Goal: Task Accomplishment & Management: Manage account settings

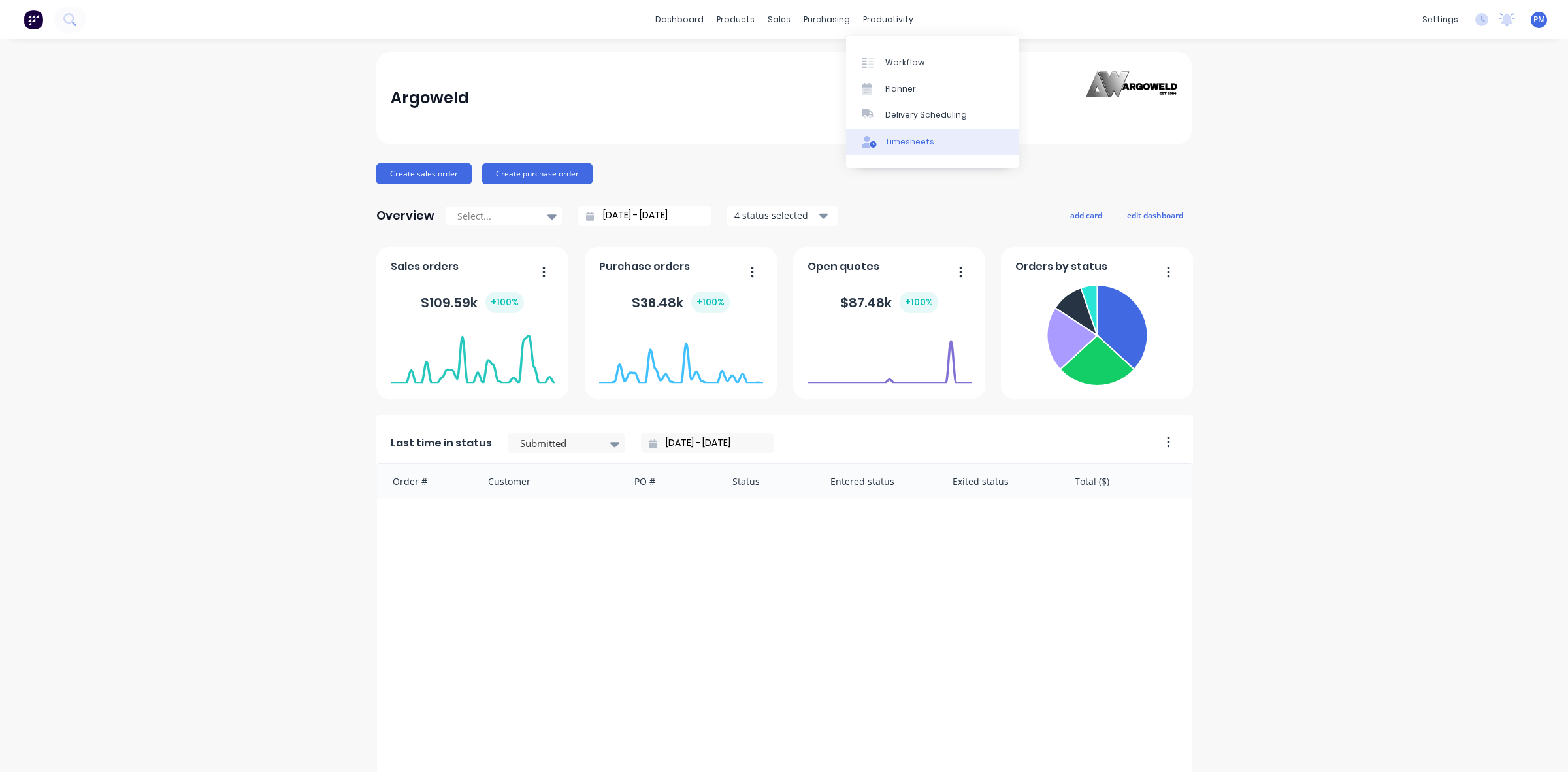
click at [907, 134] on link "Timesheets" at bounding box center [932, 142] width 173 height 26
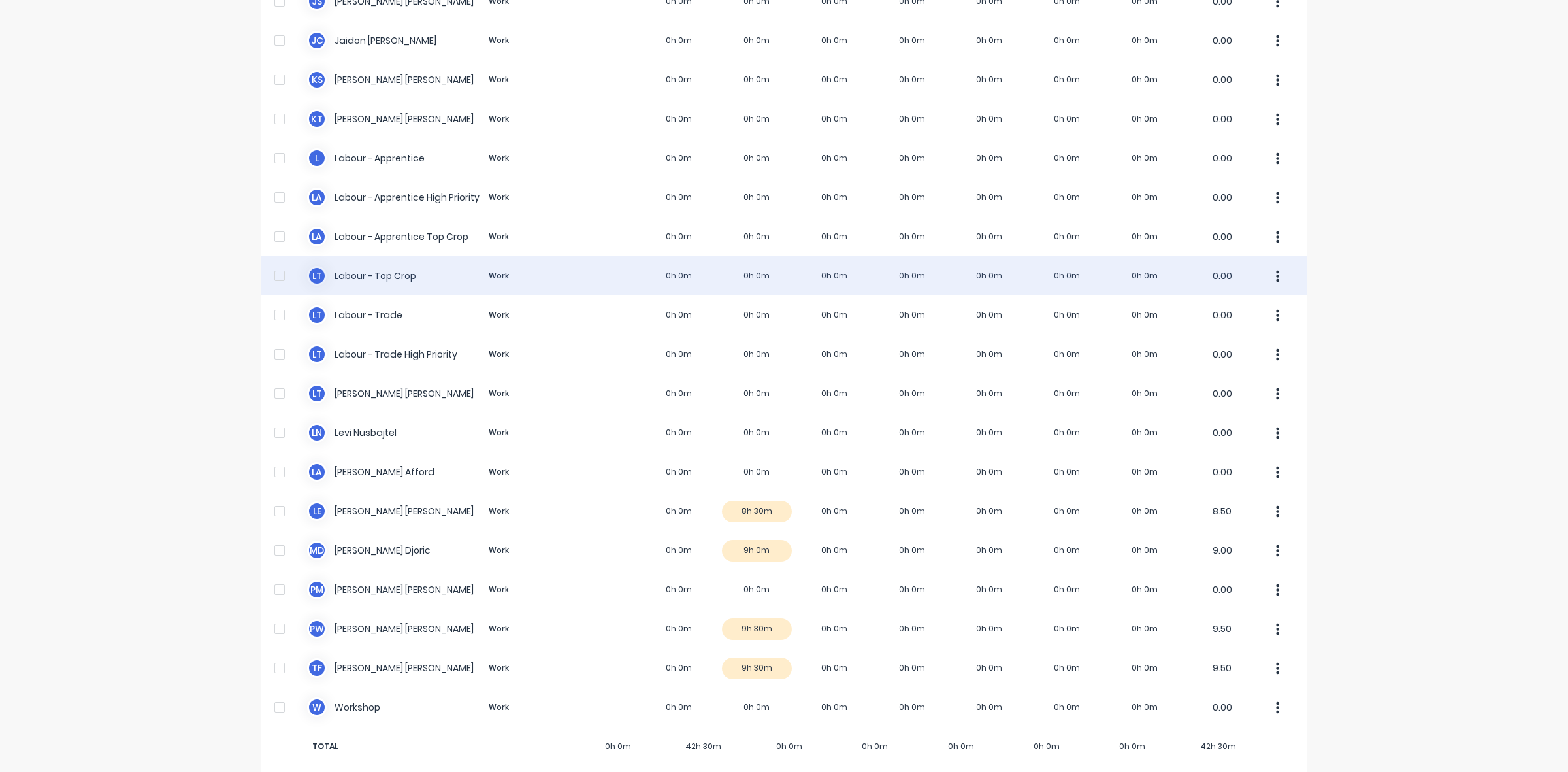
scroll to position [247, 0]
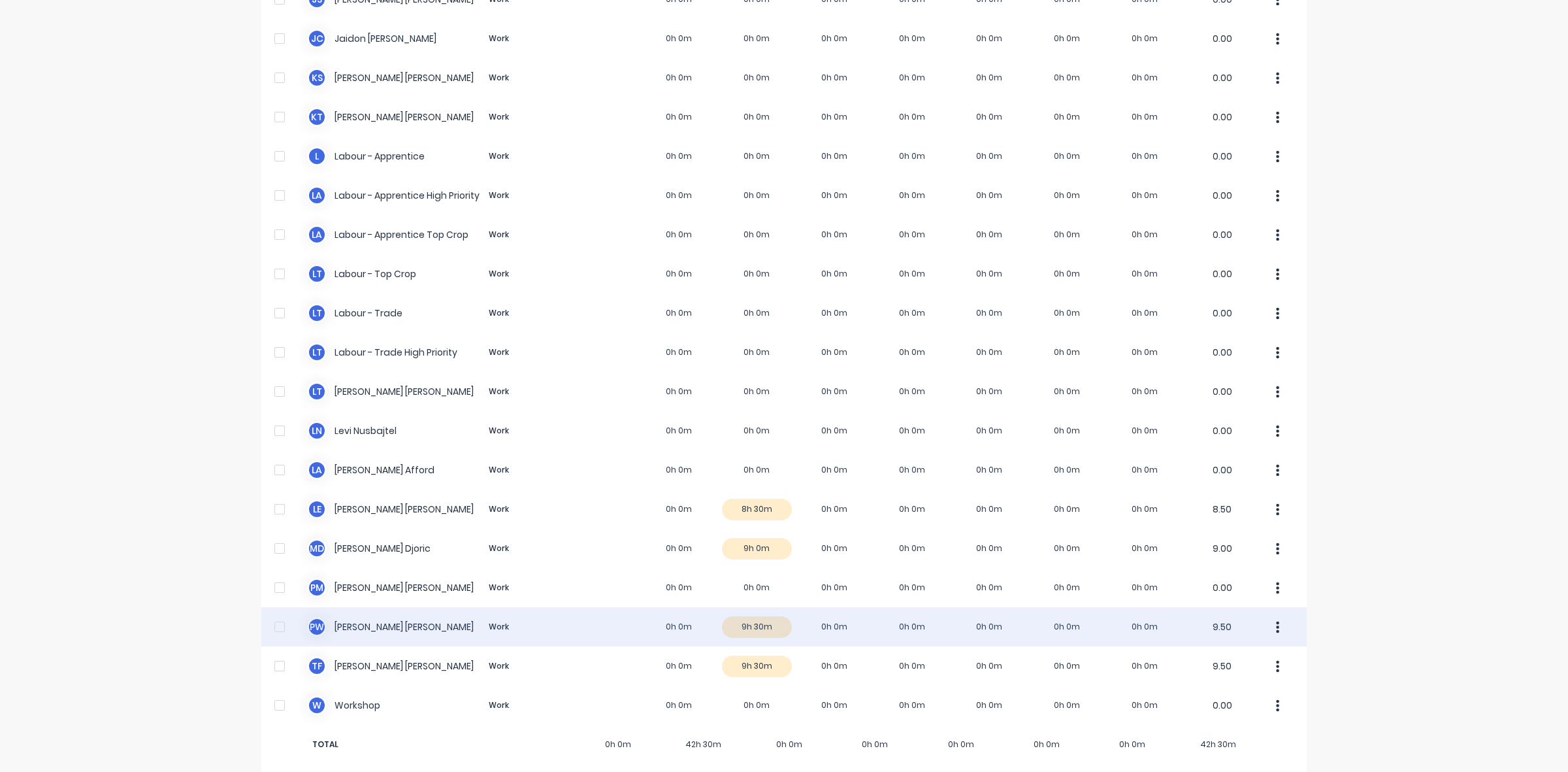
click at [772, 608] on div "P W [PERSON_NAME] Work 0h 0m 9h 30m 0h 0m 0h 0m 0h 0m 0h 0m 0h 0m 9.50" at bounding box center [784, 627] width 1046 height 40
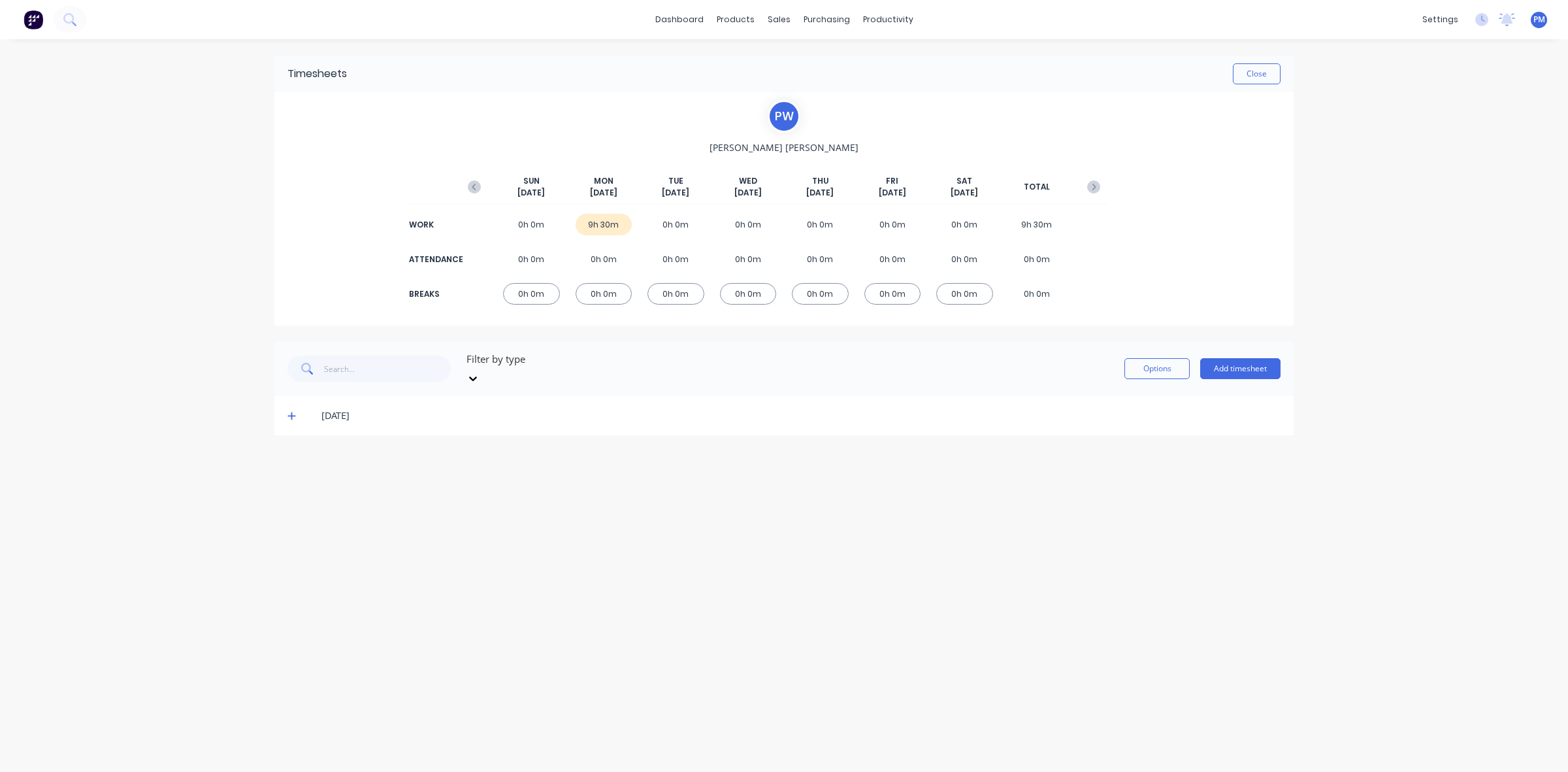
click at [290, 411] on icon at bounding box center [292, 416] width 9 height 10
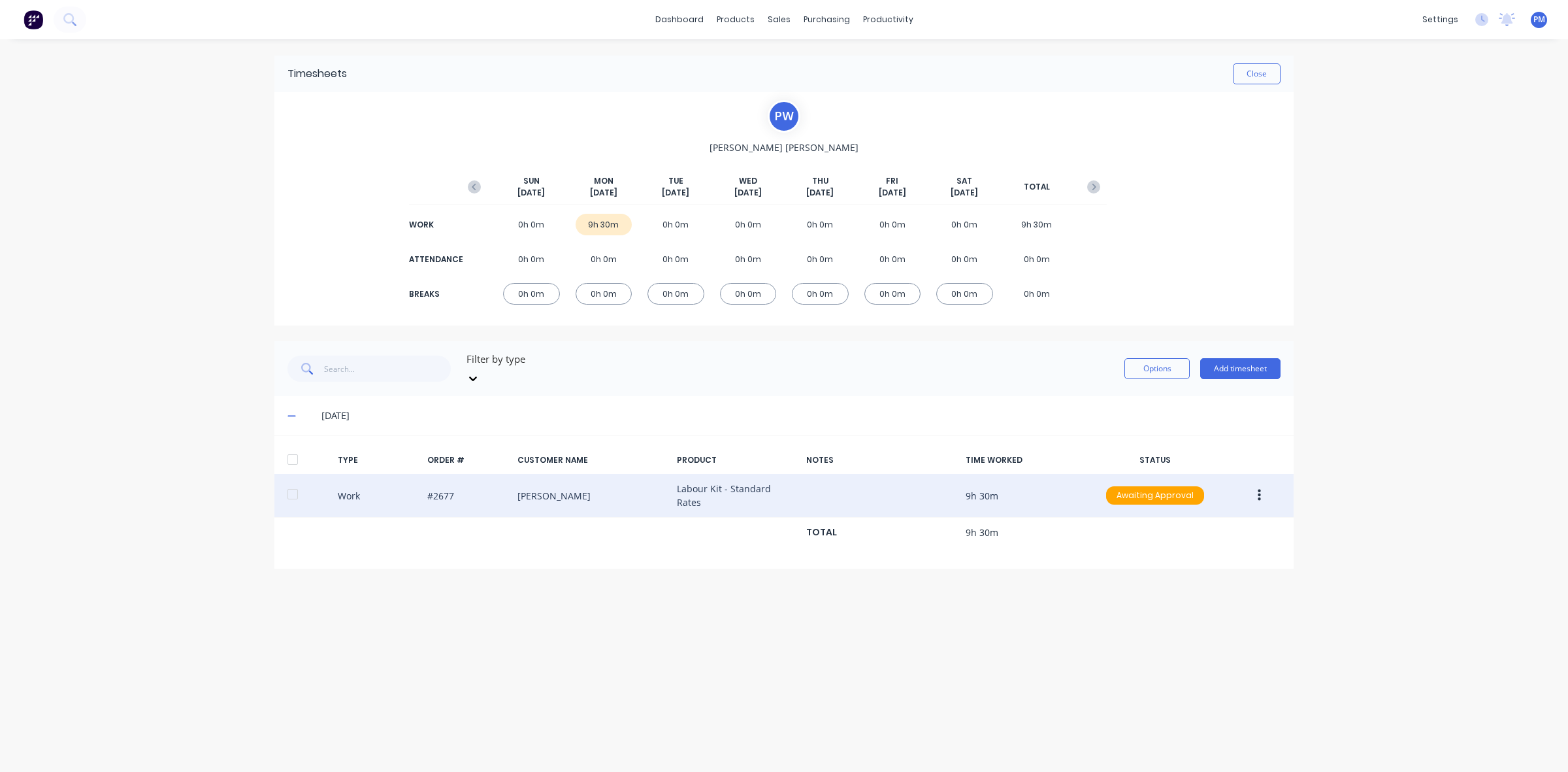
click at [1259, 490] on icon "button" at bounding box center [1259, 495] width 3 height 12
click at [1185, 437] on div "Edit" at bounding box center [1213, 446] width 101 height 19
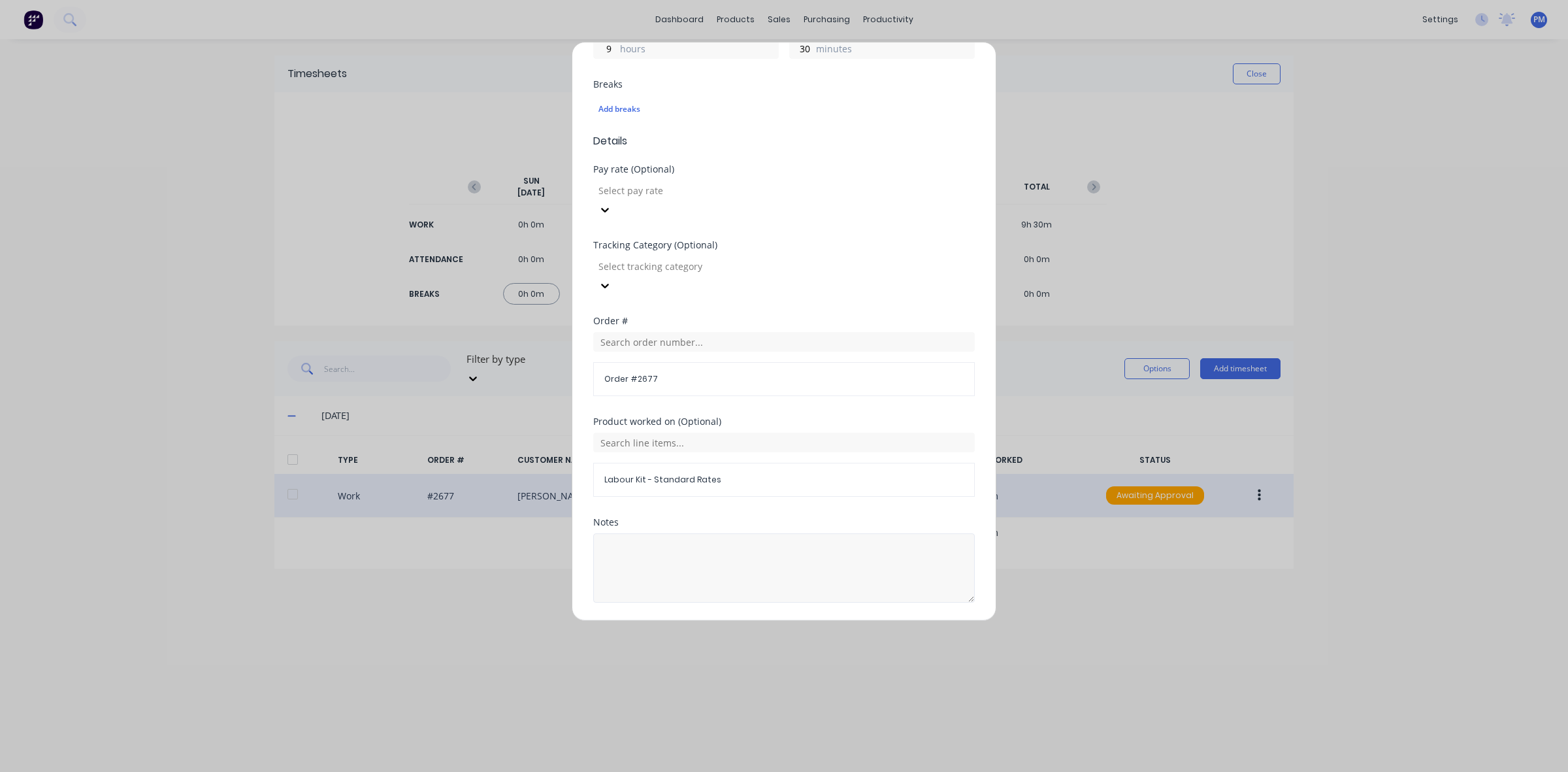
scroll to position [332, 0]
click at [833, 618] on button "Cancel" at bounding box center [845, 629] width 52 height 21
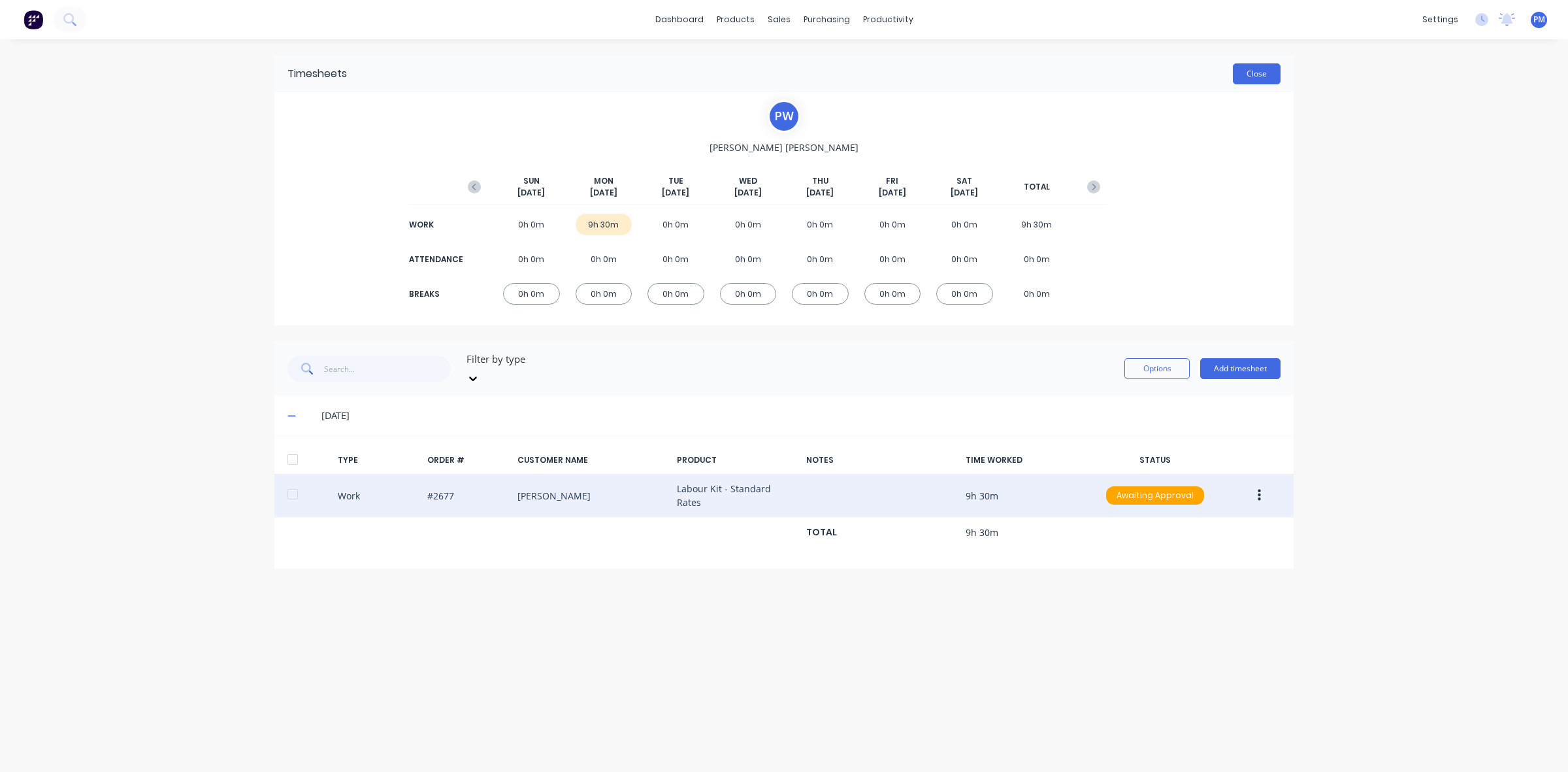
click at [1256, 72] on button "Close" at bounding box center [1256, 74] width 48 height 21
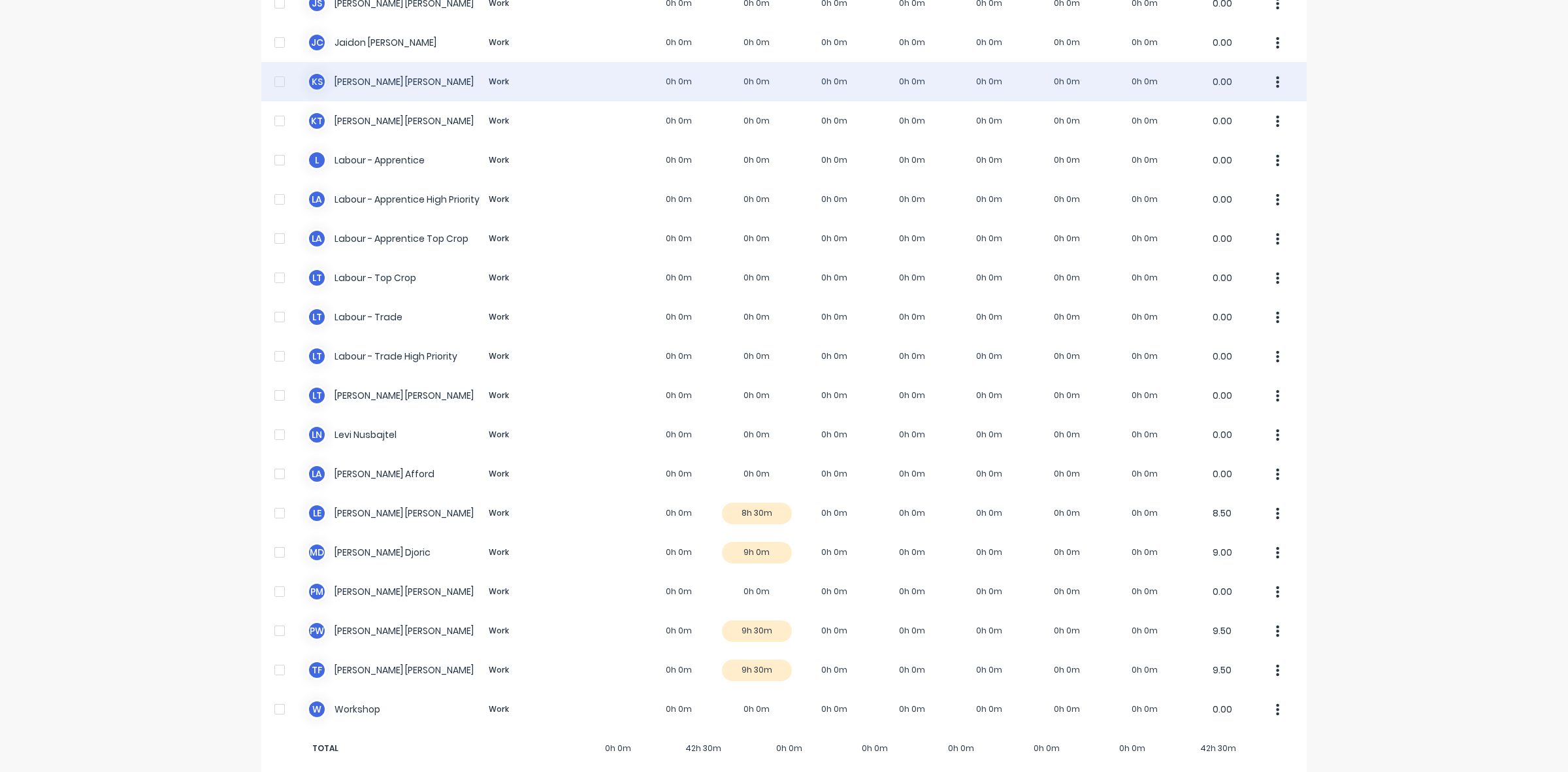
scroll to position [247, 0]
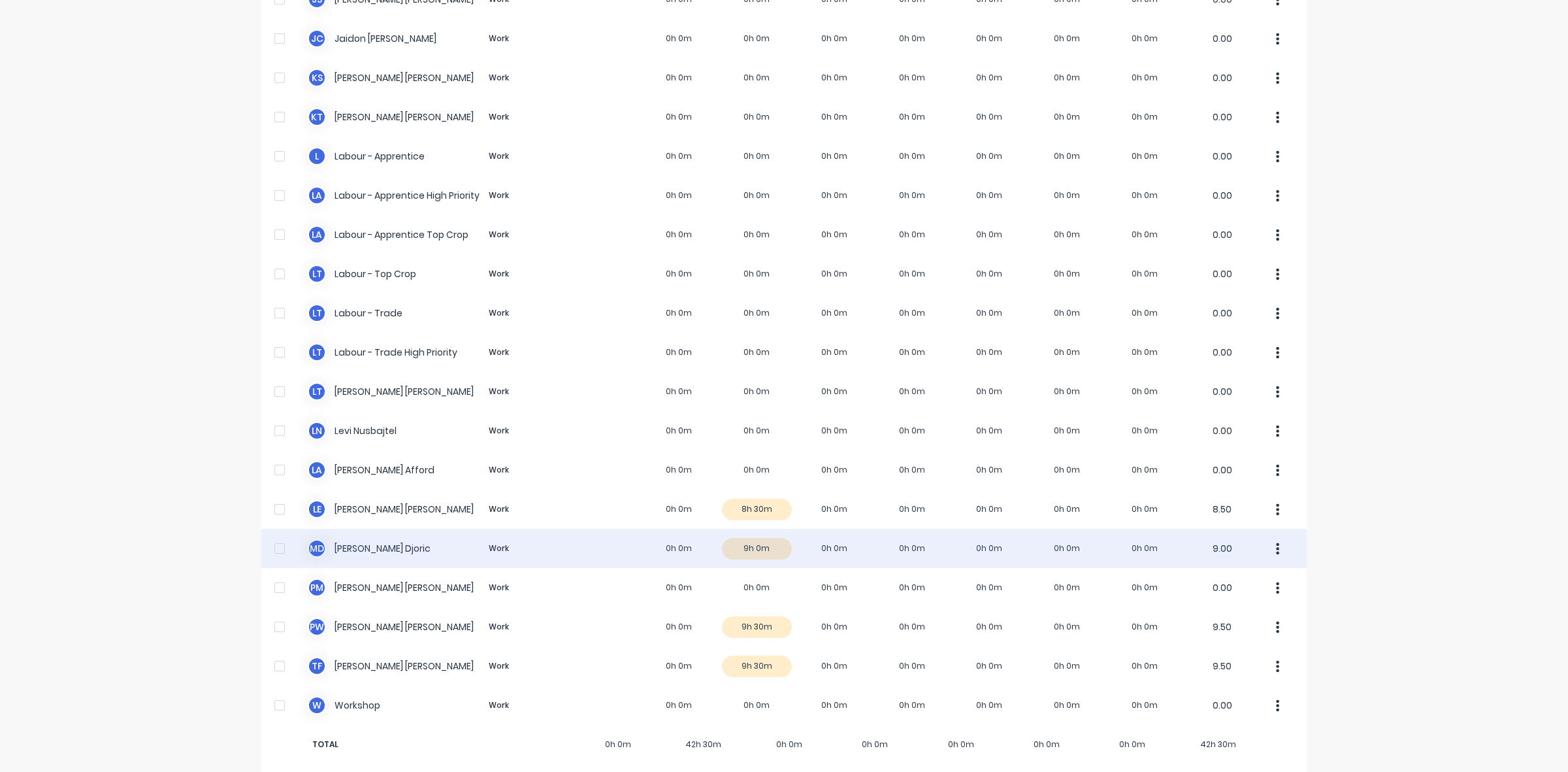
click at [772, 536] on div "M D [PERSON_NAME] Work 0h 0m 9h 0m 0h 0m 0h 0m 0h 0m 0h 0m 0h 0m 9.00" at bounding box center [784, 548] width 1046 height 40
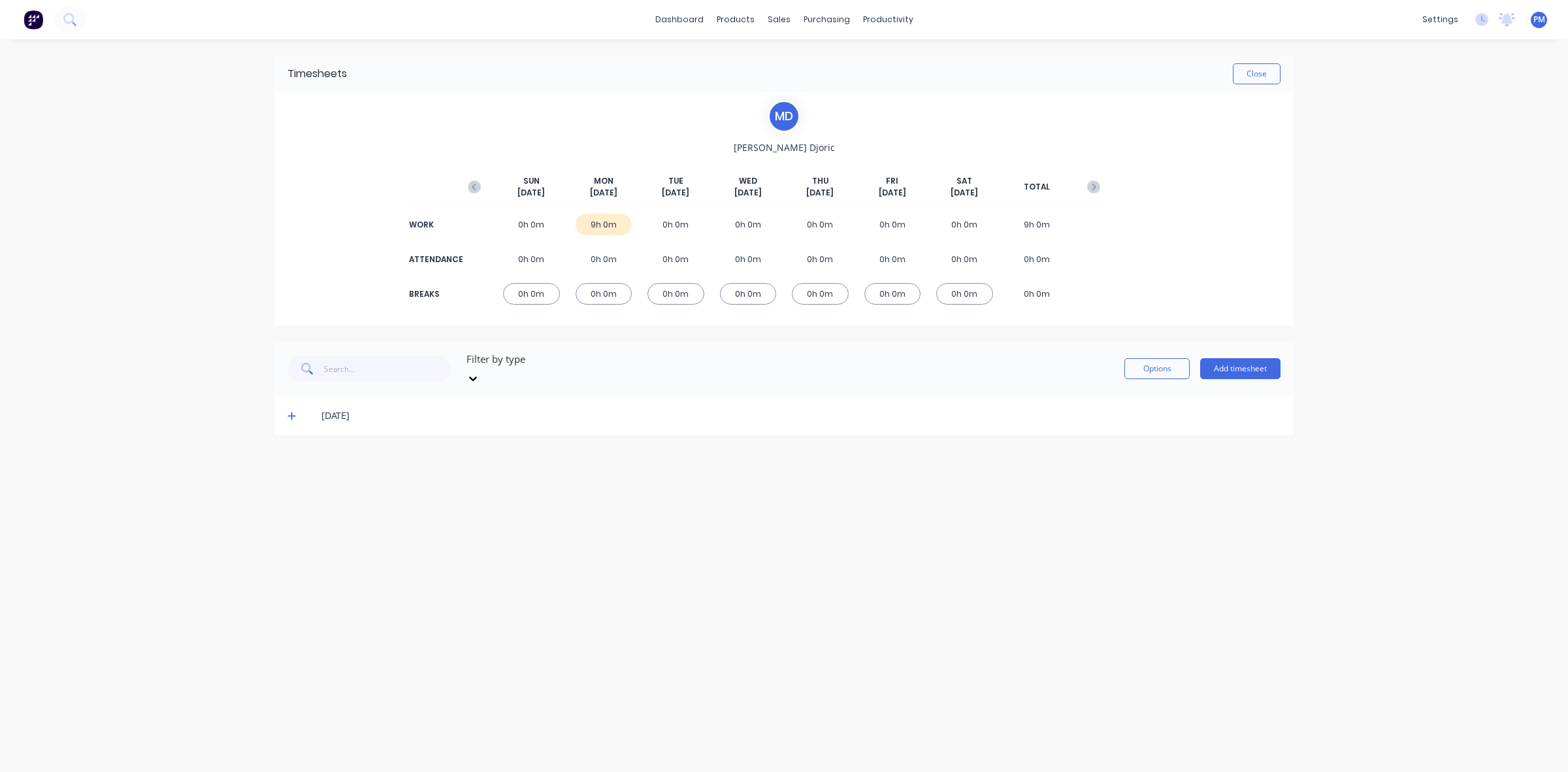
click at [289, 413] on icon at bounding box center [291, 416] width 8 height 8
click at [1256, 75] on button "Close" at bounding box center [1256, 74] width 48 height 21
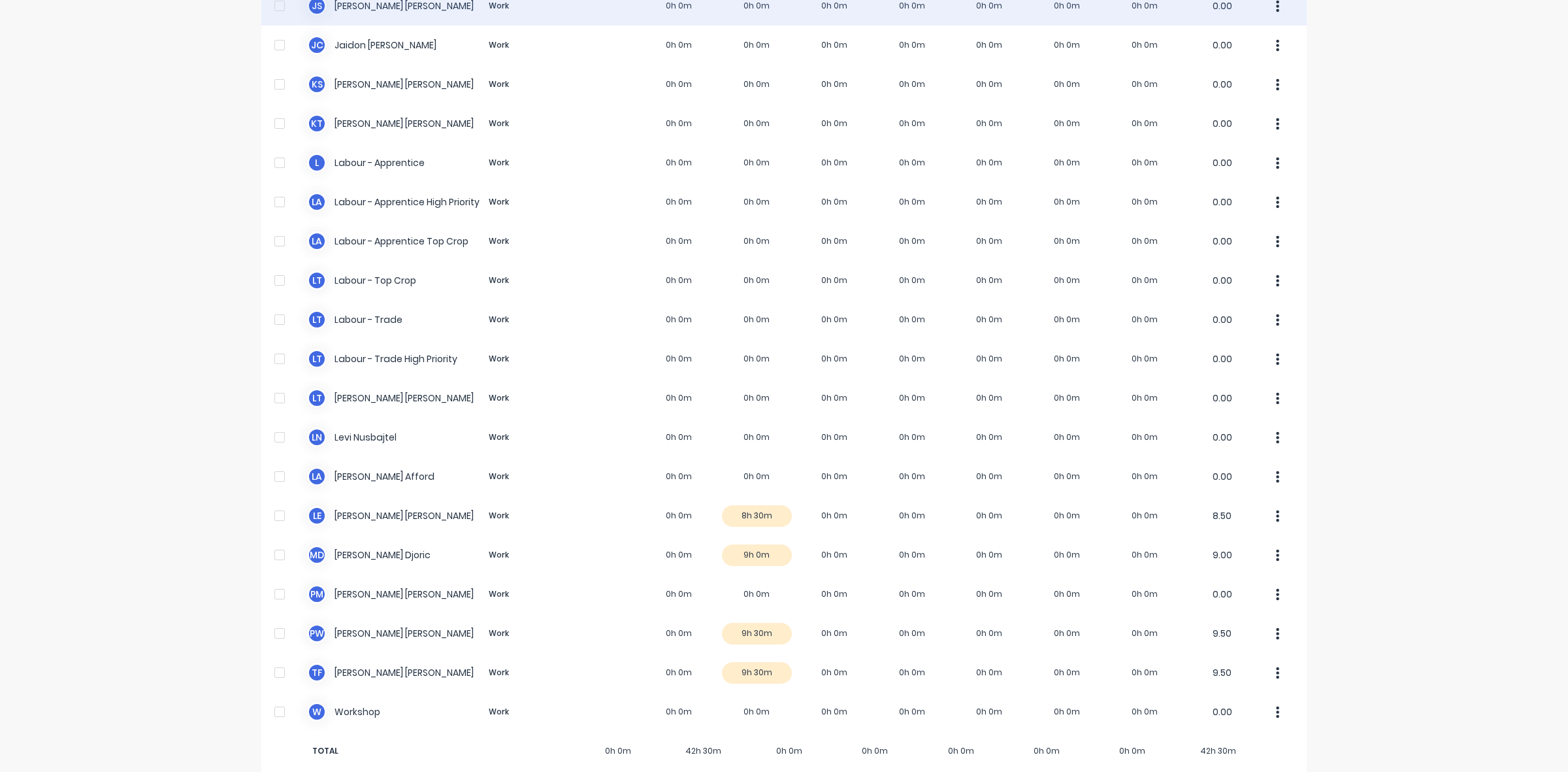
scroll to position [245, 0]
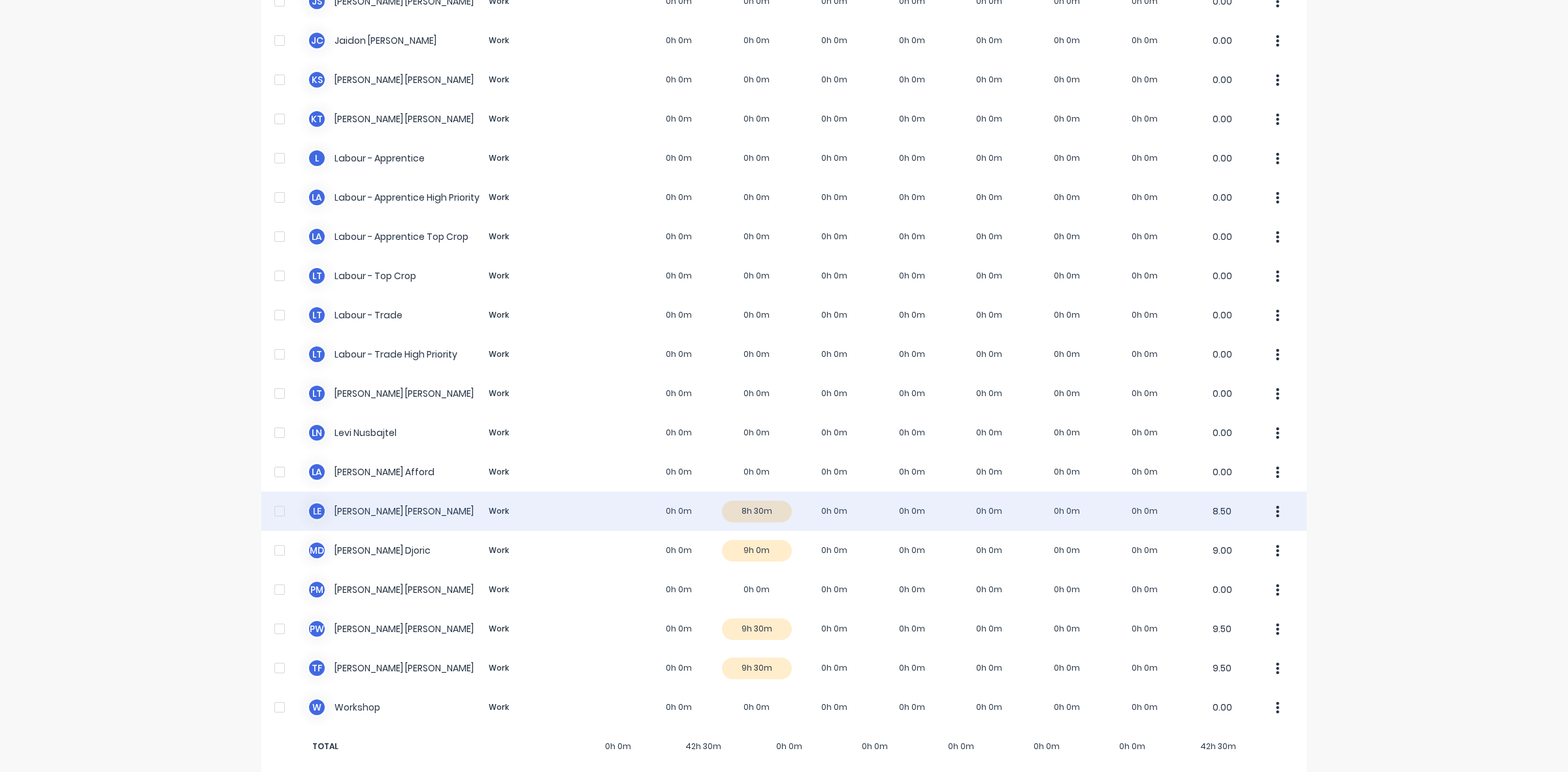
click at [766, 498] on div "L E [PERSON_NAME] Work 0h 0m 8h 30m 0h 0m 0h 0m 0h 0m 0h 0m 0h 0m 8.50" at bounding box center [784, 511] width 1046 height 40
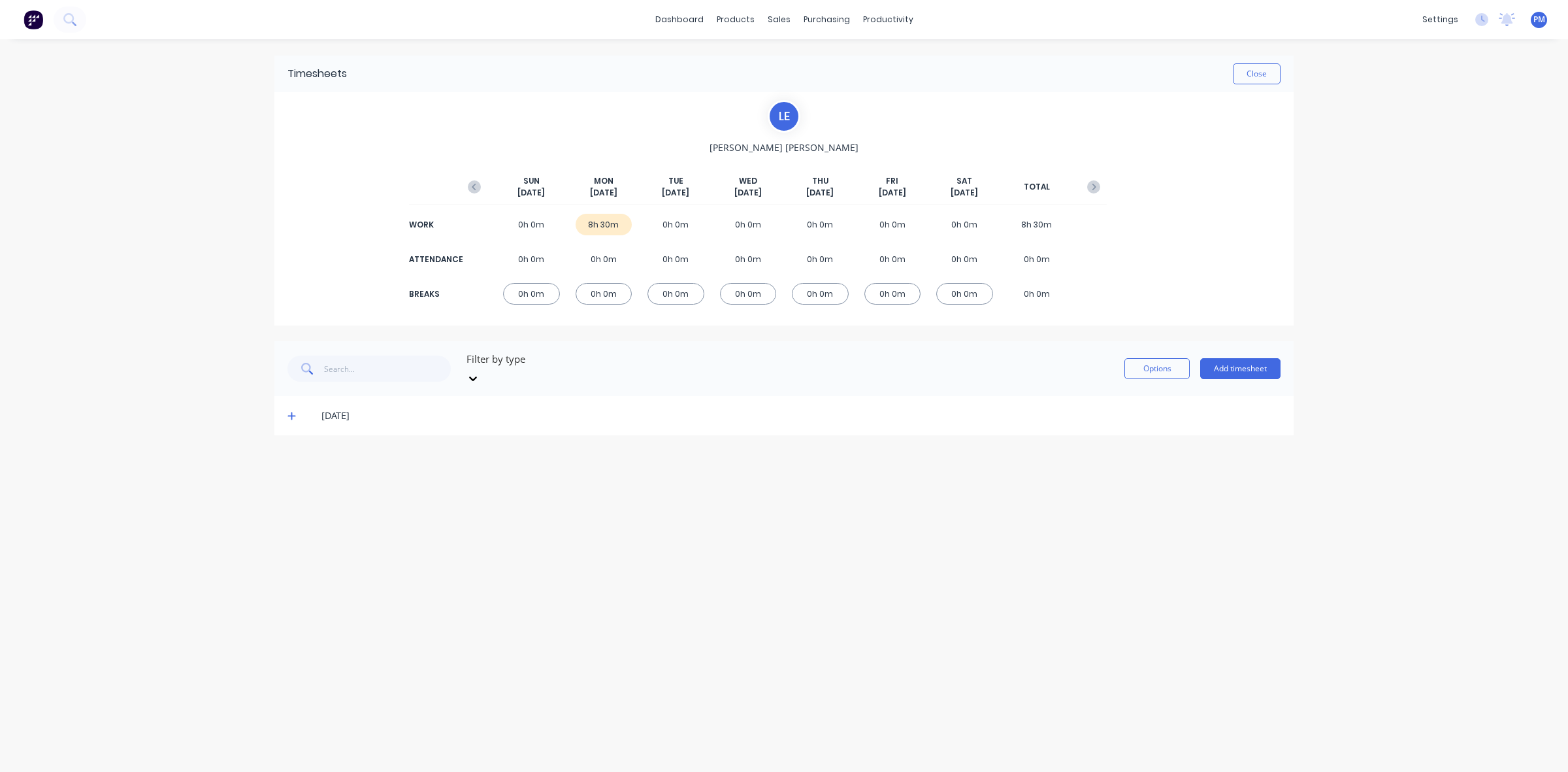
click at [290, 411] on icon at bounding box center [292, 416] width 9 height 10
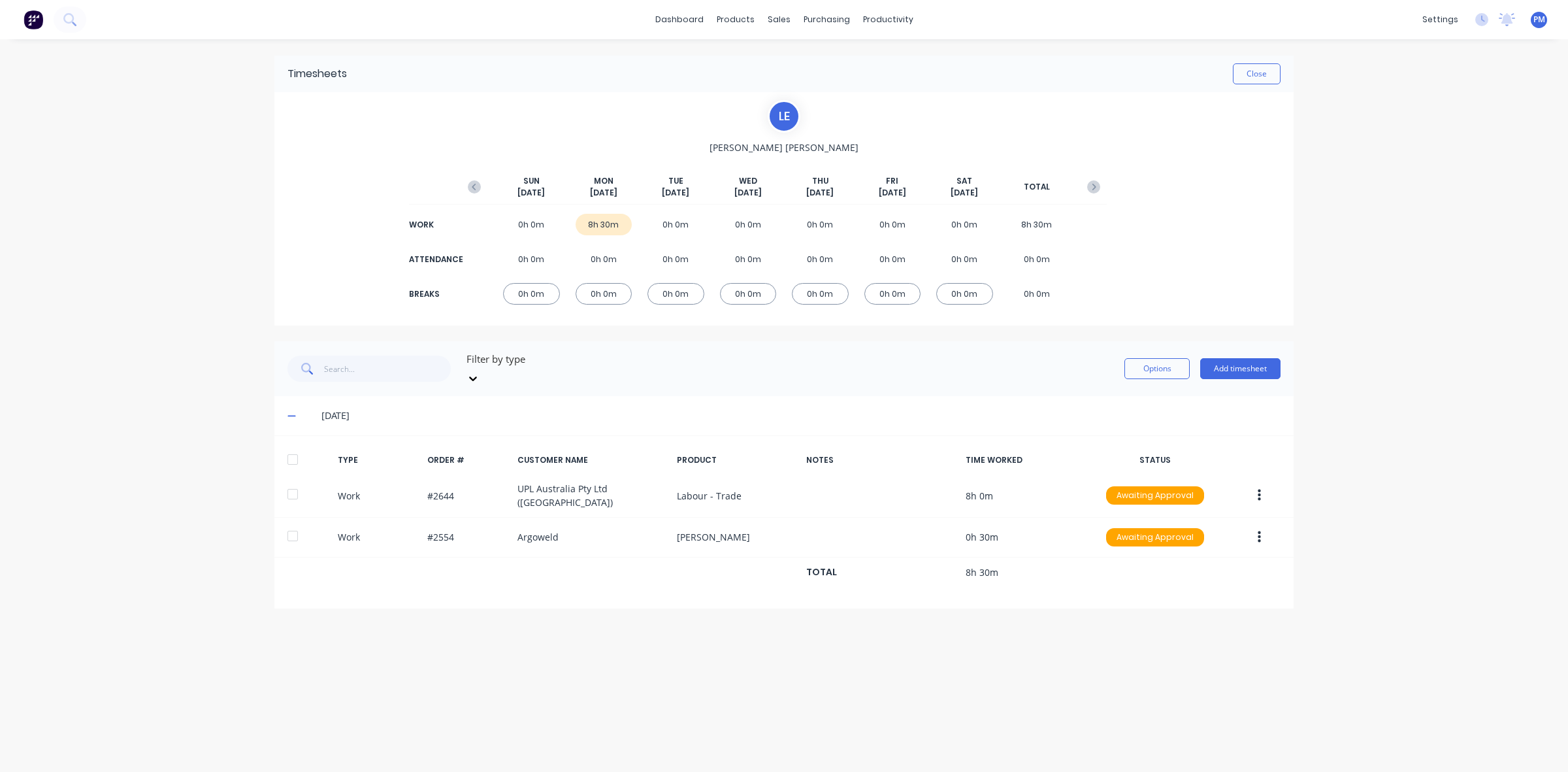
click at [292, 411] on icon at bounding box center [292, 416] width 9 height 10
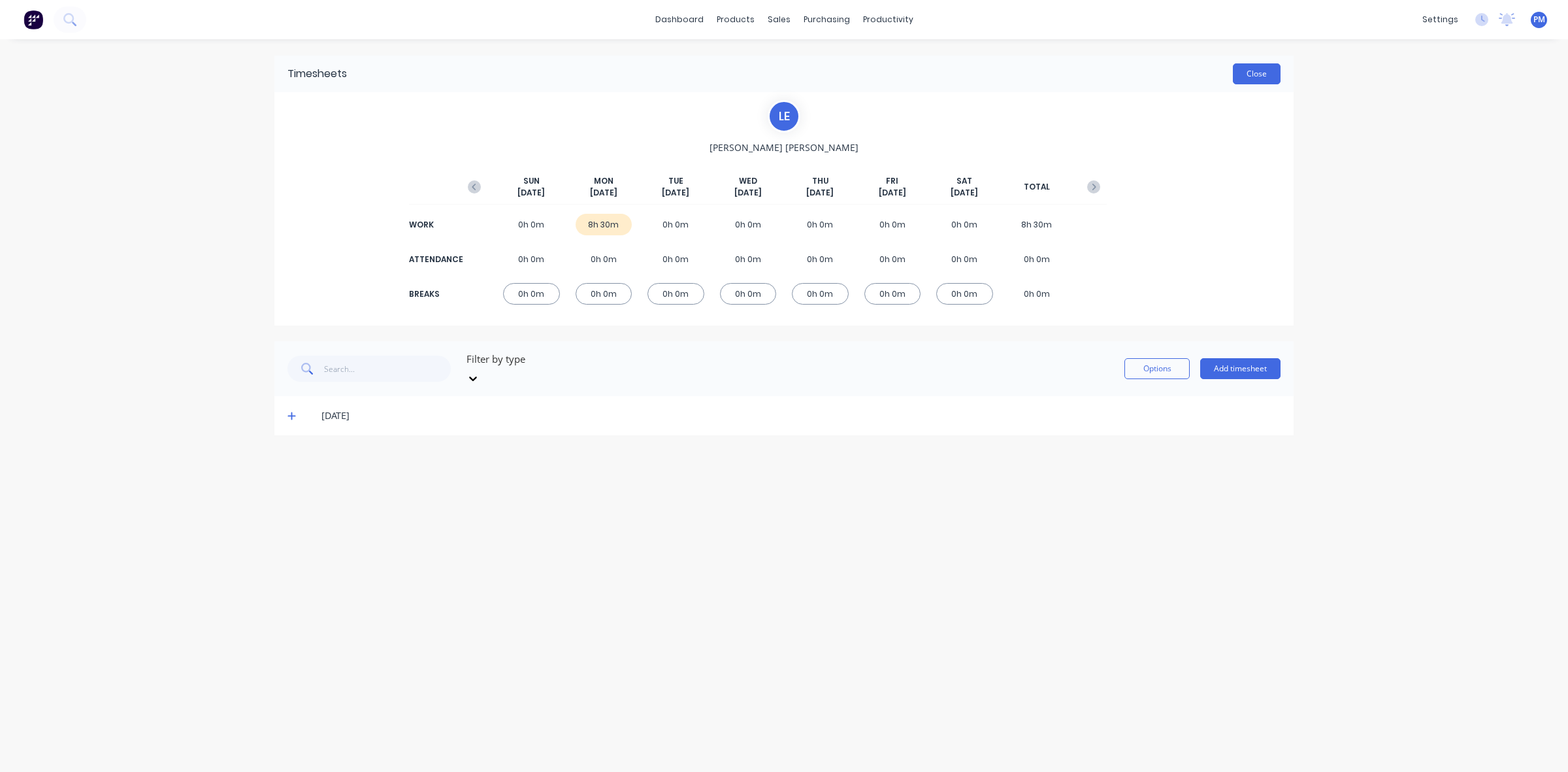
click at [1255, 74] on button "Close" at bounding box center [1256, 74] width 48 height 21
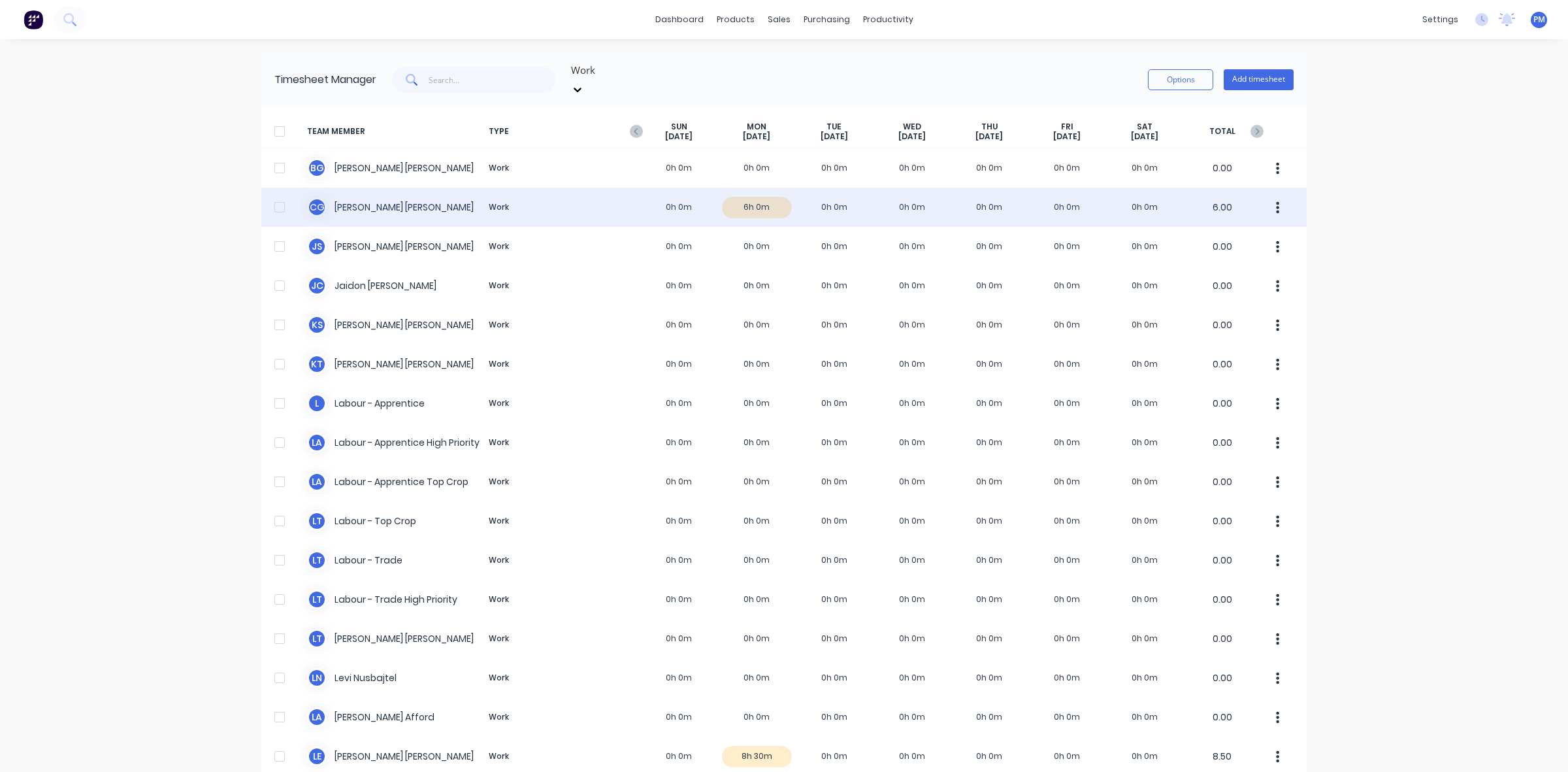
click at [768, 193] on div "C G [PERSON_NAME] Work 0h 0m 6h 0m 0h 0m 0h 0m 0h 0m 0h 0m 0h 0m 6.00" at bounding box center [784, 207] width 1046 height 40
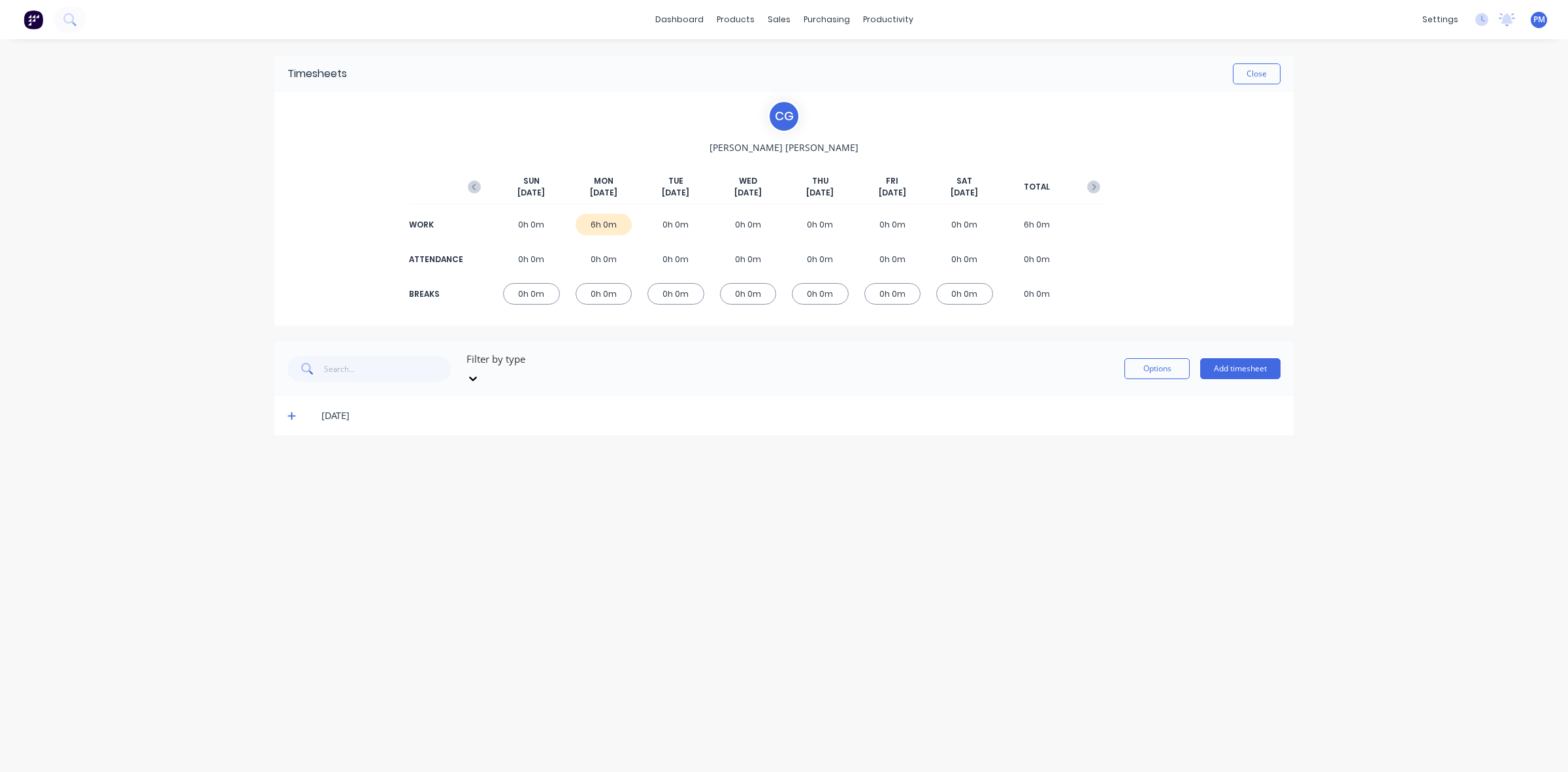
click at [288, 411] on icon at bounding box center [292, 416] width 9 height 10
click at [293, 411] on icon at bounding box center [292, 416] width 9 height 10
click at [1267, 76] on button "Close" at bounding box center [1256, 74] width 48 height 21
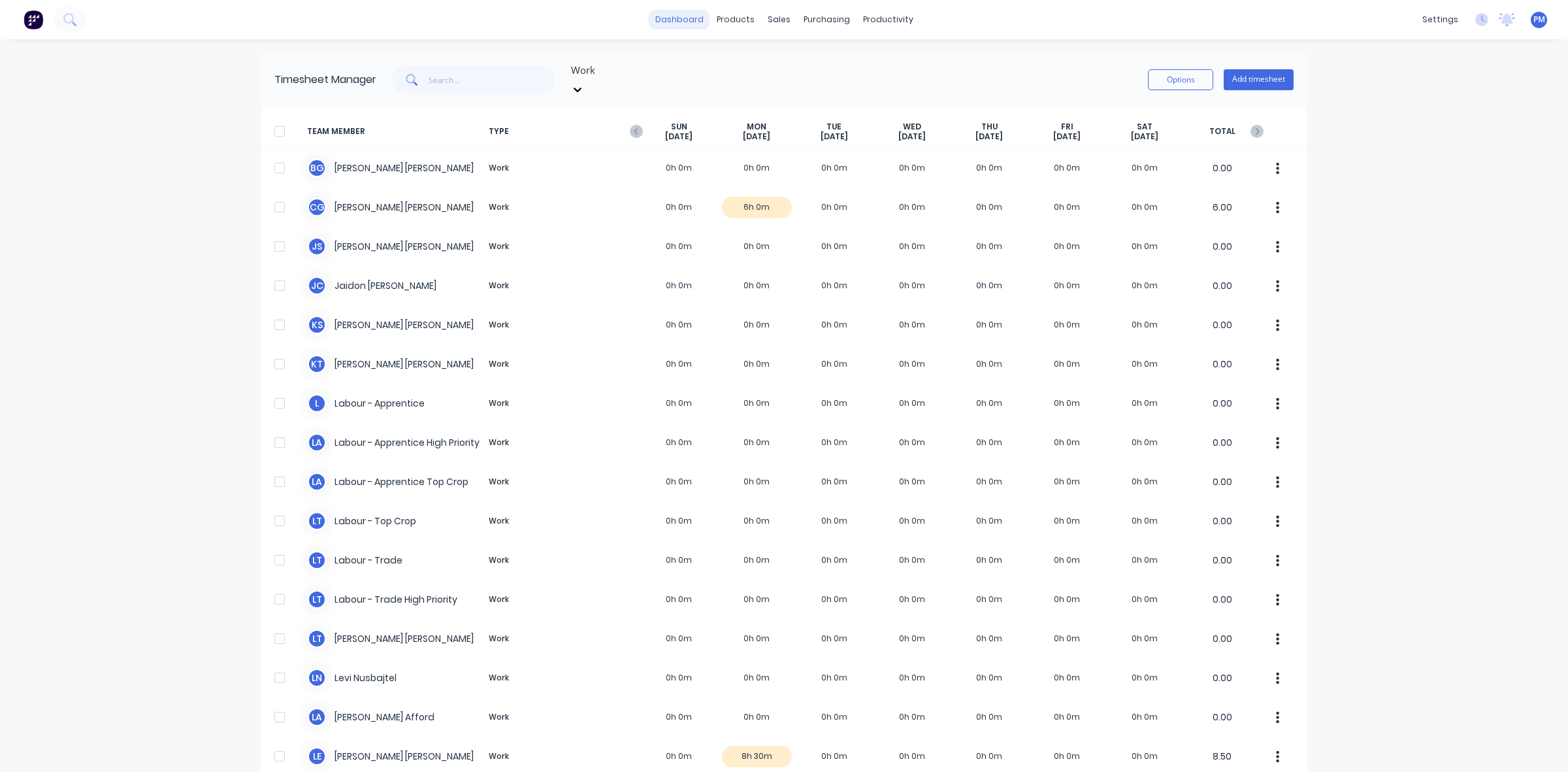
click at [672, 16] on link "dashboard" at bounding box center [680, 19] width 61 height 20
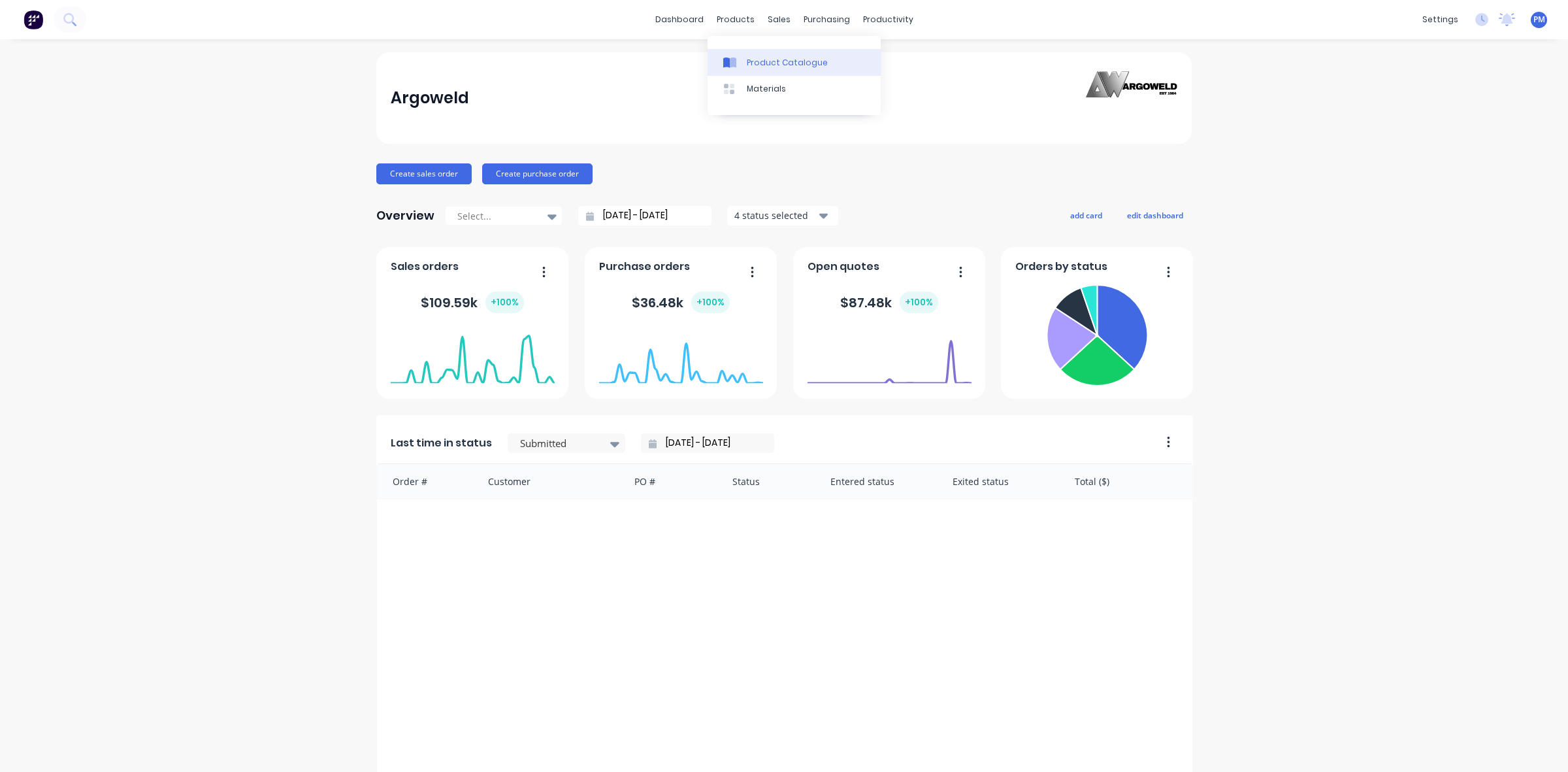
click at [752, 56] on link "Product Catalogue" at bounding box center [794, 62] width 173 height 26
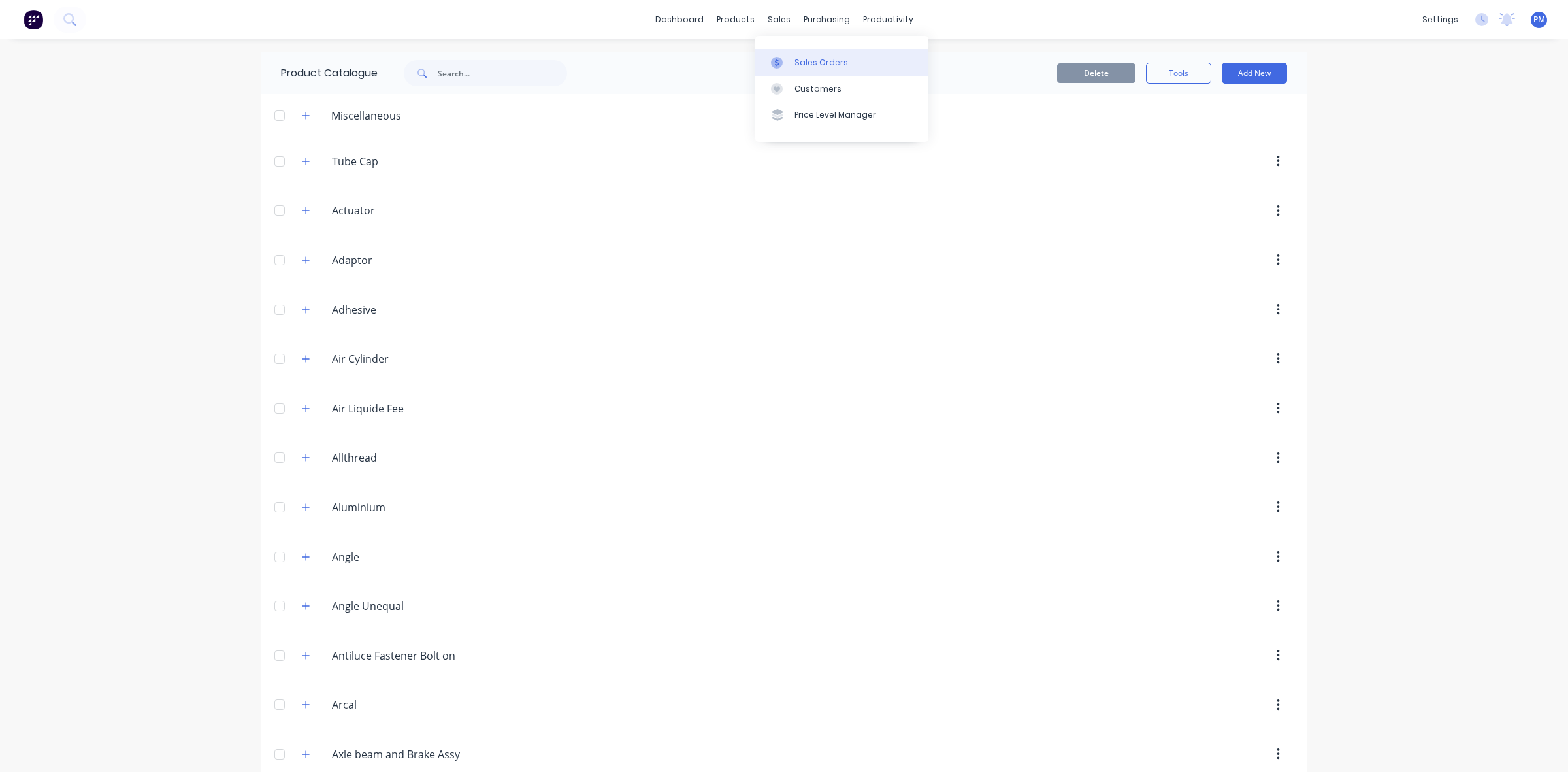
click at [805, 62] on div "Sales Orders" at bounding box center [821, 63] width 53 height 12
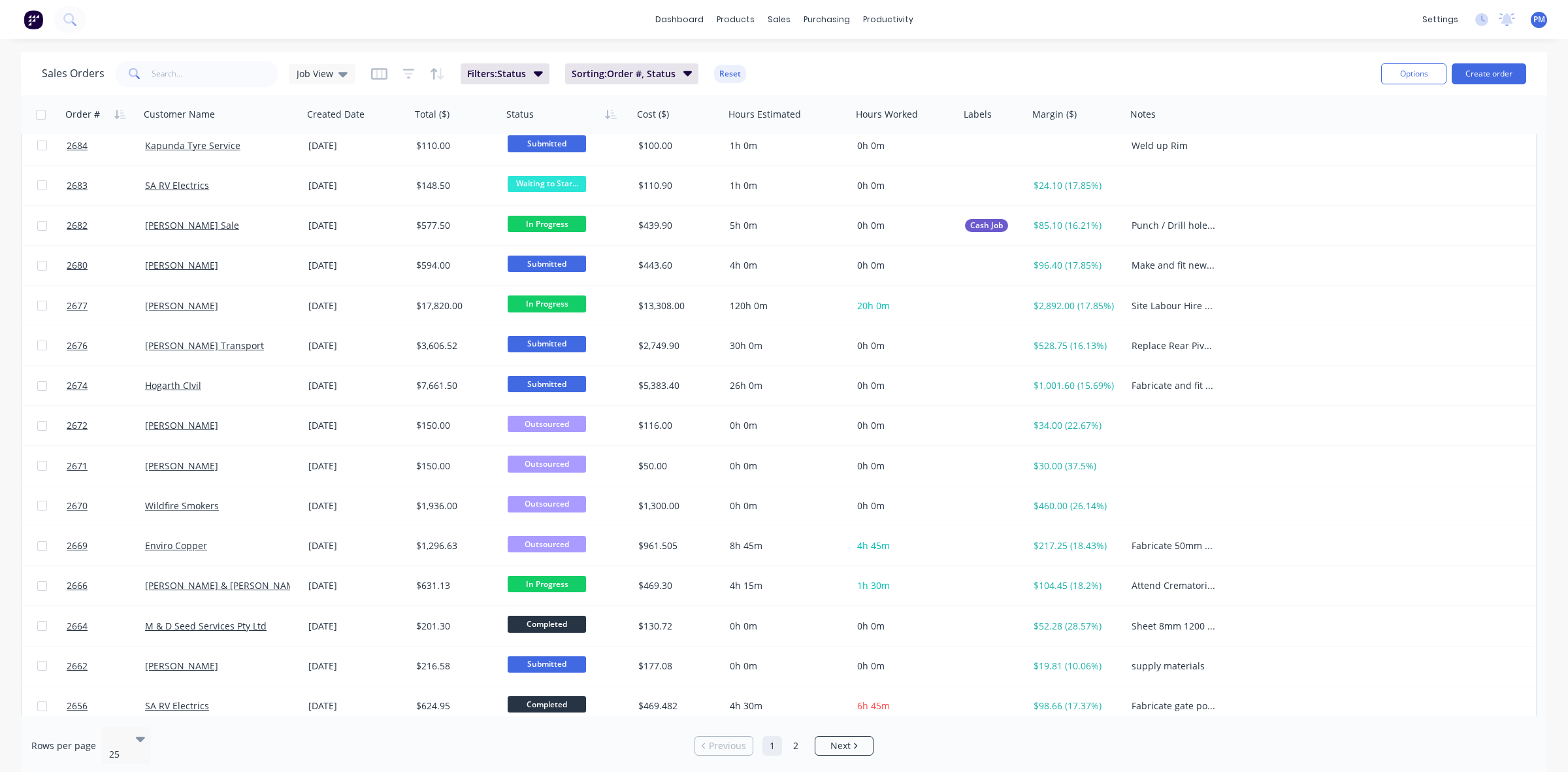
scroll to position [10, 0]
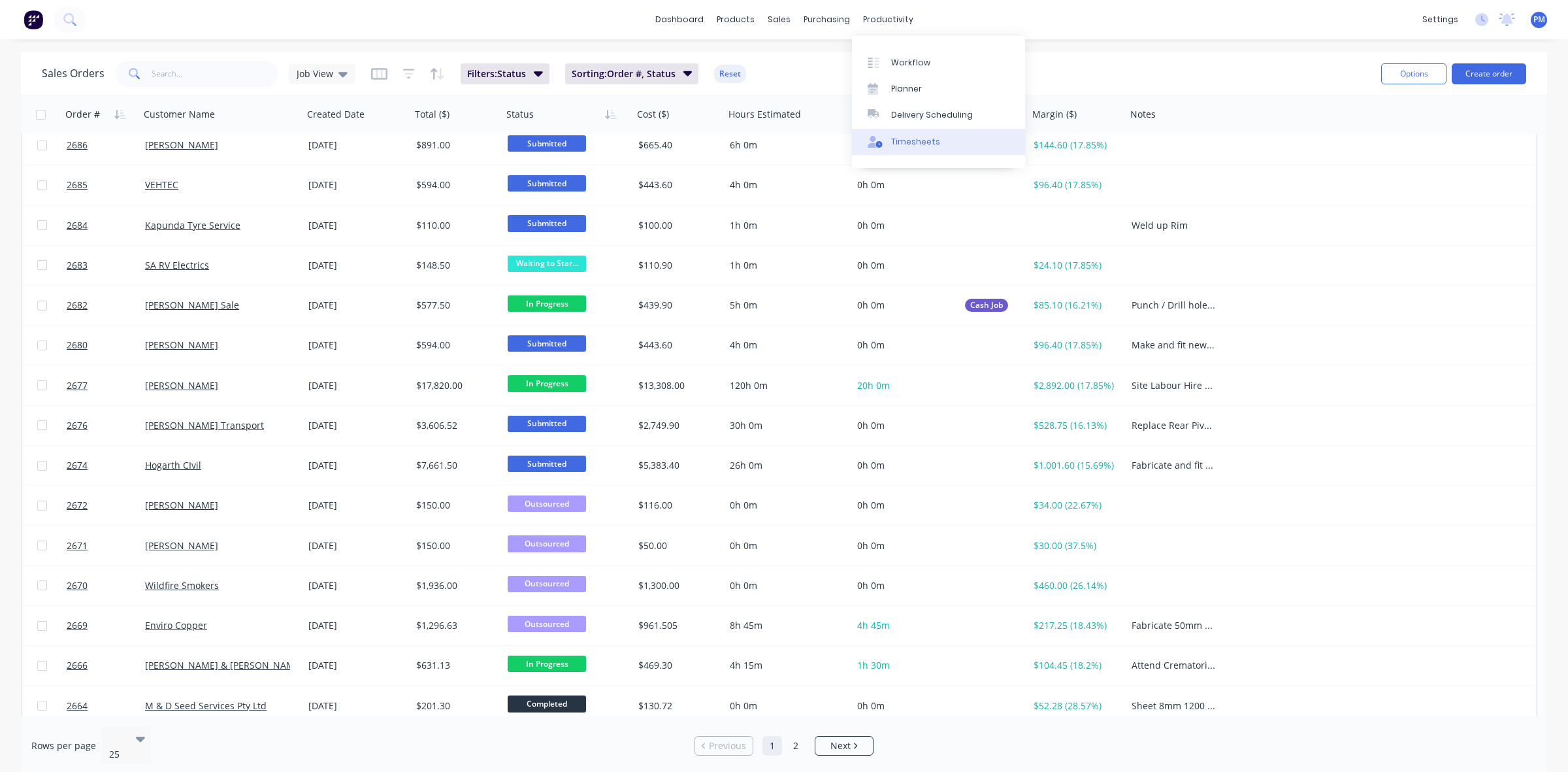
click at [905, 135] on link "Timesheets" at bounding box center [939, 142] width 173 height 26
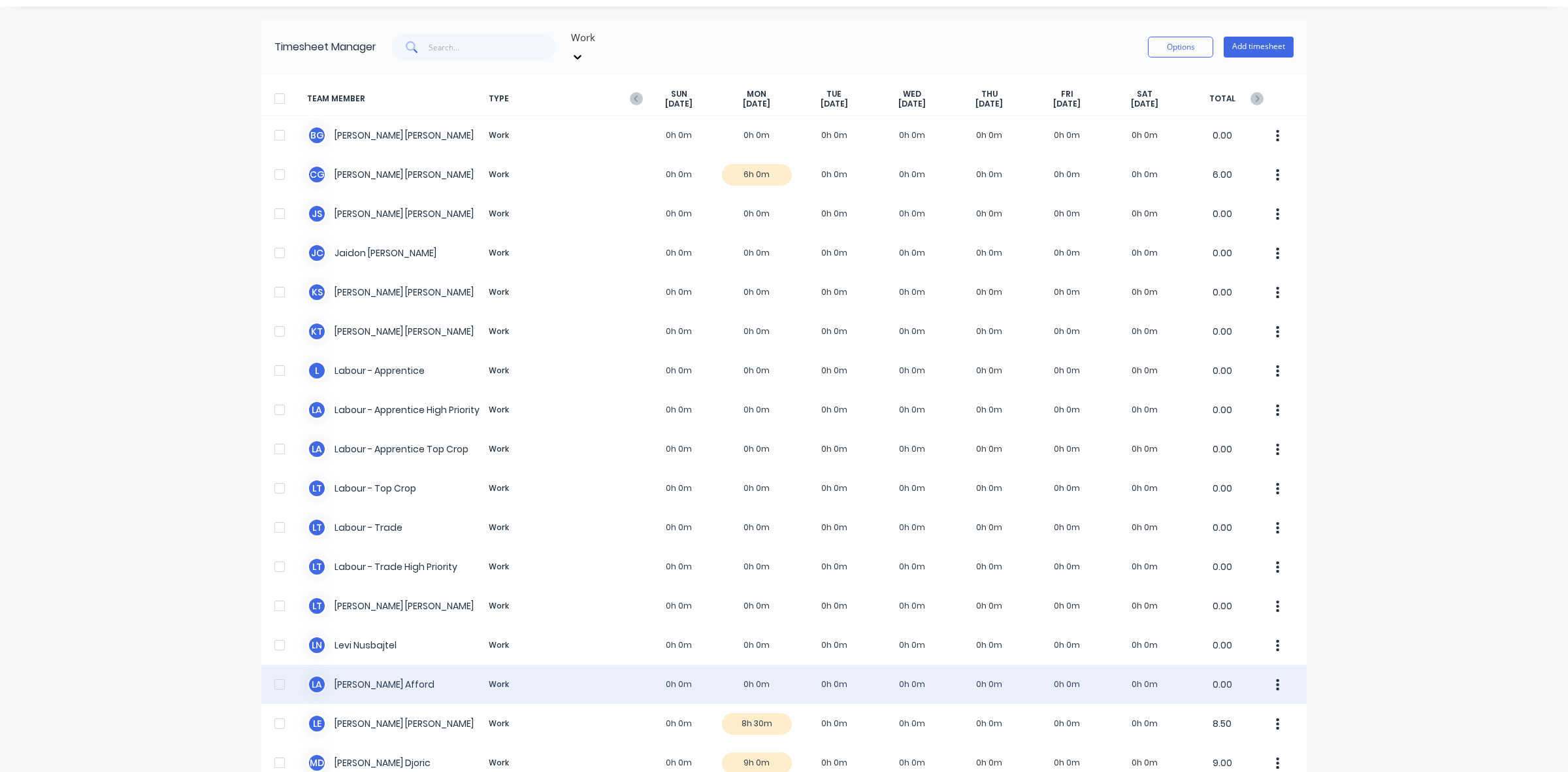
scroll to position [247, 0]
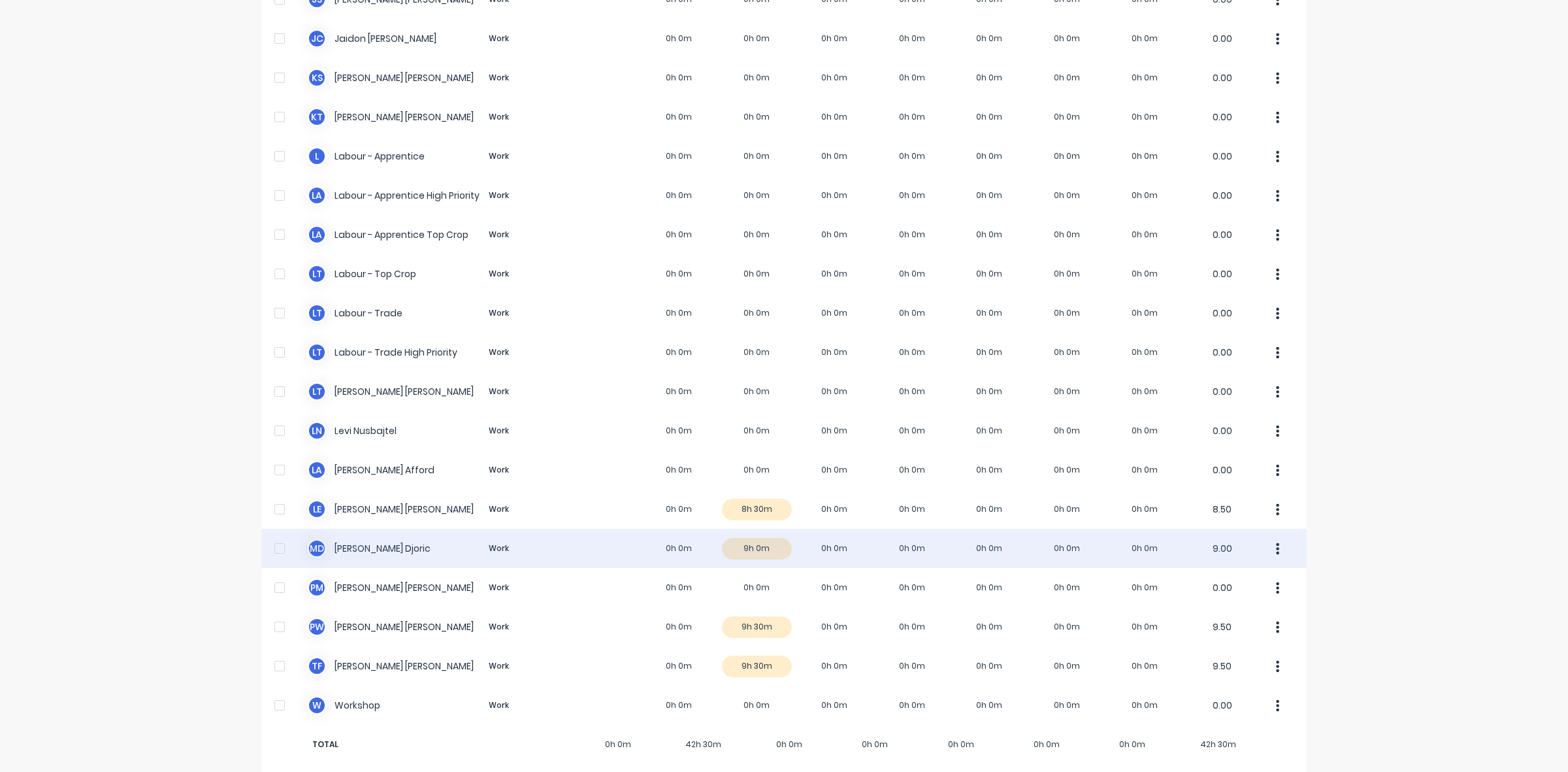
click at [763, 533] on div "M D [PERSON_NAME] Work 0h 0m 9h 0m 0h 0m 0h 0m 0h 0m 0h 0m 0h 0m 9.00" at bounding box center [784, 548] width 1046 height 40
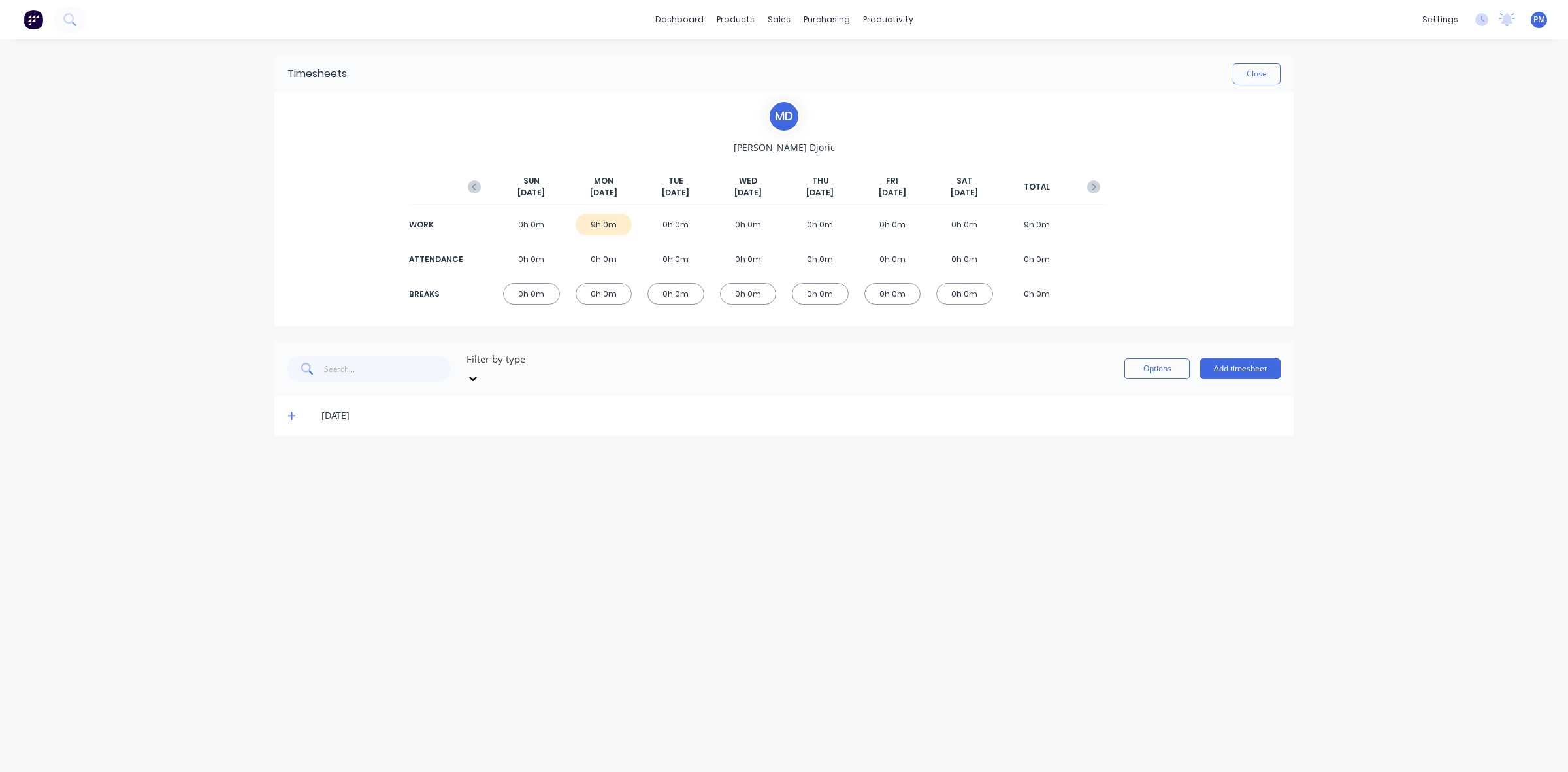
click at [288, 411] on icon at bounding box center [292, 416] width 9 height 10
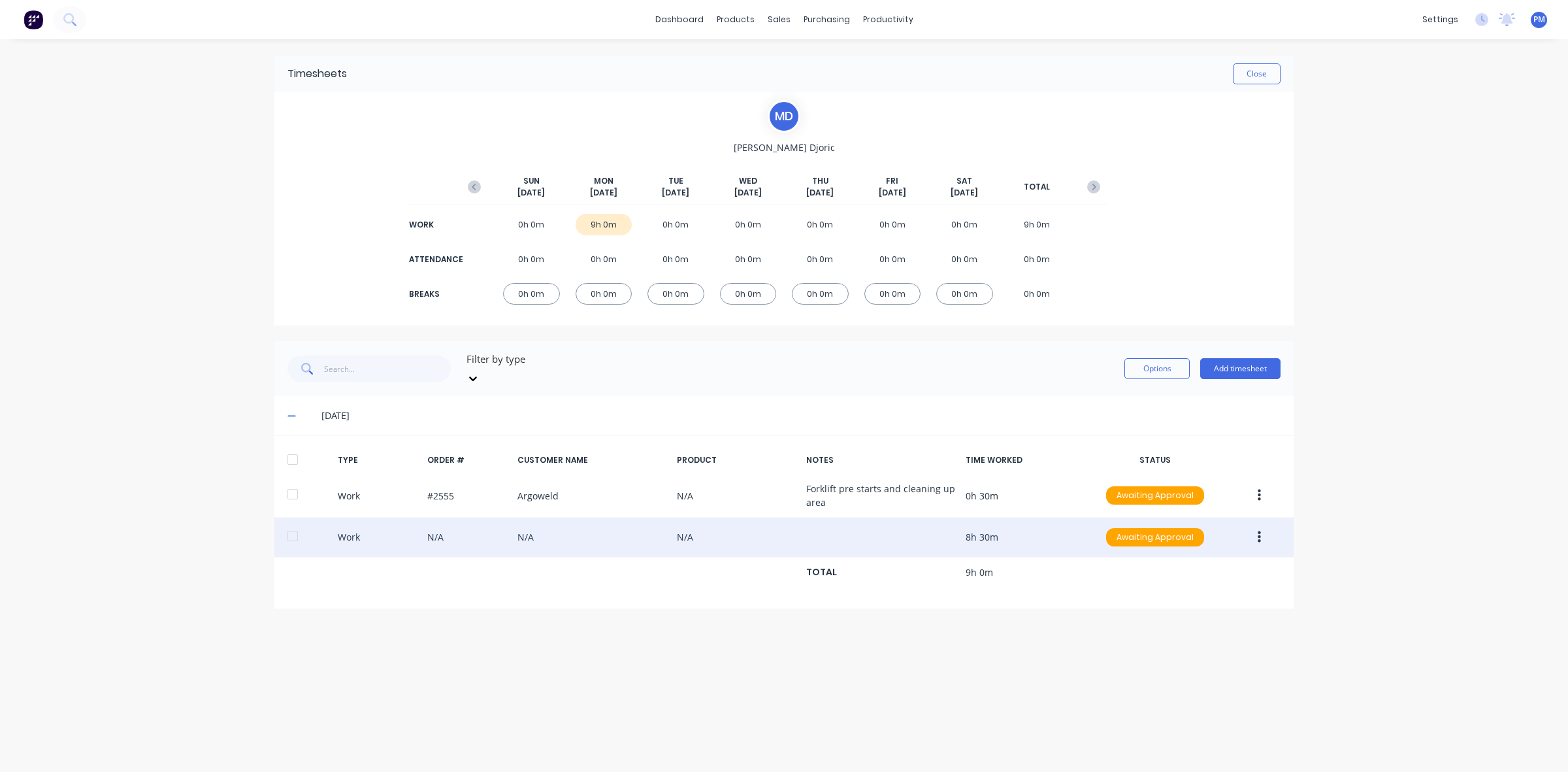
click at [1261, 531] on button "button" at bounding box center [1259, 537] width 31 height 23
click at [1180, 479] on div "Edit" at bounding box center [1213, 488] width 101 height 19
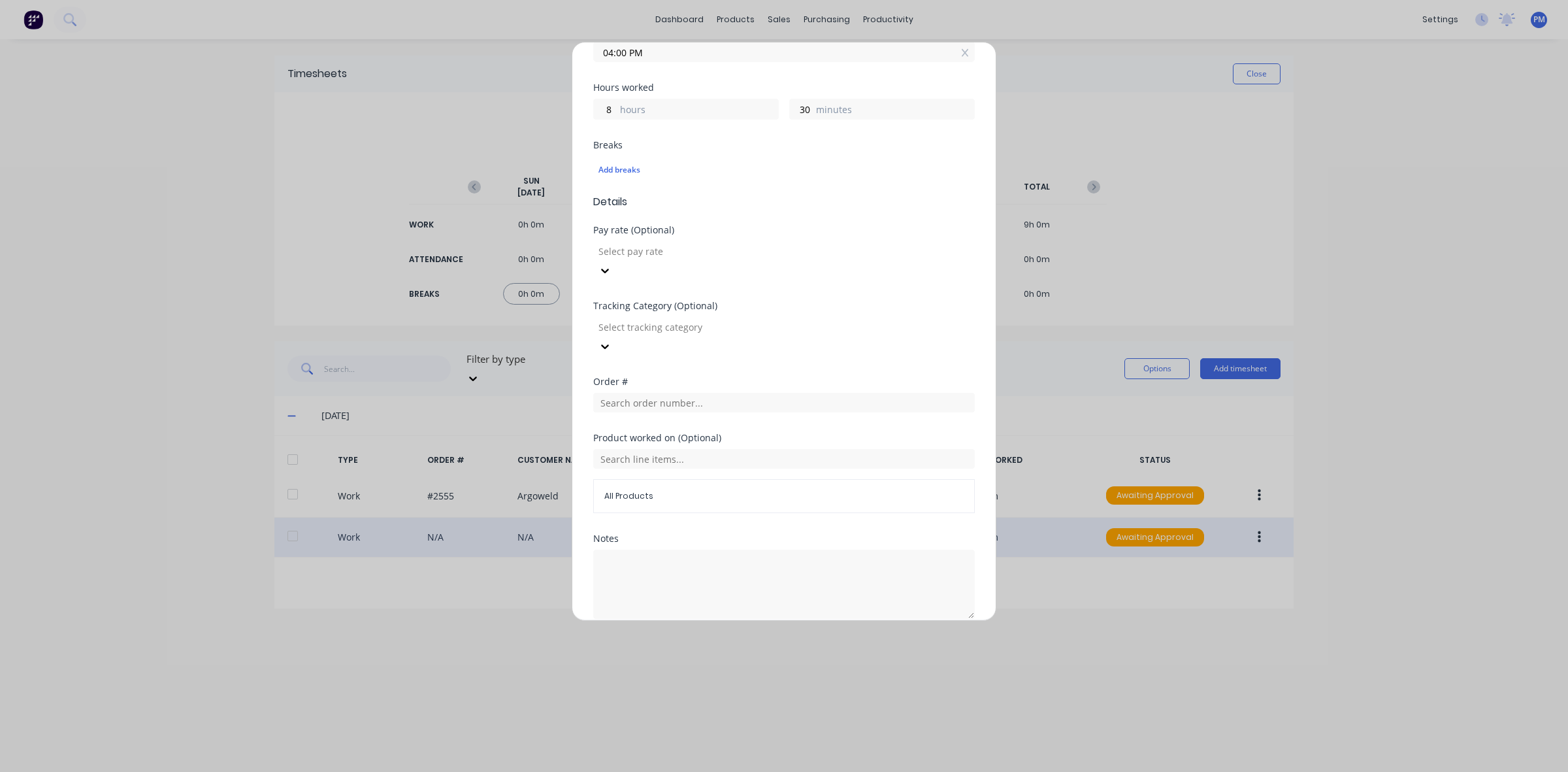
scroll to position [288, 0]
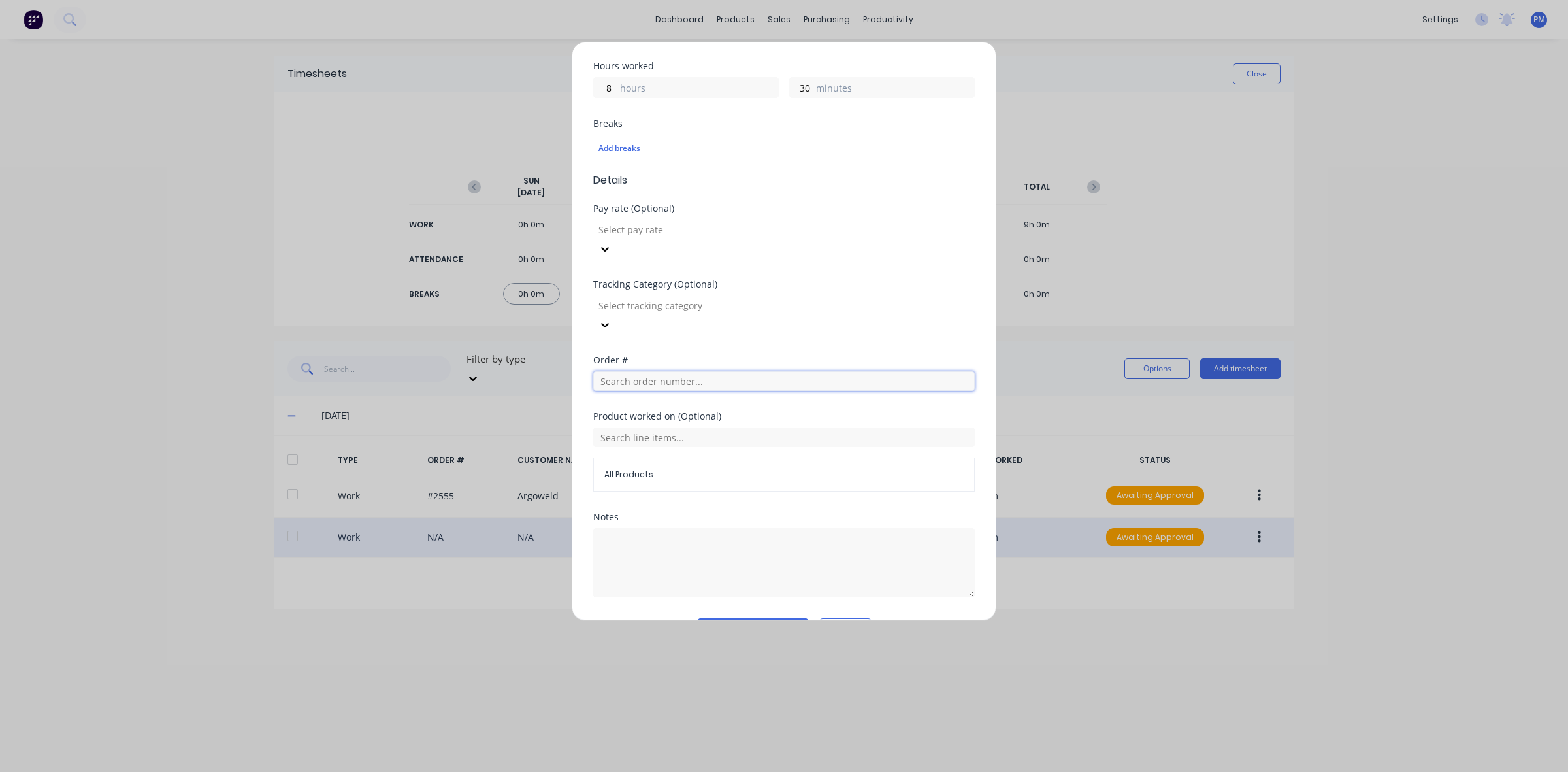
click at [639, 371] on input "text" at bounding box center [784, 381] width 382 height 20
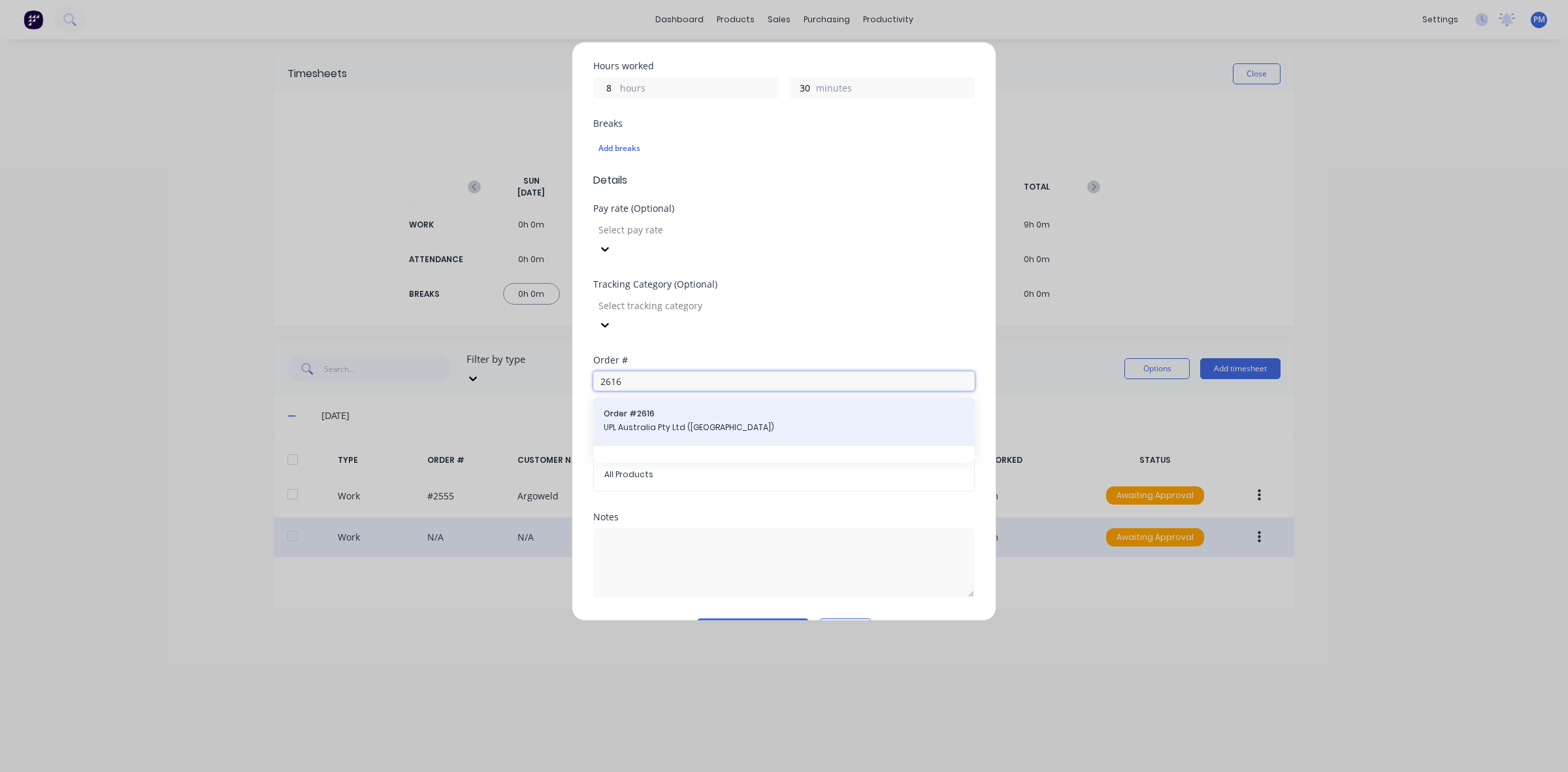
type input "2616"
click at [638, 421] on span "UPL Australia Pty Ltd ([GEOGRAPHIC_DATA])" at bounding box center [784, 427] width 361 height 12
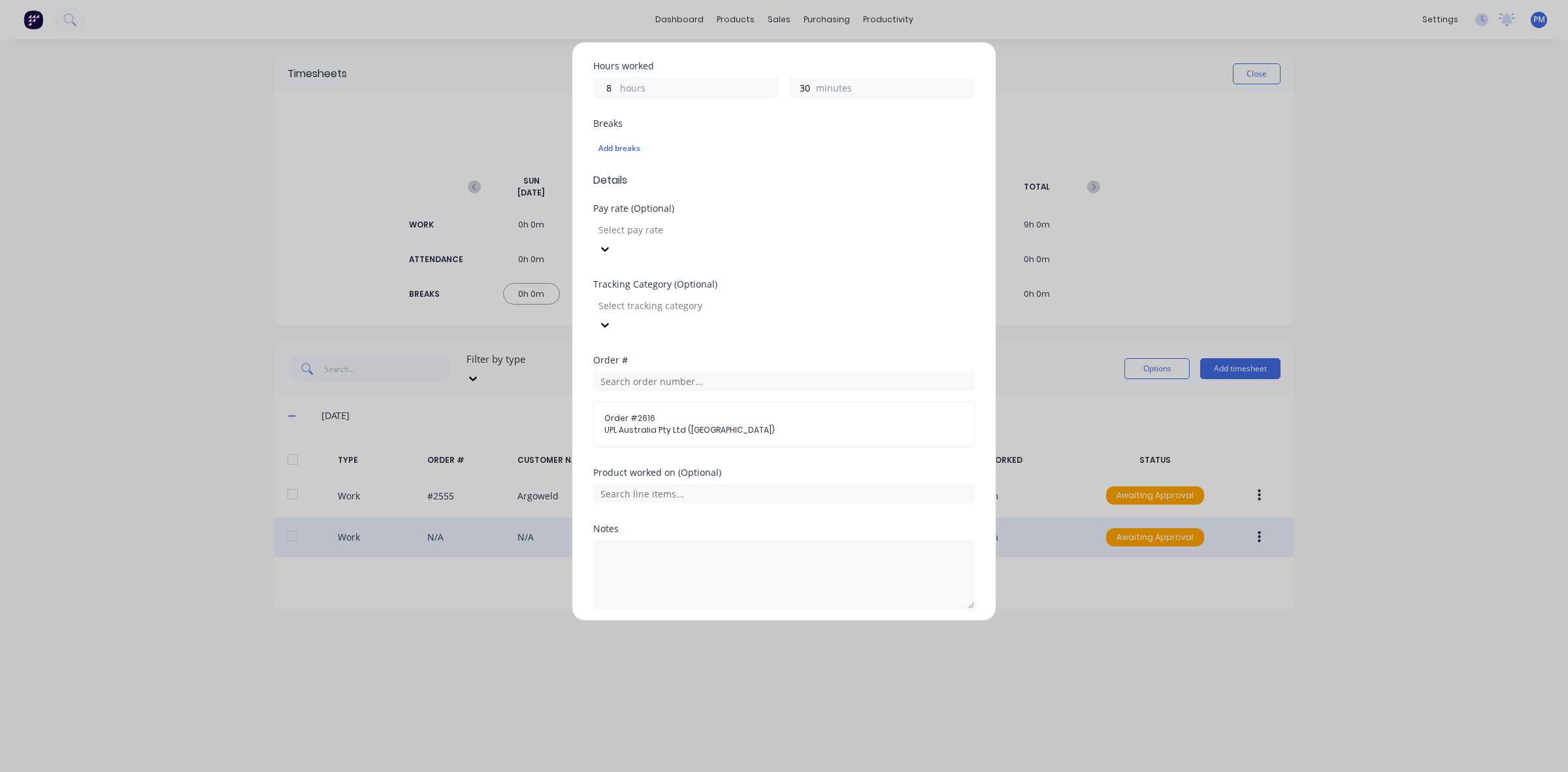
click at [747, 630] on button "Edit time tracking entry" at bounding box center [753, 640] width 112 height 21
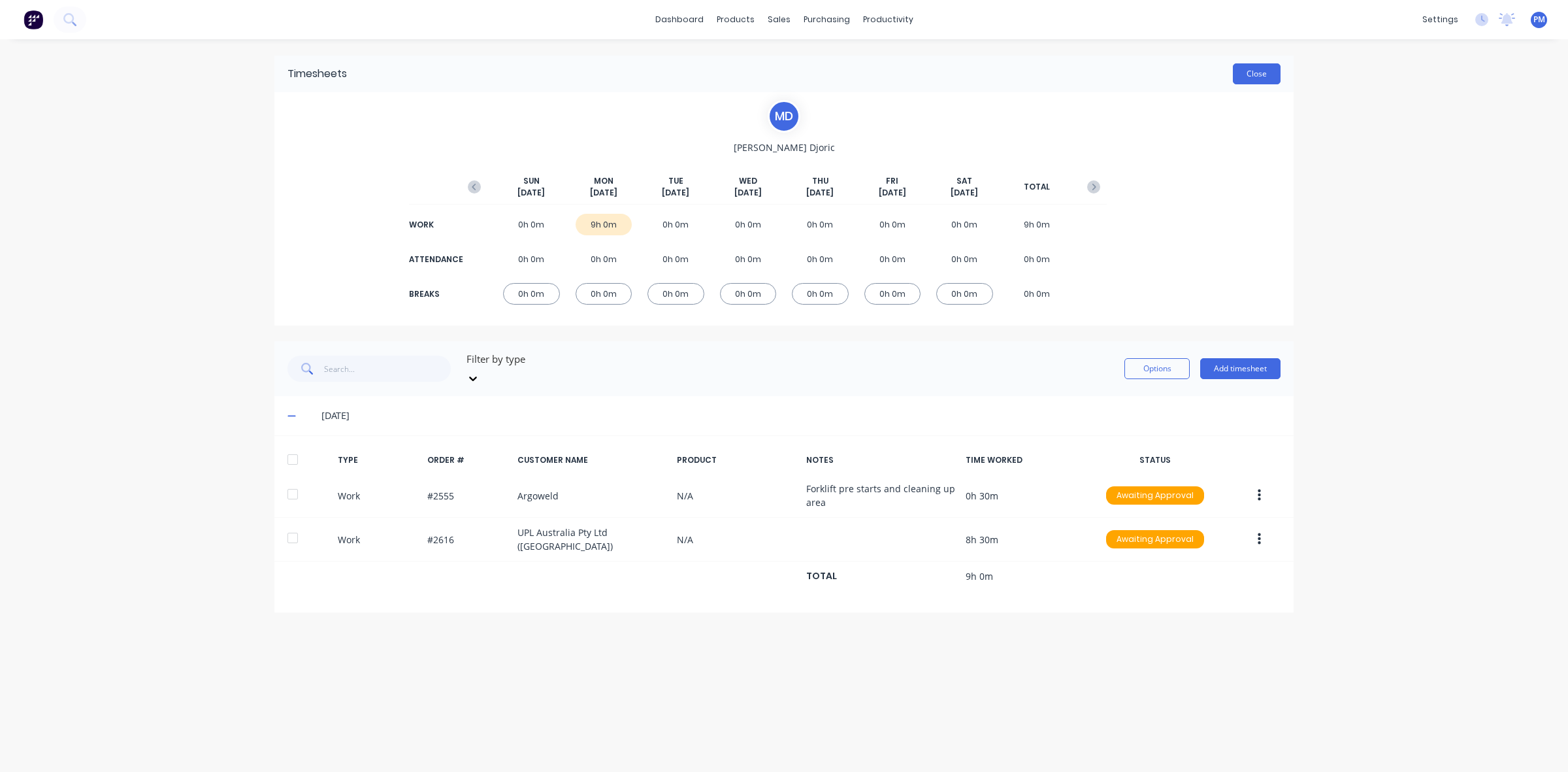
click at [1253, 80] on button "Close" at bounding box center [1256, 74] width 48 height 21
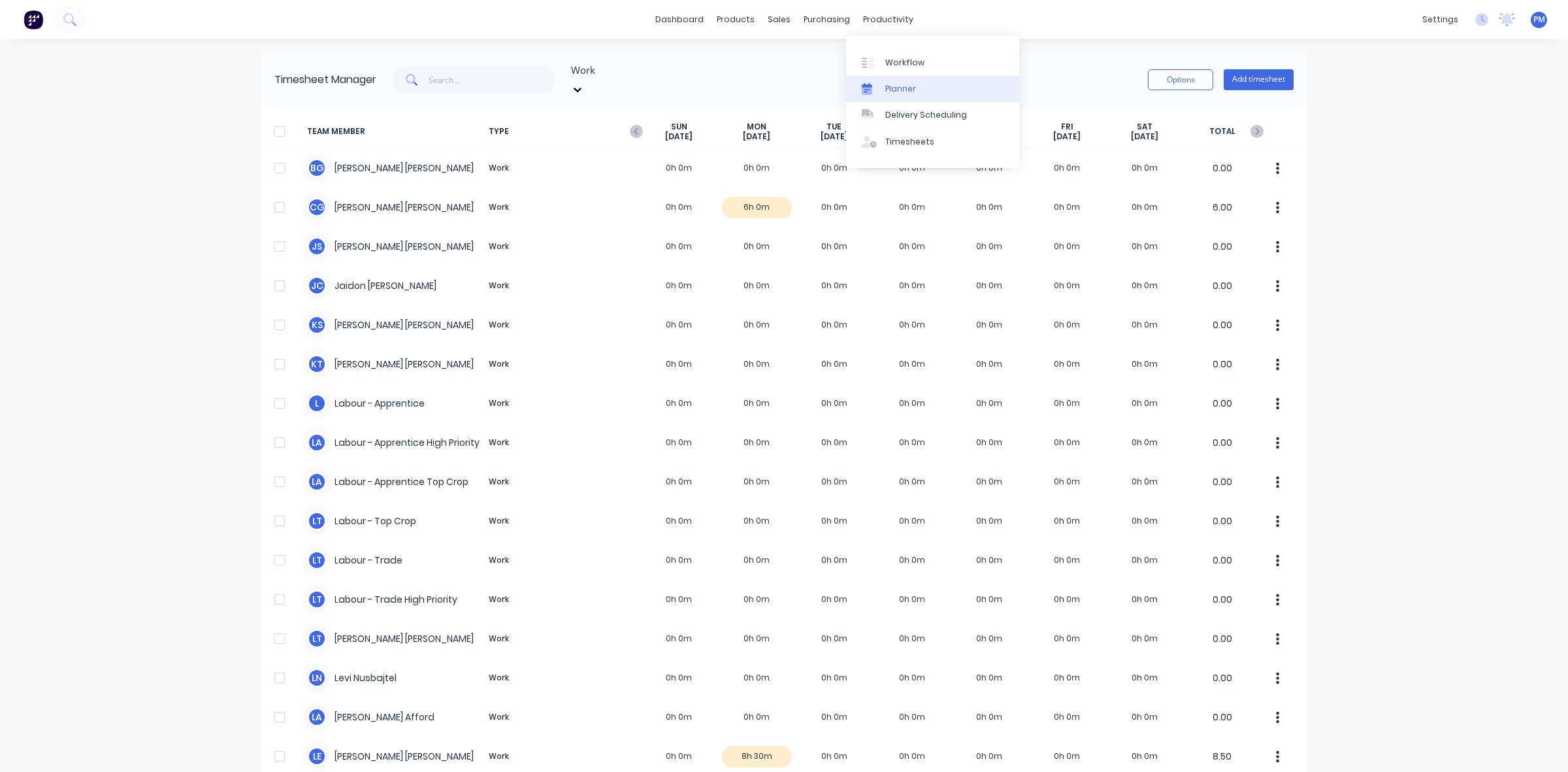
click at [896, 89] on div "Planner" at bounding box center [901, 89] width 31 height 12
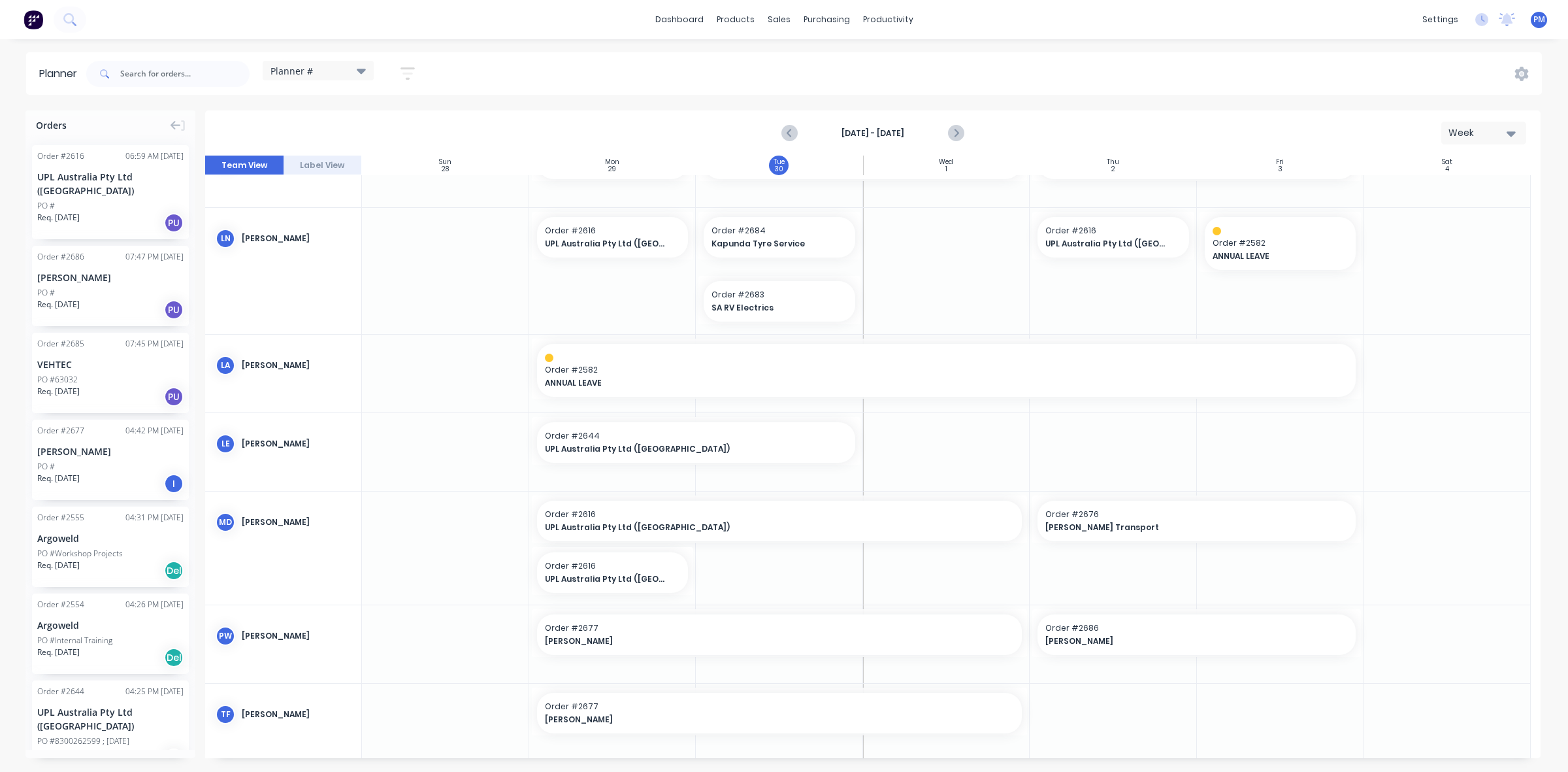
scroll to position [342, 0]
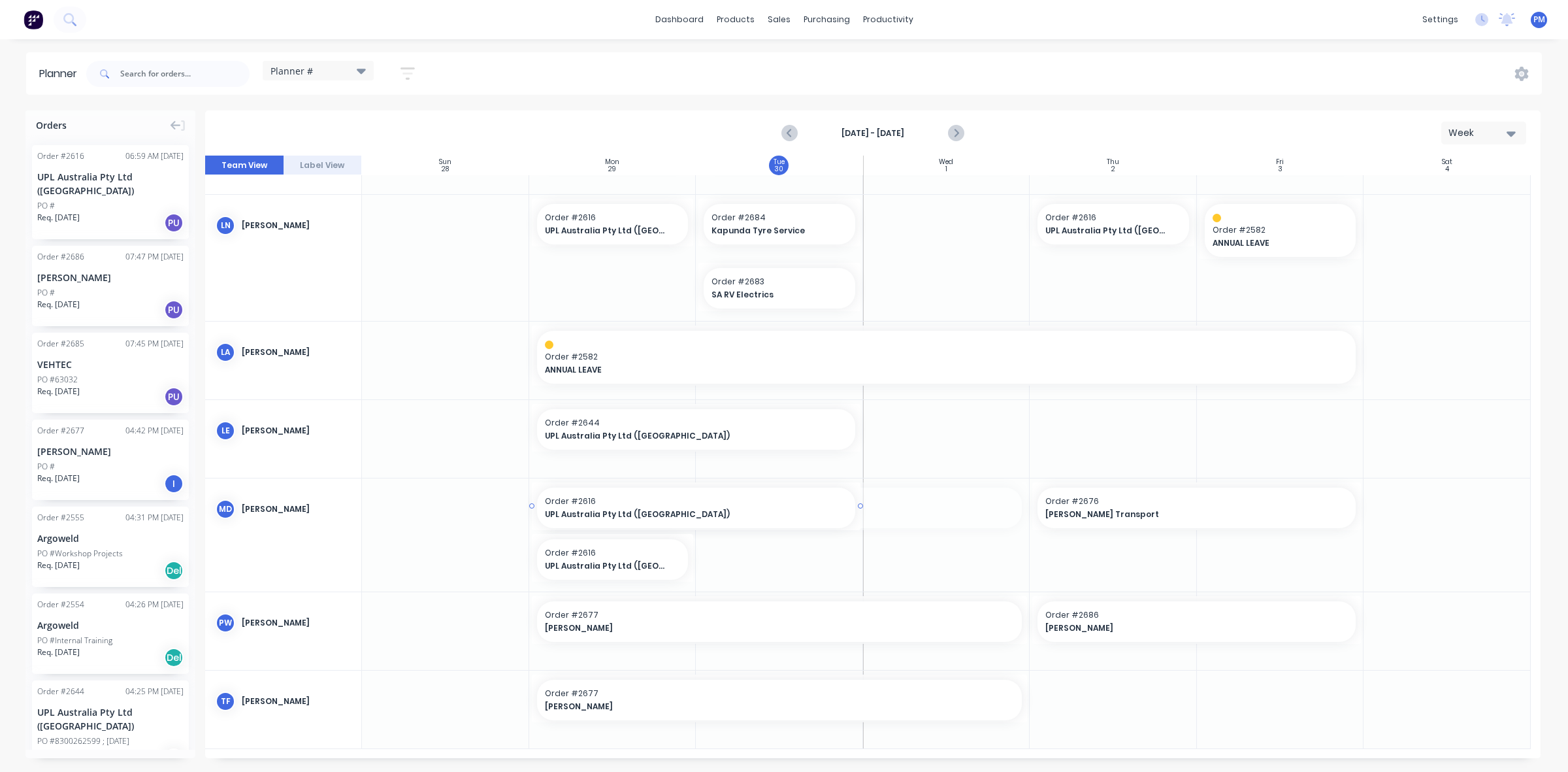
drag, startPoint x: 1021, startPoint y: 504, endPoint x: 857, endPoint y: 498, distance: 164.1
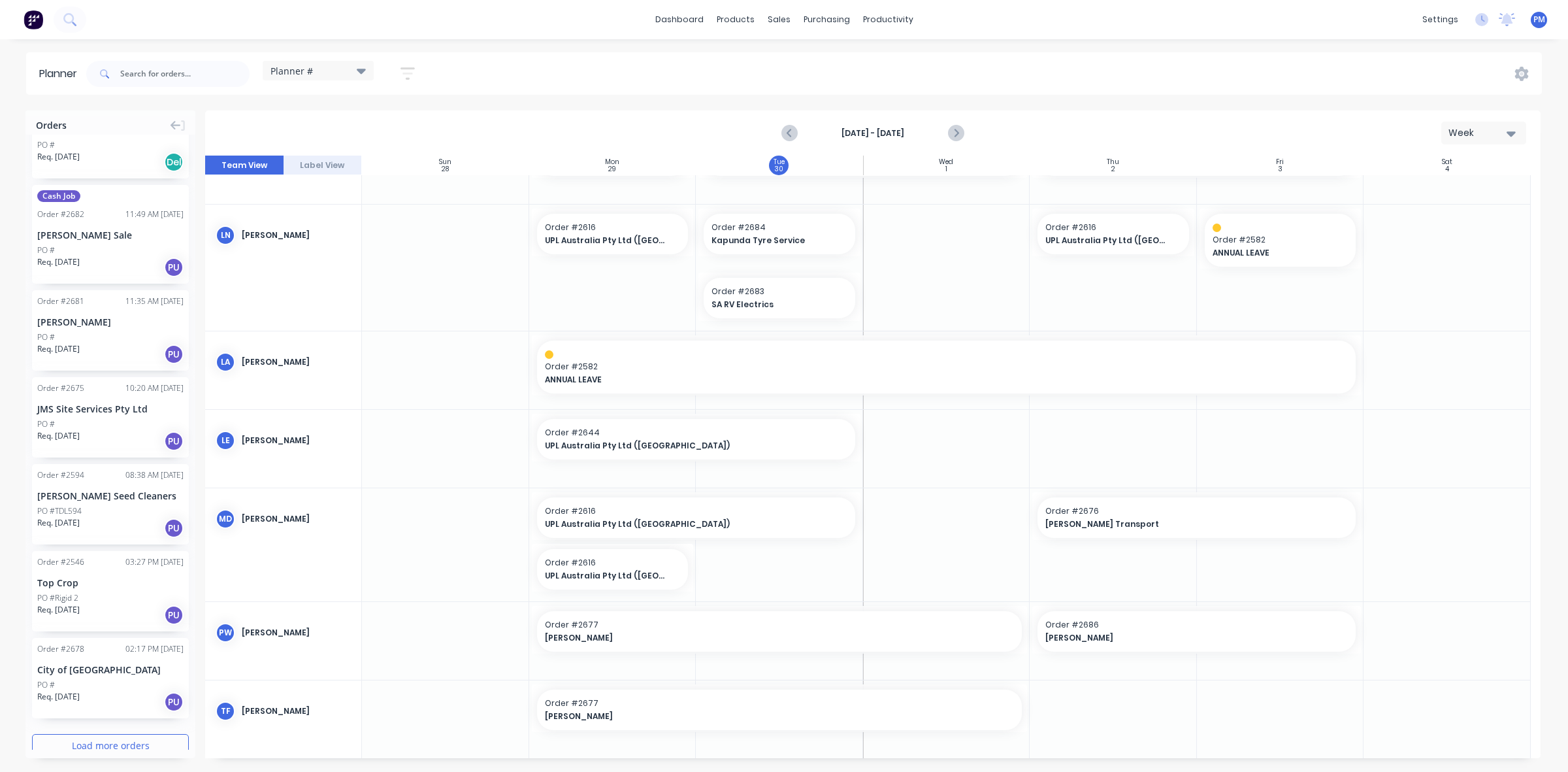
scroll to position [1221, 0]
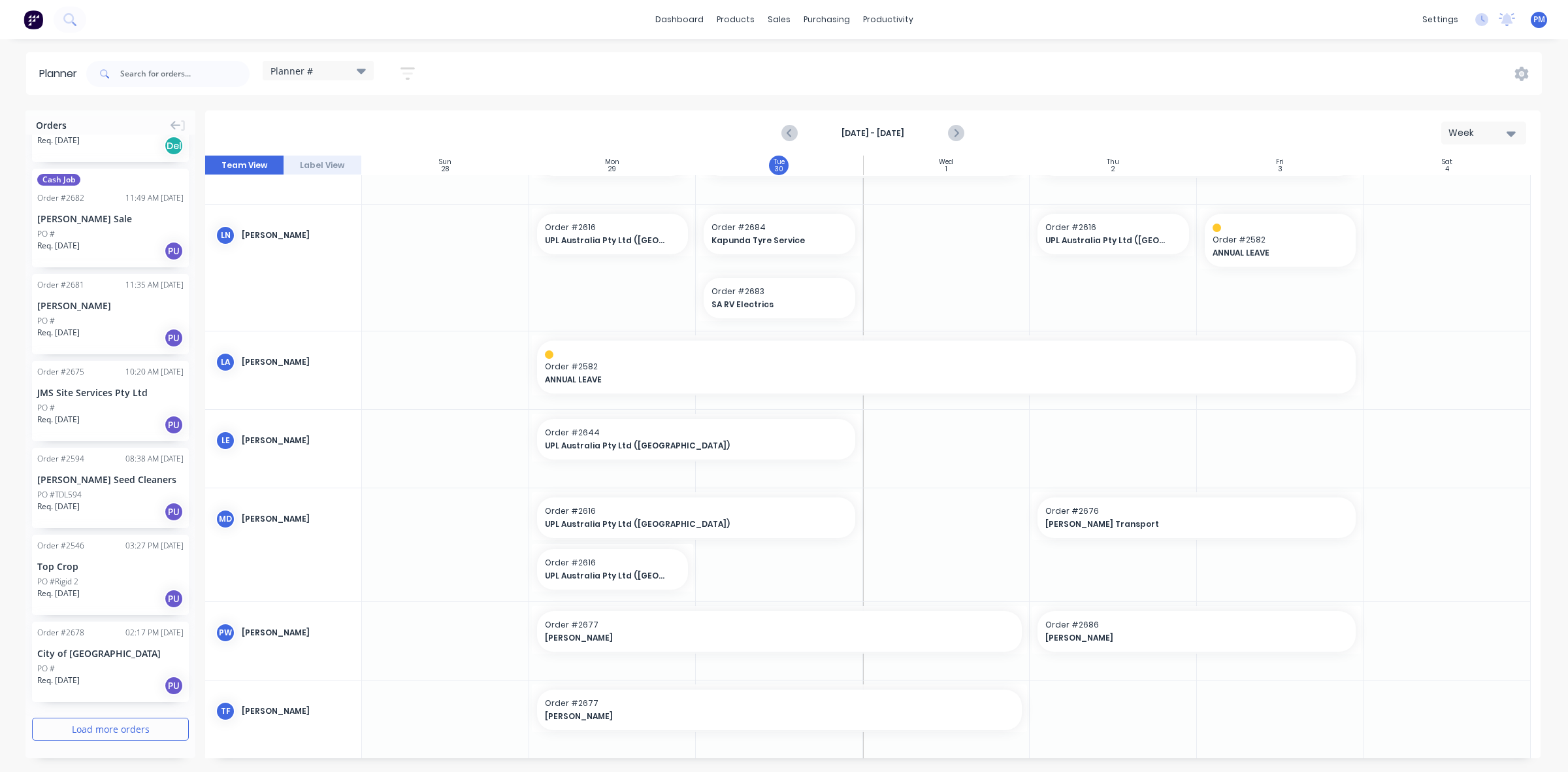
click at [96, 730] on button "Load more orders" at bounding box center [110, 729] width 157 height 23
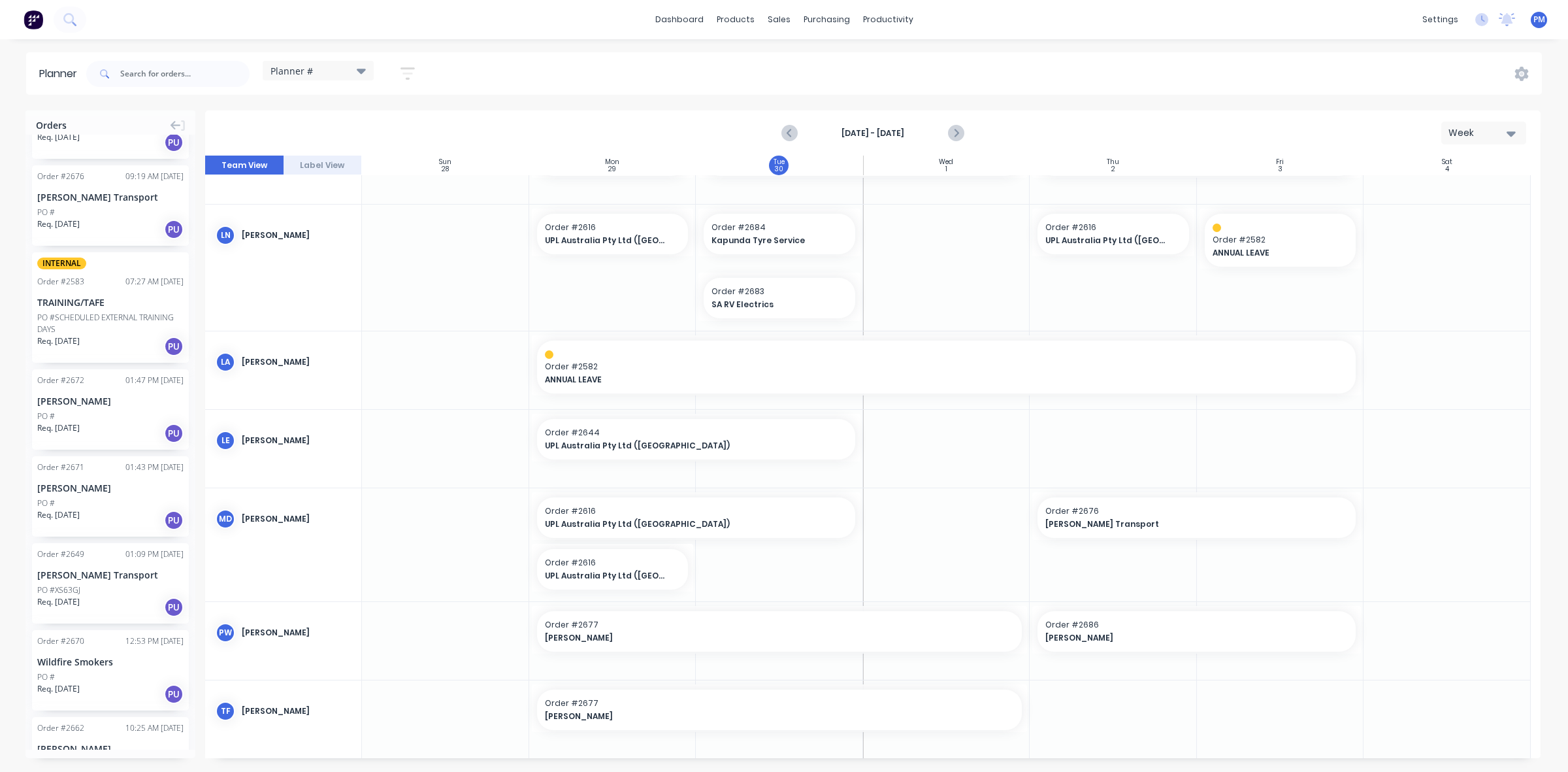
scroll to position [2282, 0]
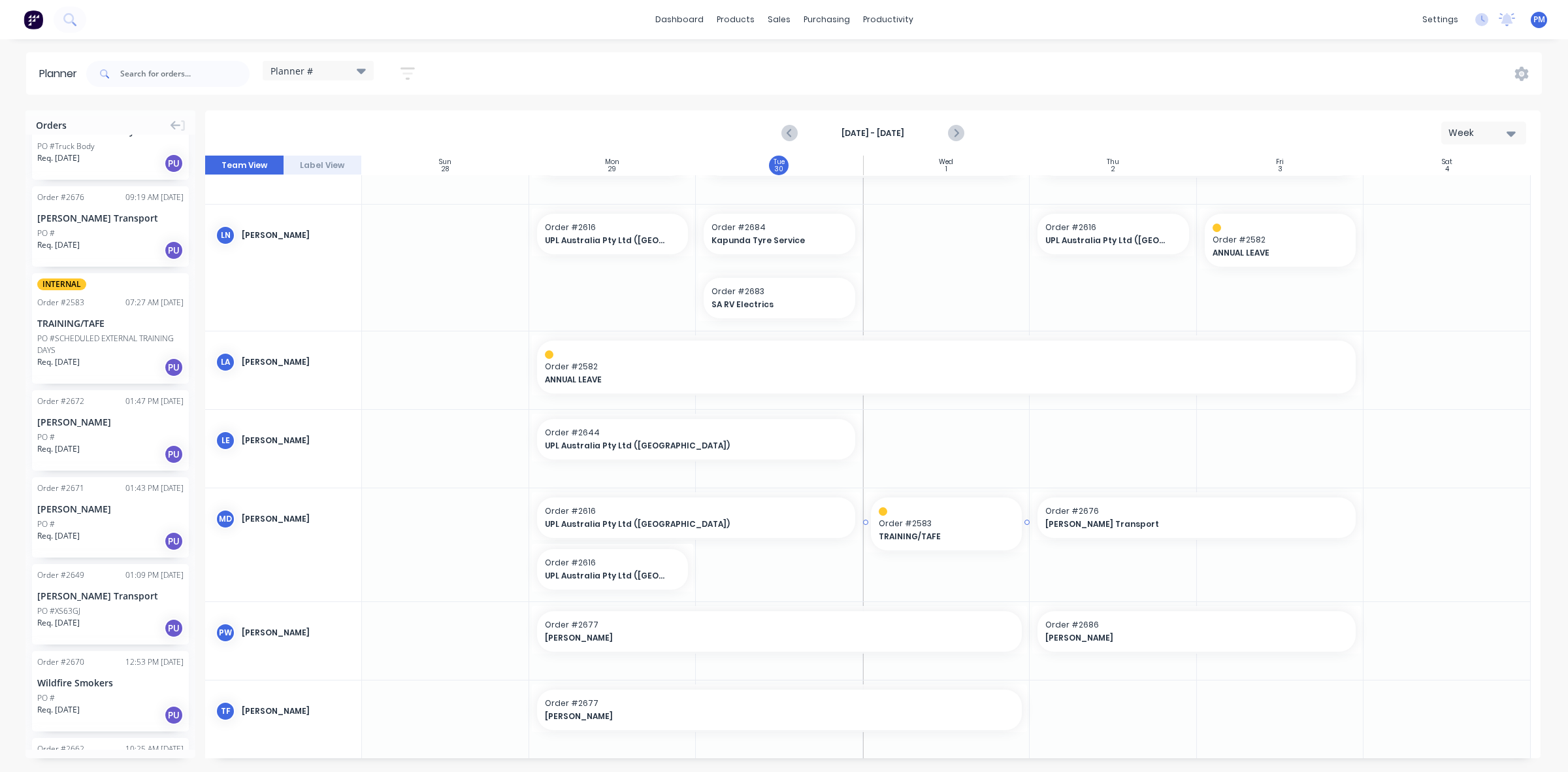
drag, startPoint x: 83, startPoint y: 326, endPoint x: 920, endPoint y: 515, distance: 858.1
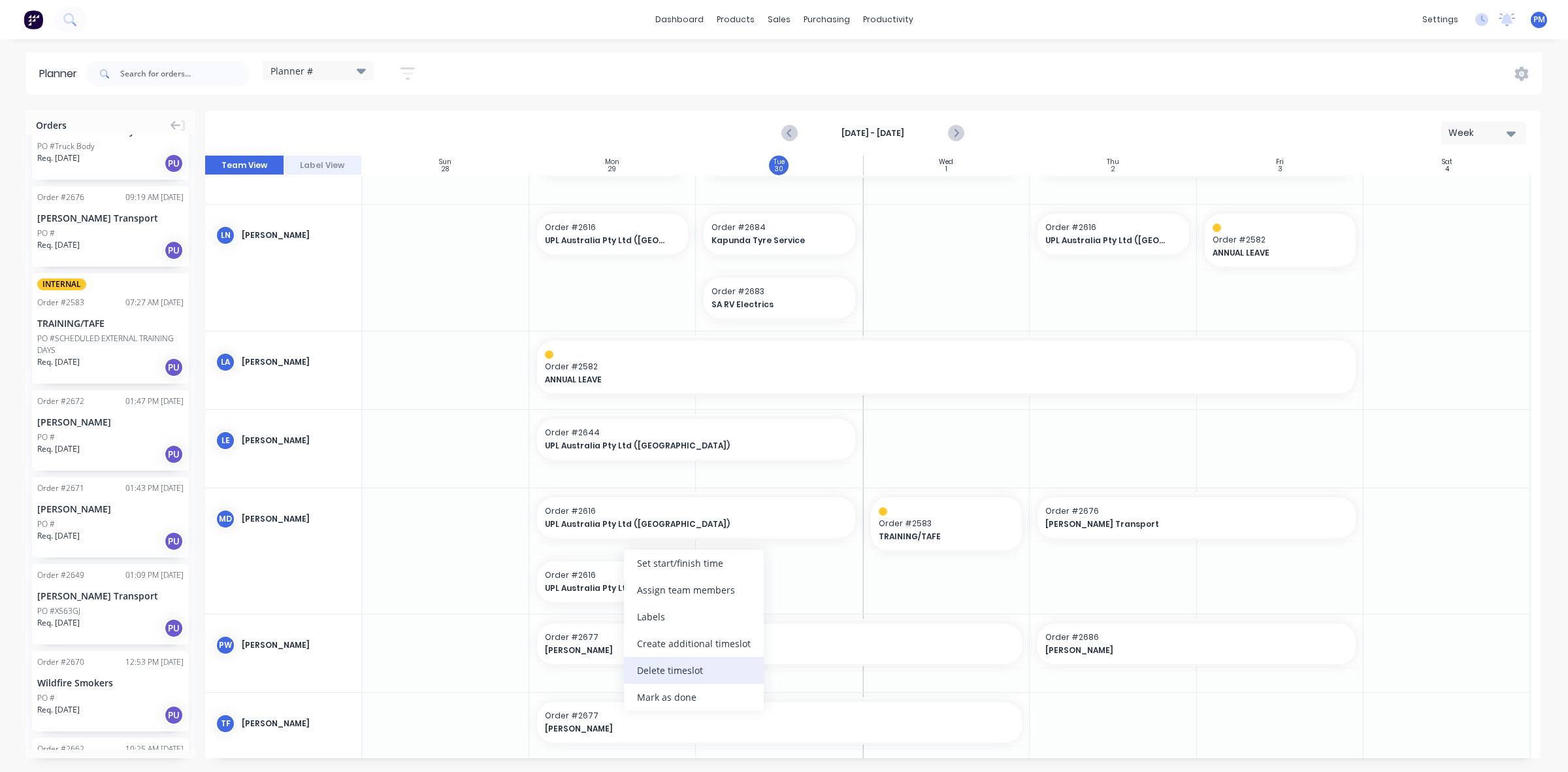
click at [673, 673] on div "Delete timeslot" at bounding box center [694, 670] width 140 height 27
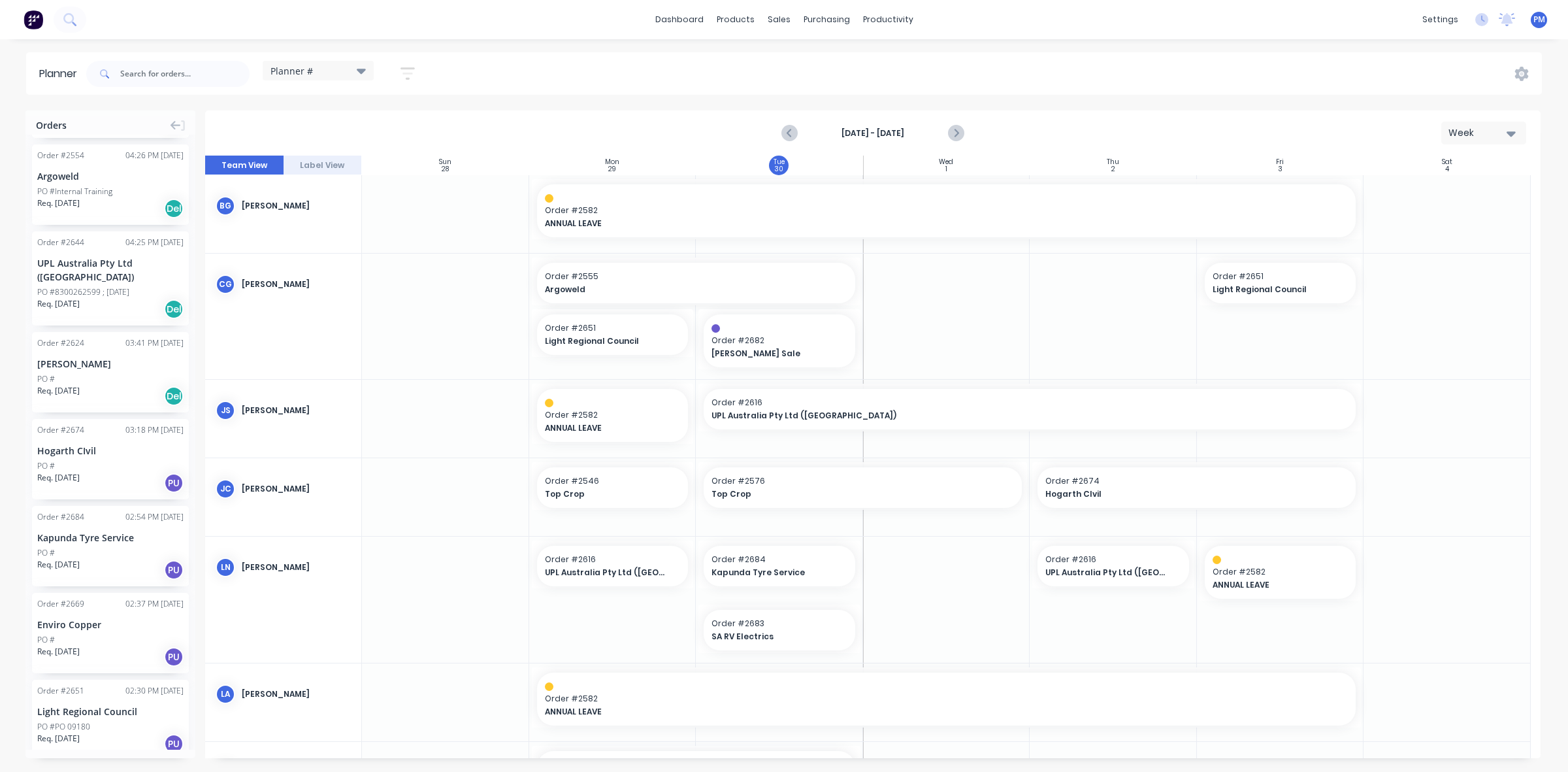
scroll to position [490, 0]
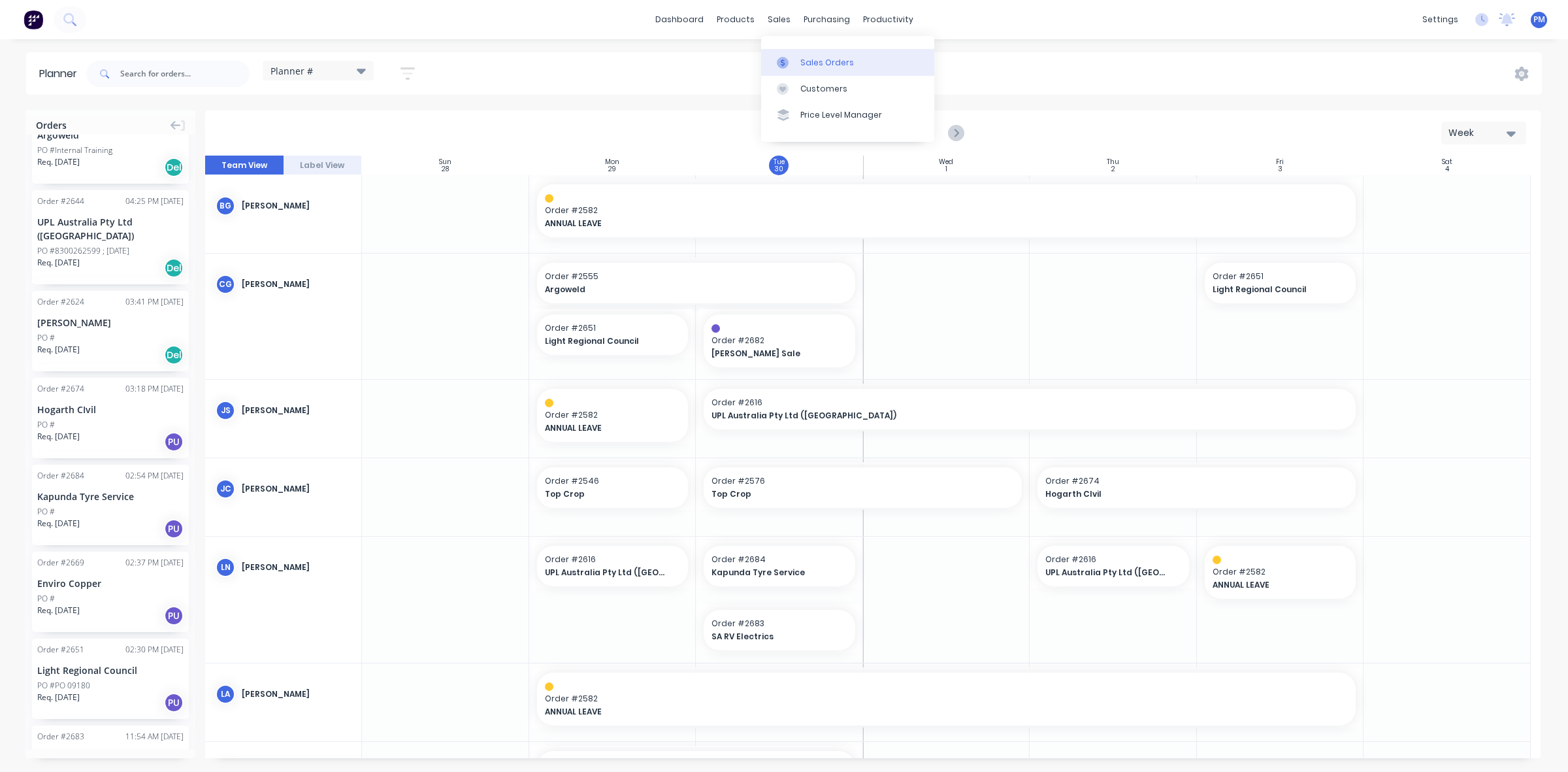
click at [809, 56] on link "Sales Orders" at bounding box center [847, 62] width 173 height 26
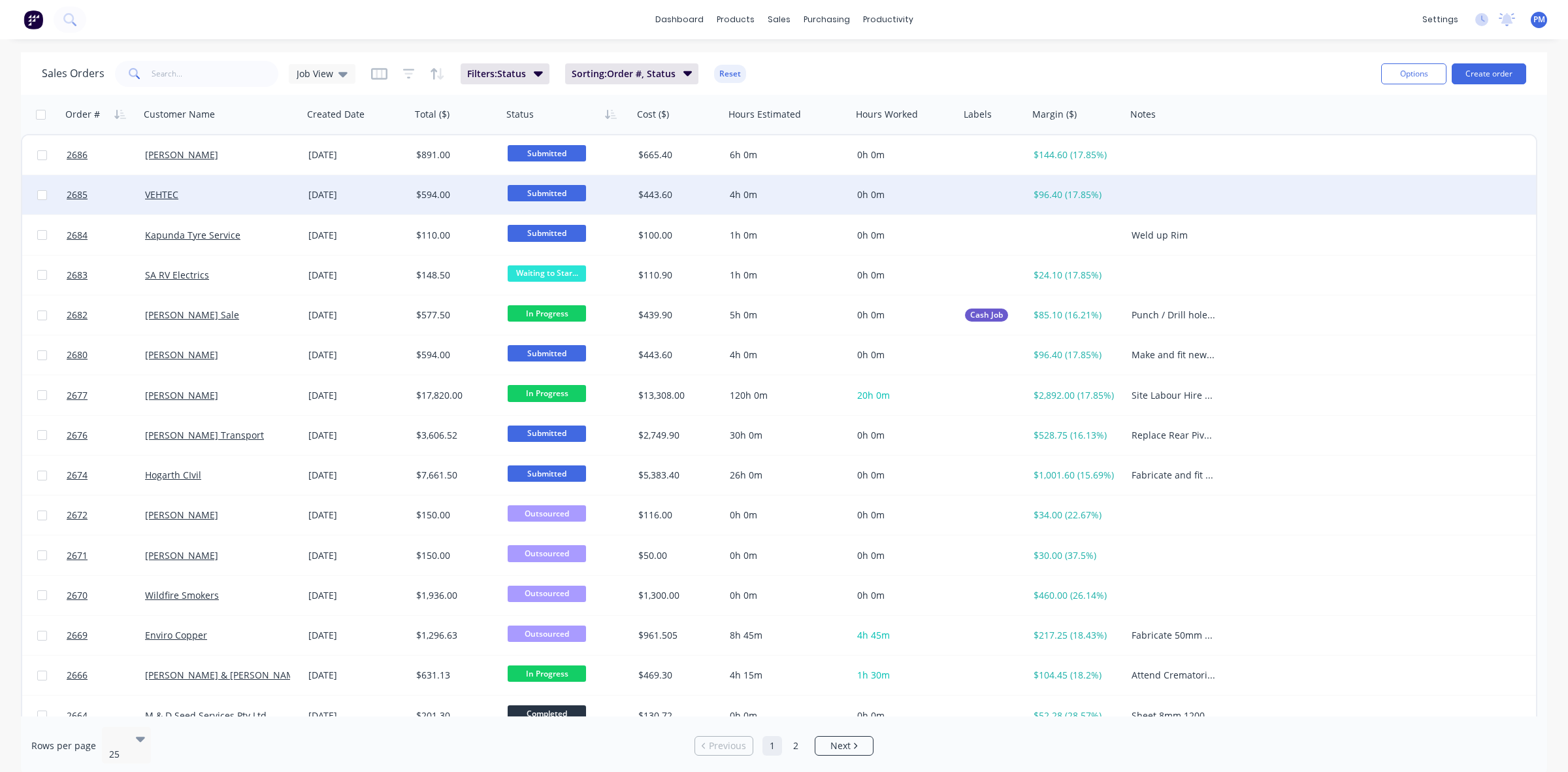
click at [252, 192] on div "VEHTEC" at bounding box center [217, 195] width 145 height 13
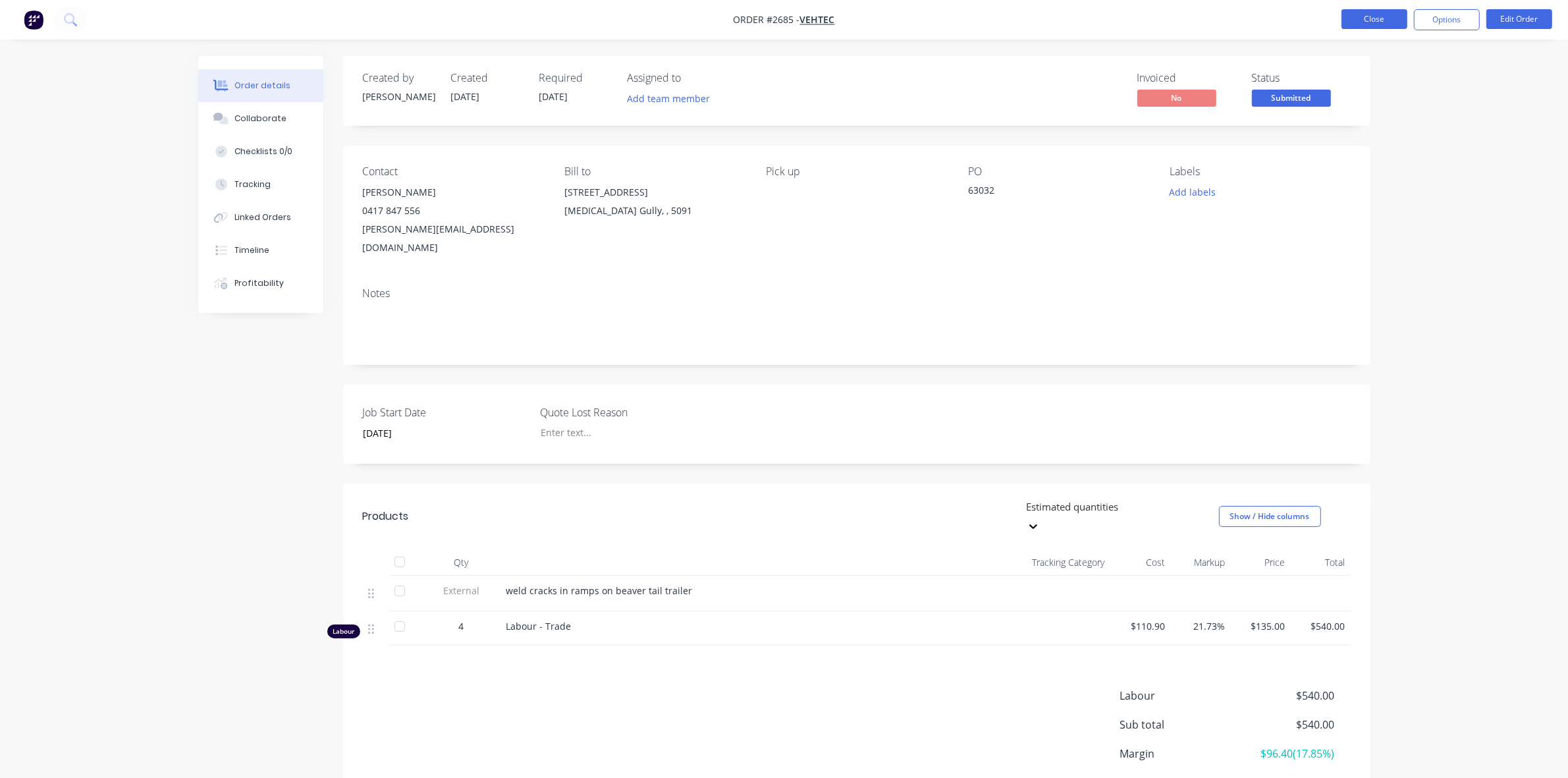
click at [1373, 16] on button "Close" at bounding box center [1374, 19] width 66 height 20
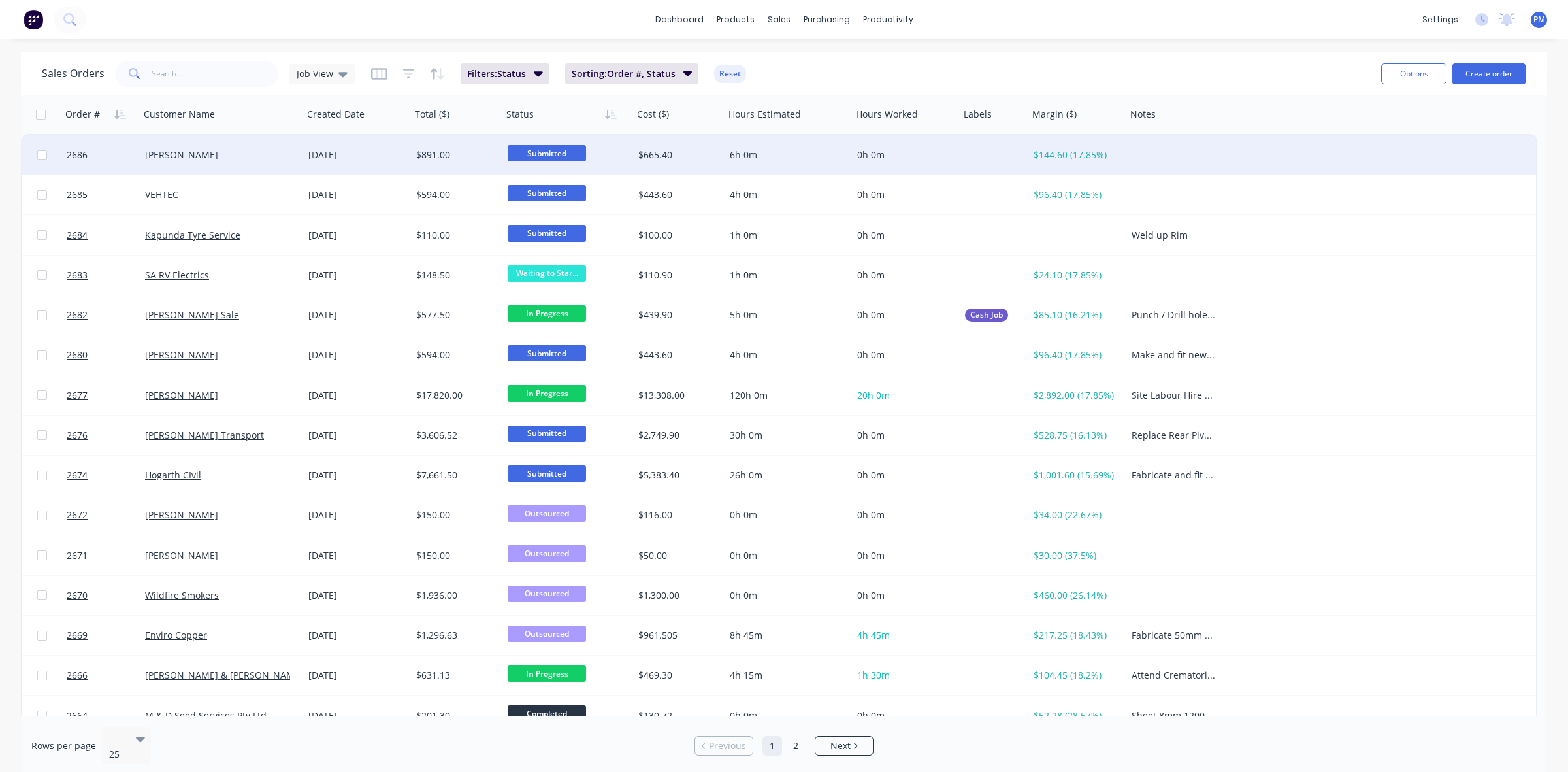
click at [265, 157] on div "[PERSON_NAME]" at bounding box center [217, 155] width 145 height 13
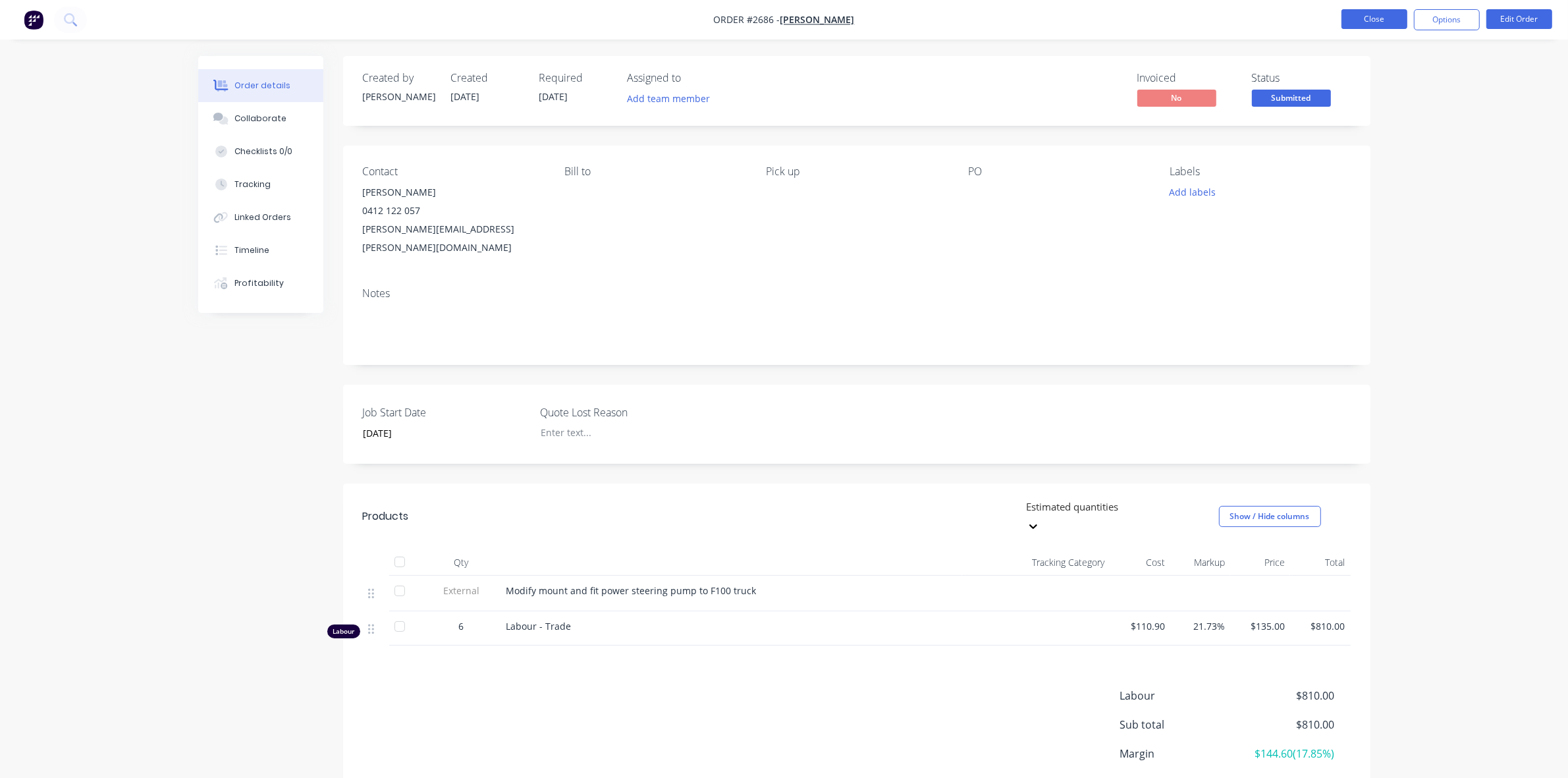
click at [1364, 18] on button "Close" at bounding box center [1374, 19] width 66 height 20
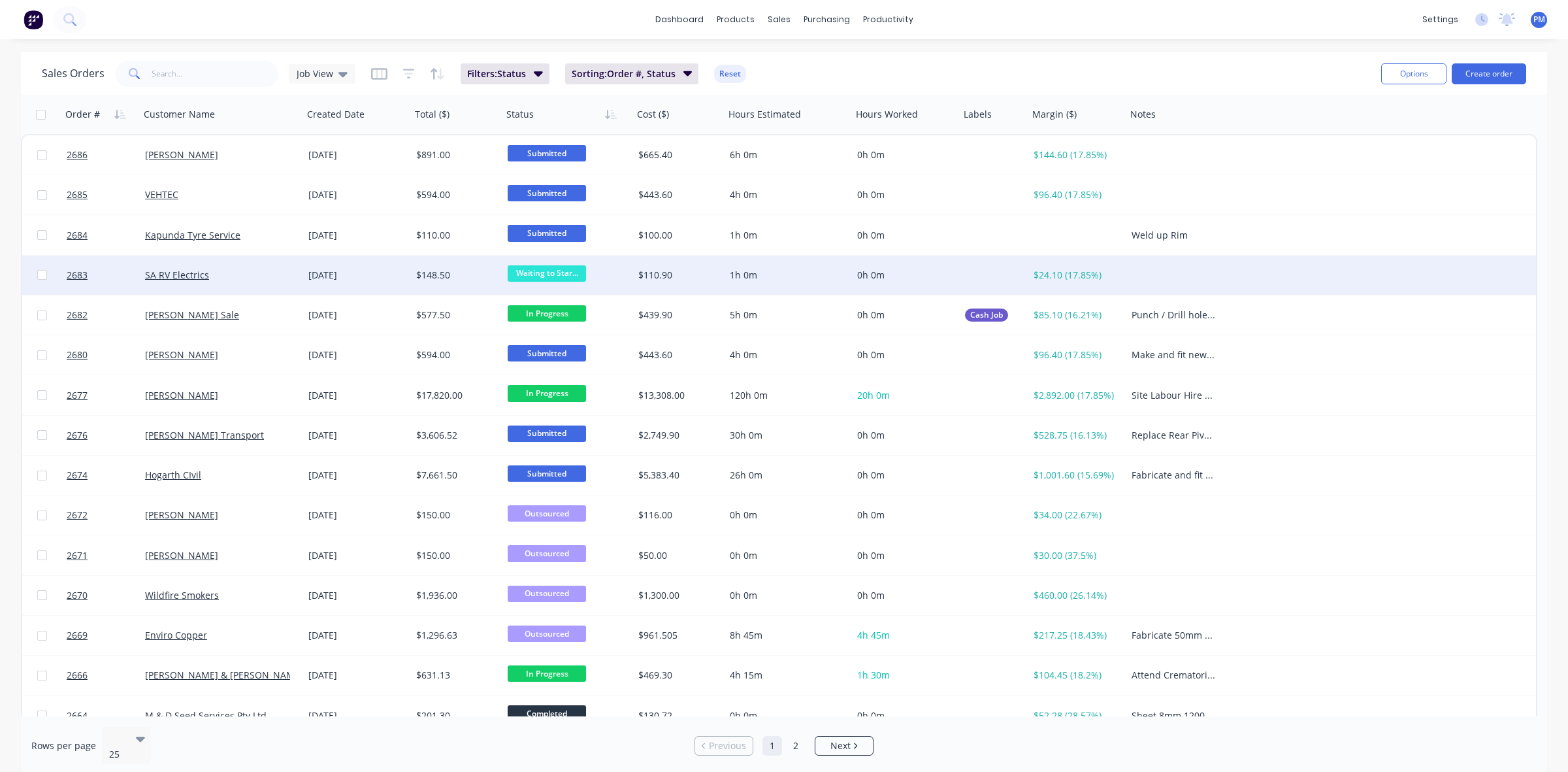
click at [241, 276] on div "SA RV Electrics" at bounding box center [217, 275] width 145 height 13
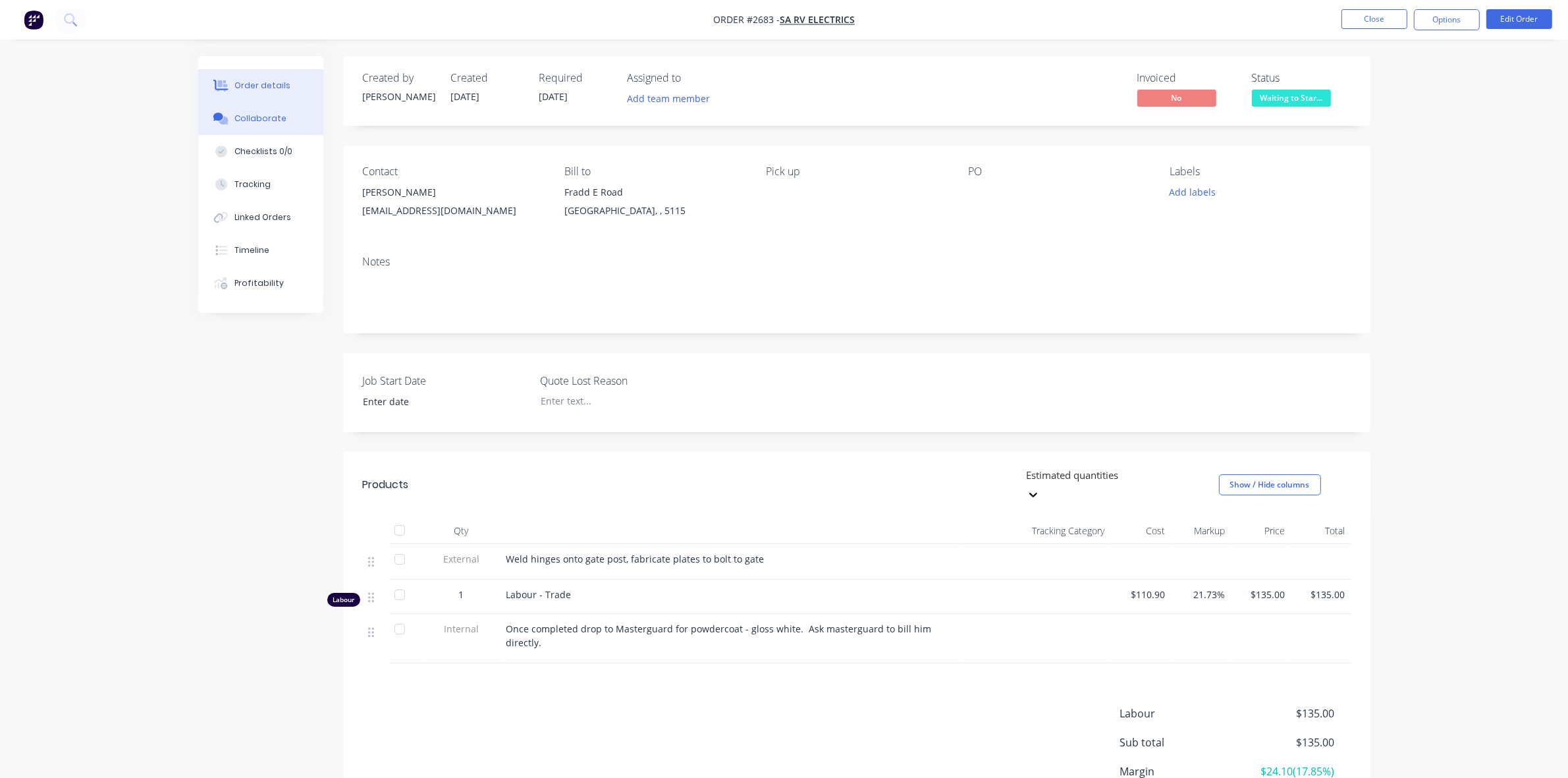
click at [271, 117] on div "Collaborate" at bounding box center [260, 119] width 52 height 12
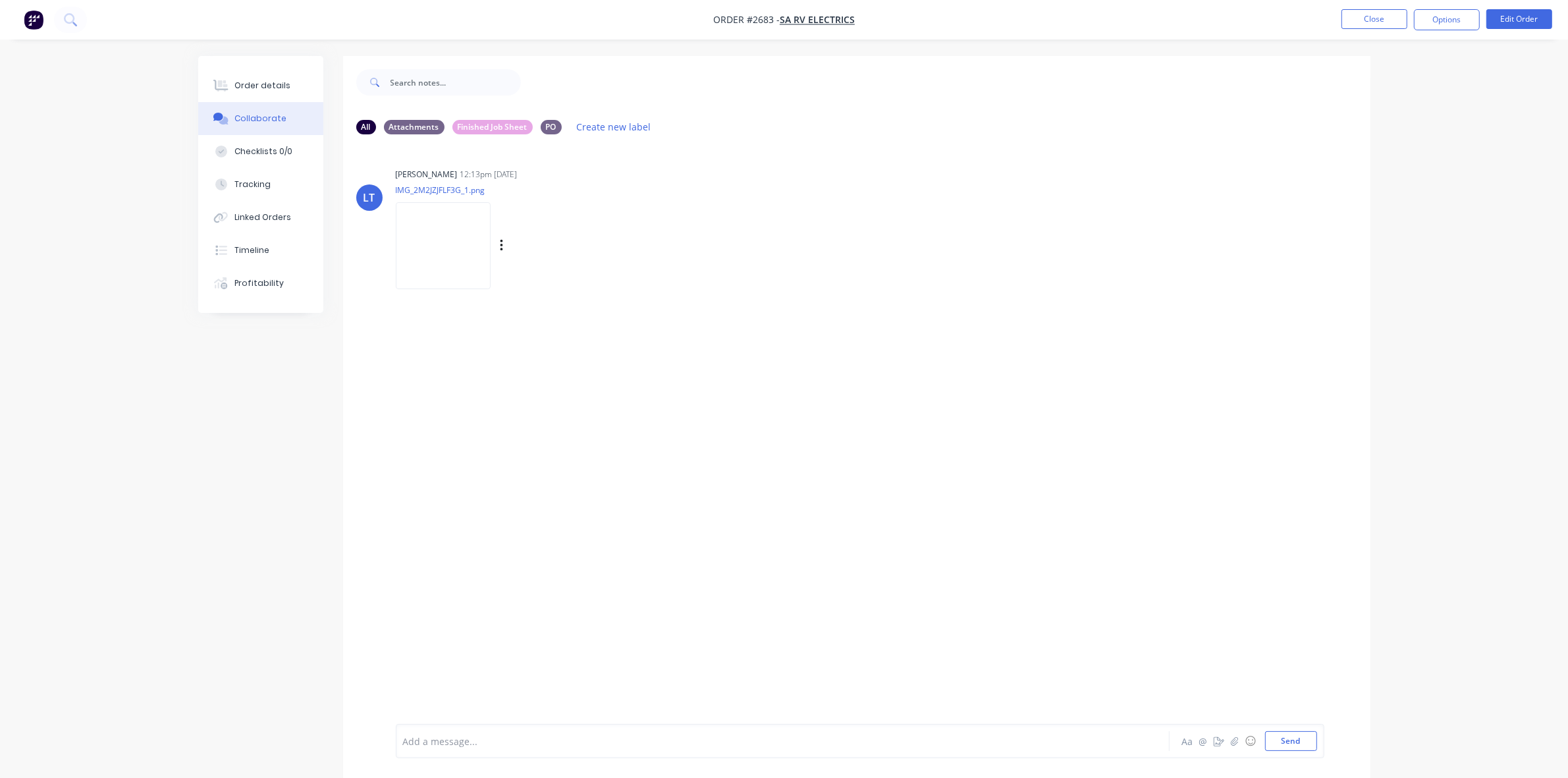
click at [432, 232] on img at bounding box center [443, 245] width 95 height 86
click at [259, 88] on div "Order details" at bounding box center [263, 86] width 56 height 12
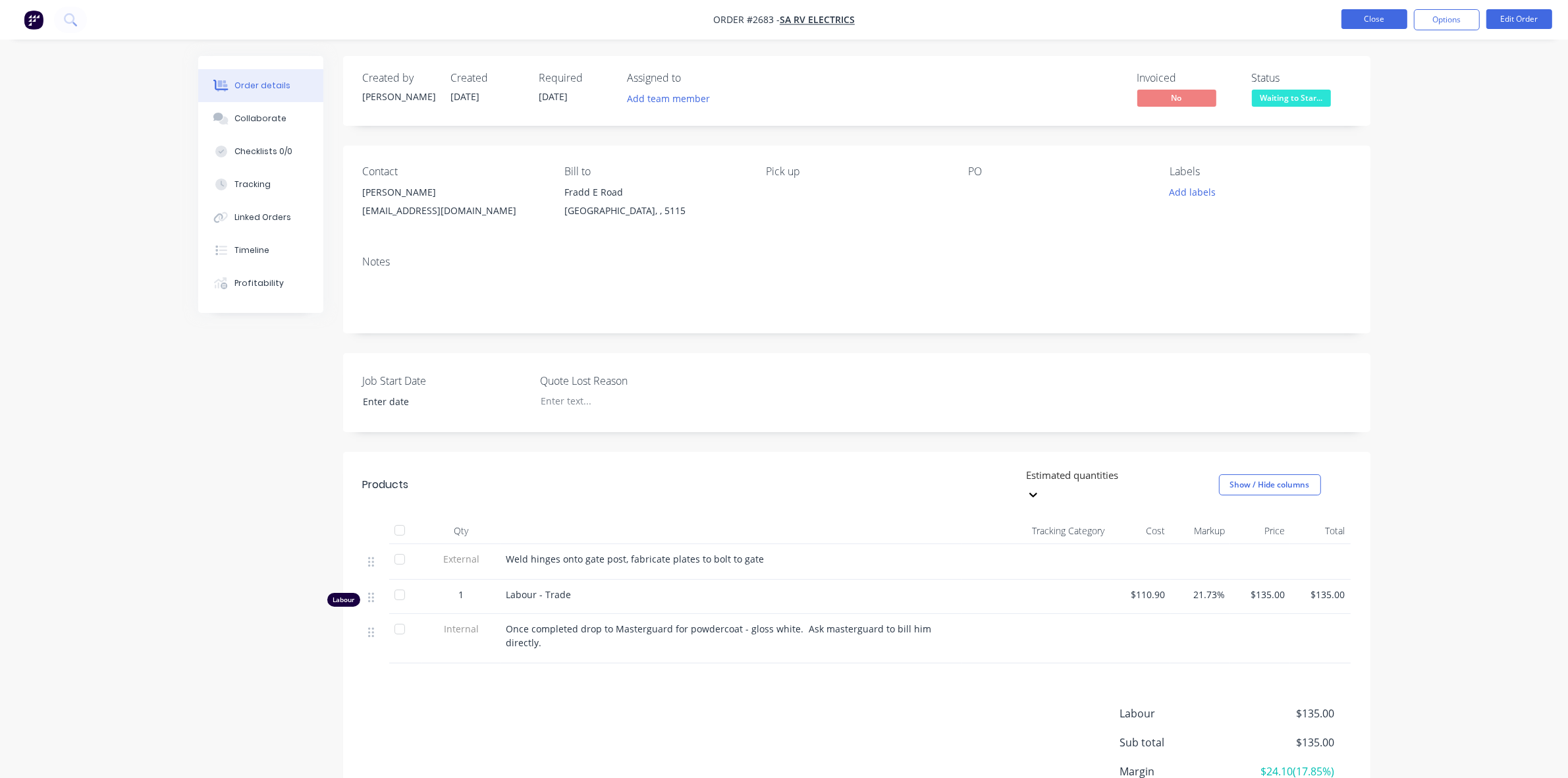
click at [1381, 21] on button "Close" at bounding box center [1374, 19] width 66 height 20
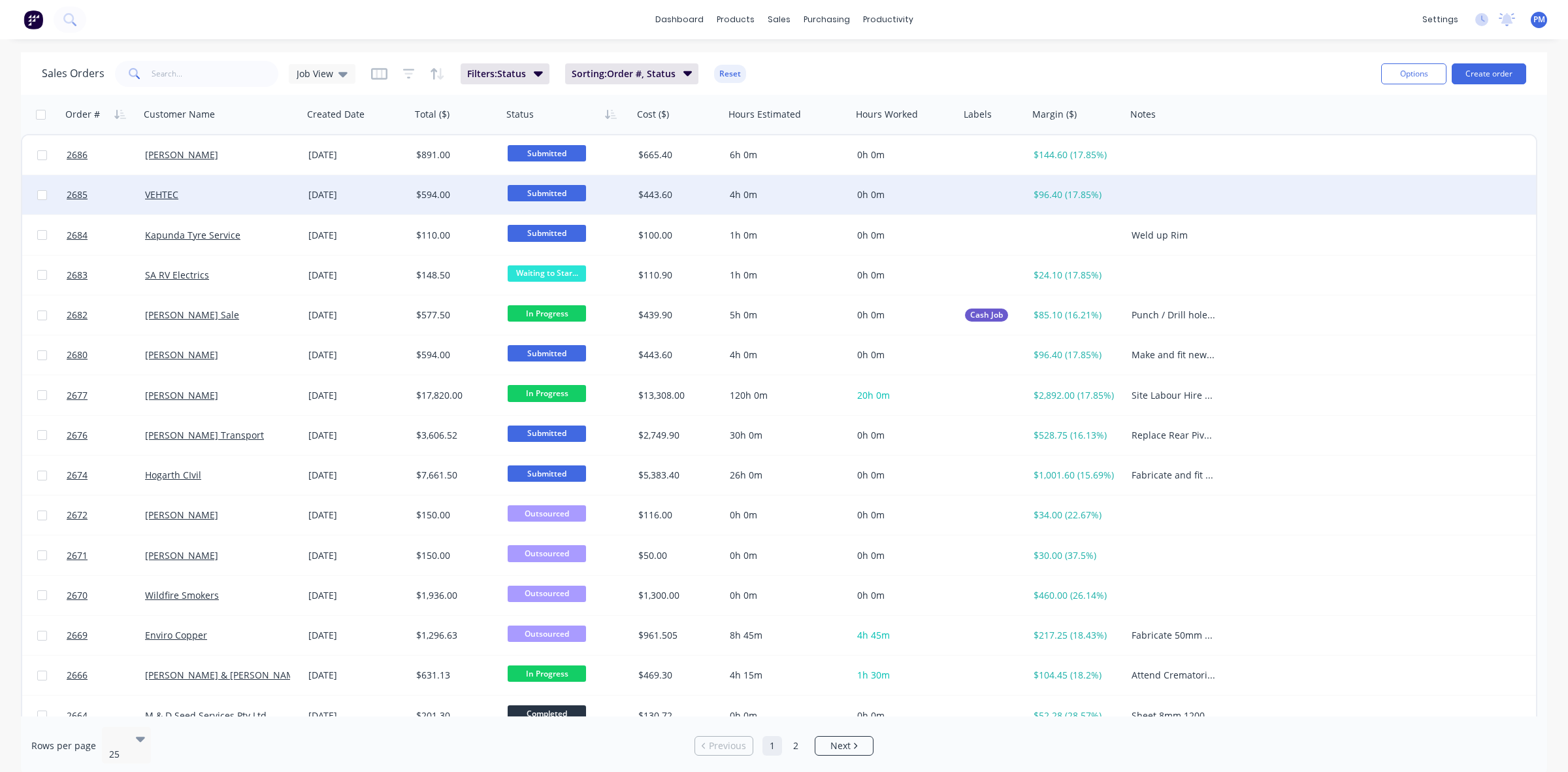
click at [255, 190] on div "VEHTEC" at bounding box center [217, 195] width 145 height 13
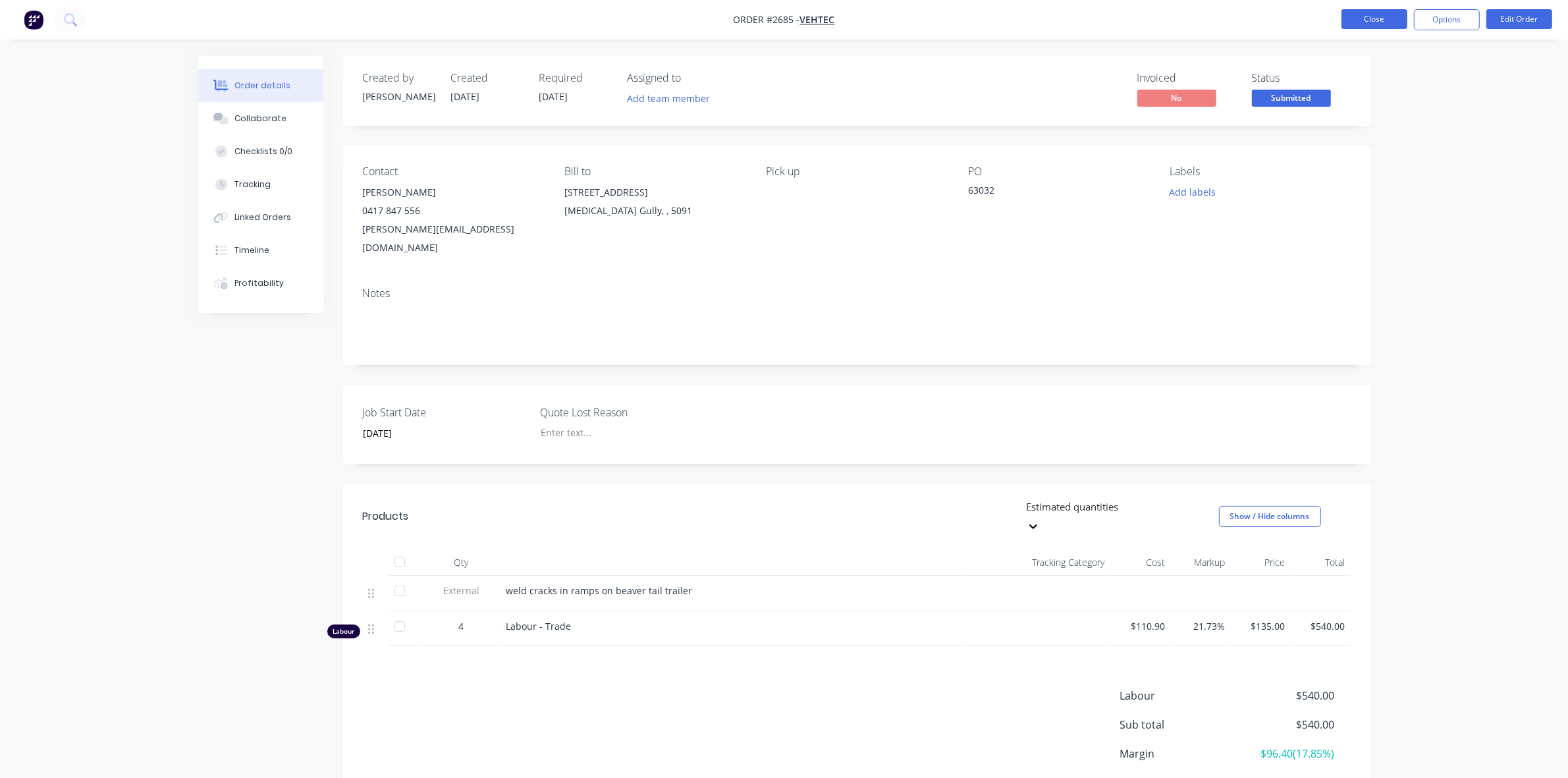
click at [1384, 21] on button "Close" at bounding box center [1374, 19] width 66 height 20
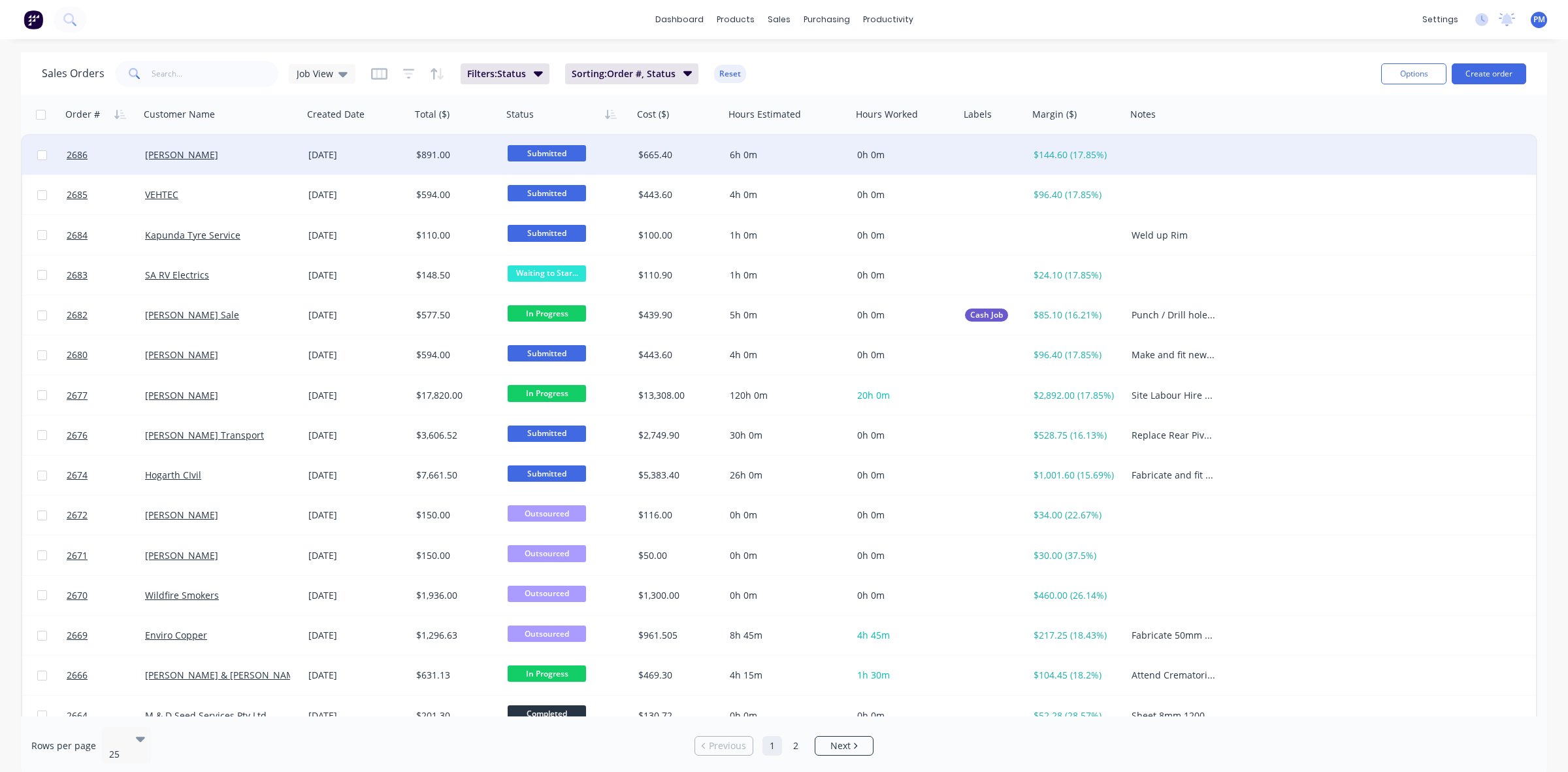
click at [277, 154] on div "[PERSON_NAME]" at bounding box center [217, 155] width 145 height 13
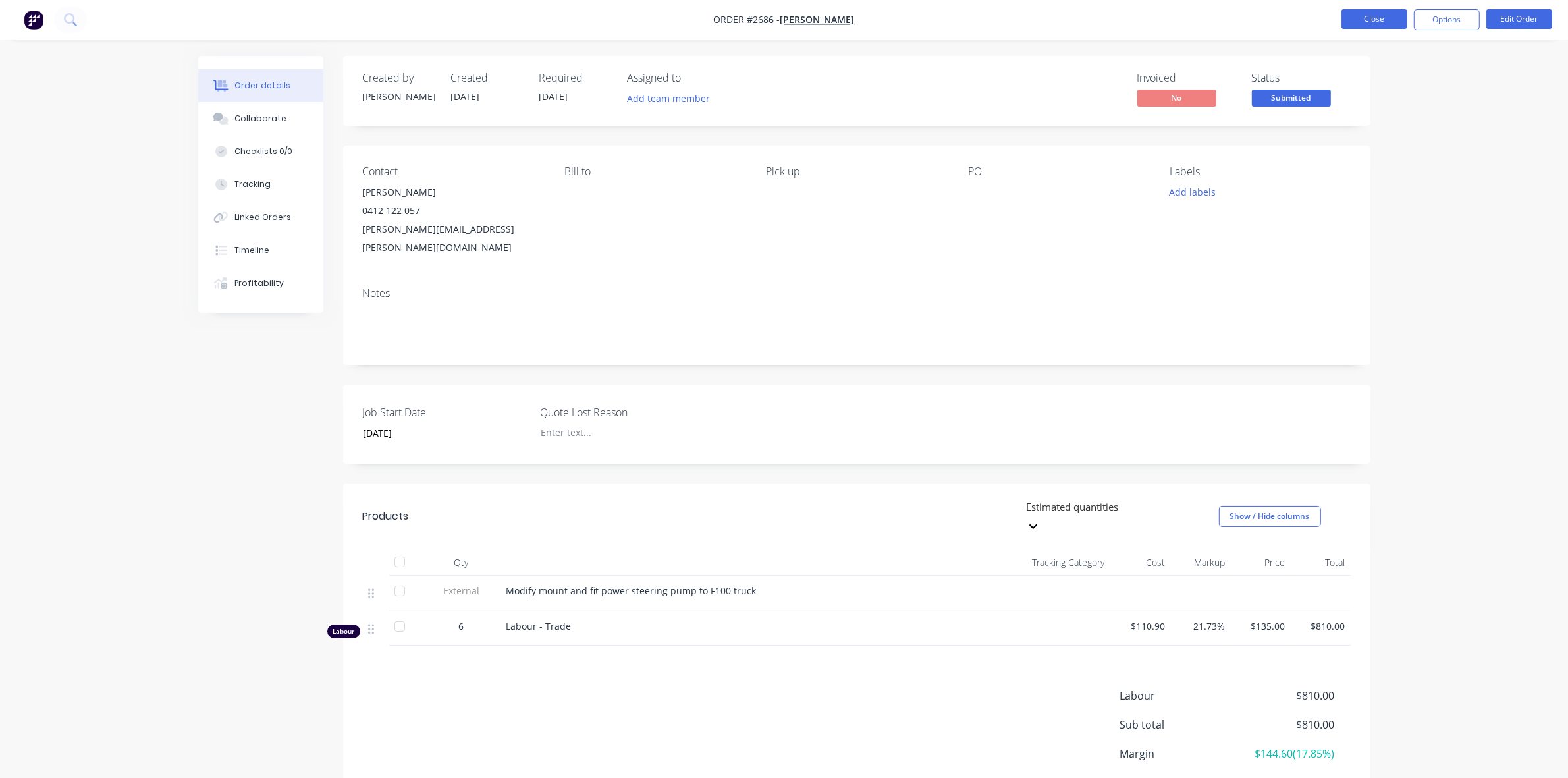
click at [1374, 18] on button "Close" at bounding box center [1374, 19] width 66 height 20
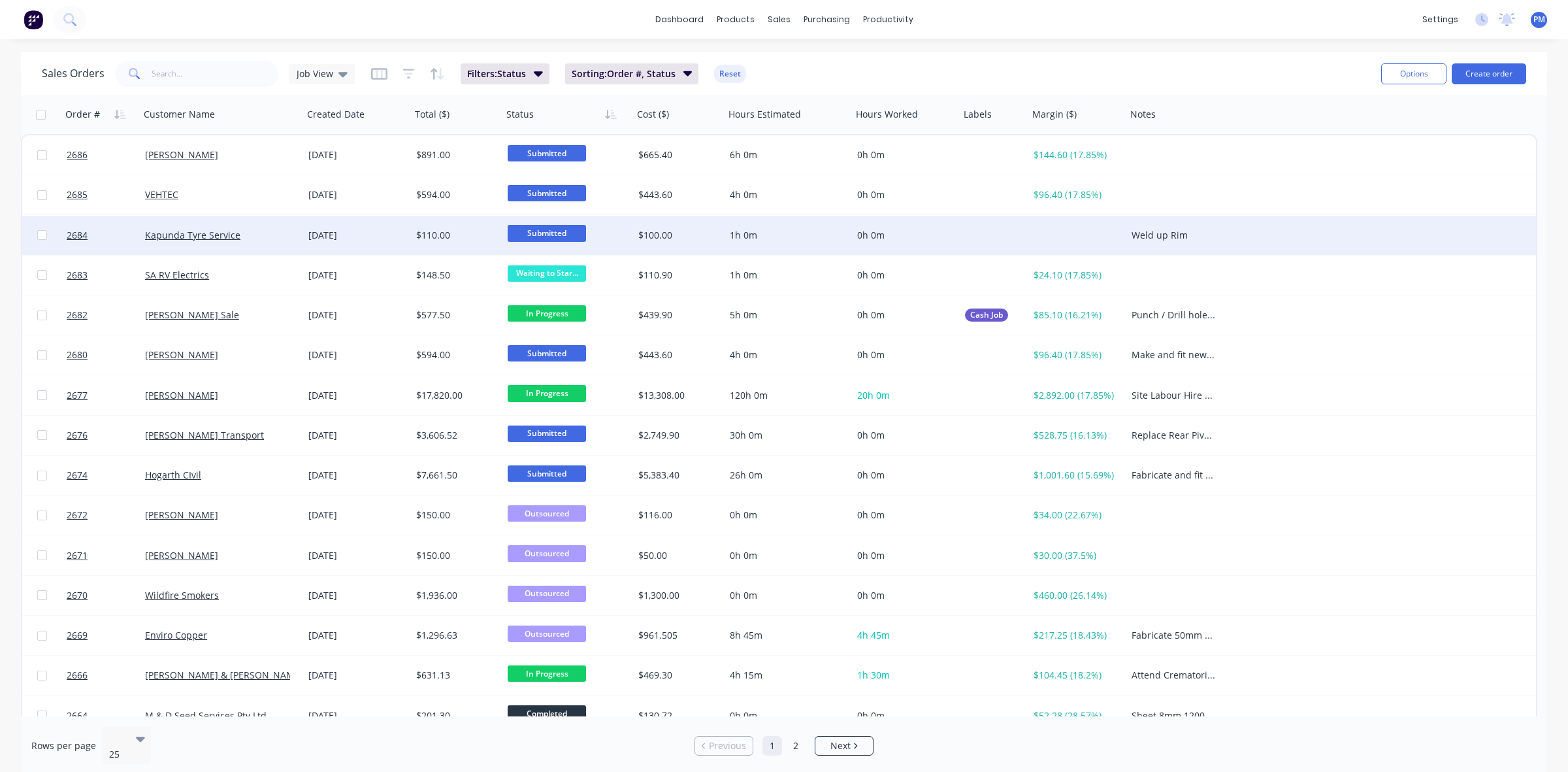
click at [464, 234] on div "$110.00" at bounding box center [454, 236] width 77 height 13
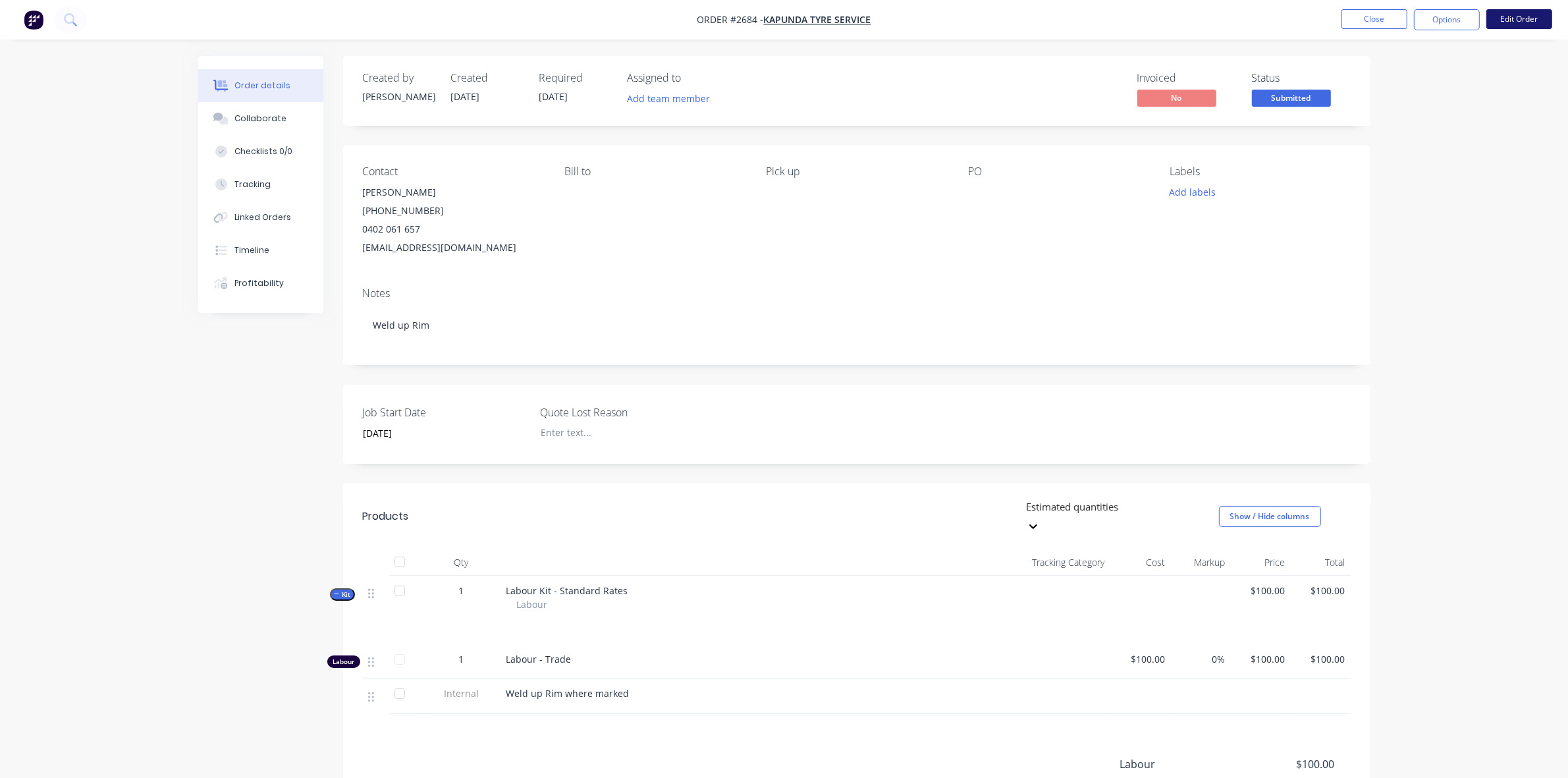
click at [1510, 17] on button "Edit Order" at bounding box center [1519, 19] width 66 height 20
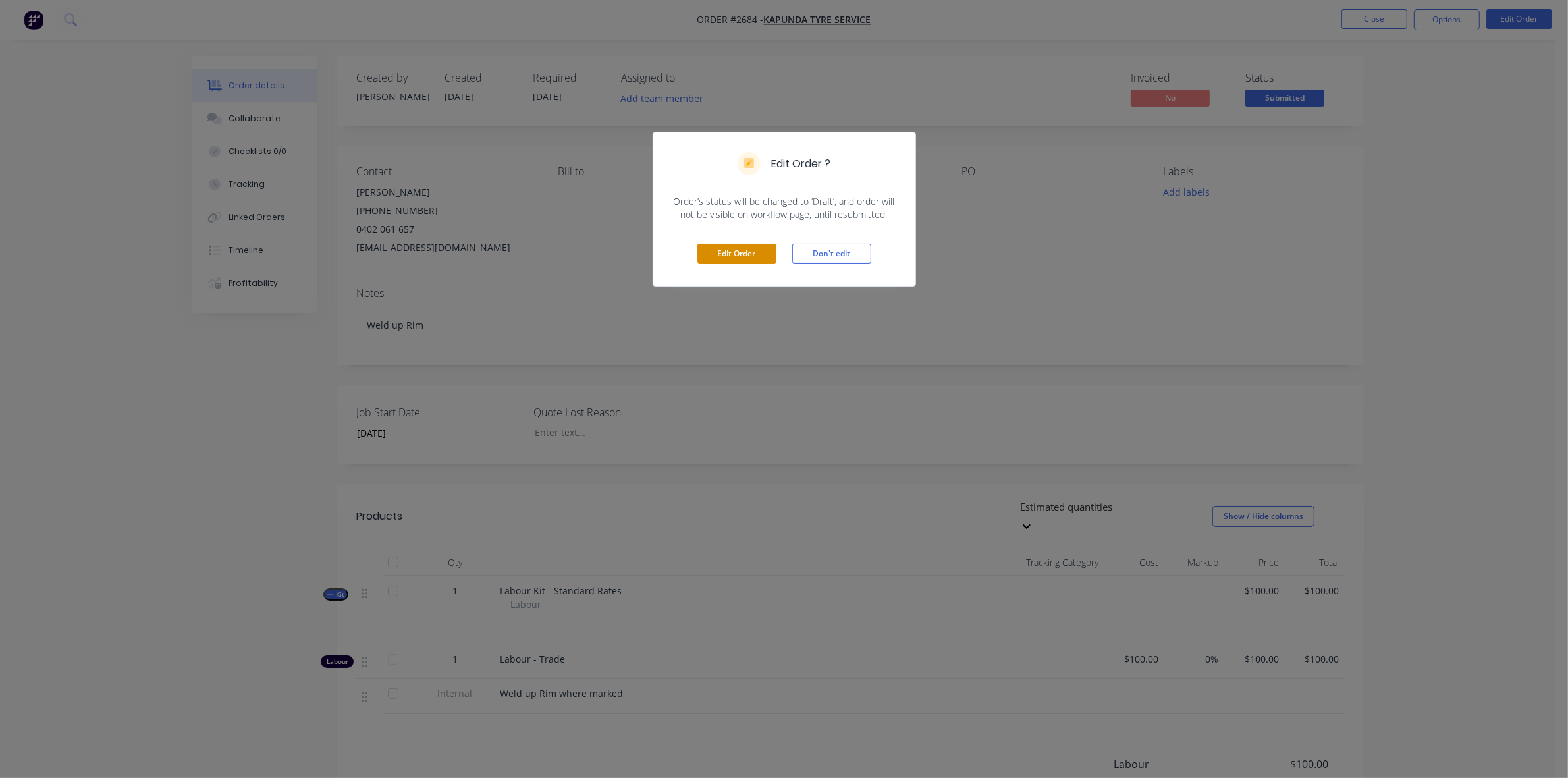
click at [736, 254] on button "Edit Order" at bounding box center [737, 253] width 79 height 20
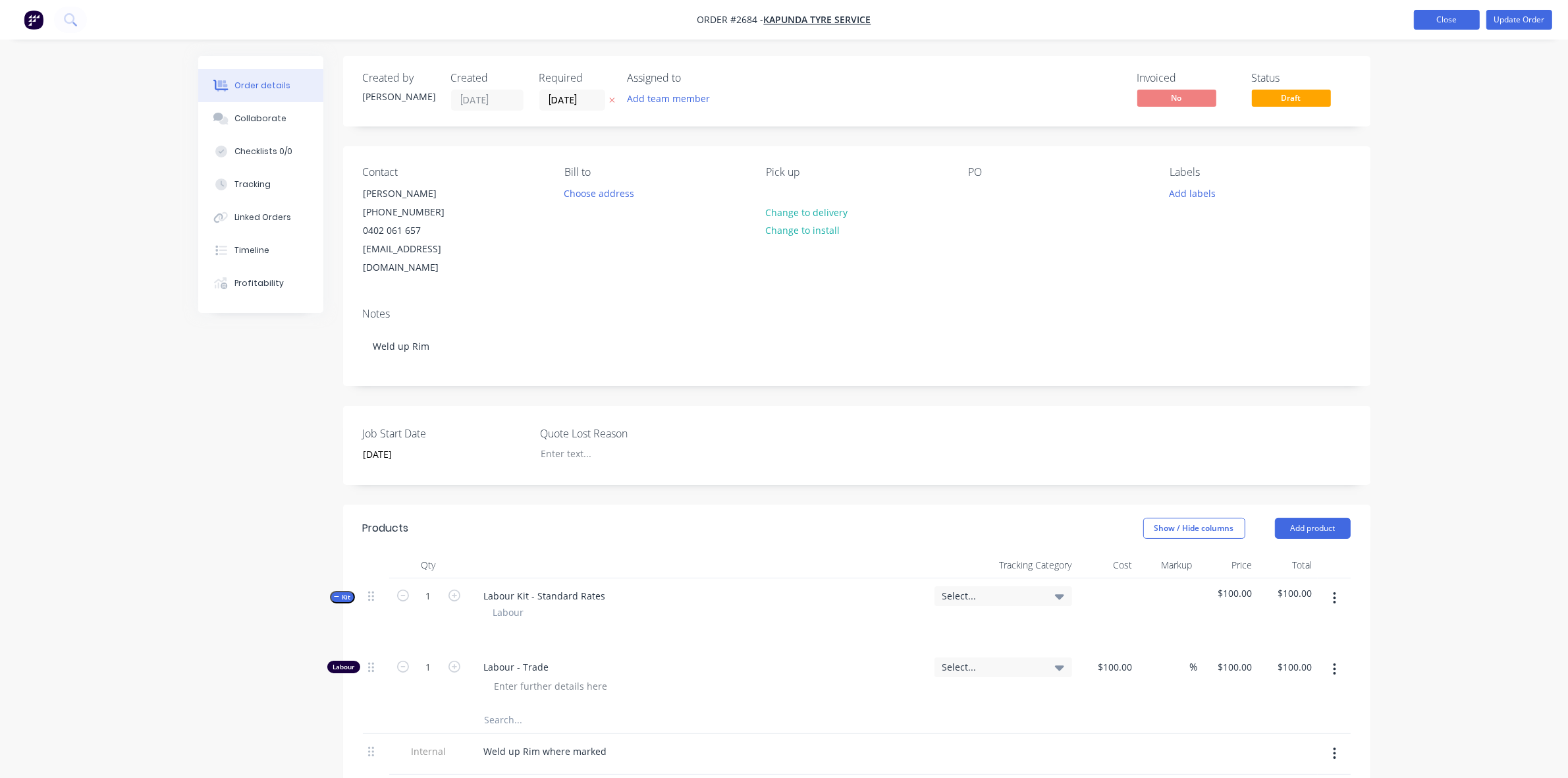
click at [1454, 15] on button "Close" at bounding box center [1446, 19] width 66 height 20
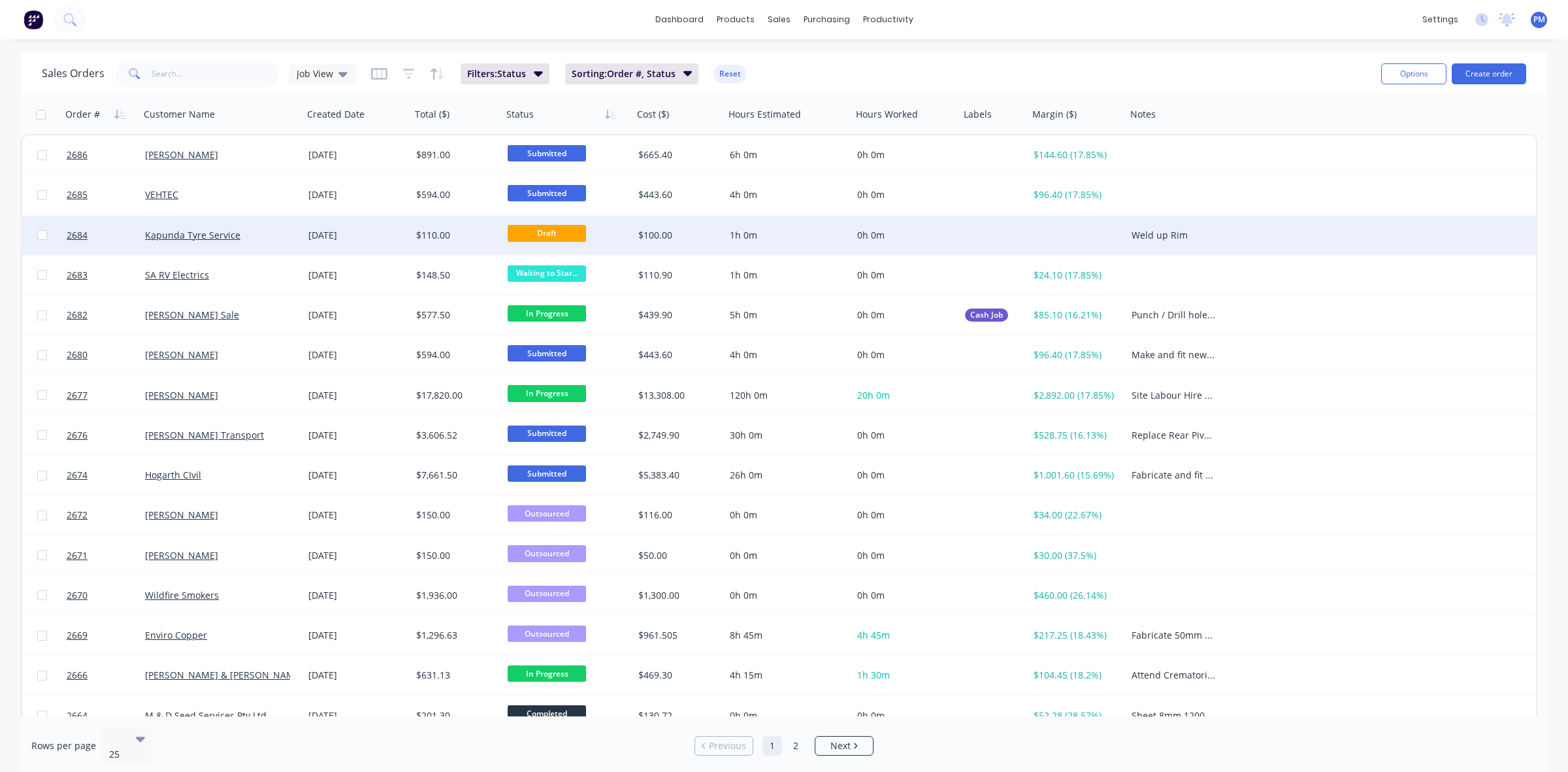
click at [260, 231] on div "Kapunda Tyre Service" at bounding box center [217, 236] width 145 height 13
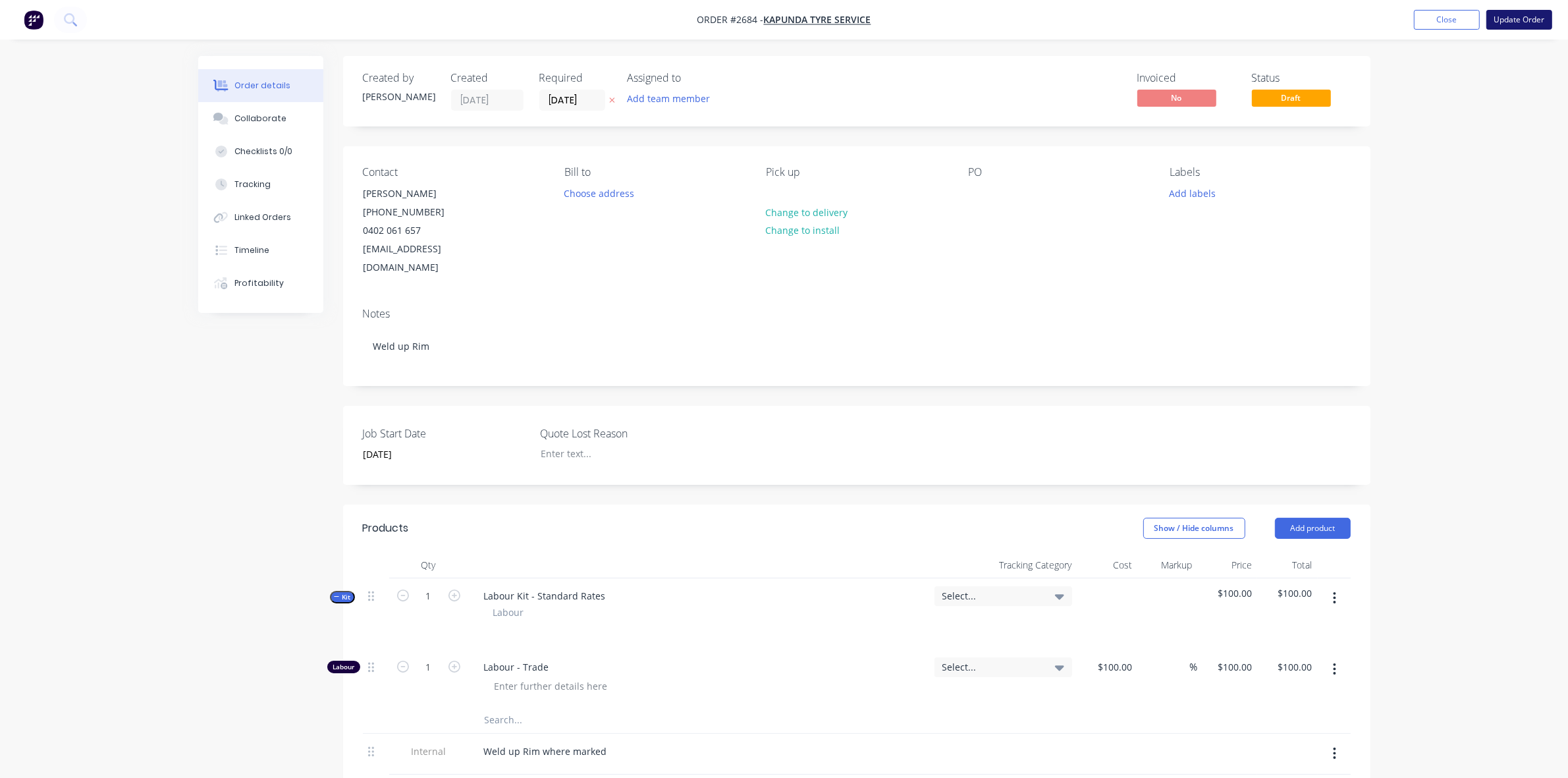
click at [1504, 15] on button "Update Order" at bounding box center [1519, 19] width 66 height 20
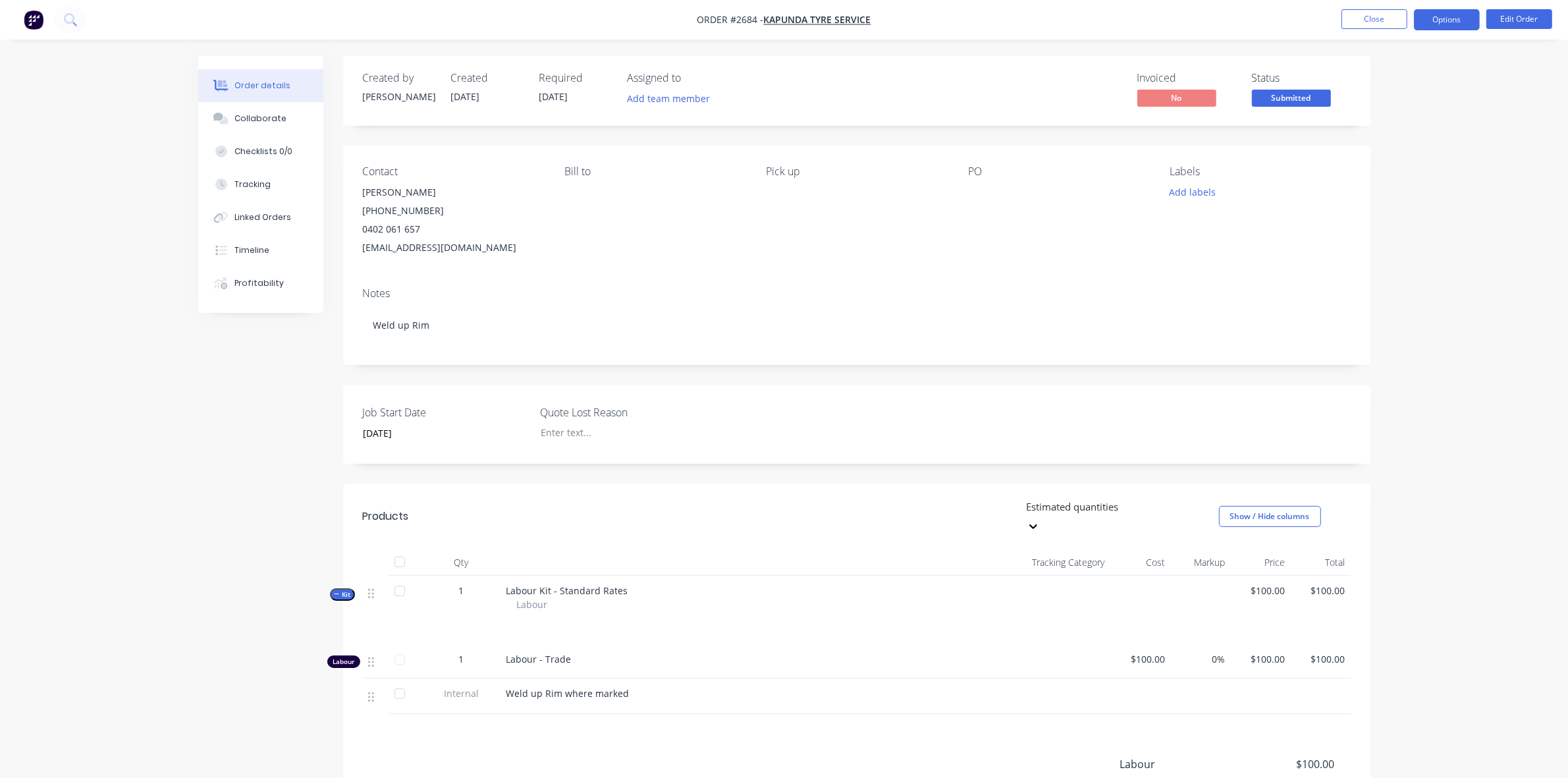
click at [1441, 24] on button "Options" at bounding box center [1446, 20] width 66 height 21
click at [1373, 21] on button "Close" at bounding box center [1374, 19] width 66 height 20
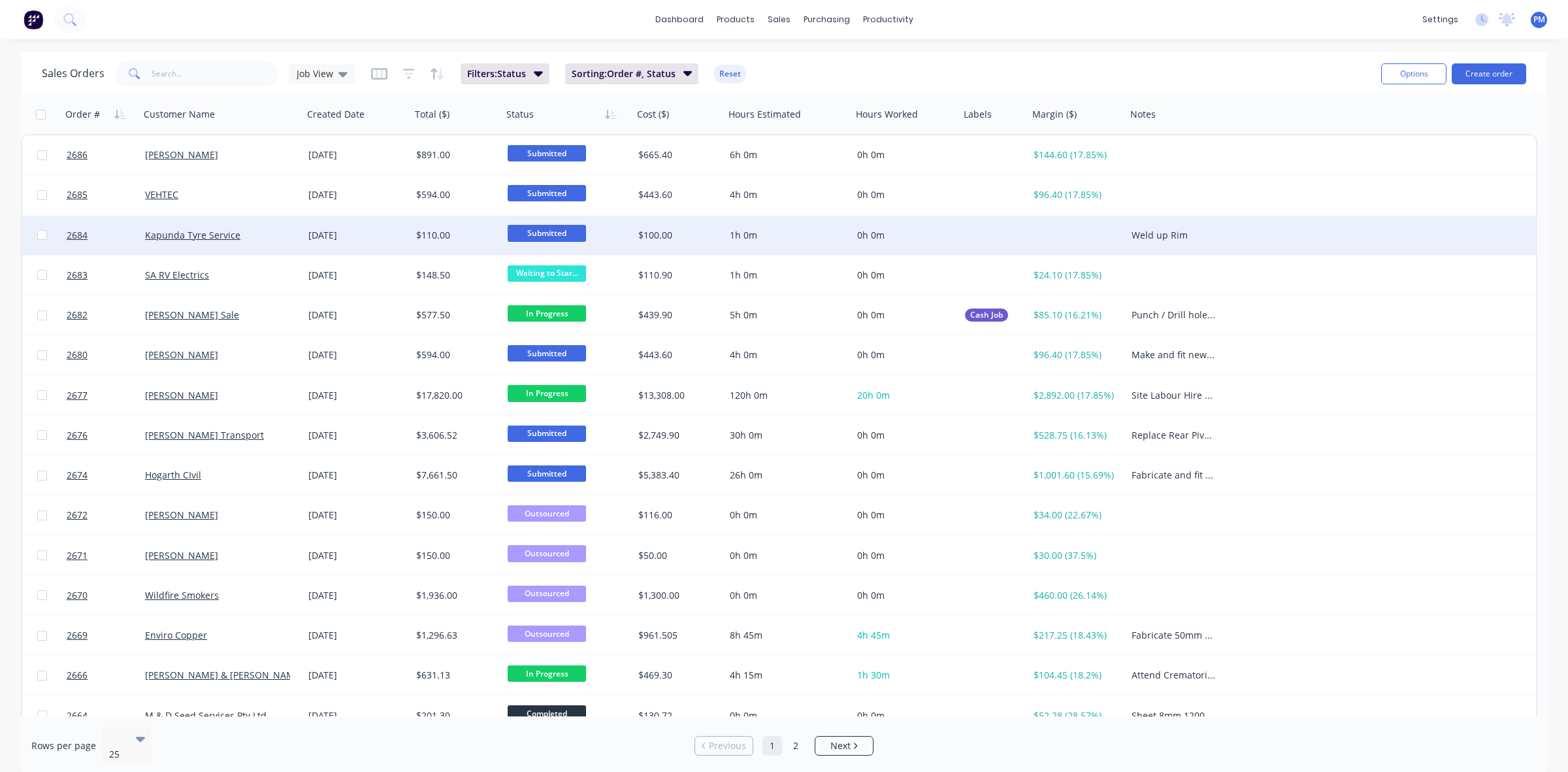
click at [276, 234] on div "Kapunda Tyre Service" at bounding box center [217, 236] width 145 height 13
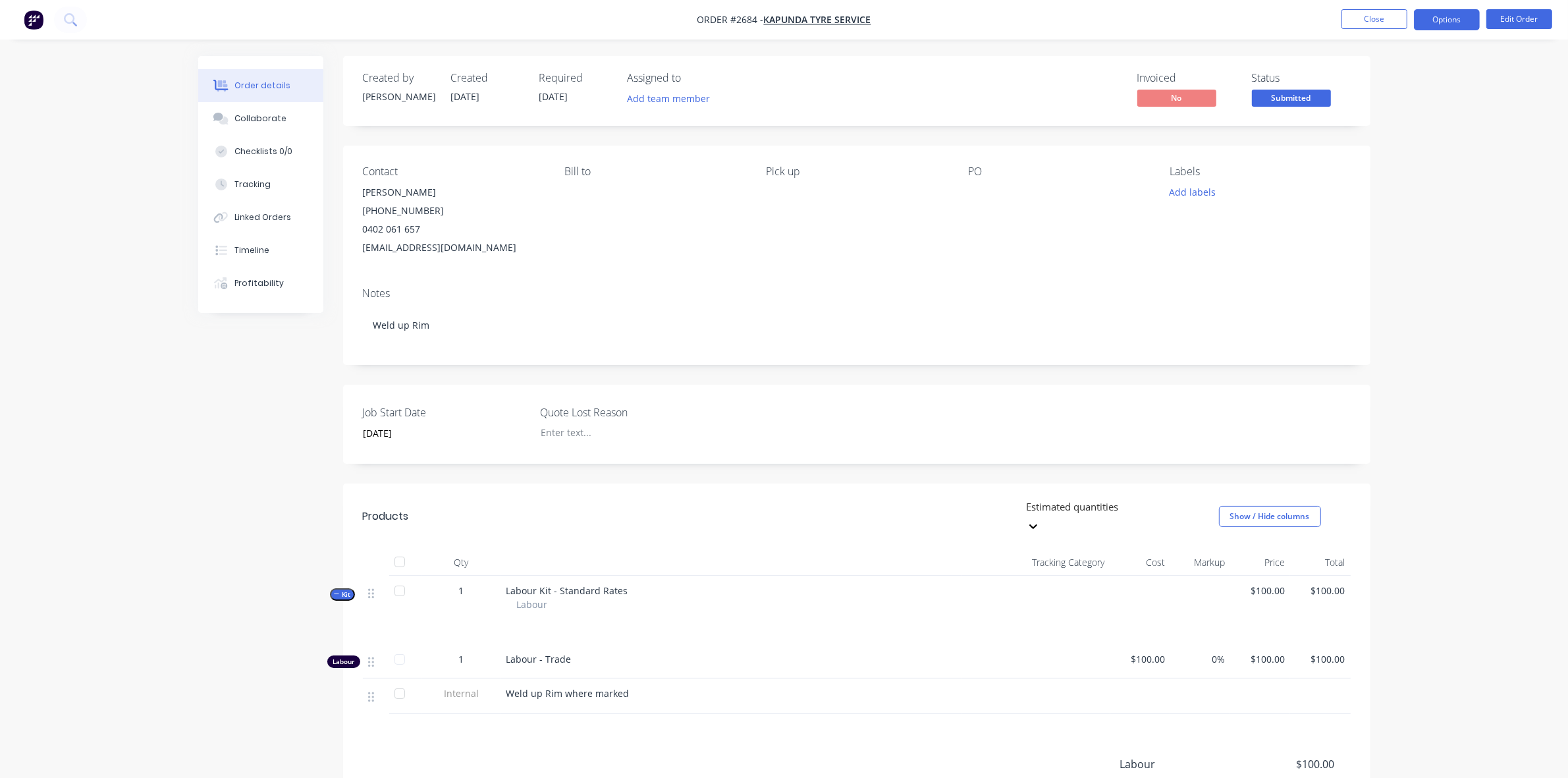
click at [1454, 18] on button "Options" at bounding box center [1446, 20] width 66 height 21
click at [1520, 13] on button "Edit Order" at bounding box center [1519, 19] width 66 height 20
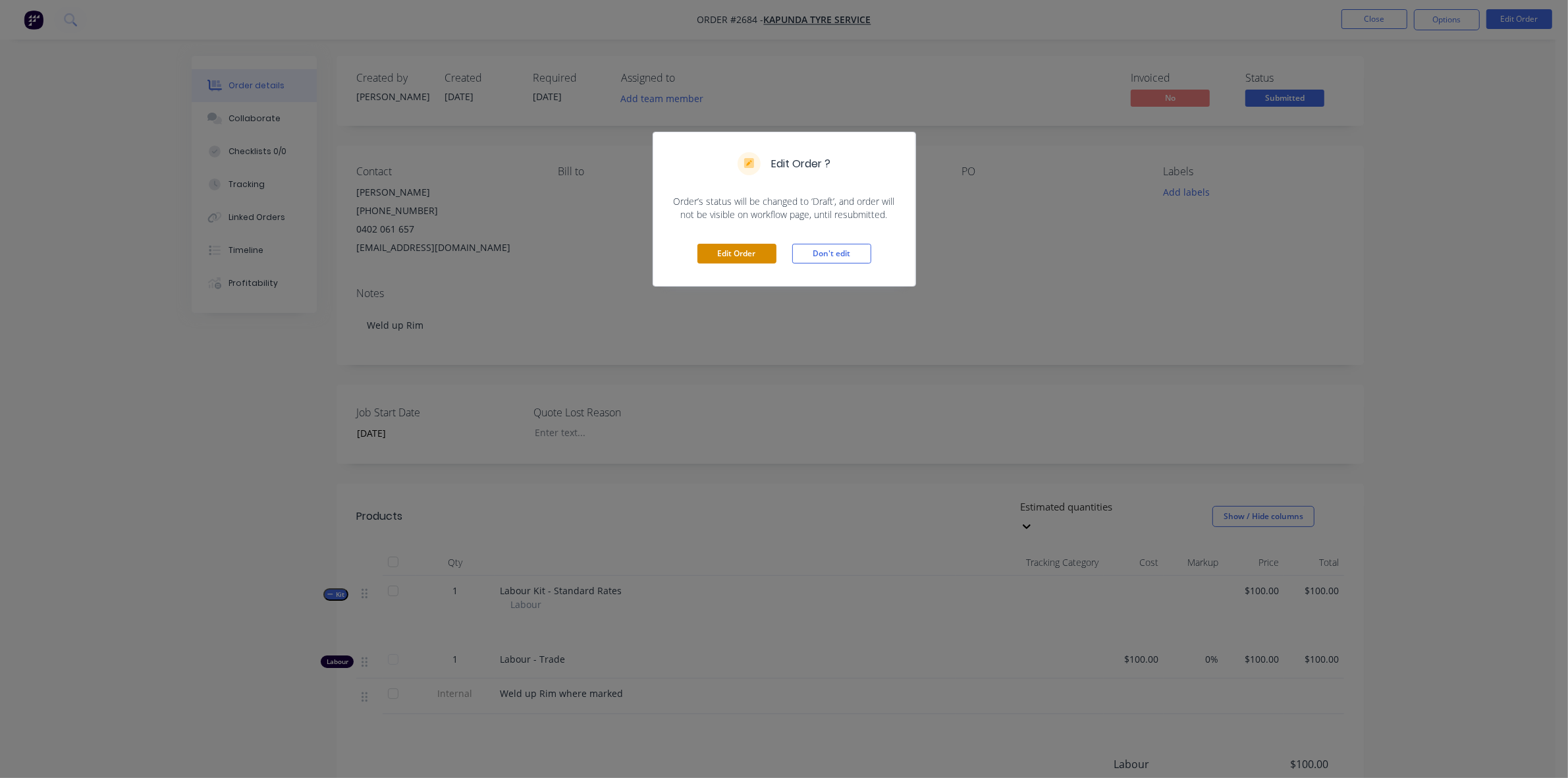
click at [738, 257] on button "Edit Order" at bounding box center [737, 253] width 79 height 20
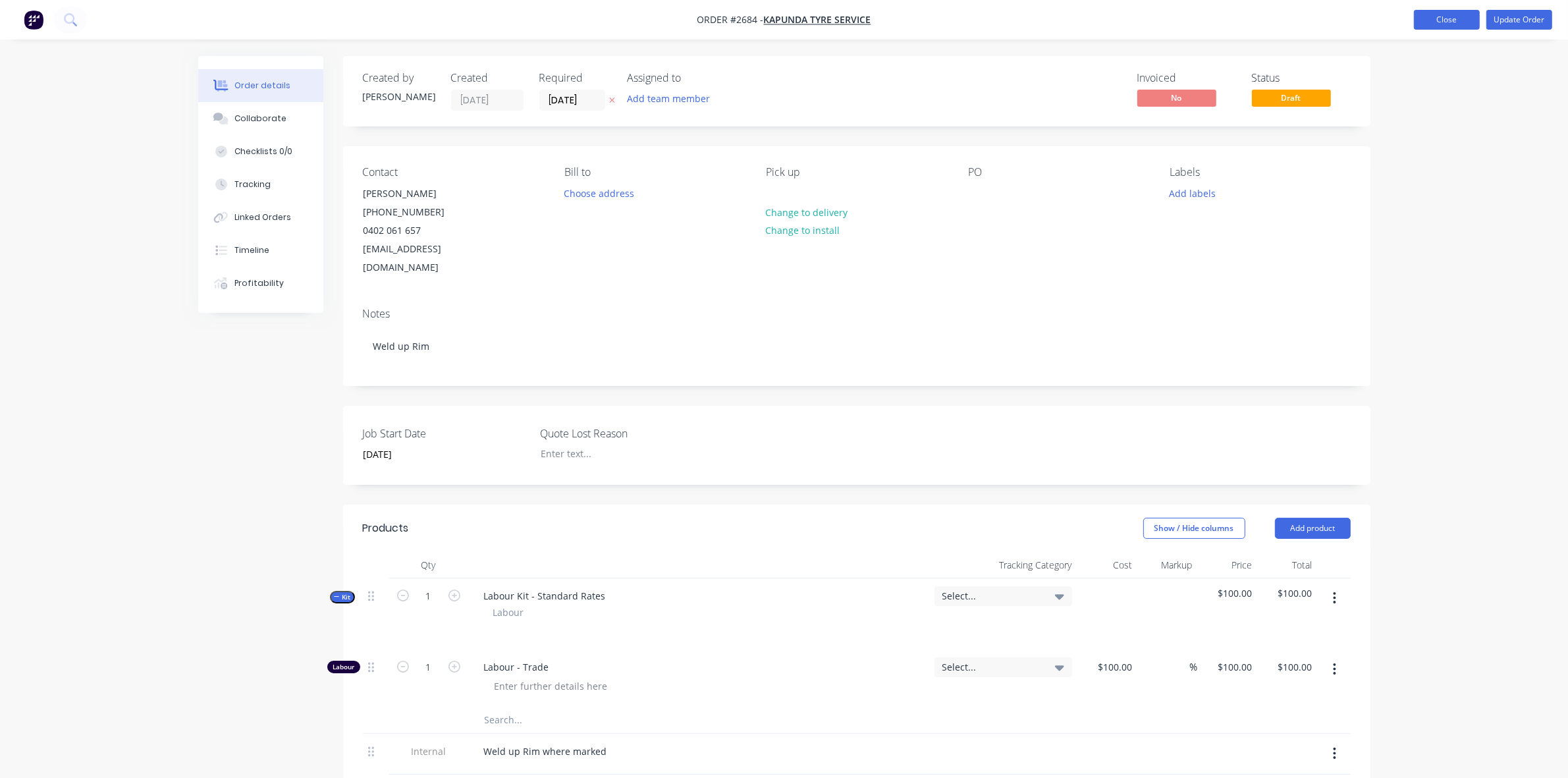
click at [1432, 24] on button "Close" at bounding box center [1446, 19] width 66 height 20
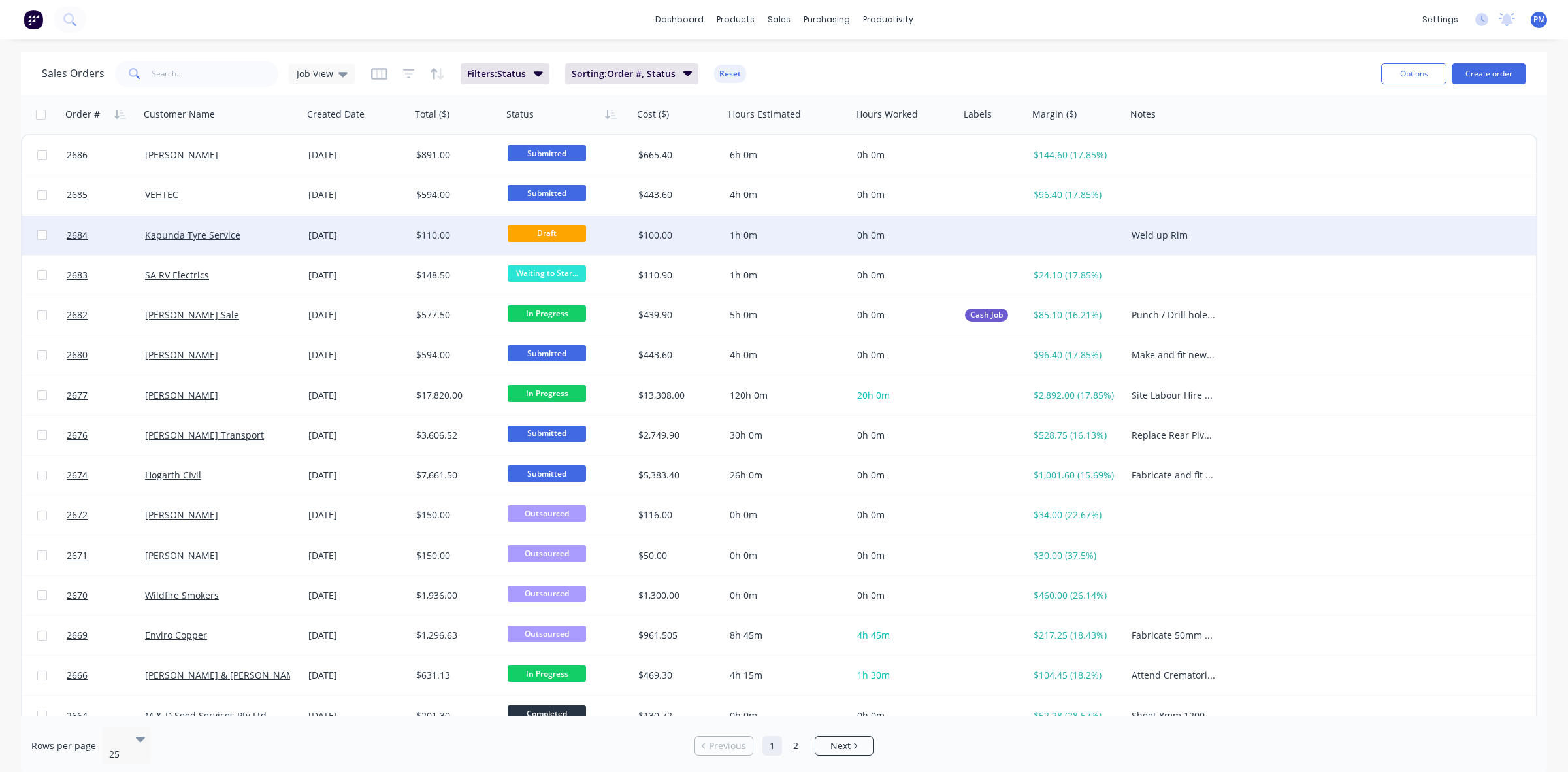
click at [36, 235] on div at bounding box center [42, 236] width 40 height 40
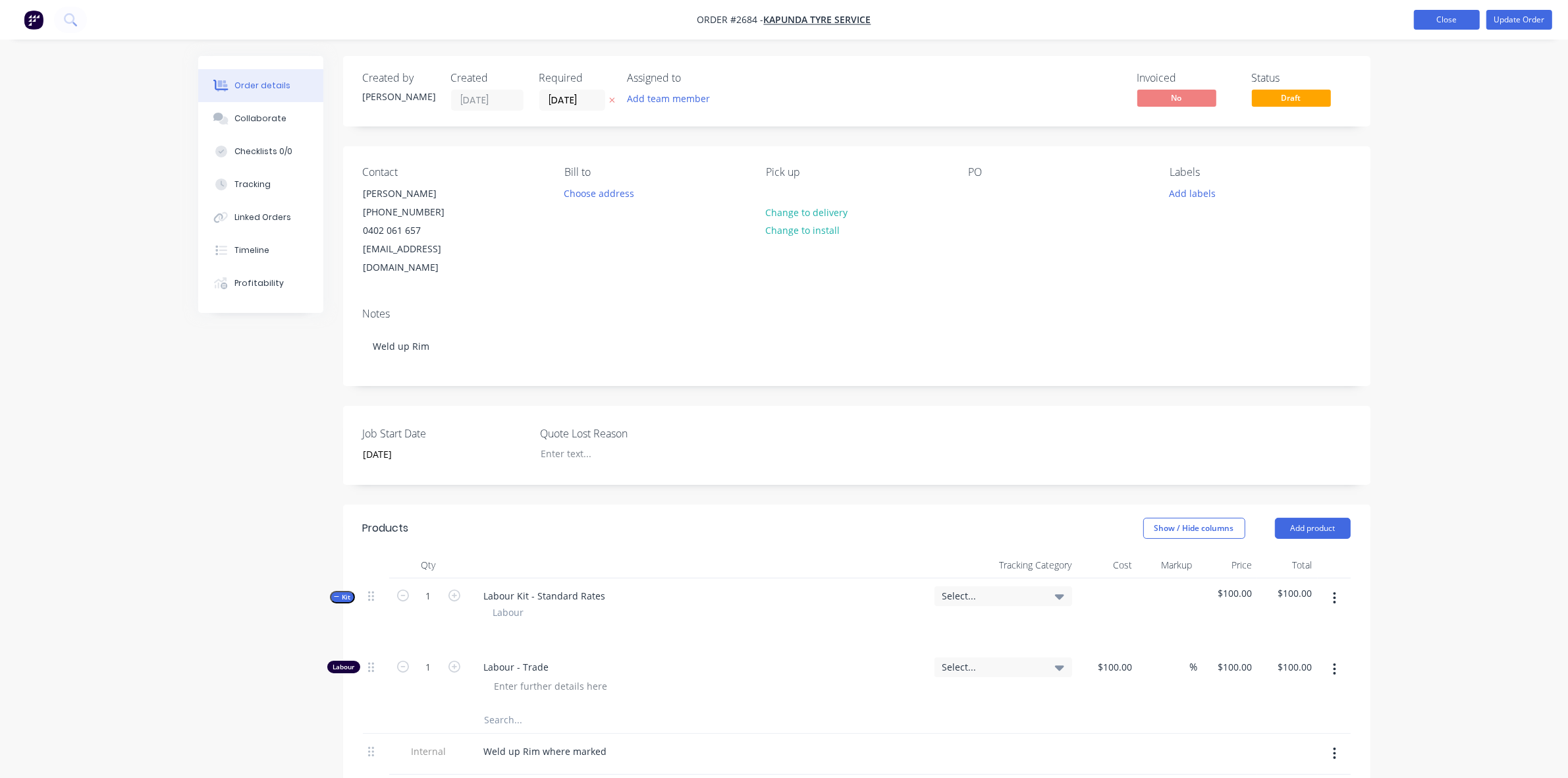
click at [1437, 21] on button "Close" at bounding box center [1446, 19] width 66 height 20
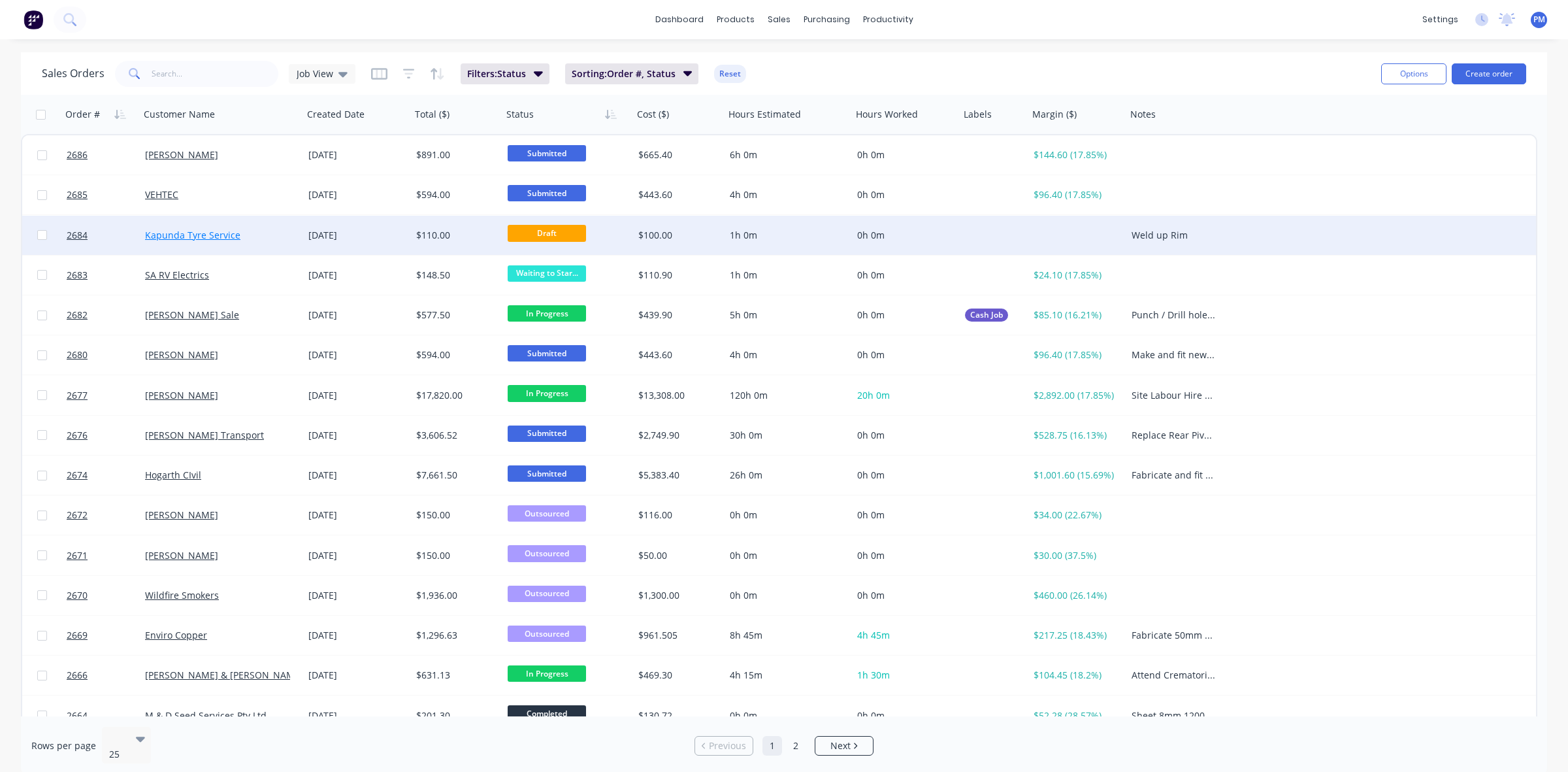
click at [210, 231] on link "Kapunda Tyre Service" at bounding box center [192, 235] width 95 height 12
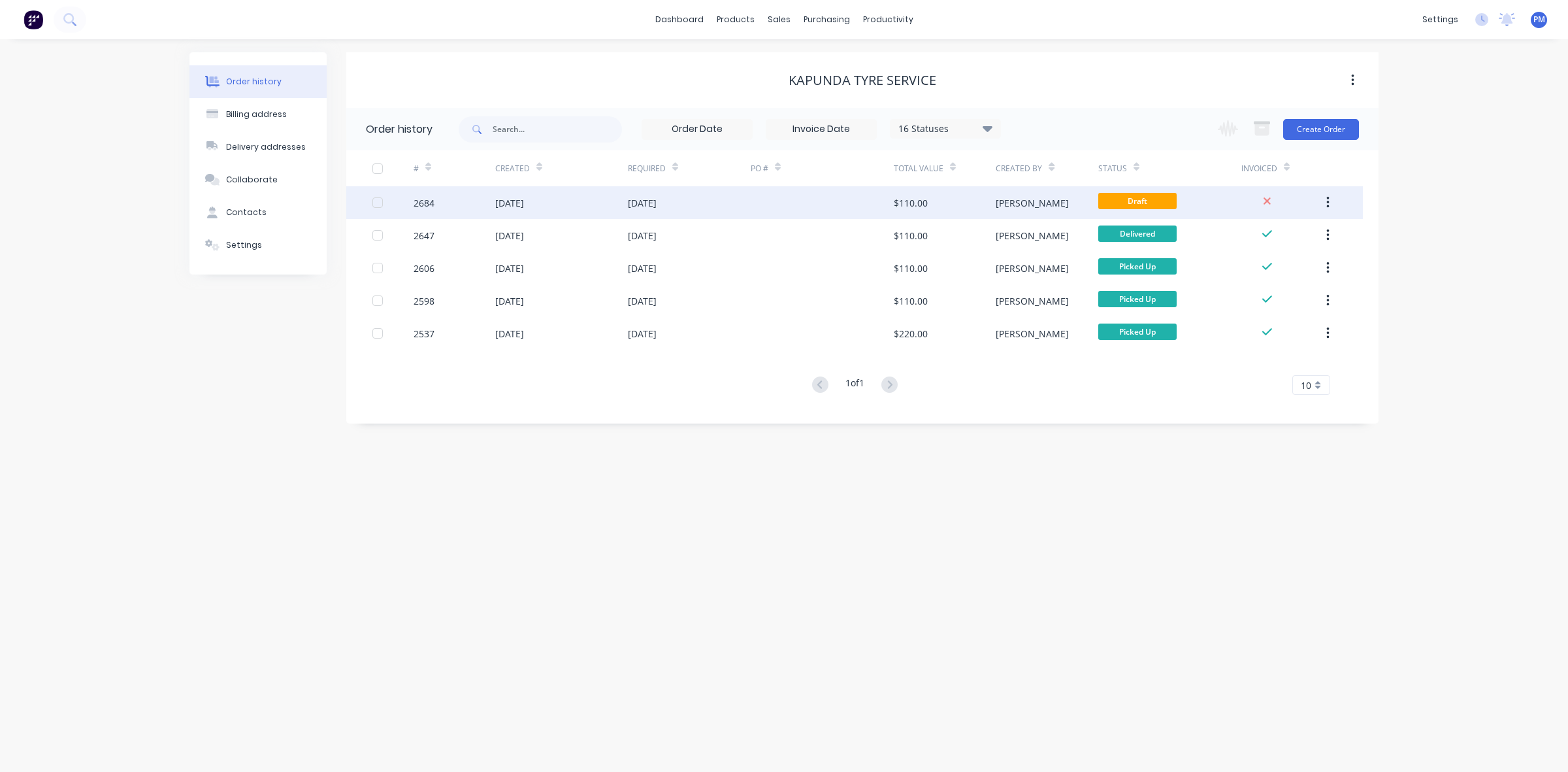
click at [1327, 200] on icon "button" at bounding box center [1328, 203] width 3 height 15
click at [1253, 236] on div "Archive" at bounding box center [1281, 237] width 101 height 19
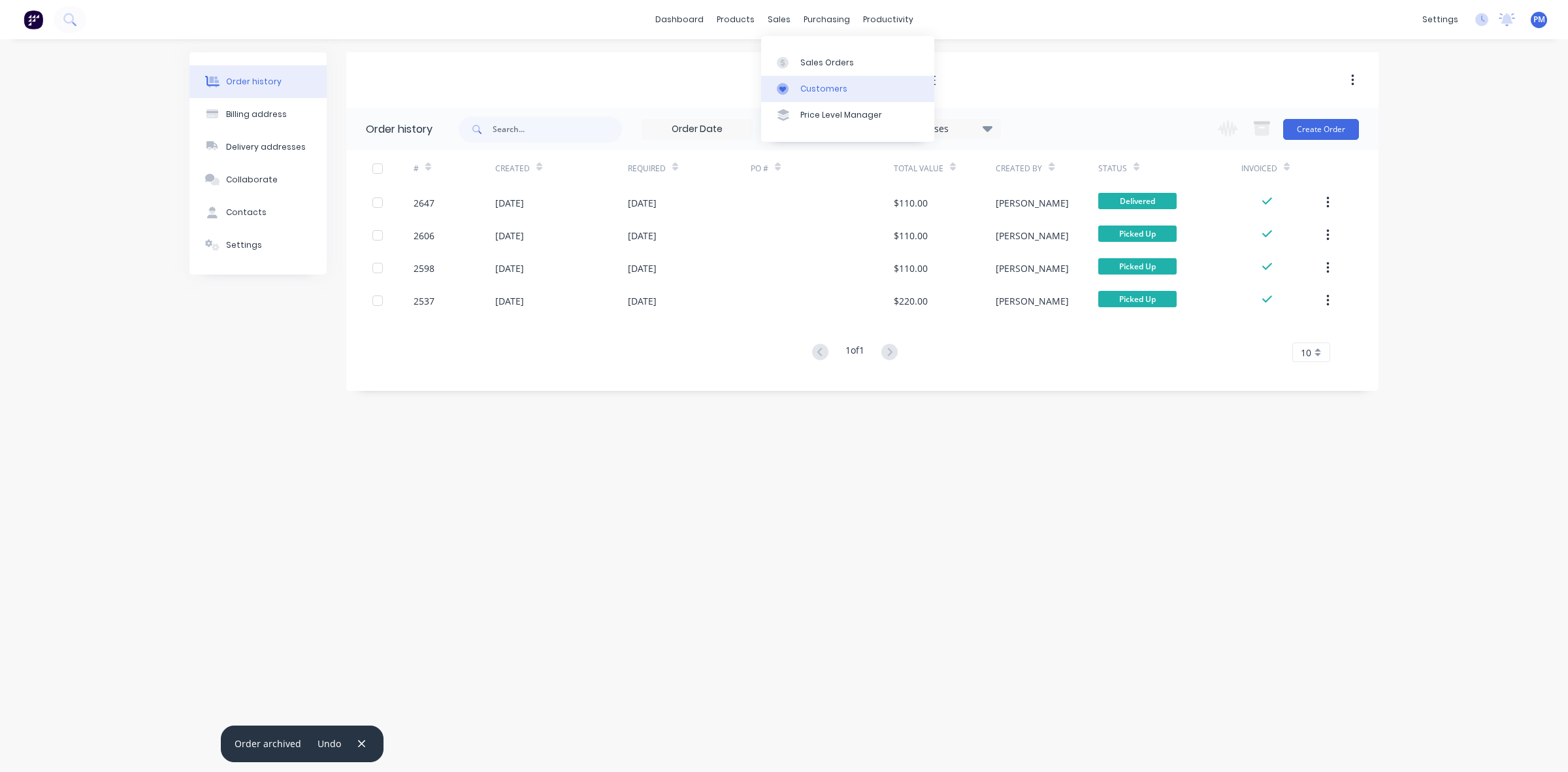
click at [812, 87] on div "Customers" at bounding box center [824, 89] width 47 height 12
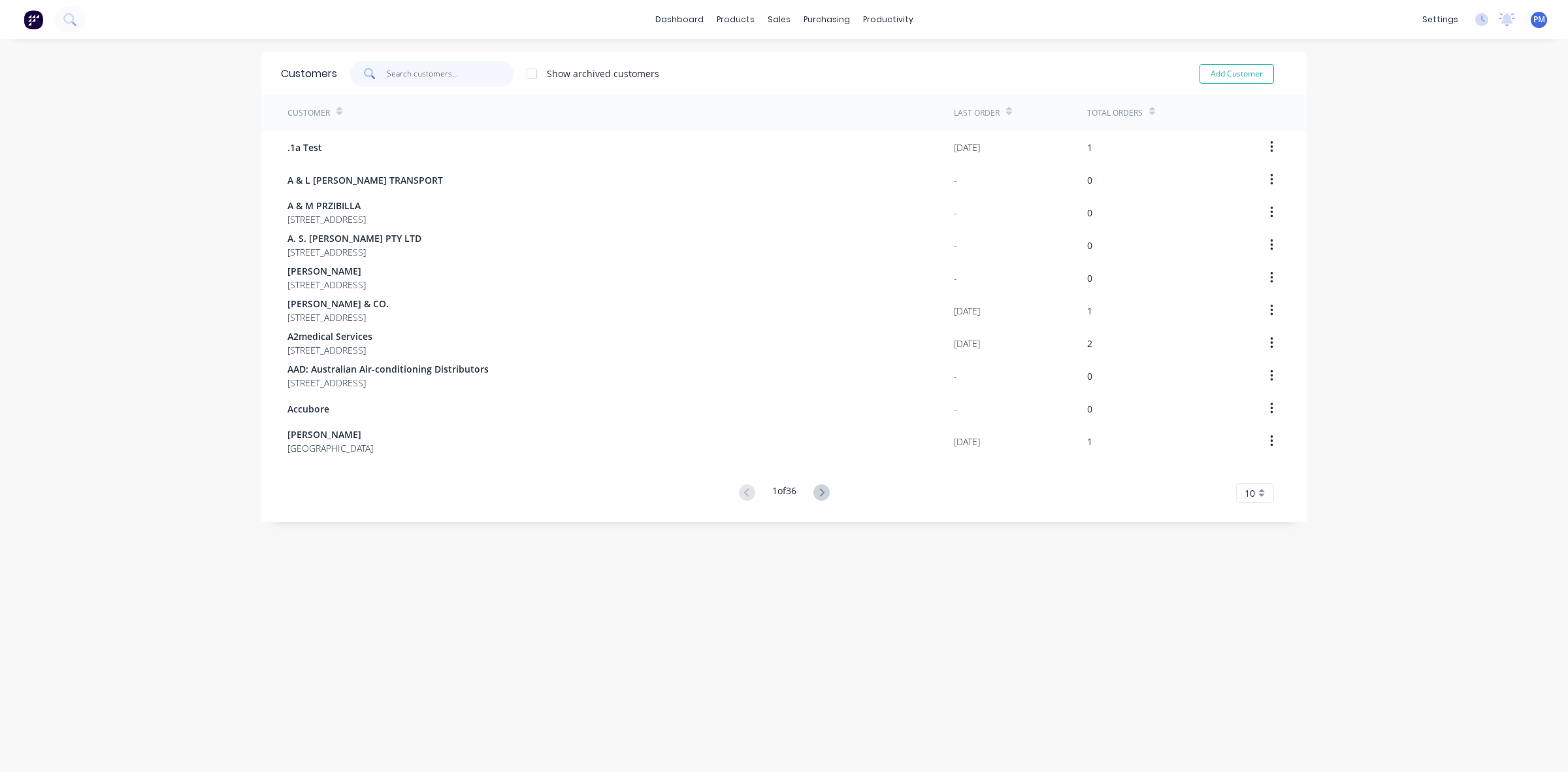
click at [392, 70] on input "text" at bounding box center [451, 74] width 127 height 26
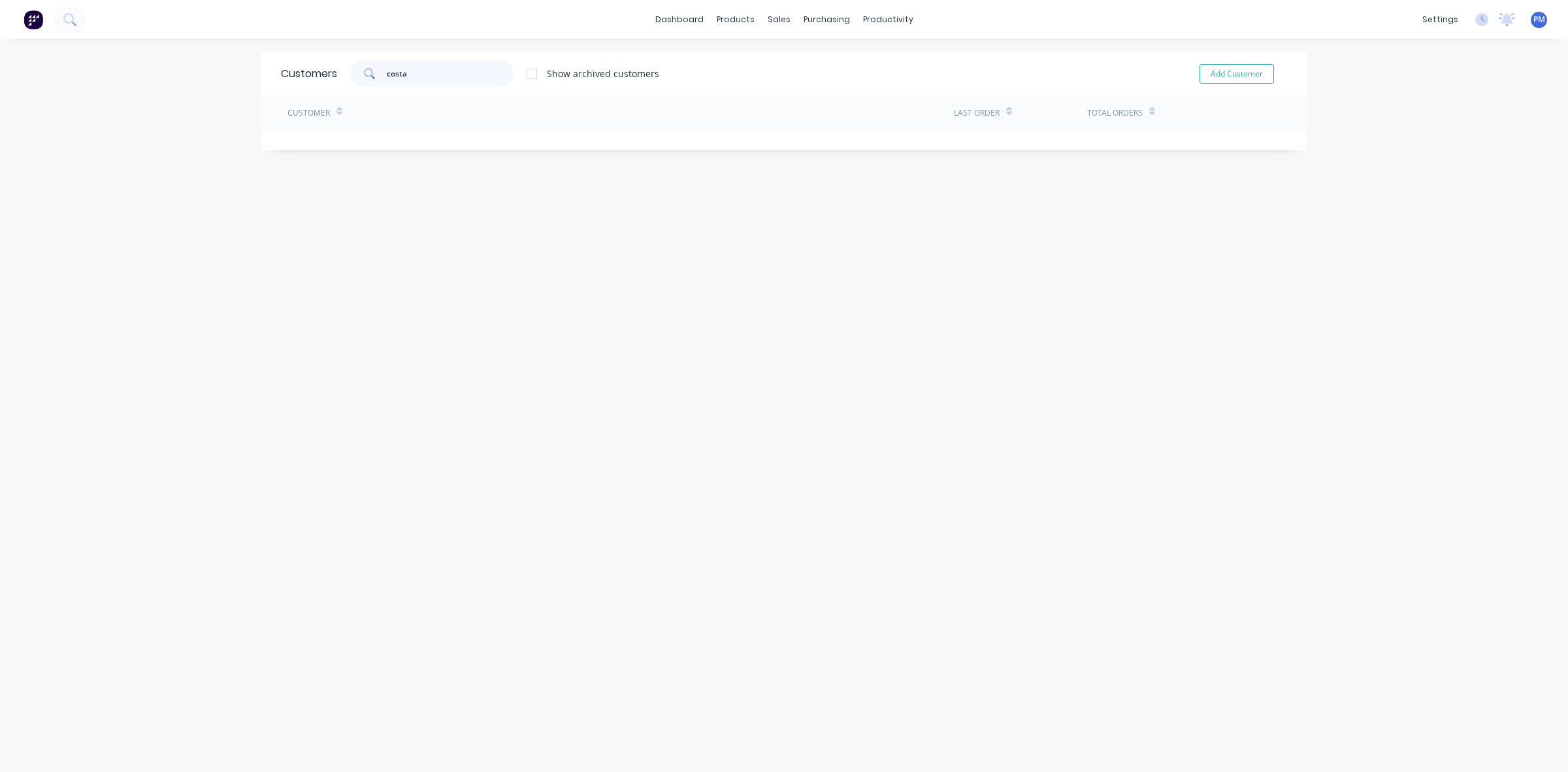
type input "costa"
drag, startPoint x: 410, startPoint y: 72, endPoint x: 368, endPoint y: 72, distance: 42.0
click at [368, 72] on div "costa" at bounding box center [432, 74] width 163 height 26
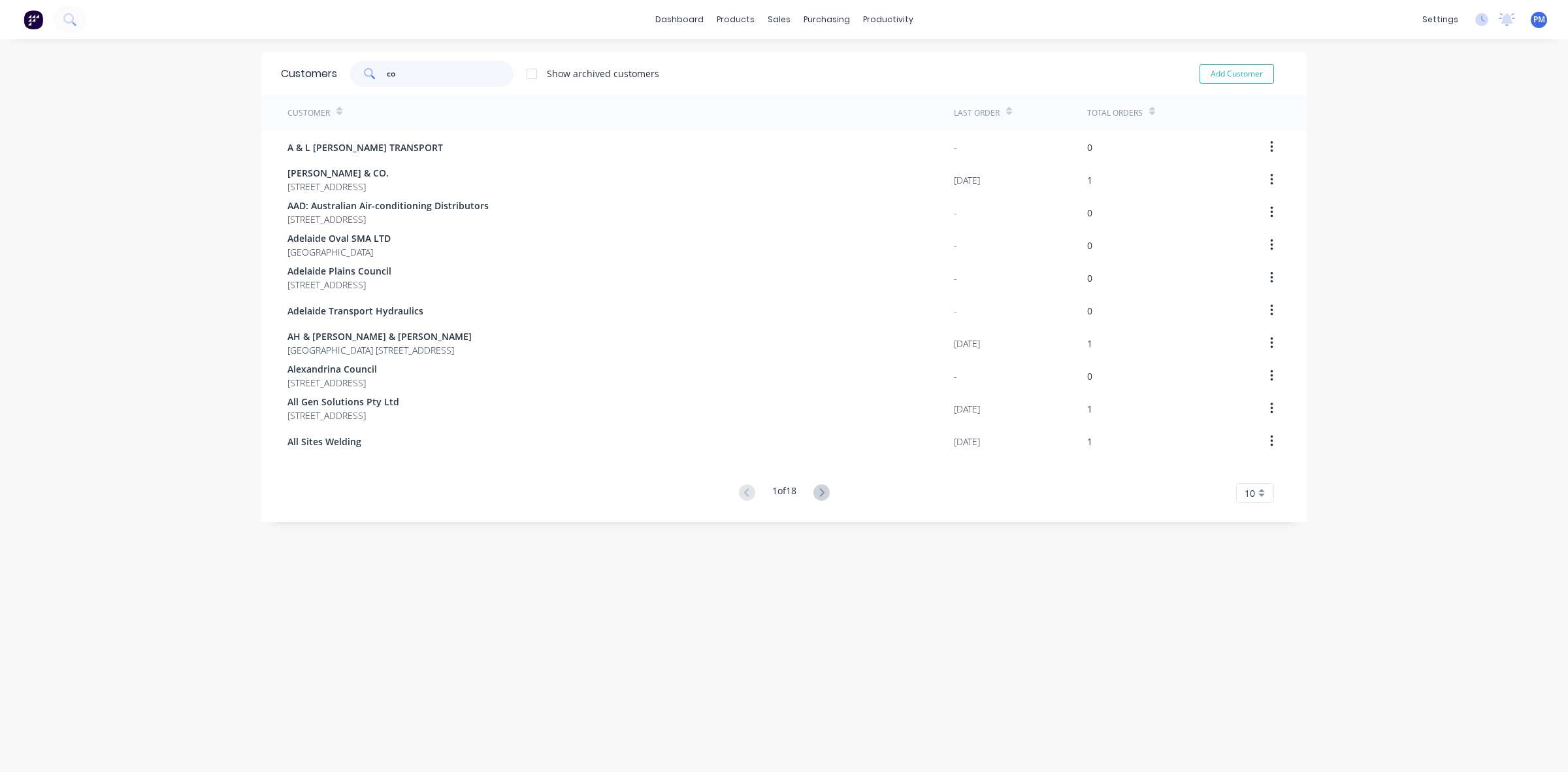
type input "cos"
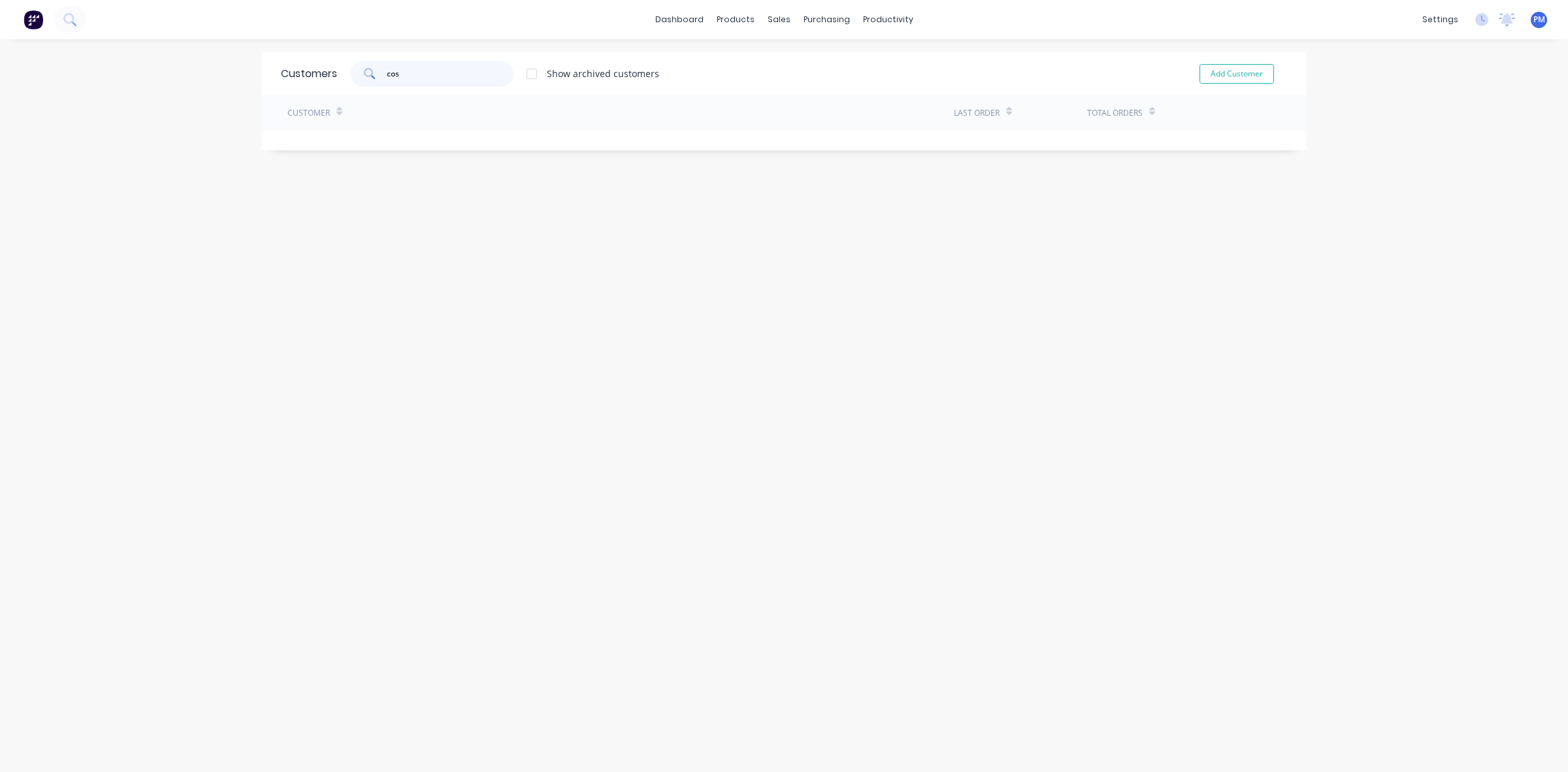
drag, startPoint x: 397, startPoint y: 78, endPoint x: 373, endPoint y: 78, distance: 24.0
click at [373, 78] on div "cos" at bounding box center [432, 74] width 163 height 26
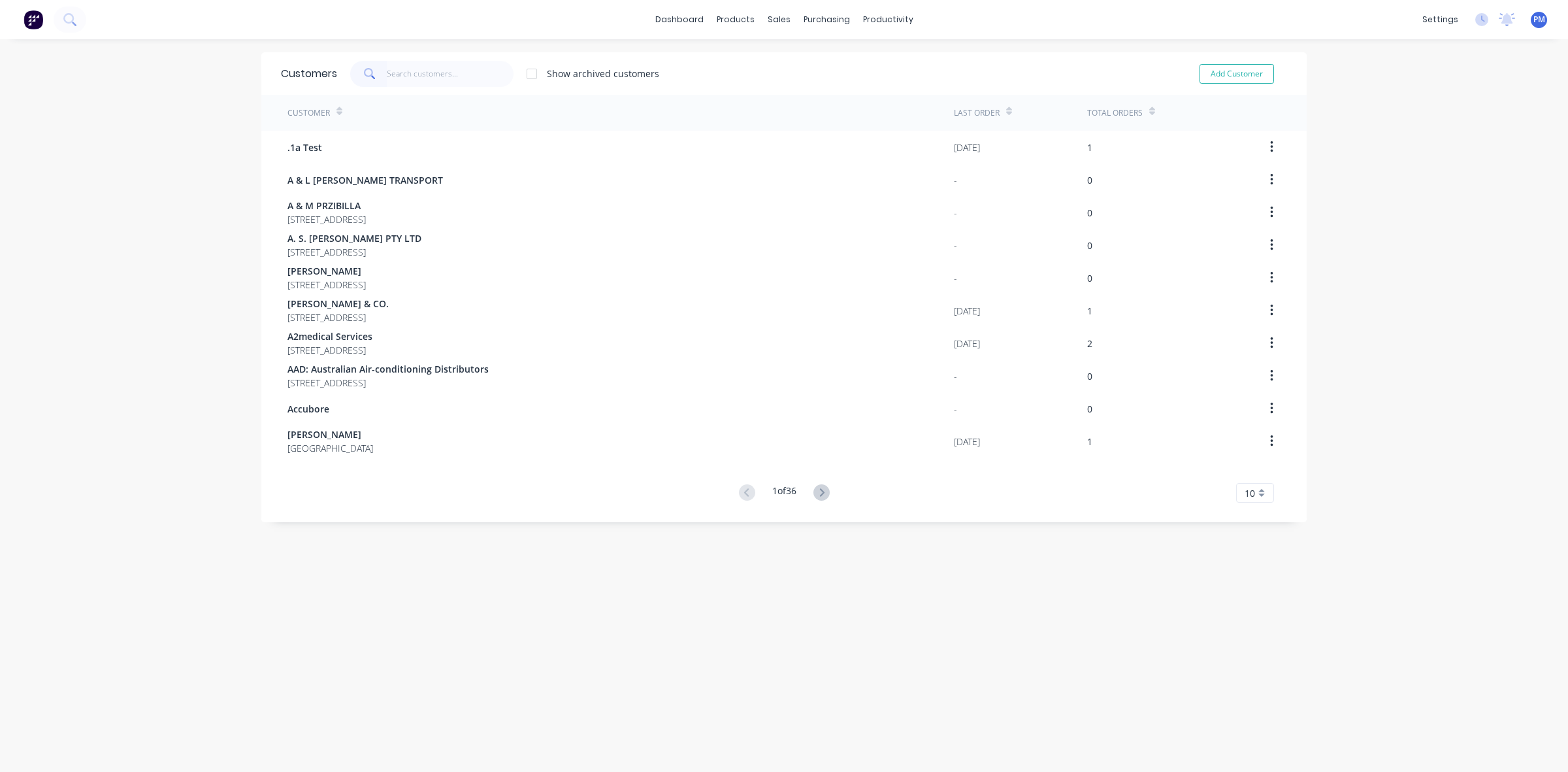
click at [809, 491] on button at bounding box center [821, 493] width 24 height 19
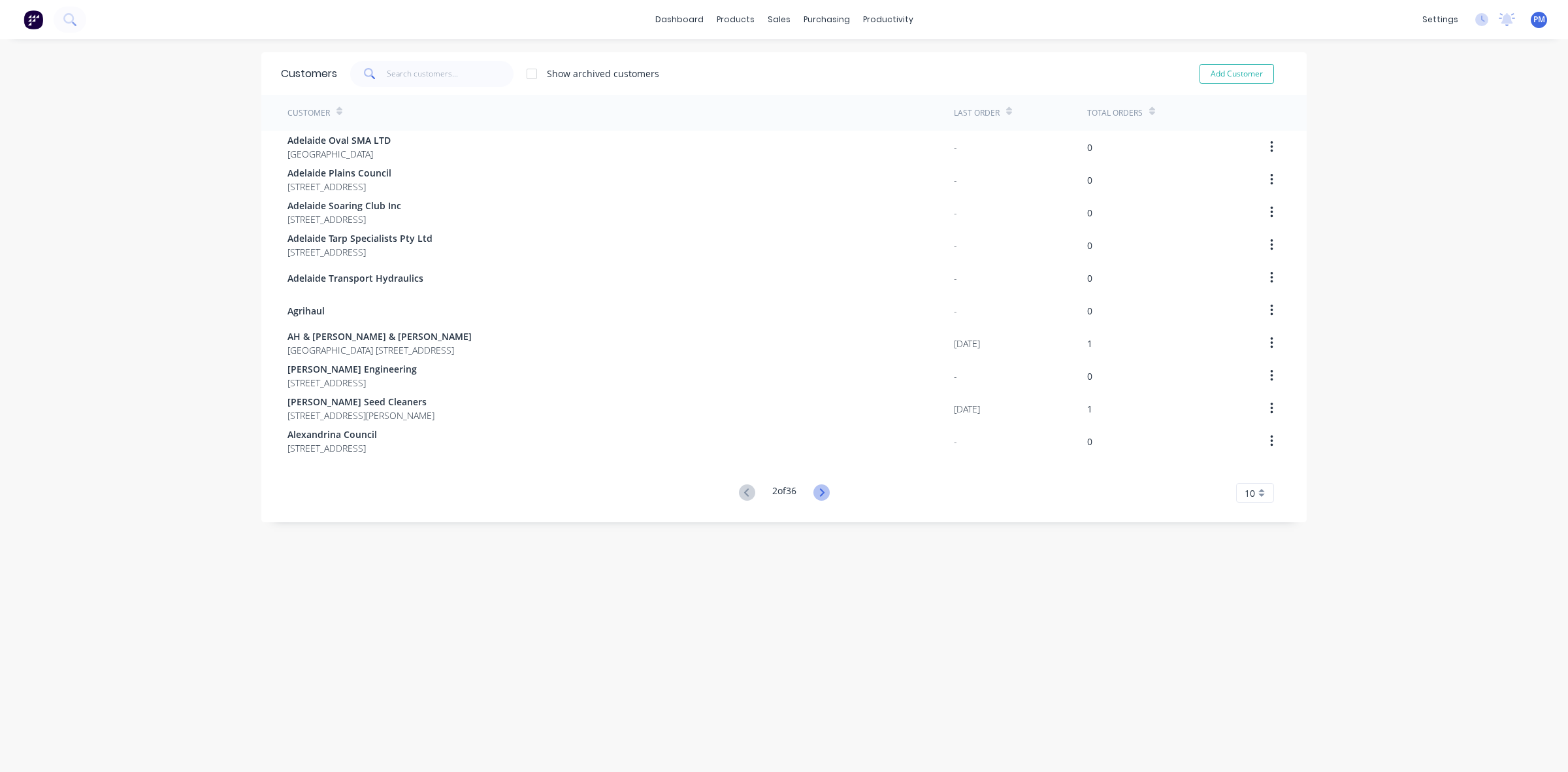
click at [819, 489] on icon at bounding box center [822, 492] width 4 height 8
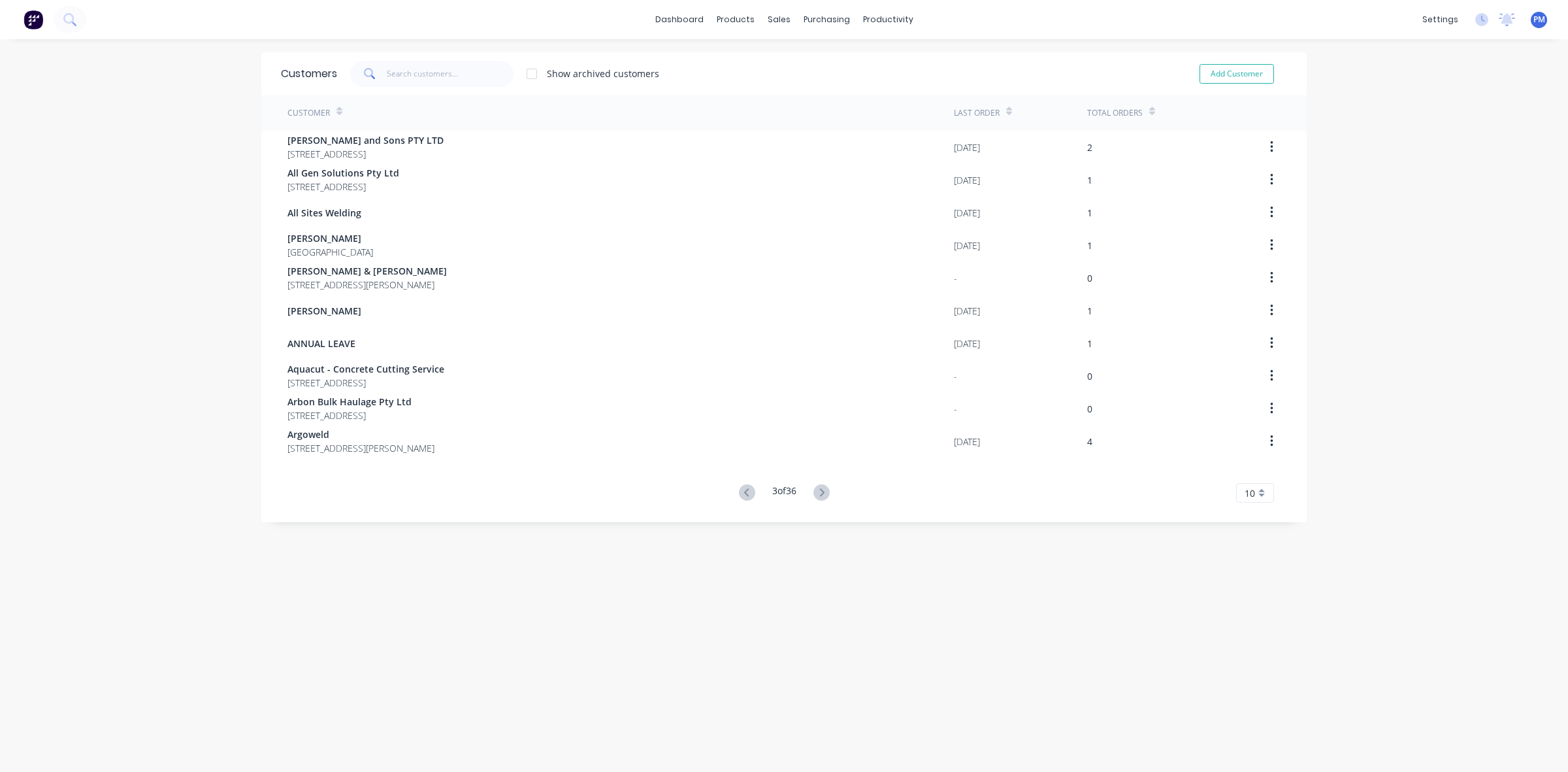
click at [819, 489] on icon at bounding box center [822, 492] width 4 height 8
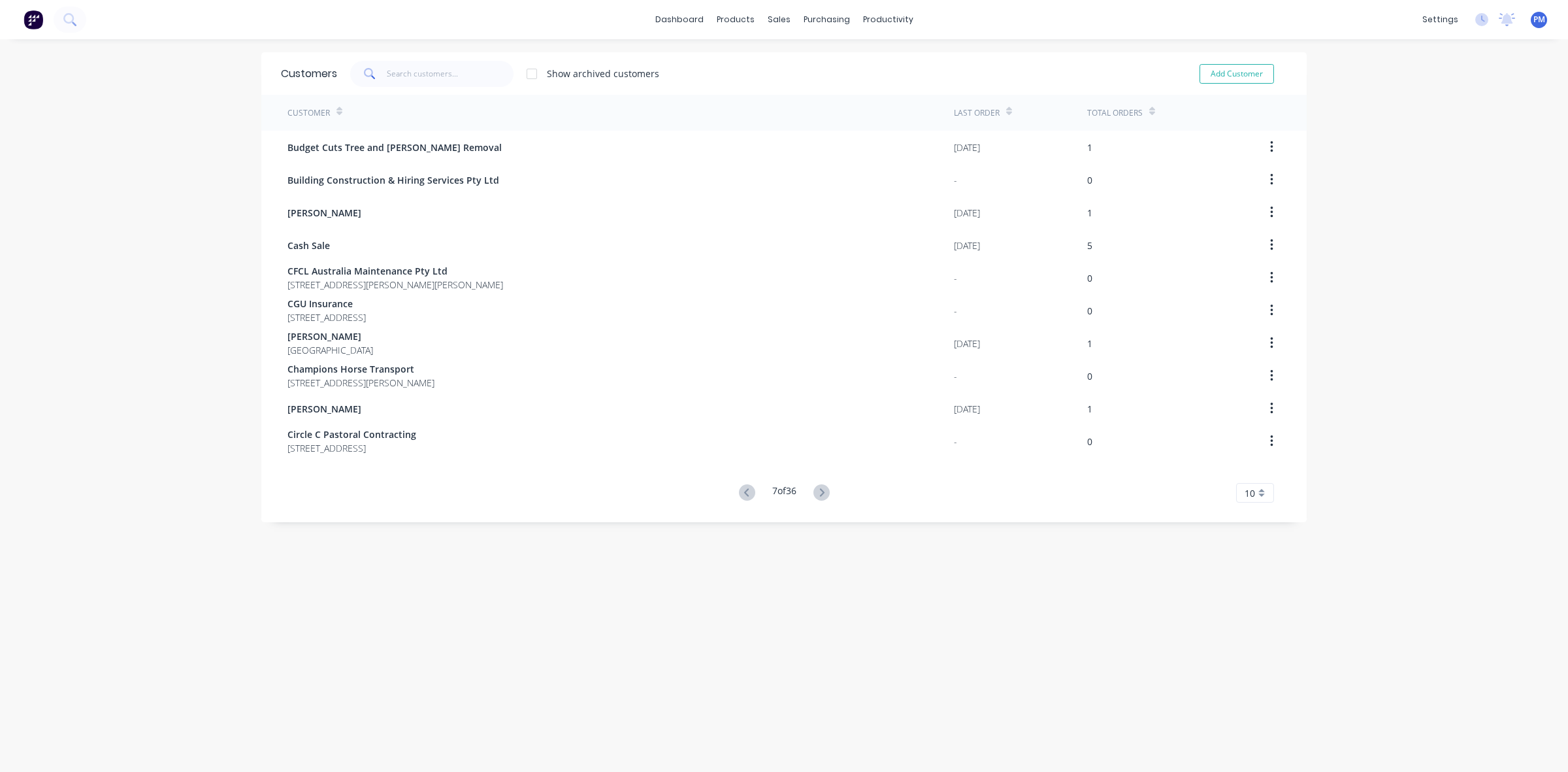
click at [819, 489] on icon at bounding box center [822, 492] width 4 height 8
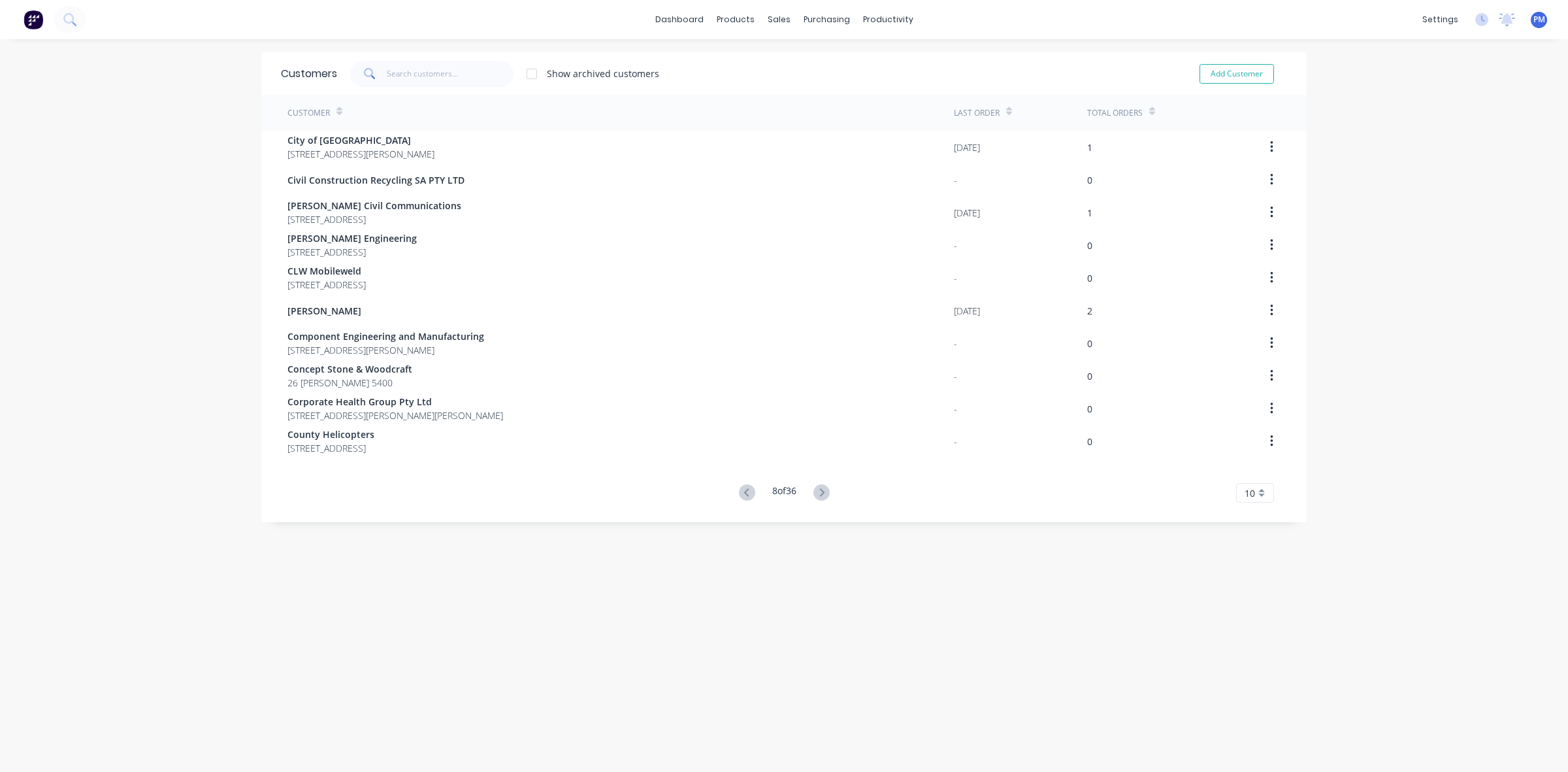
click at [819, 489] on icon at bounding box center [822, 492] width 4 height 8
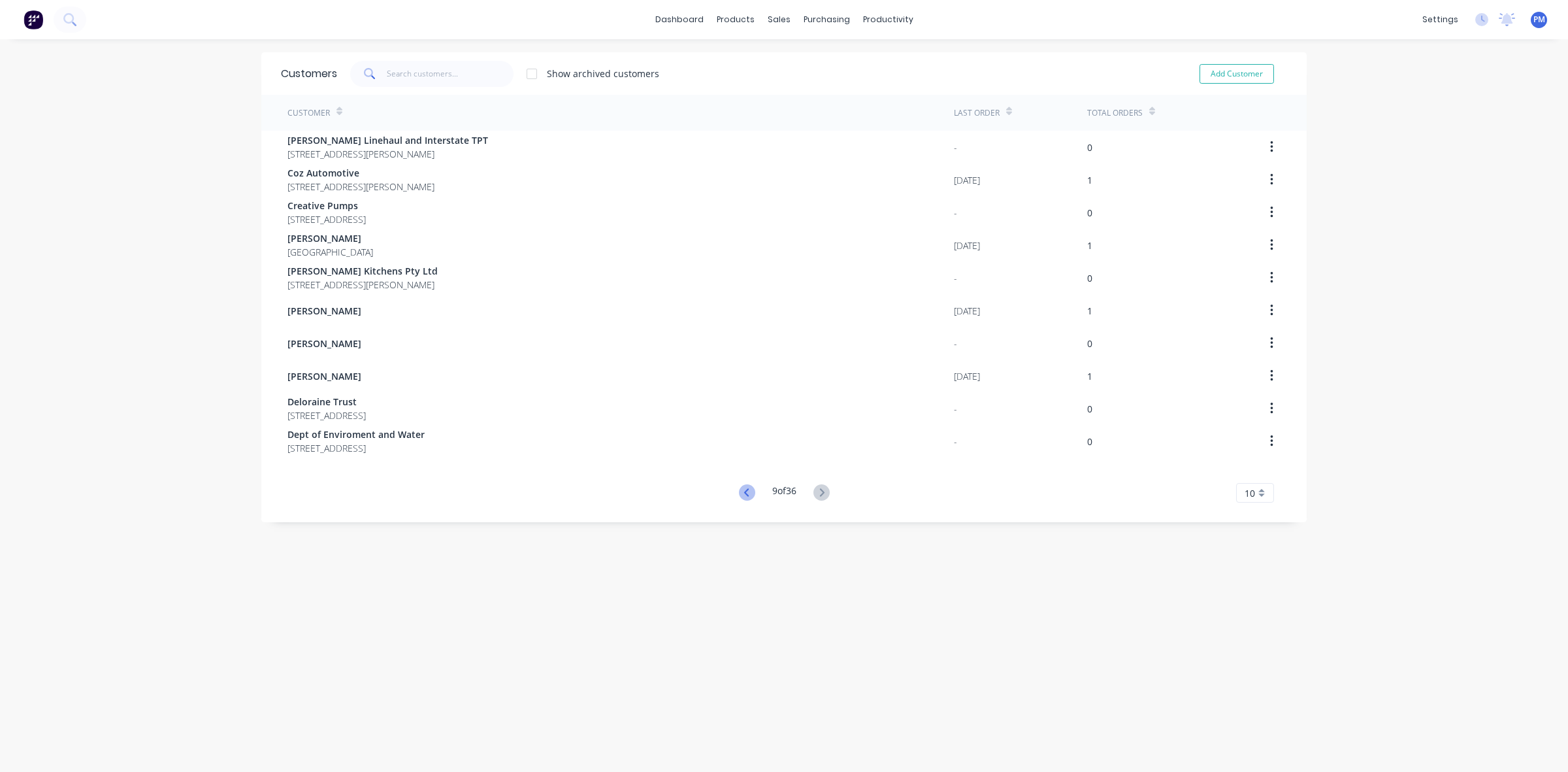
click at [739, 492] on icon at bounding box center [747, 492] width 16 height 16
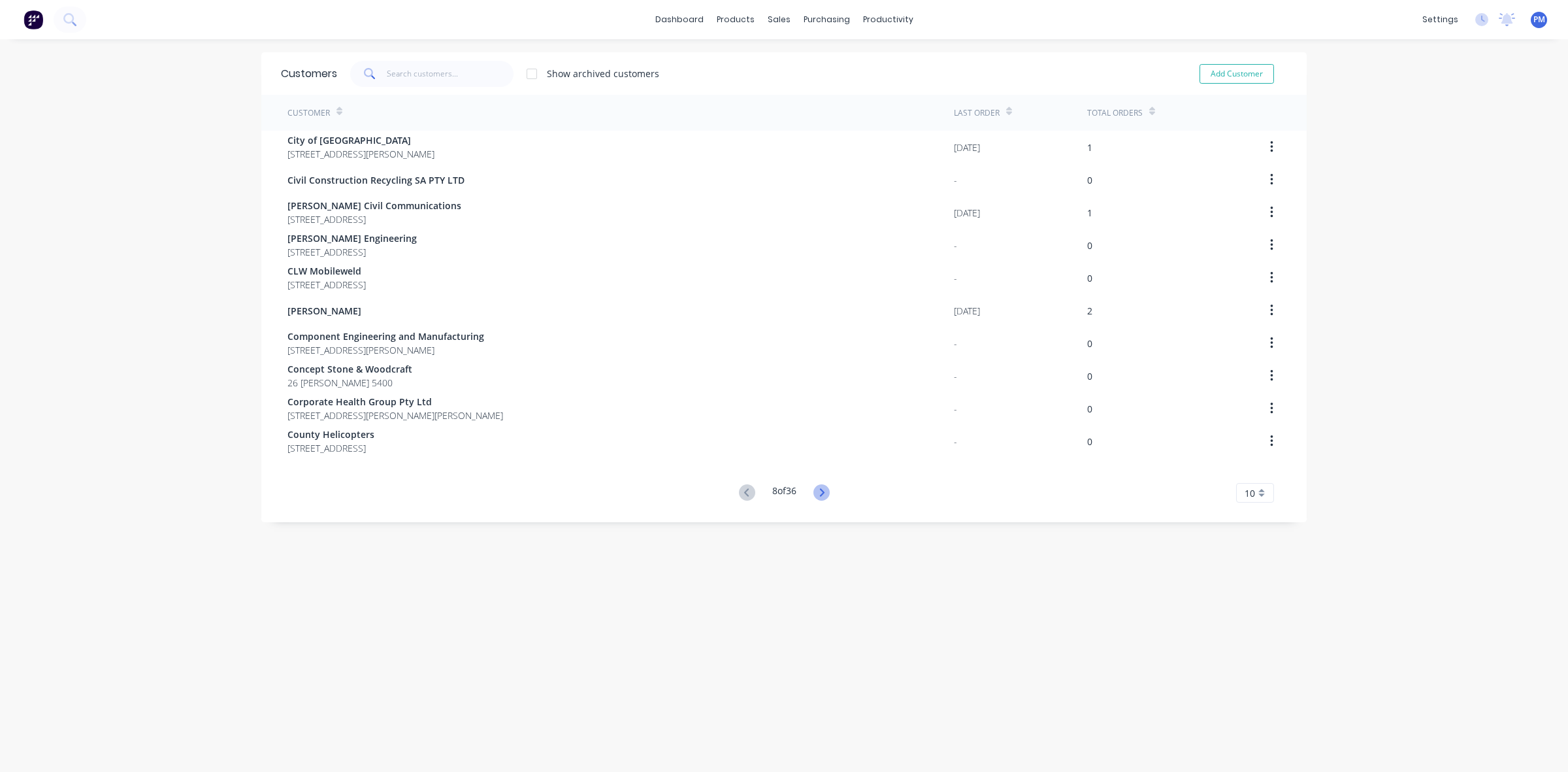
click at [817, 494] on icon at bounding box center [822, 492] width 16 height 16
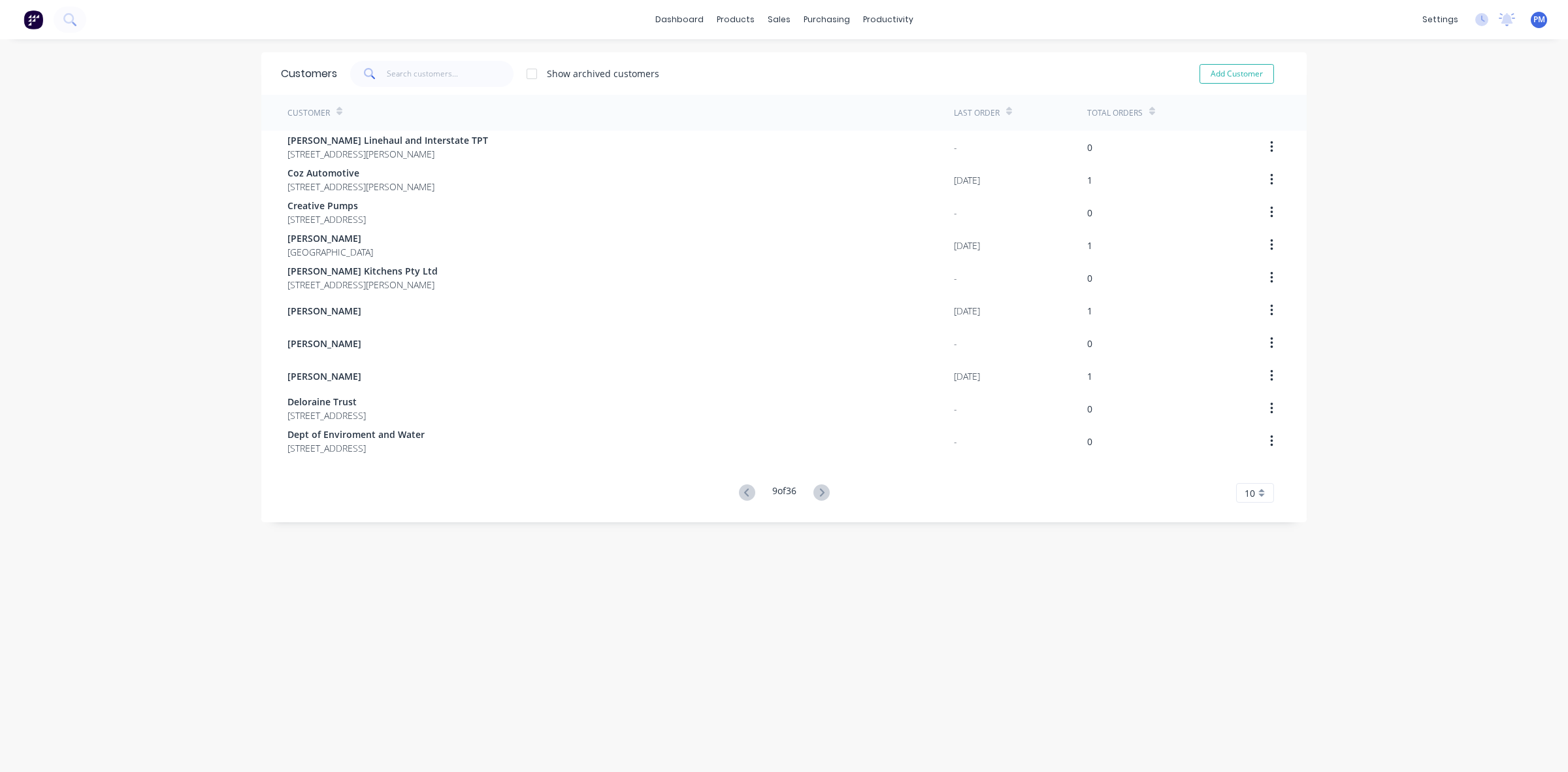
click at [817, 494] on icon at bounding box center [822, 492] width 16 height 16
click at [817, 494] on icon at bounding box center [824, 492] width 16 height 16
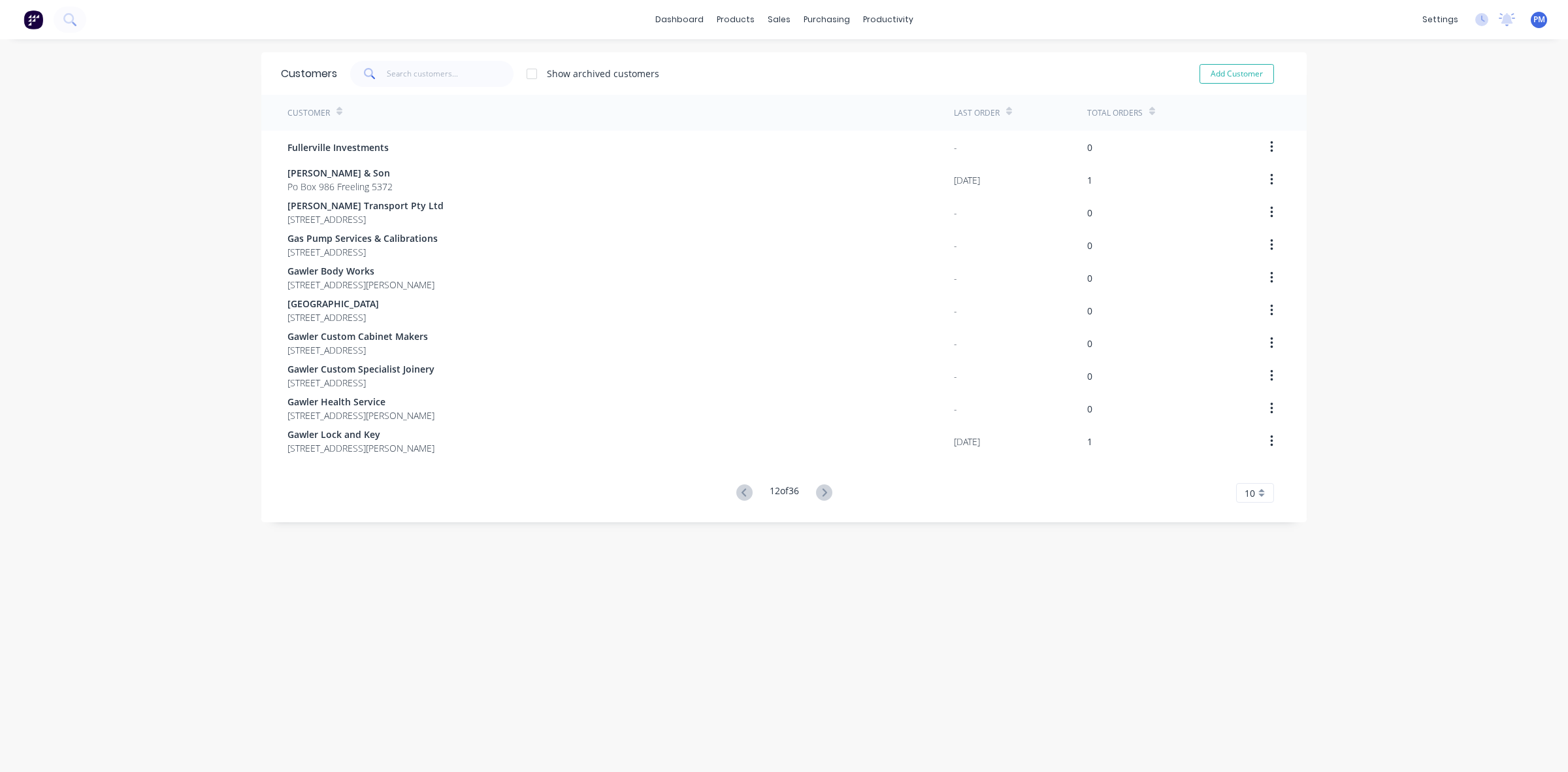
click at [817, 494] on icon at bounding box center [824, 492] width 16 height 16
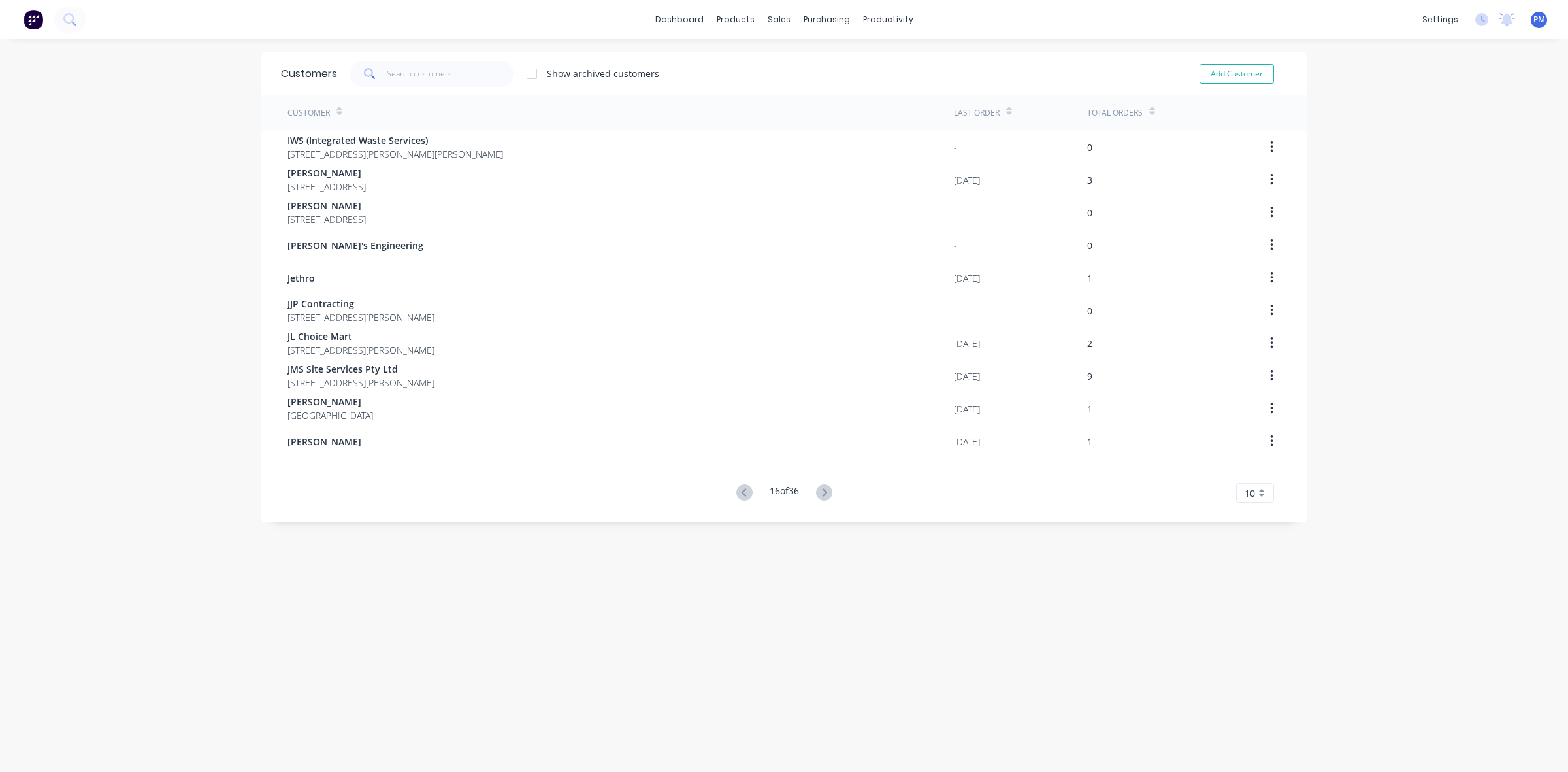
click at [817, 494] on icon at bounding box center [824, 492] width 16 height 16
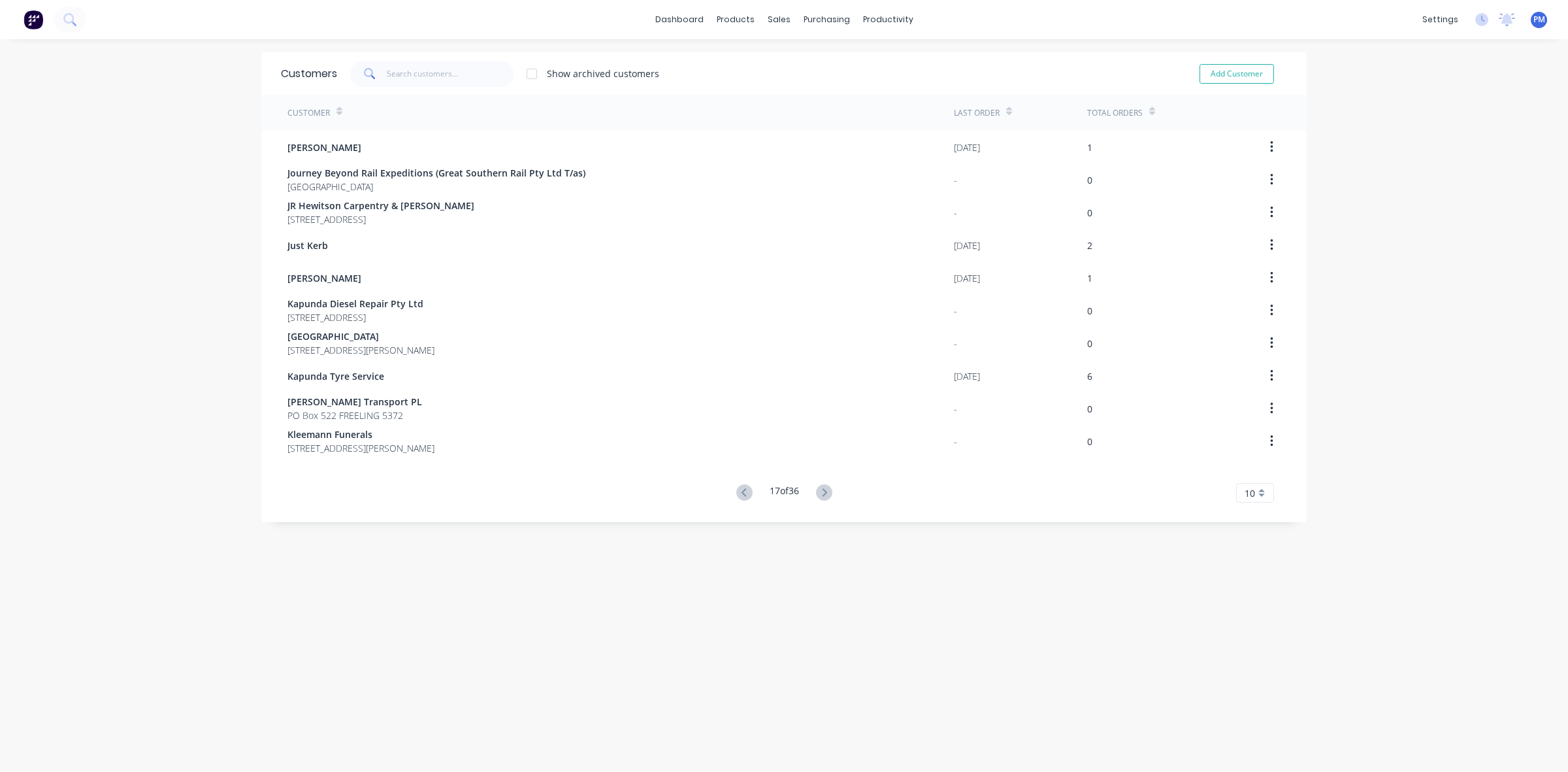
click at [817, 494] on icon at bounding box center [824, 492] width 16 height 16
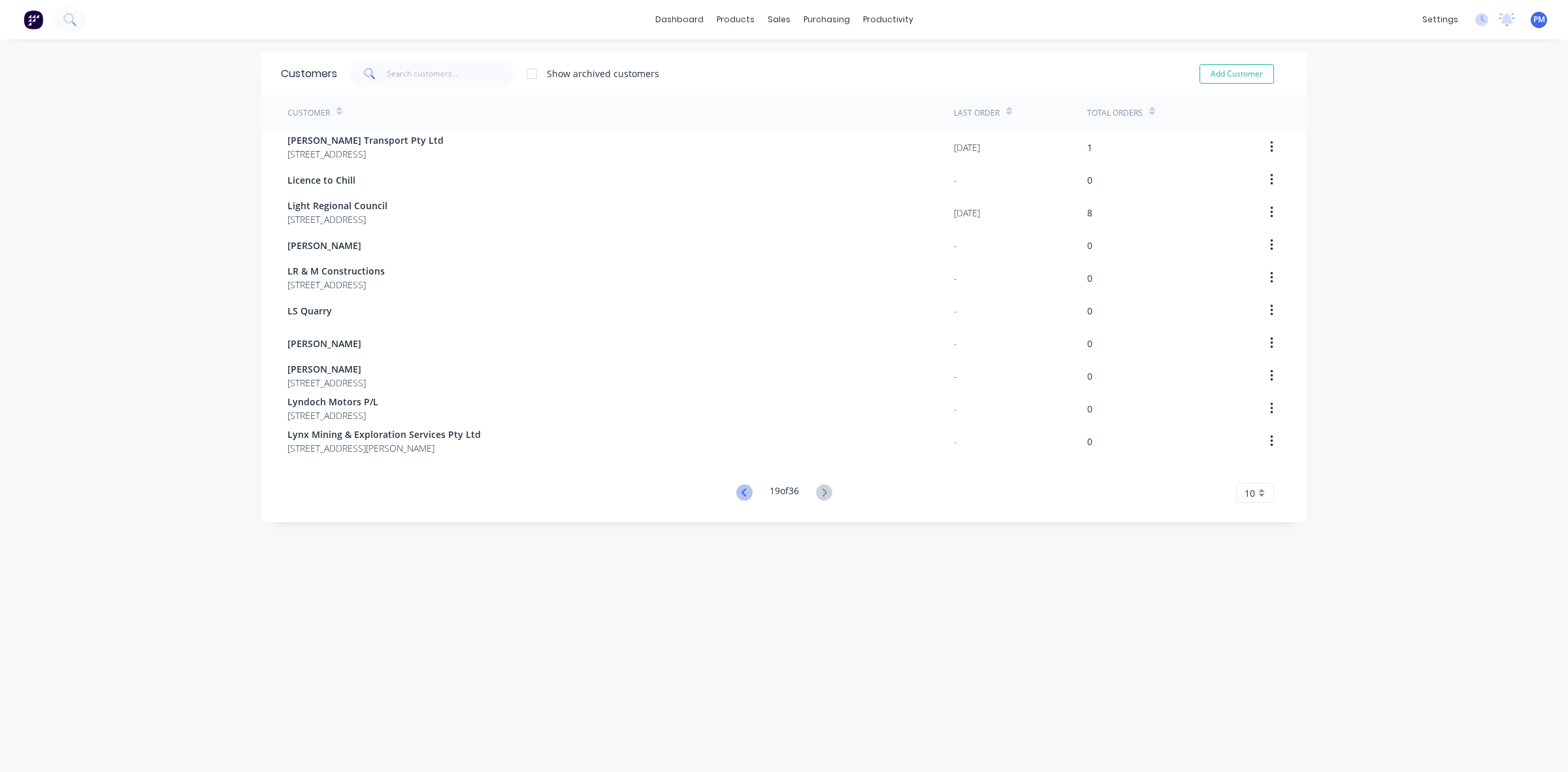
click at [736, 488] on icon at bounding box center [744, 492] width 16 height 16
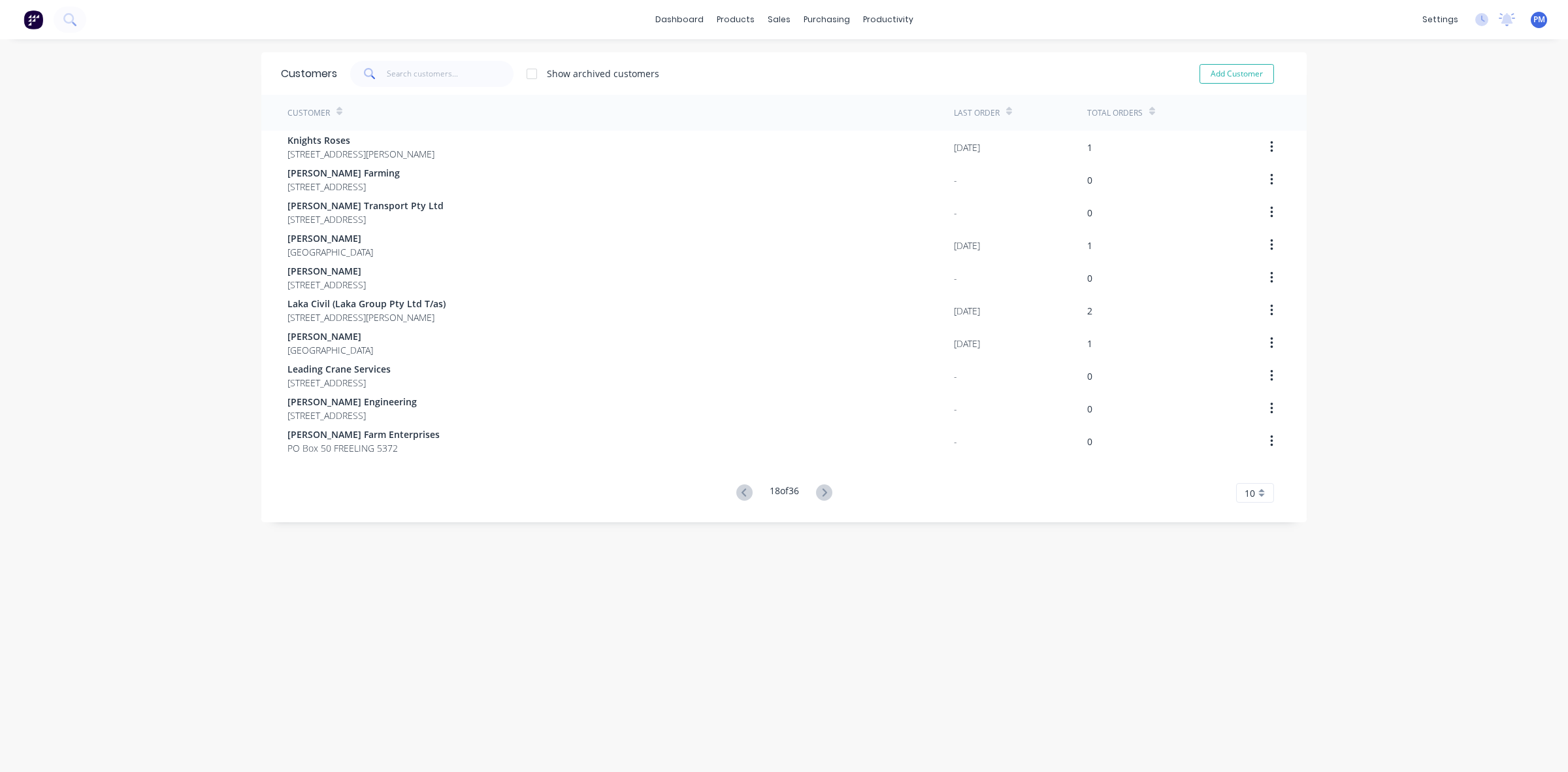
click at [736, 488] on icon at bounding box center [744, 492] width 16 height 16
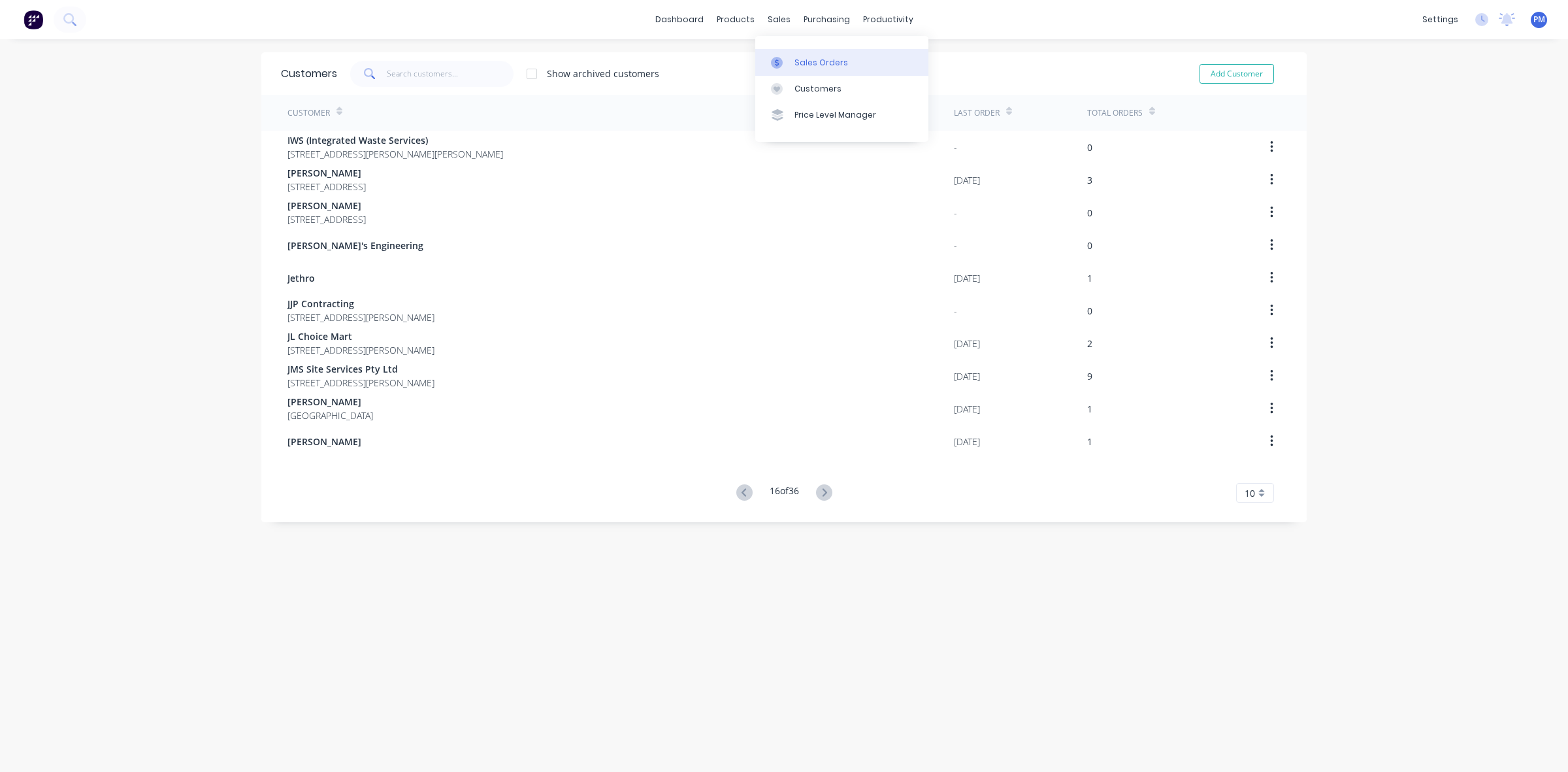
click at [799, 63] on div "Sales Orders" at bounding box center [821, 63] width 53 height 12
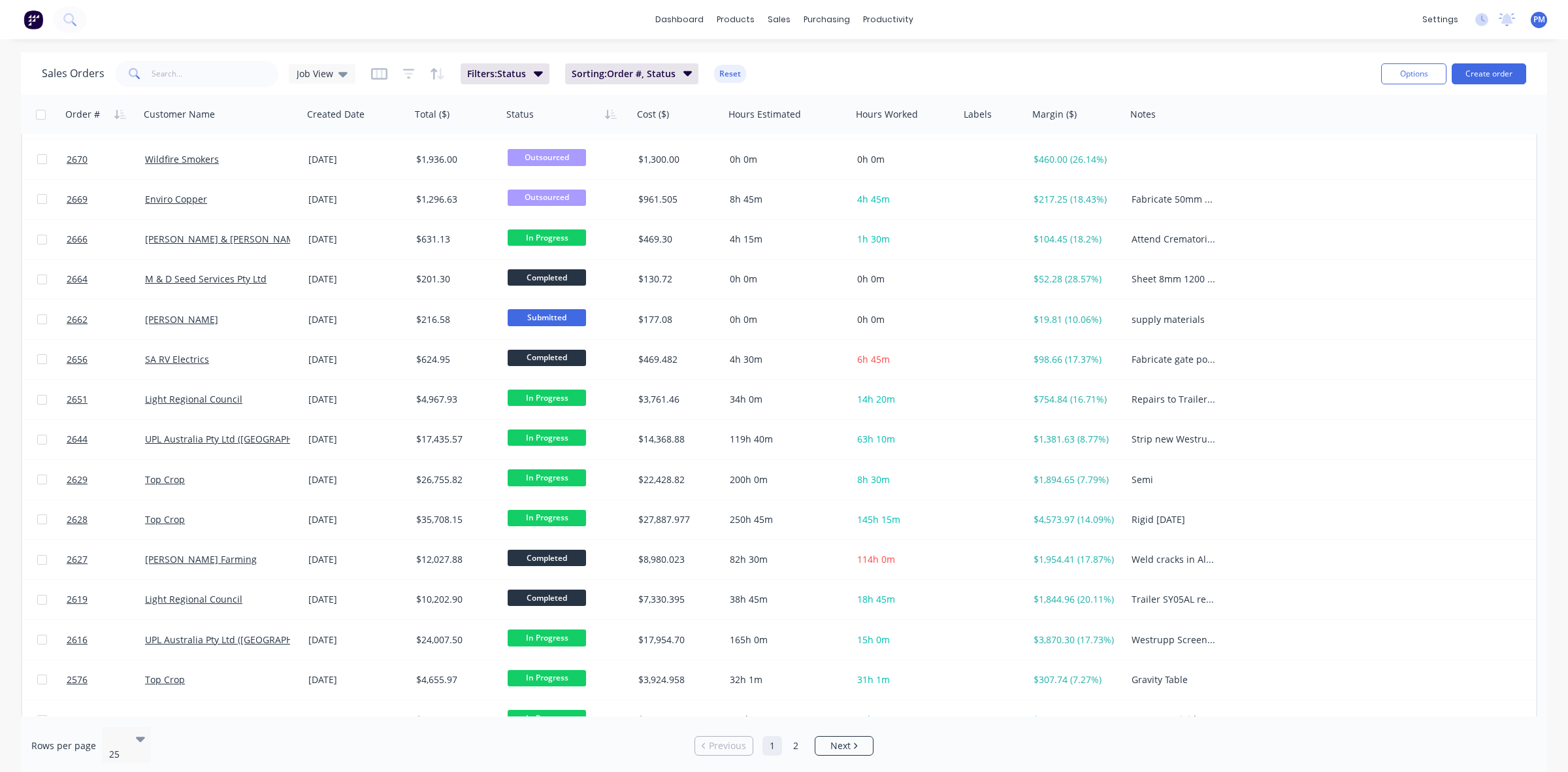
scroll to position [419, 0]
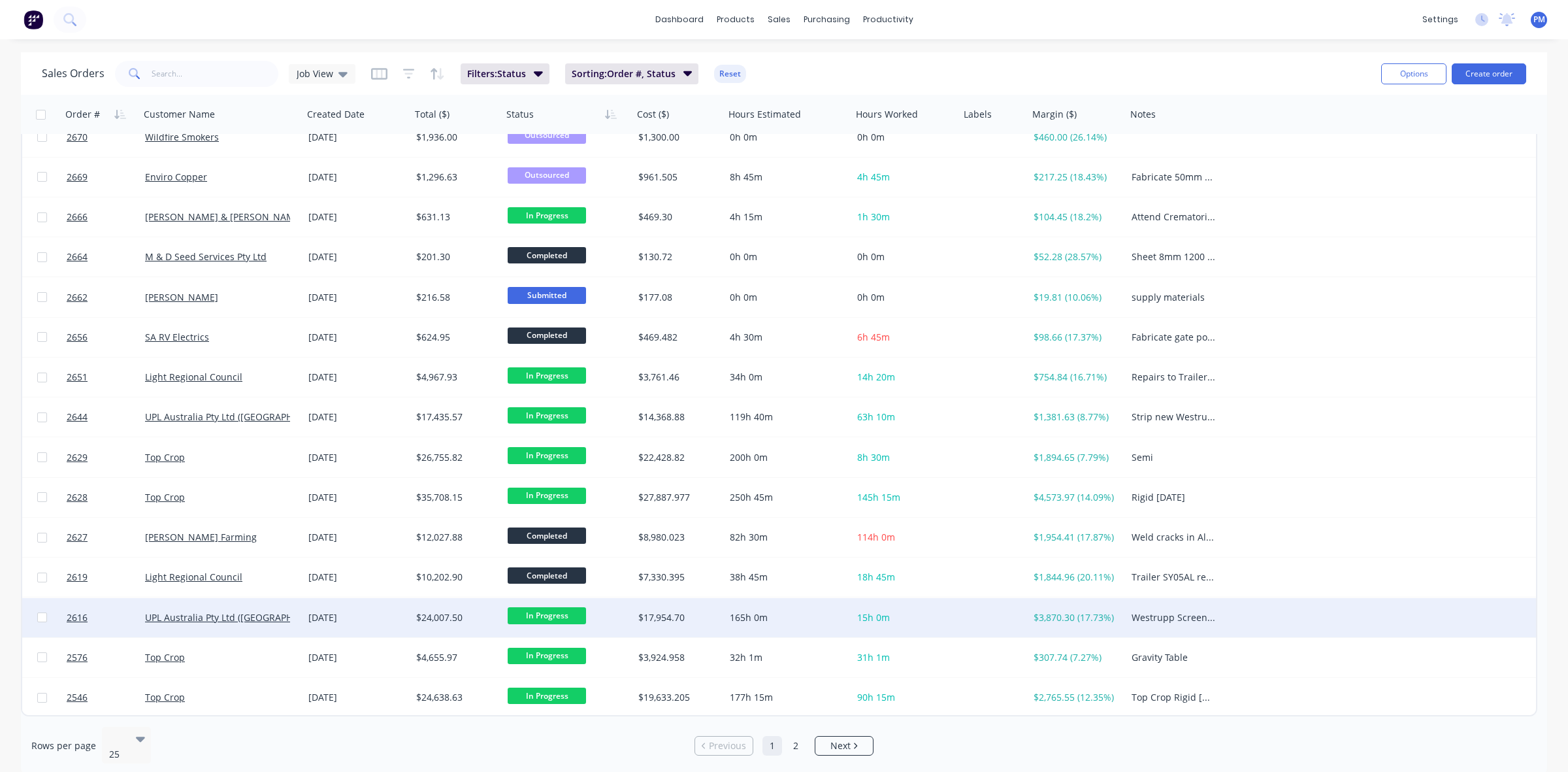
click at [871, 616] on span "15h 0m" at bounding box center [874, 617] width 33 height 12
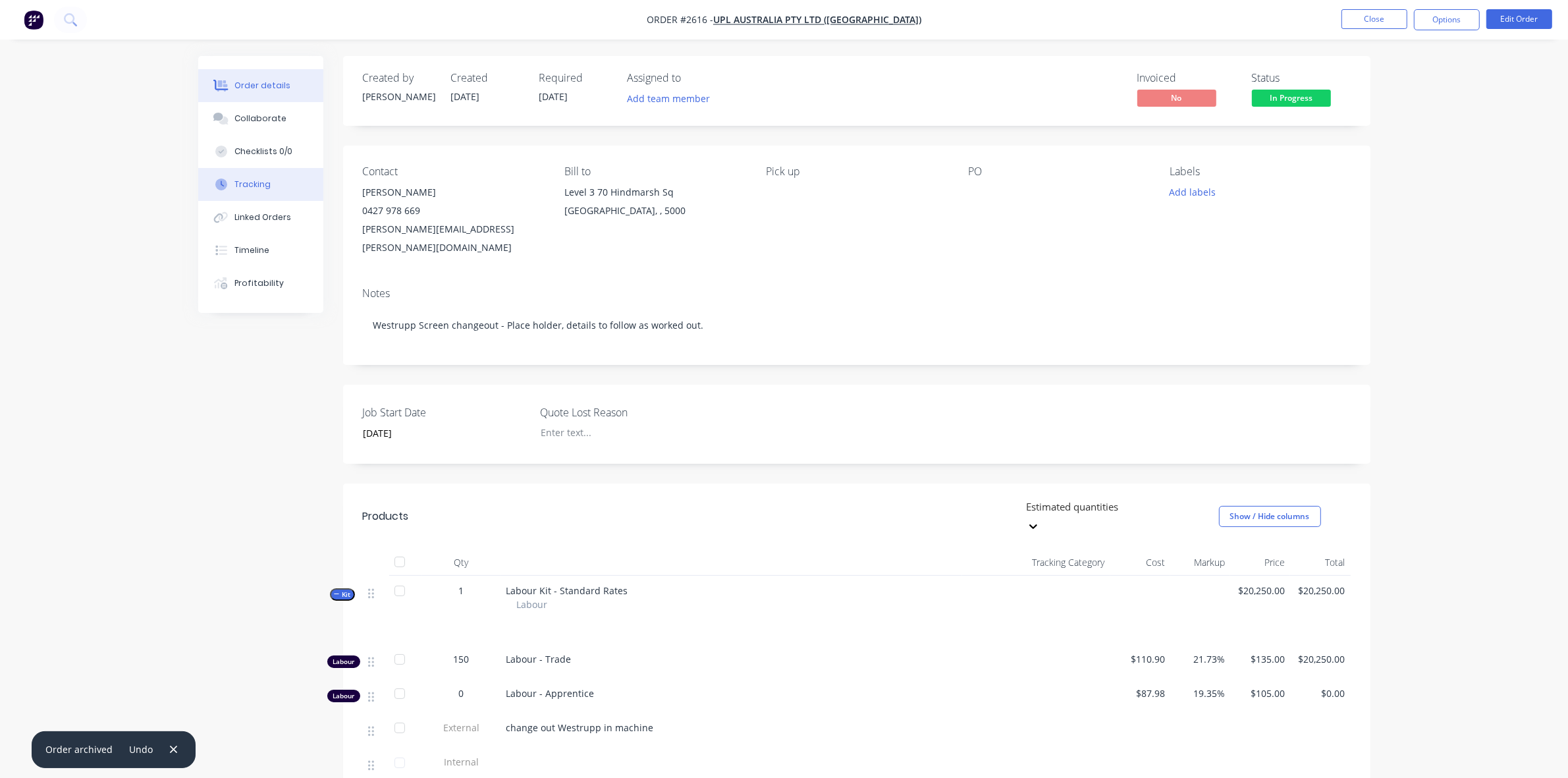
click at [257, 178] on div "Tracking" at bounding box center [252, 184] width 36 height 12
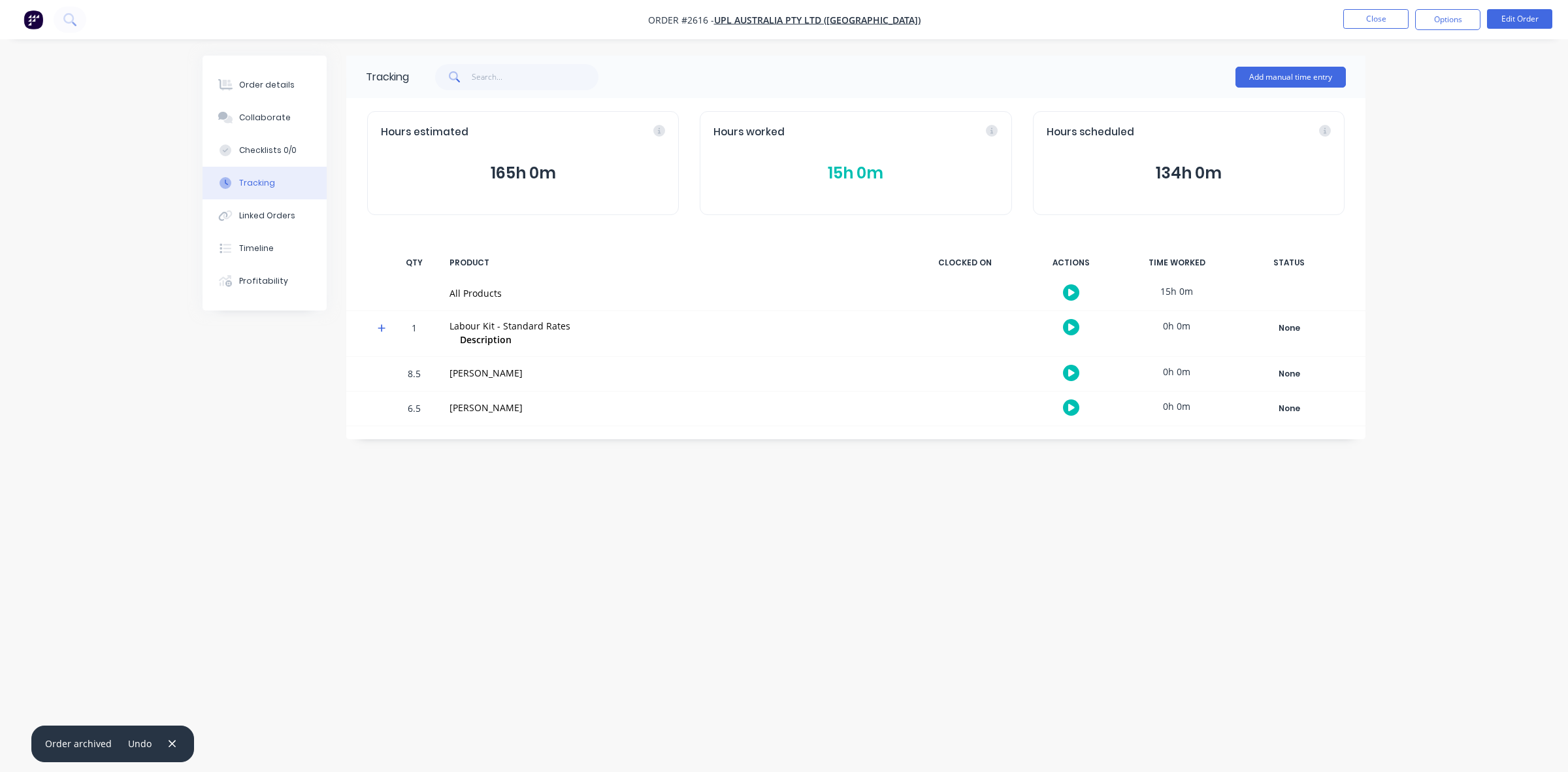
click at [854, 173] on button "15h 0m" at bounding box center [855, 173] width 284 height 25
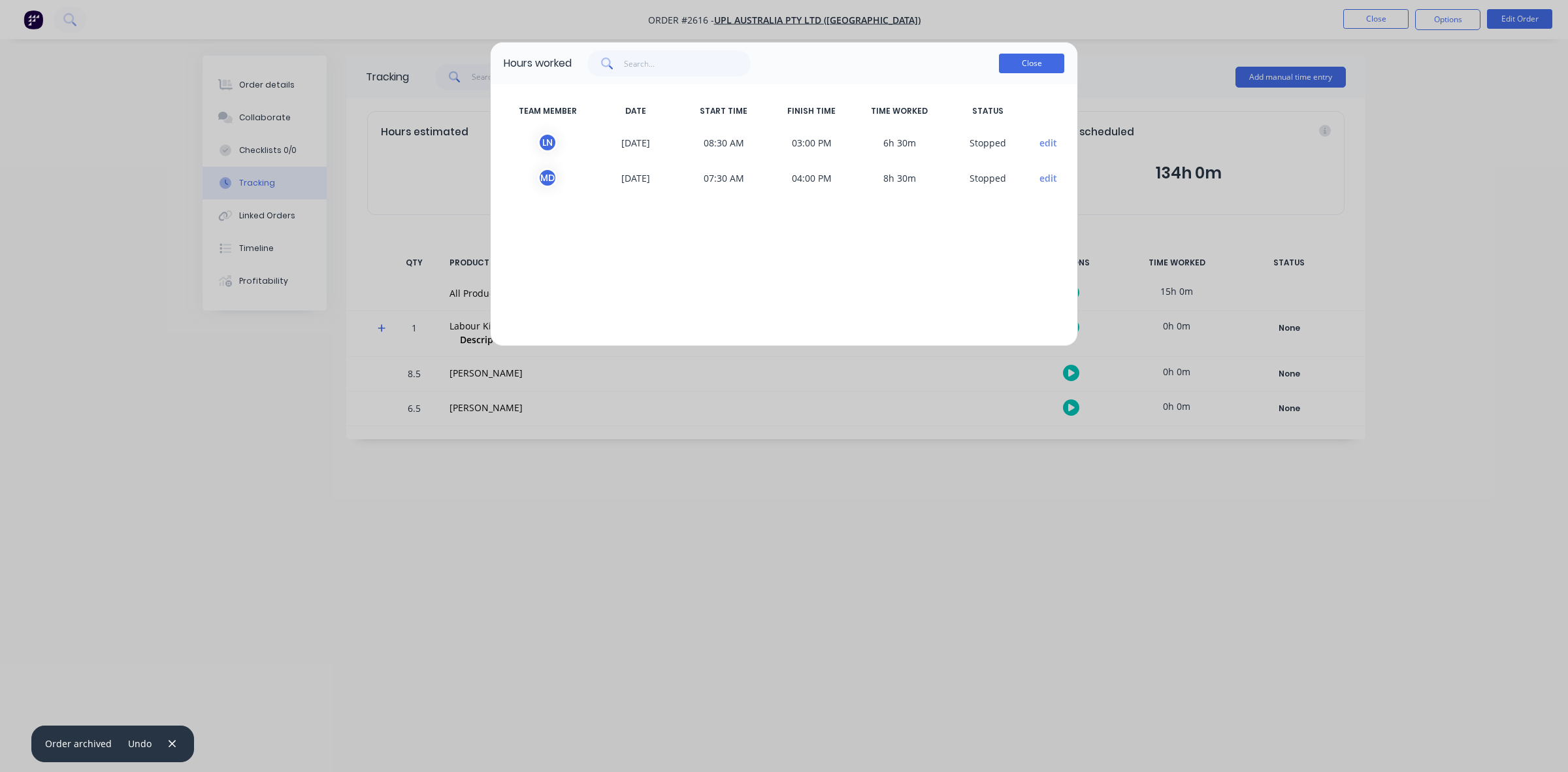
click at [1030, 63] on button "Close" at bounding box center [1031, 63] width 65 height 20
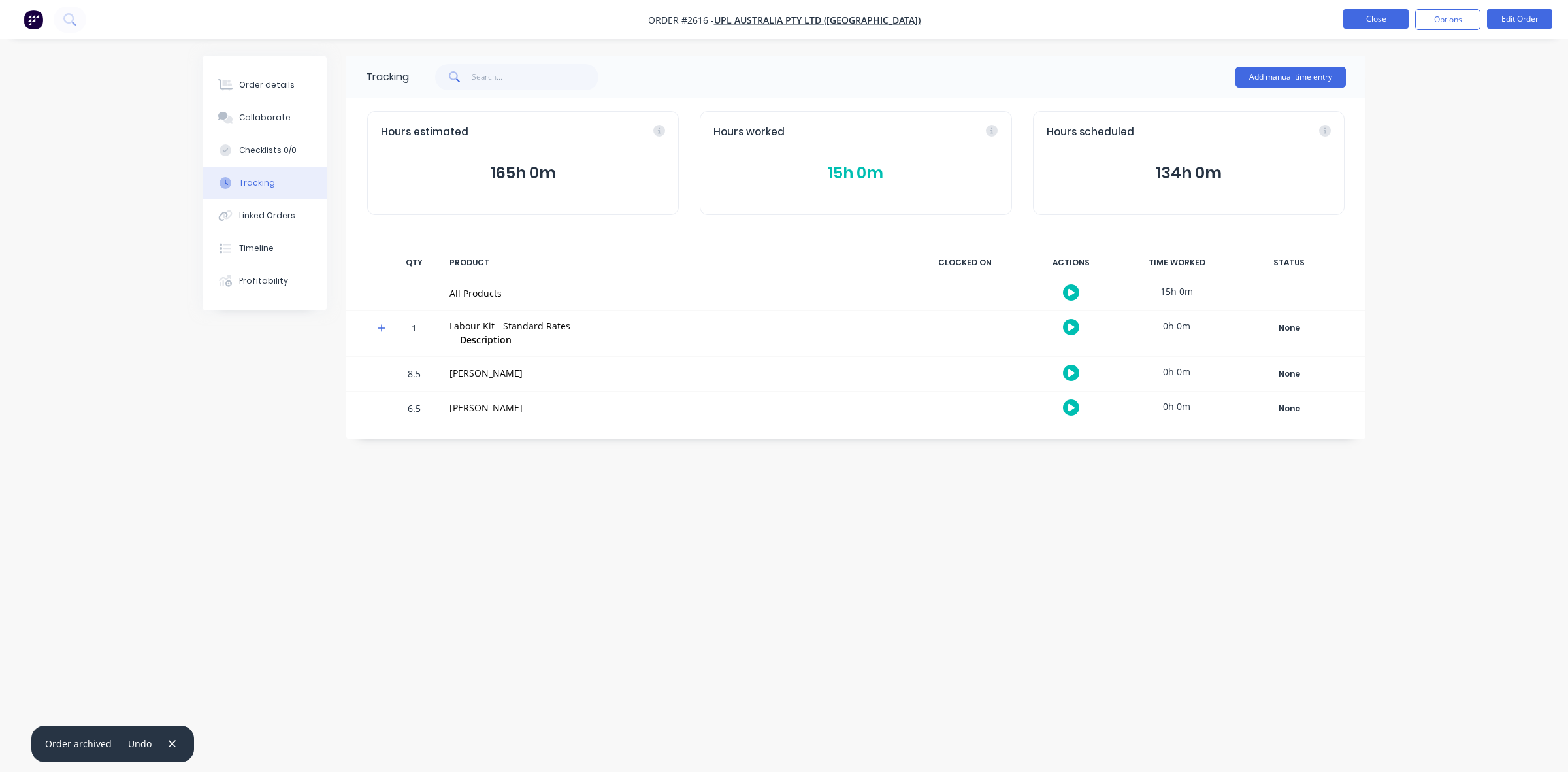
click at [1378, 21] on button "Close" at bounding box center [1376, 19] width 65 height 20
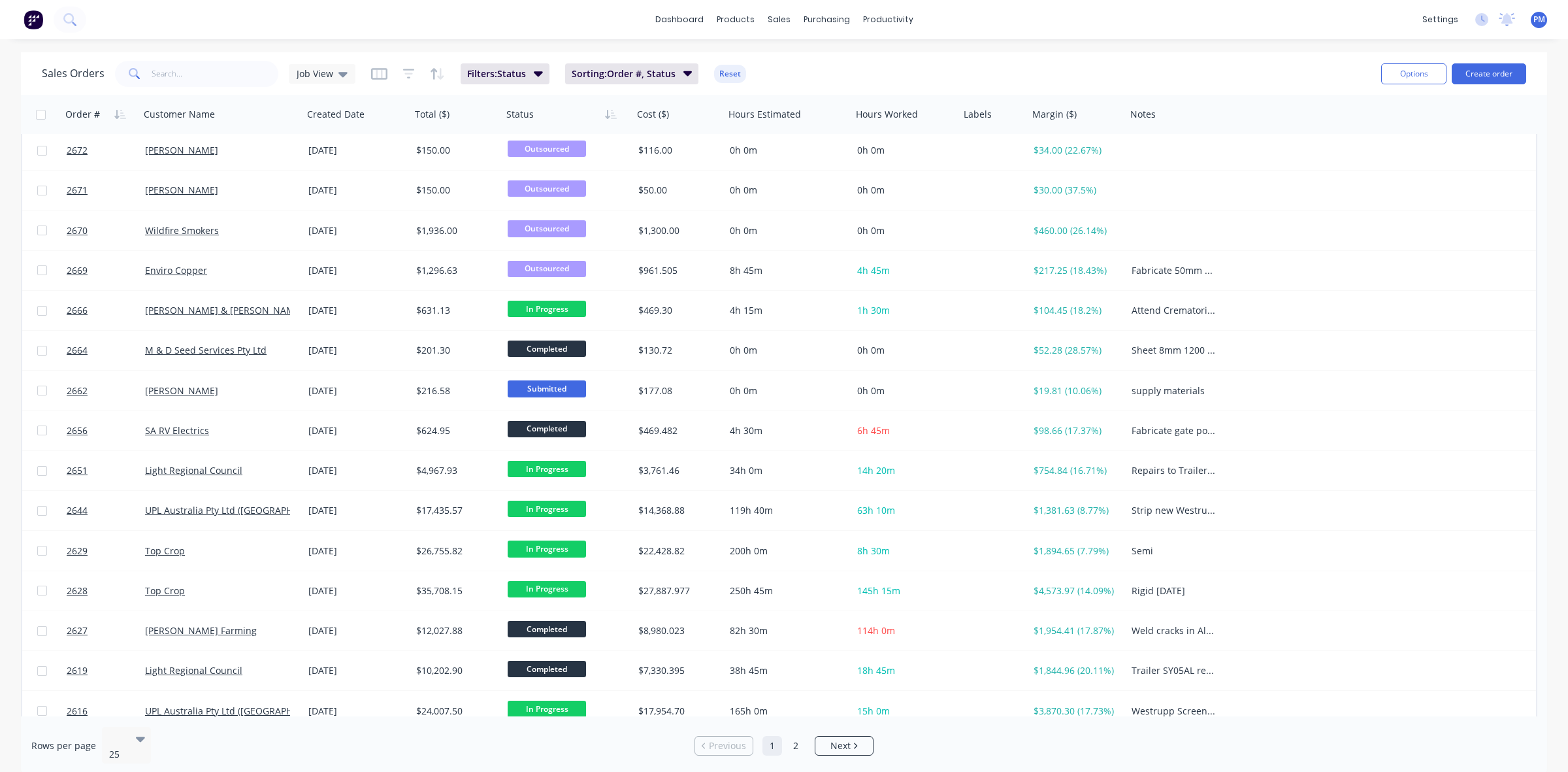
scroll to position [327, 0]
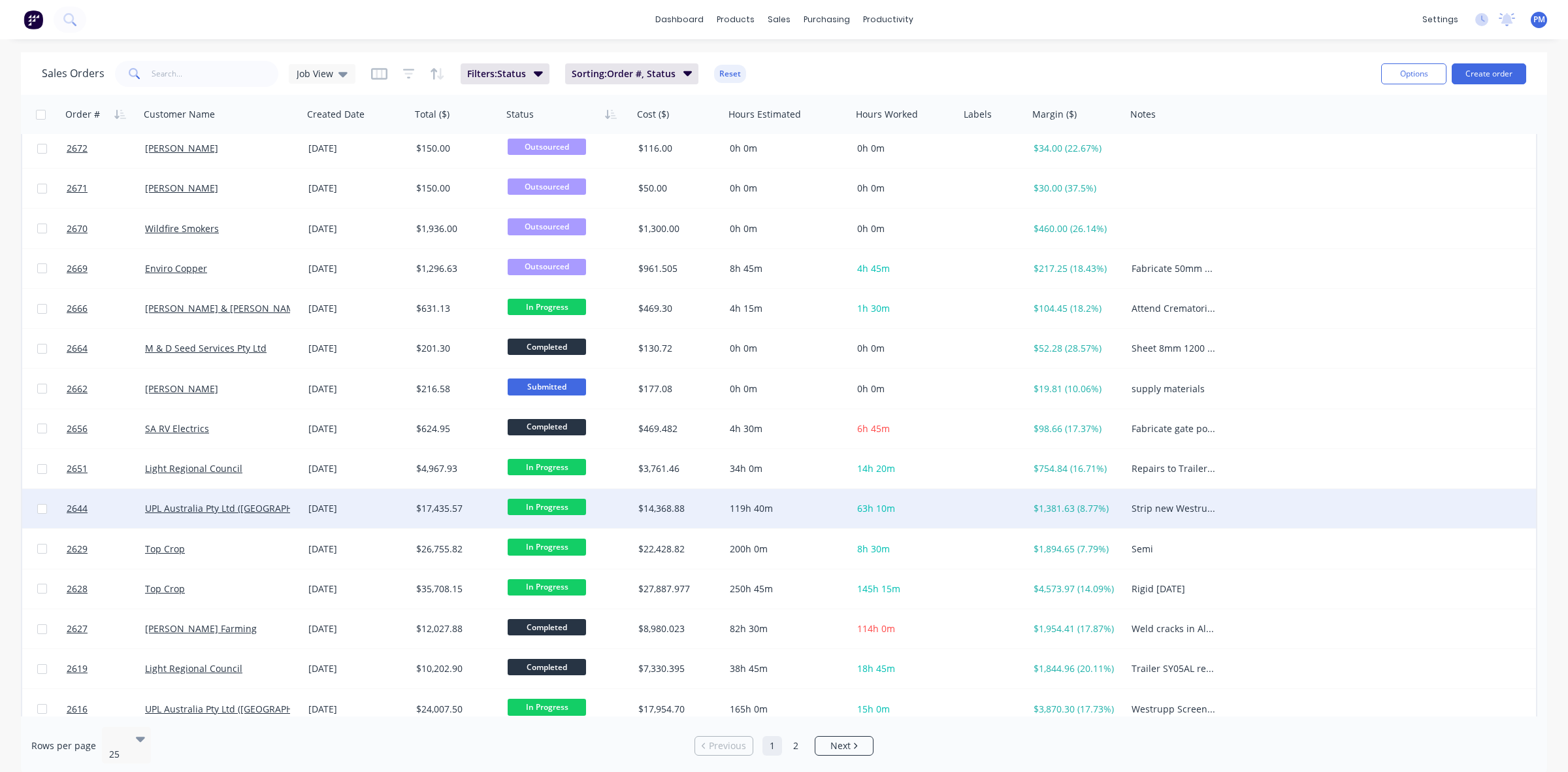
click at [380, 509] on div "[DATE]" at bounding box center [357, 509] width 97 height 13
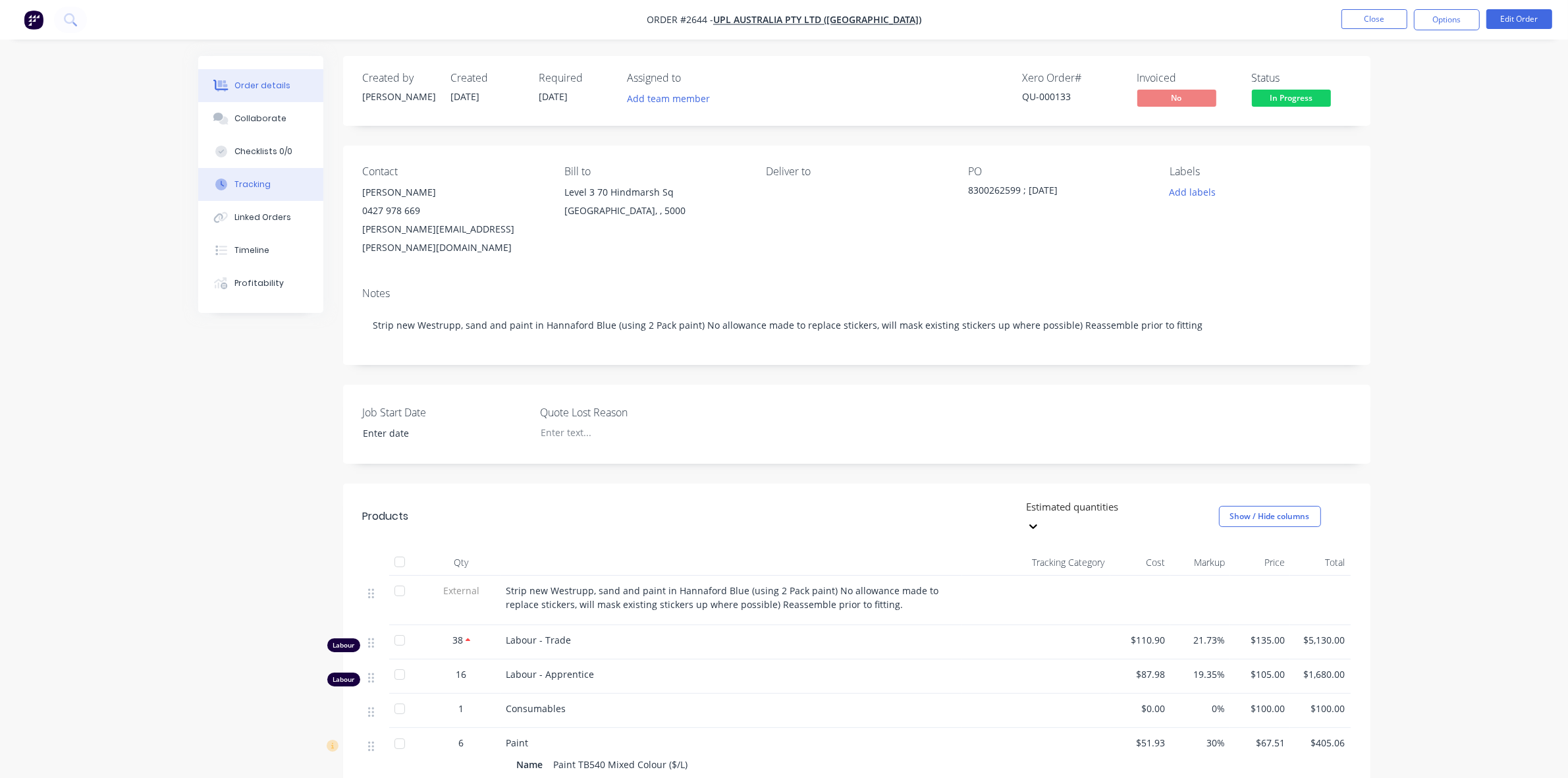
click at [261, 179] on div "Tracking" at bounding box center [252, 184] width 36 height 12
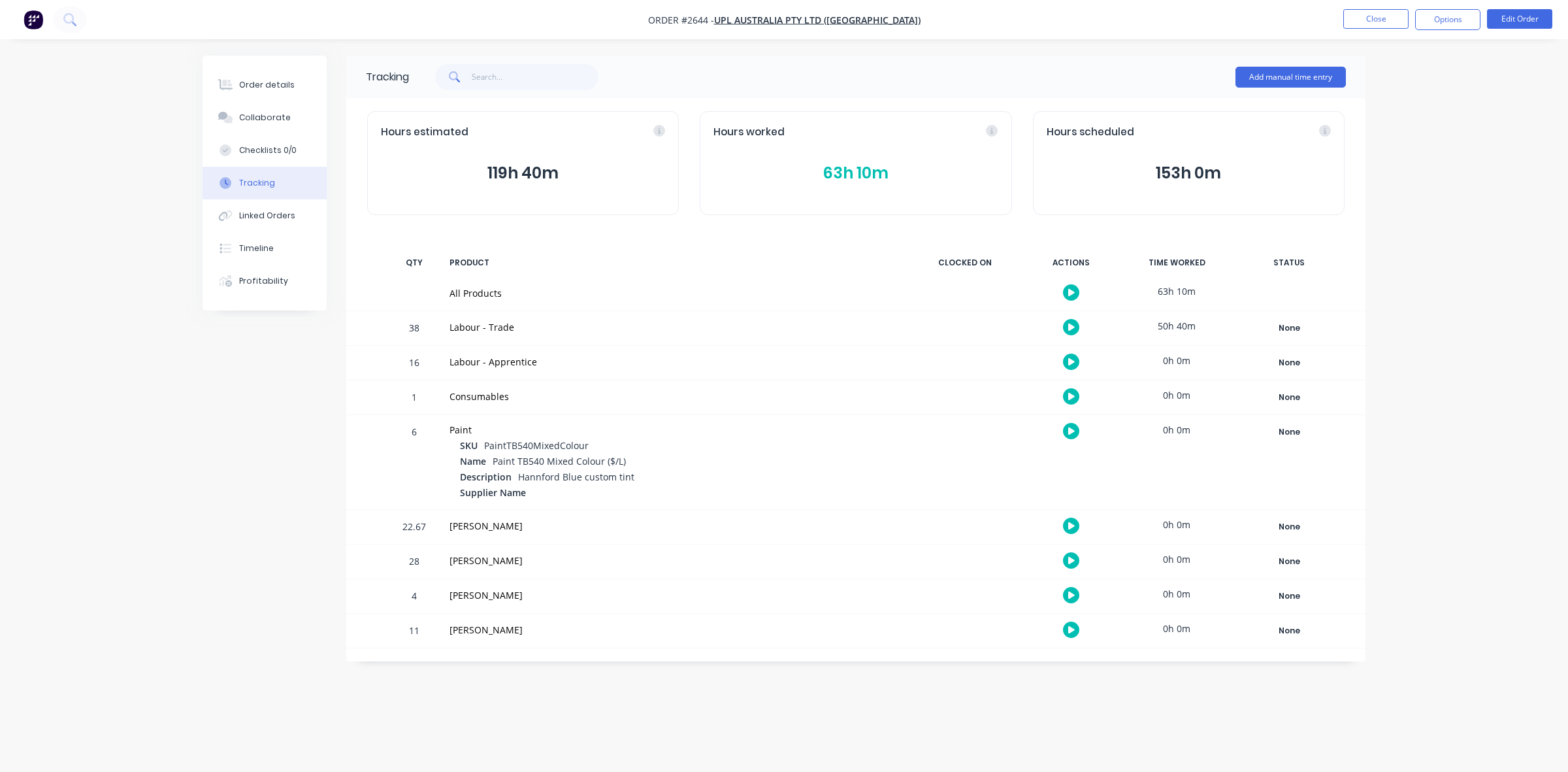
click at [850, 170] on button "63h 10m" at bounding box center [855, 173] width 284 height 25
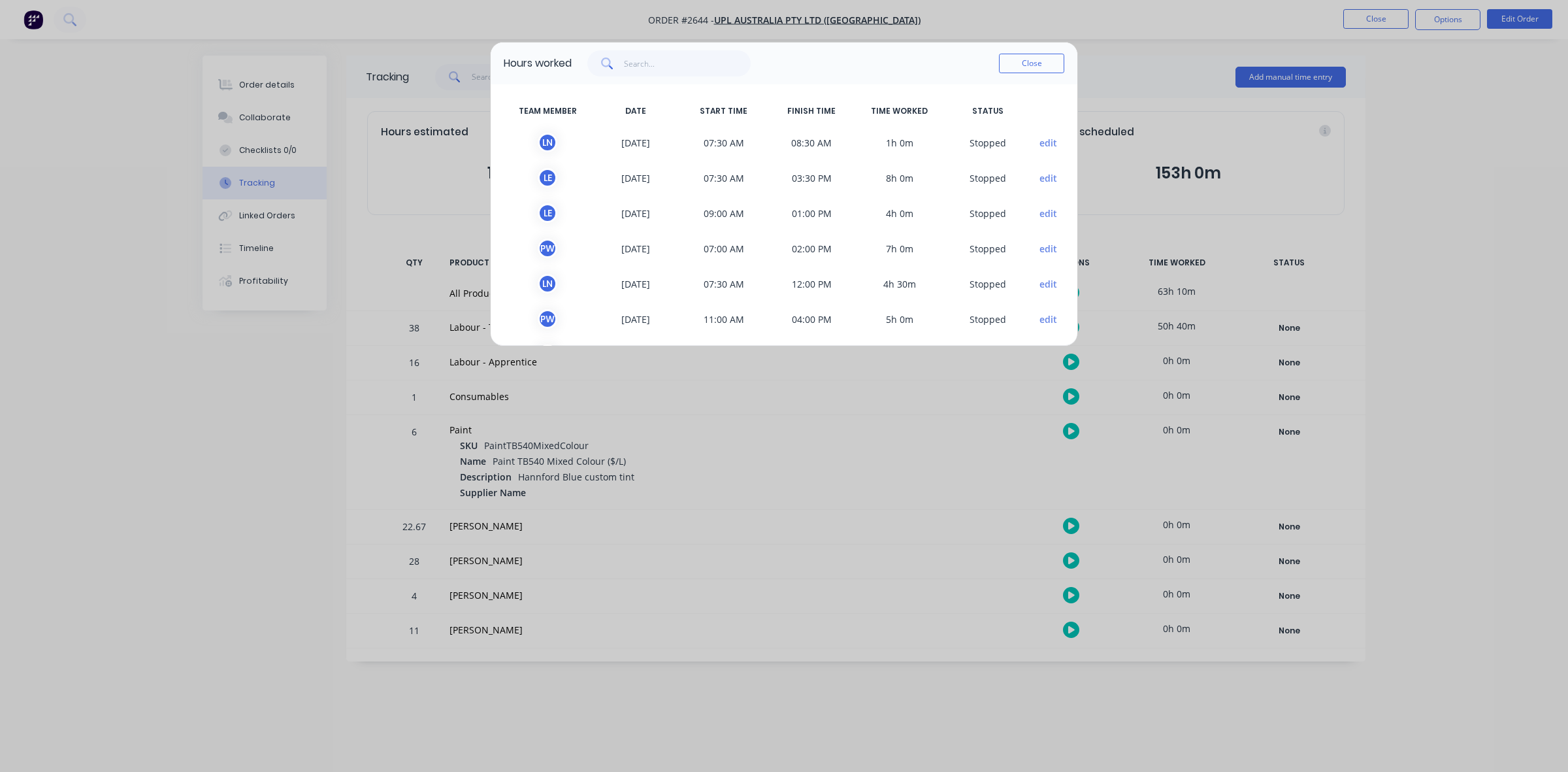
click at [1040, 176] on button "edit" at bounding box center [1049, 178] width 18 height 14
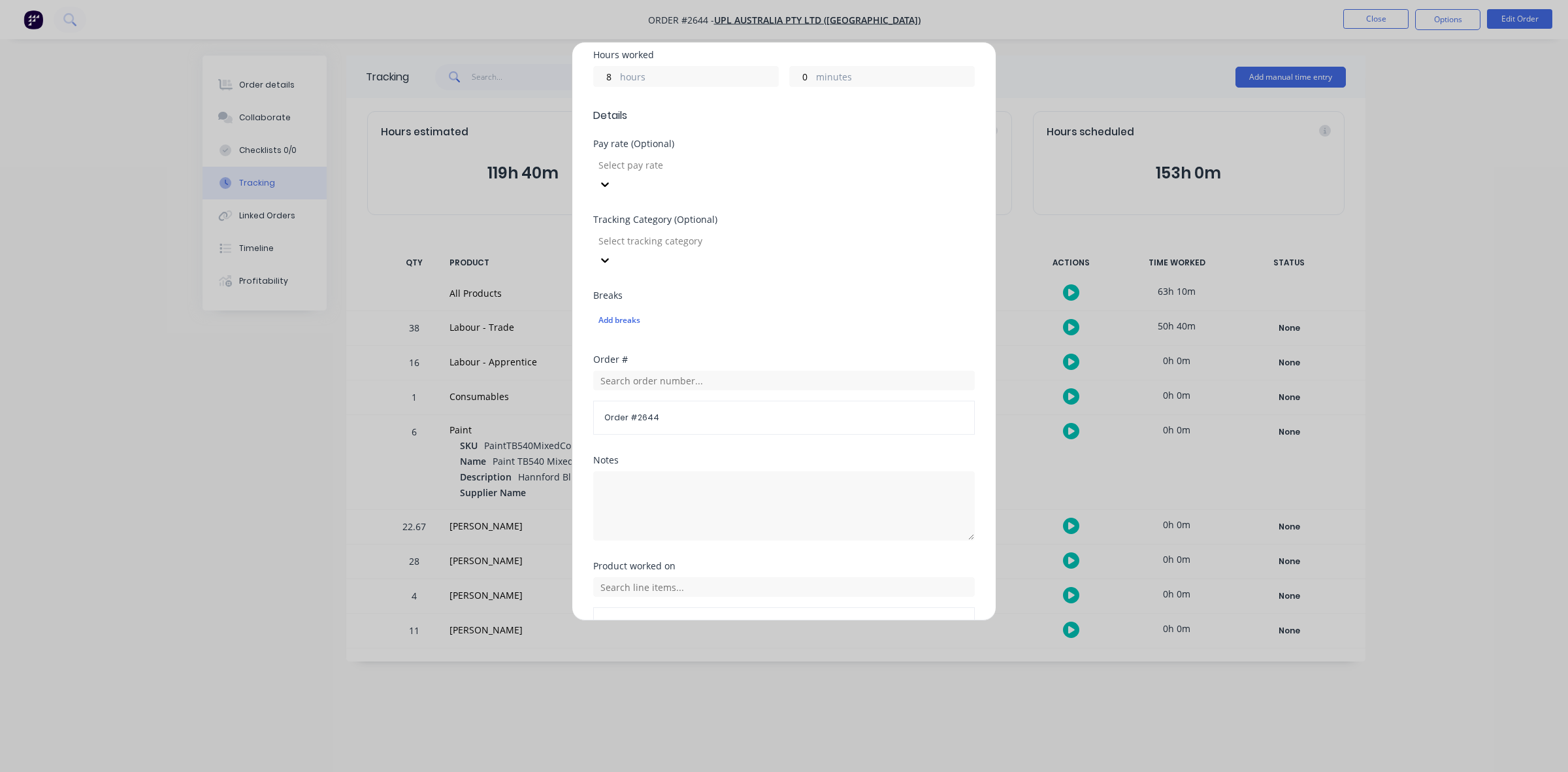
scroll to position [351, 0]
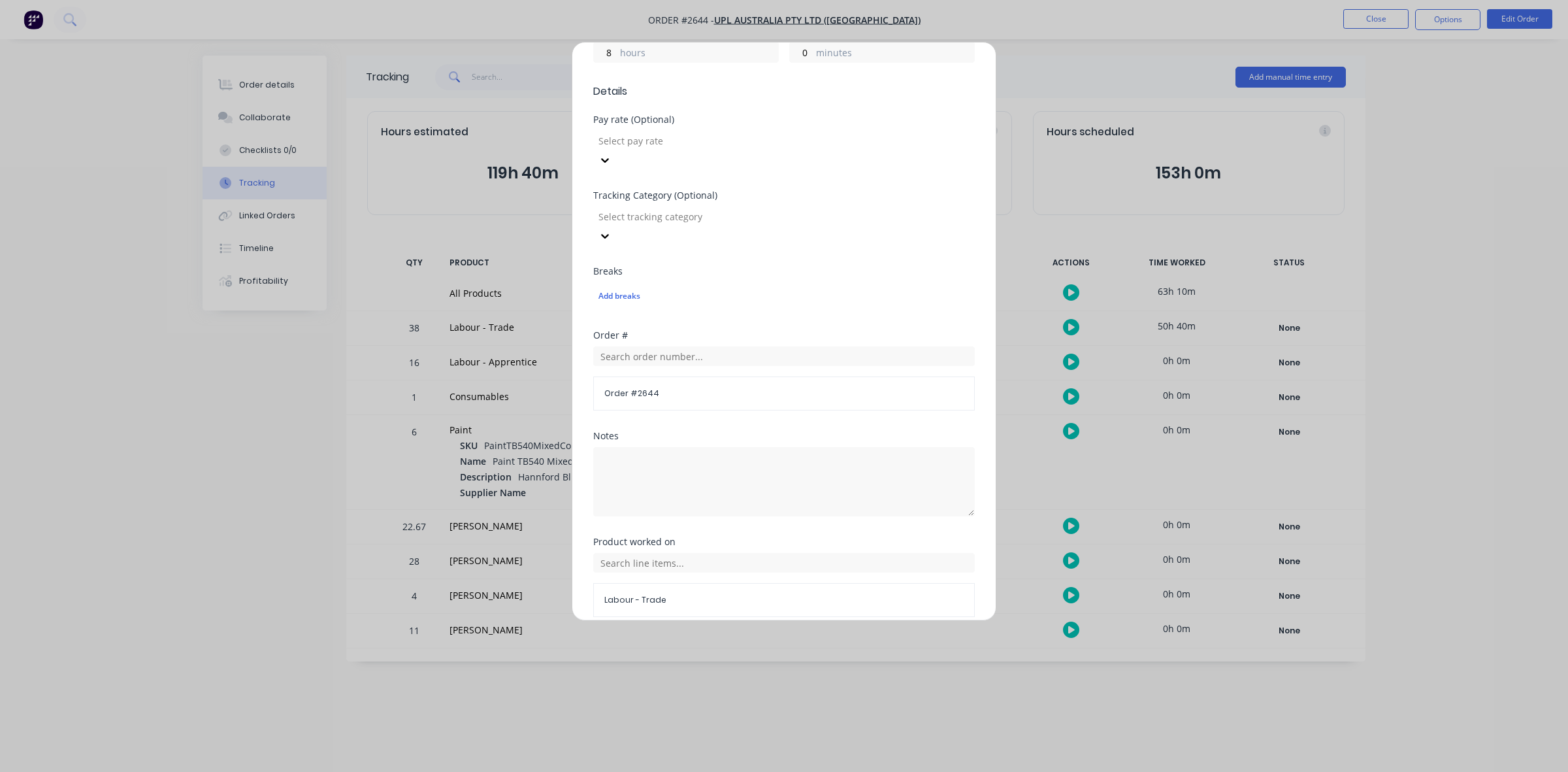
click at [807, 638] on button "Cancel" at bounding box center [825, 648] width 72 height 21
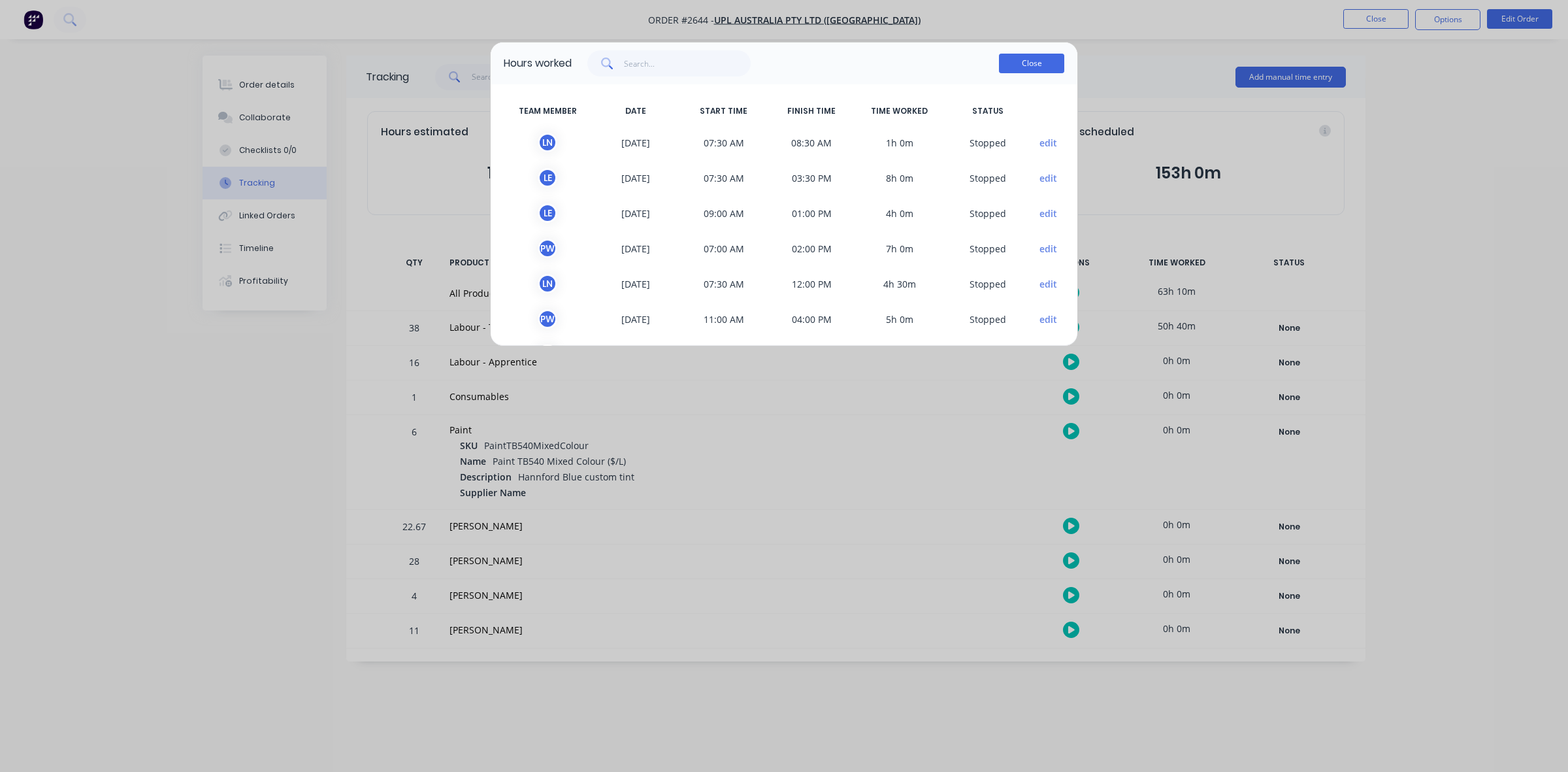
click at [1043, 58] on button "Close" at bounding box center [1031, 63] width 65 height 20
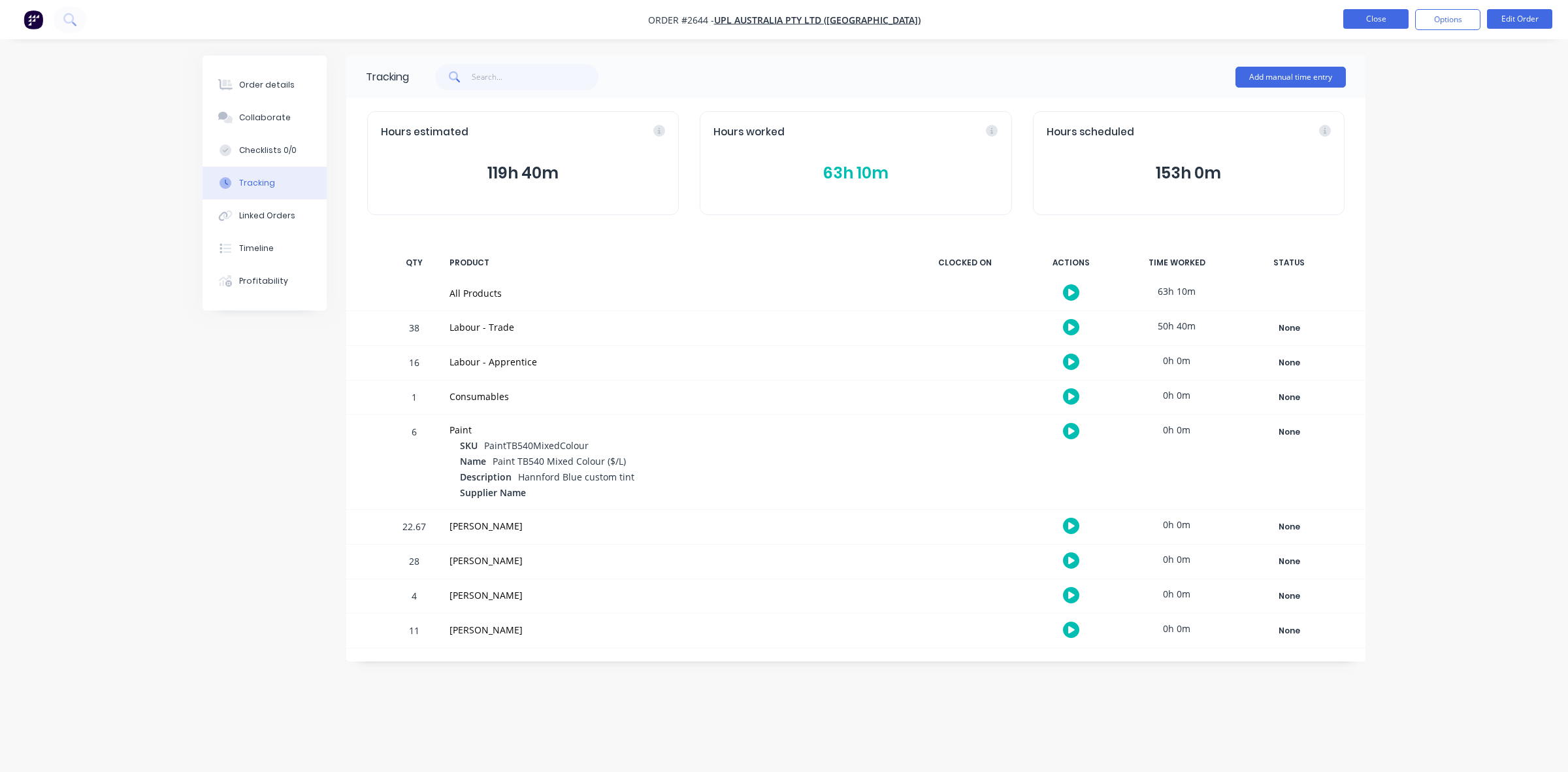
click at [1373, 24] on button "Close" at bounding box center [1376, 19] width 65 height 20
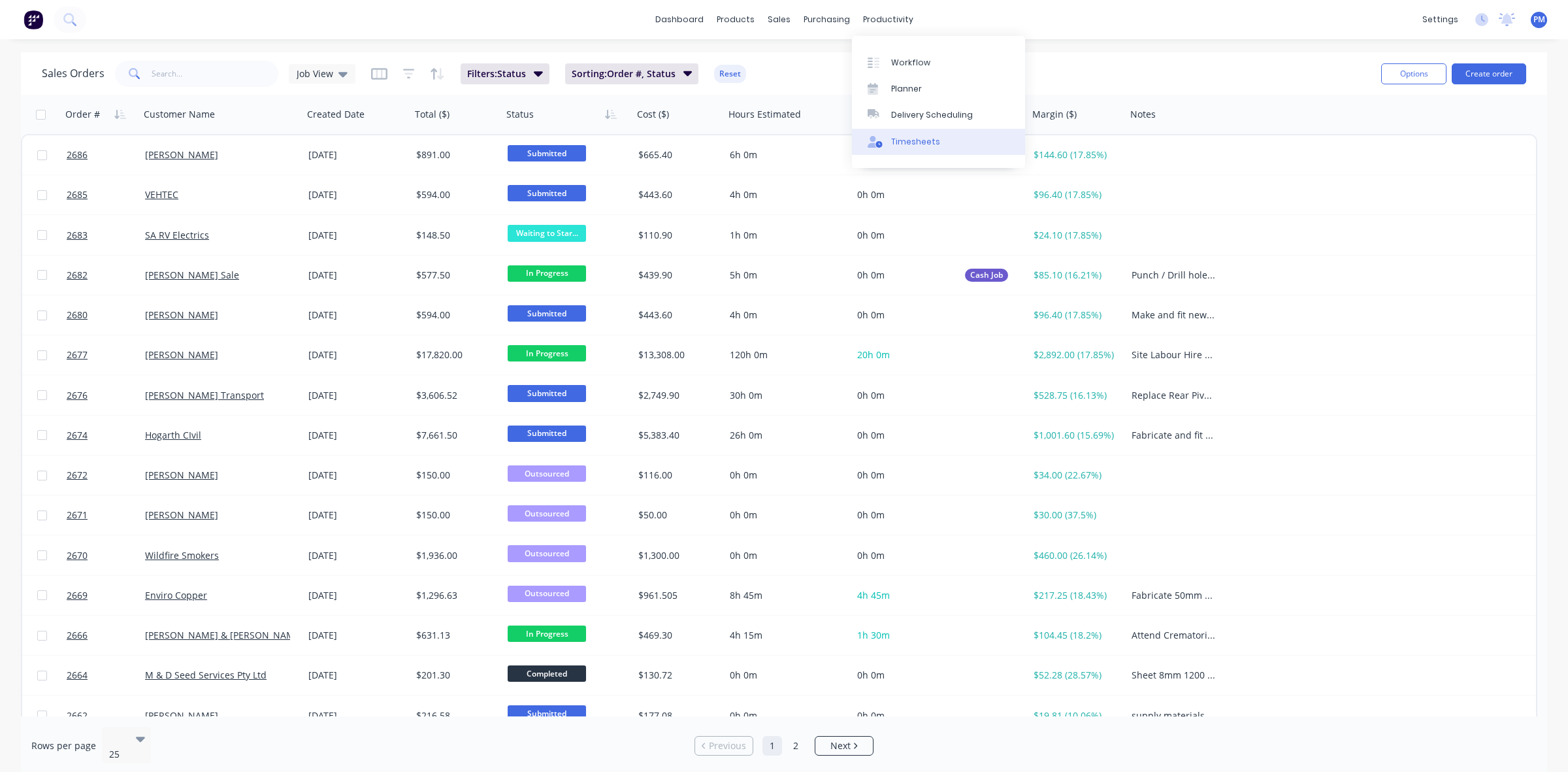
click at [903, 135] on link "Timesheets" at bounding box center [939, 142] width 173 height 26
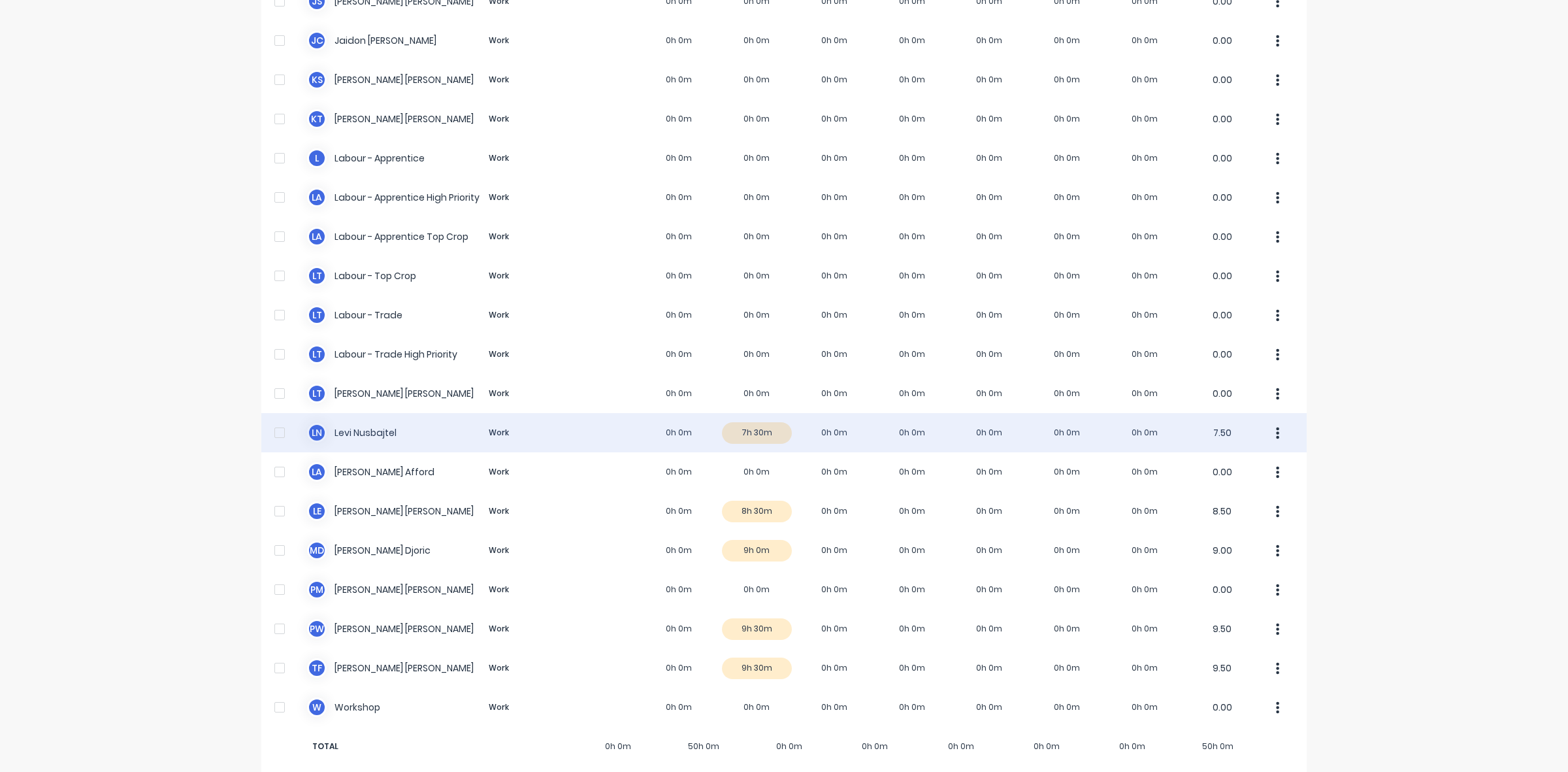
scroll to position [247, 0]
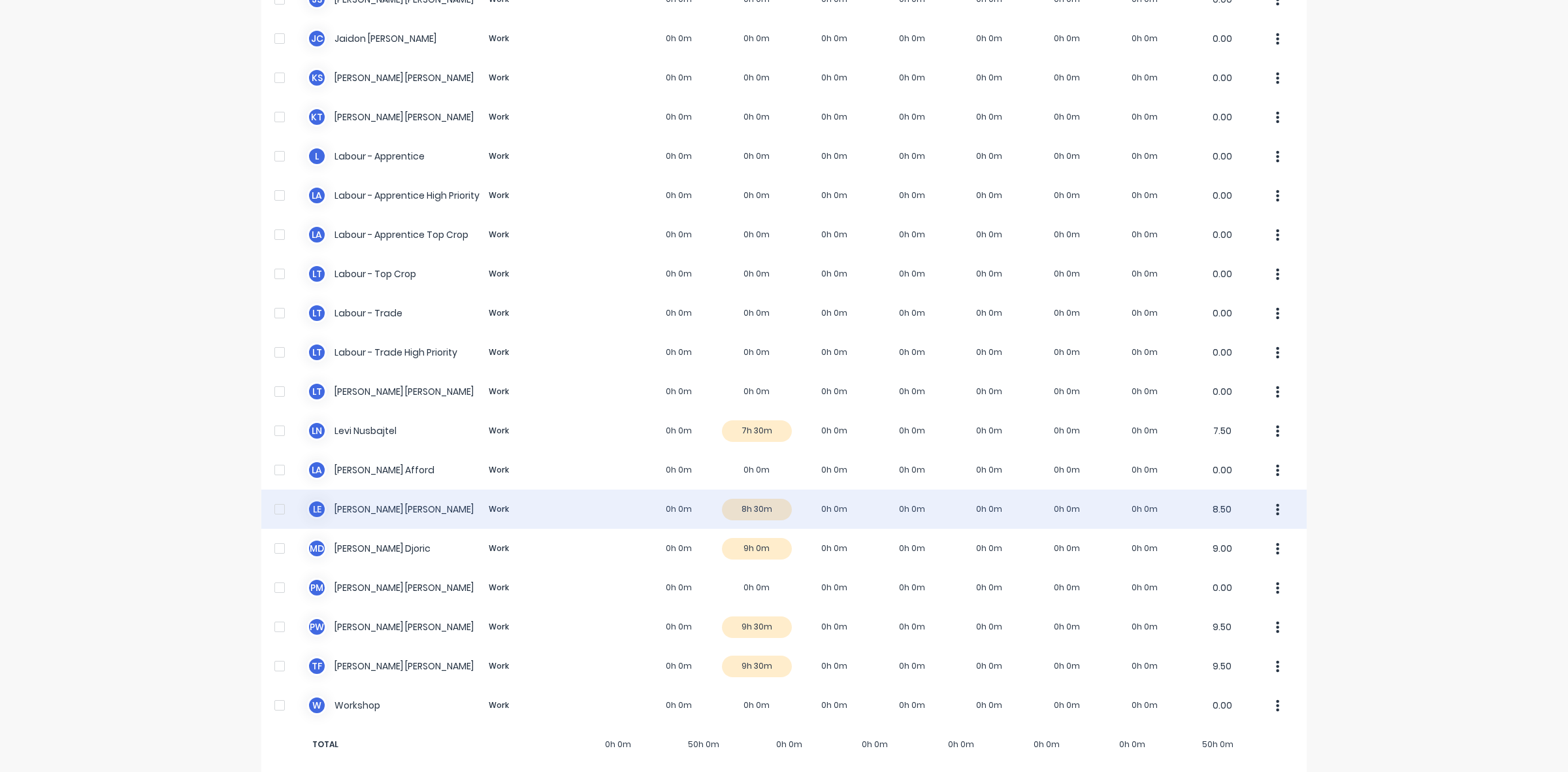
click at [768, 498] on div "L E [PERSON_NAME] Work 0h 0m 8h 30m 0h 0m 0h 0m 0h 0m 0h 0m 0h 0m 8.50" at bounding box center [784, 509] width 1046 height 40
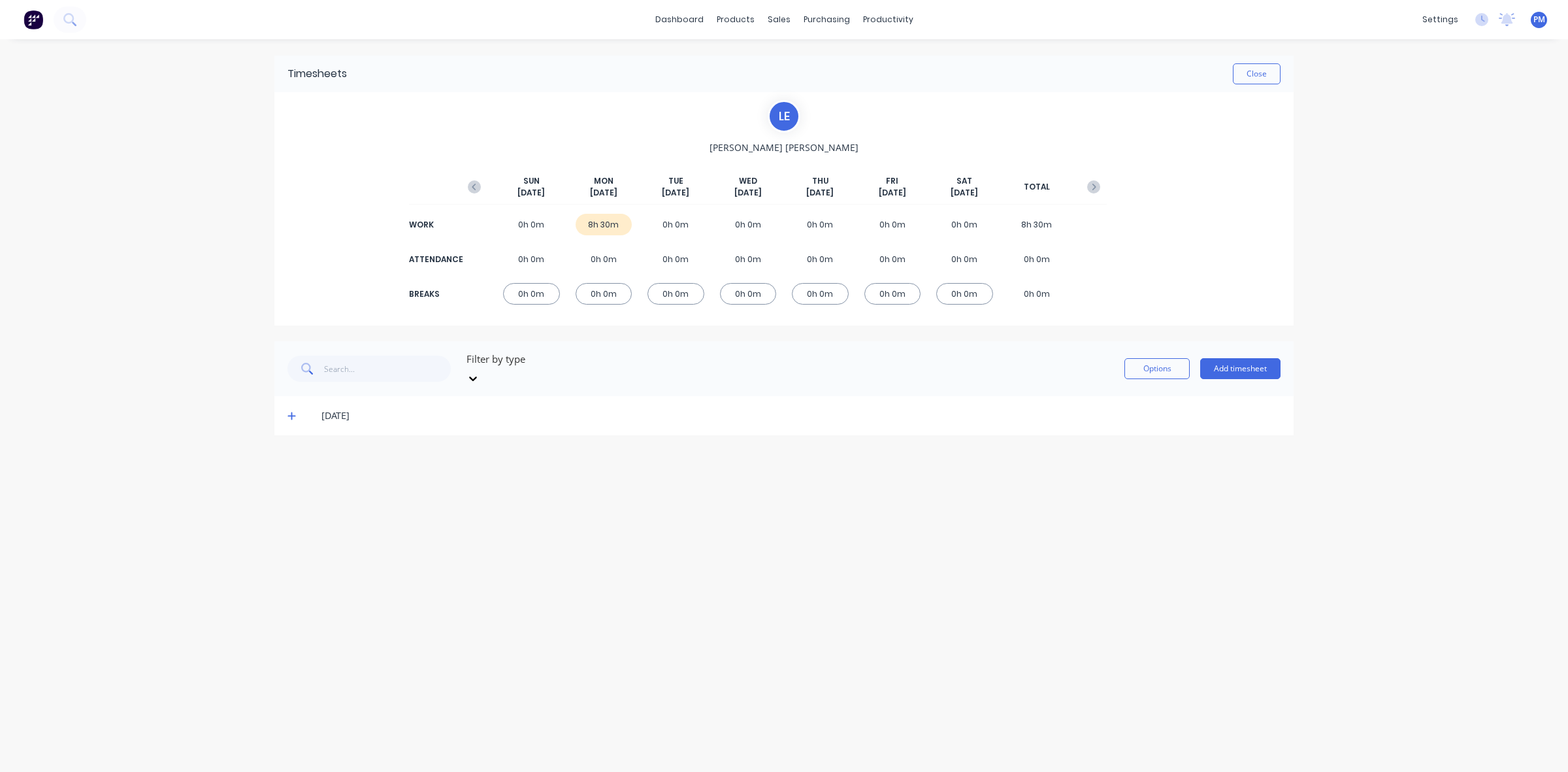
click at [289, 411] on icon at bounding box center [292, 416] width 9 height 10
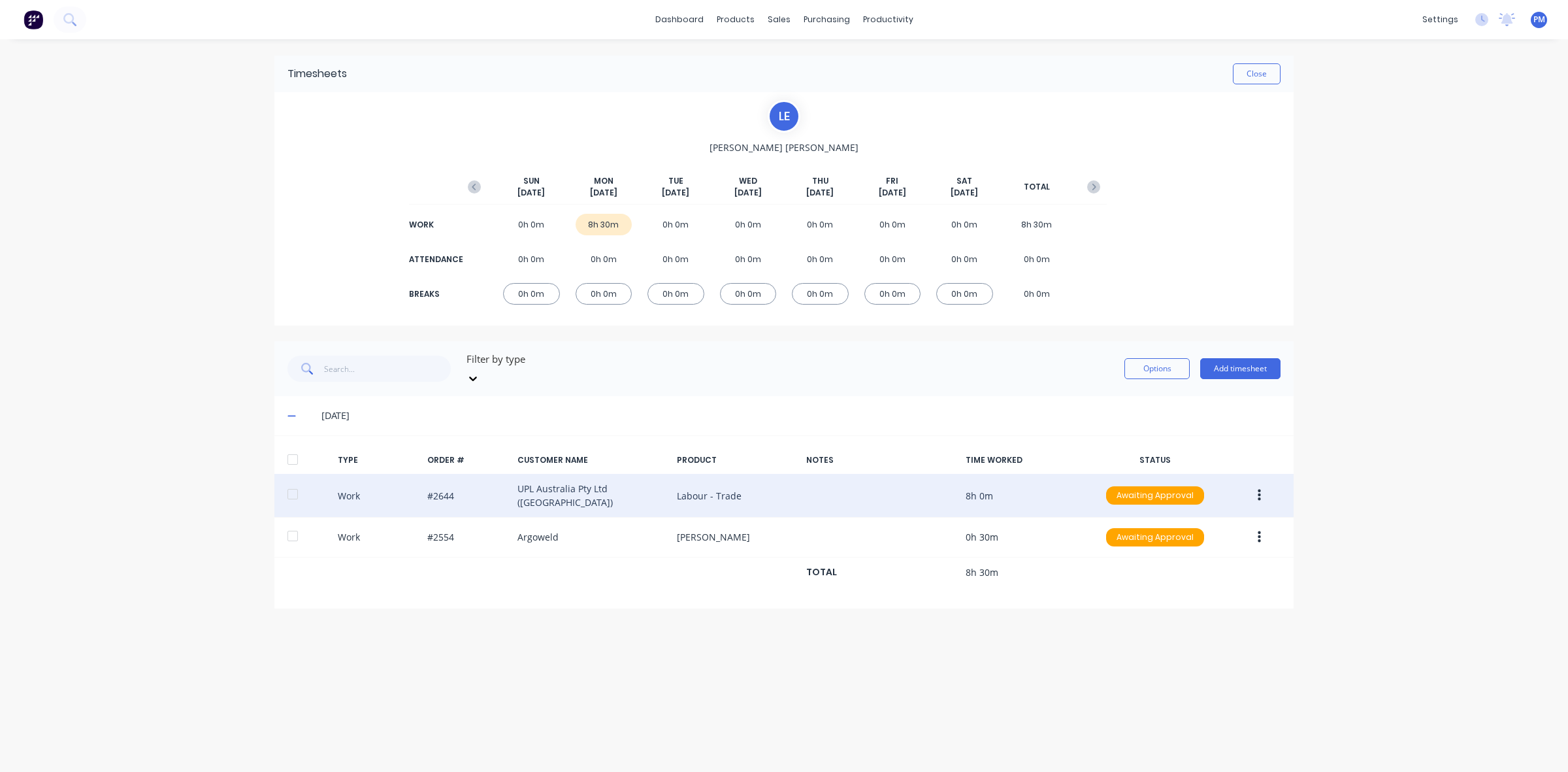
click at [1258, 488] on icon "button" at bounding box center [1259, 495] width 3 height 15
click at [1177, 437] on div "Edit" at bounding box center [1213, 446] width 101 height 19
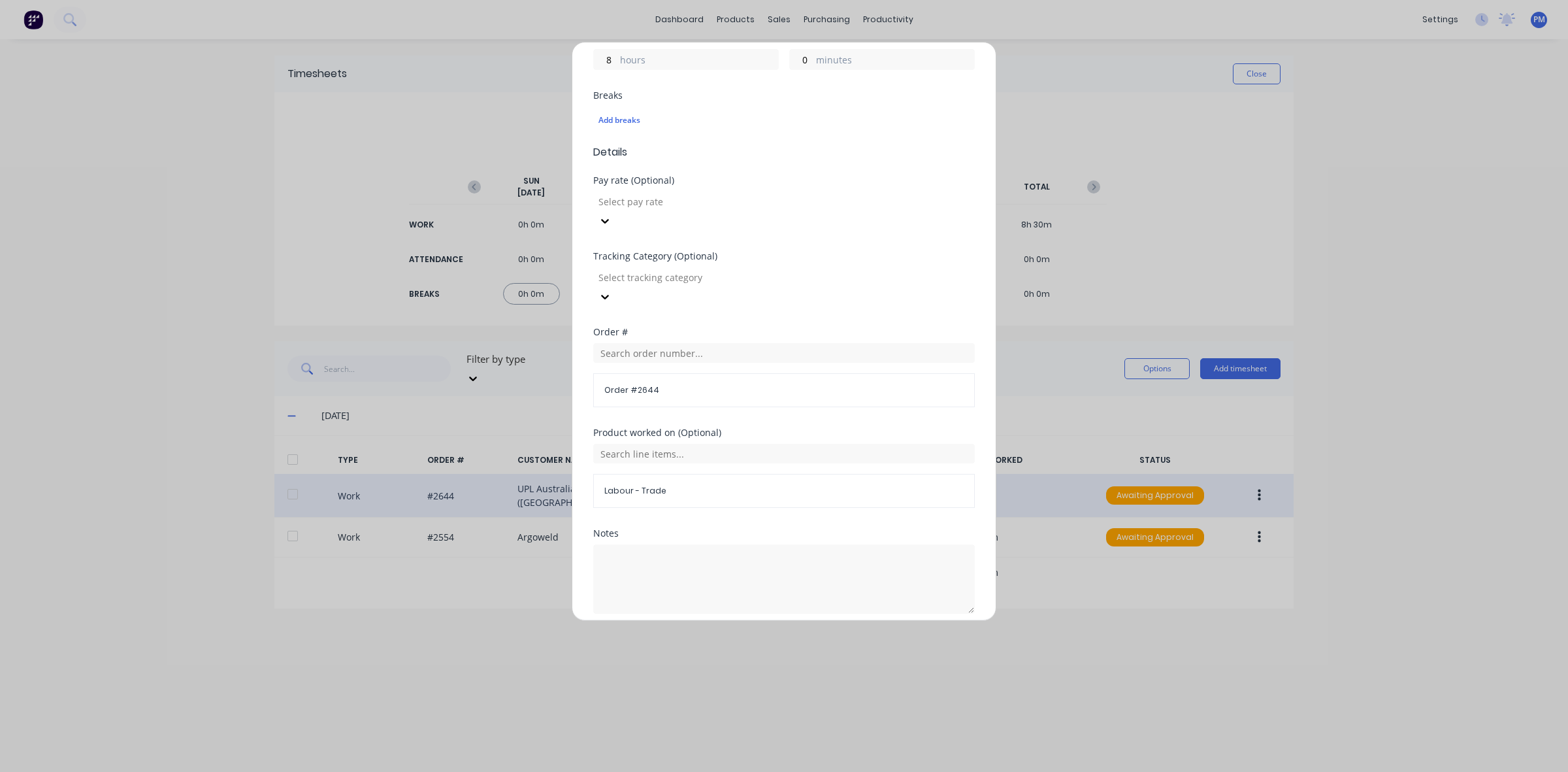
scroll to position [327, 0]
click at [629, 332] on input "text" at bounding box center [784, 342] width 382 height 20
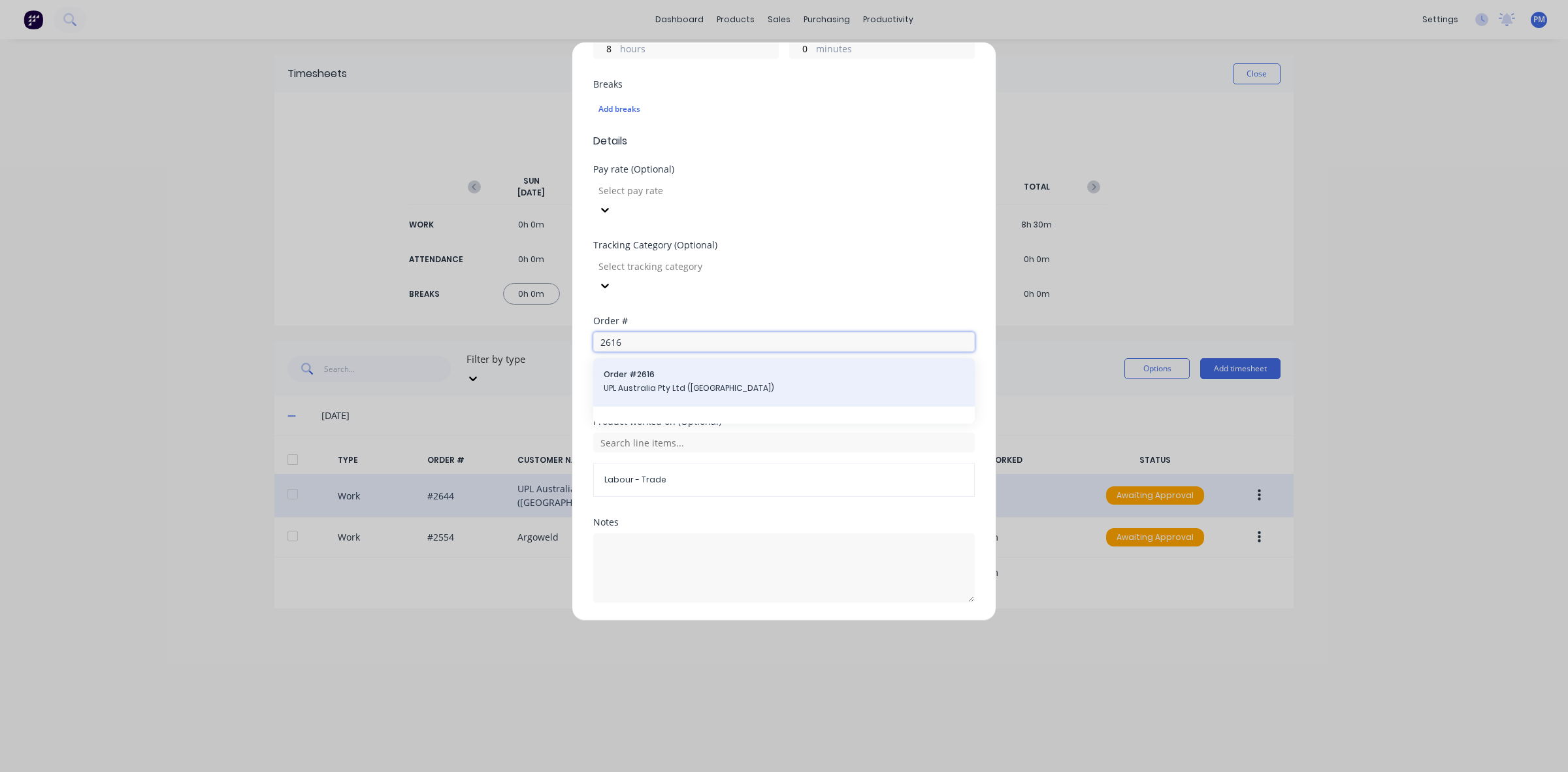
type input "2616"
click at [637, 369] on span "Order # 2616" at bounding box center [784, 375] width 361 height 12
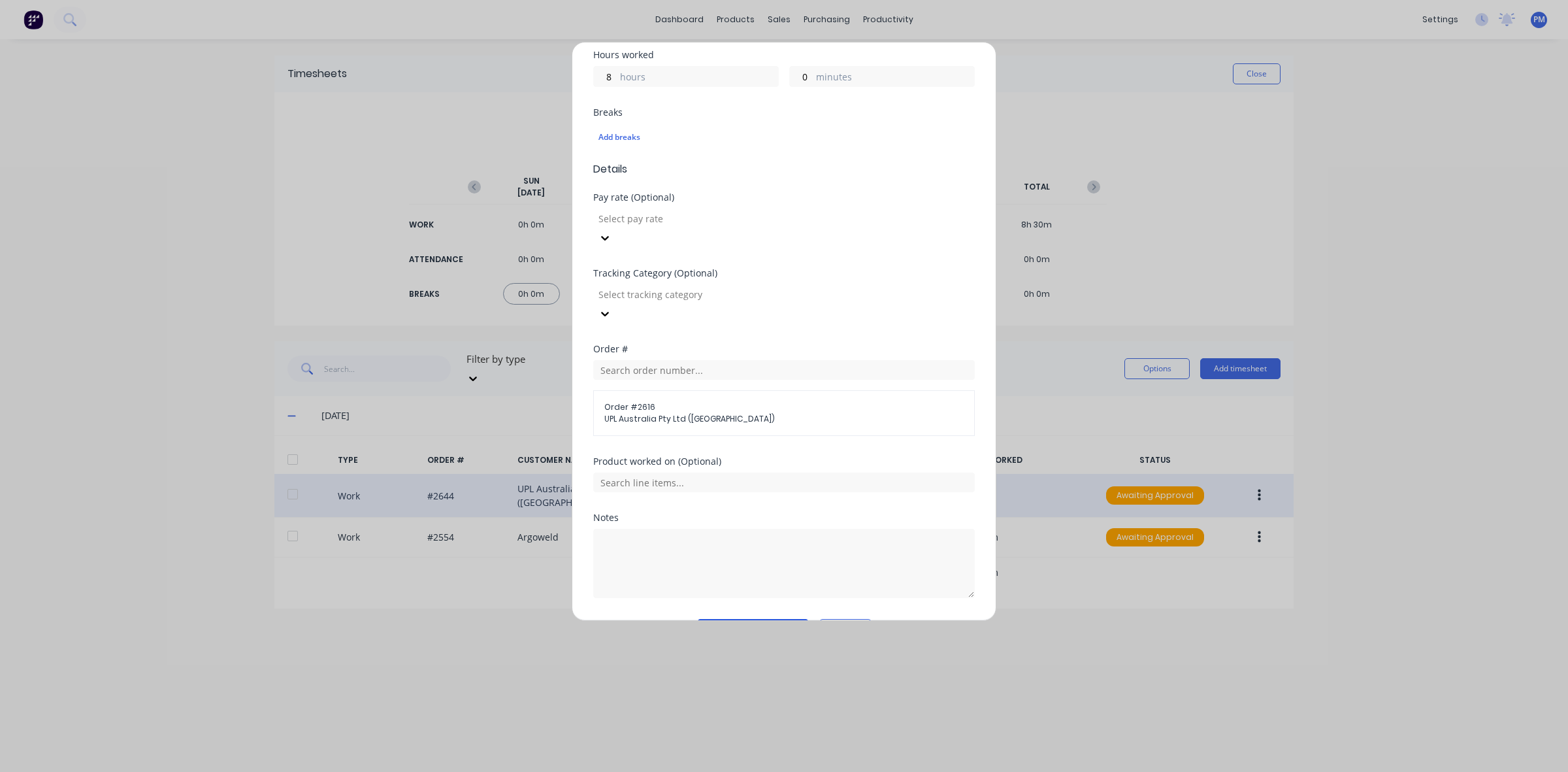
click at [740, 619] on button "Edit time tracking entry" at bounding box center [753, 629] width 112 height 21
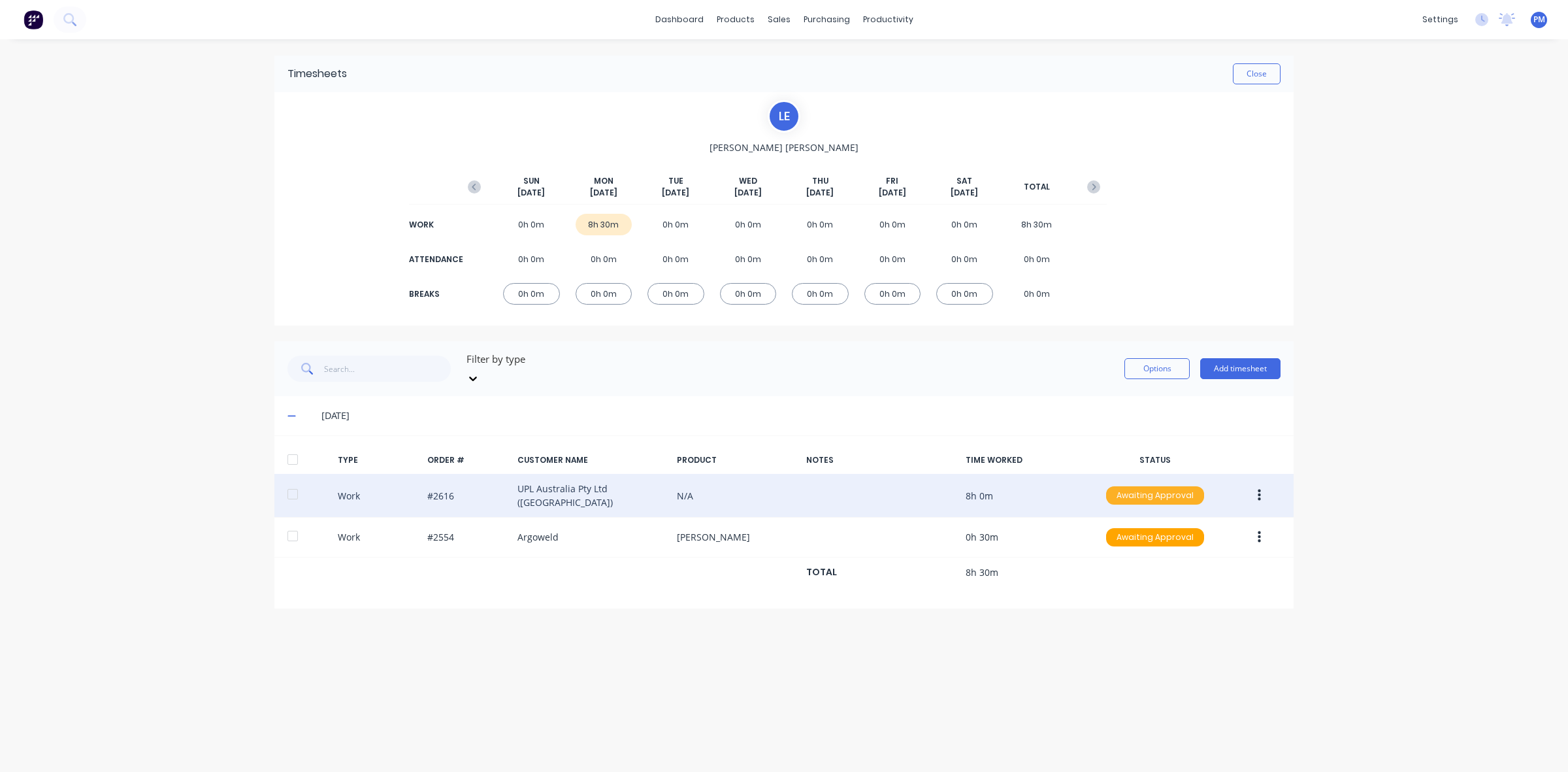
click at [1154, 486] on div "Awaiting Approval" at bounding box center [1155, 495] width 98 height 18
click at [1144, 552] on div "Approved" at bounding box center [1126, 561] width 107 height 18
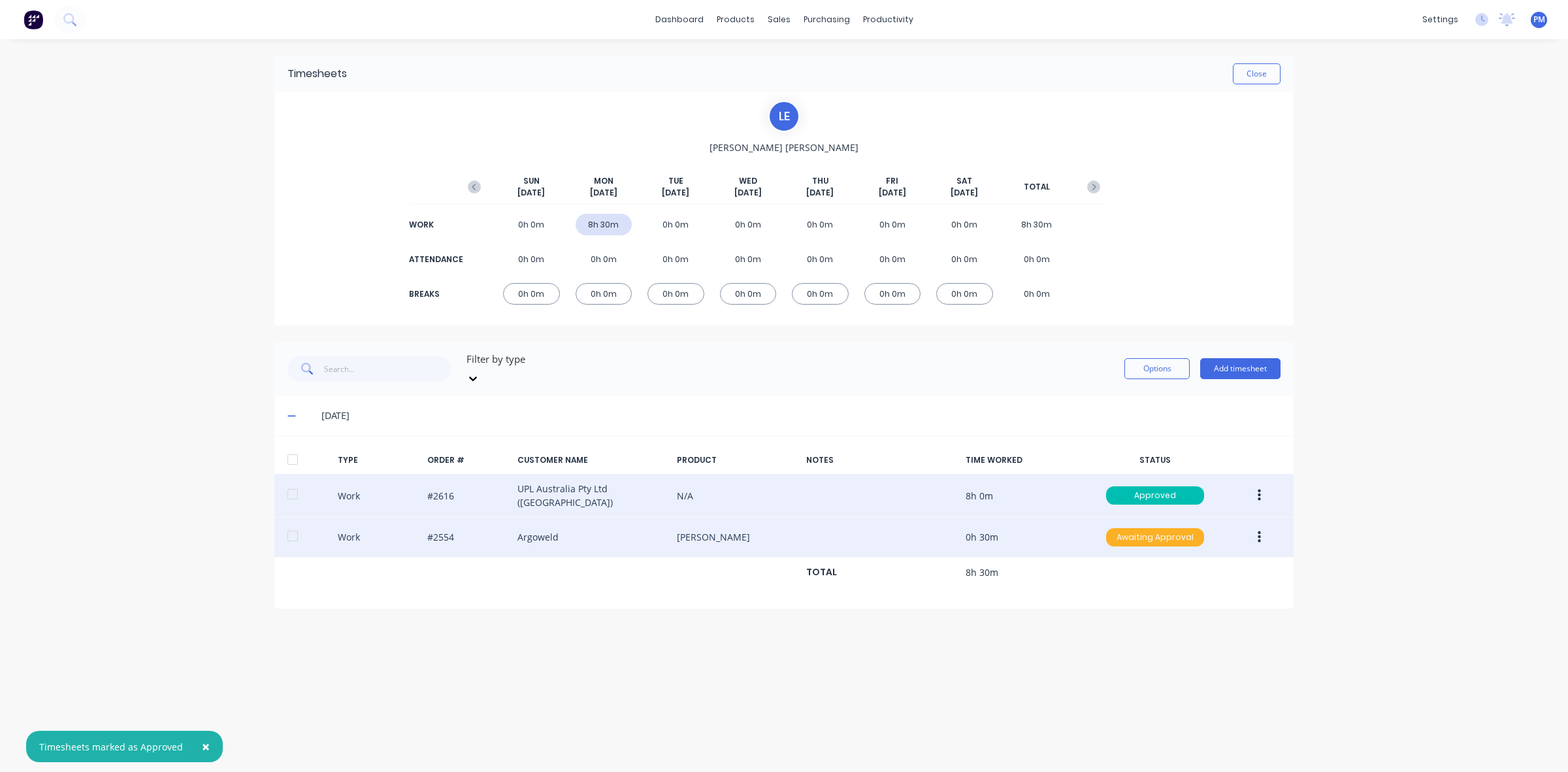
click at [1147, 528] on div "Awaiting Approval" at bounding box center [1155, 537] width 98 height 18
click at [1139, 594] on div "Approved" at bounding box center [1126, 603] width 107 height 18
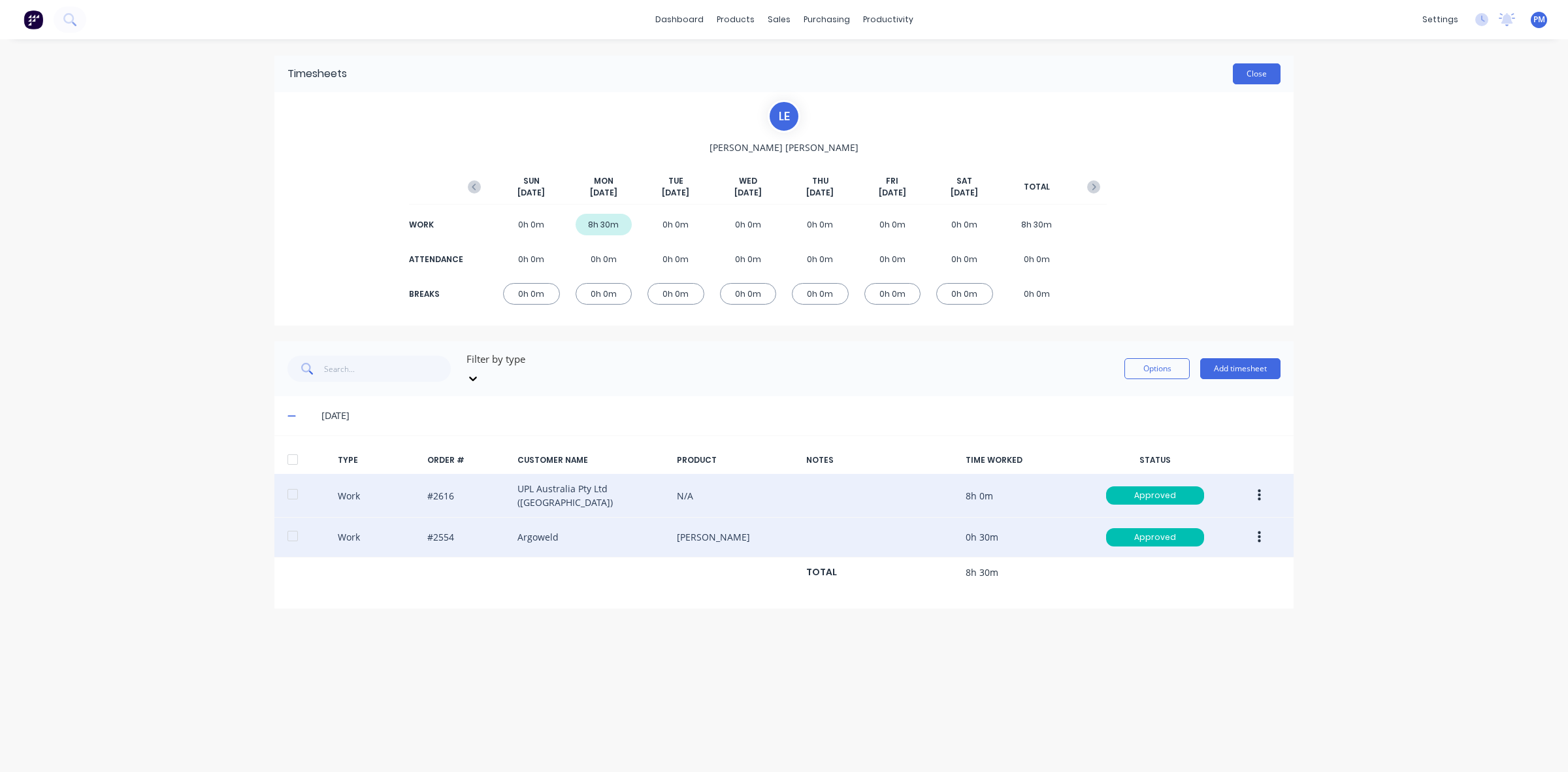
click at [1261, 78] on button "Close" at bounding box center [1256, 74] width 48 height 21
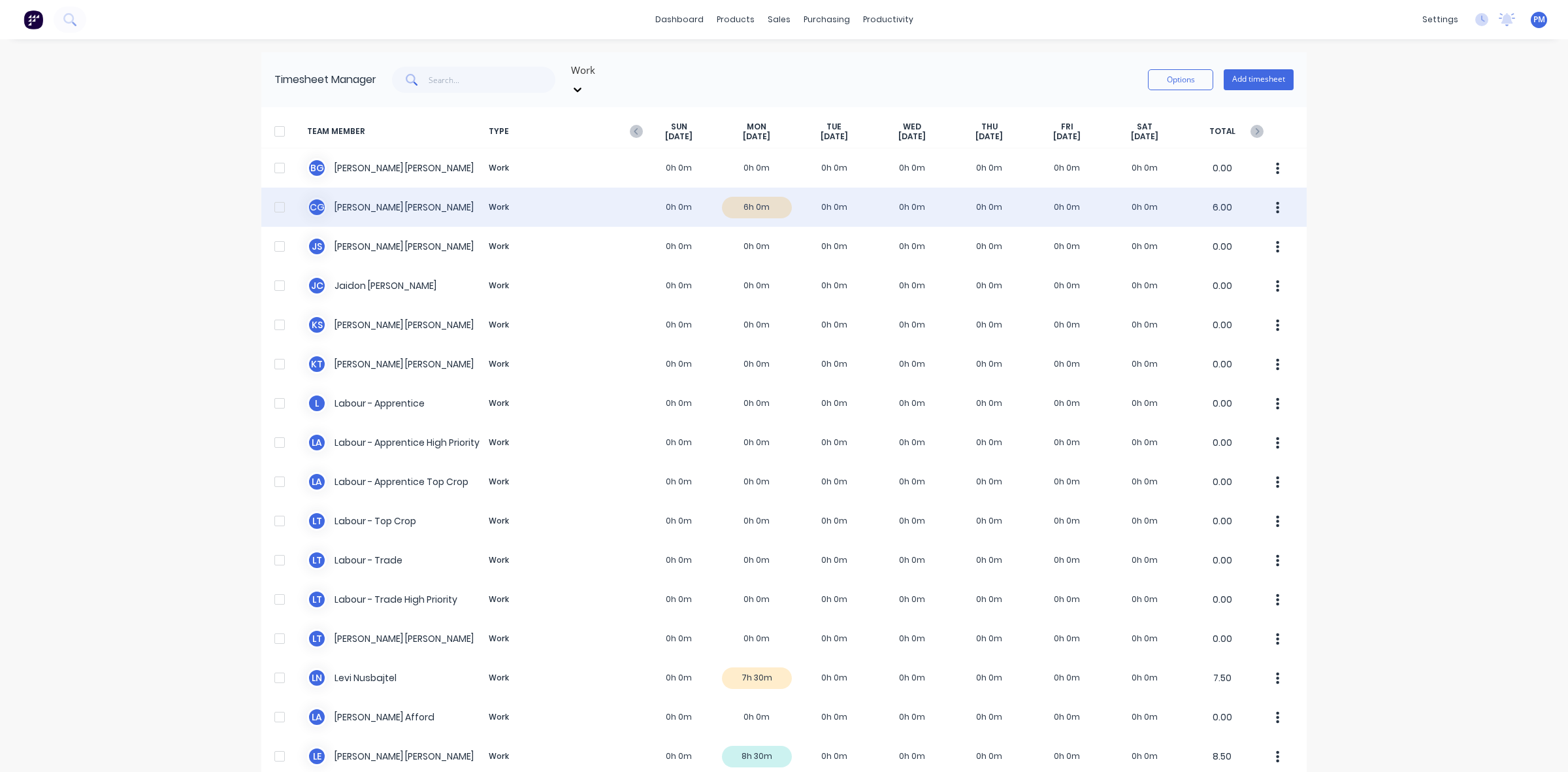
click at [762, 187] on div "C G [PERSON_NAME] Work 0h 0m 6h 0m 0h 0m 0h 0m 0h 0m 0h 0m 0h 0m 6.00" at bounding box center [784, 207] width 1046 height 40
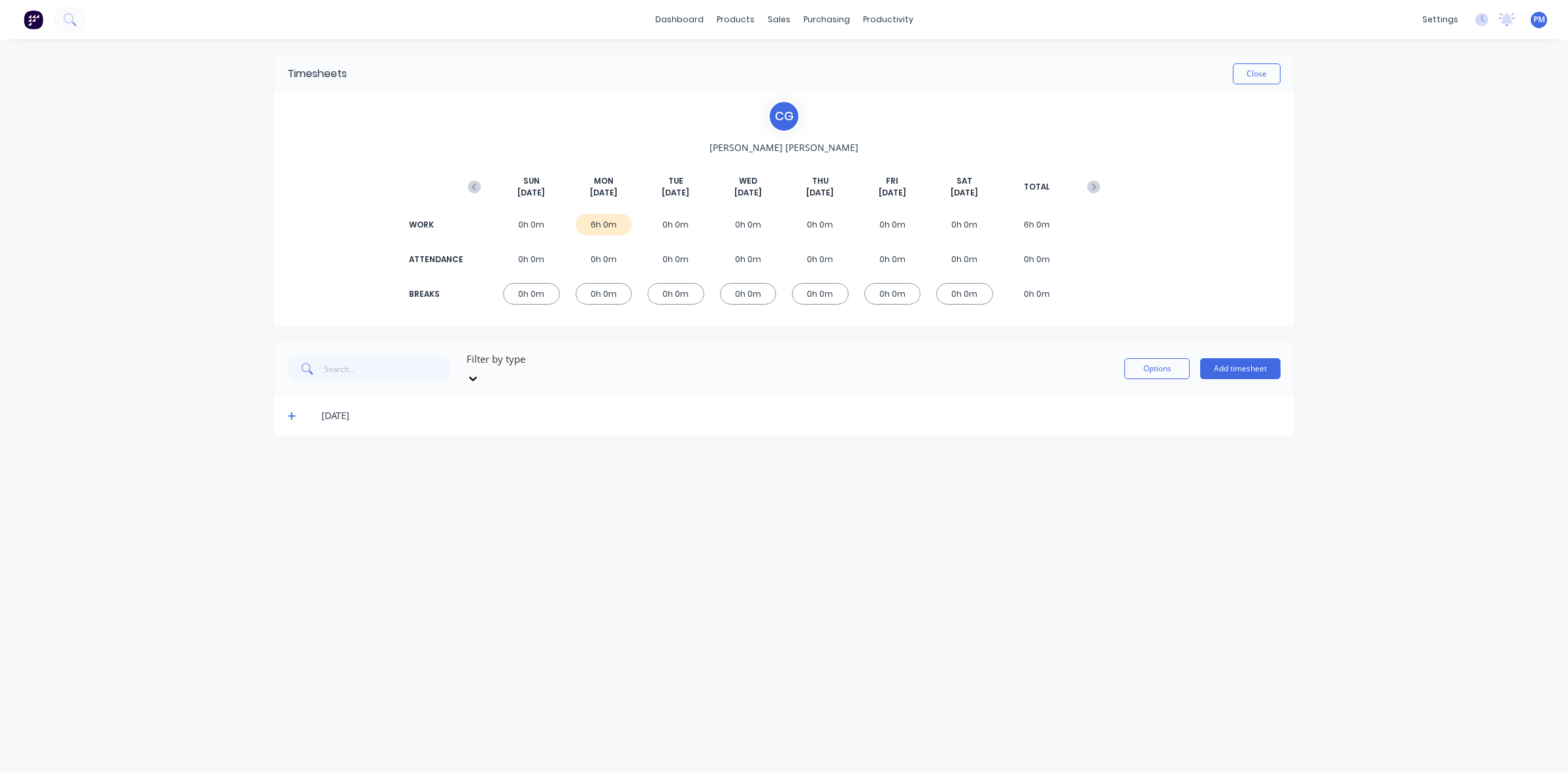
click at [285, 404] on div "[DATE]" at bounding box center [784, 416] width 1019 height 40
click at [288, 411] on icon at bounding box center [292, 416] width 9 height 10
click at [1250, 358] on button "Add timesheet" at bounding box center [1241, 368] width 80 height 21
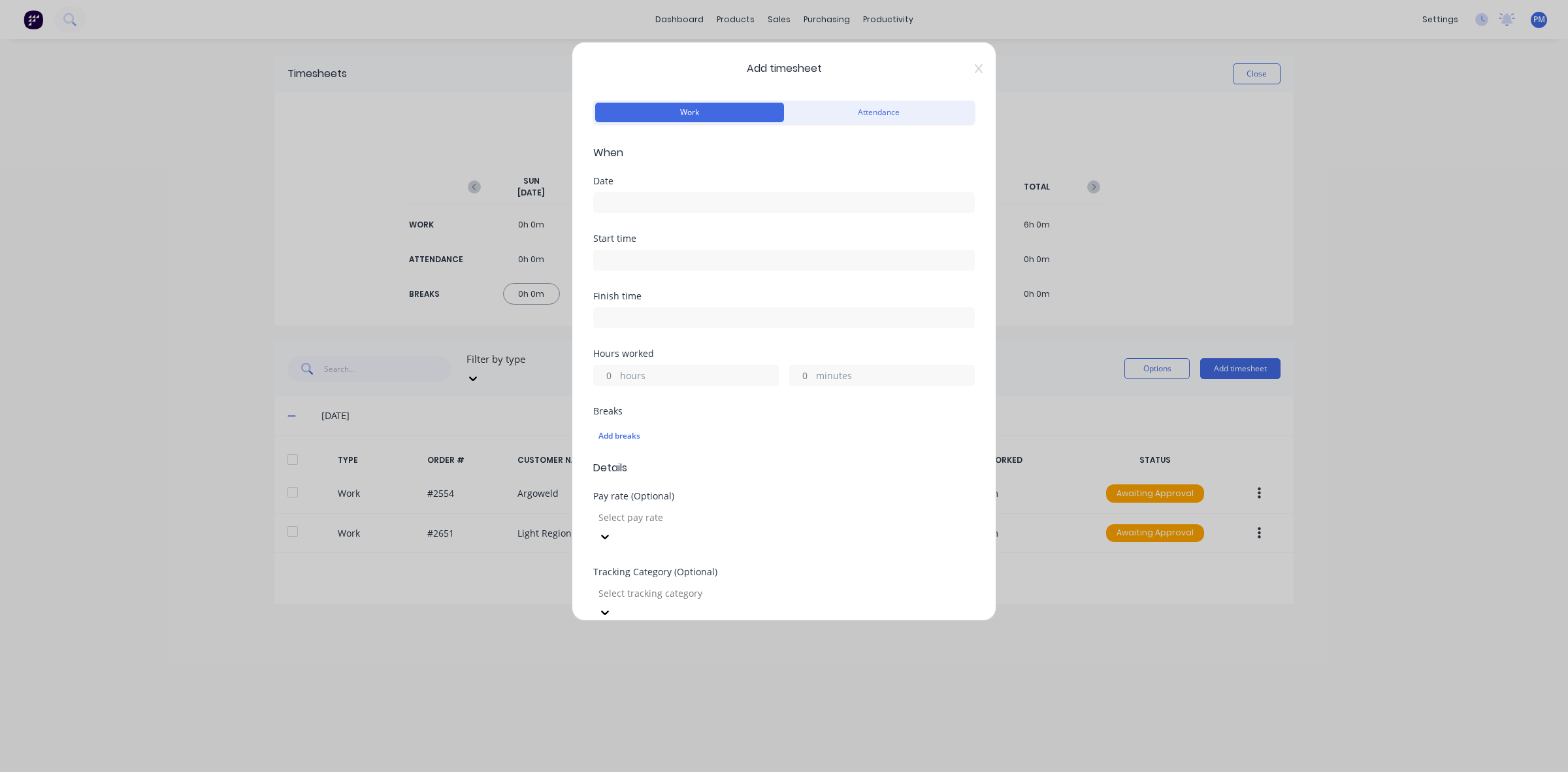
click at [659, 201] on input at bounding box center [784, 202] width 380 height 20
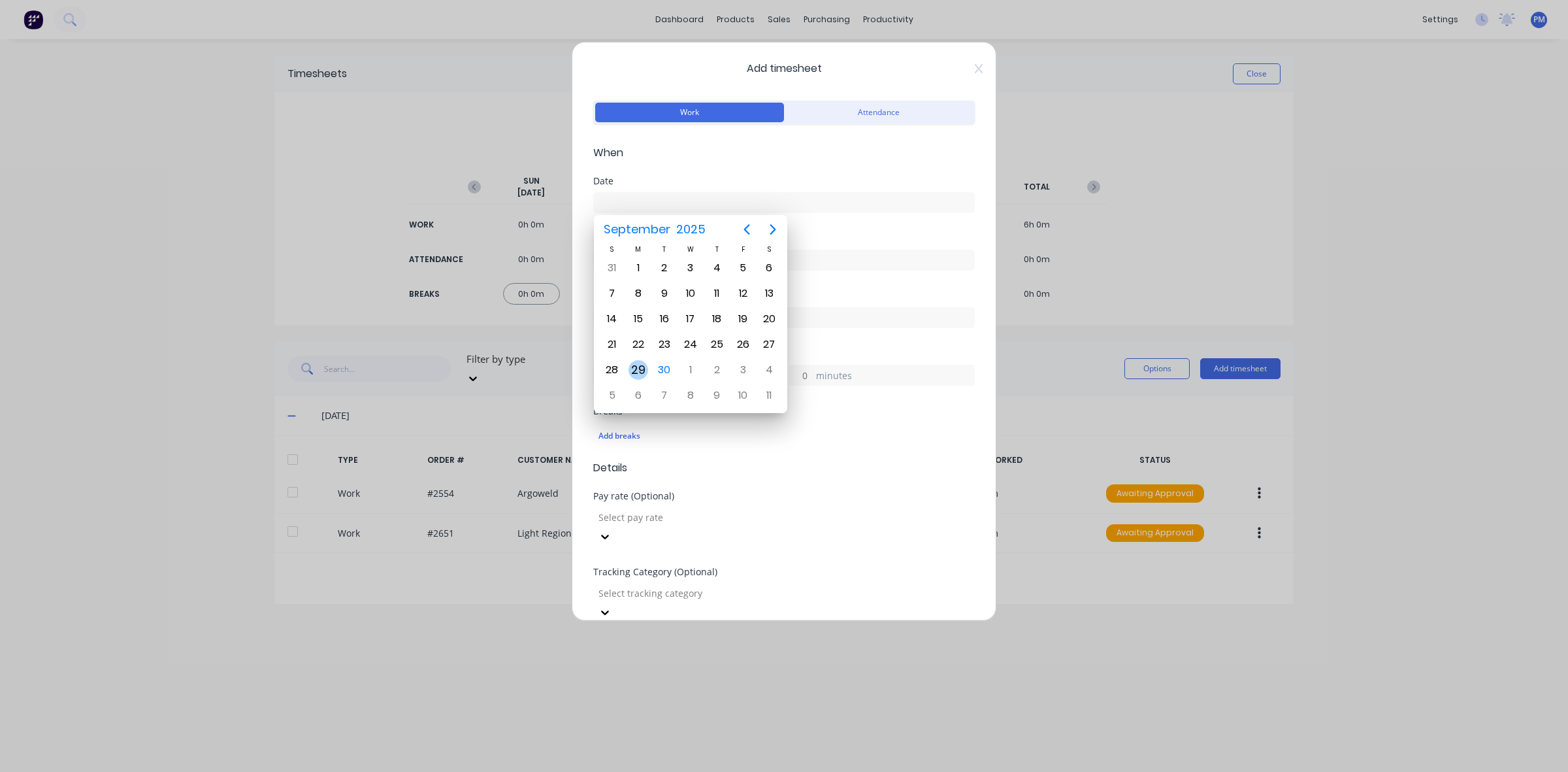
click at [638, 367] on div "29" at bounding box center [638, 370] width 20 height 20
type input "[DATE]"
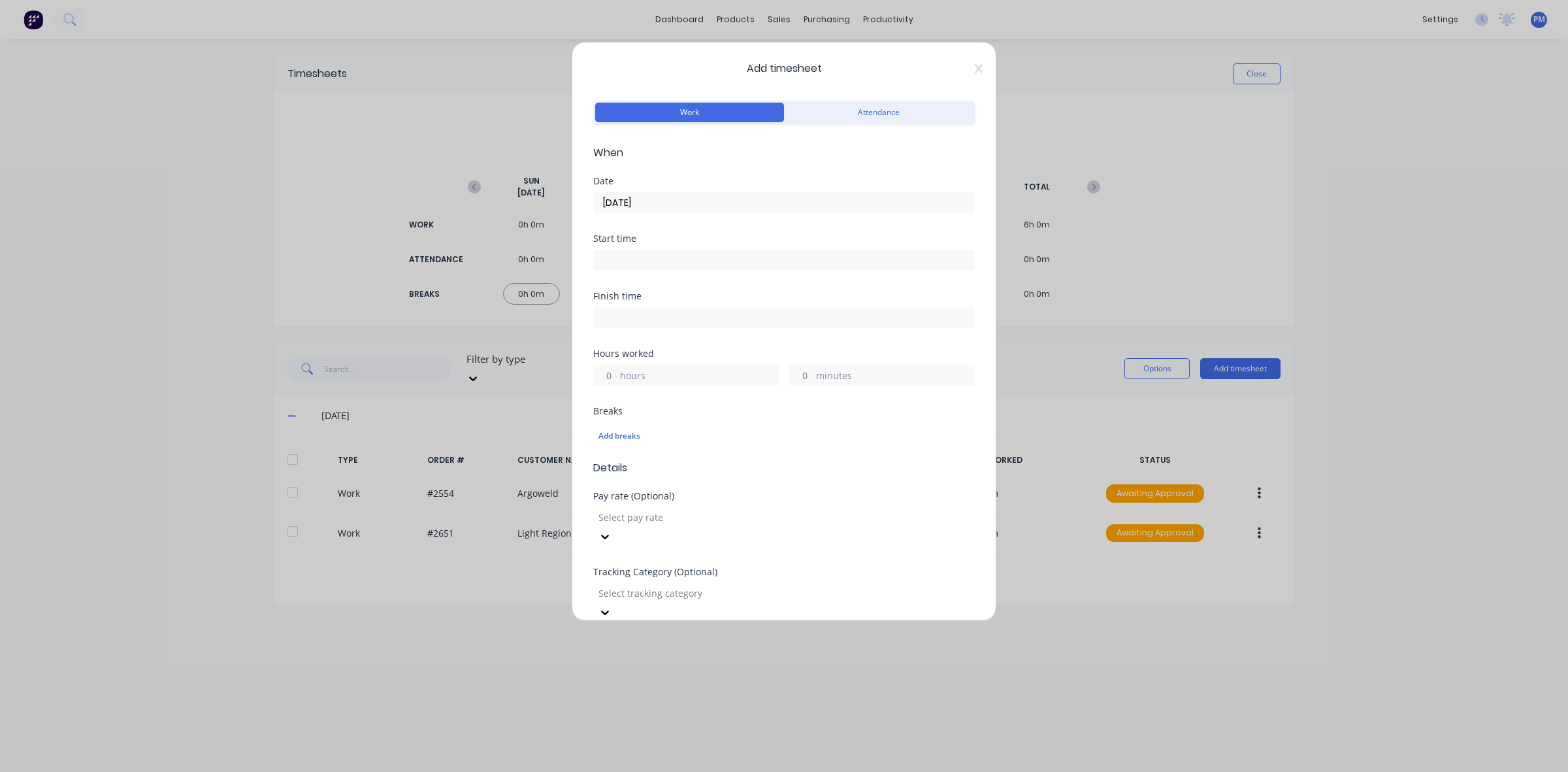
click at [632, 256] on input at bounding box center [784, 260] width 380 height 20
type input "02:00 PM"
click at [667, 351] on div "00" at bounding box center [657, 353] width 32 height 22
click at [747, 459] on div "Breaks Add breaks" at bounding box center [784, 432] width 382 height 53
click at [607, 375] on input "hours" at bounding box center [605, 375] width 23 height 20
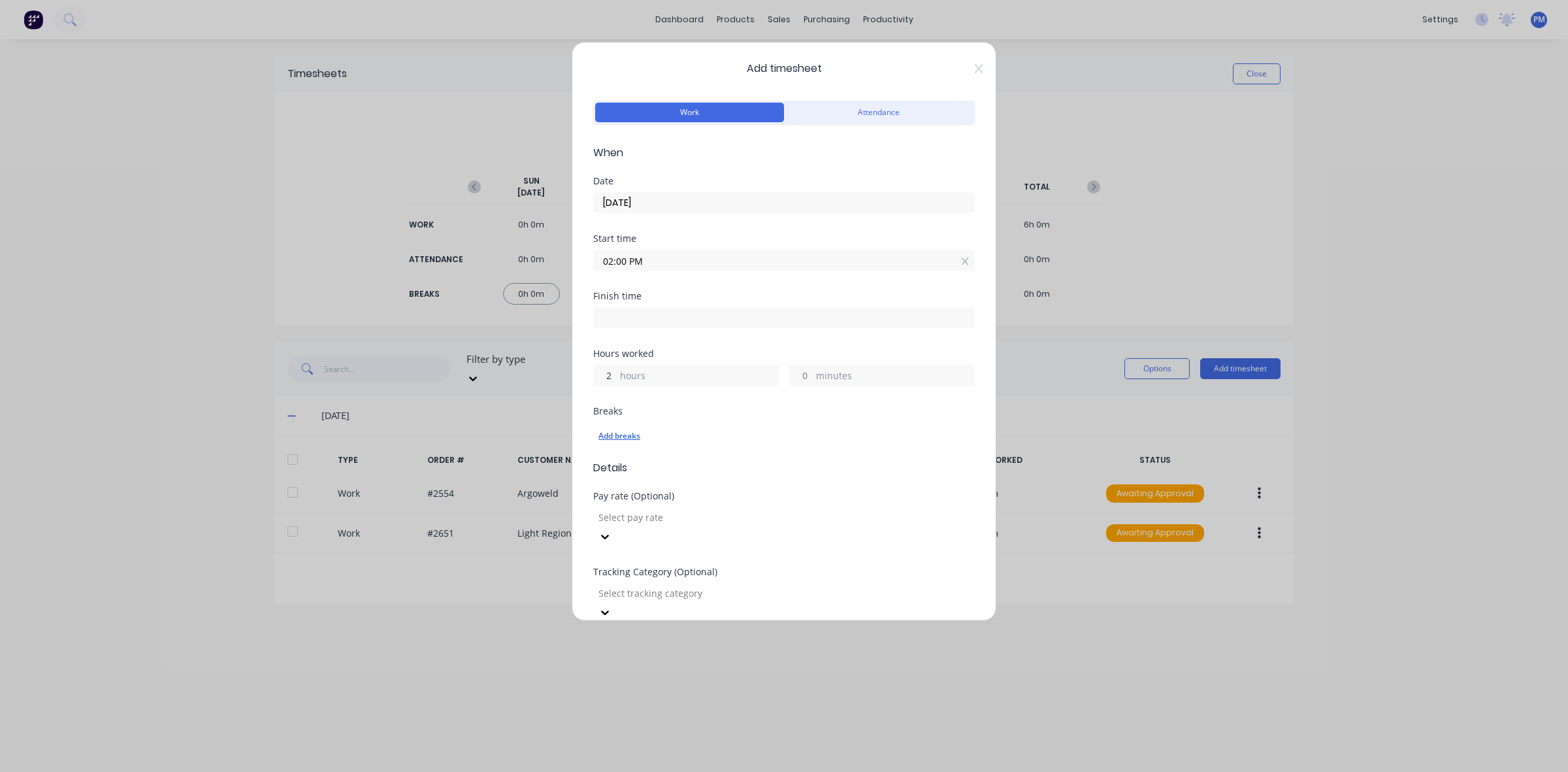
type input "2"
type input "04:00 PM"
type input "0"
click at [709, 439] on div "Add breaks" at bounding box center [784, 435] width 371 height 17
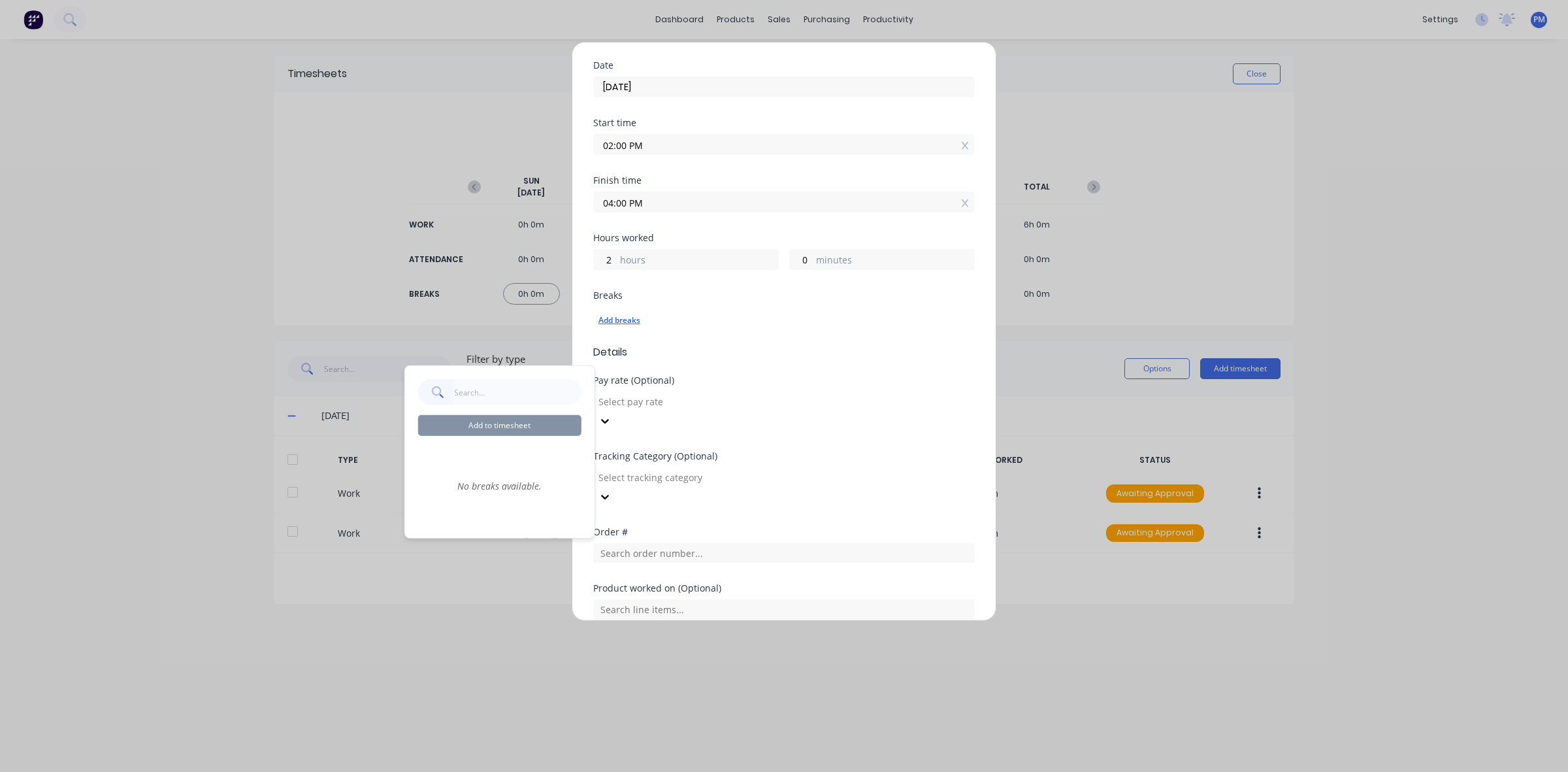
scroll to position [163, 0]
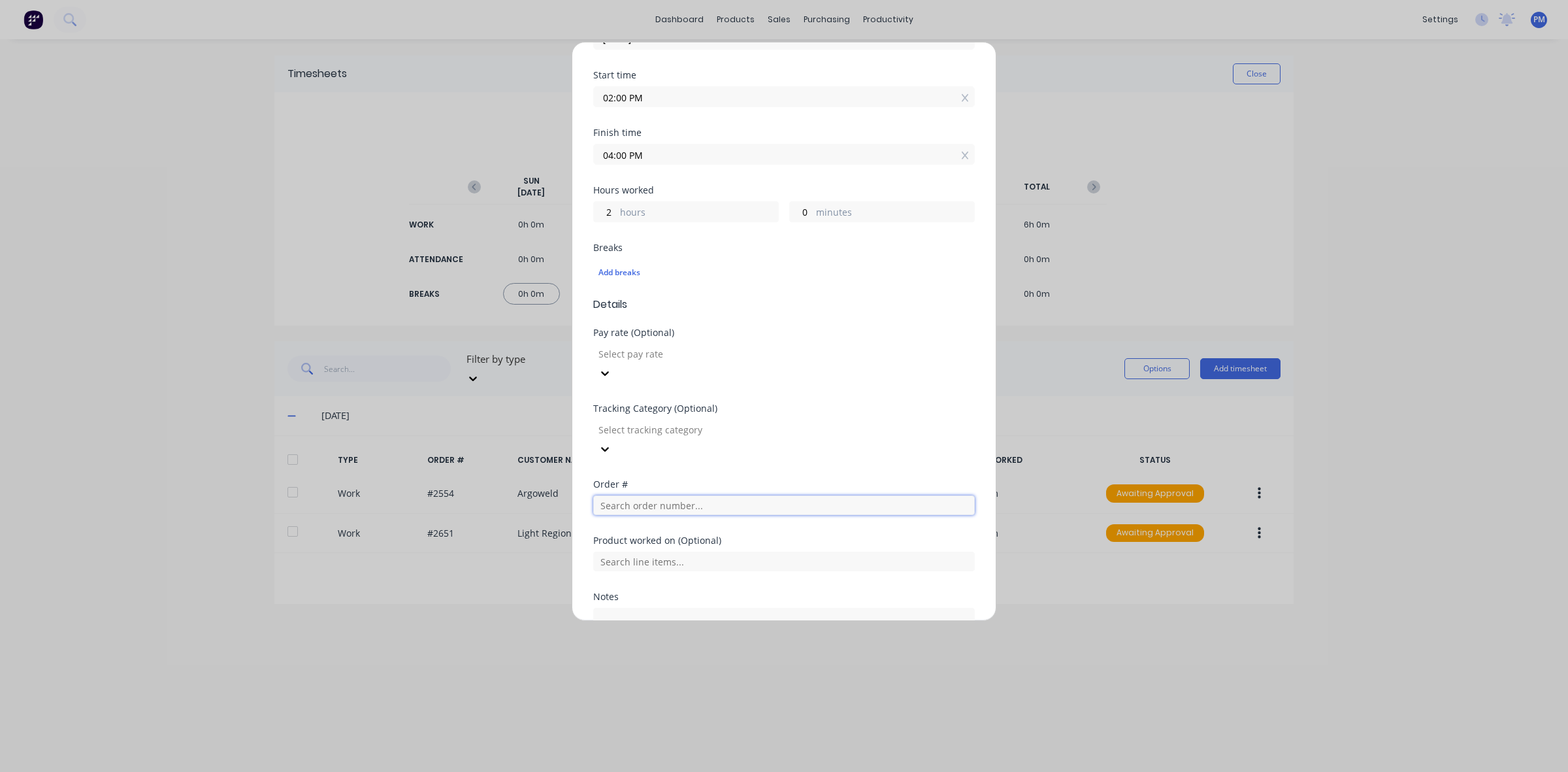
click at [651, 495] on input "text" at bounding box center [784, 505] width 382 height 20
type input "2682"
click at [667, 546] on span "[PERSON_NAME] Sale" at bounding box center [784, 552] width 361 height 12
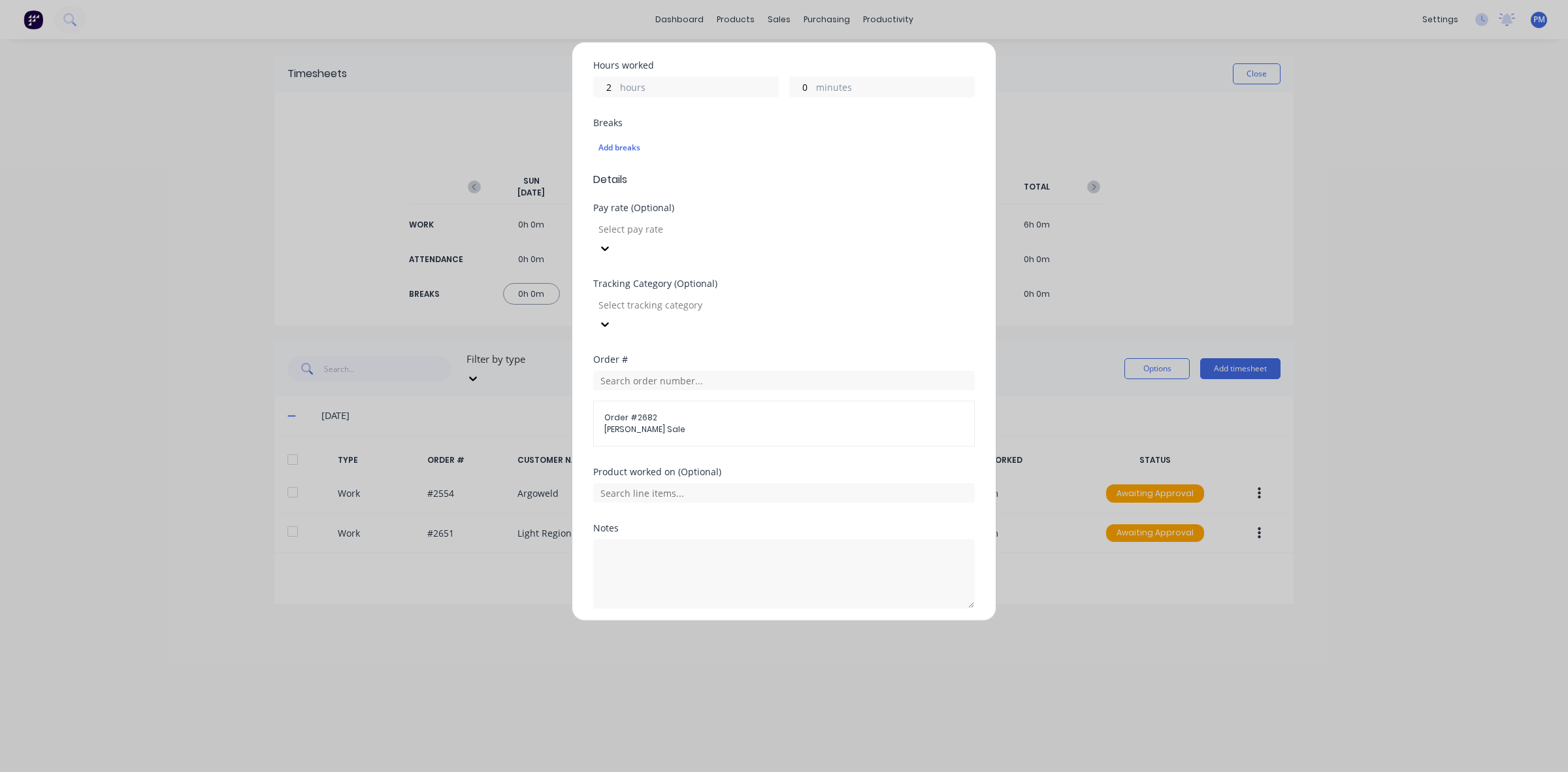
scroll to position [299, 0]
click at [751, 619] on button "Add manual time entry" at bounding box center [753, 629] width 110 height 21
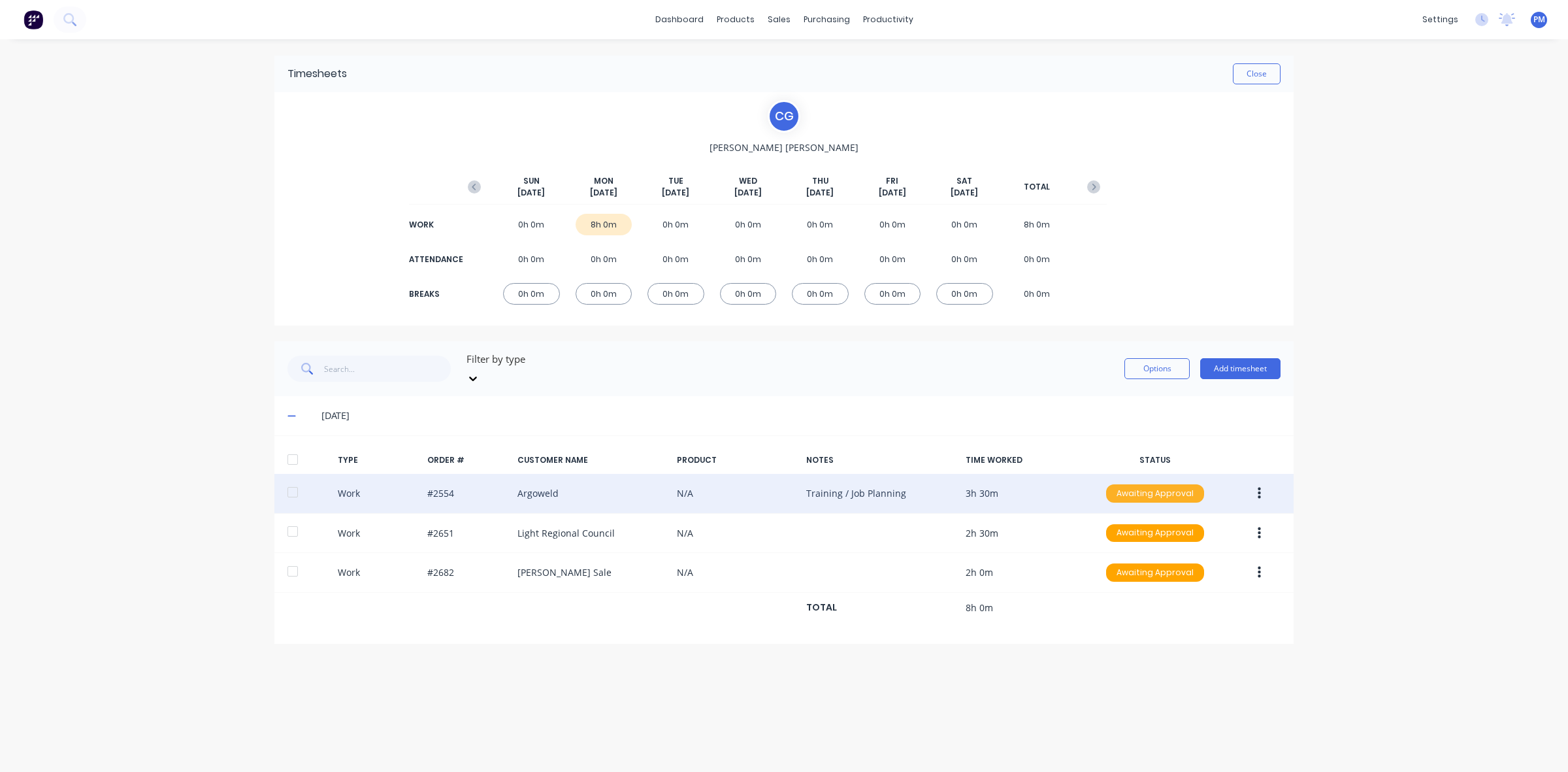
click at [1164, 484] on div "Awaiting Approval" at bounding box center [1155, 493] width 98 height 18
click at [1136, 550] on div "Approved" at bounding box center [1126, 559] width 107 height 18
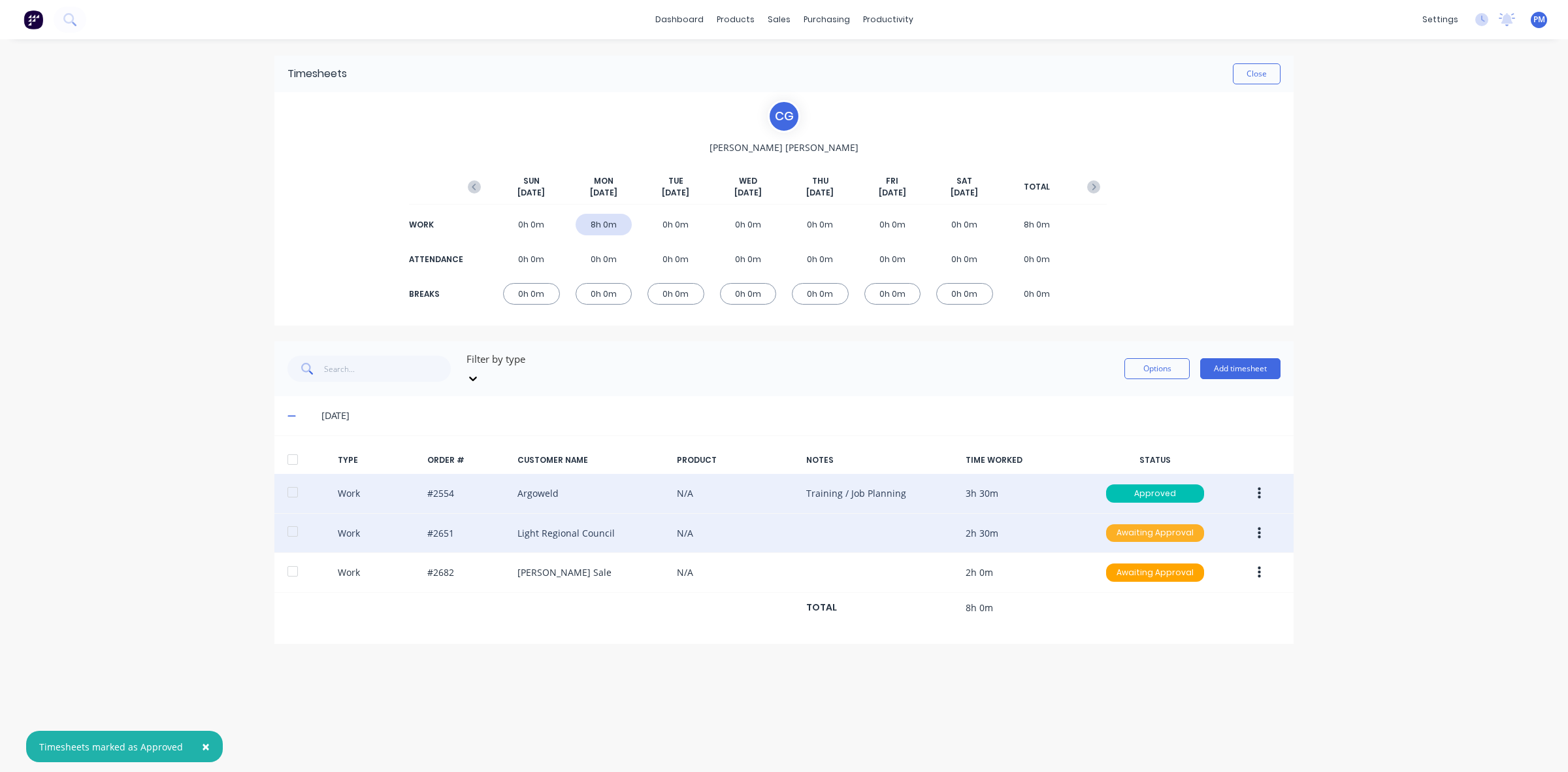
click at [1141, 528] on div "Awaiting Approval" at bounding box center [1155, 533] width 98 height 18
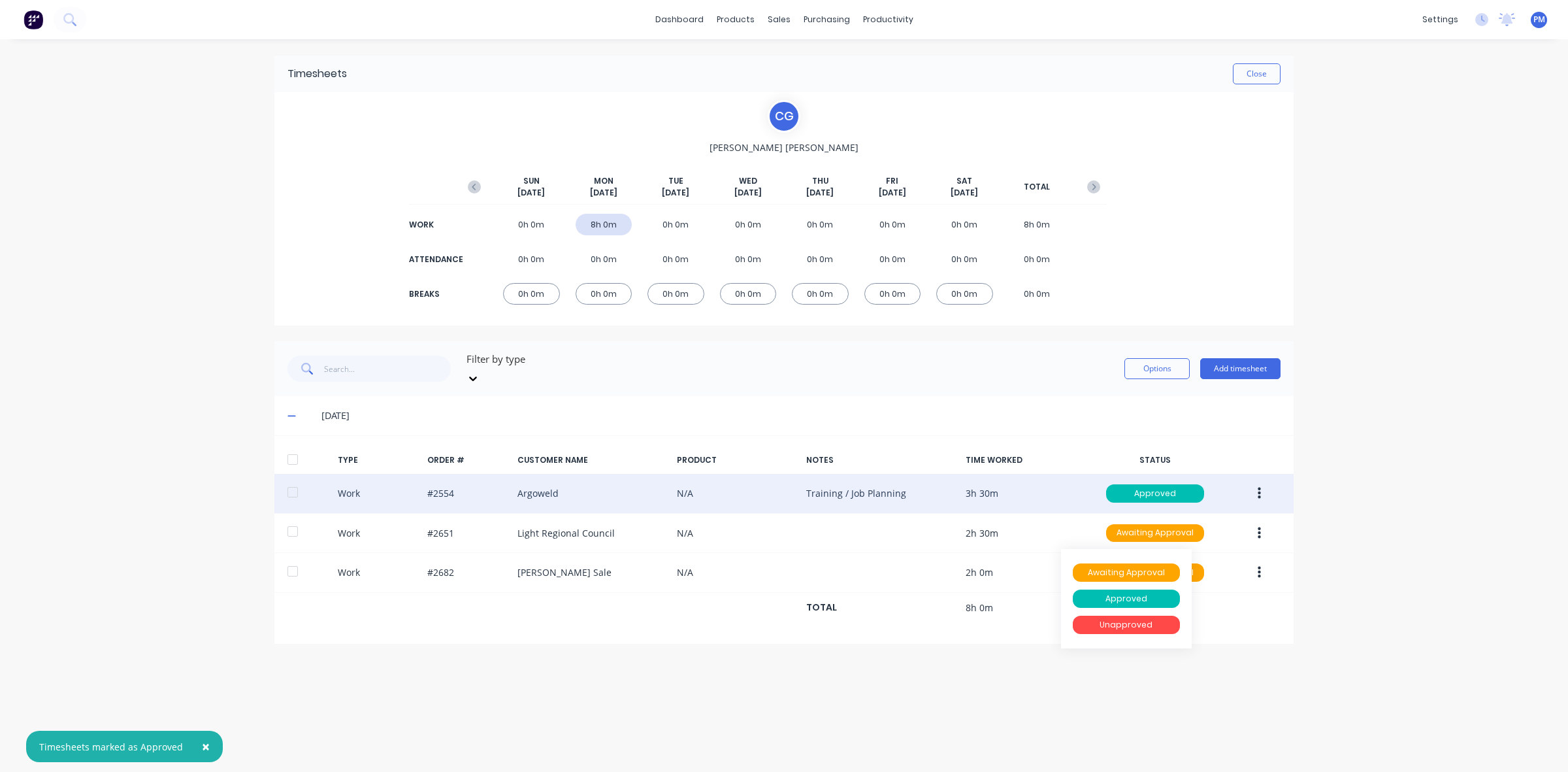
click at [1066, 479] on div "Work #2554 Argoweld N/A Training / Job Planning 3h 30m Approved" at bounding box center [784, 493] width 1019 height 40
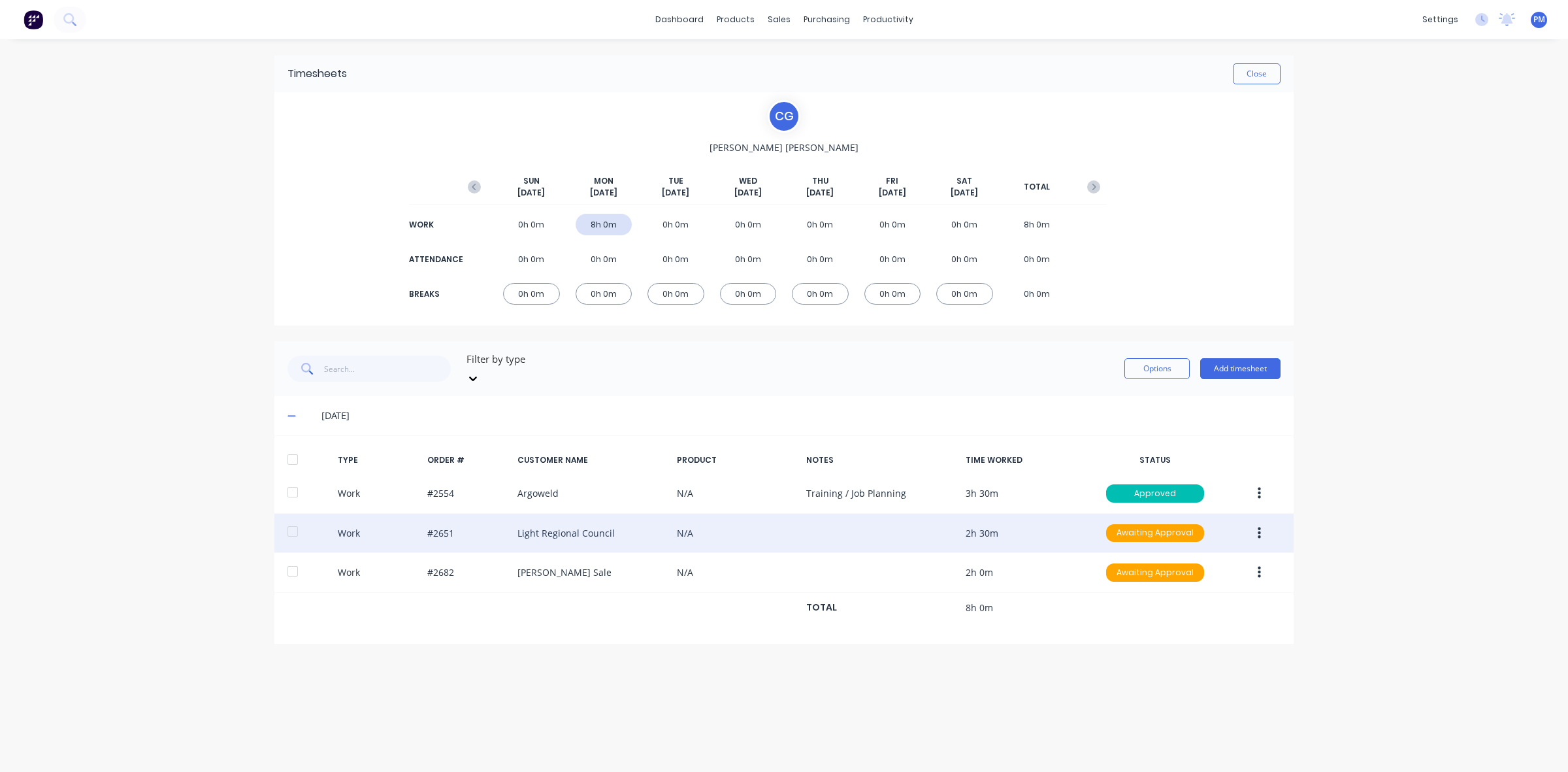
click at [1263, 524] on button "button" at bounding box center [1259, 533] width 31 height 23
click at [1182, 474] on div "Edit" at bounding box center [1213, 484] width 101 height 19
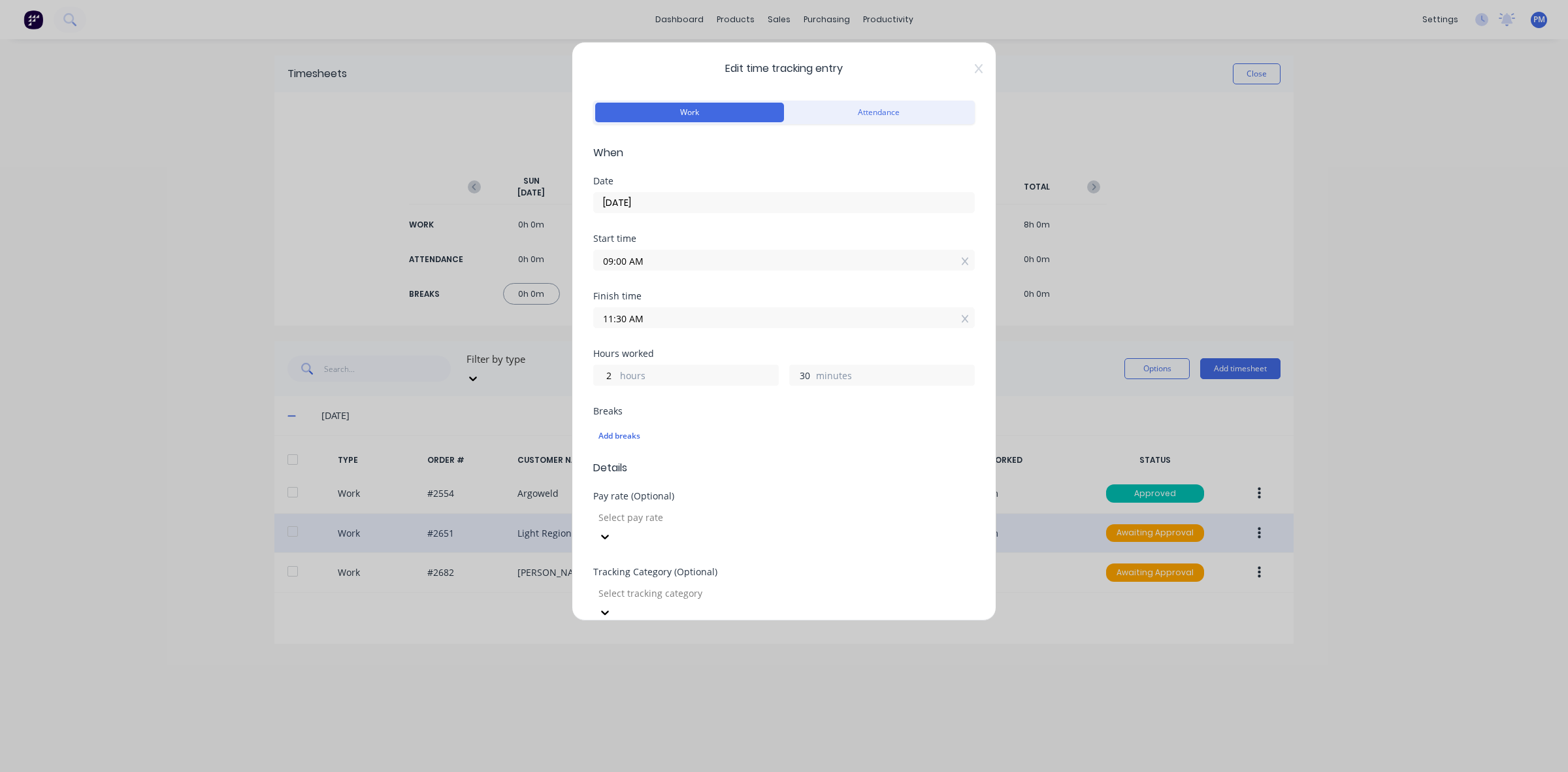
drag, startPoint x: 803, startPoint y: 374, endPoint x: 794, endPoint y: 374, distance: 9.0
click at [794, 374] on input "30" at bounding box center [801, 375] width 23 height 20
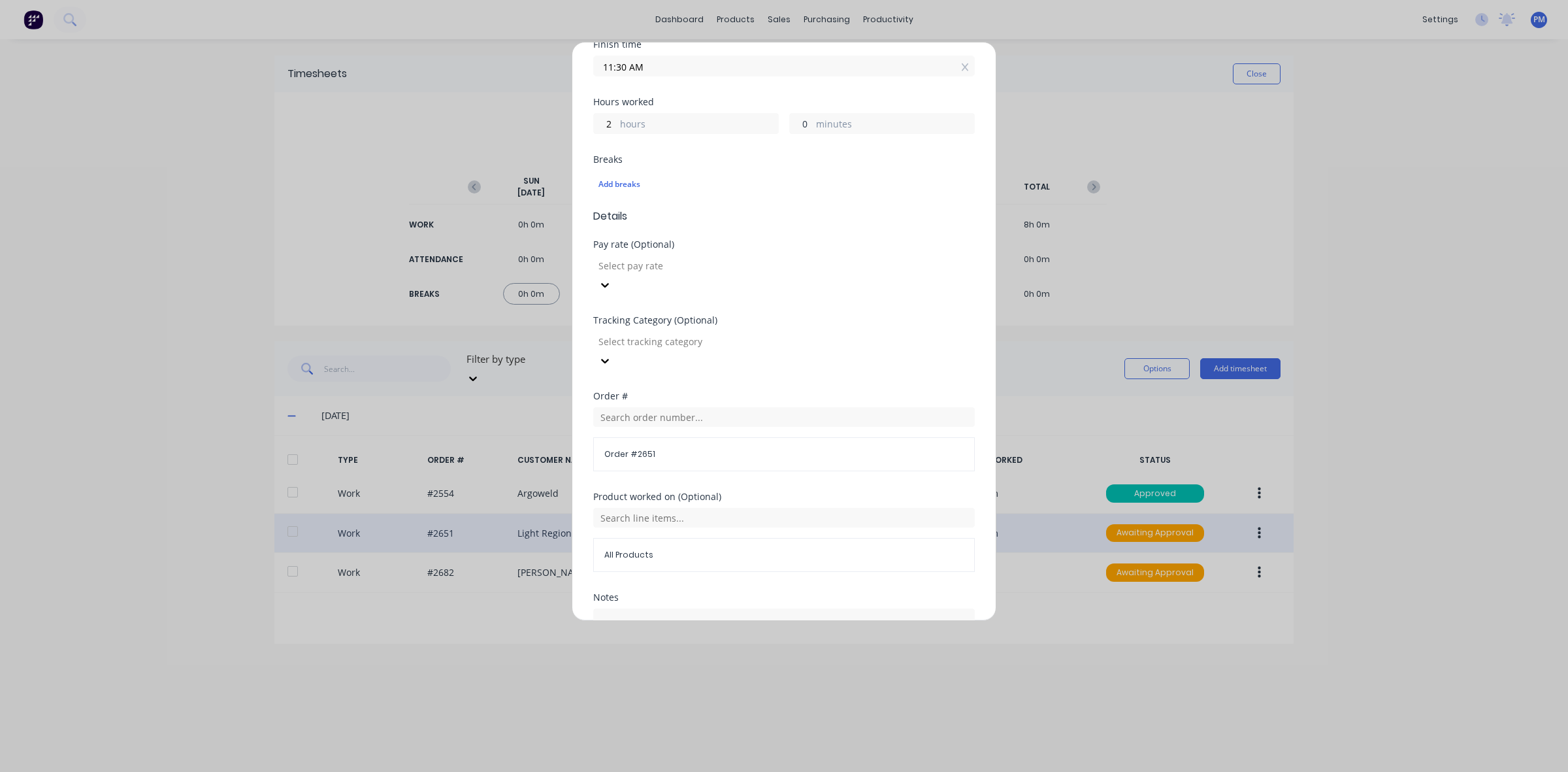
scroll to position [327, 0]
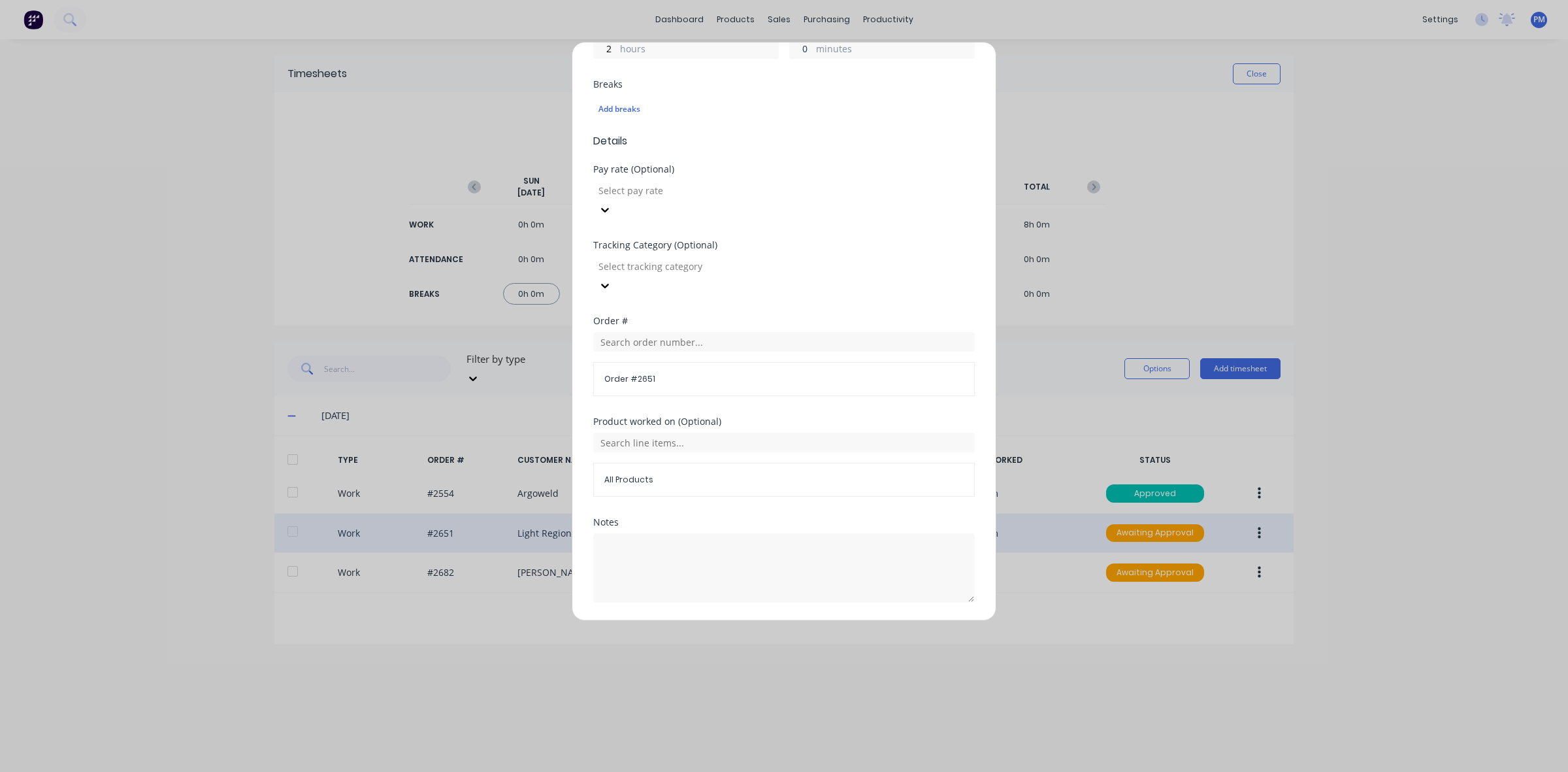
type input "0"
type input "11:00 AM"
click at [736, 623] on button "Edit time tracking entry" at bounding box center [753, 634] width 112 height 21
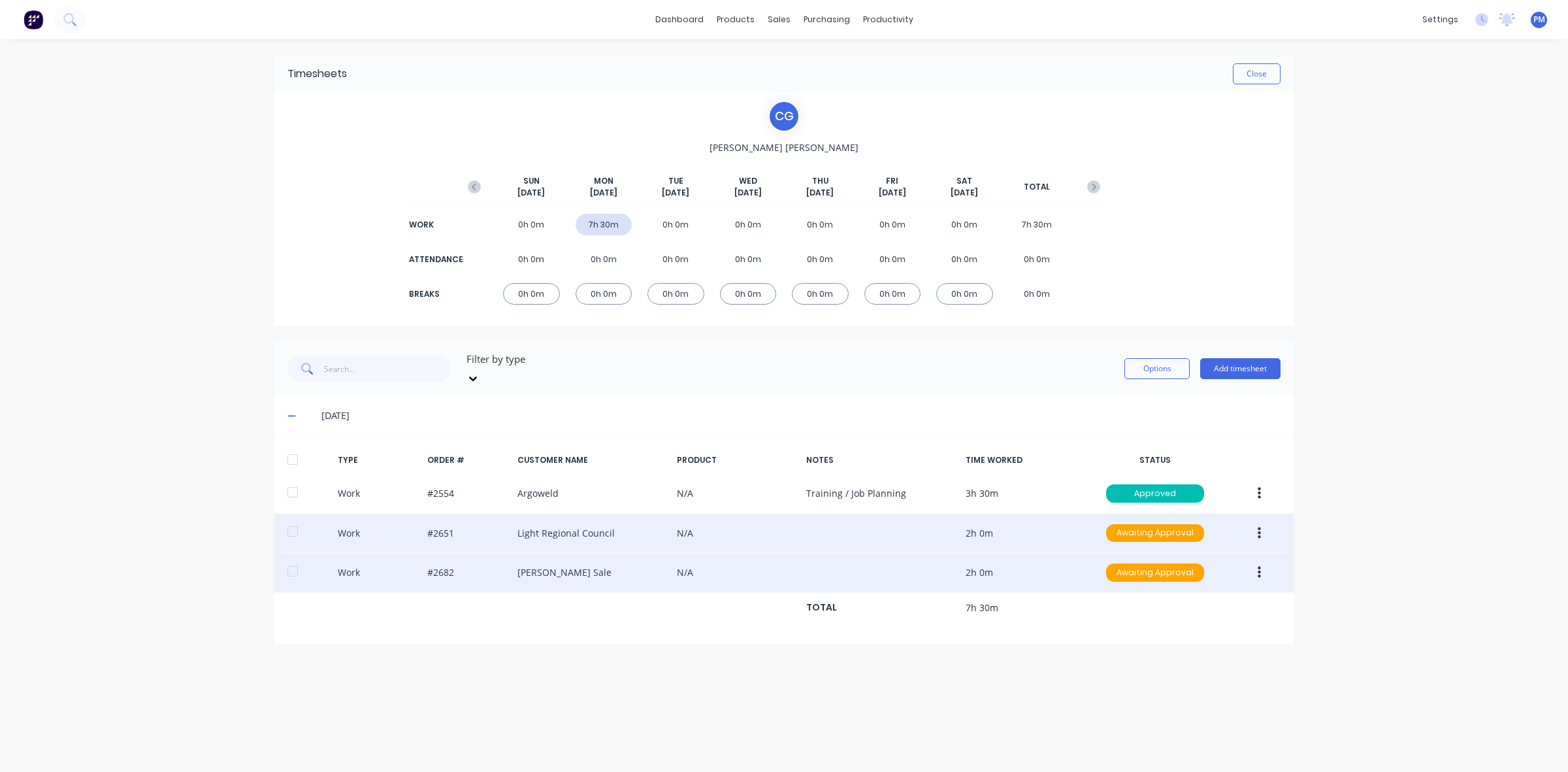
click at [1256, 562] on button "button" at bounding box center [1259, 572] width 31 height 23
click at [1178, 516] on div "Edit" at bounding box center [1213, 523] width 101 height 19
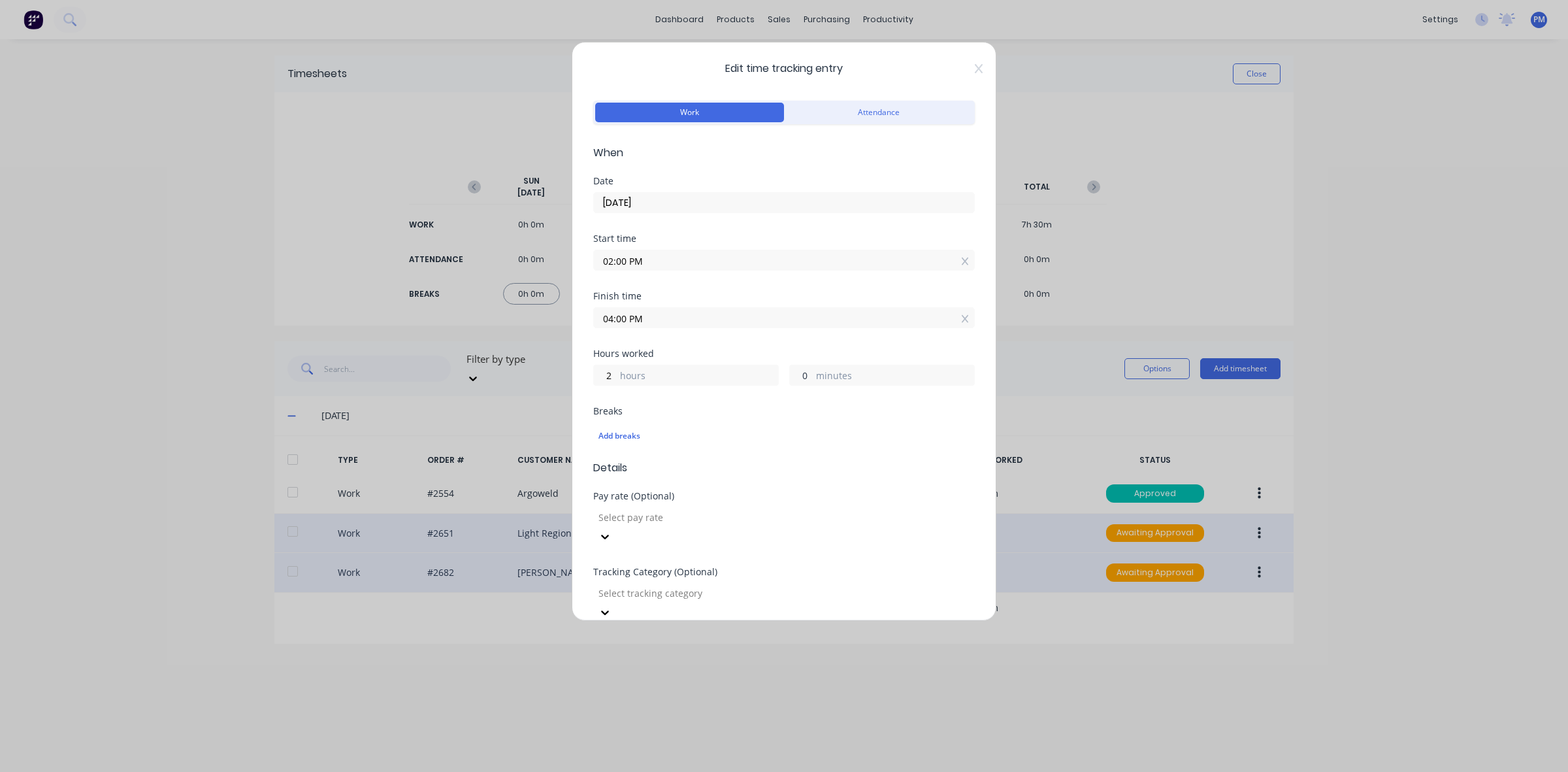
drag, startPoint x: 799, startPoint y: 377, endPoint x: 792, endPoint y: 377, distance: 7.0
click at [792, 377] on input "0" at bounding box center [801, 375] width 23 height 20
type input "30"
type input "04:30 PM"
click at [773, 419] on div "Breaks Add breaks" at bounding box center [784, 427] width 382 height 43
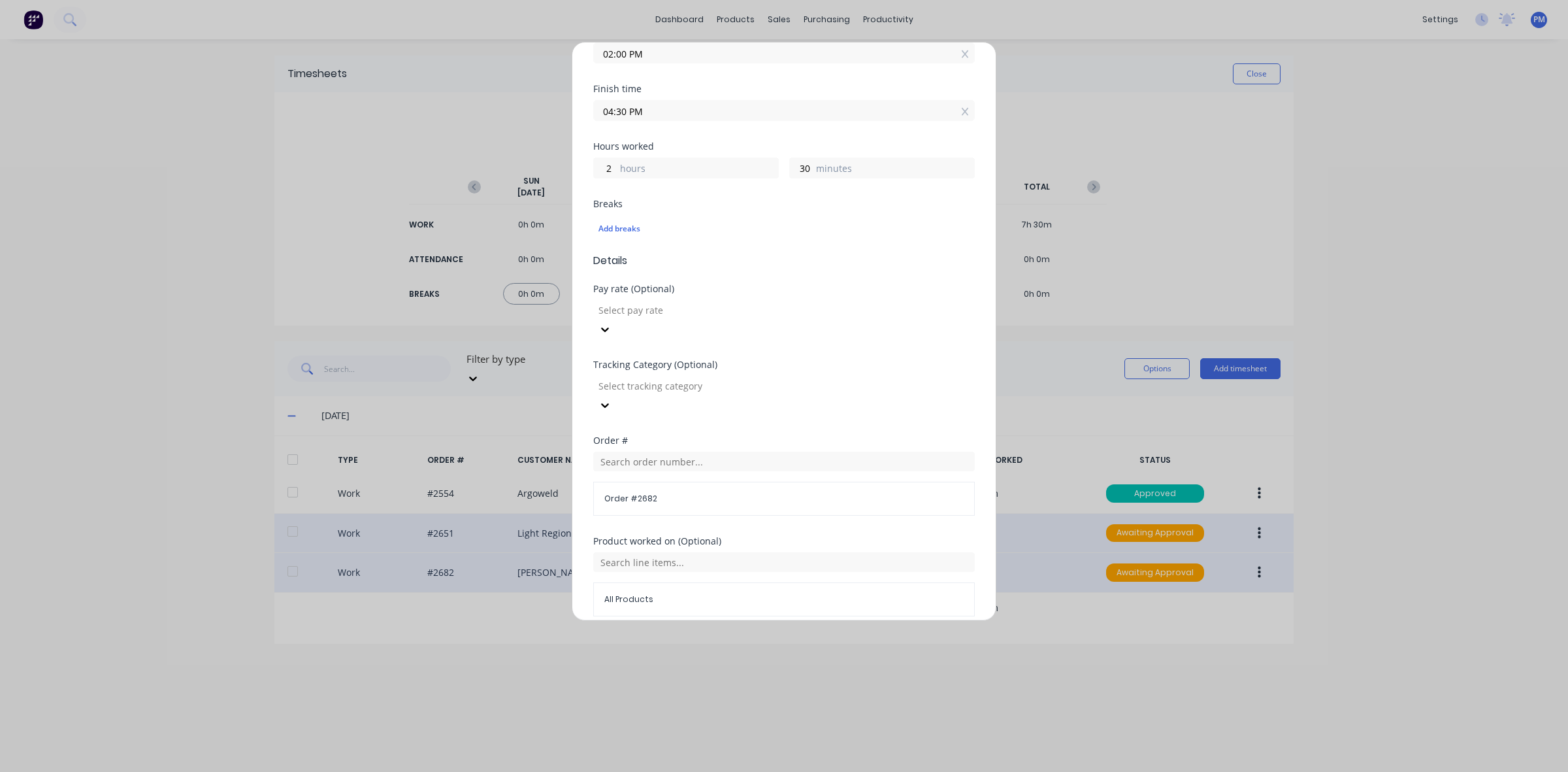
scroll to position [332, 0]
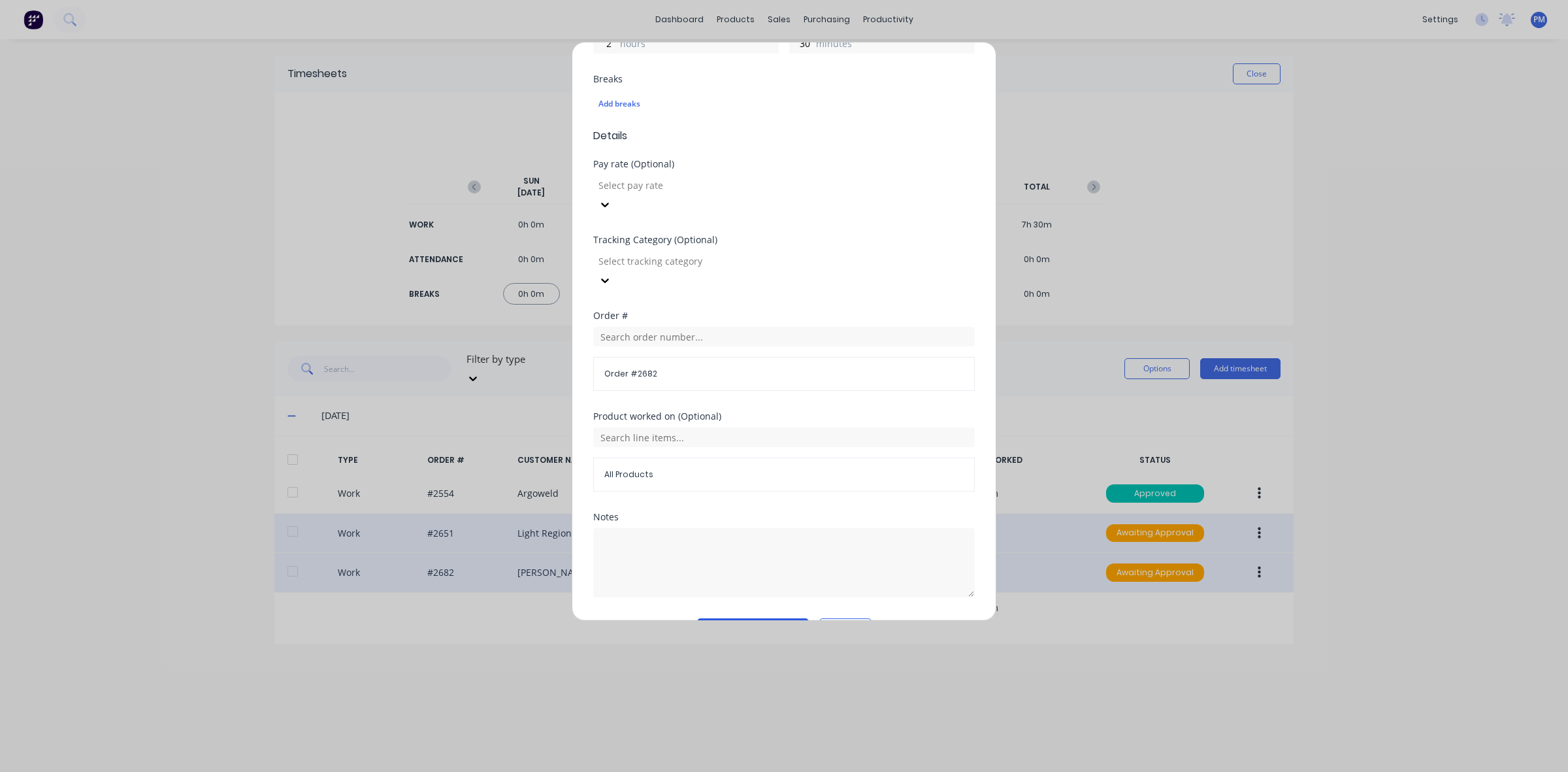
click at [739, 618] on button "Edit time tracking entry" at bounding box center [753, 629] width 112 height 21
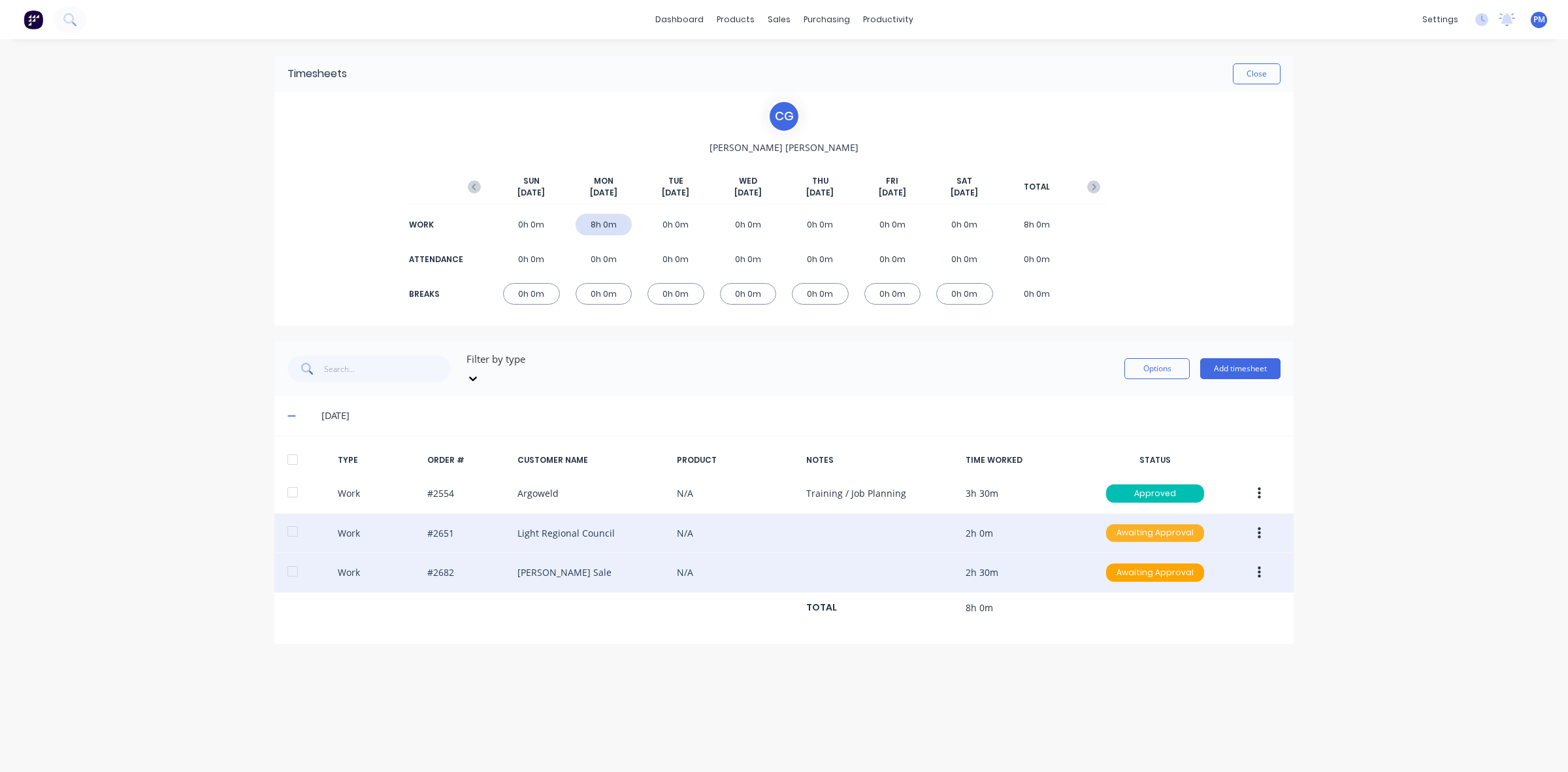
click at [1152, 524] on div "Awaiting Approval" at bounding box center [1155, 533] width 98 height 18
click at [1122, 590] on div "Approved" at bounding box center [1126, 599] width 107 height 18
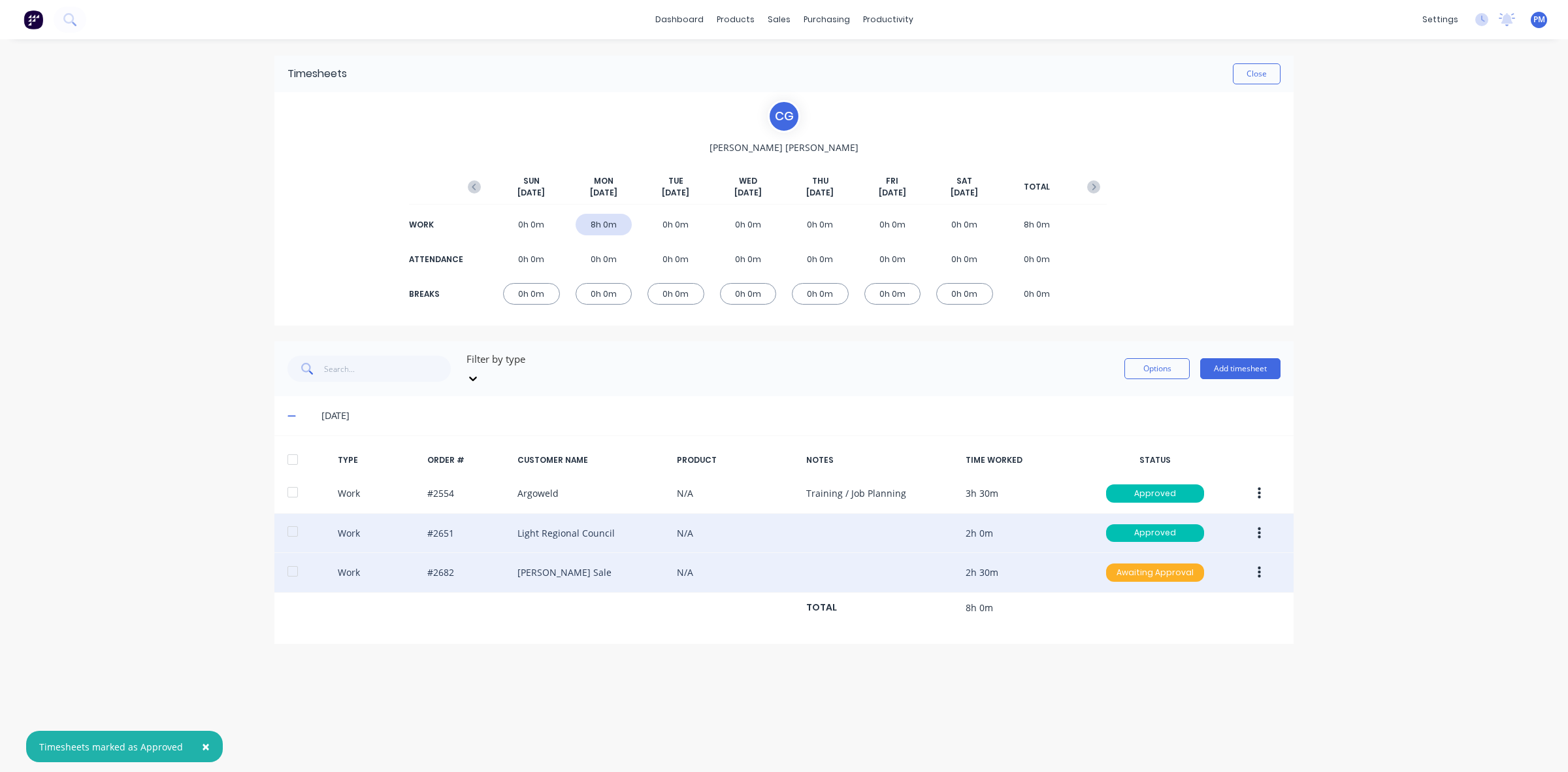
click at [1145, 563] on div "Awaiting Approval" at bounding box center [1155, 572] width 98 height 18
click at [1128, 629] on div "Approved" at bounding box center [1126, 638] width 107 height 18
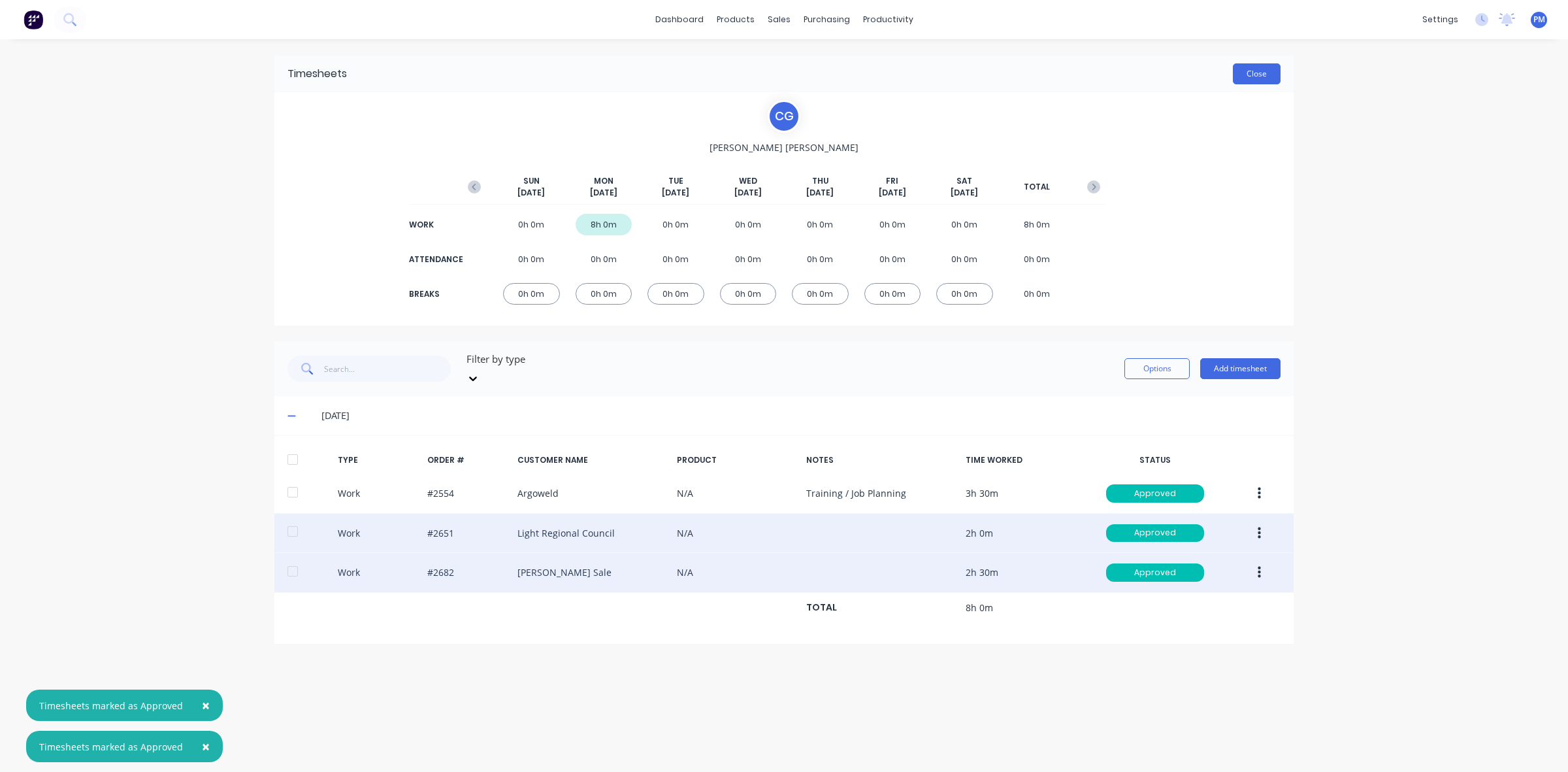
click at [1262, 76] on button "Close" at bounding box center [1256, 74] width 48 height 21
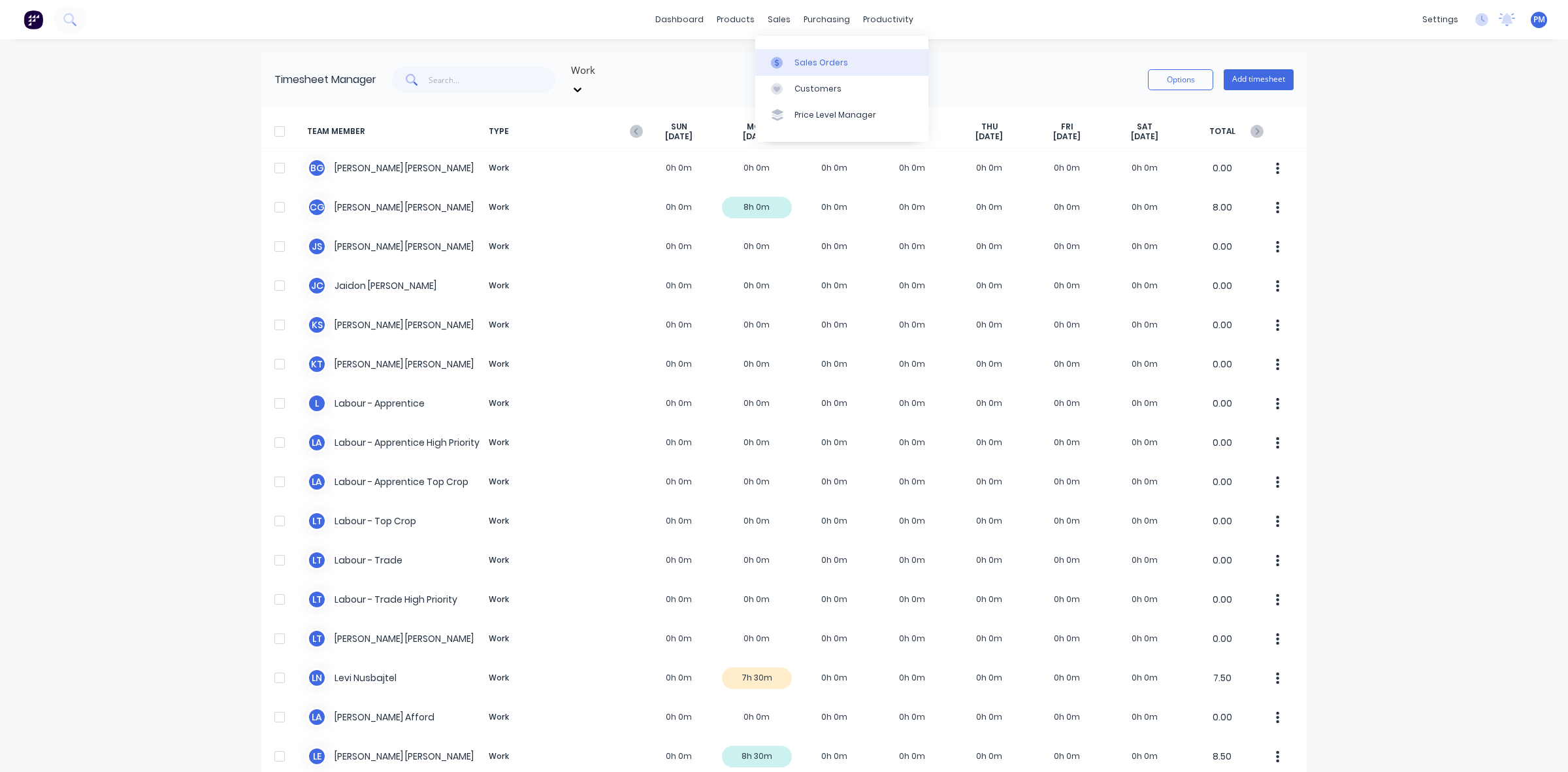
click at [811, 60] on div "Sales Orders" at bounding box center [821, 63] width 53 height 12
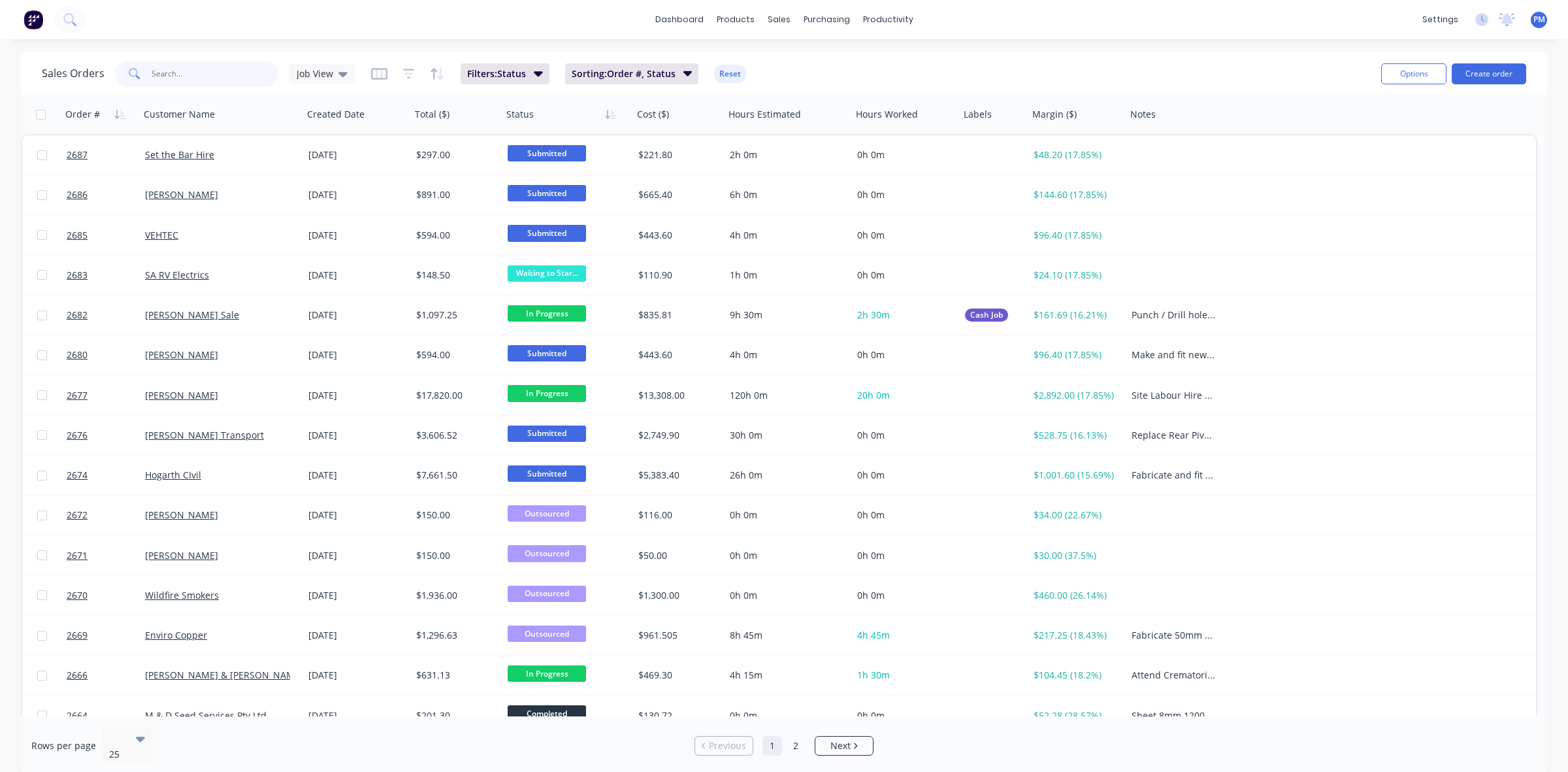
click at [220, 72] on input "text" at bounding box center [215, 74] width 127 height 26
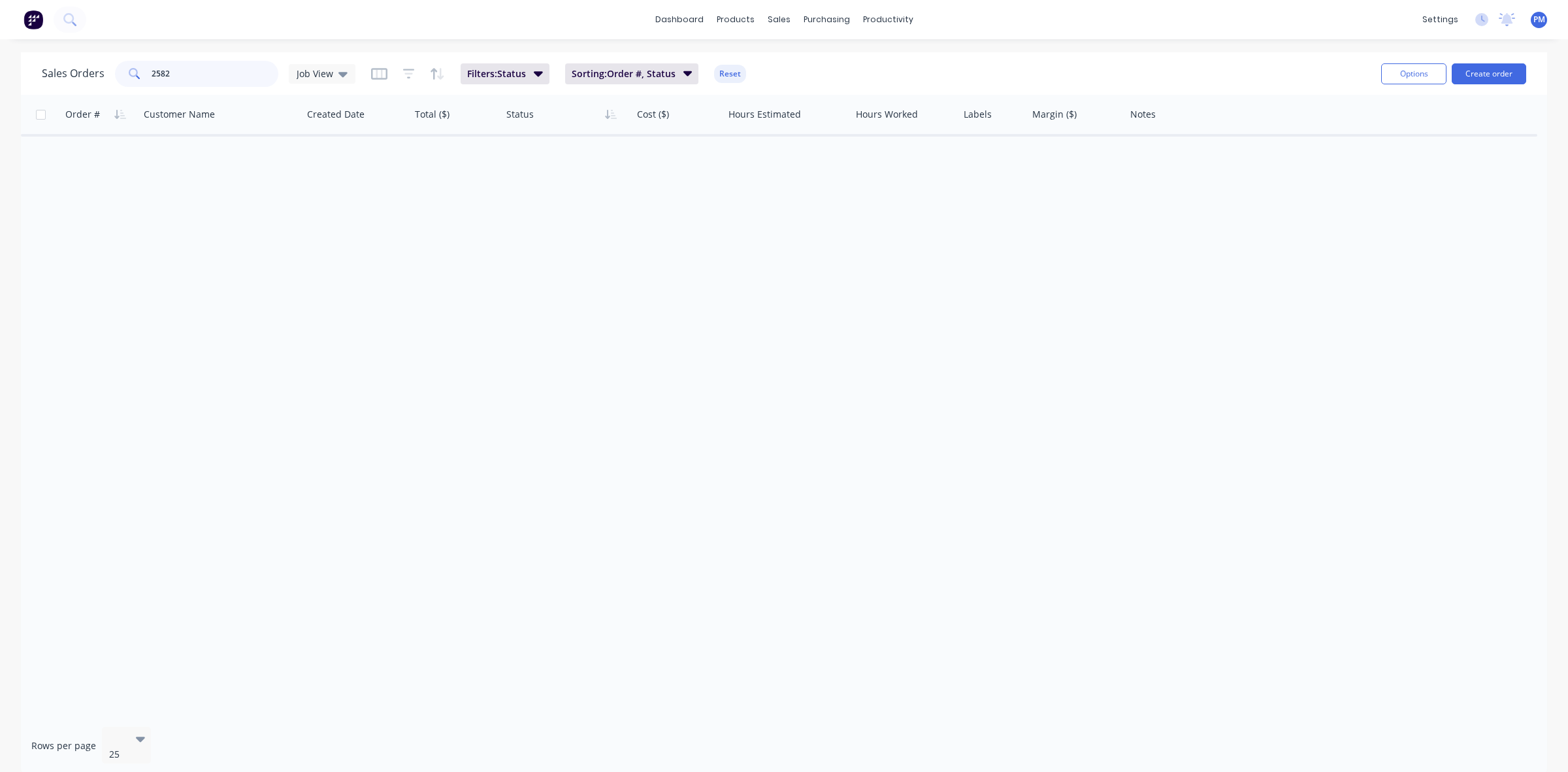
drag, startPoint x: 220, startPoint y: 70, endPoint x: 143, endPoint y: 67, distance: 77.1
click at [144, 69] on div "2582" at bounding box center [196, 74] width 163 height 26
drag, startPoint x: 178, startPoint y: 72, endPoint x: 134, endPoint y: 67, distance: 44.3
click at [134, 67] on div "25262" at bounding box center [196, 74] width 163 height 26
type input "argoweld"
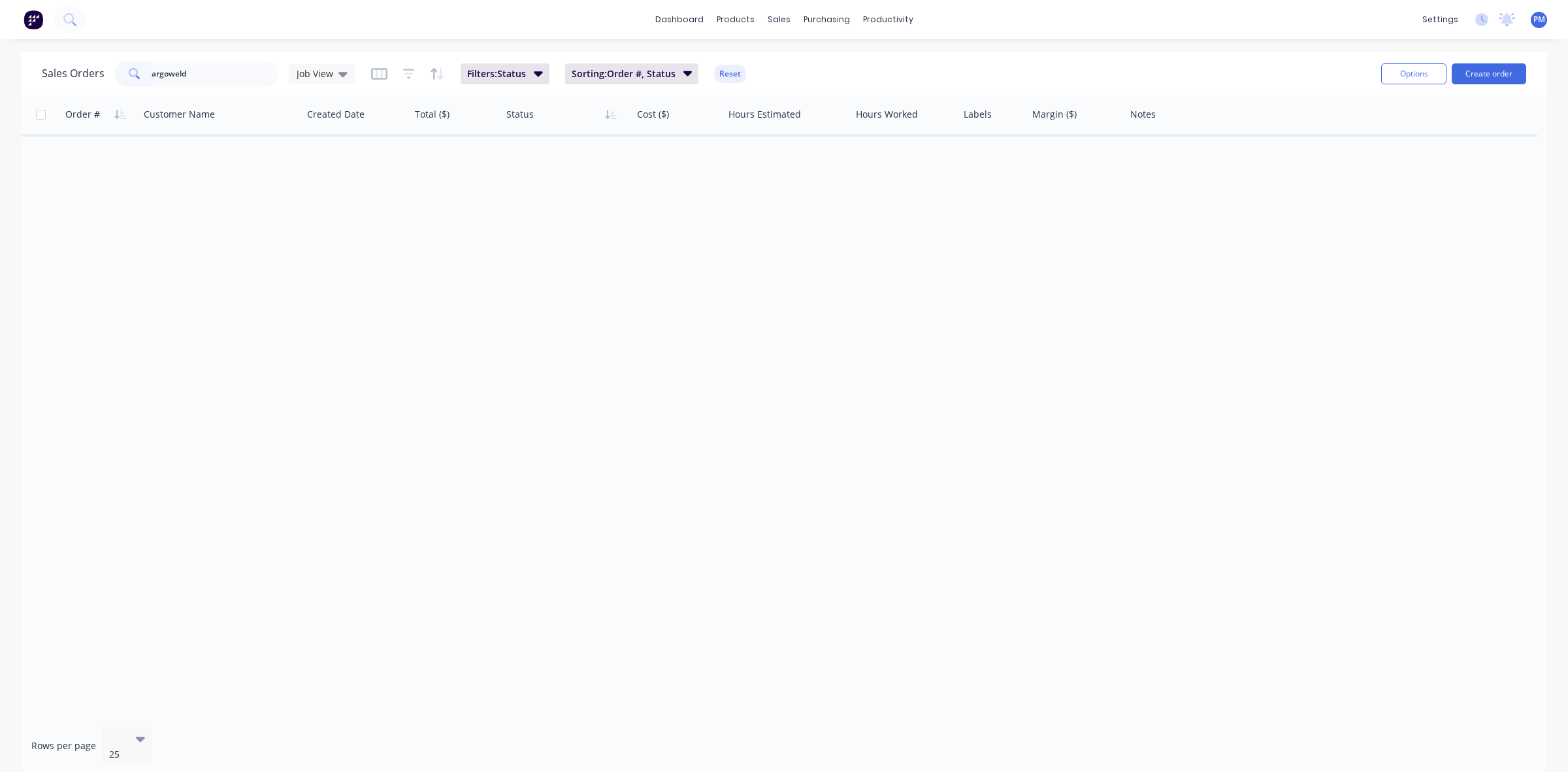
click at [132, 73] on icon at bounding box center [135, 74] width 12 height 12
drag, startPoint x: 197, startPoint y: 72, endPoint x: 134, endPoint y: 69, distance: 63.1
click at [134, 69] on div "argoweld" at bounding box center [196, 74] width 163 height 26
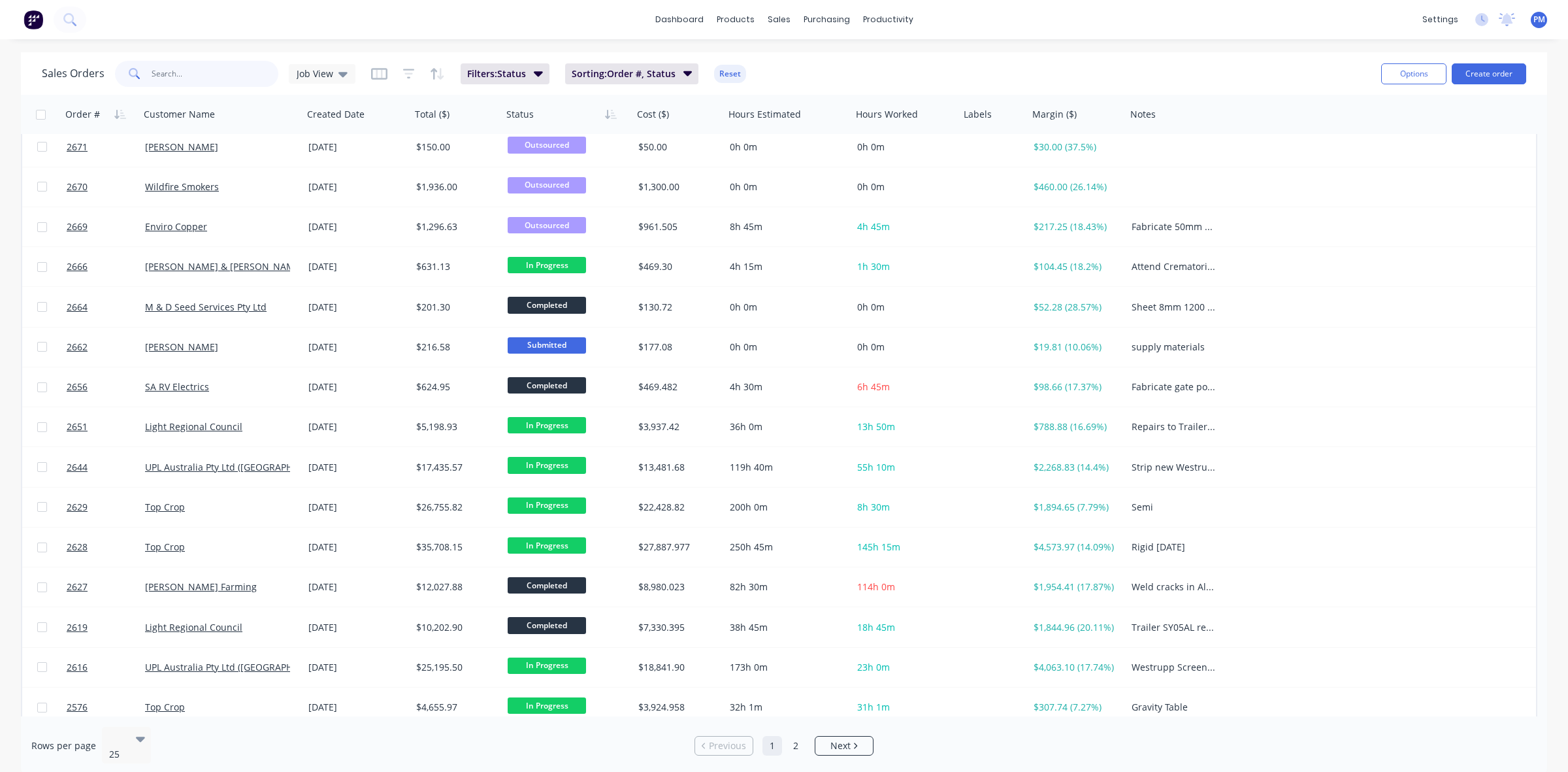
scroll to position [419, 0]
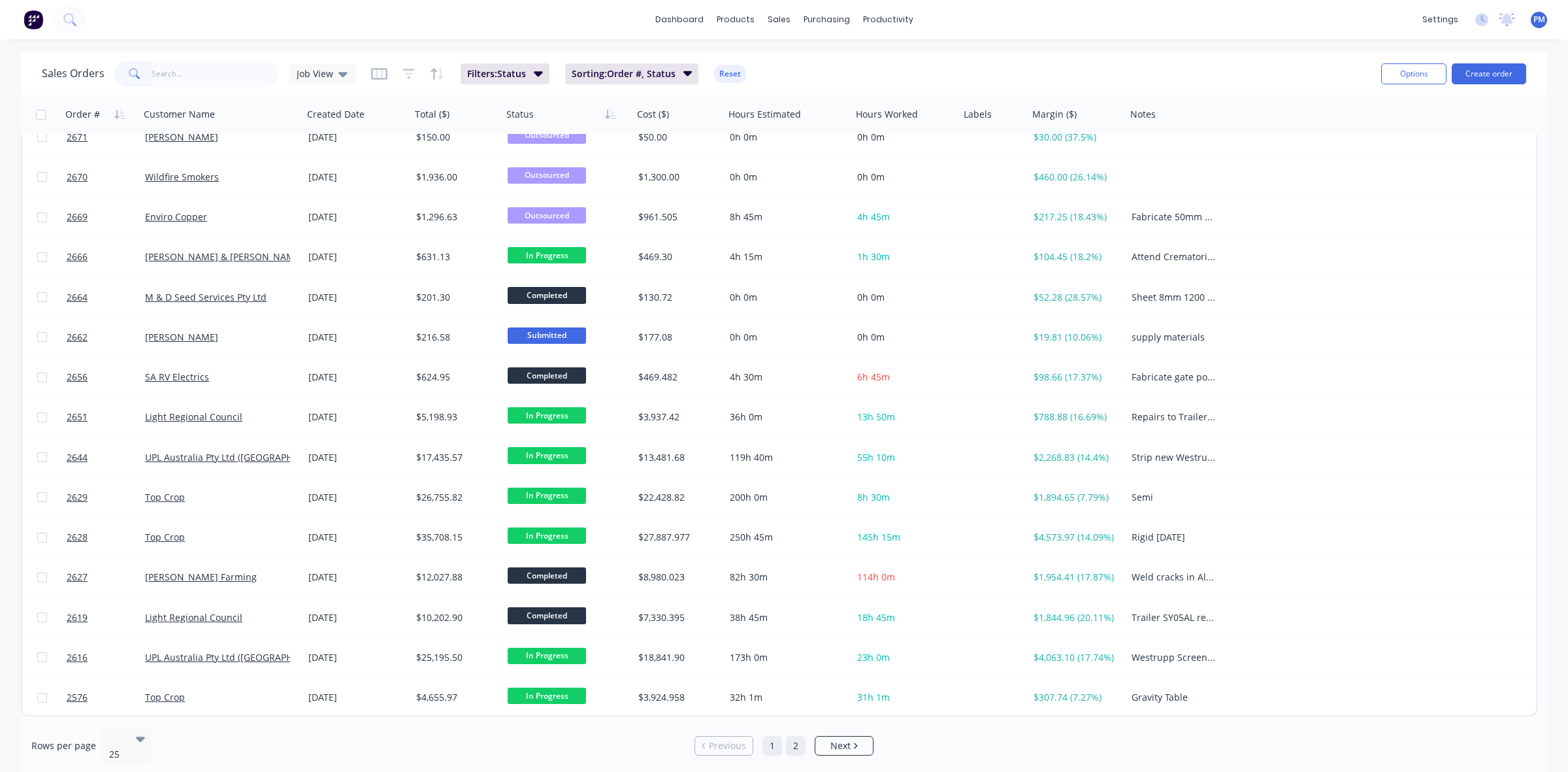
click at [798, 736] on link "2" at bounding box center [795, 746] width 20 height 20
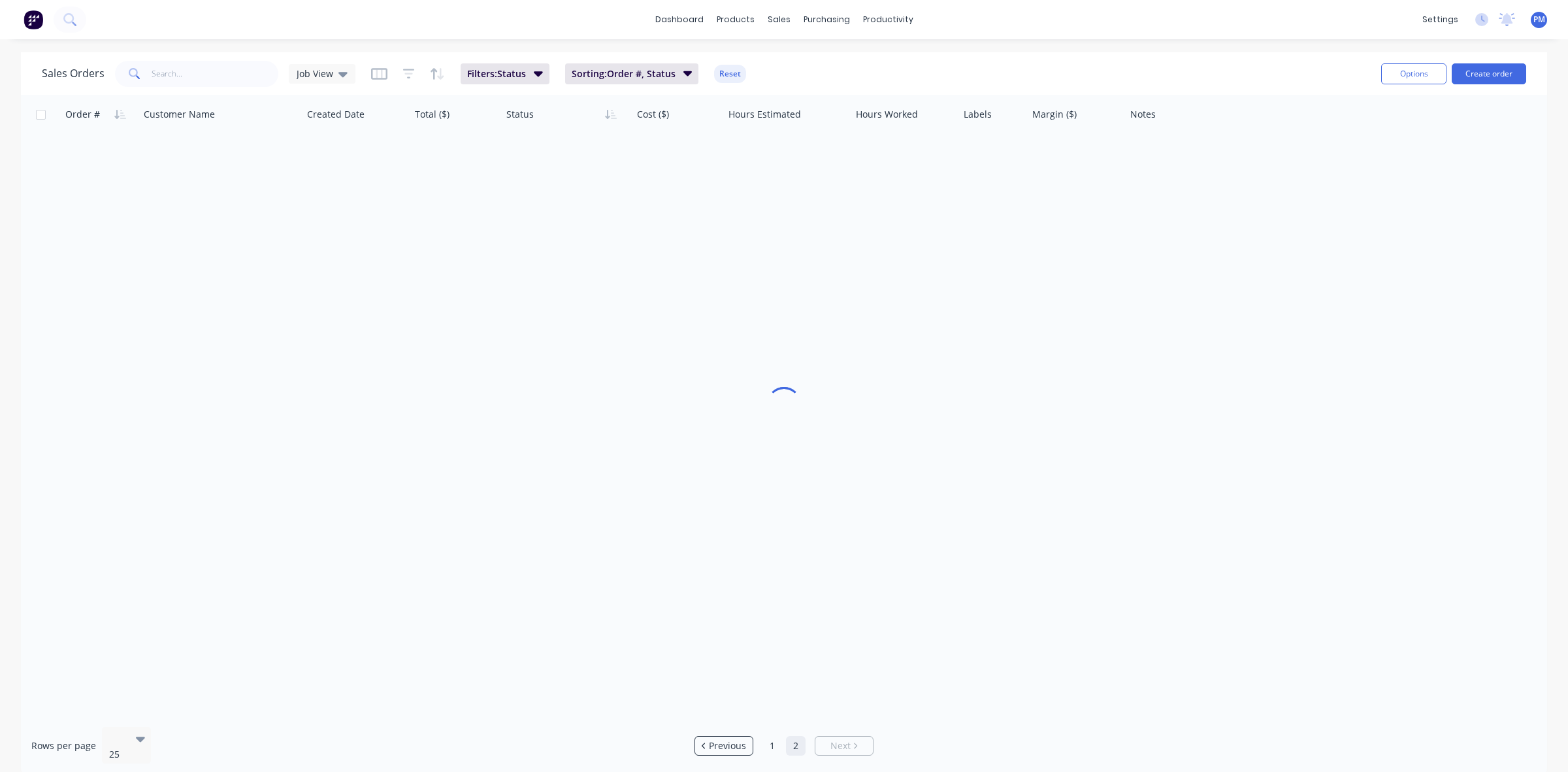
scroll to position [0, 0]
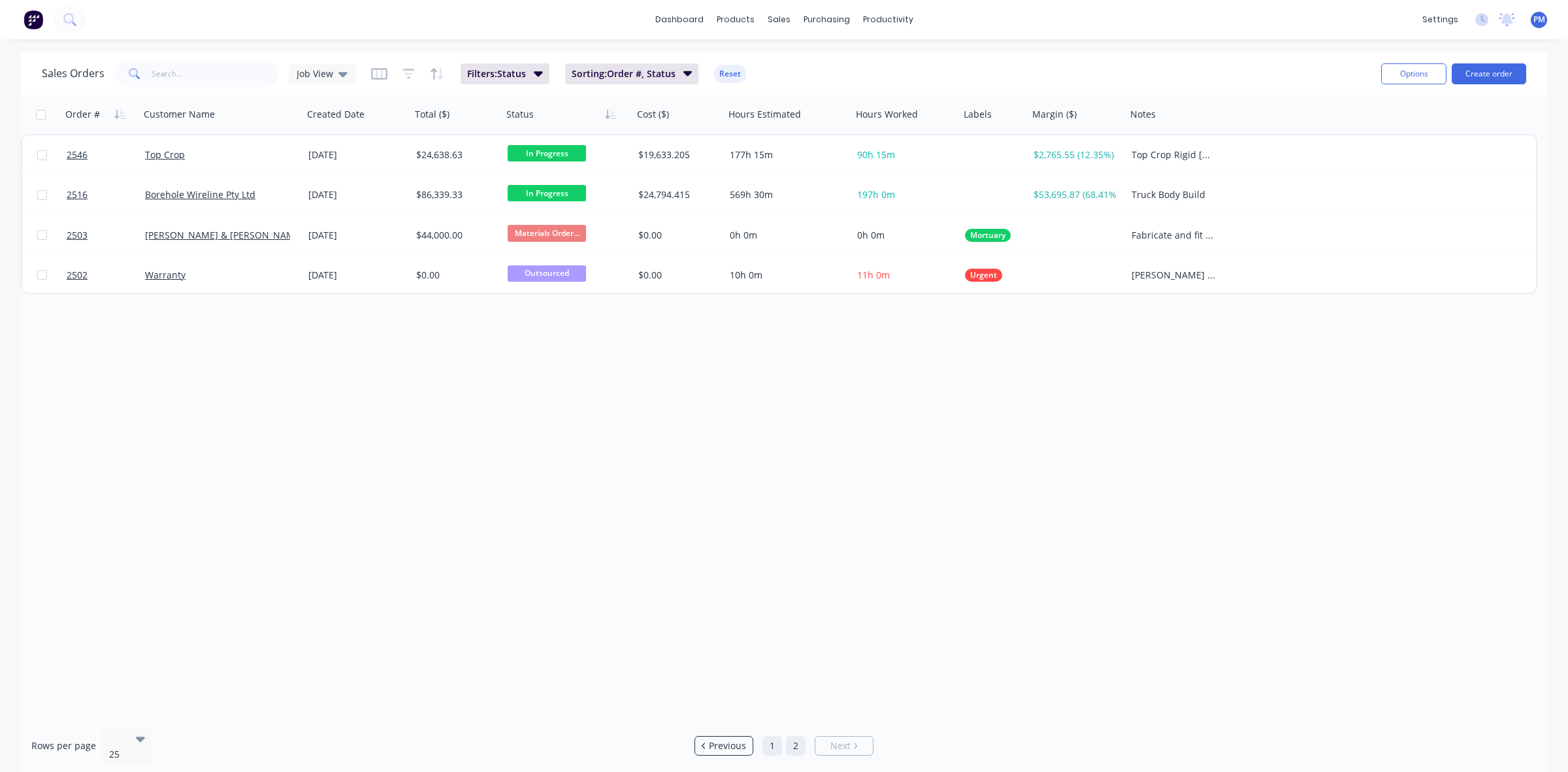
click at [773, 743] on link "1" at bounding box center [772, 746] width 20 height 20
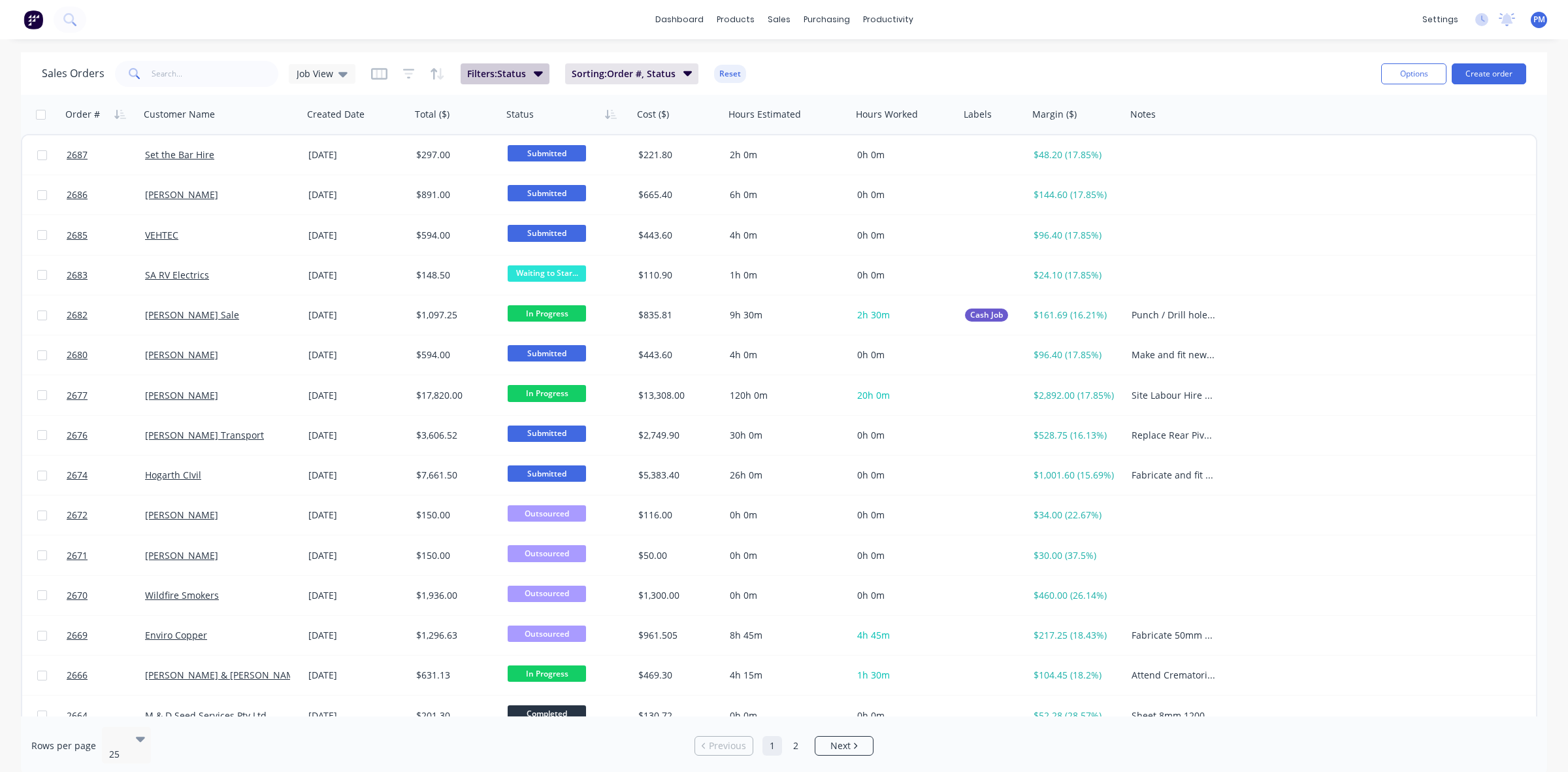
click at [534, 74] on icon "button" at bounding box center [539, 73] width 10 height 15
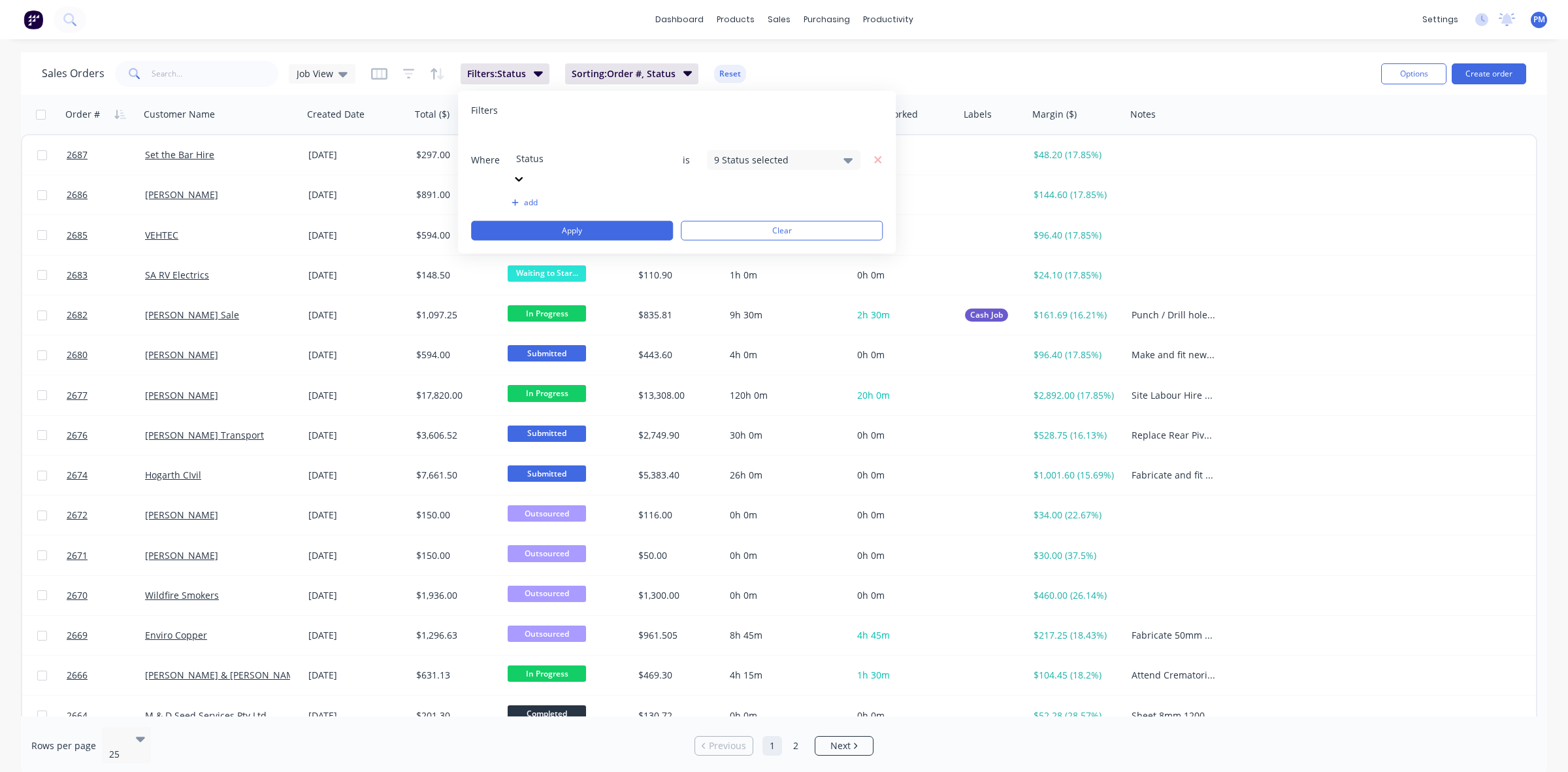
click at [830, 153] on div "9 Status selected" at bounding box center [773, 160] width 119 height 14
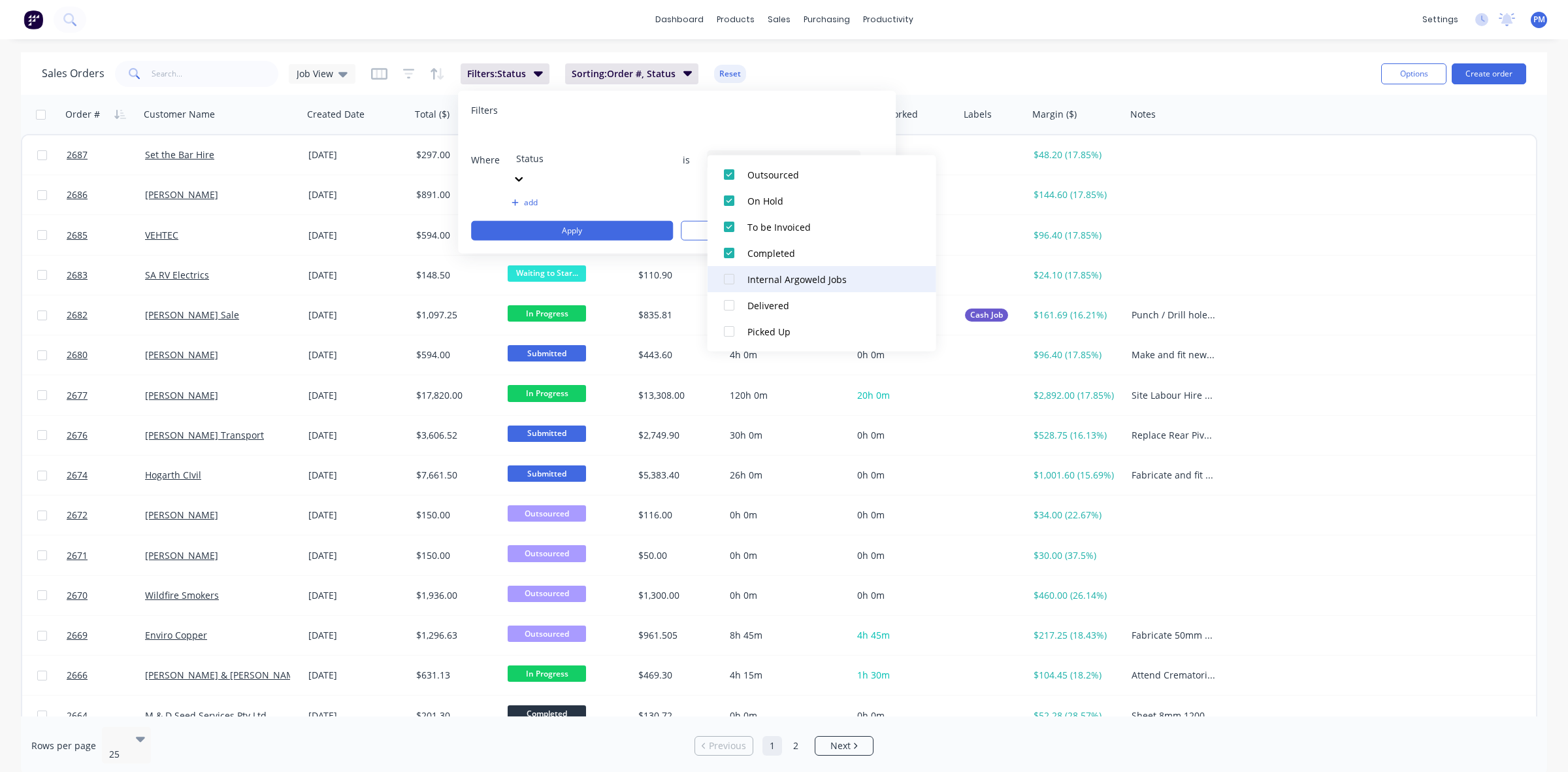
click at [729, 284] on div at bounding box center [729, 280] width 26 height 26
click at [673, 198] on div "add" at bounding box center [677, 203] width 412 height 10
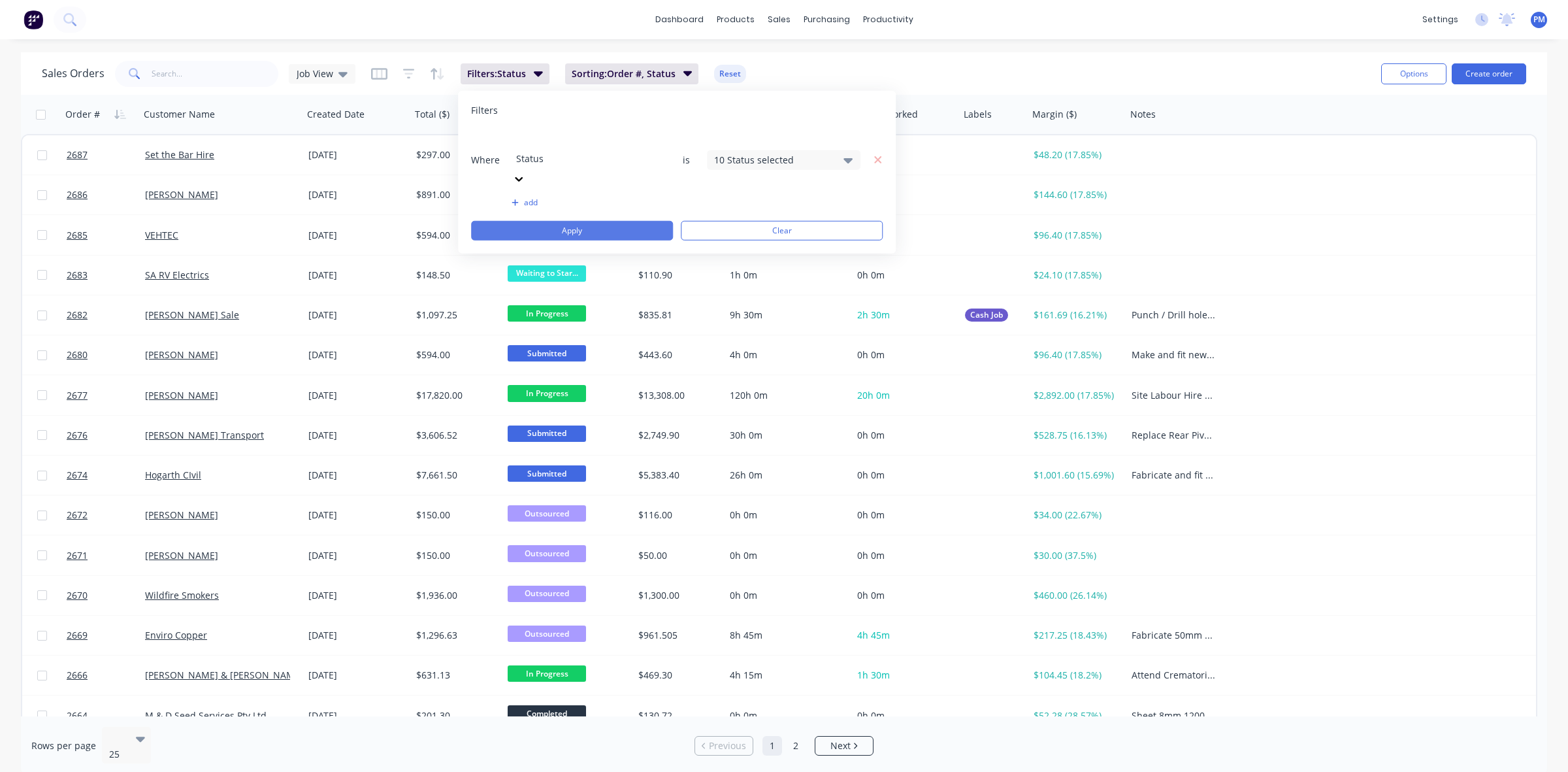
click at [593, 221] on button "Apply" at bounding box center [572, 231] width 202 height 20
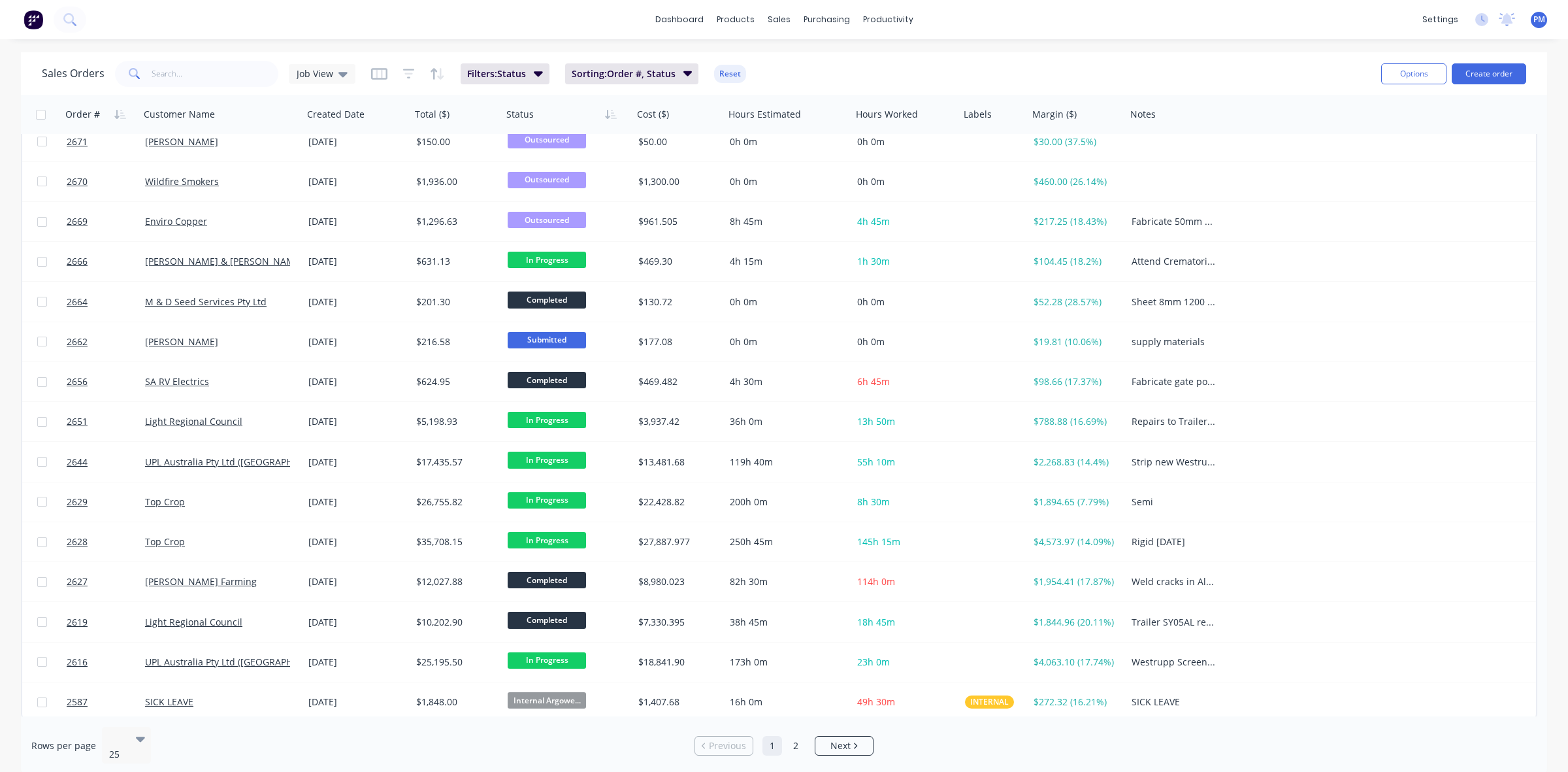
scroll to position [419, 0]
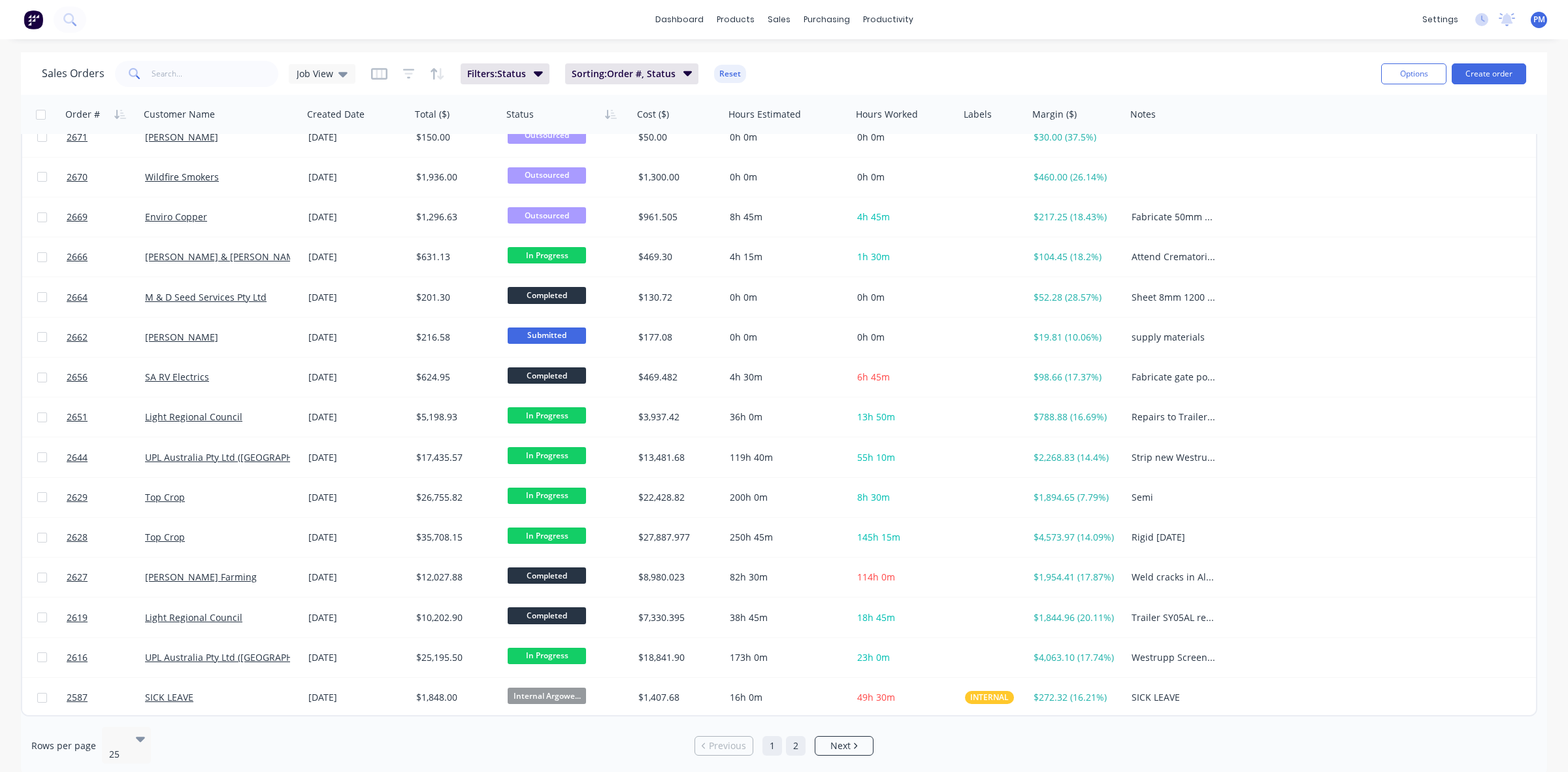
click at [795, 736] on link "2" at bounding box center [795, 746] width 20 height 20
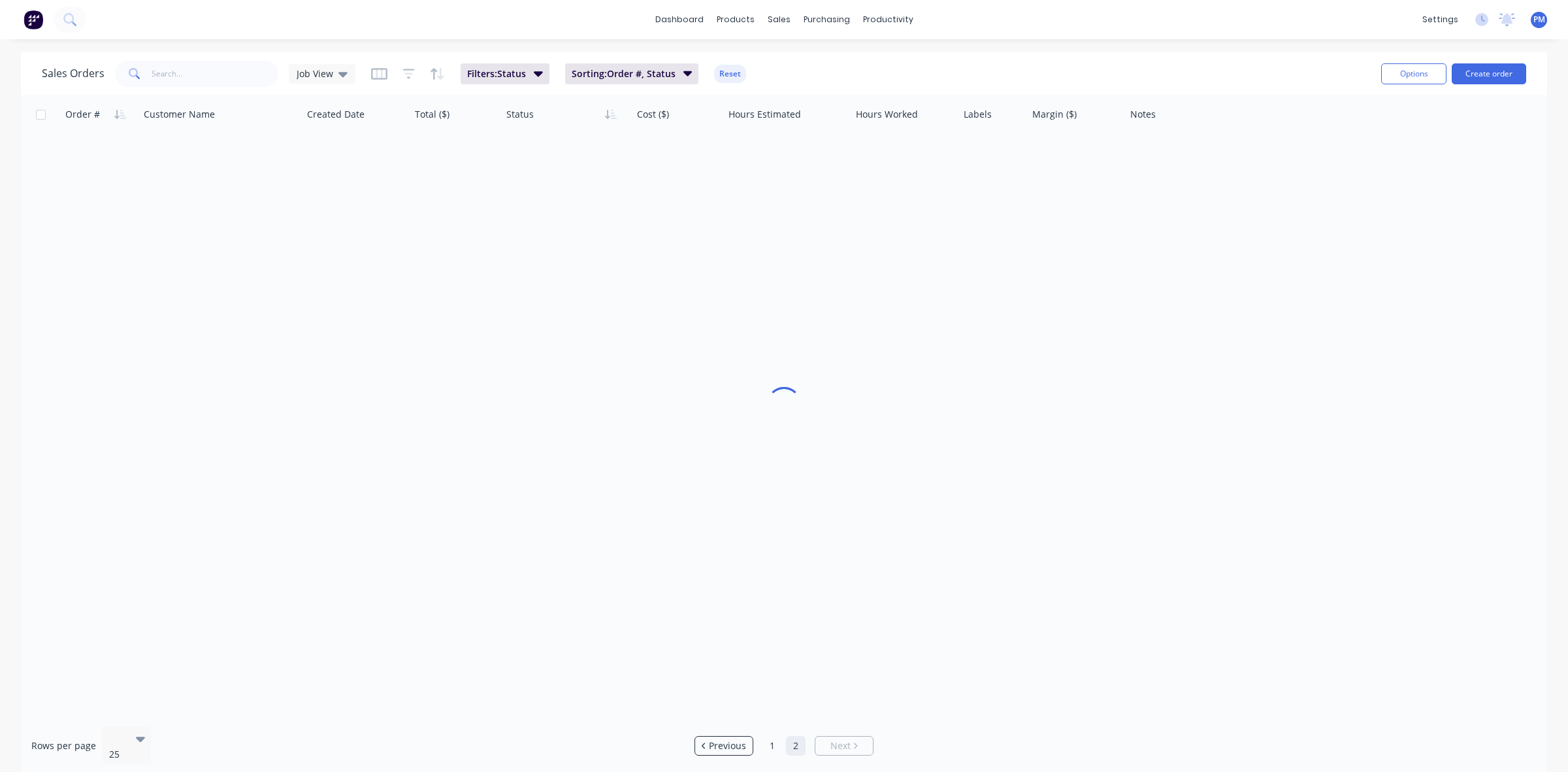
scroll to position [0, 0]
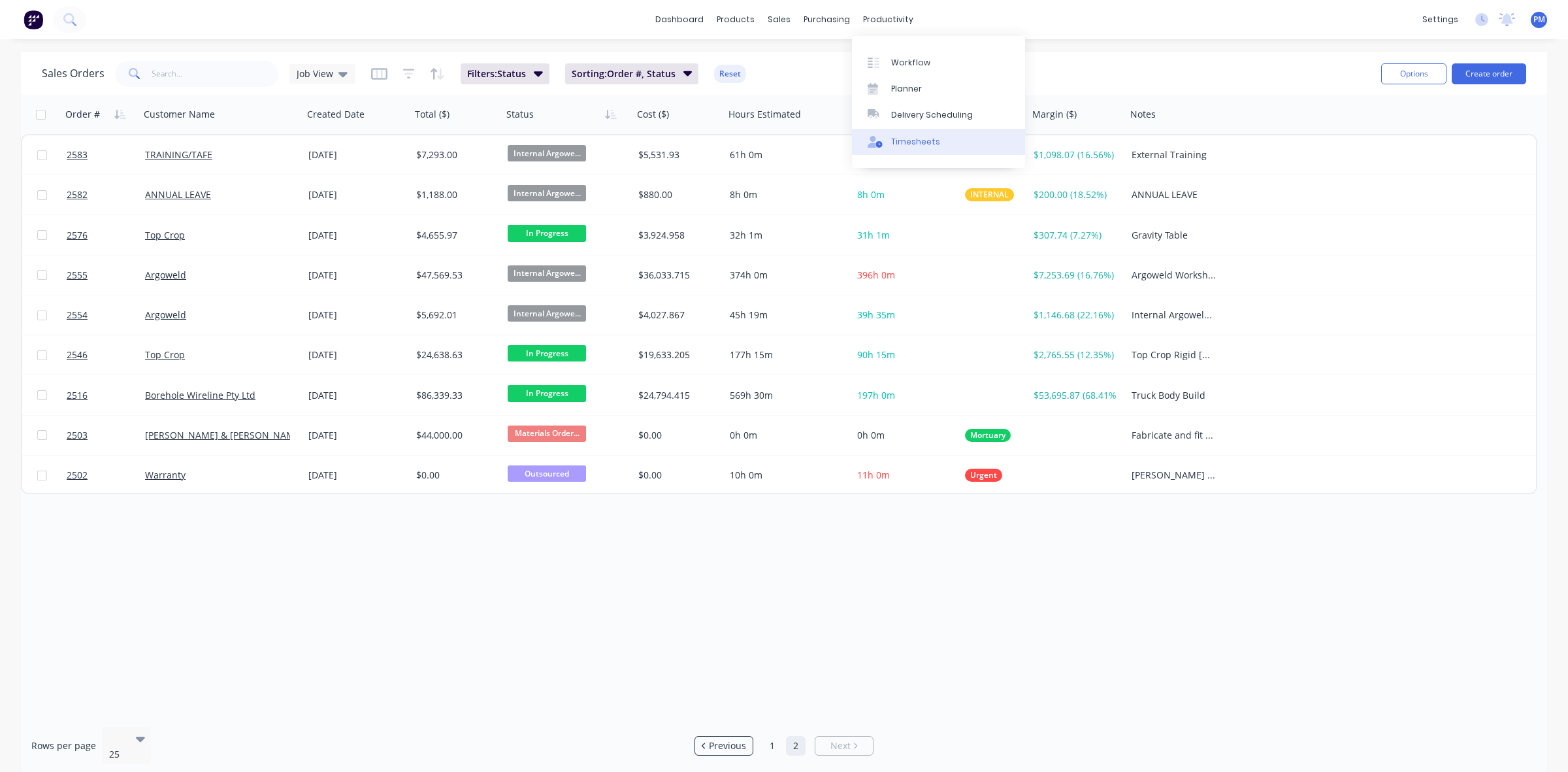
click at [907, 140] on div "Timesheets" at bounding box center [915, 142] width 49 height 12
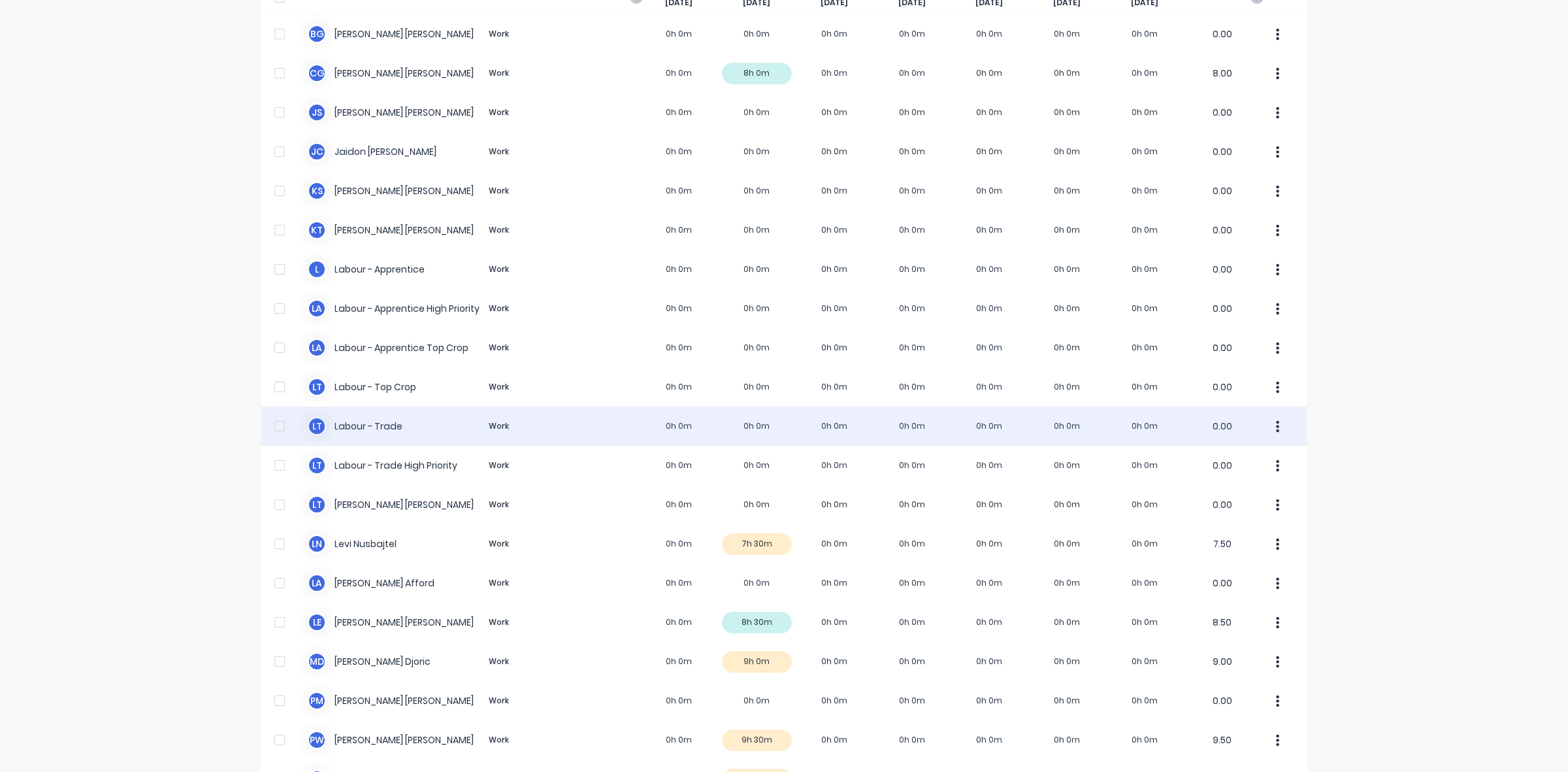
scroll to position [247, 0]
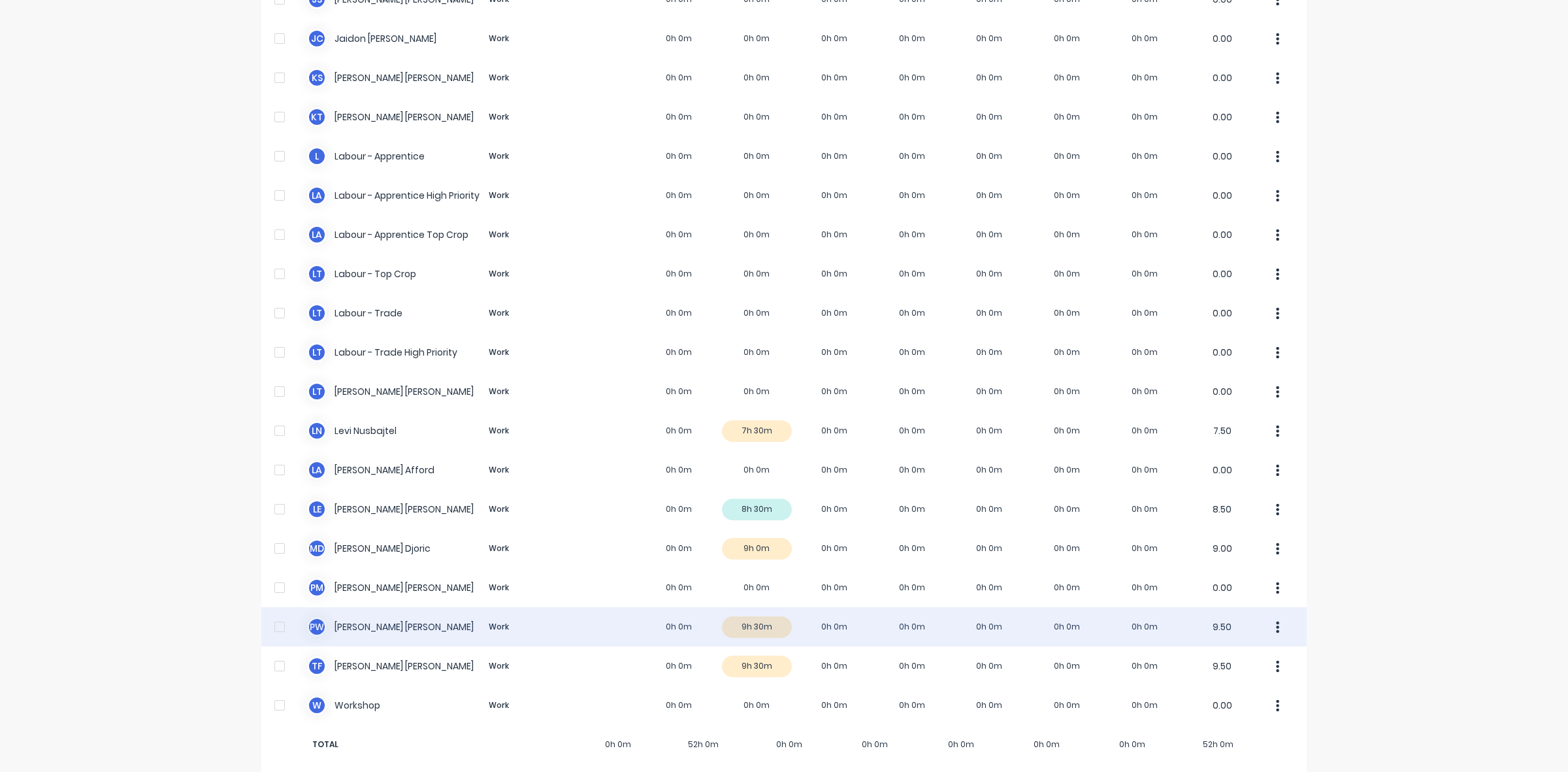
click at [779, 613] on div "P W [PERSON_NAME] Work 0h 0m 9h 30m 0h 0m 0h 0m 0h 0m 0h 0m 0h 0m 9.50" at bounding box center [784, 627] width 1046 height 40
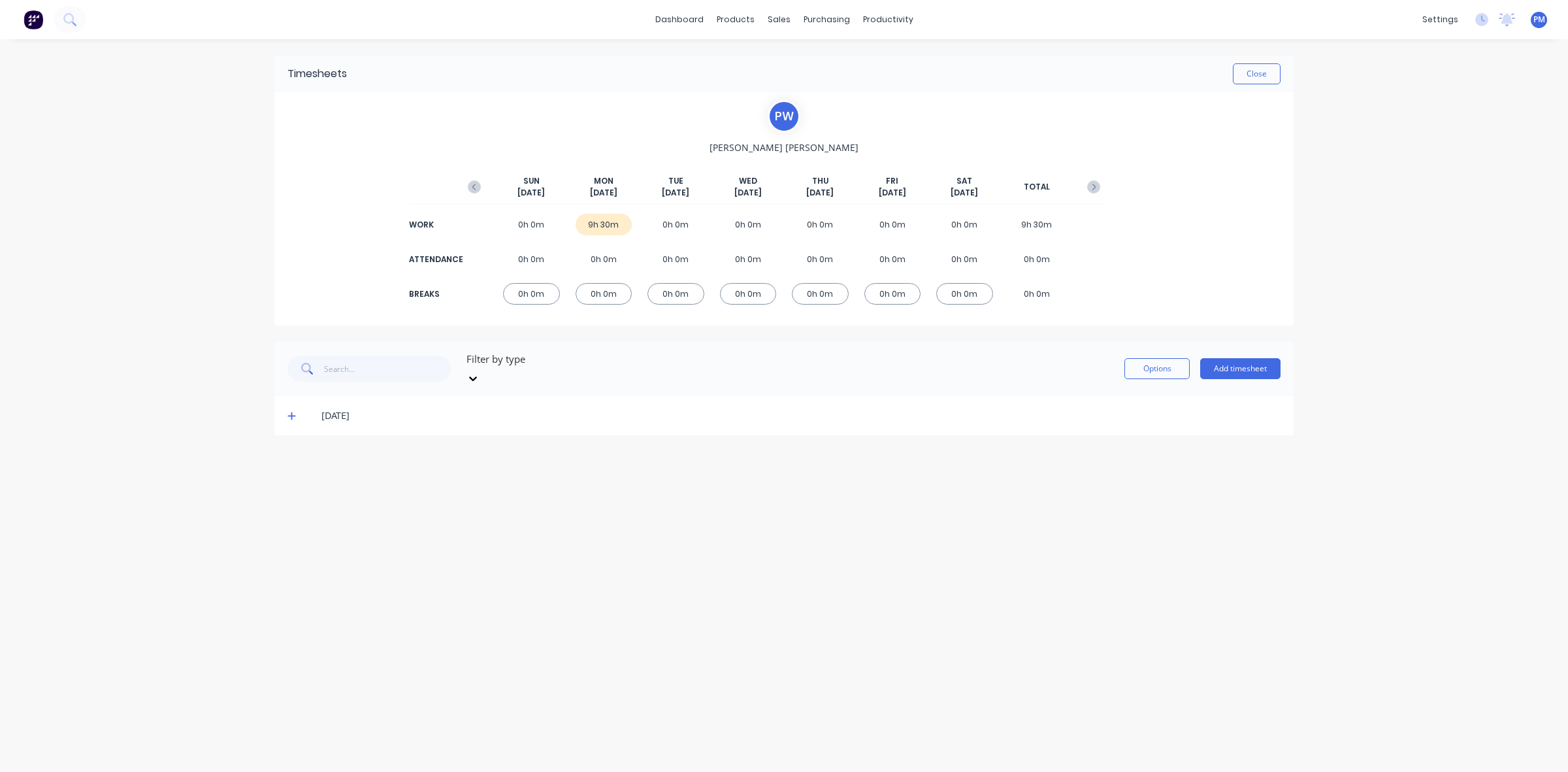
click at [290, 411] on icon at bounding box center [292, 416] width 9 height 10
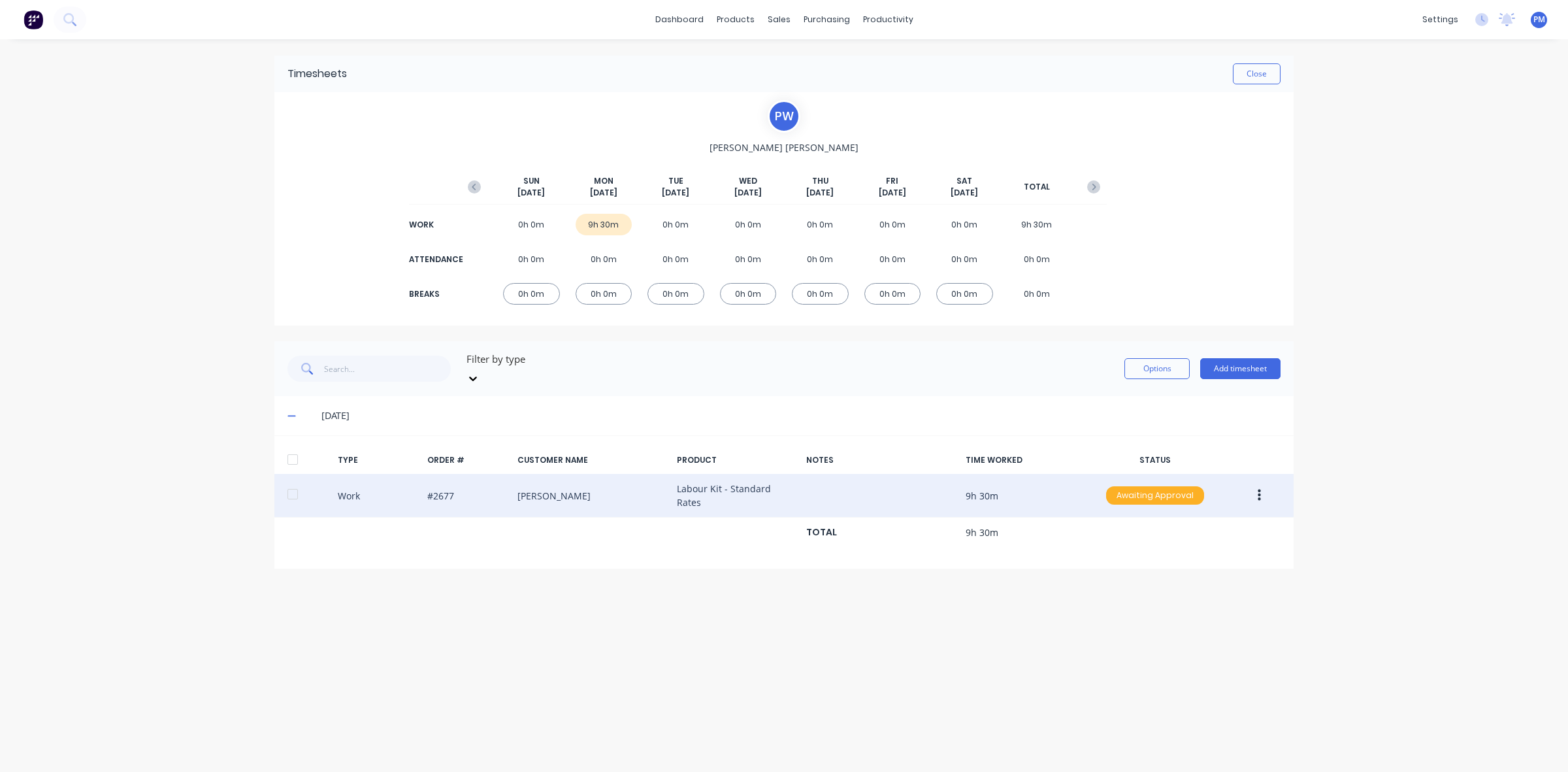
click at [1129, 486] on div "Awaiting Approval" at bounding box center [1155, 495] width 98 height 18
click at [1133, 552] on div "Approved" at bounding box center [1126, 561] width 107 height 18
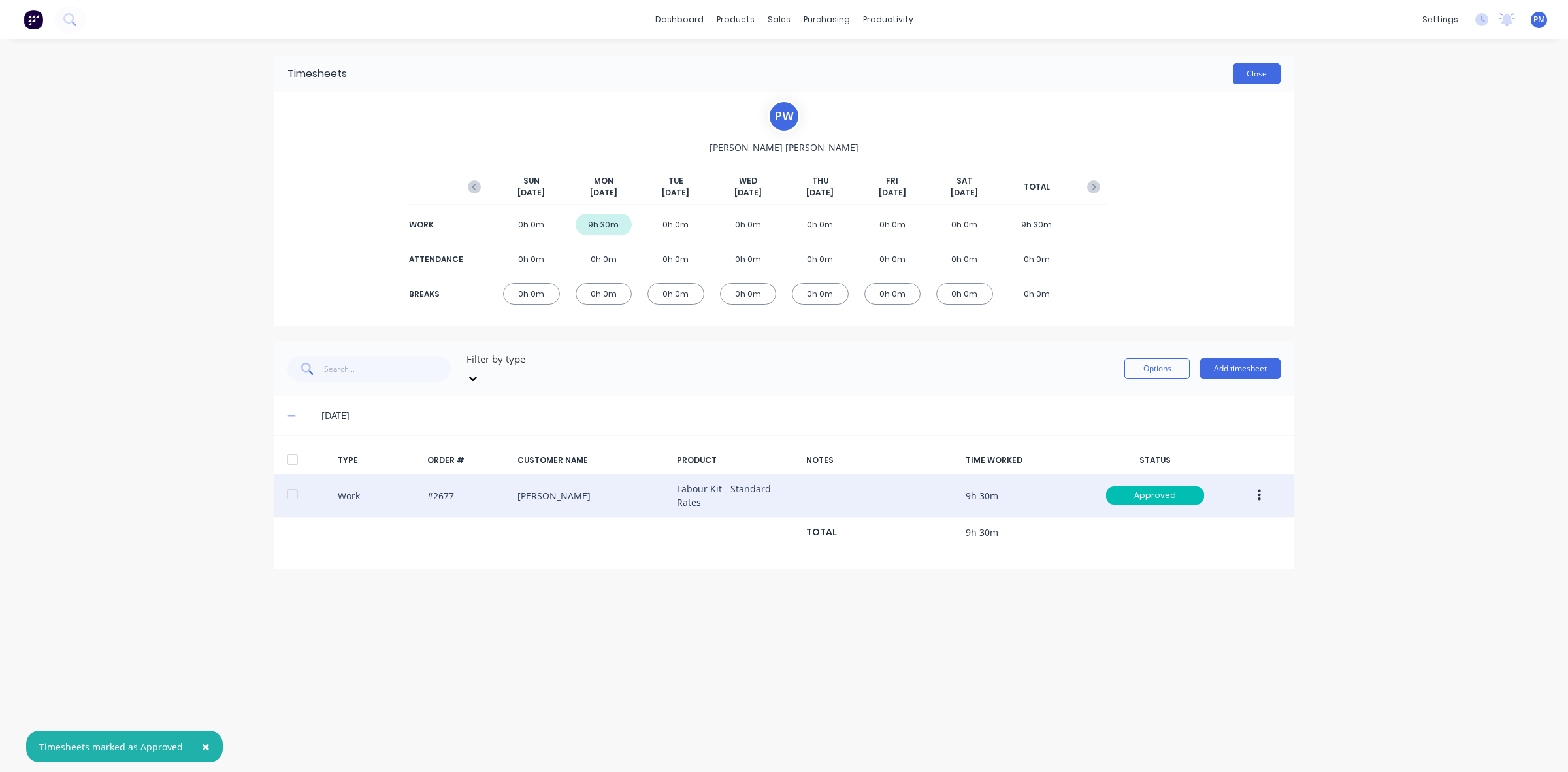
click at [1263, 74] on button "Close" at bounding box center [1256, 74] width 48 height 21
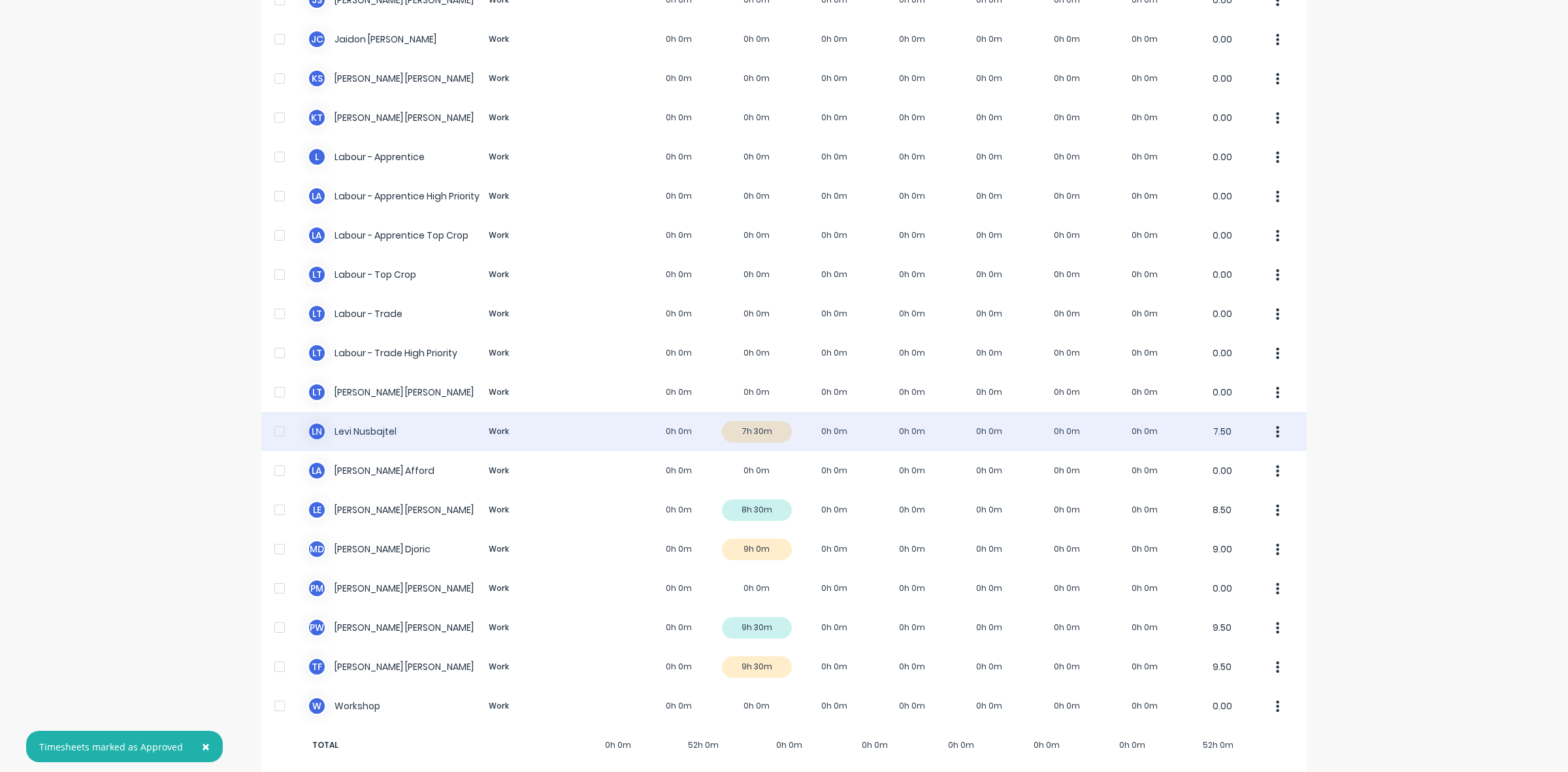
scroll to position [247, 0]
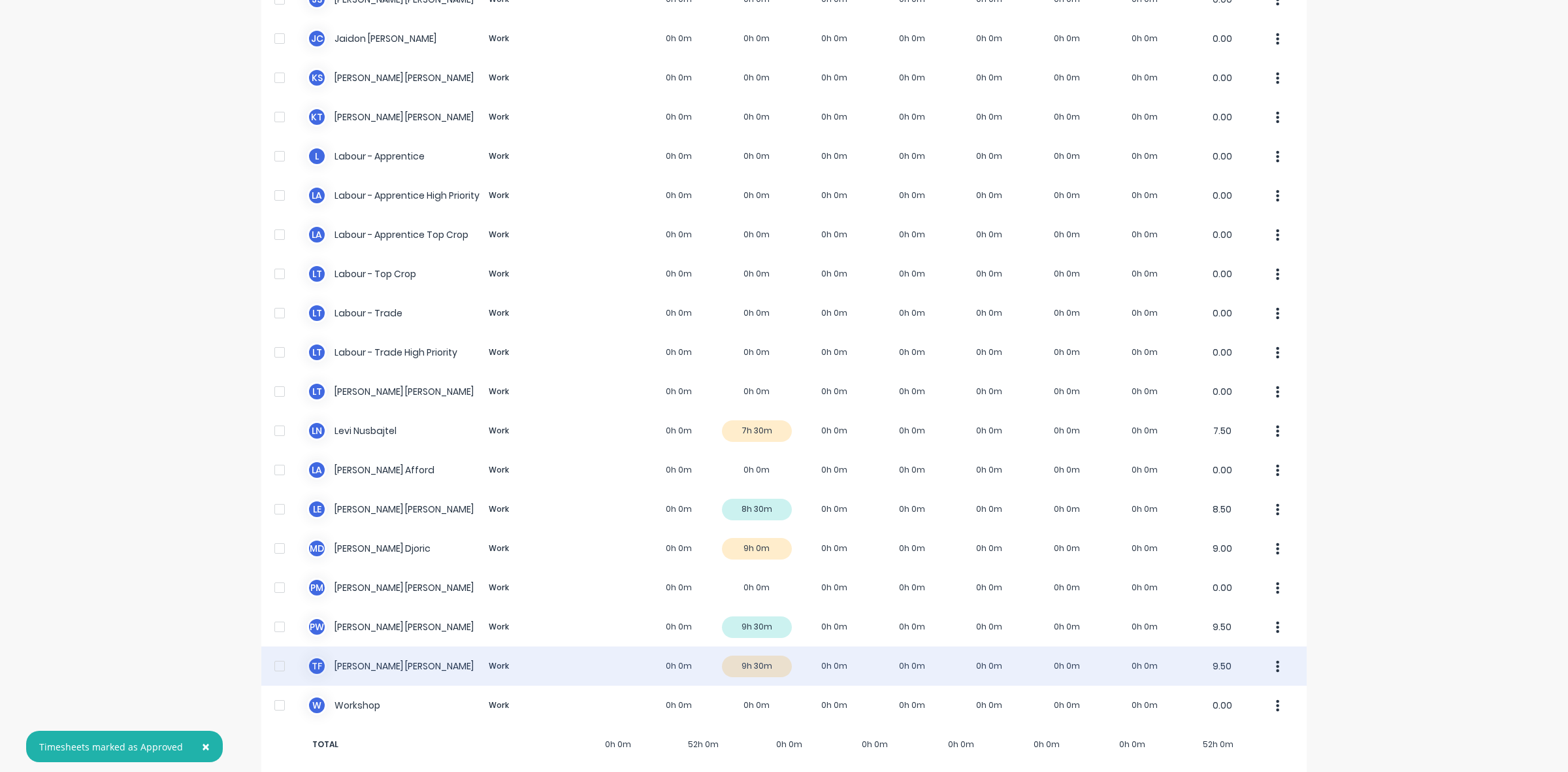
click at [769, 651] on div "T F [PERSON_NAME] Work 0h 0m 9h 30m 0h 0m 0h 0m 0h 0m 0h 0m 0h 0m 9.50" at bounding box center [784, 666] width 1046 height 40
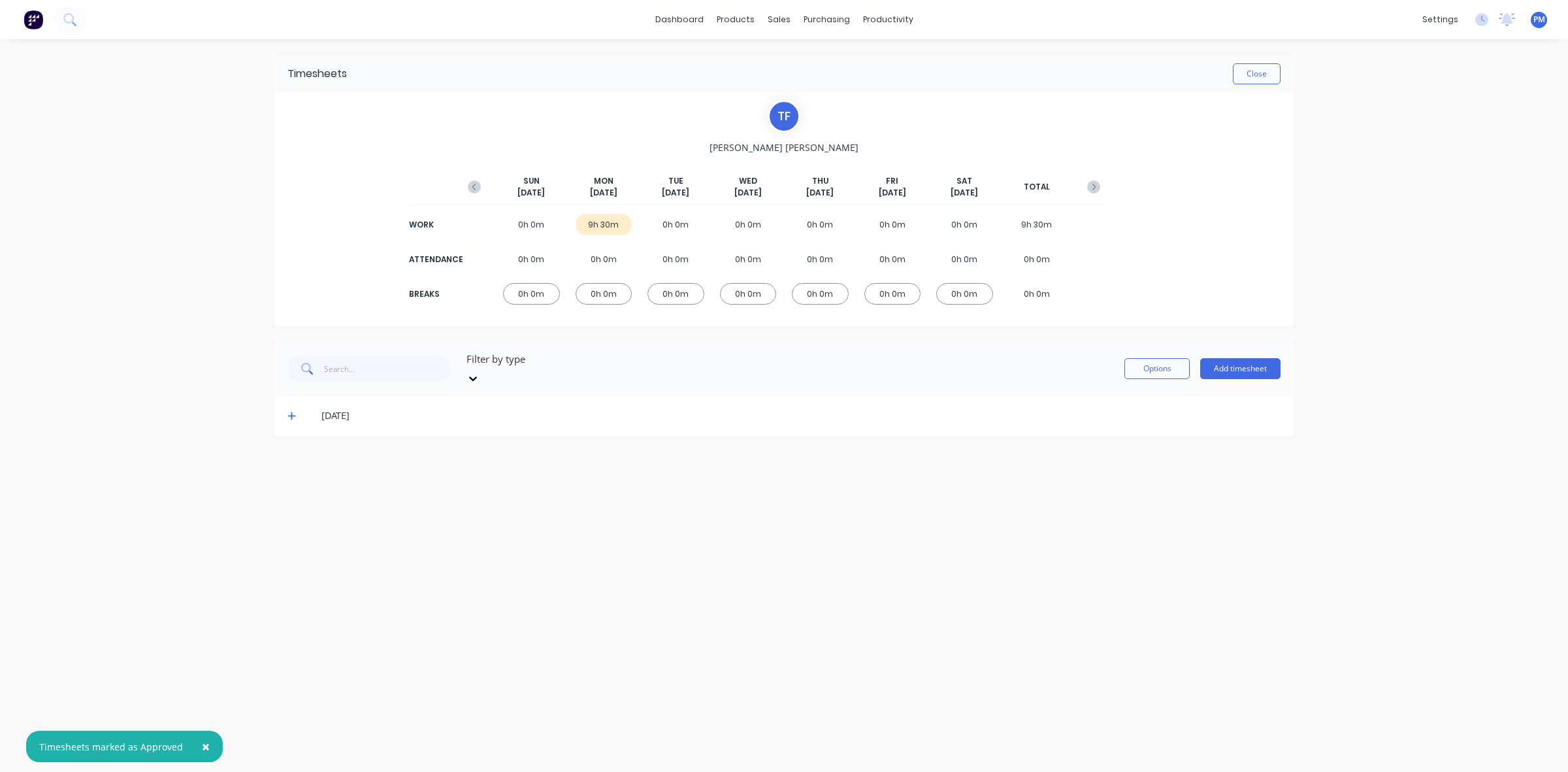
click at [290, 411] on icon at bounding box center [292, 416] width 9 height 10
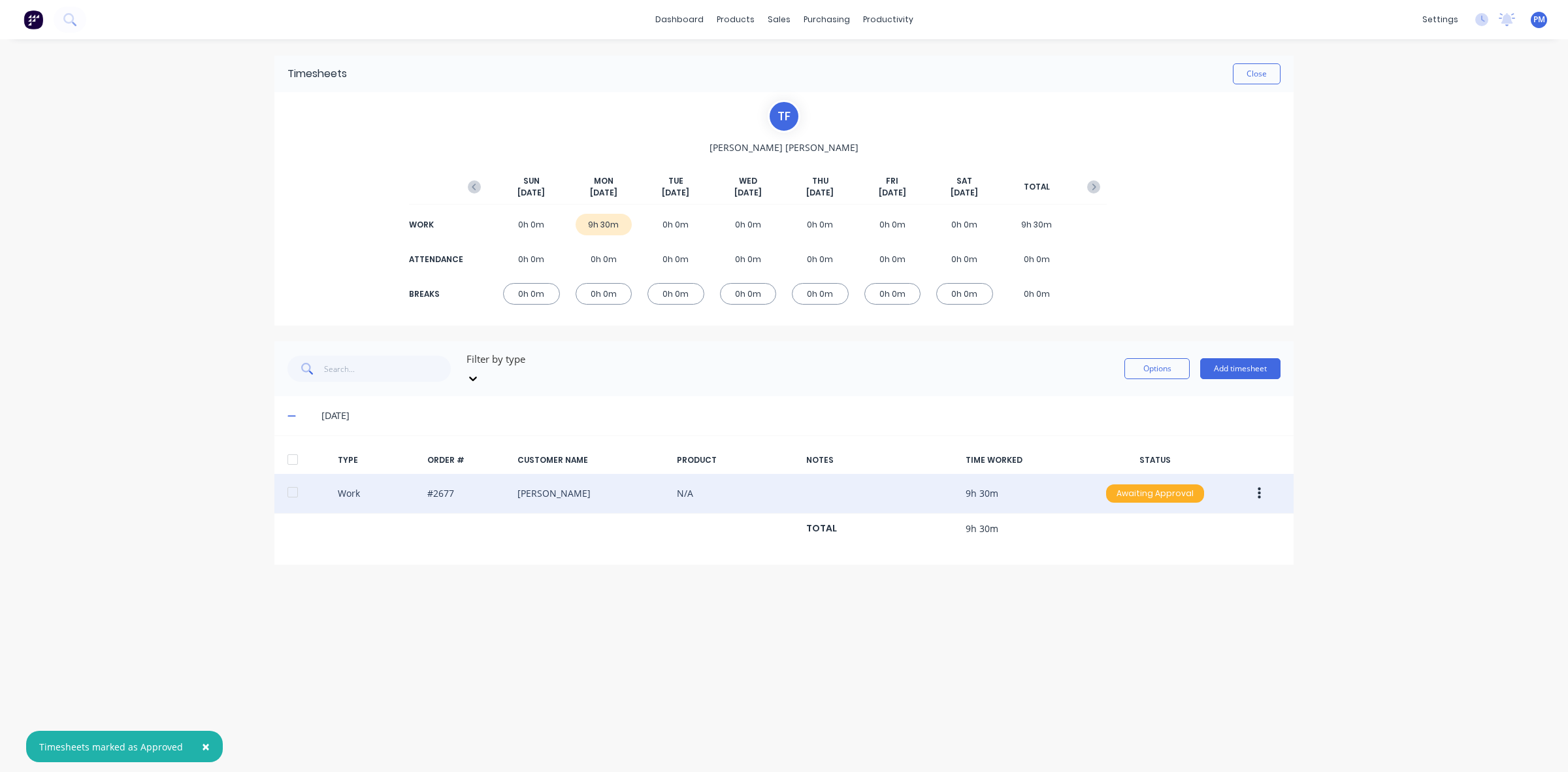
click at [1149, 484] on div "Awaiting Approval" at bounding box center [1155, 493] width 98 height 18
click at [1132, 550] on div "Approved" at bounding box center [1126, 559] width 107 height 18
click at [1259, 82] on button "Close" at bounding box center [1256, 74] width 48 height 21
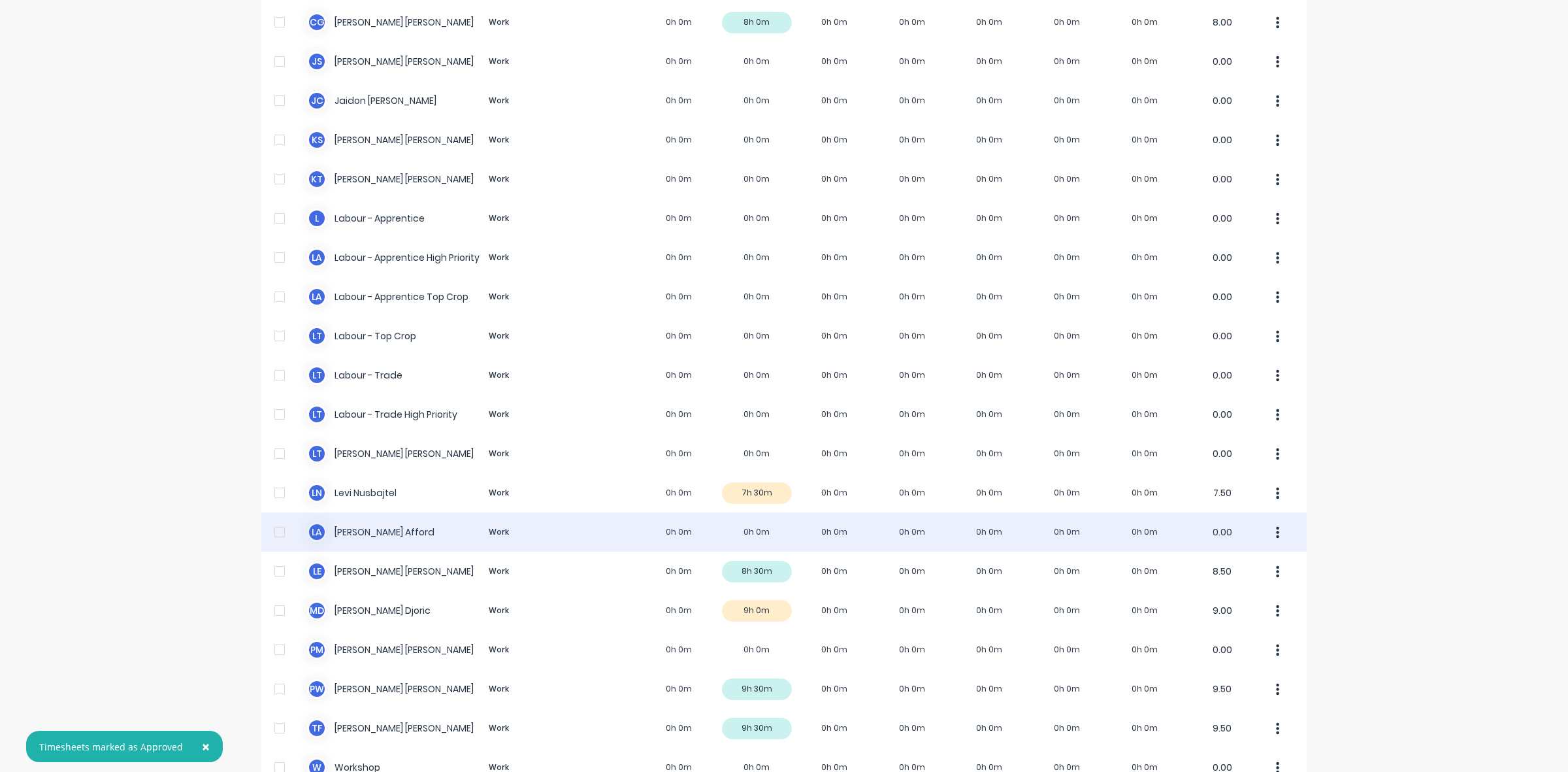
scroll to position [245, 0]
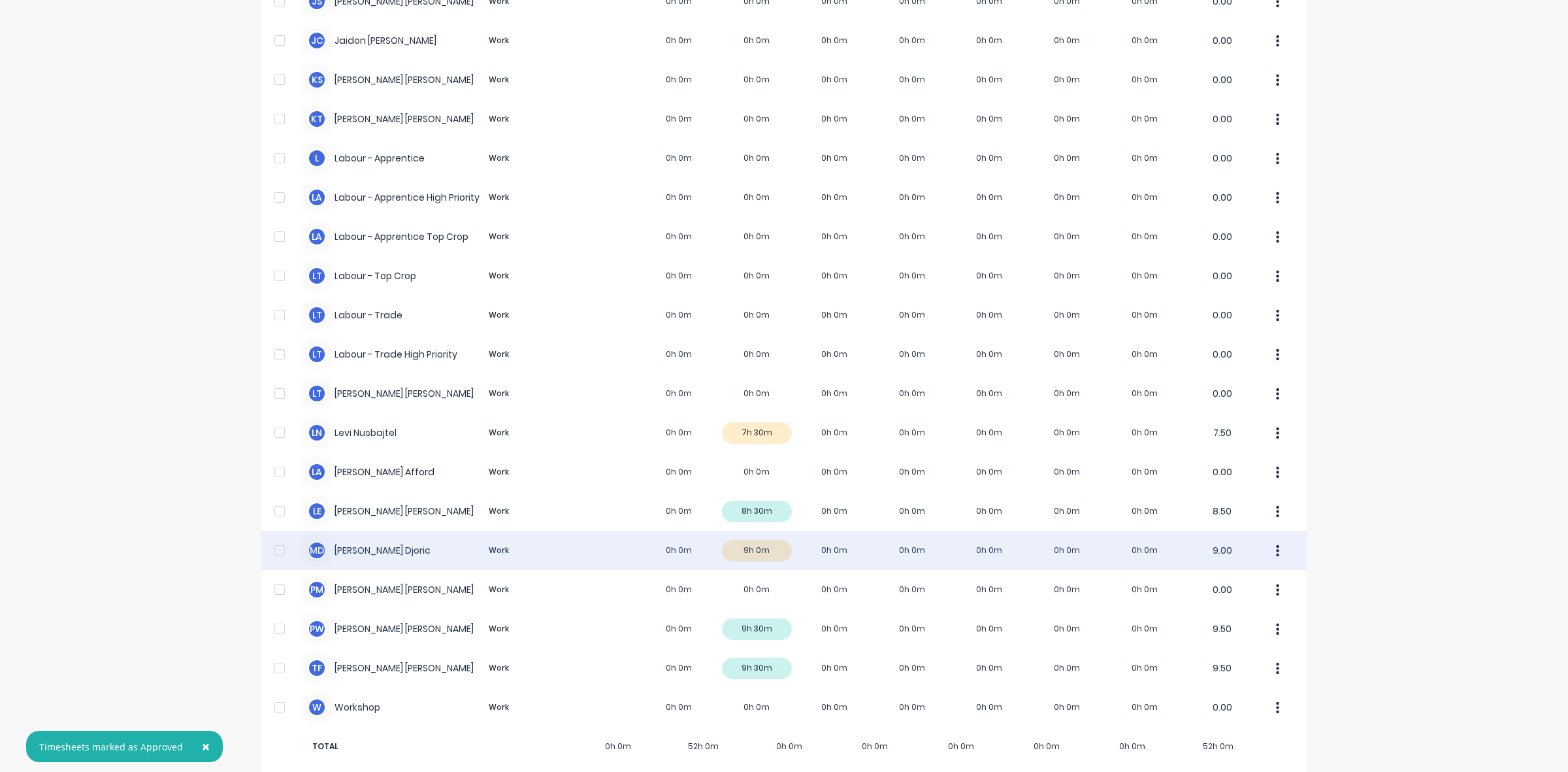
click at [759, 538] on div "M D [PERSON_NAME] Work 0h 0m 9h 0m 0h 0m 0h 0m 0h 0m 0h 0m 0h 0m 9.00" at bounding box center [784, 550] width 1046 height 40
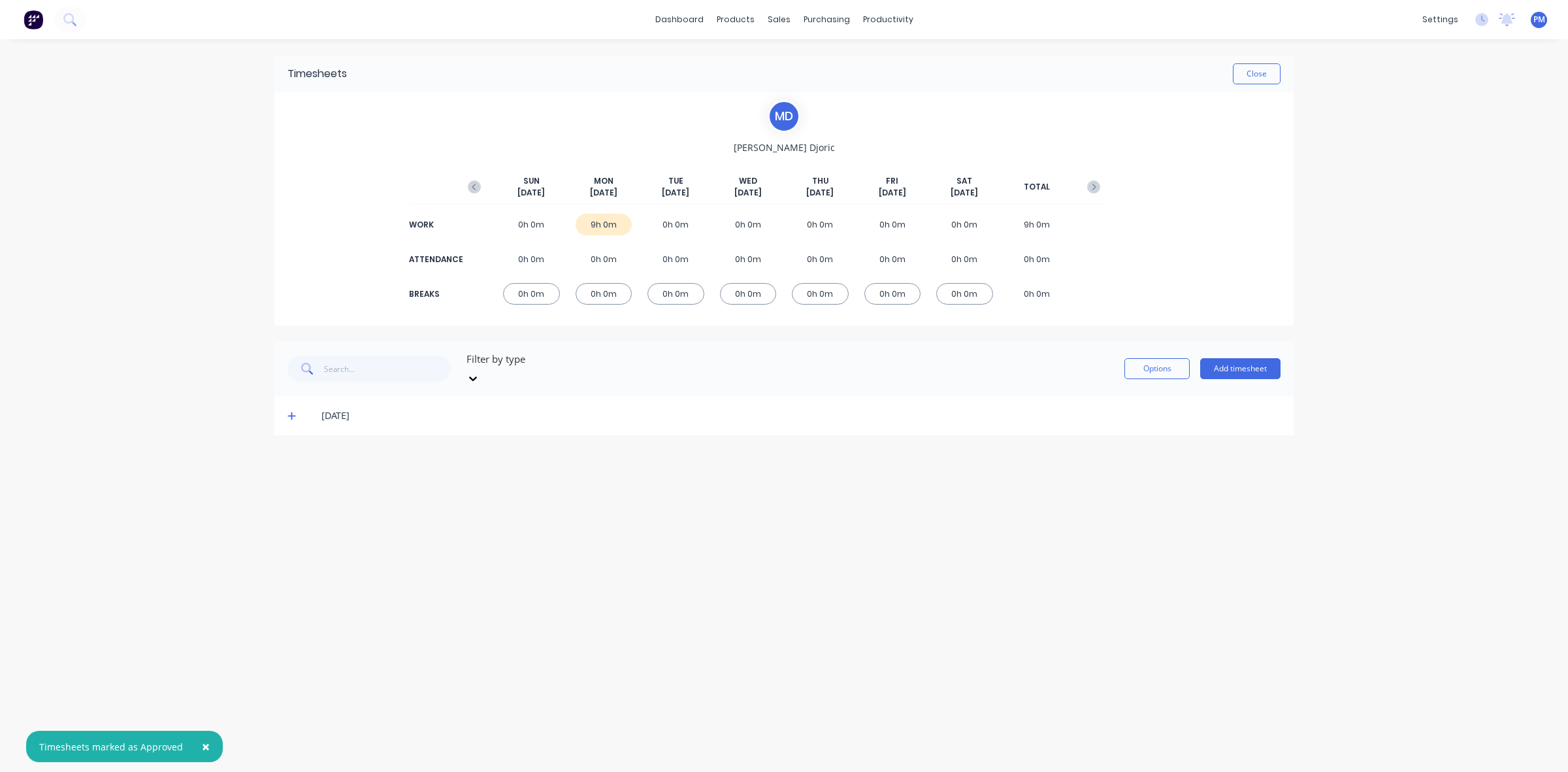
click at [288, 411] on icon at bounding box center [292, 416] width 9 height 10
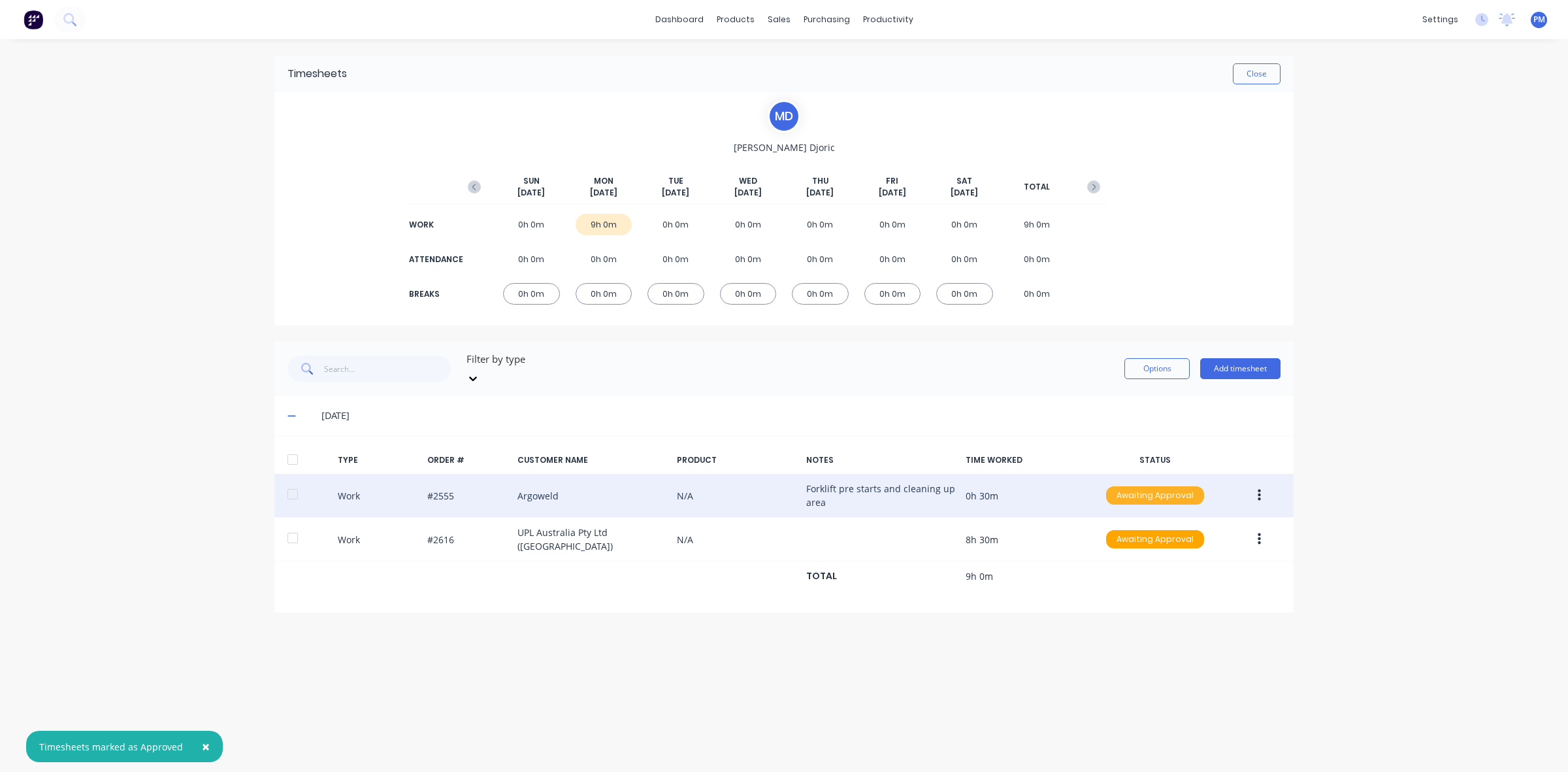
click at [1142, 486] on div "Awaiting Approval" at bounding box center [1155, 495] width 98 height 18
click at [1121, 552] on div "Approved" at bounding box center [1126, 561] width 107 height 18
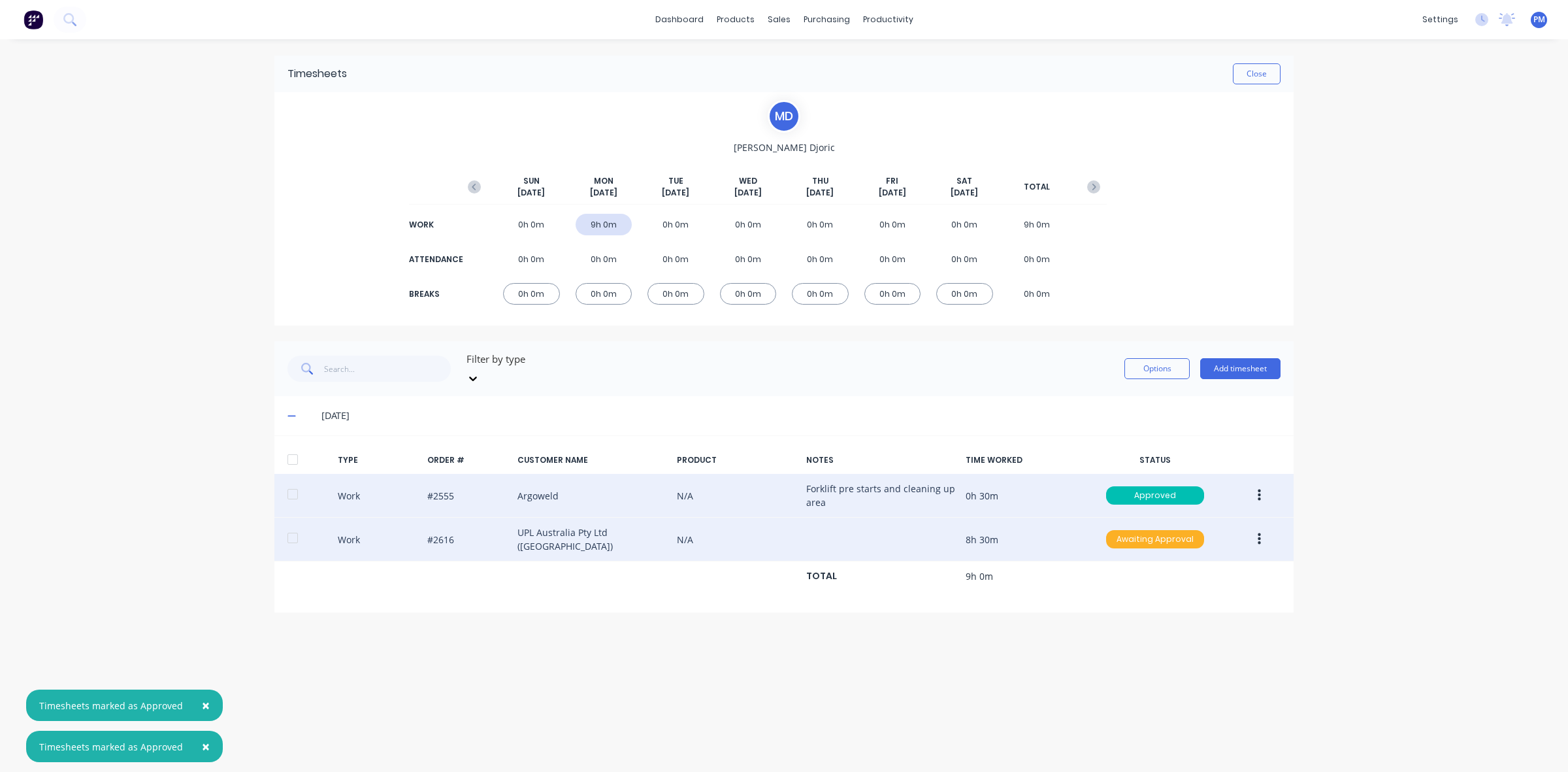
click at [1139, 530] on div "Awaiting Approval" at bounding box center [1155, 539] width 98 height 18
click at [1135, 596] on div "Approved" at bounding box center [1126, 604] width 107 height 18
click at [1247, 72] on button "Close" at bounding box center [1256, 74] width 48 height 21
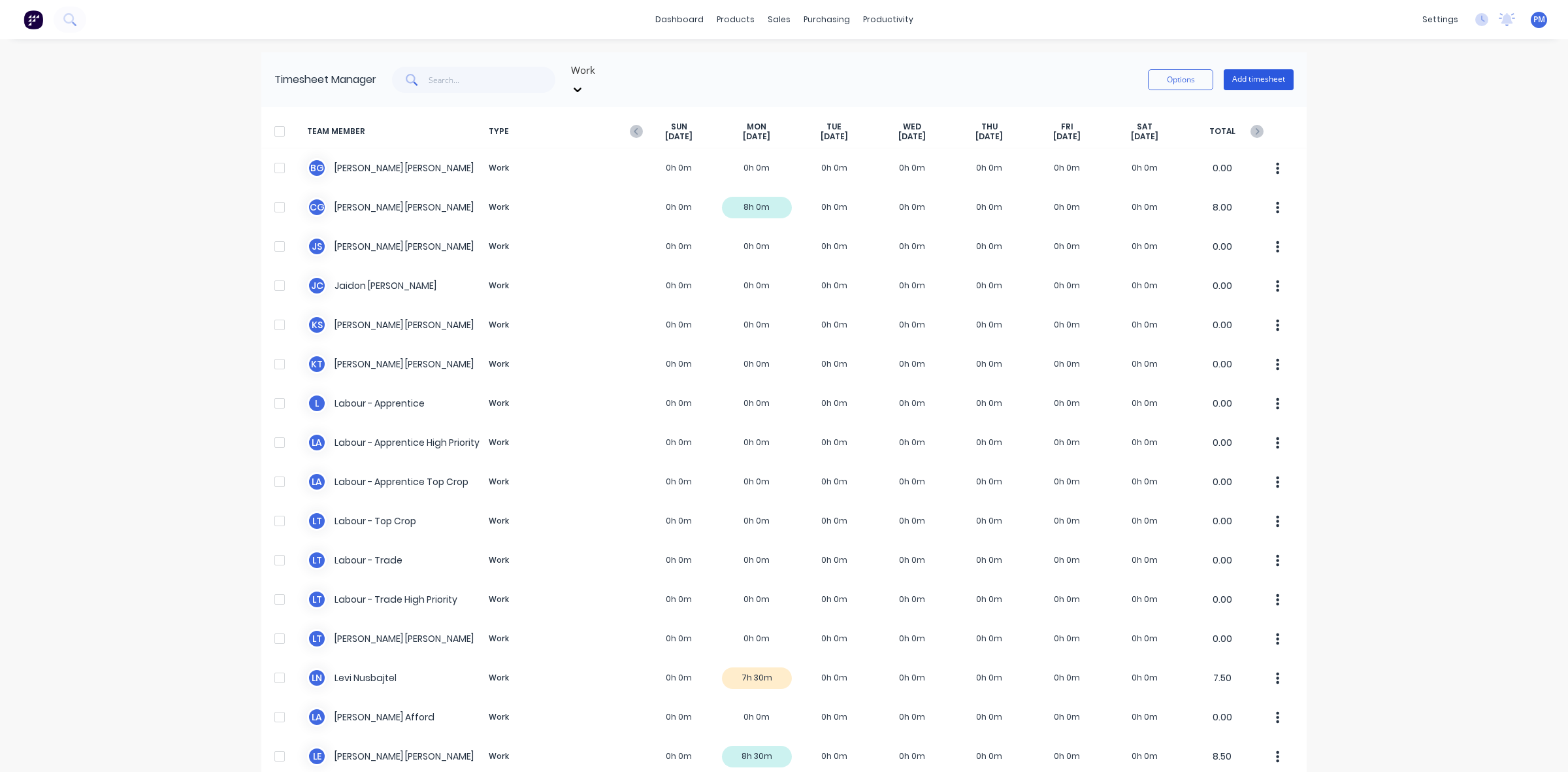
click at [1237, 70] on button "Add timesheet" at bounding box center [1259, 80] width 70 height 21
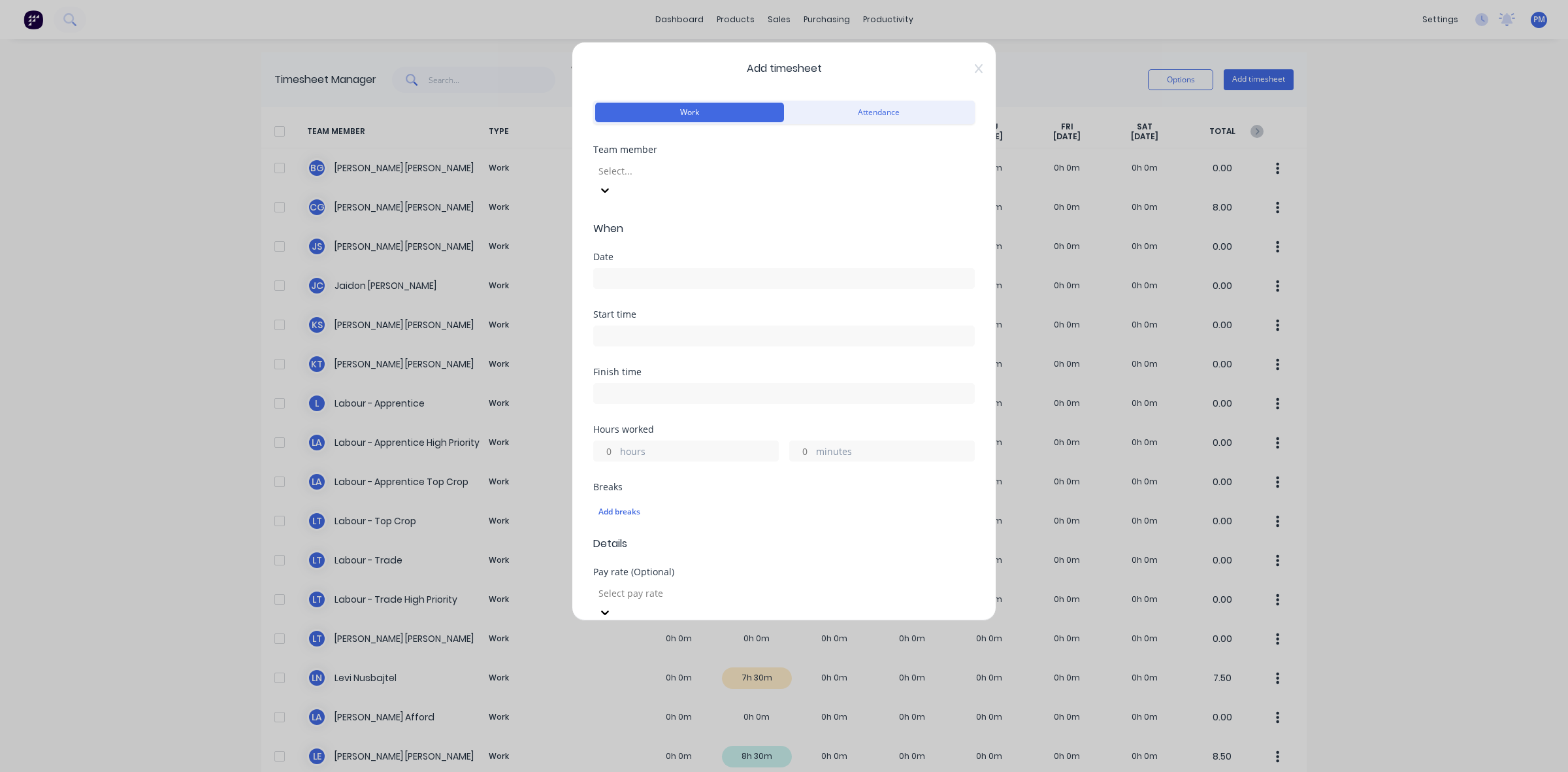
click at [660, 168] on div at bounding box center [691, 170] width 188 height 16
click at [629, 269] on input at bounding box center [784, 278] width 380 height 20
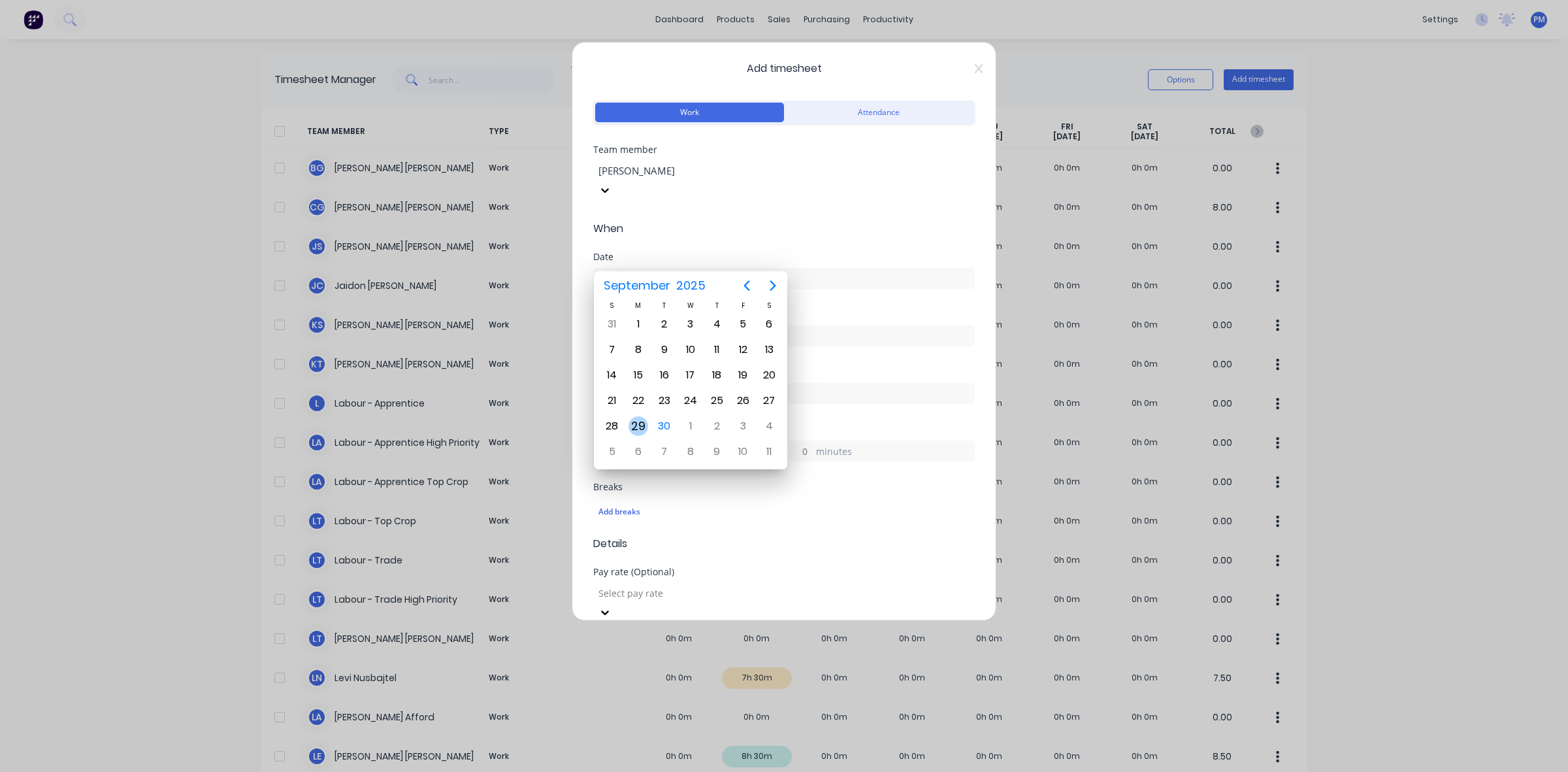
click at [638, 416] on div "29" at bounding box center [638, 426] width 20 height 20
type input "[DATE]"
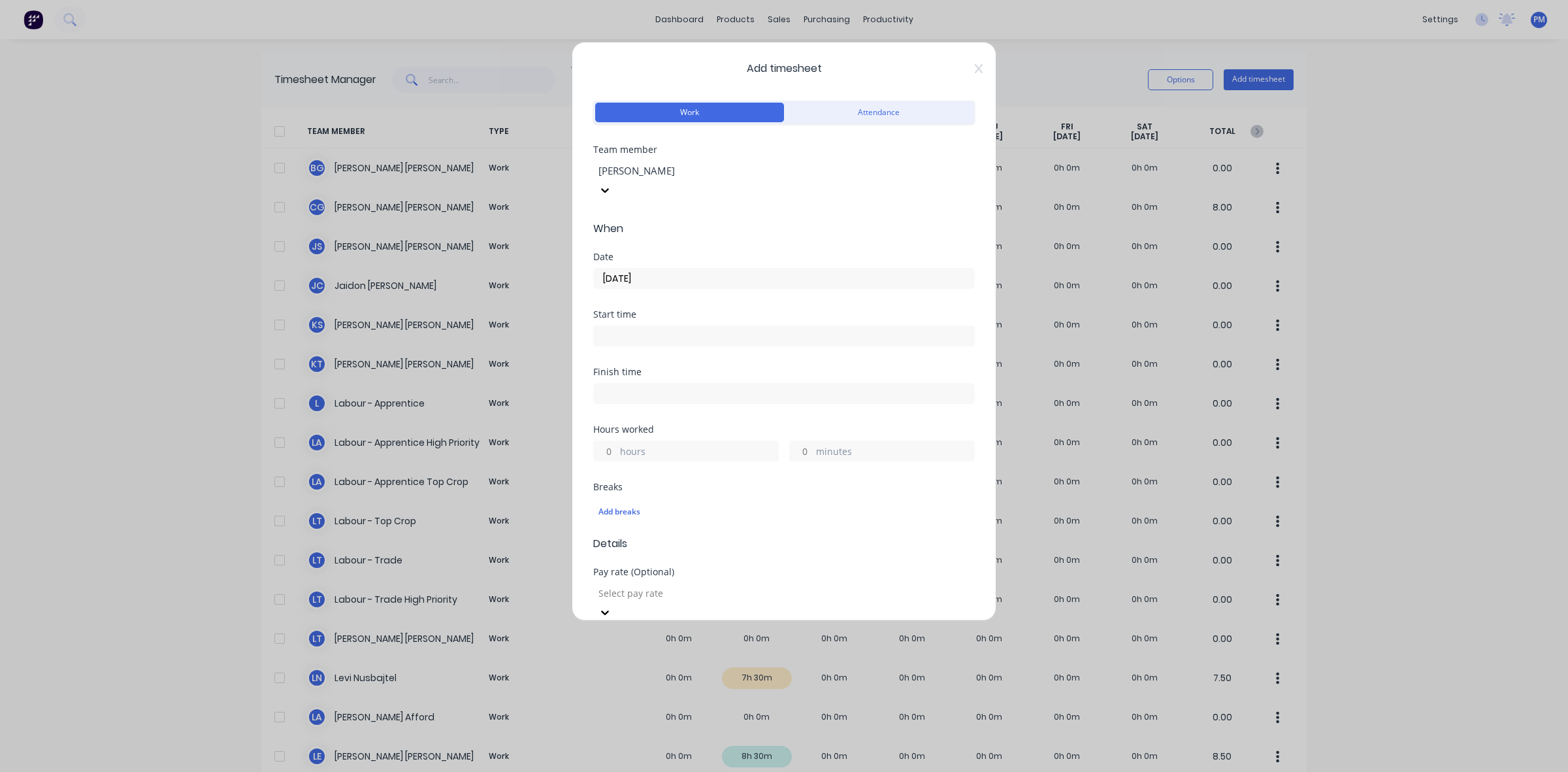
click at [629, 326] on label at bounding box center [784, 336] width 382 height 21
click at [629, 326] on input at bounding box center [784, 336] width 380 height 20
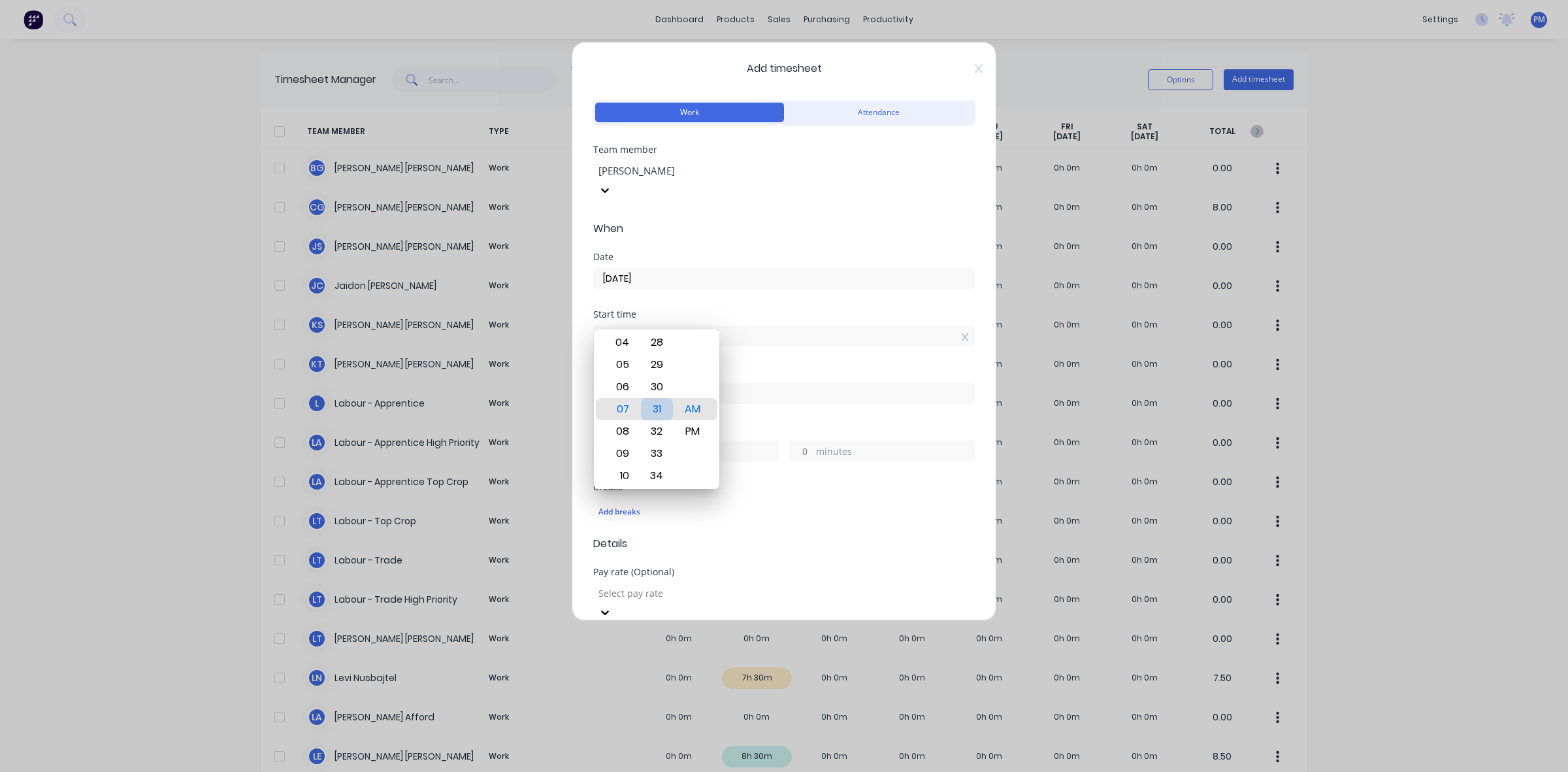
type input "07:30 AM"
click at [645, 413] on div "30" at bounding box center [657, 409] width 32 height 22
click at [676, 409] on div "AM PM" at bounding box center [693, 408] width 36 height 1799
click at [841, 495] on div "Add breaks" at bounding box center [784, 510] width 382 height 31
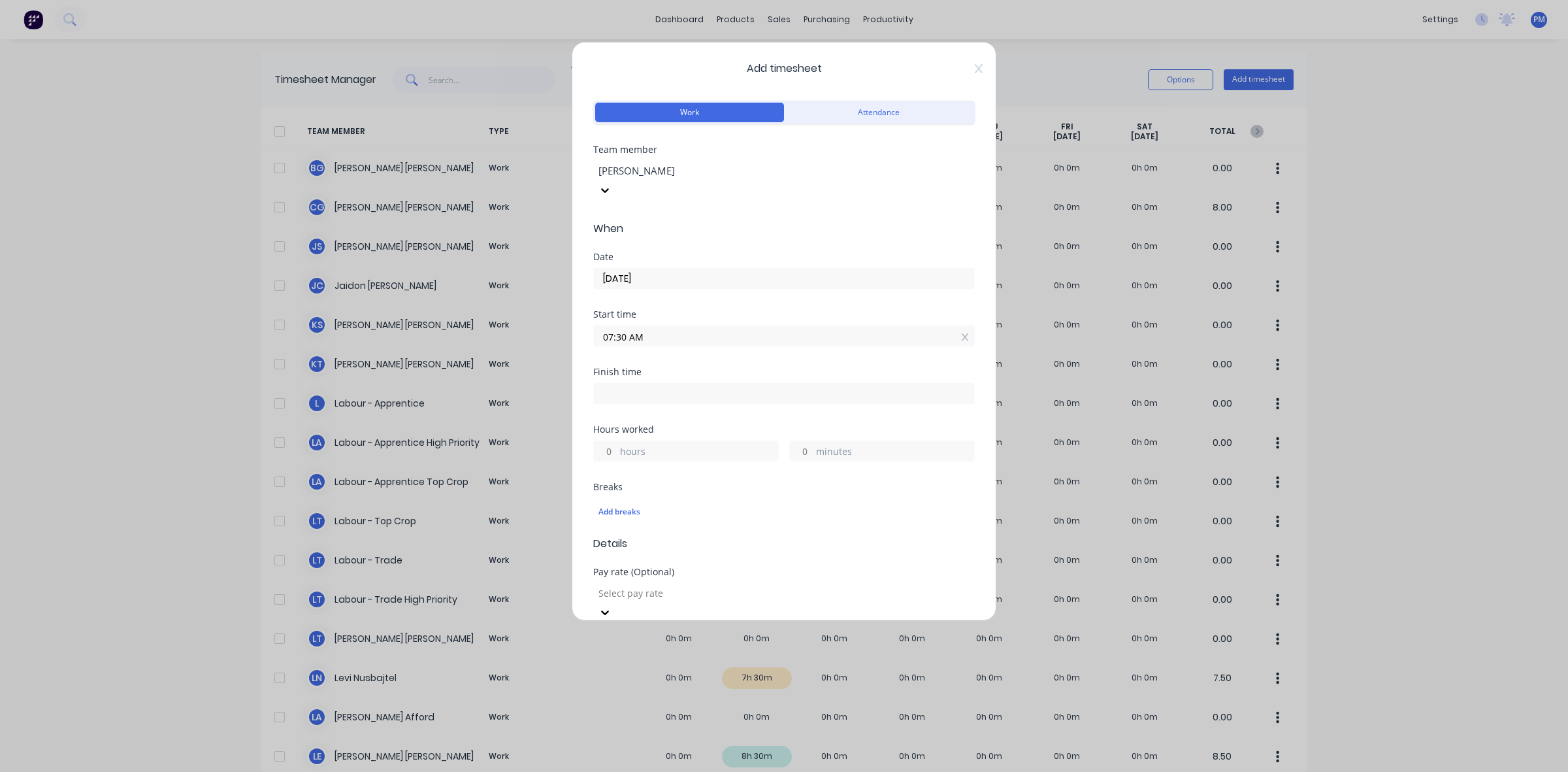
drag, startPoint x: 616, startPoint y: 430, endPoint x: 606, endPoint y: 430, distance: 10.0
click at [606, 441] on input "hours" at bounding box center [605, 451] width 23 height 20
type input "7"
type input "02:30 PM"
drag, startPoint x: 798, startPoint y: 431, endPoint x: 789, endPoint y: 431, distance: 9.0
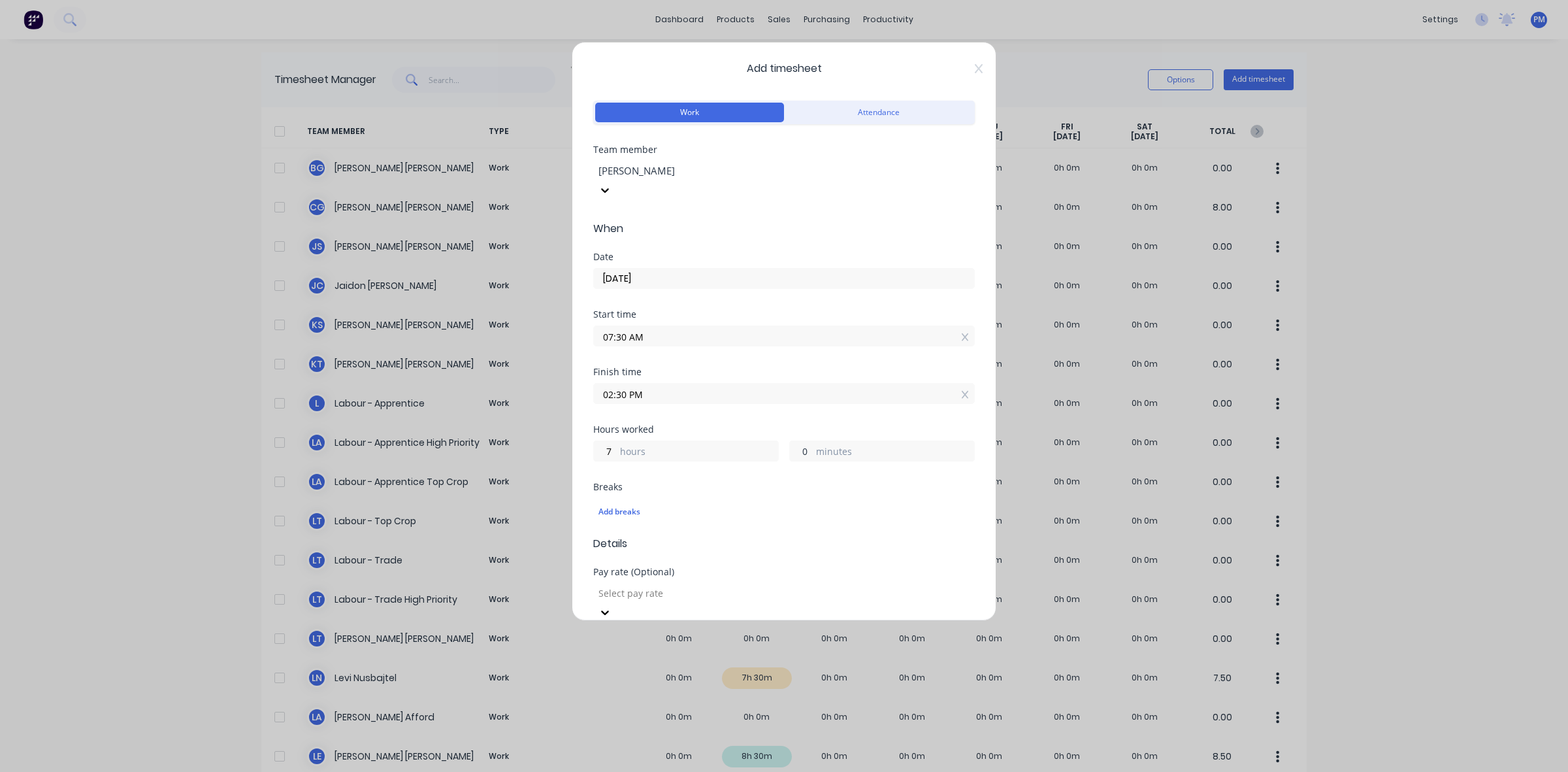
click at [790, 441] on input "0" at bounding box center [801, 451] width 23 height 20
type input "30"
type input "03:00 PM"
click at [732, 482] on div "Breaks Add breaks" at bounding box center [784, 503] width 382 height 43
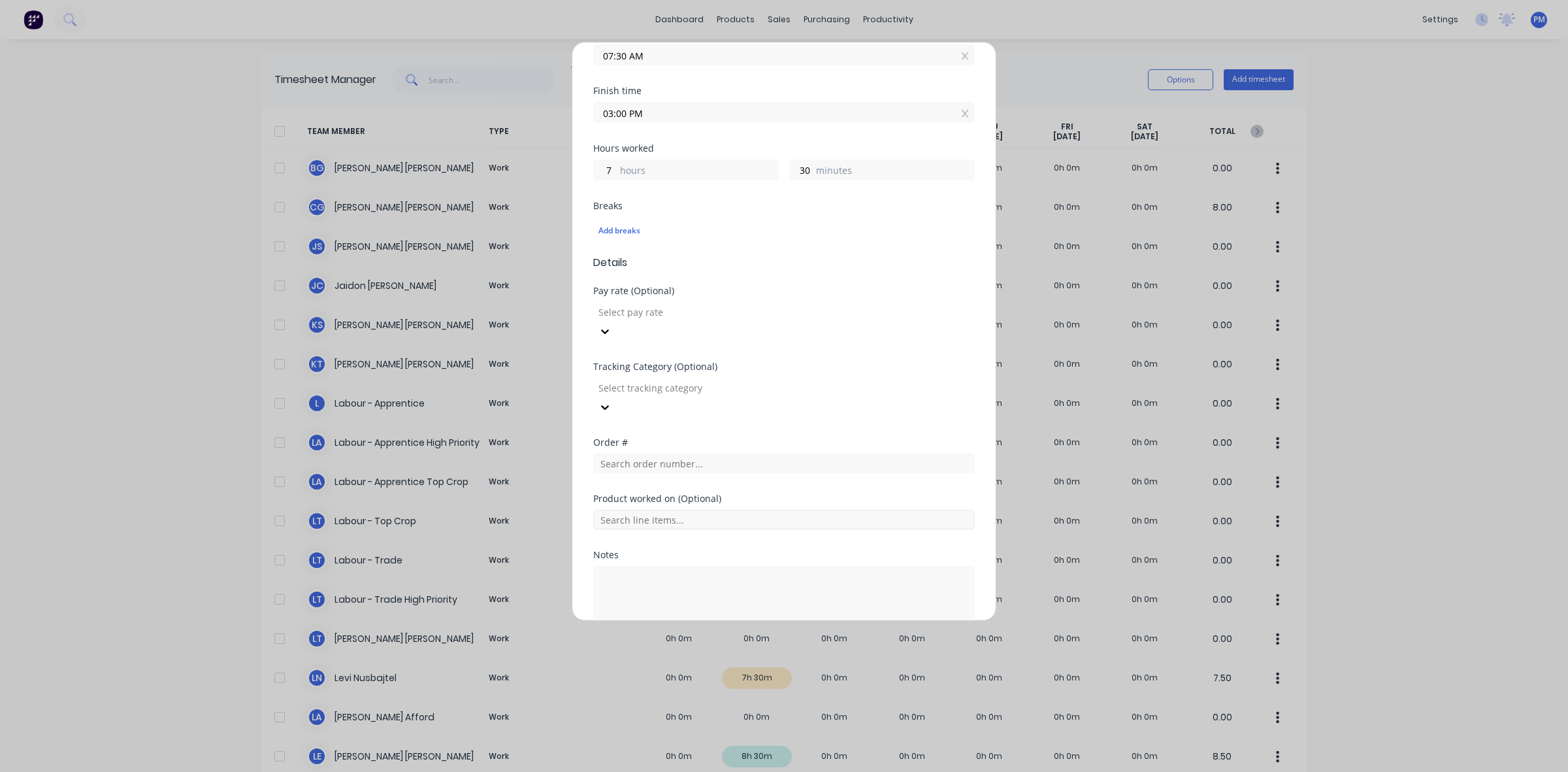
scroll to position [299, 0]
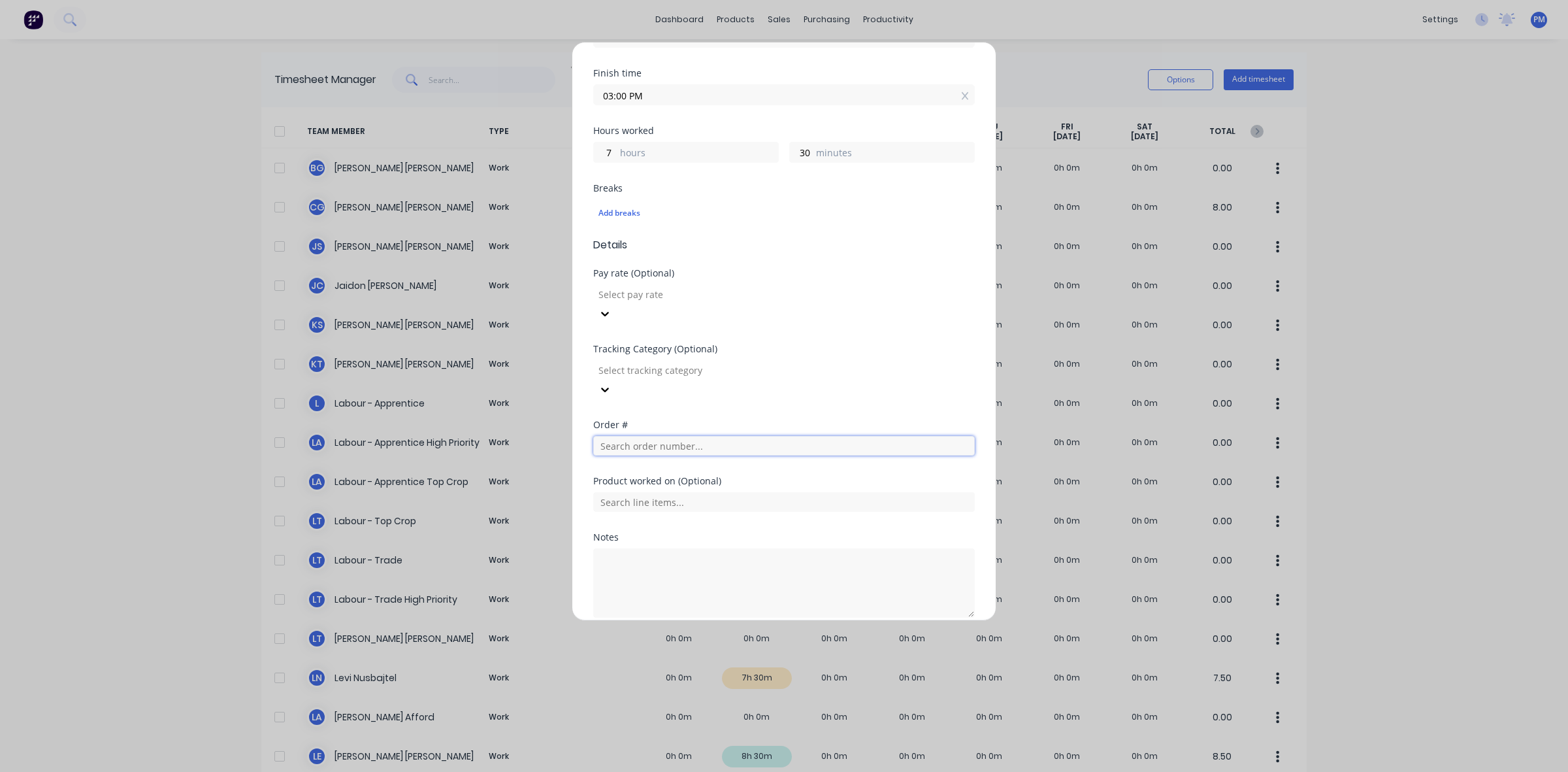
click at [634, 436] on input "text" at bounding box center [784, 446] width 382 height 20
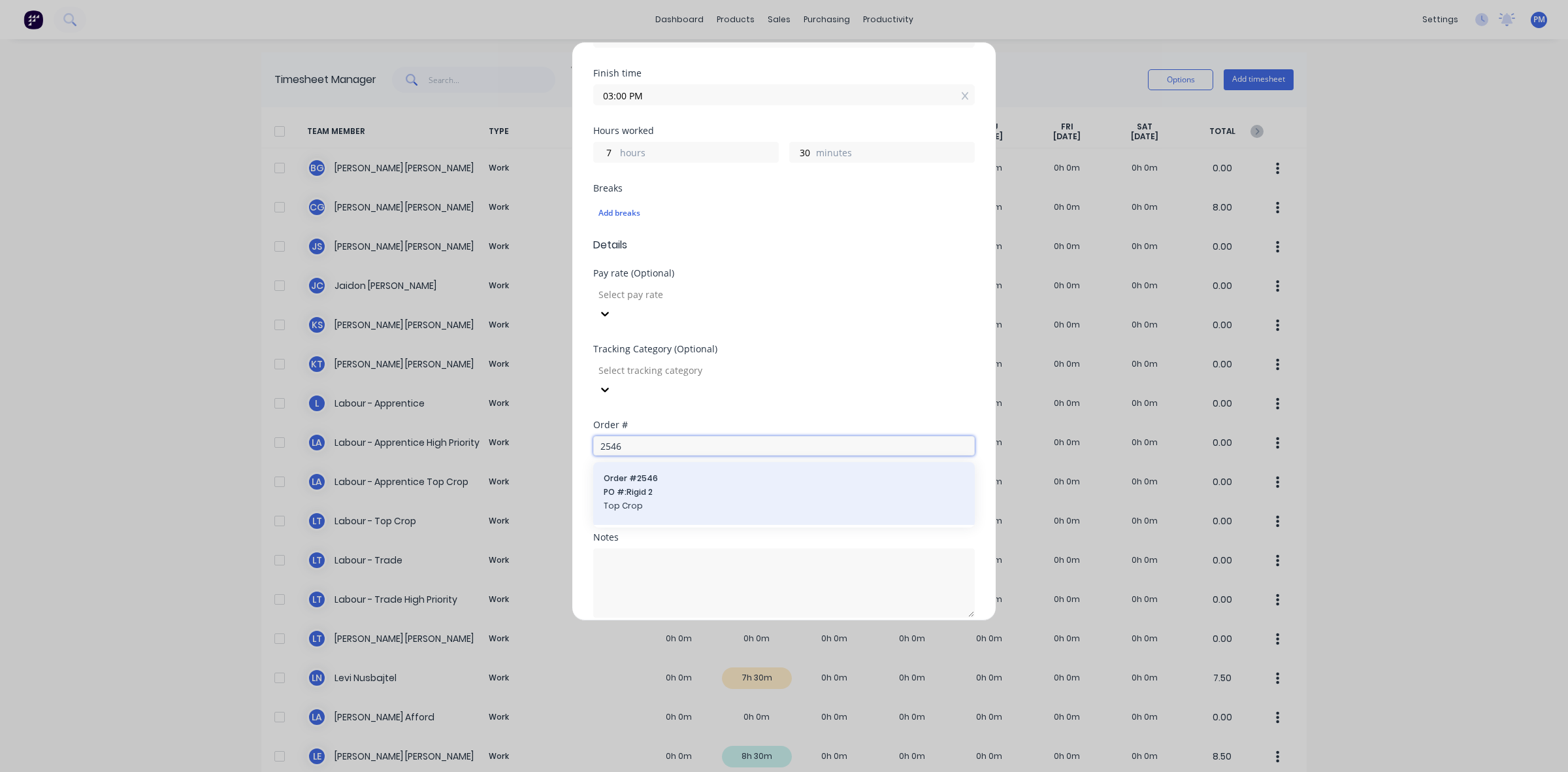
type input "2546"
click at [635, 486] on span "PO #: Rigid 2" at bounding box center [784, 492] width 361 height 12
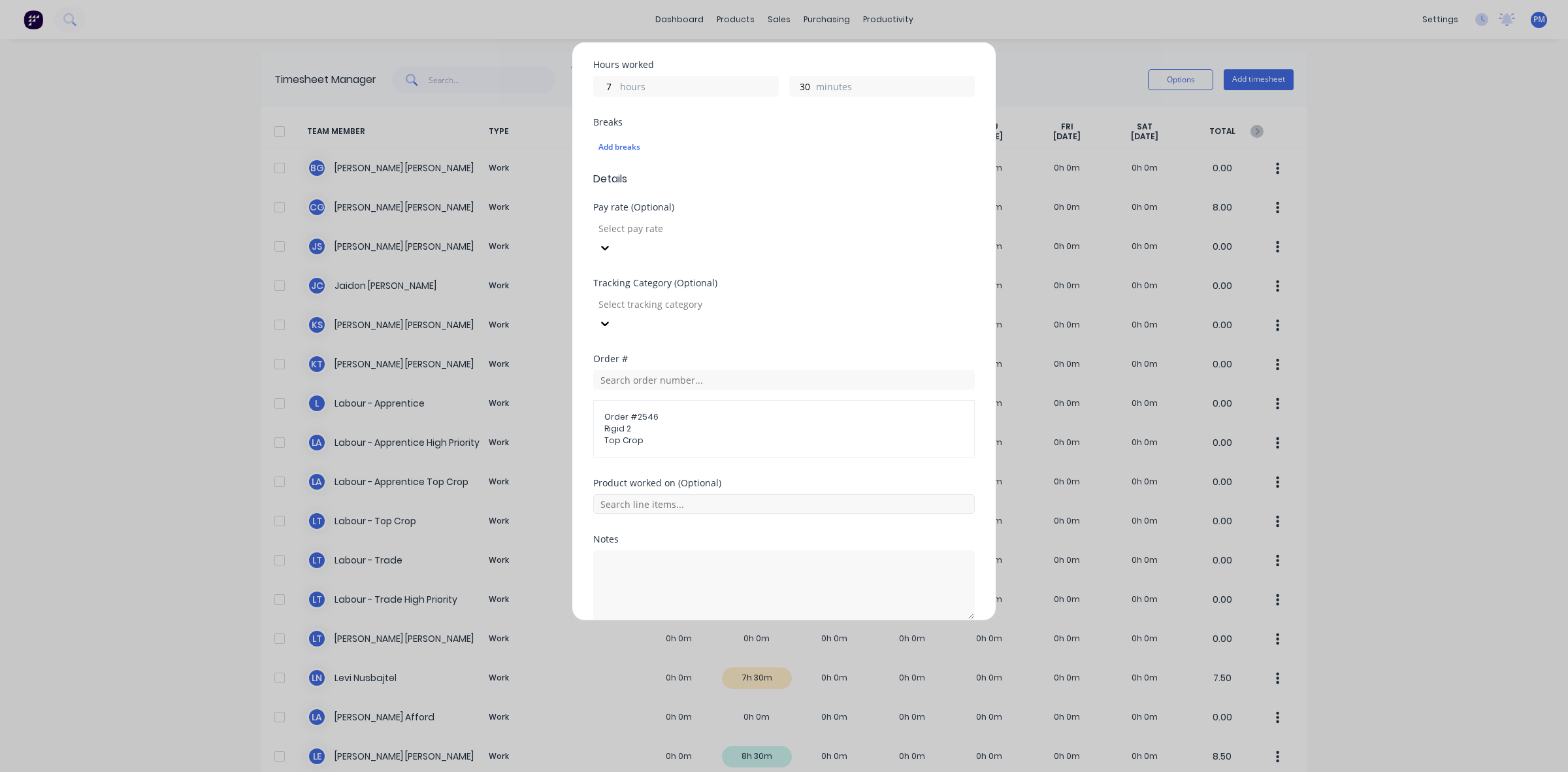
scroll to position [367, 0]
click at [753, 638] on button "Add manual time entry" at bounding box center [753, 648] width 110 height 21
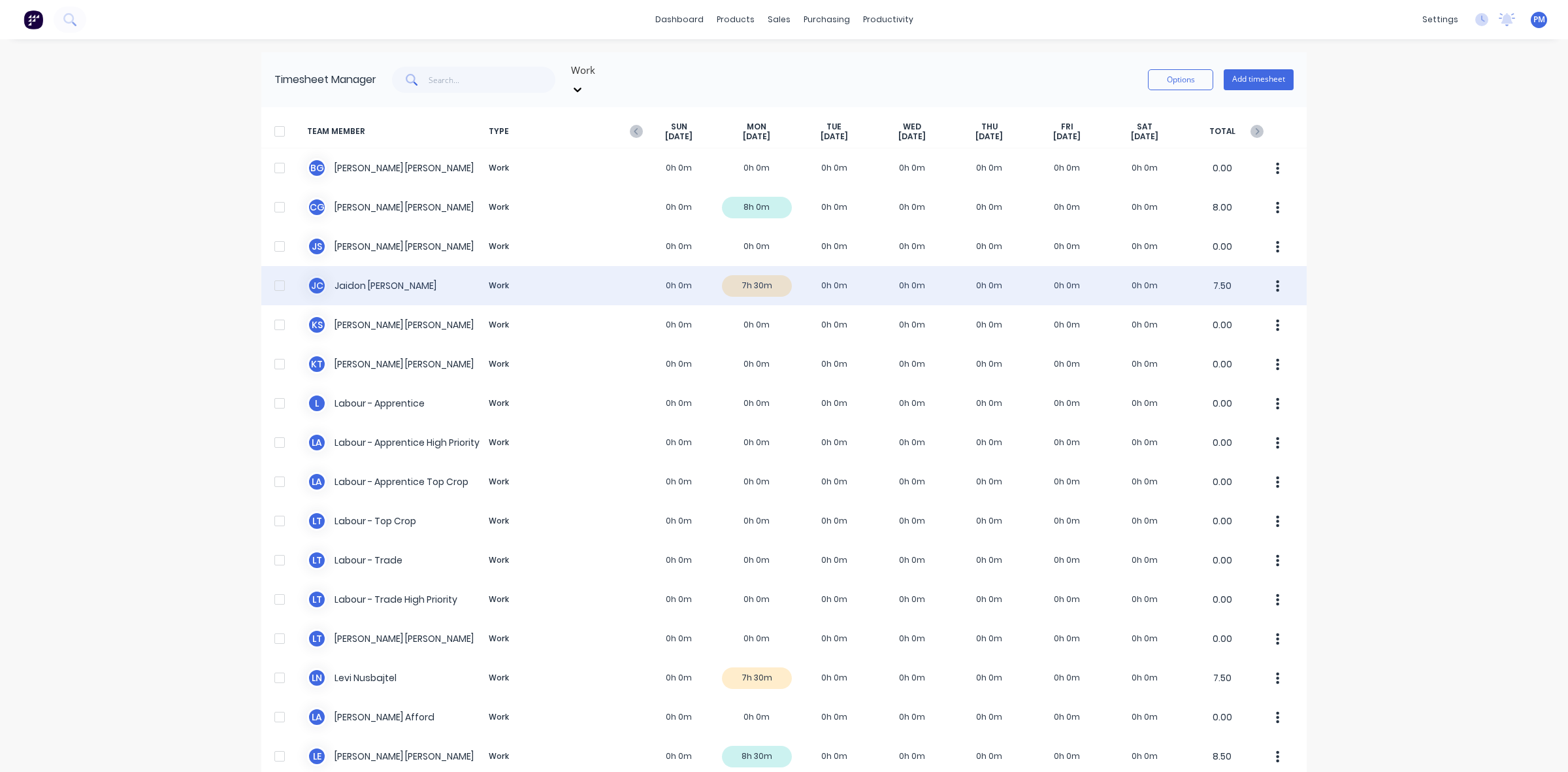
click at [774, 271] on div "[PERSON_NAME] [PERSON_NAME] Work 0h 0m 7h 30m 0h 0m 0h 0m 0h 0m 0h 0m 0h 0m 7.50" at bounding box center [784, 285] width 1046 height 40
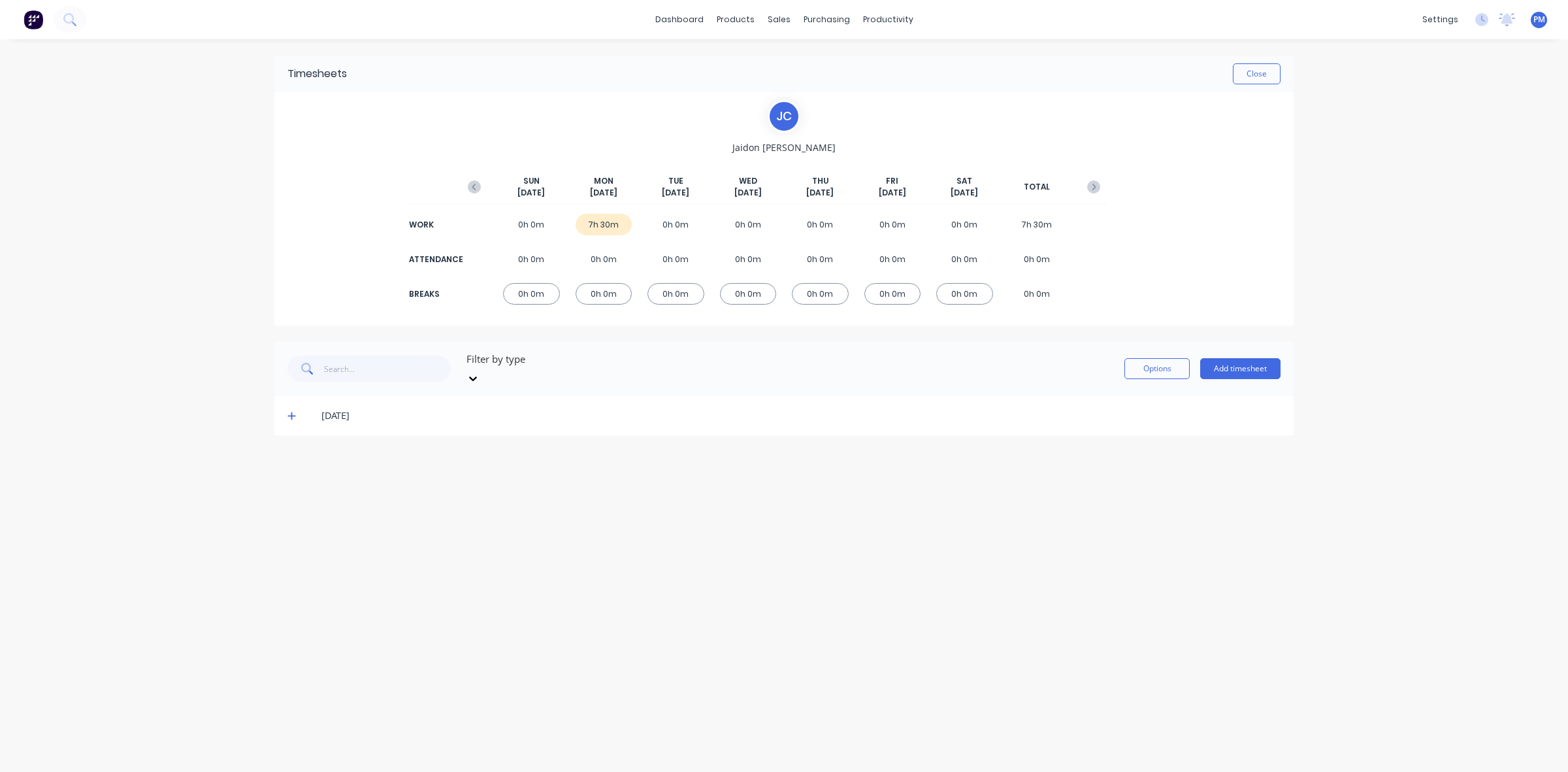
click at [296, 411] on icon at bounding box center [292, 416] width 9 height 10
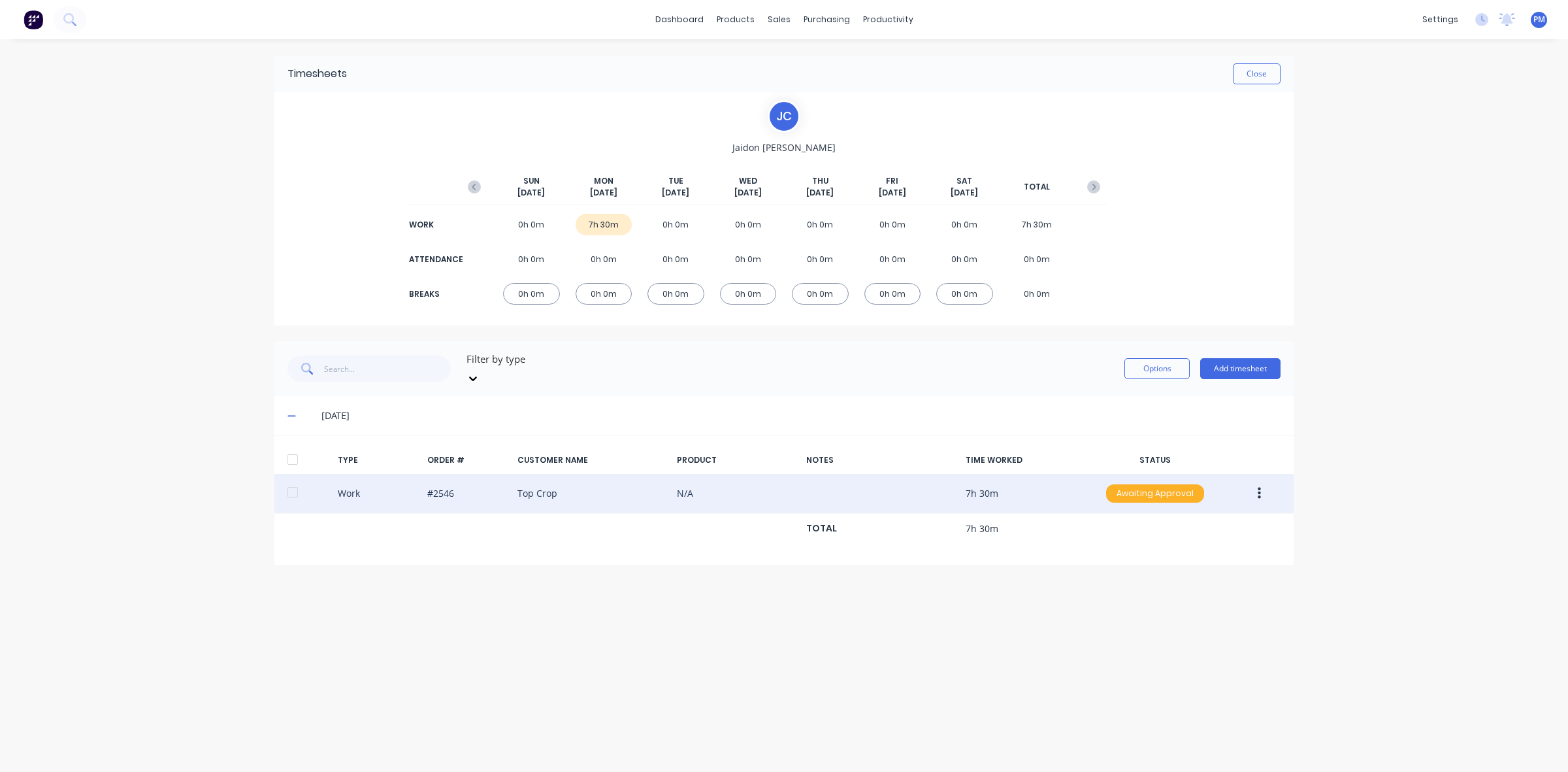
click at [1128, 484] on div "Awaiting Approval" at bounding box center [1155, 493] width 98 height 18
click at [1128, 550] on div "Approved" at bounding box center [1126, 559] width 107 height 18
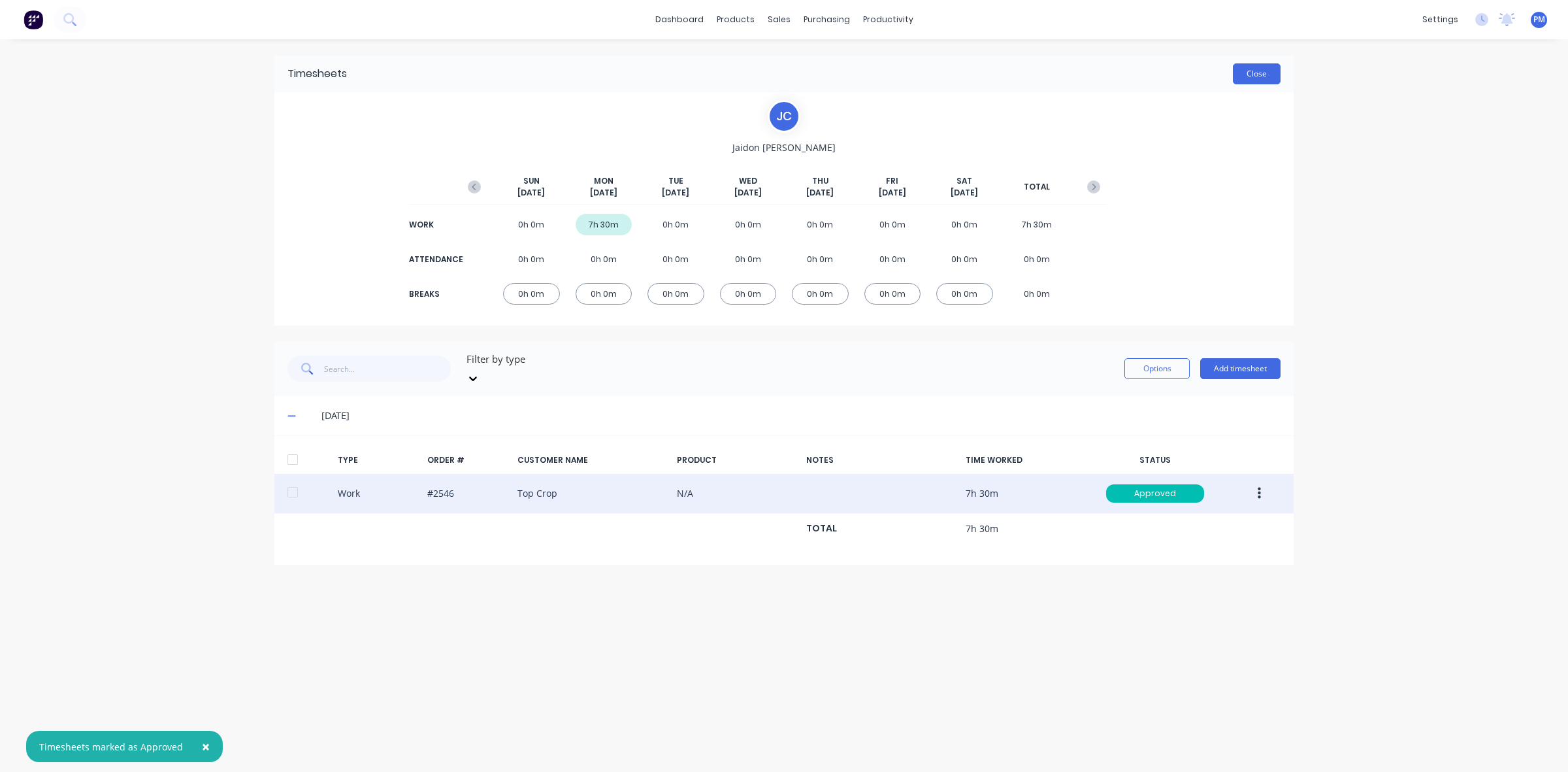
click at [1267, 76] on button "Close" at bounding box center [1256, 74] width 48 height 21
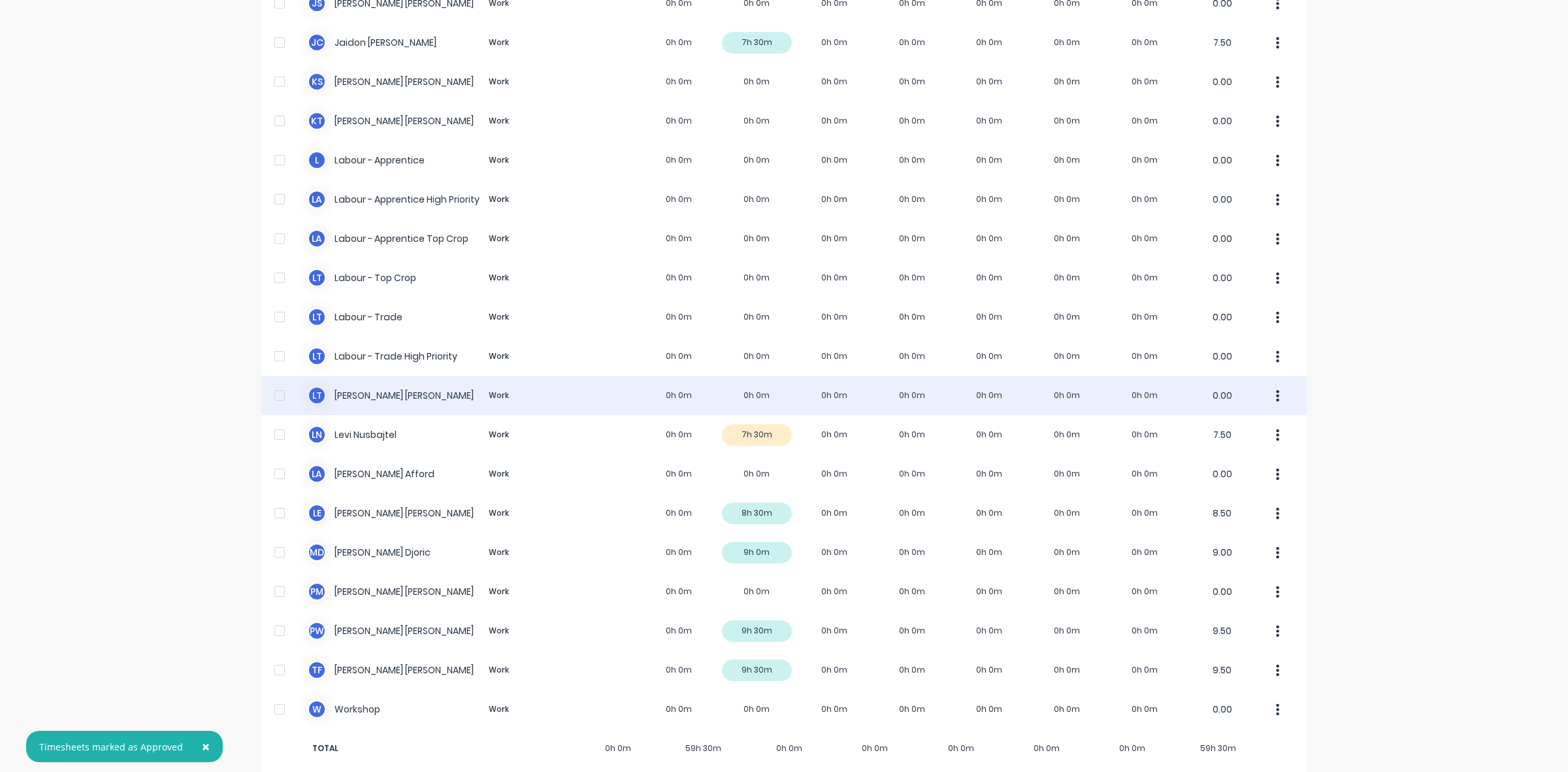
scroll to position [245, 0]
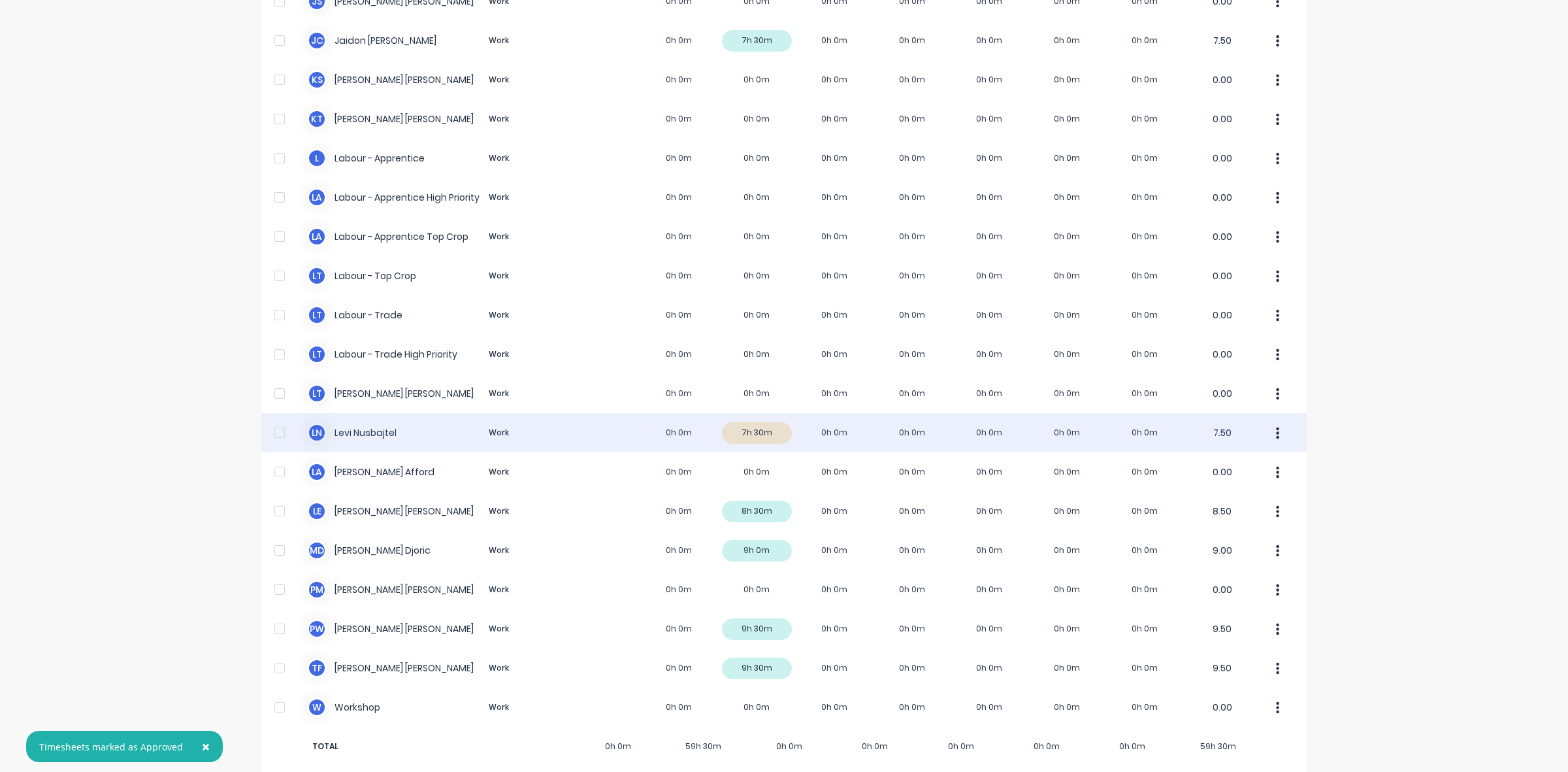
click at [767, 417] on div "[PERSON_NAME] Nusbajtel Work 0h 0m 7h 30m 0h 0m 0h 0m 0h 0m 0h 0m 0h 0m 7.50" at bounding box center [784, 432] width 1046 height 40
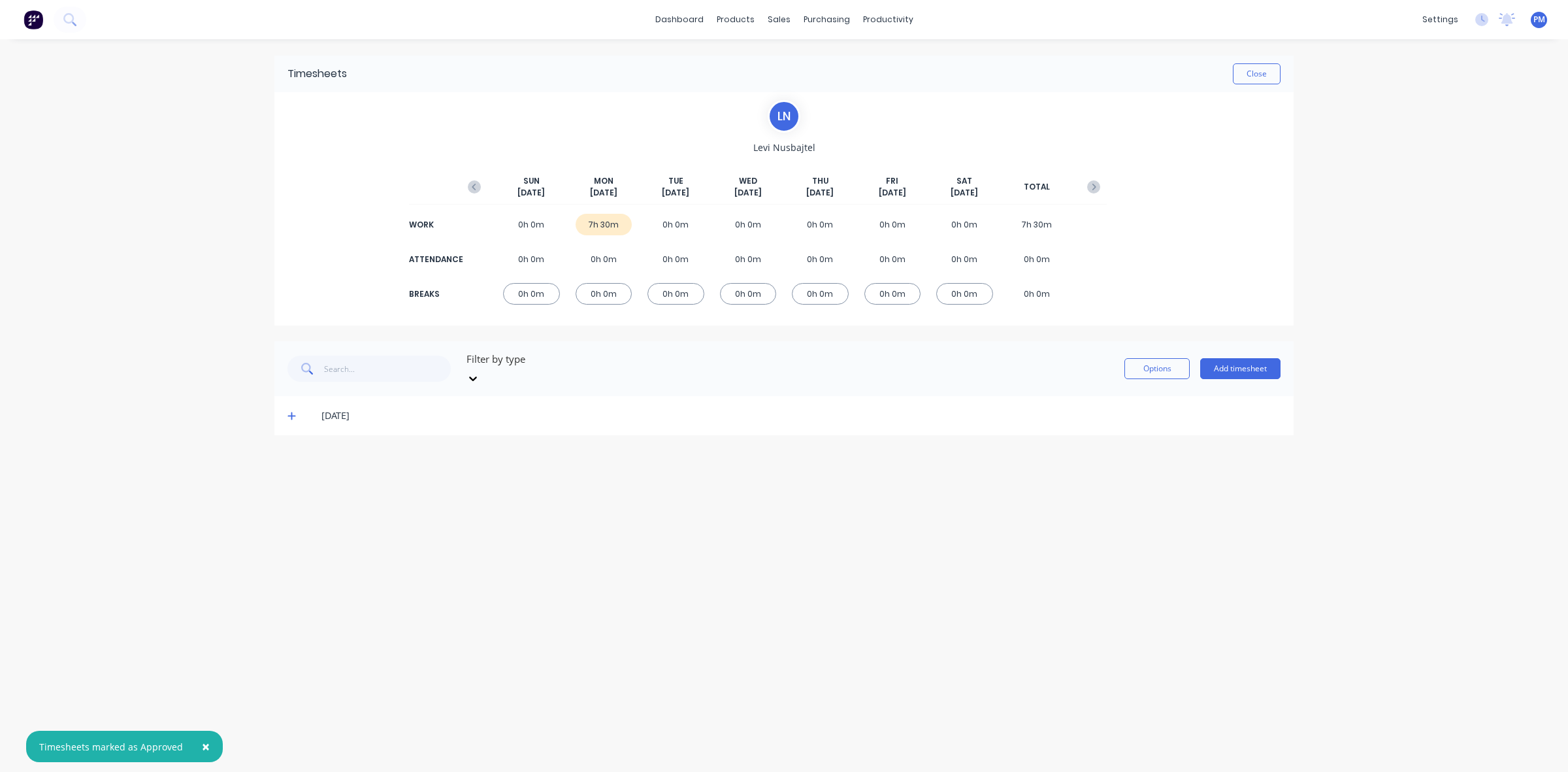
click at [290, 411] on icon at bounding box center [292, 416] width 9 height 10
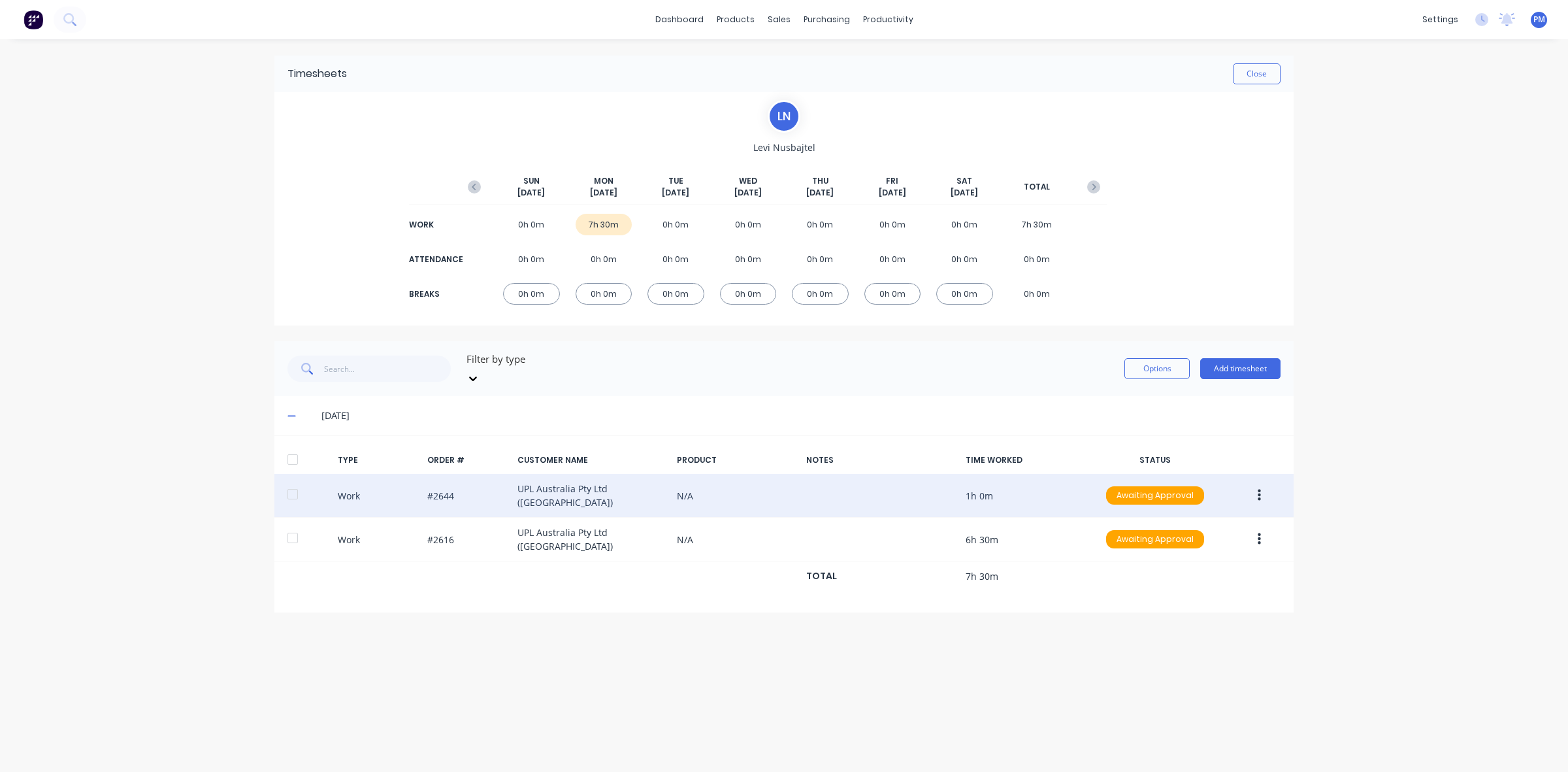
click at [1265, 484] on button "button" at bounding box center [1259, 495] width 31 height 23
click at [1179, 541] on div "Delete" at bounding box center [1213, 551] width 101 height 19
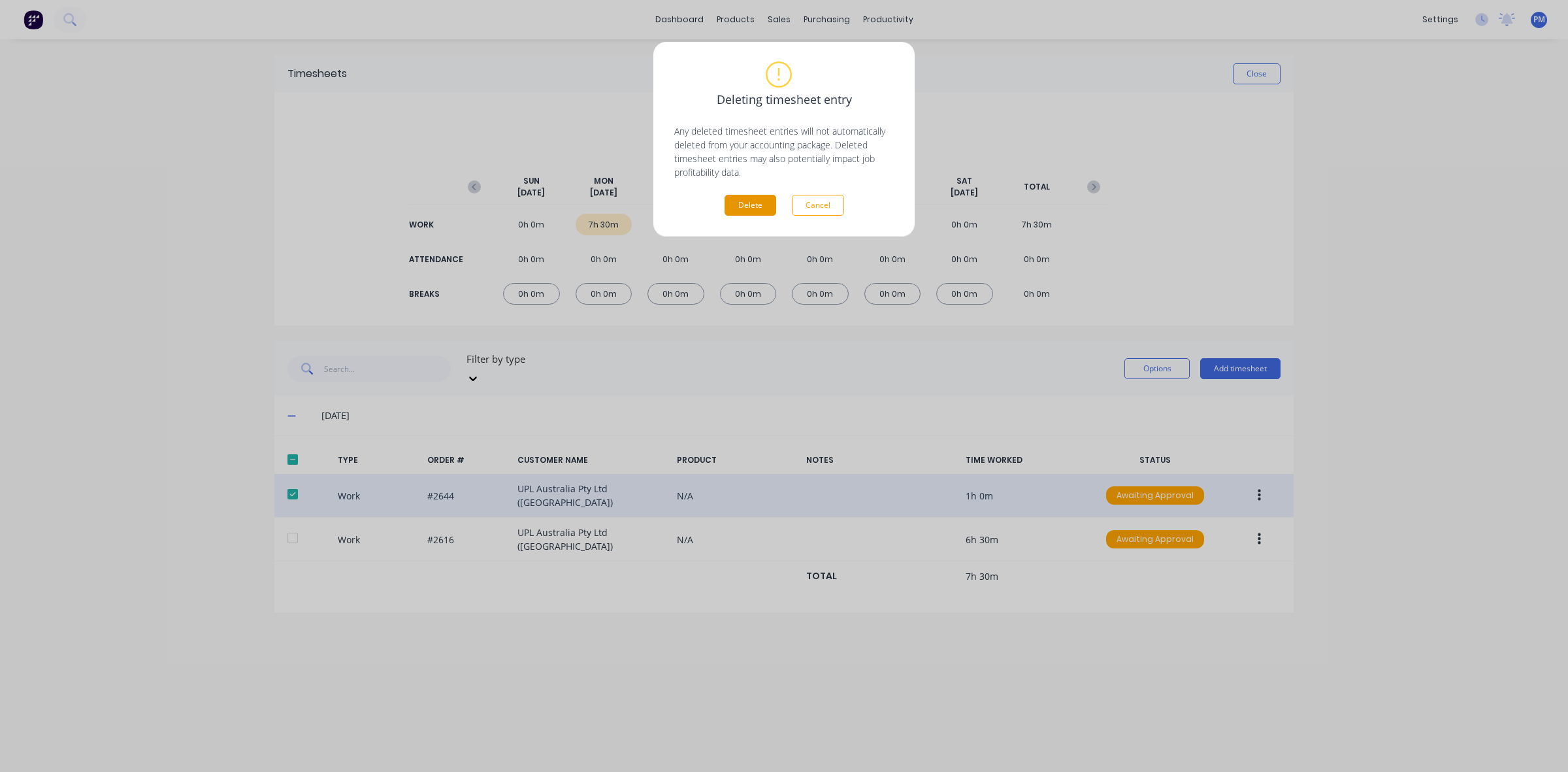
click at [765, 201] on button "Delete" at bounding box center [750, 205] width 52 height 21
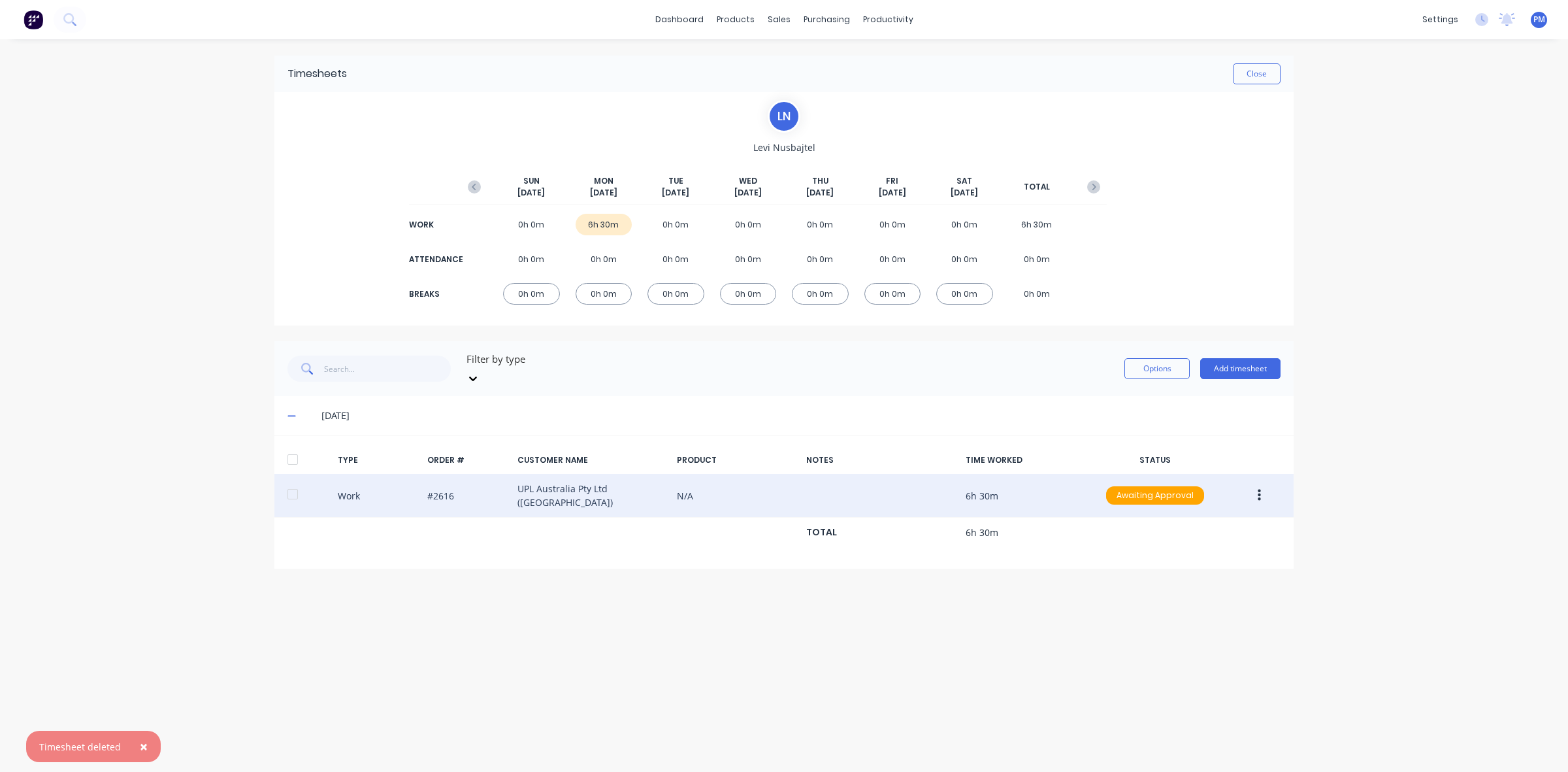
click at [1261, 484] on button "button" at bounding box center [1259, 495] width 31 height 23
click at [1188, 437] on div "Edit" at bounding box center [1213, 446] width 101 height 19
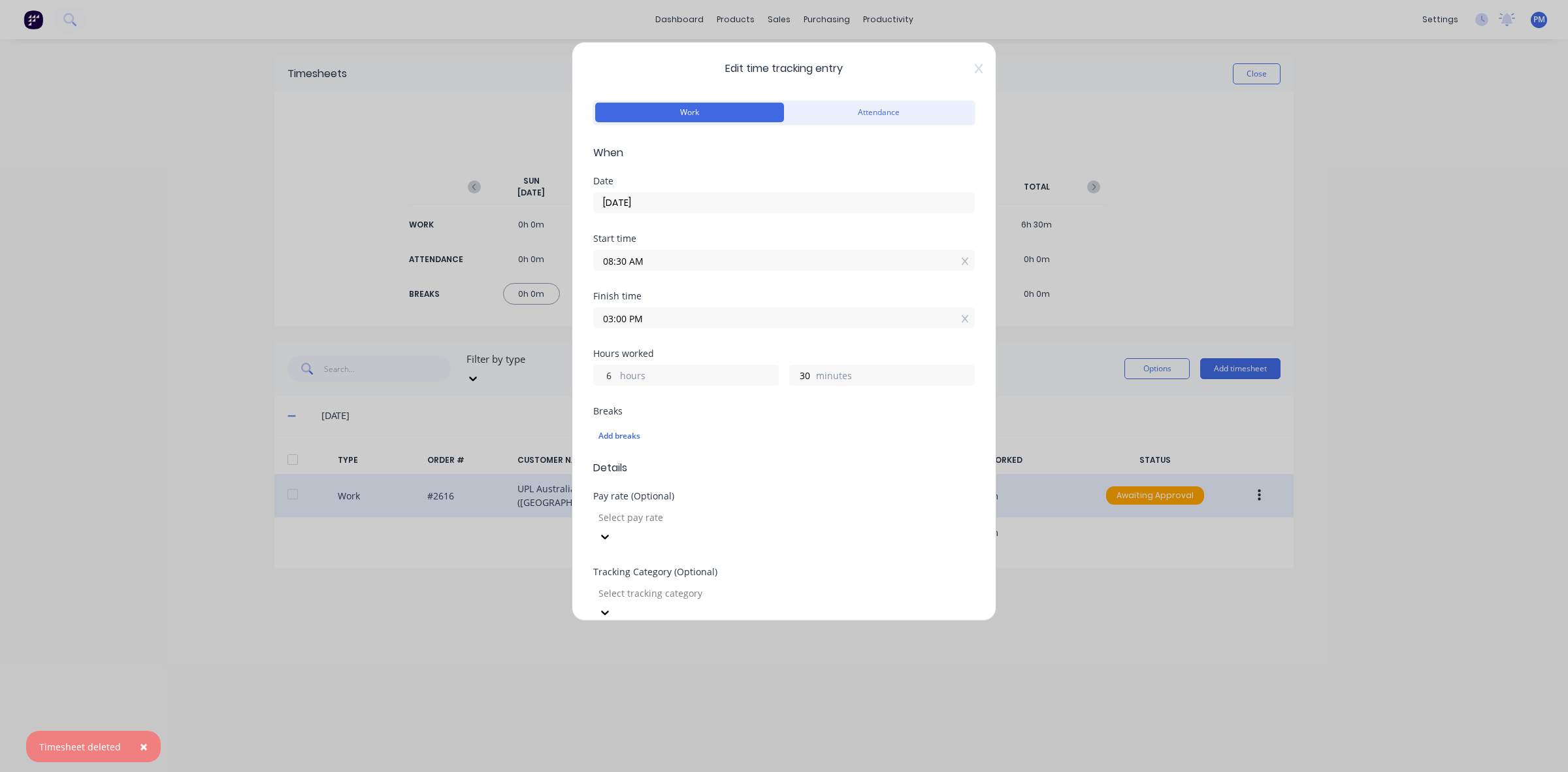
drag, startPoint x: 611, startPoint y: 375, endPoint x: 603, endPoint y: 375, distance: 8.0
click at [603, 375] on input "6" at bounding box center [605, 375] width 23 height 20
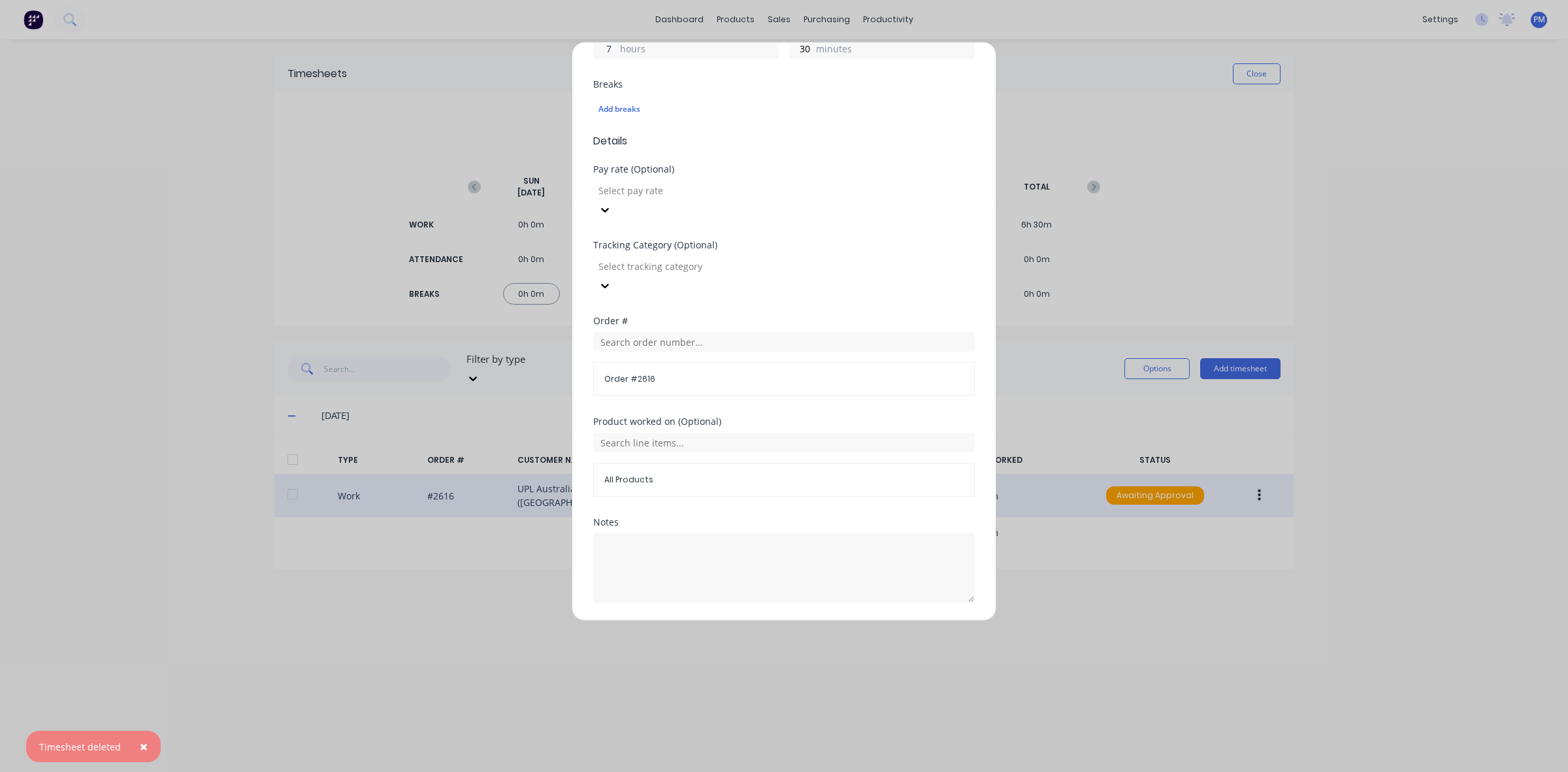
scroll to position [332, 0]
type input "7"
type input "04:00 PM"
click at [749, 618] on button "Edit time tracking entry" at bounding box center [753, 629] width 112 height 21
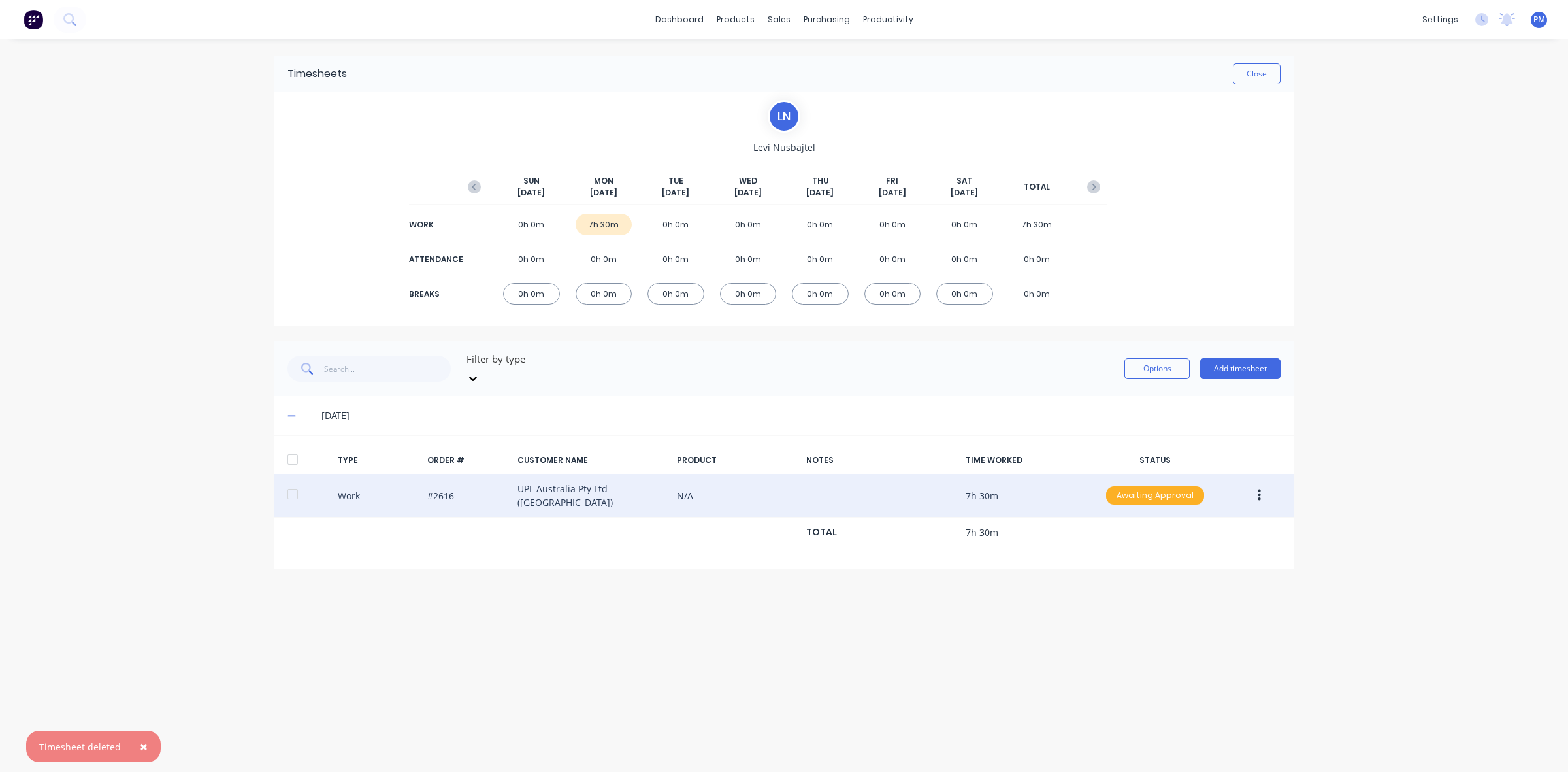
click at [1152, 486] on div "Awaiting Approval" at bounding box center [1155, 495] width 98 height 18
click at [1134, 552] on div "Approved" at bounding box center [1126, 561] width 107 height 18
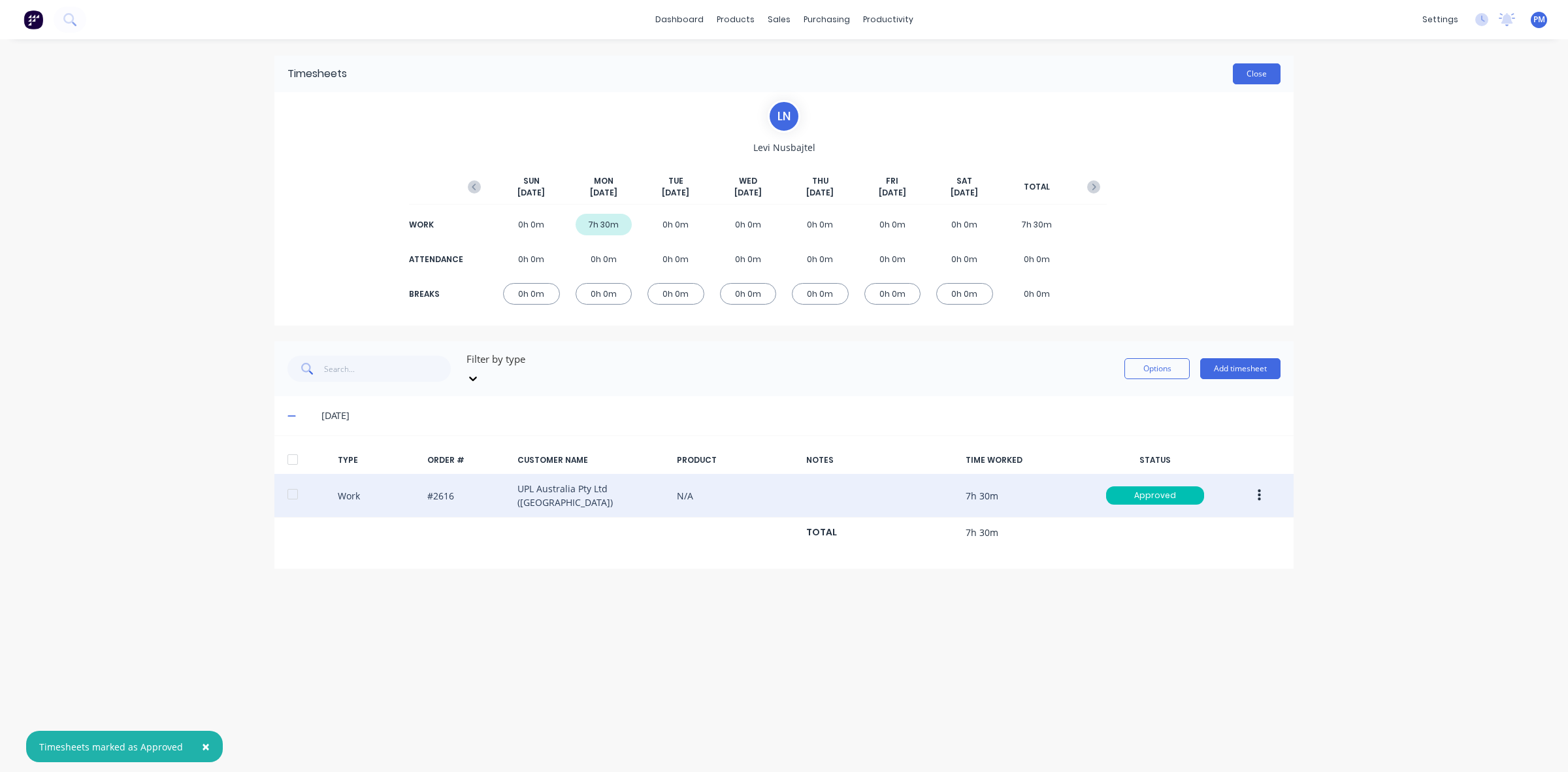
click at [1258, 72] on button "Close" at bounding box center [1256, 74] width 48 height 21
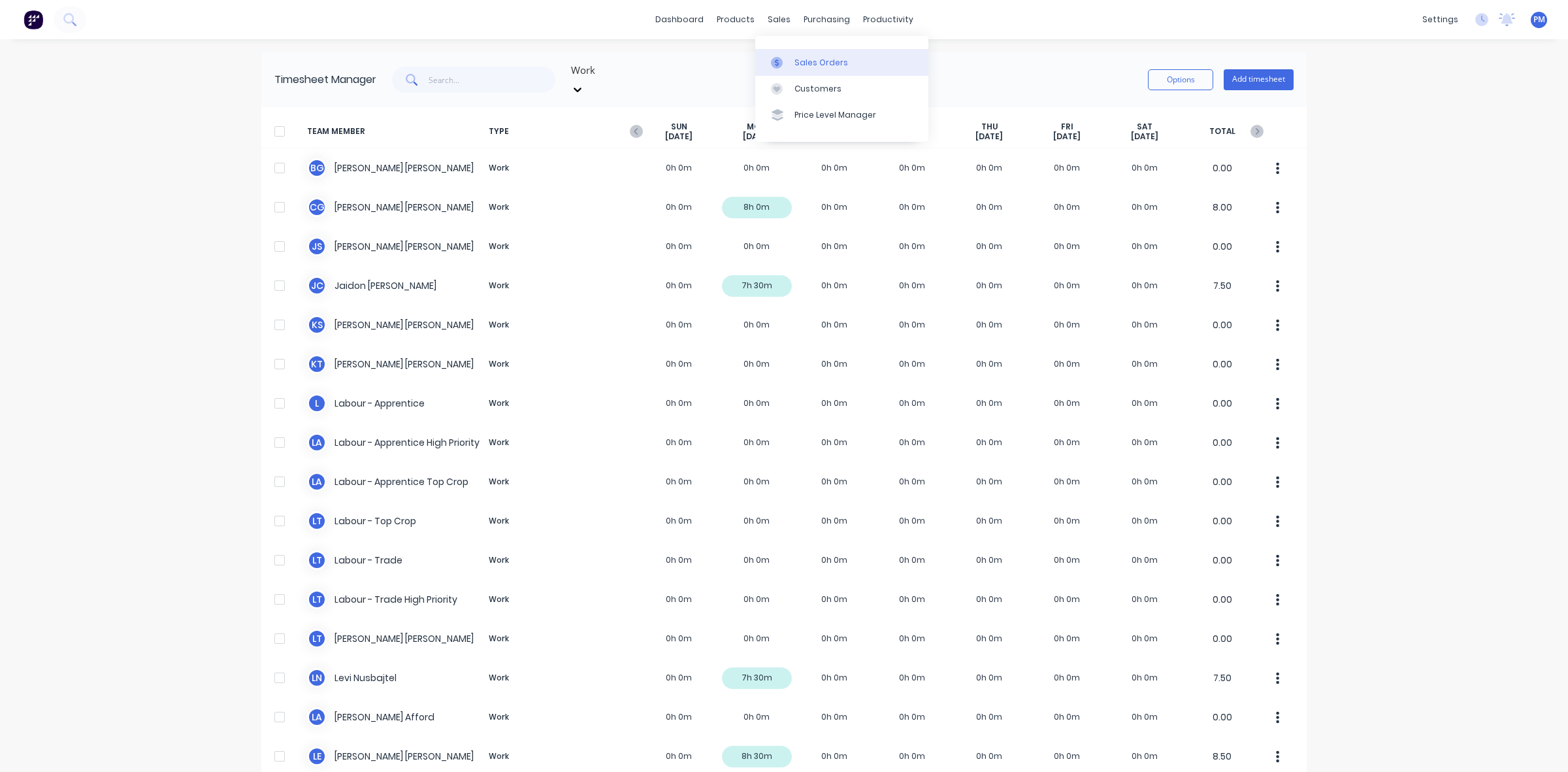
click at [809, 64] on div "Sales Orders" at bounding box center [821, 63] width 53 height 12
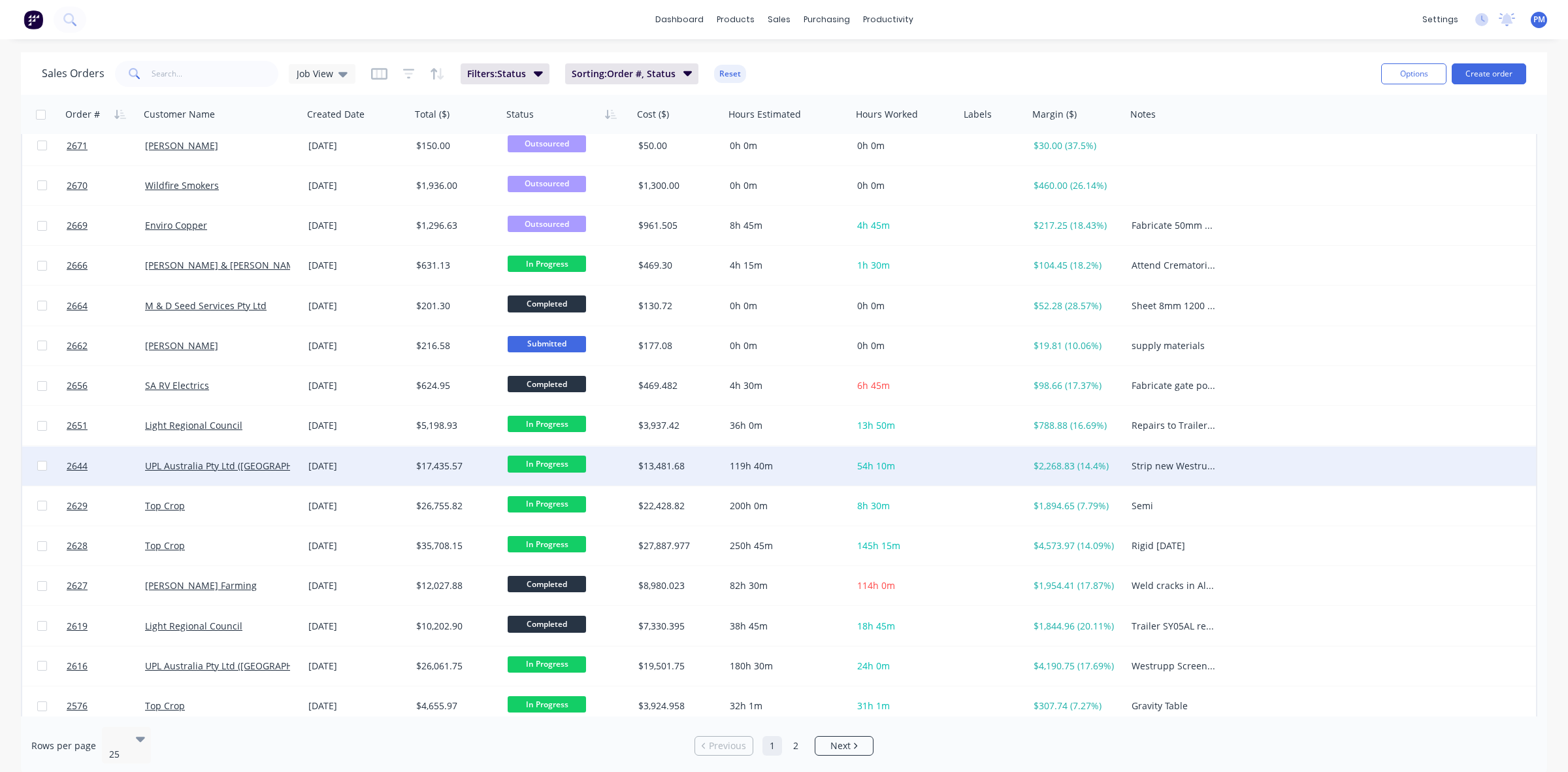
scroll to position [419, 0]
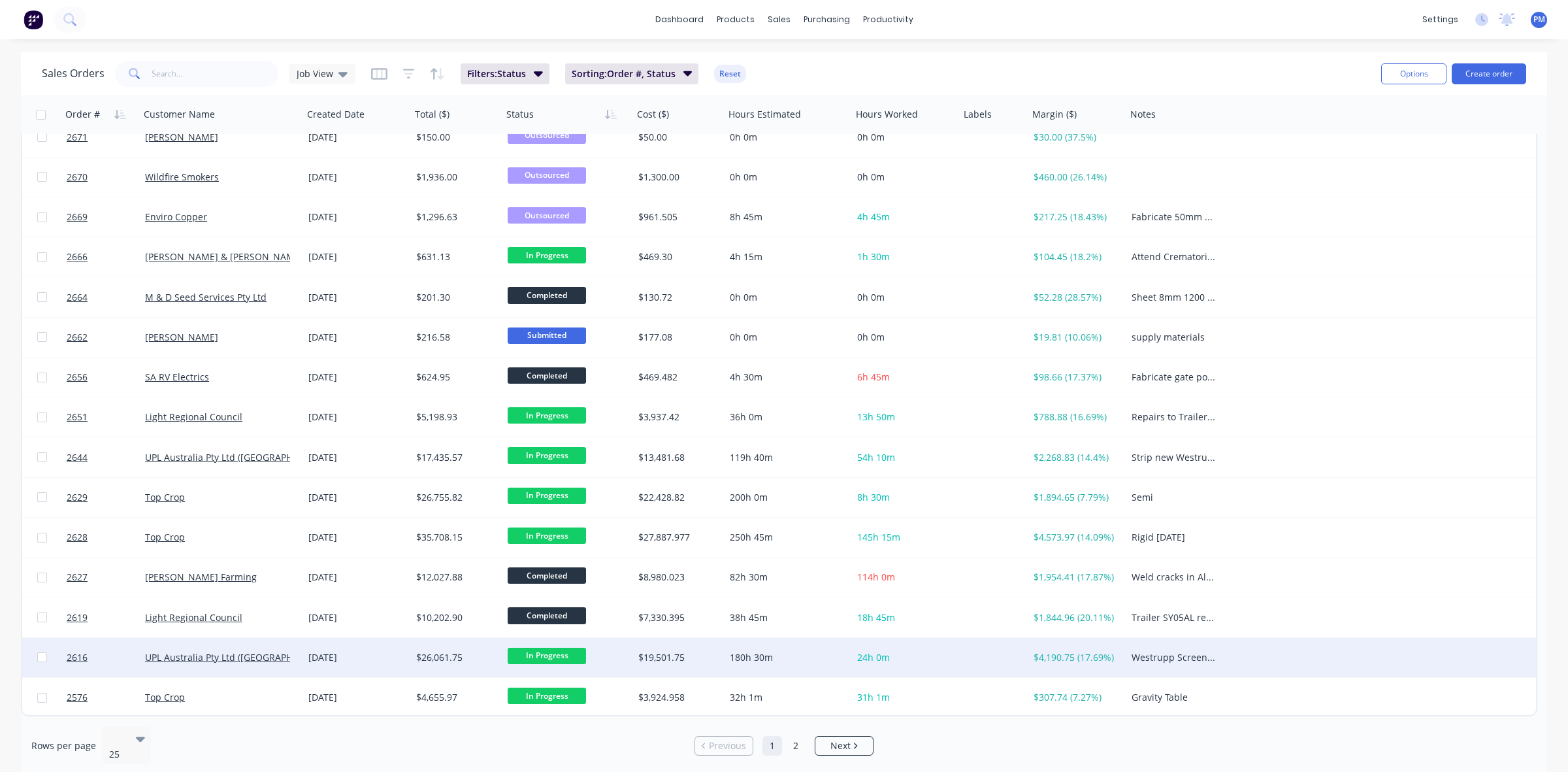
click at [370, 661] on div "[DATE]" at bounding box center [357, 657] width 97 height 13
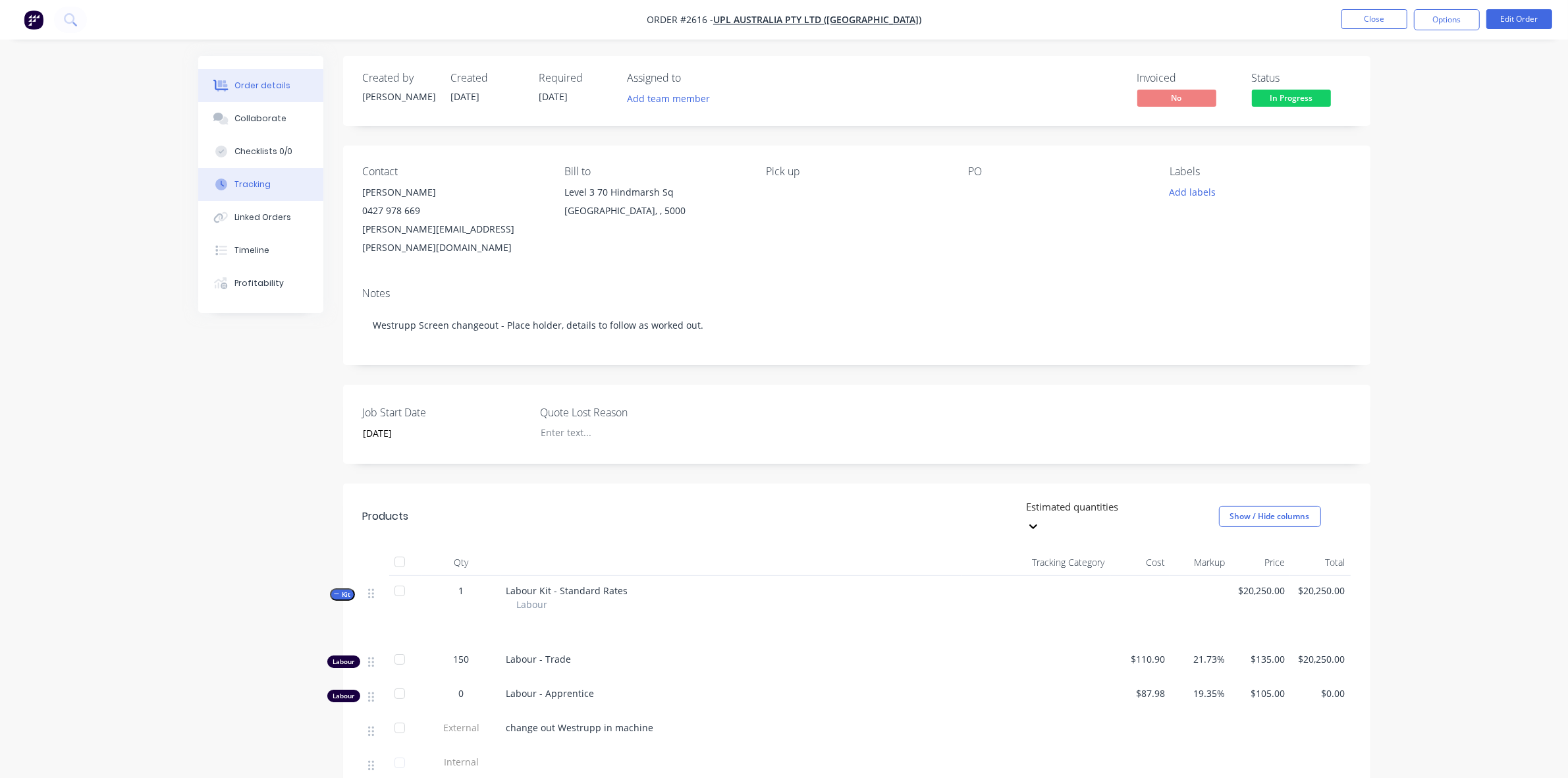
click at [258, 184] on div "Tracking" at bounding box center [252, 184] width 36 height 12
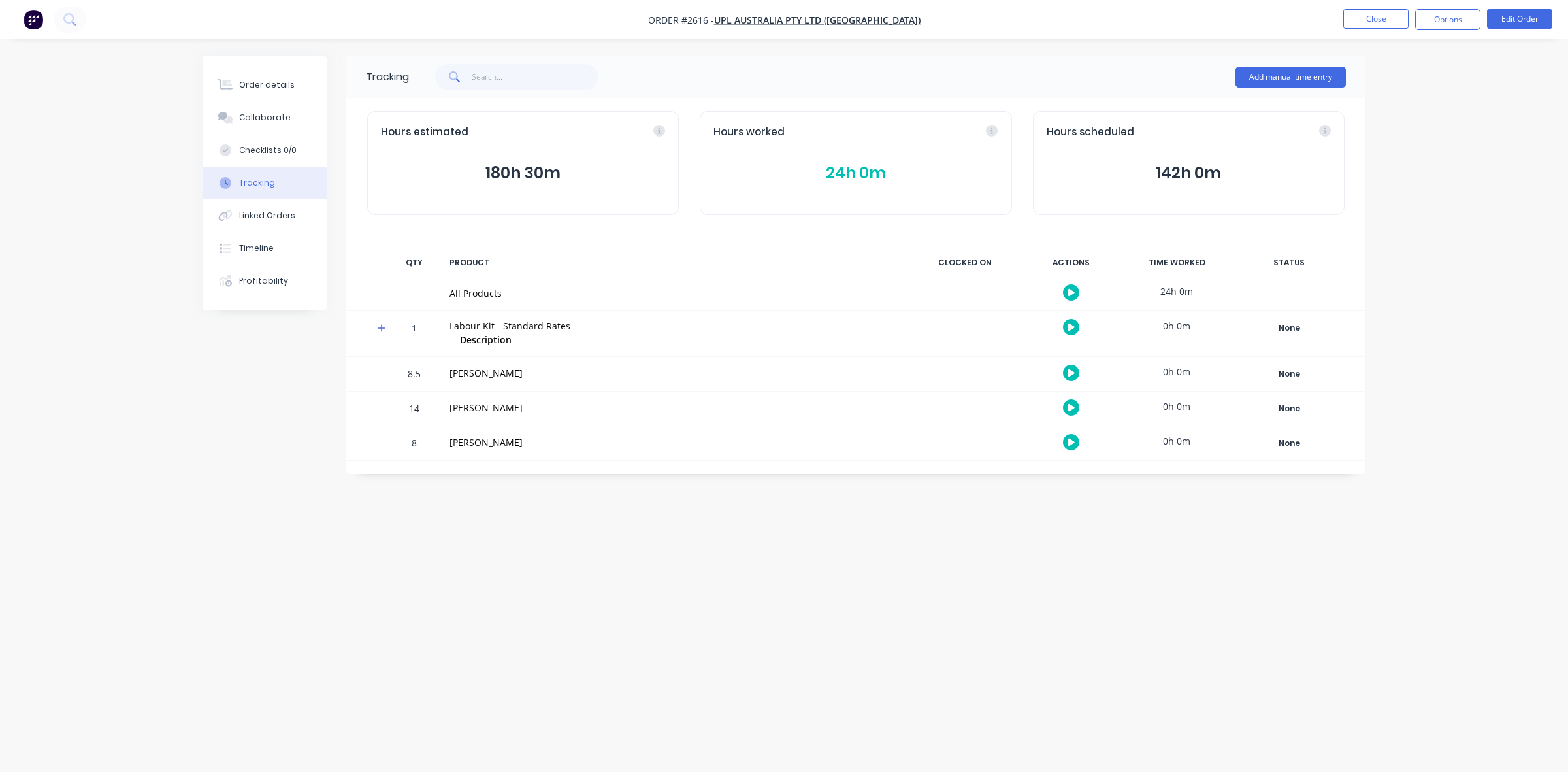
click at [854, 170] on button "24h 0m" at bounding box center [855, 173] width 284 height 25
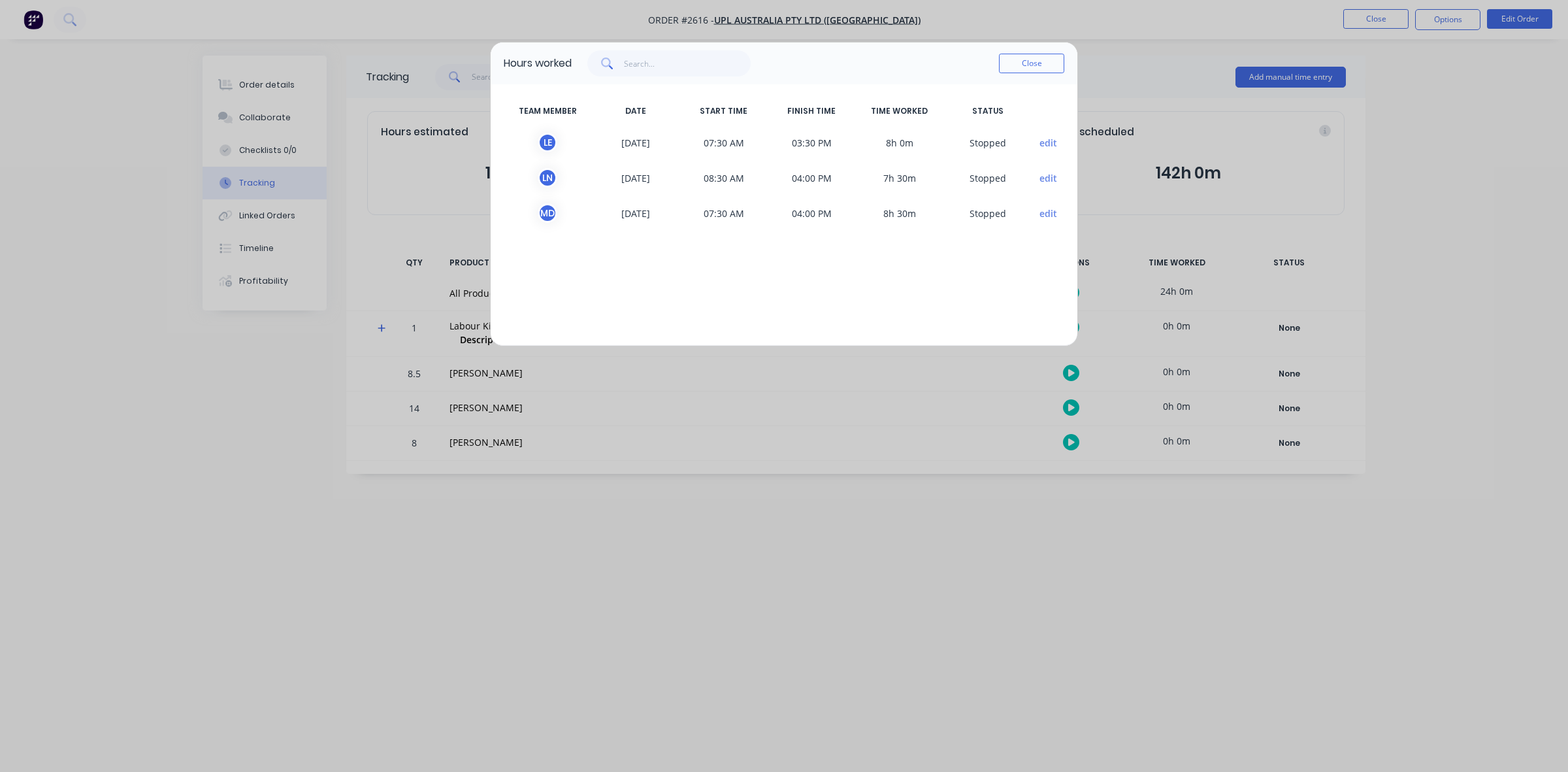
click at [566, 553] on div "Hours worked Close TEAM MEMBER DATE START TIME FINISH TIME TIME WORKED STATUS L…" at bounding box center [784, 386] width 1568 height 772
click at [1031, 64] on button "Close" at bounding box center [1031, 63] width 65 height 20
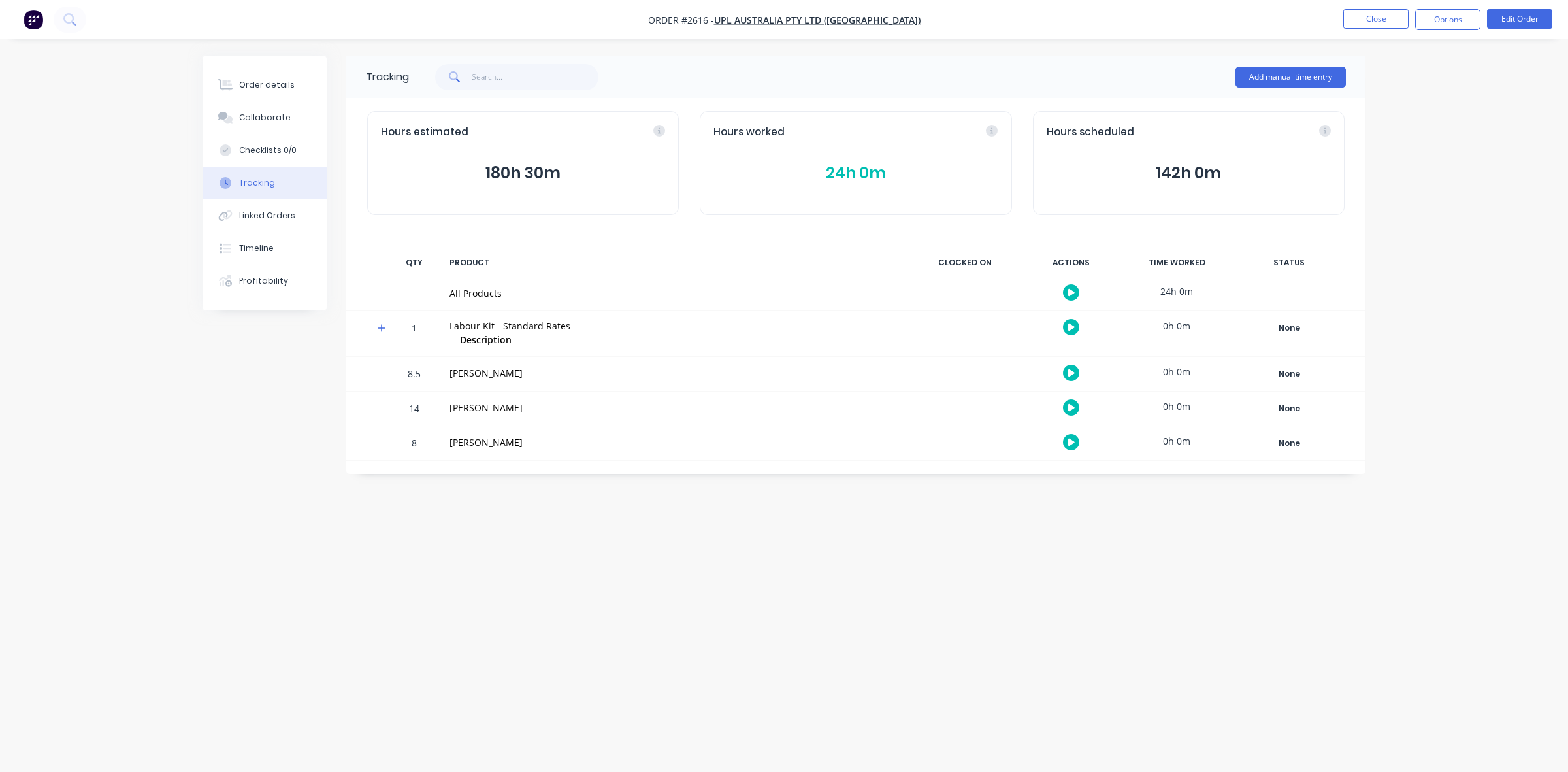
click at [834, 168] on button "24h 0m" at bounding box center [855, 173] width 284 height 25
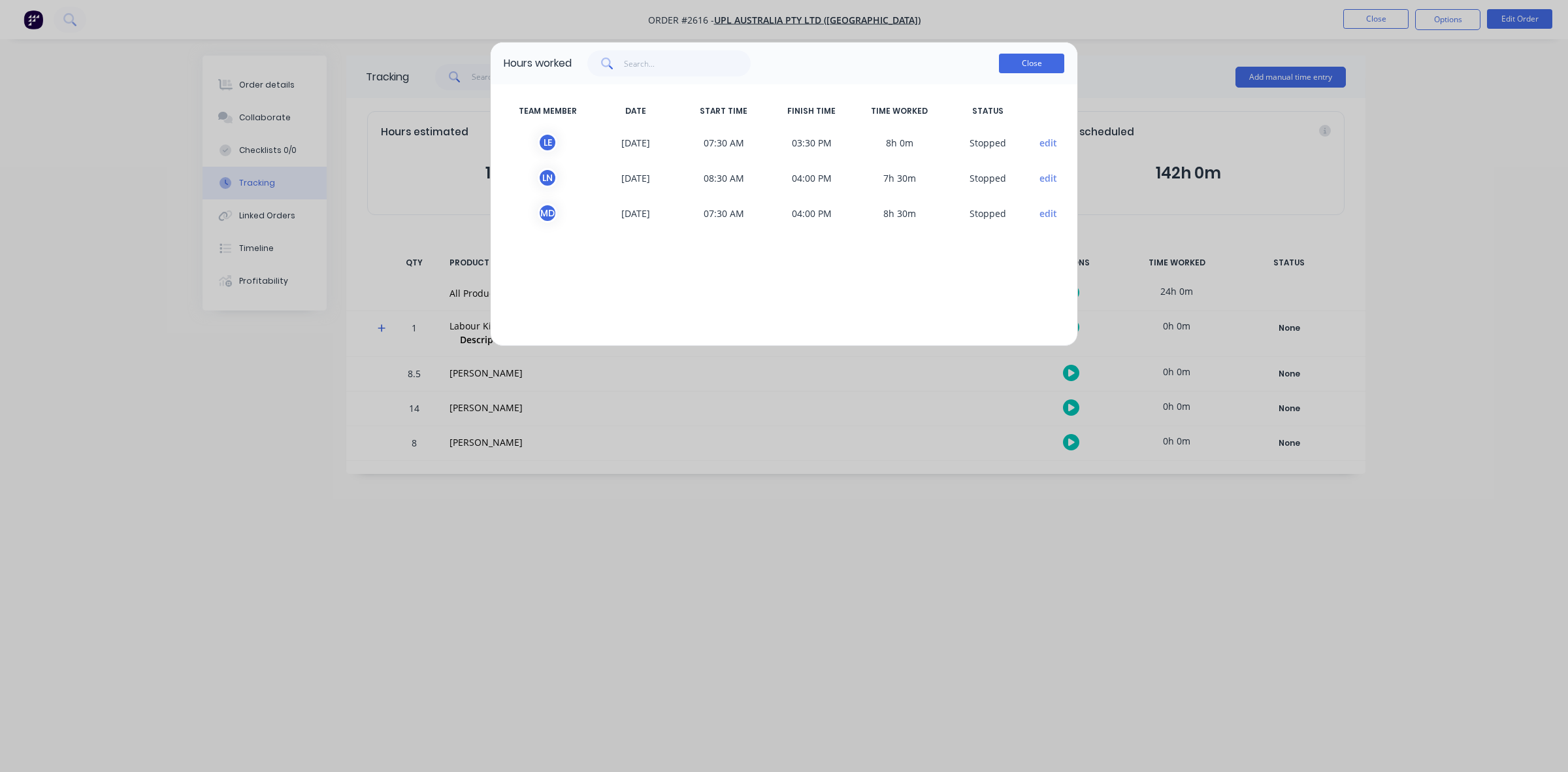
click at [1047, 60] on button "Close" at bounding box center [1031, 63] width 65 height 20
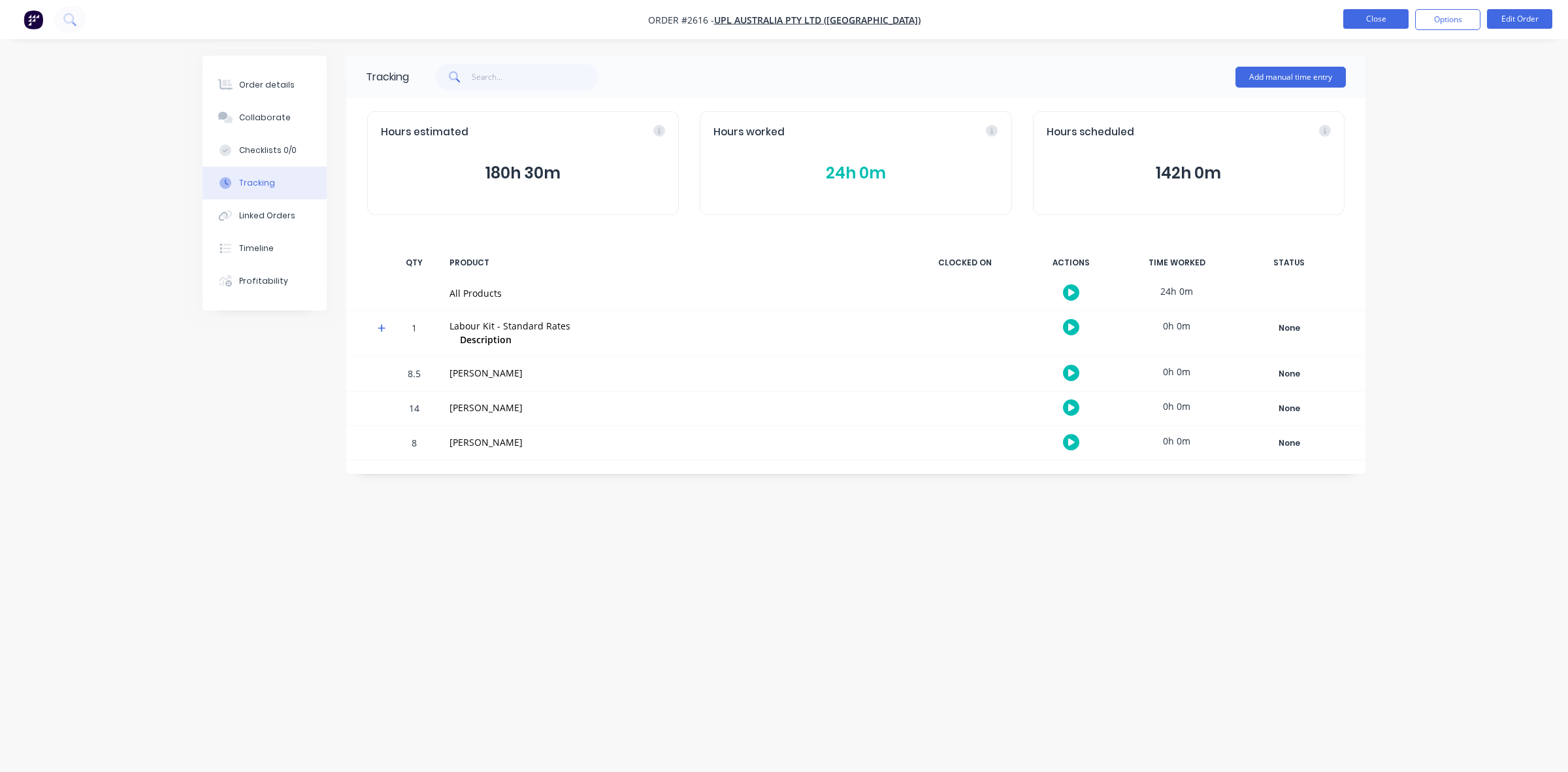
click at [1383, 15] on button "Close" at bounding box center [1376, 19] width 65 height 20
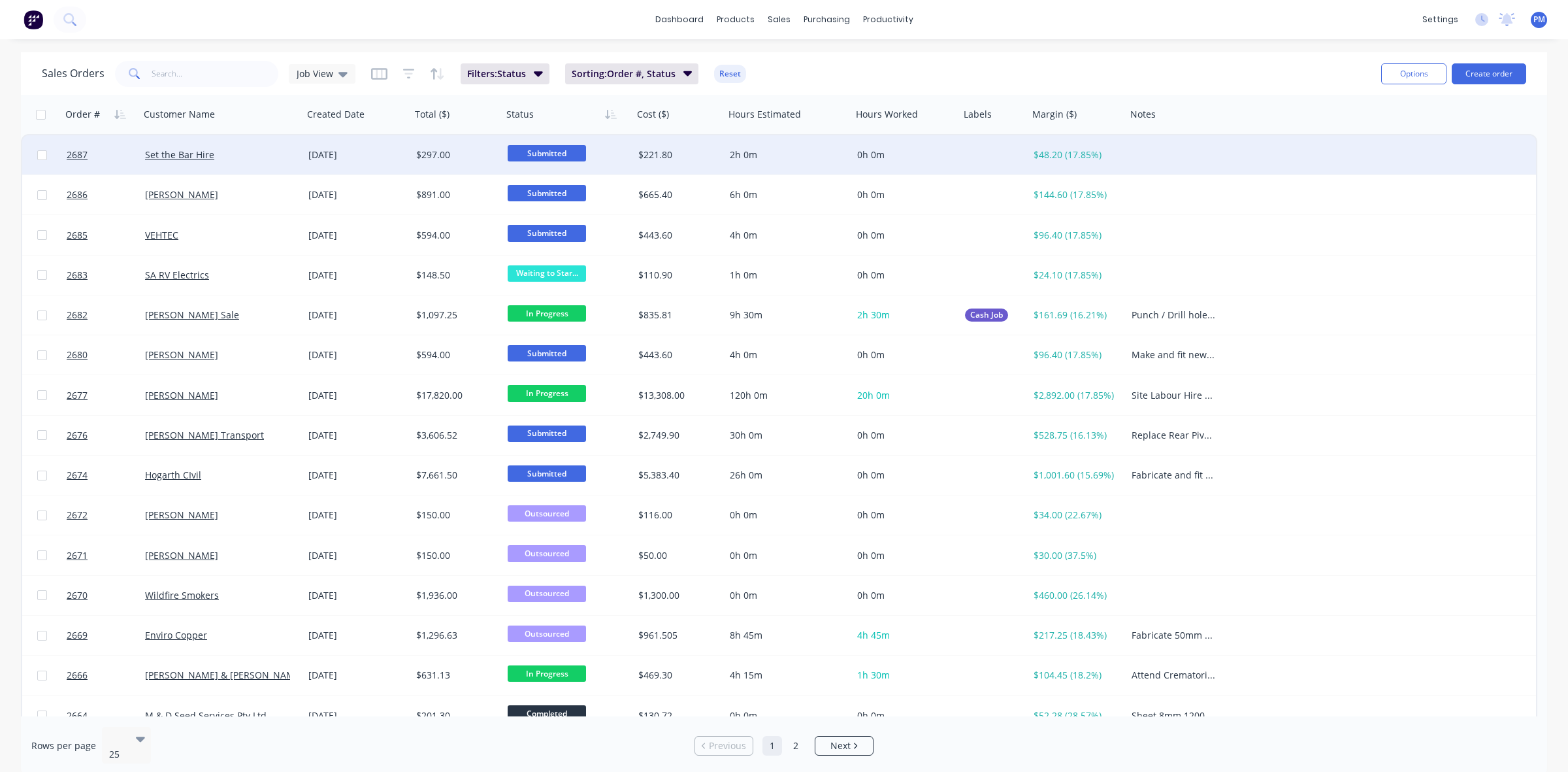
click at [257, 155] on div "Set the Bar Hire" at bounding box center [217, 155] width 145 height 13
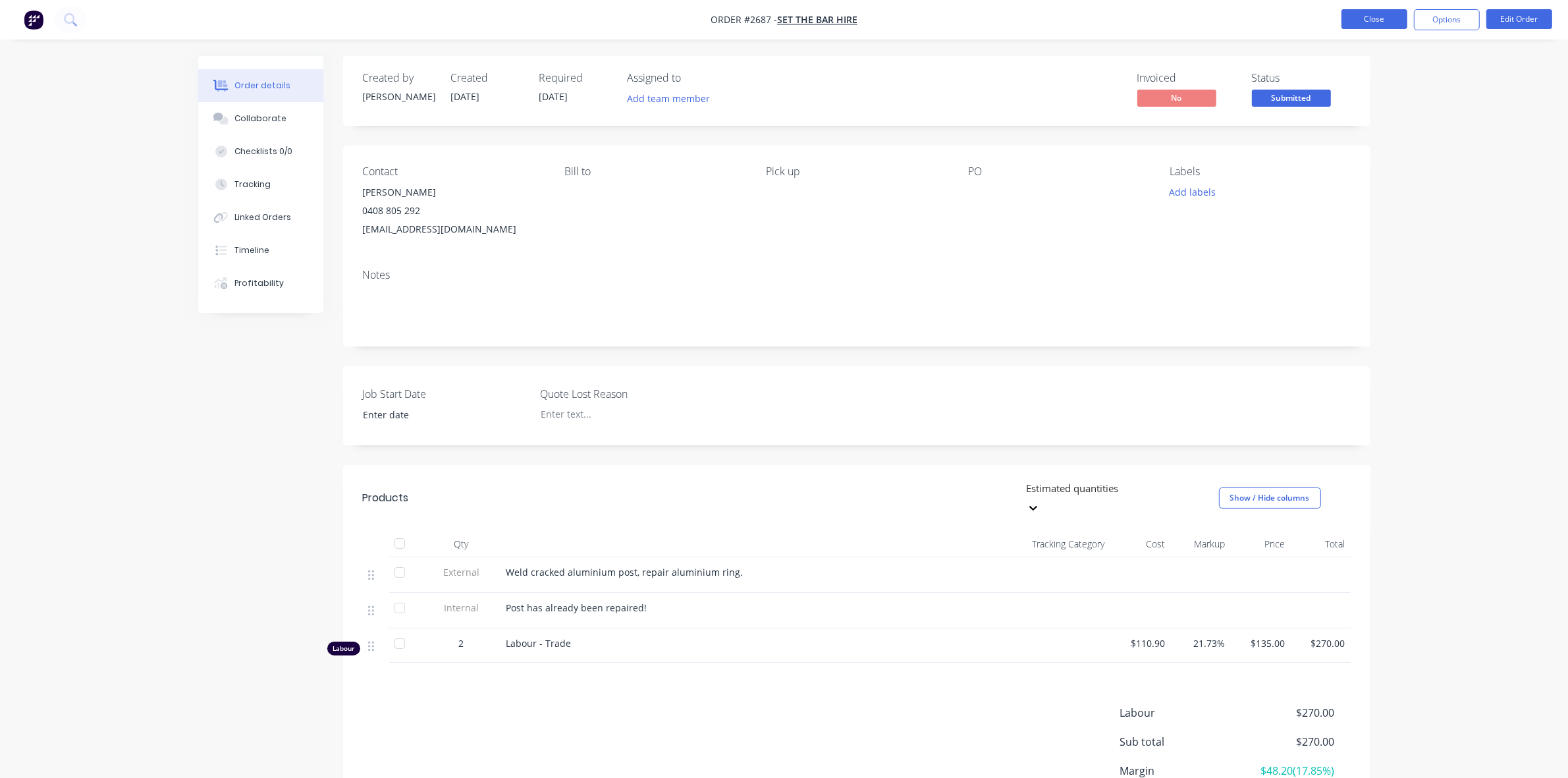
click at [1378, 20] on button "Close" at bounding box center [1374, 19] width 66 height 20
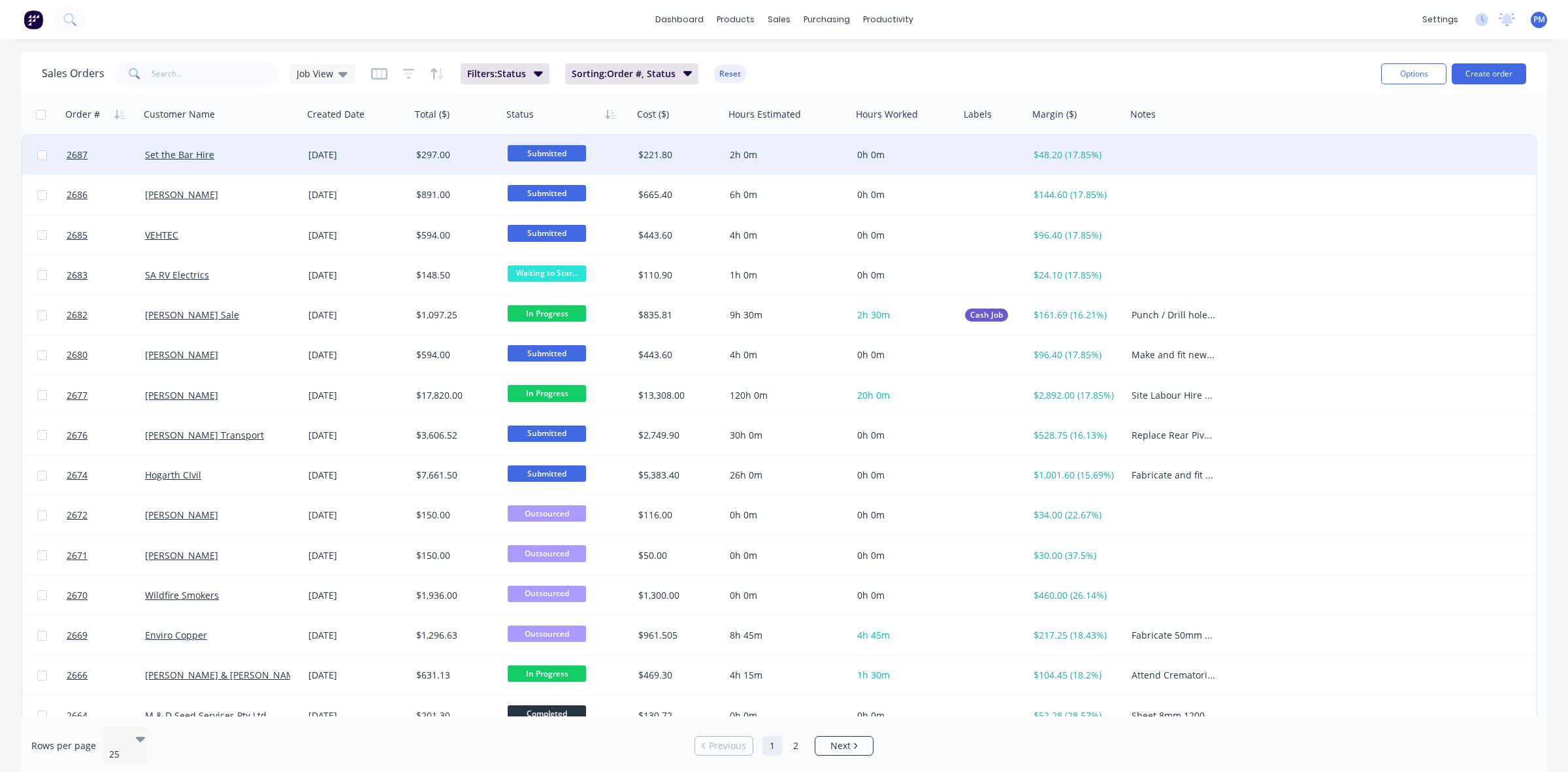
click at [554, 148] on span "Submitted" at bounding box center [547, 153] width 78 height 16
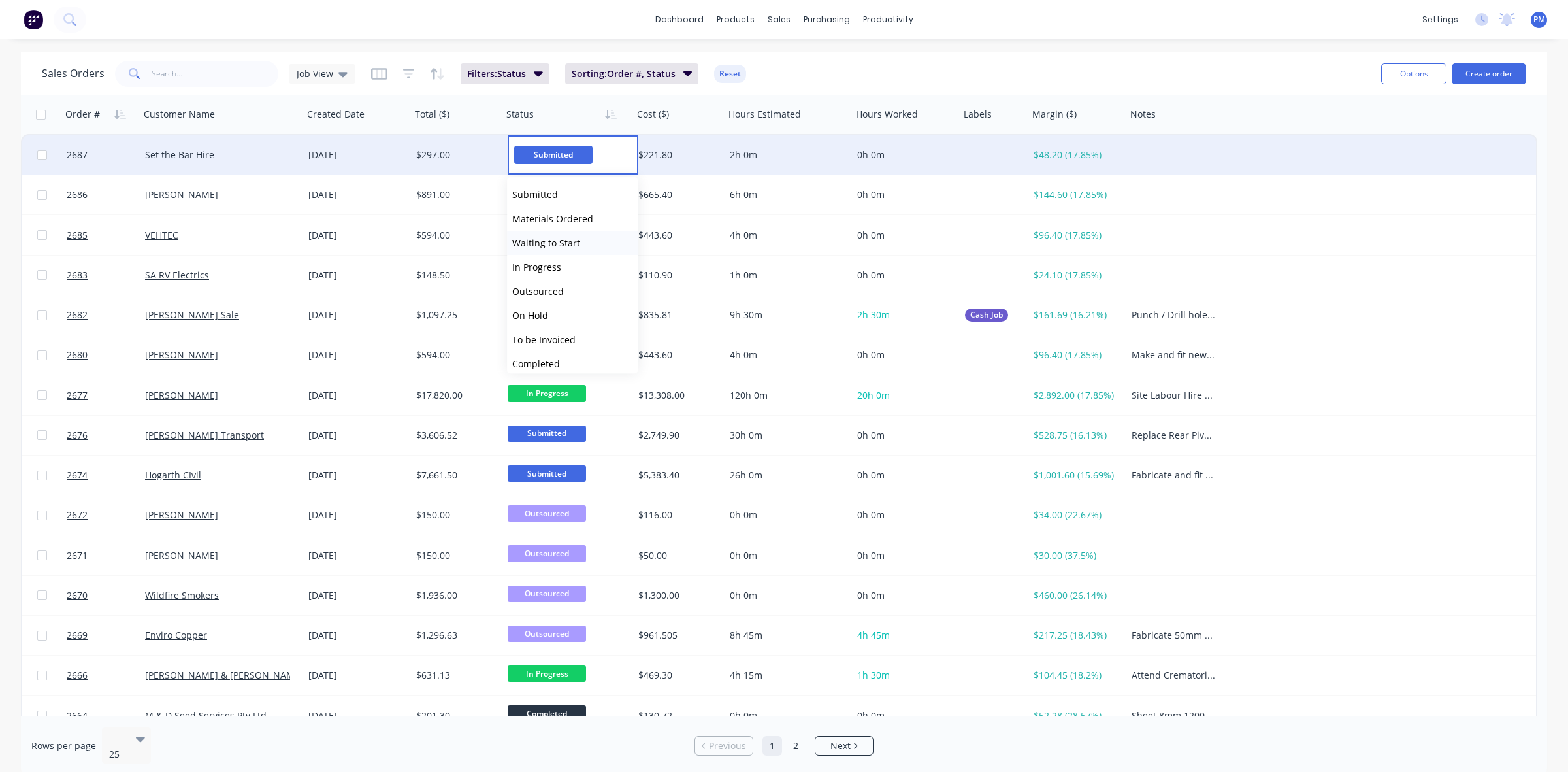
click at [577, 239] on span "Waiting to Start" at bounding box center [546, 242] width 68 height 12
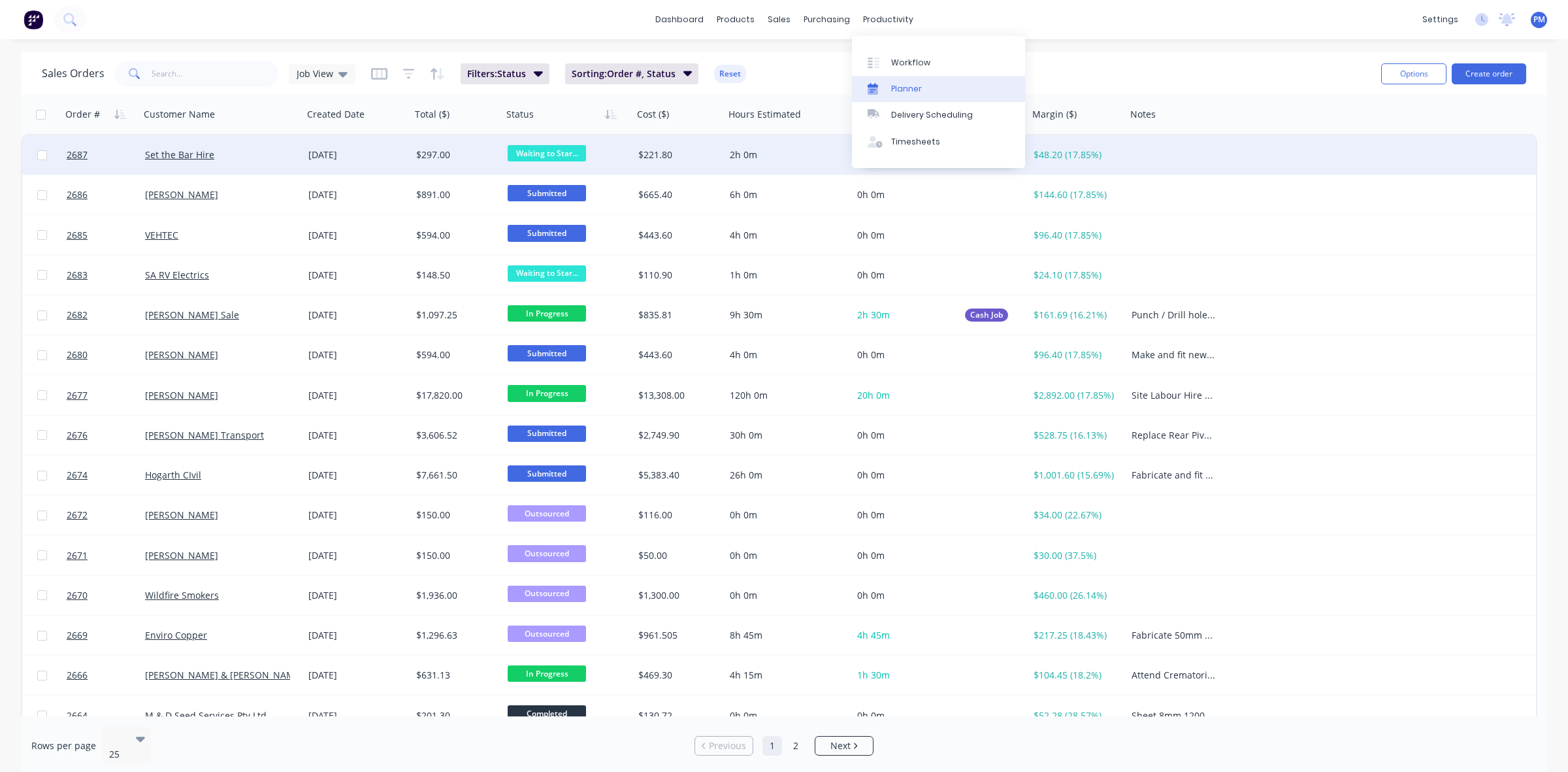
click at [905, 83] on div "Planner" at bounding box center [907, 89] width 31 height 12
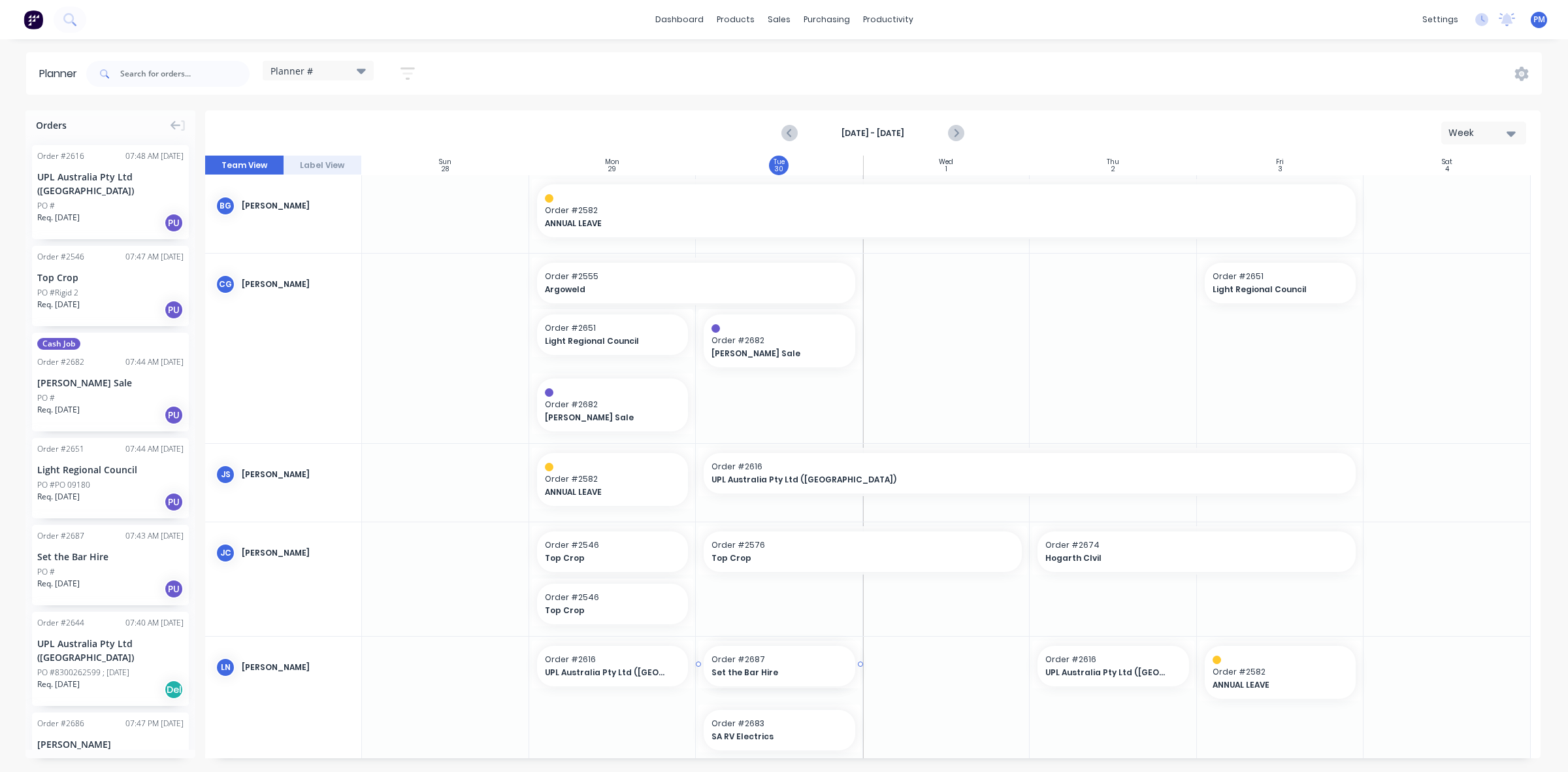
drag, startPoint x: 97, startPoint y: 544, endPoint x: 768, endPoint y: 702, distance: 689.4
click at [841, 430] on div "Delete timeslot" at bounding box center [857, 432] width 140 height 27
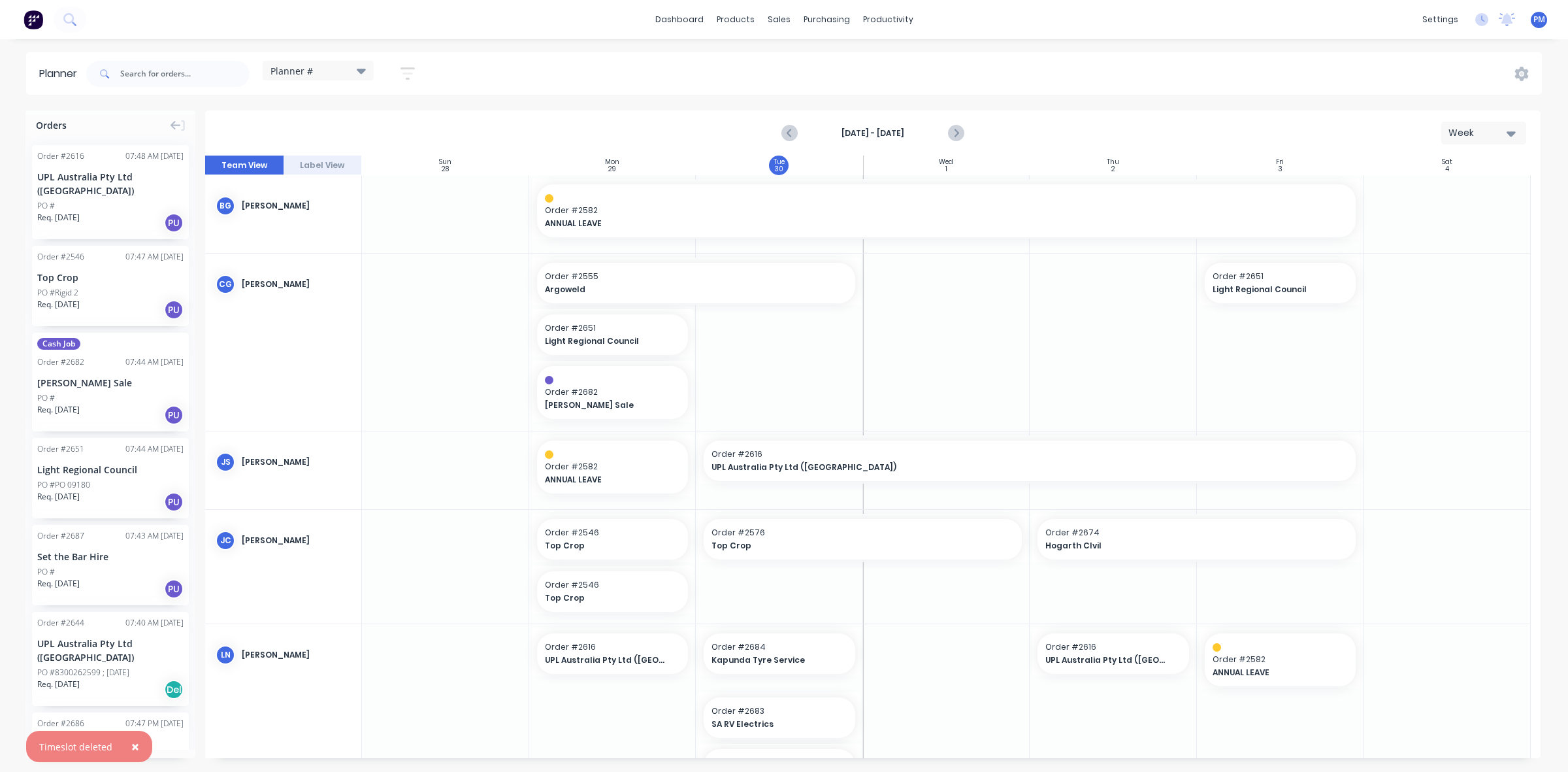
drag, startPoint x: 774, startPoint y: 337, endPoint x: 729, endPoint y: 348, distance: 46.3
click at [729, 348] on div at bounding box center [779, 342] width 168 height 177
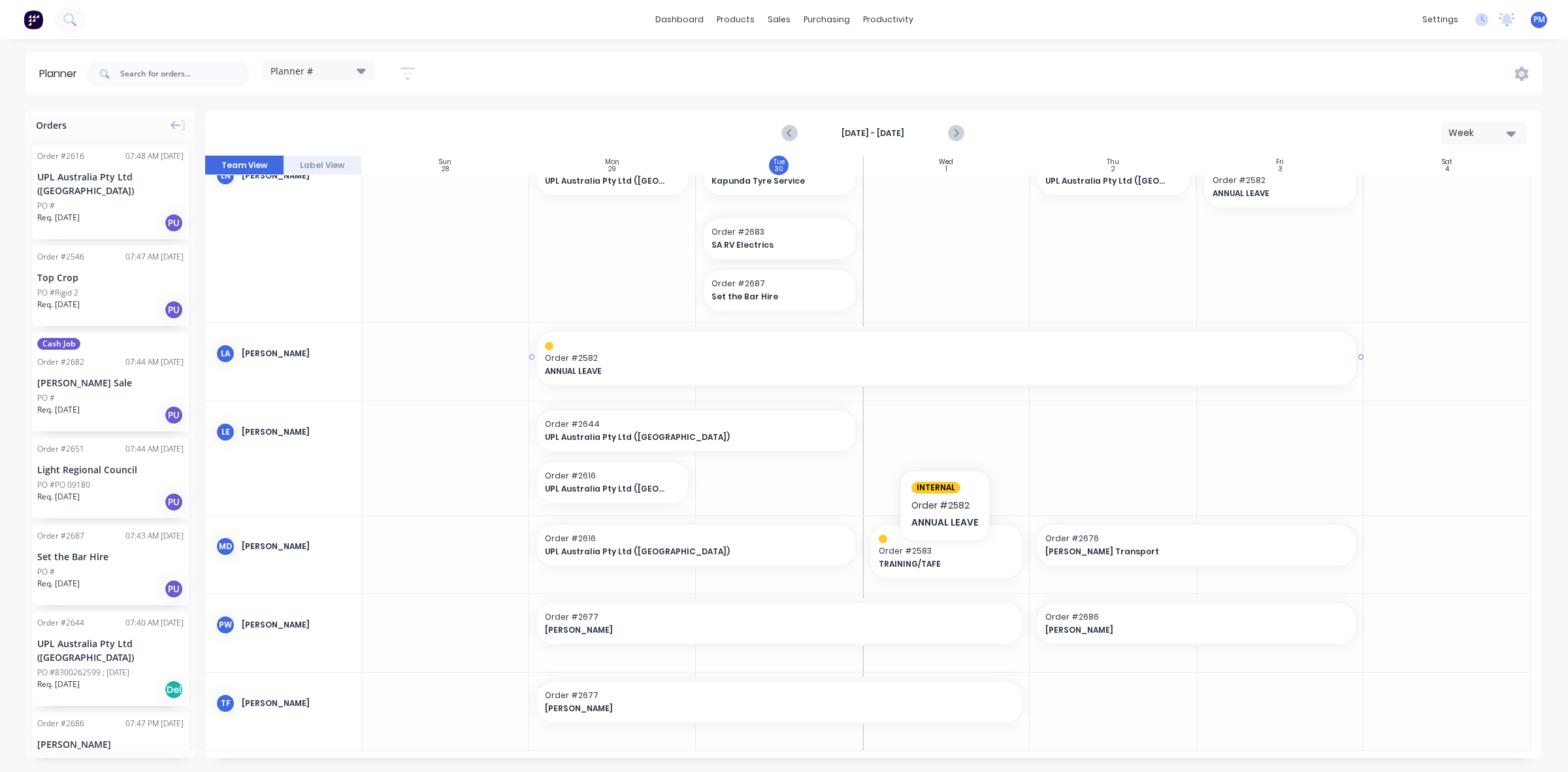
scroll to position [481, 0]
drag, startPoint x: 538, startPoint y: 425, endPoint x: 706, endPoint y: 433, distance: 168.2
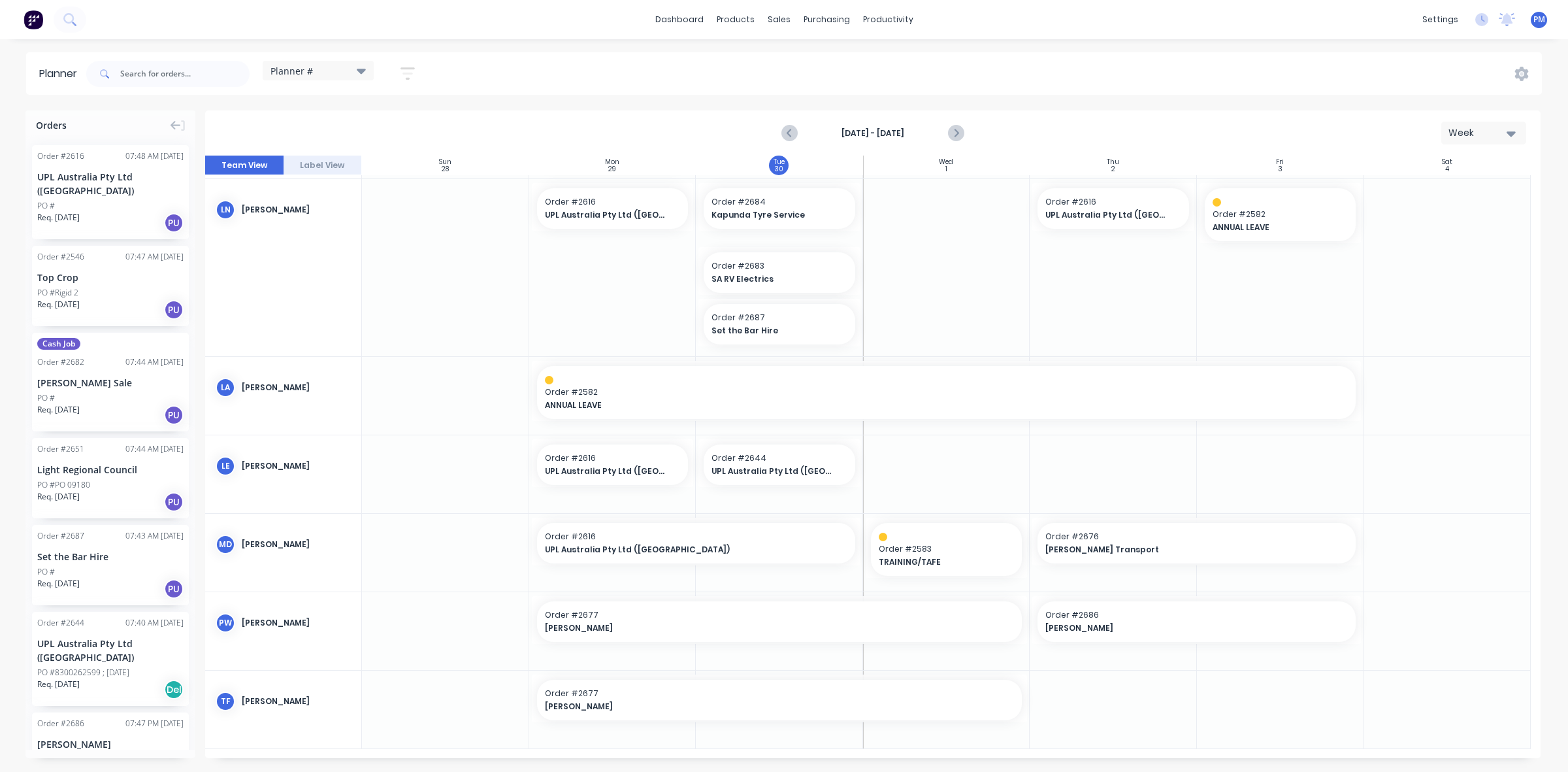
scroll to position [436, 0]
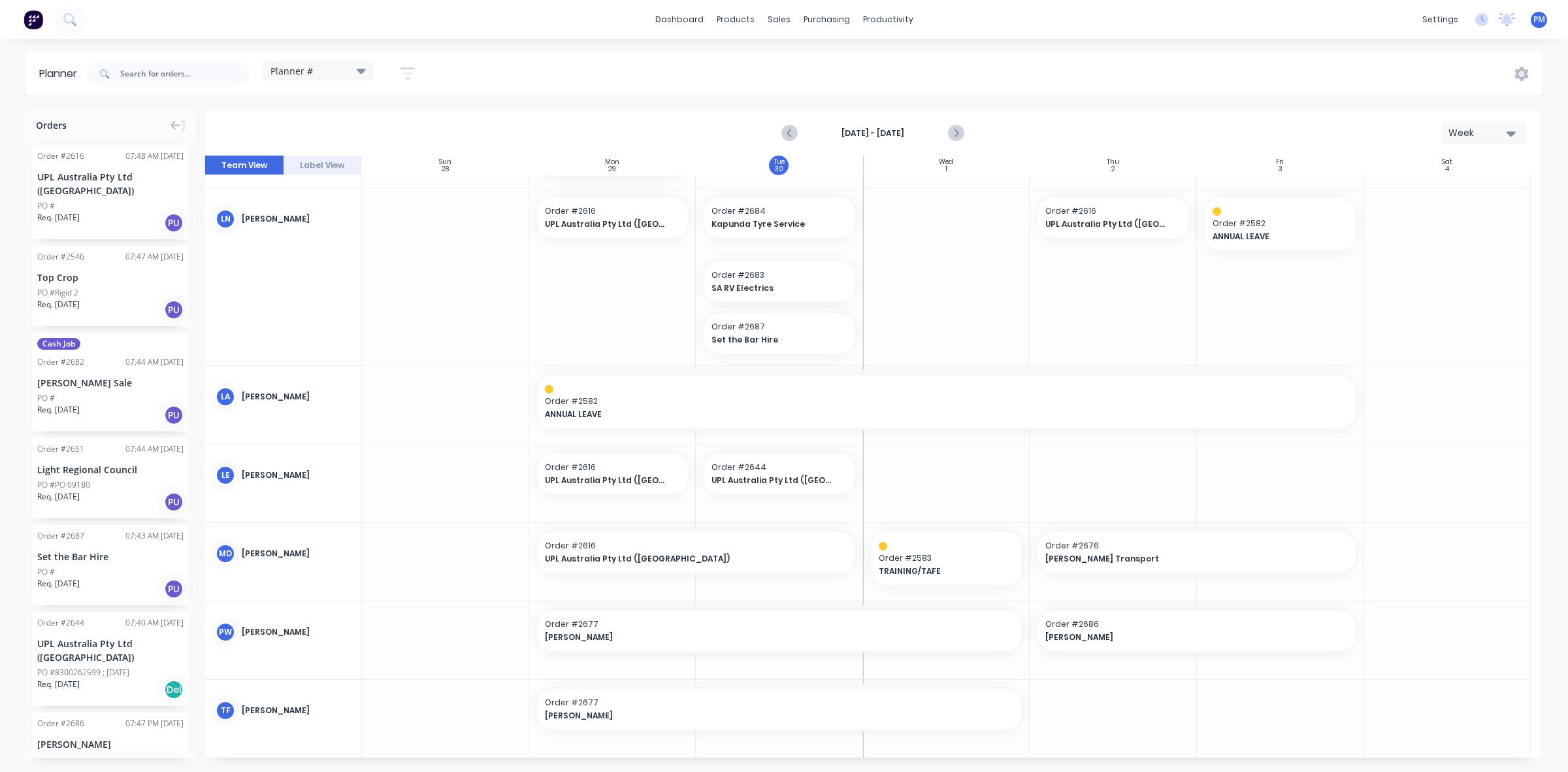
click at [724, 507] on div at bounding box center [779, 483] width 168 height 78
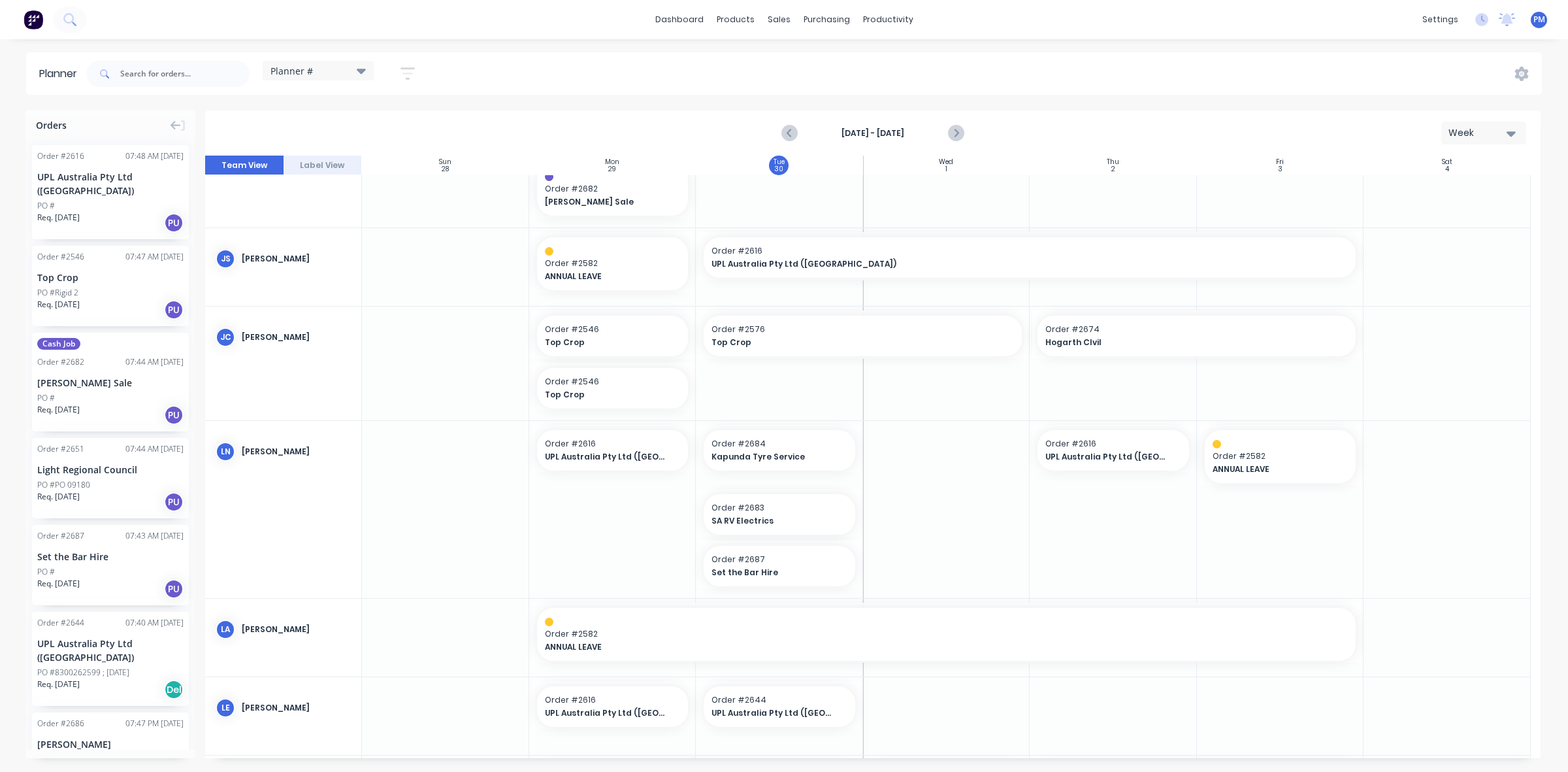
scroll to position [163, 0]
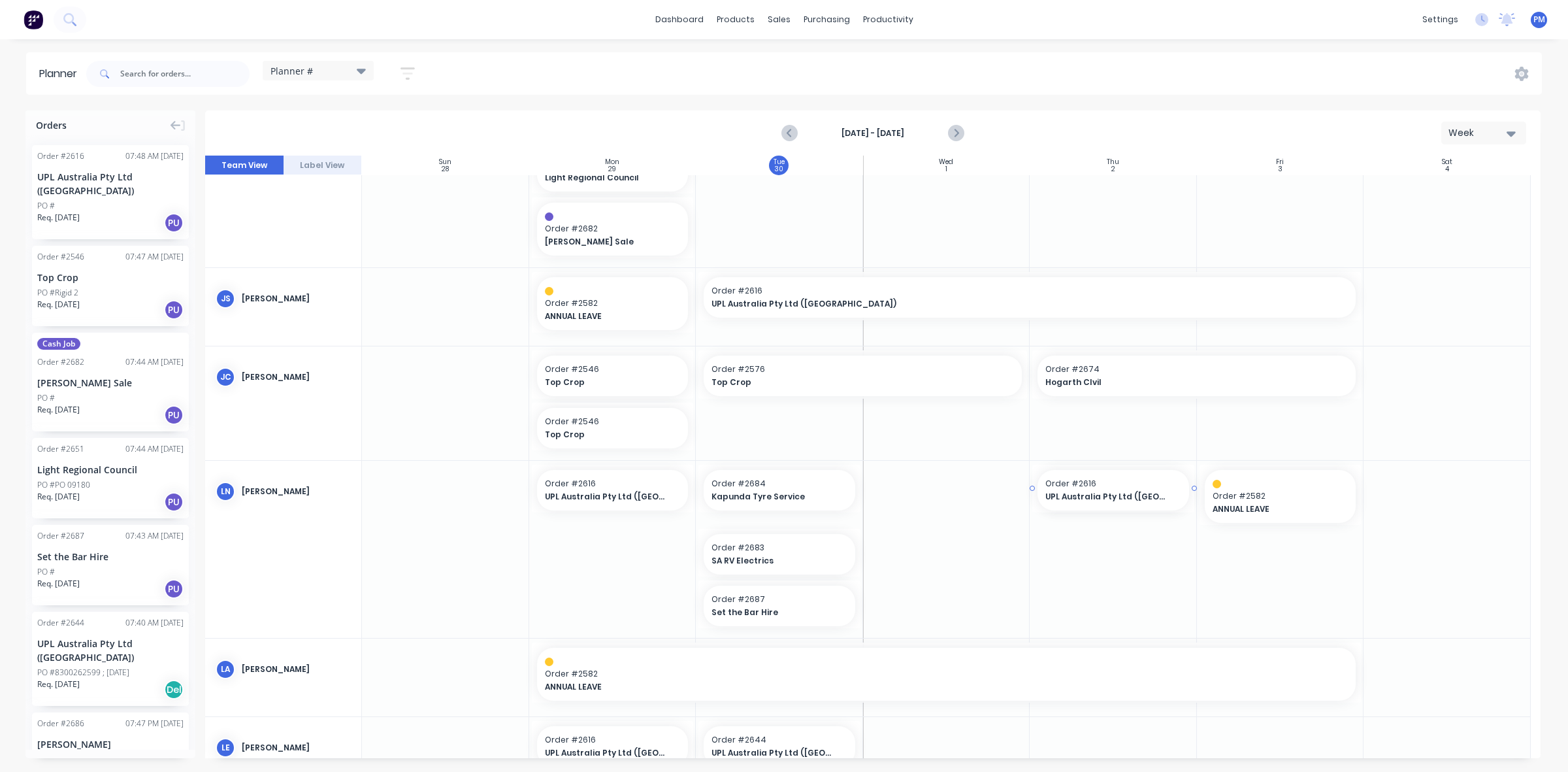
drag, startPoint x: 1028, startPoint y: 487, endPoint x: 923, endPoint y: 487, distance: 105.0
drag, startPoint x: 1021, startPoint y: 488, endPoint x: 902, endPoint y: 491, distance: 119.0
drag, startPoint x: 1103, startPoint y: 487, endPoint x: 972, endPoint y: 487, distance: 131.0
drag, startPoint x: 1023, startPoint y: 488, endPoint x: 1035, endPoint y: 487, distance: 12.0
click at [645, 523] on div "Delete timeslot" at bounding box center [680, 521] width 140 height 27
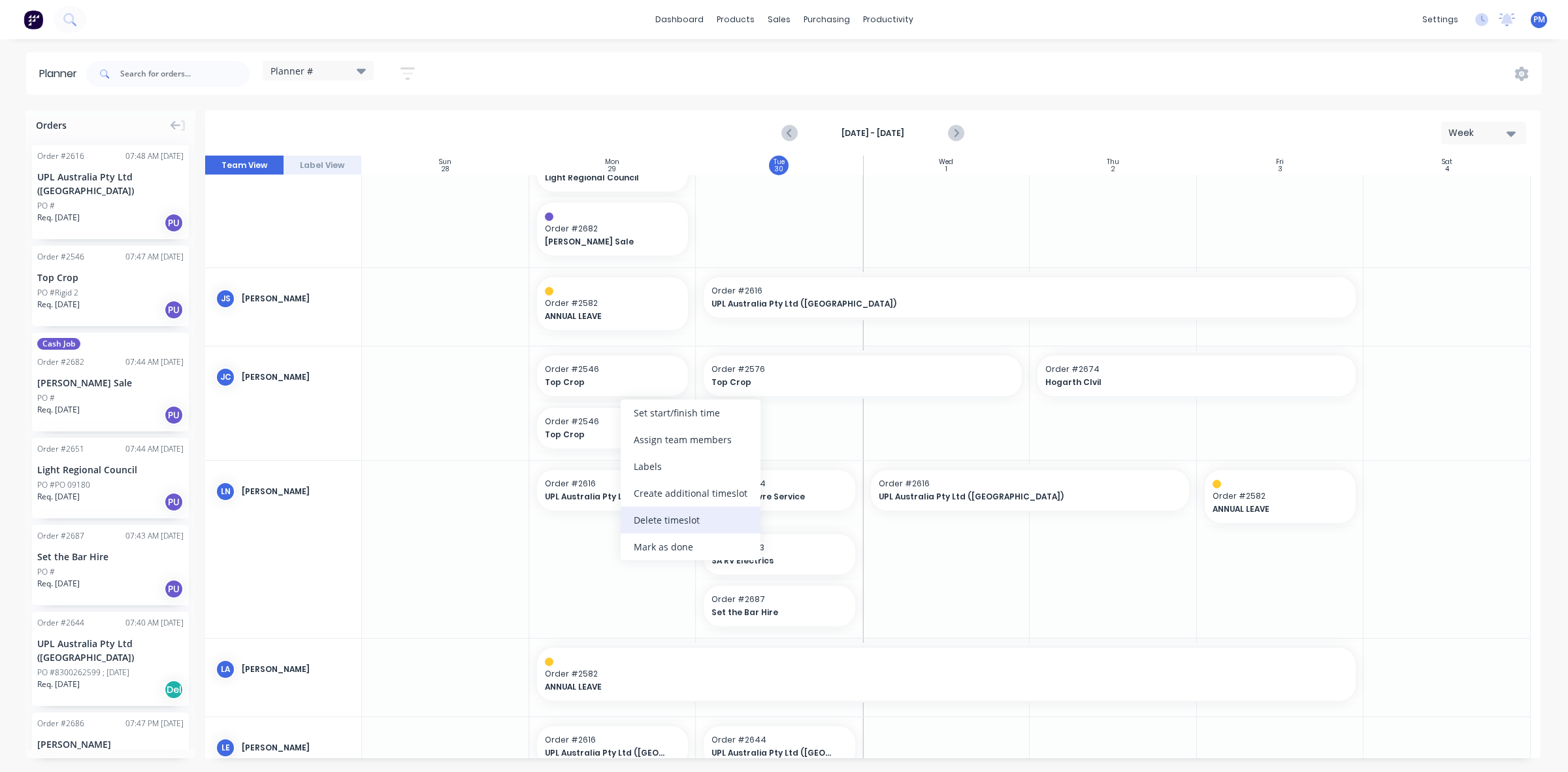
click at [652, 515] on div "Delete timeslot" at bounding box center [690, 520] width 140 height 27
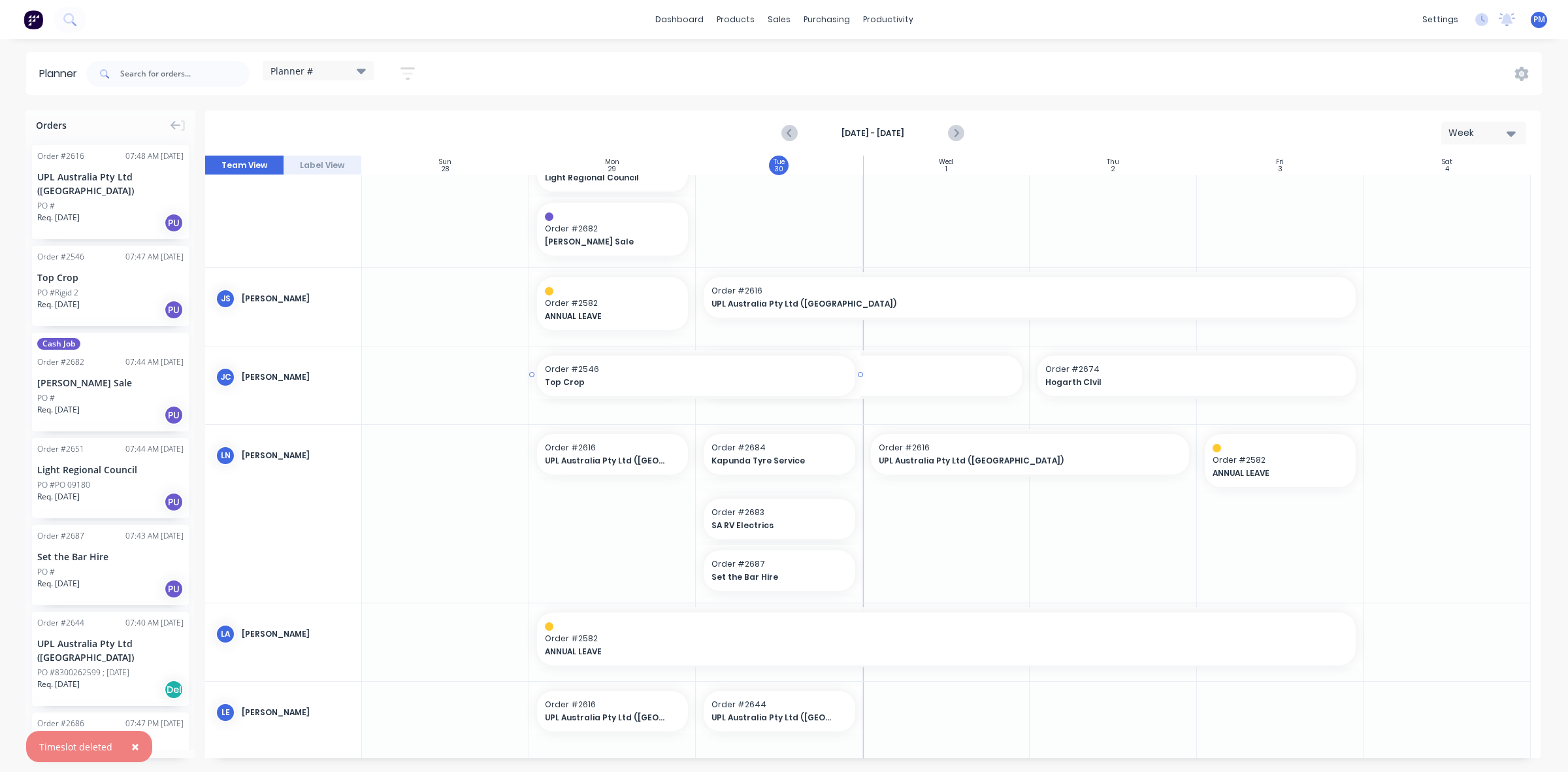
drag, startPoint x: 689, startPoint y: 371, endPoint x: 789, endPoint y: 366, distance: 100.1
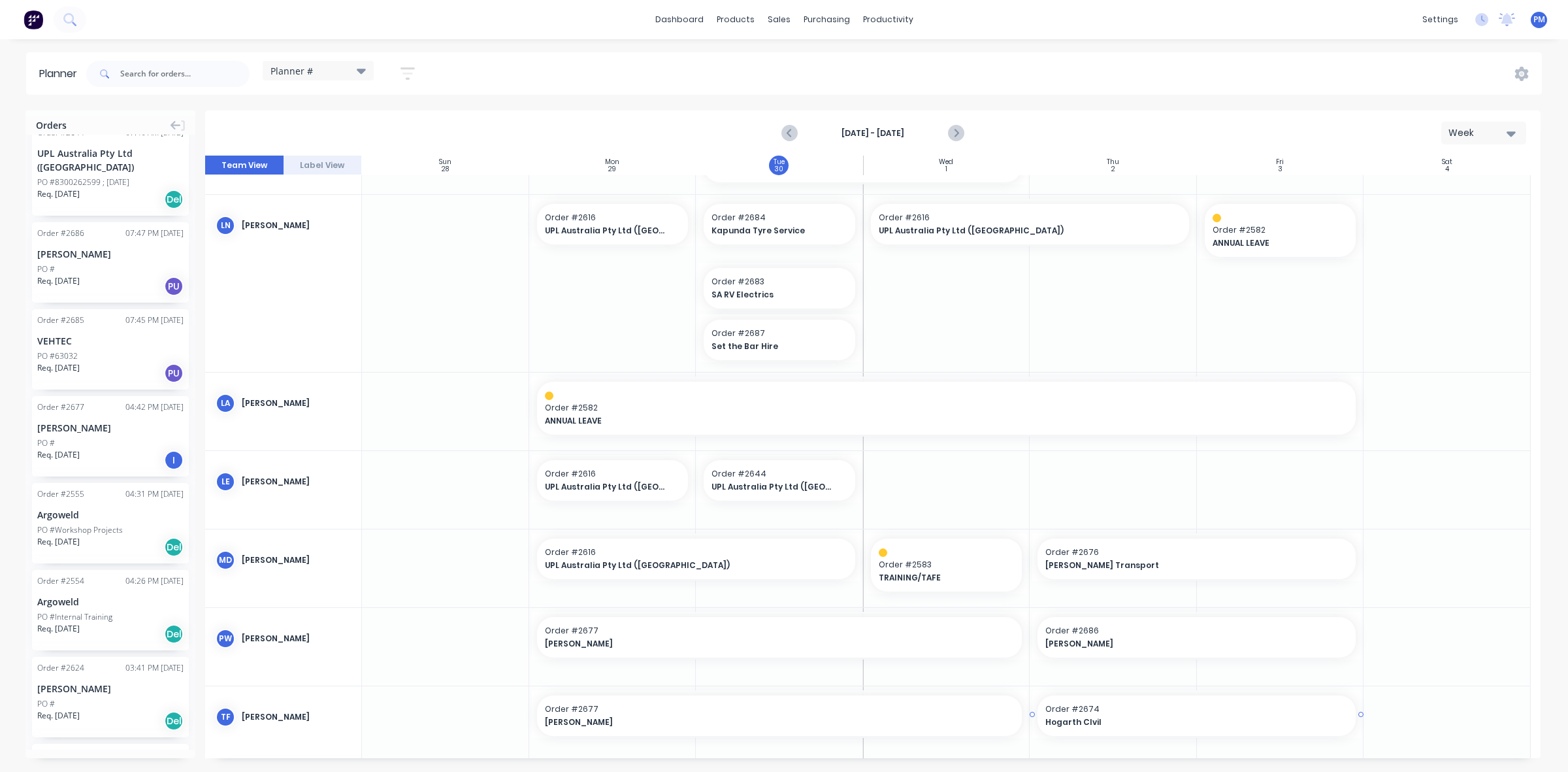
scroll to position [445, 0]
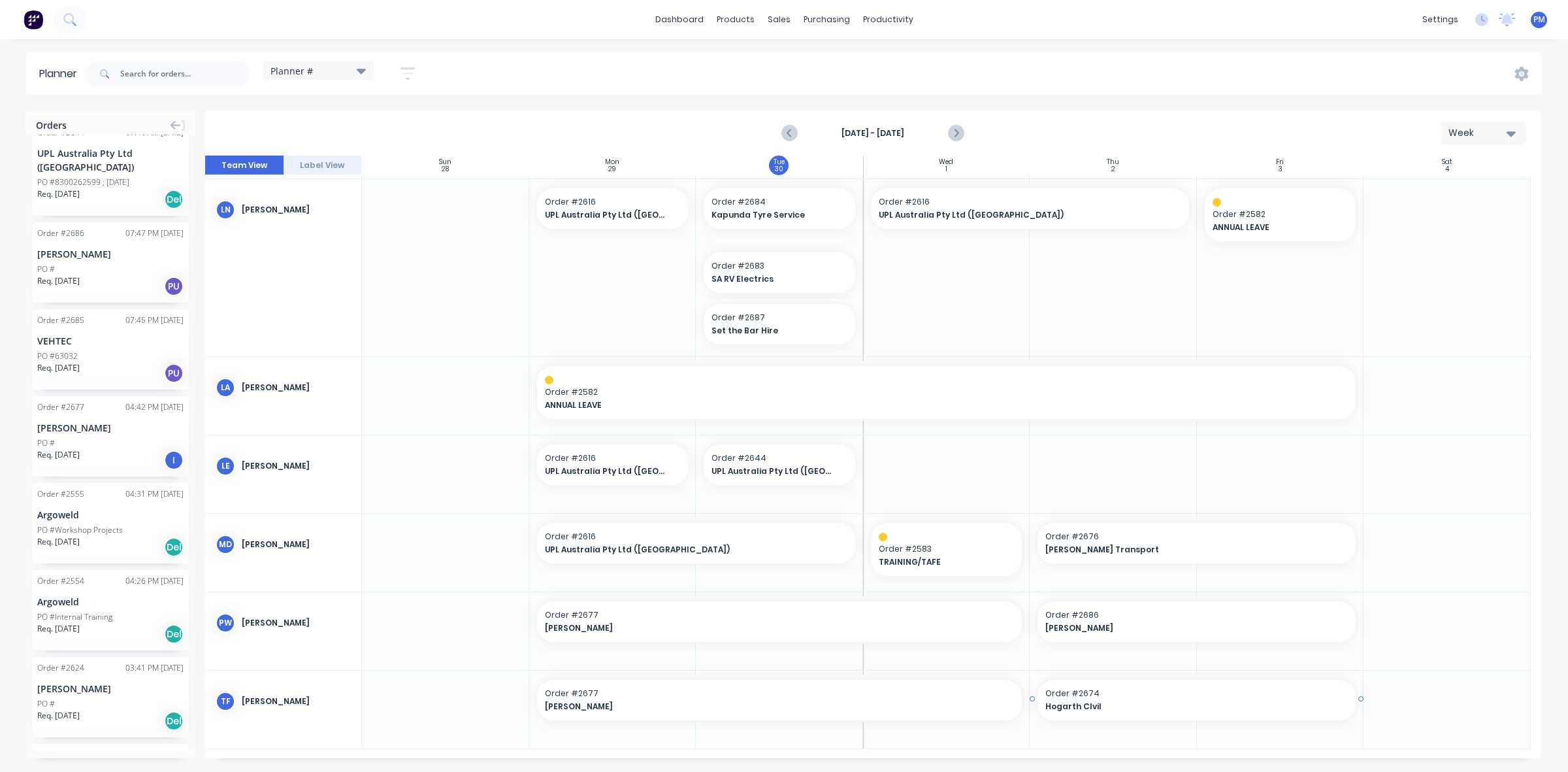
drag, startPoint x: 1140, startPoint y: 255, endPoint x: 1139, endPoint y: 721, distance: 466.0
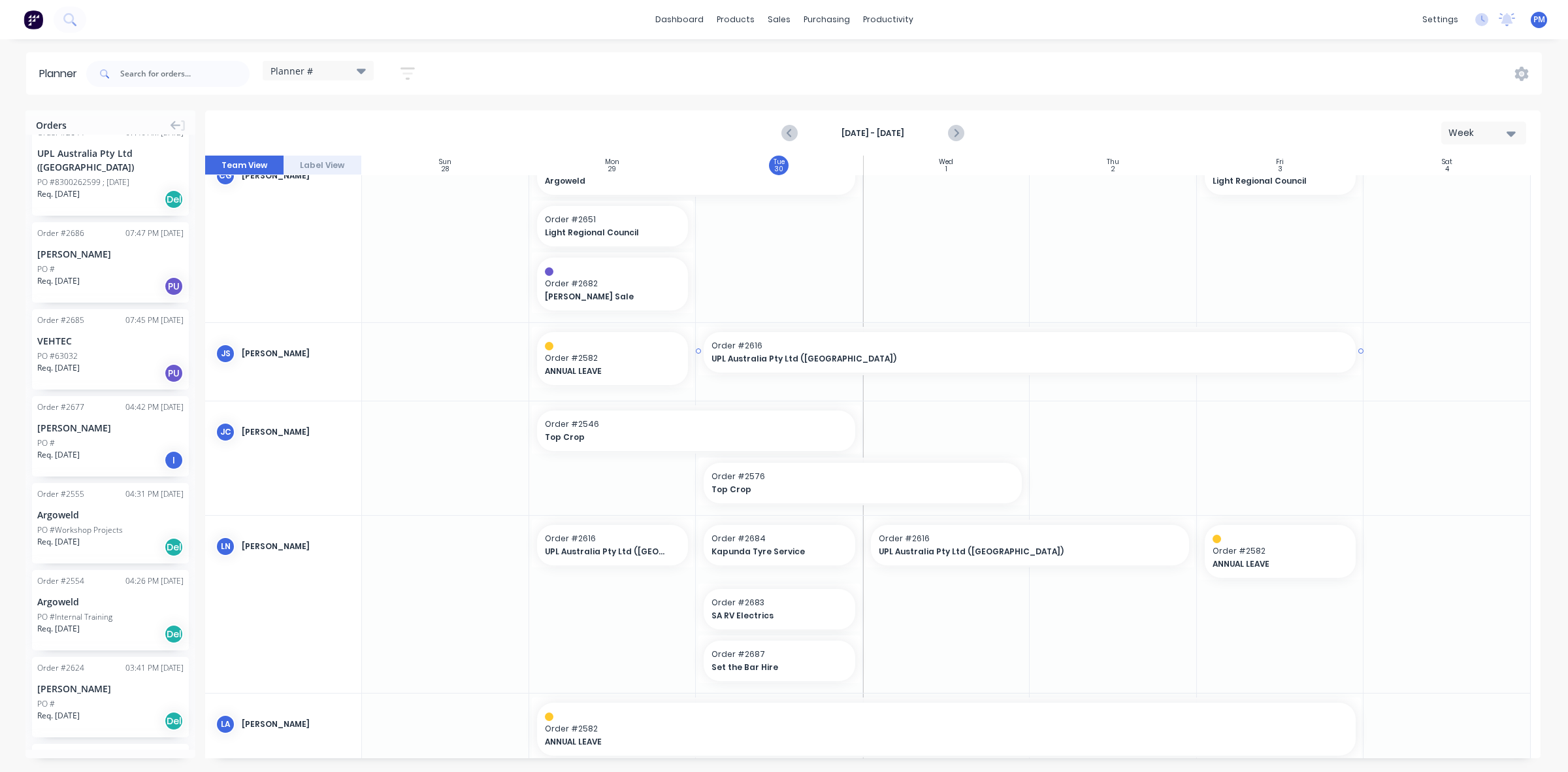
scroll to position [163, 0]
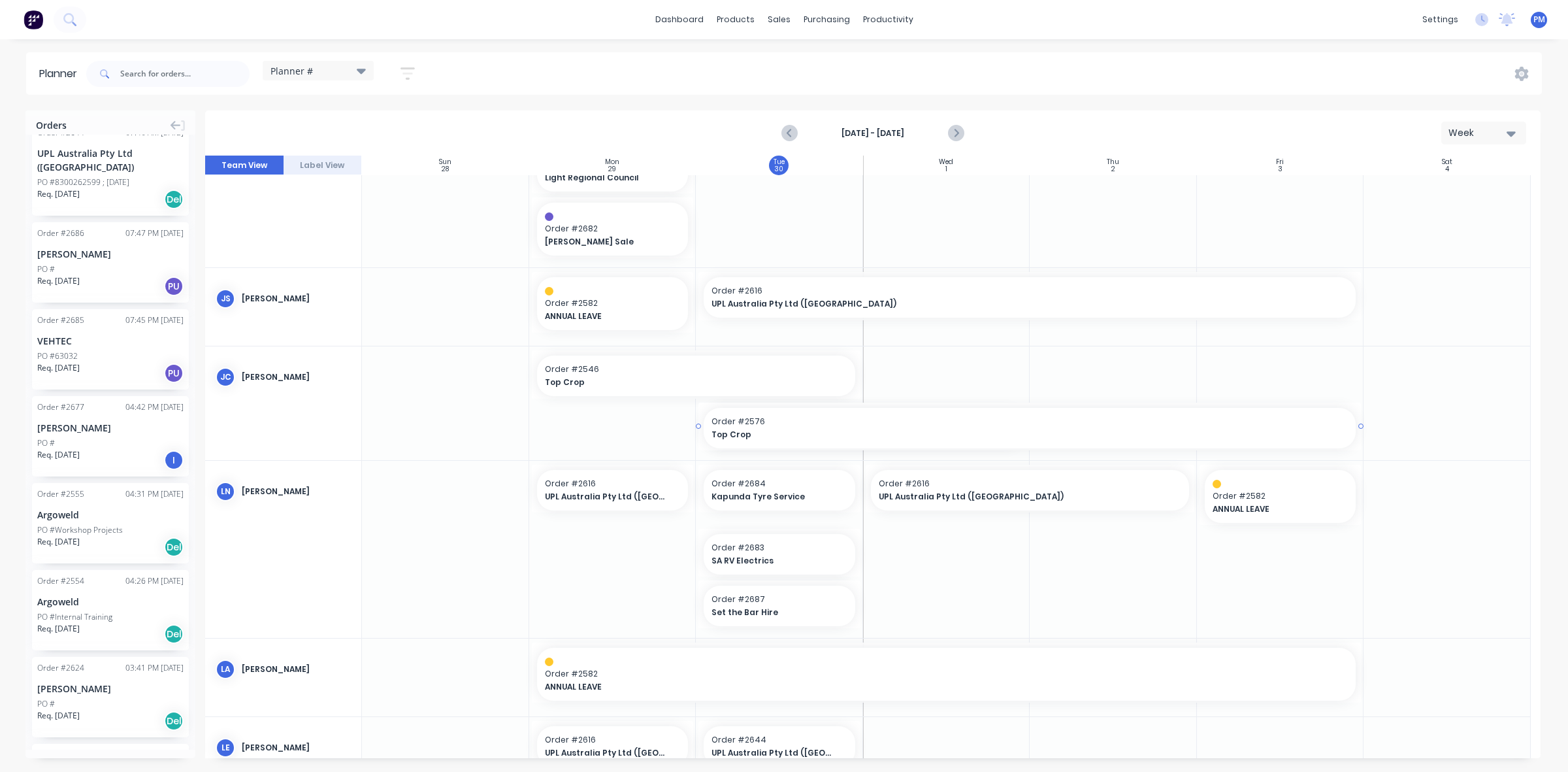
drag, startPoint x: 1023, startPoint y: 427, endPoint x: 1291, endPoint y: 441, distance: 268.4
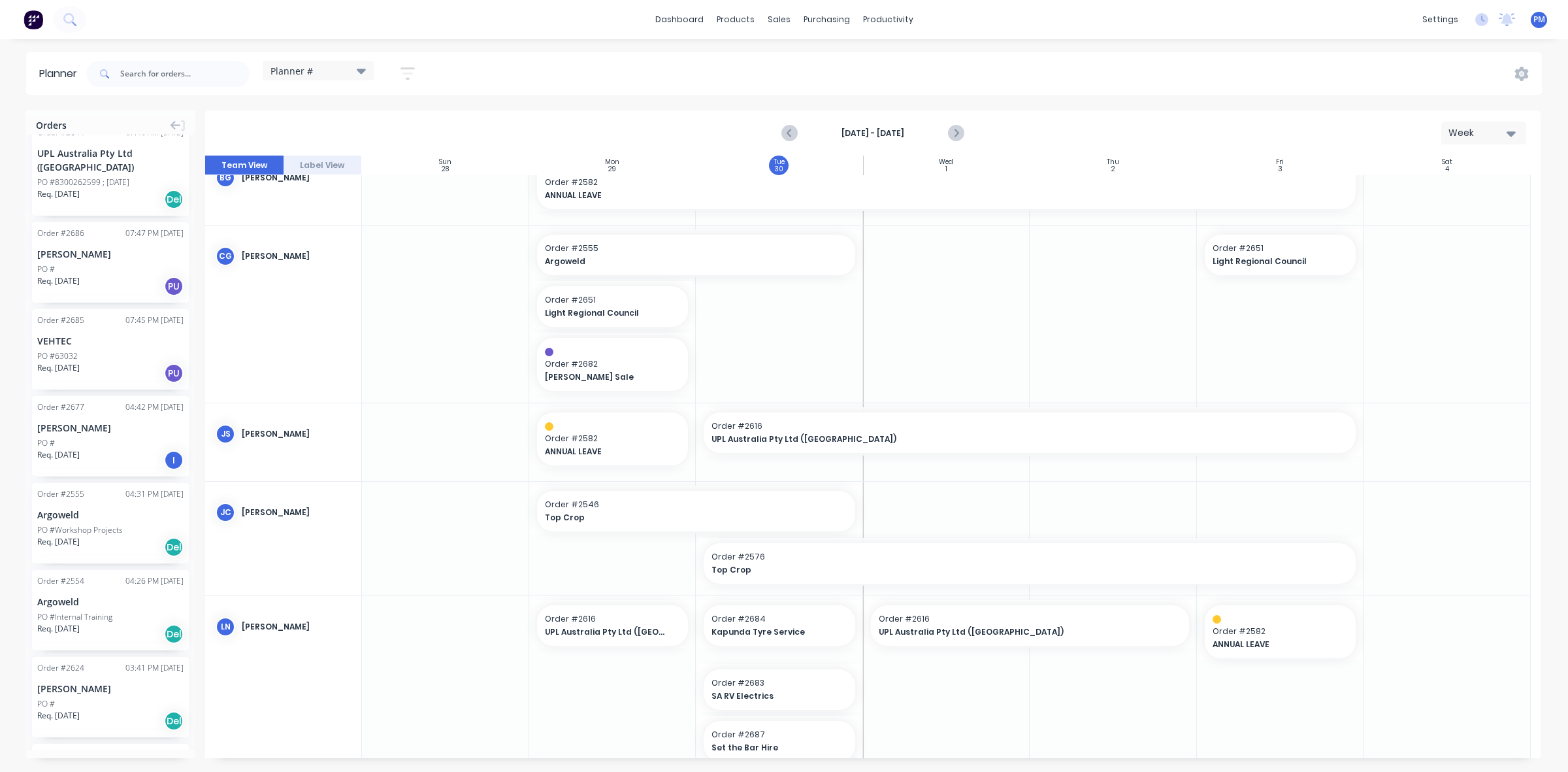
scroll to position [0, 0]
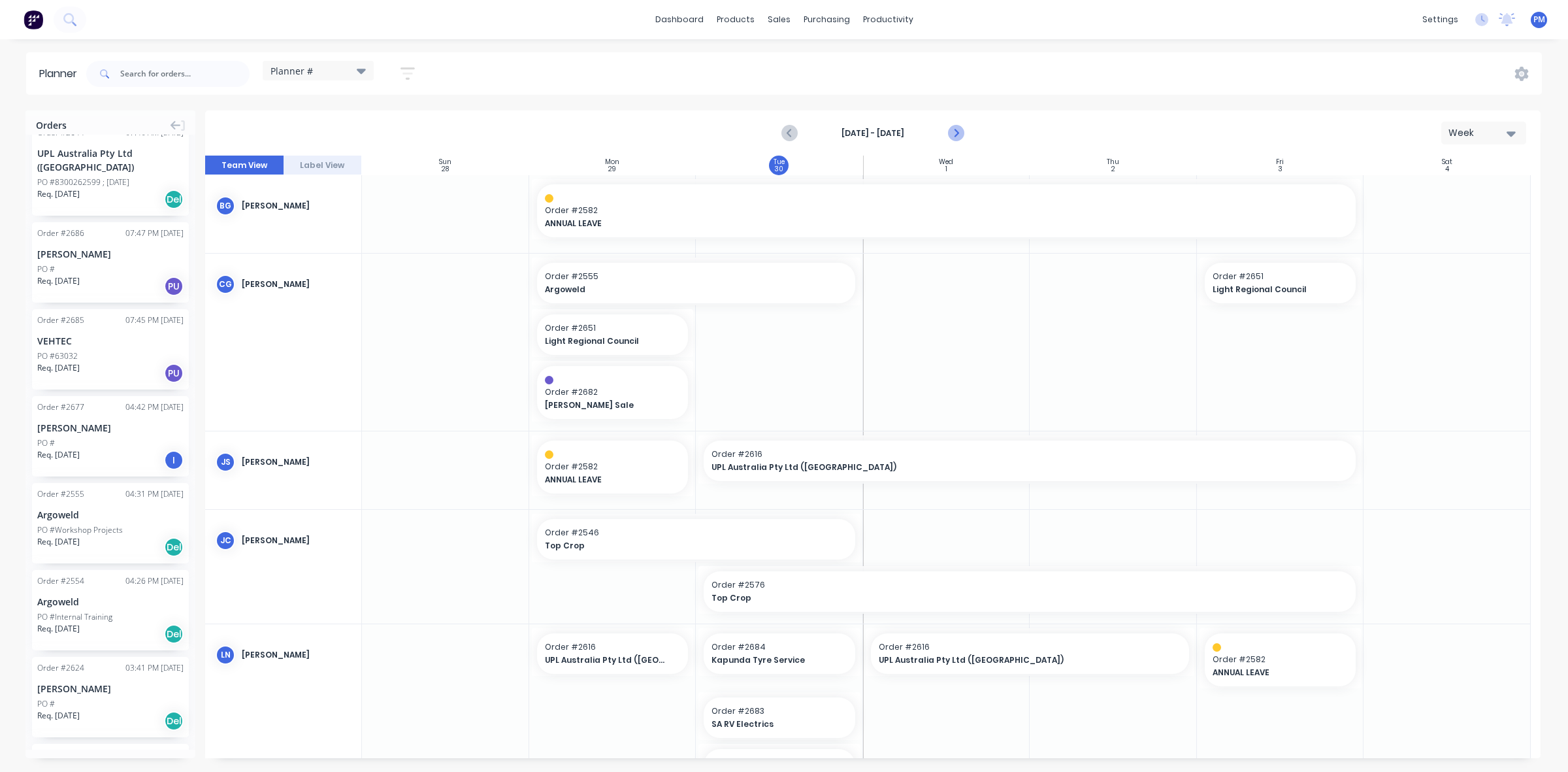
click at [959, 134] on icon "Next page" at bounding box center [955, 132] width 15 height 15
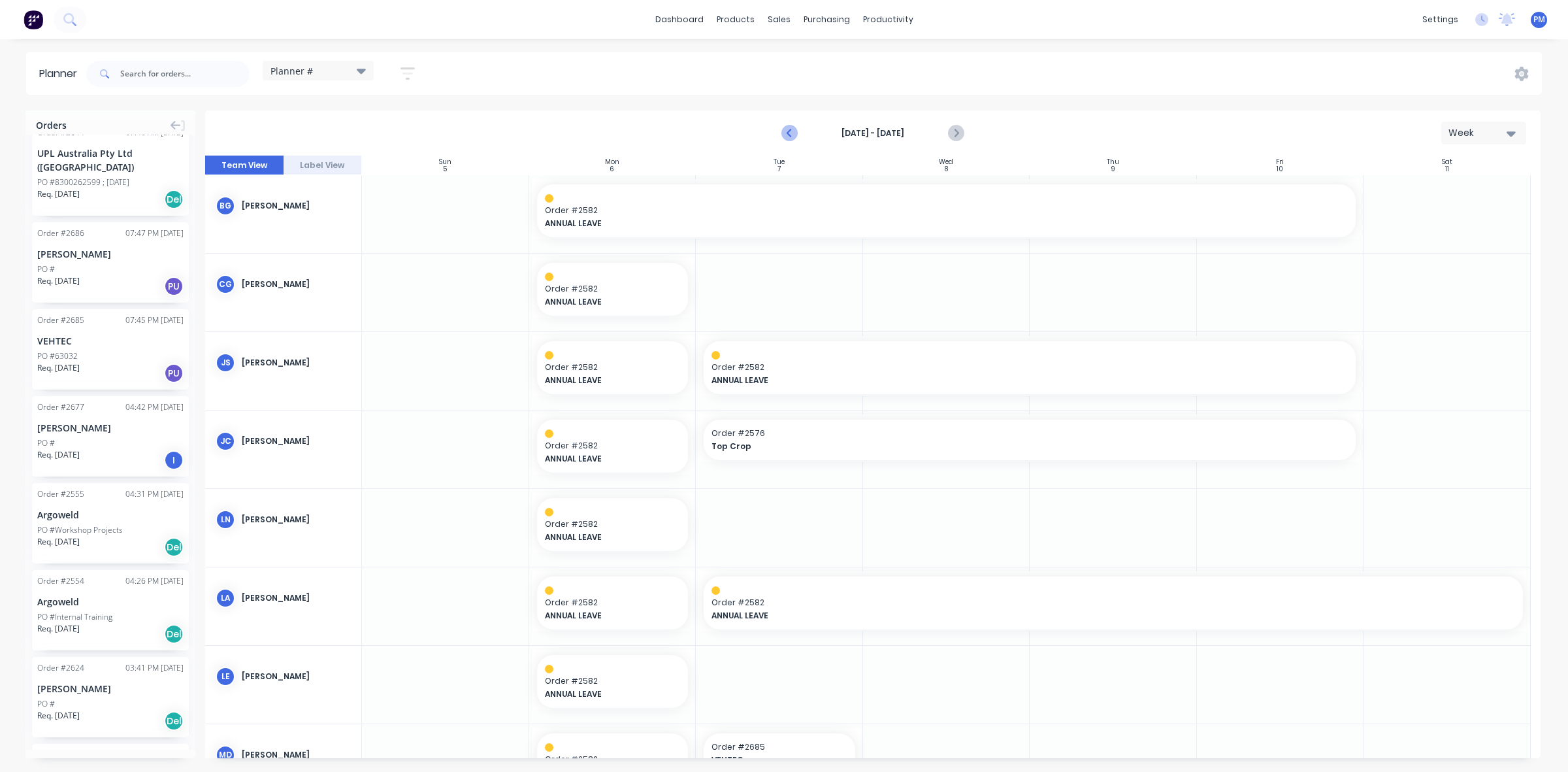
click at [789, 129] on icon "Previous page" at bounding box center [789, 132] width 15 height 15
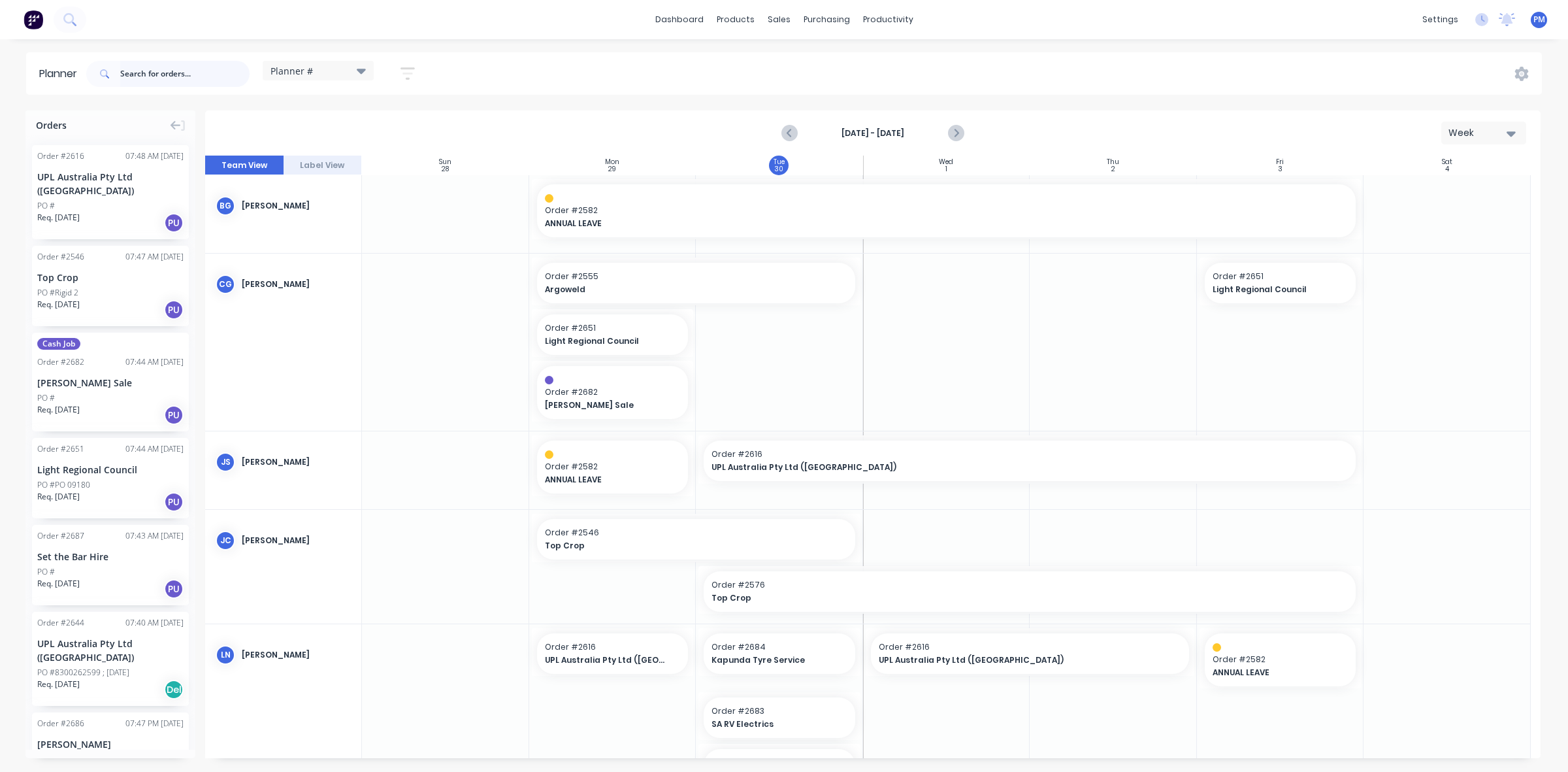
click at [138, 72] on input "text" at bounding box center [184, 74] width 130 height 26
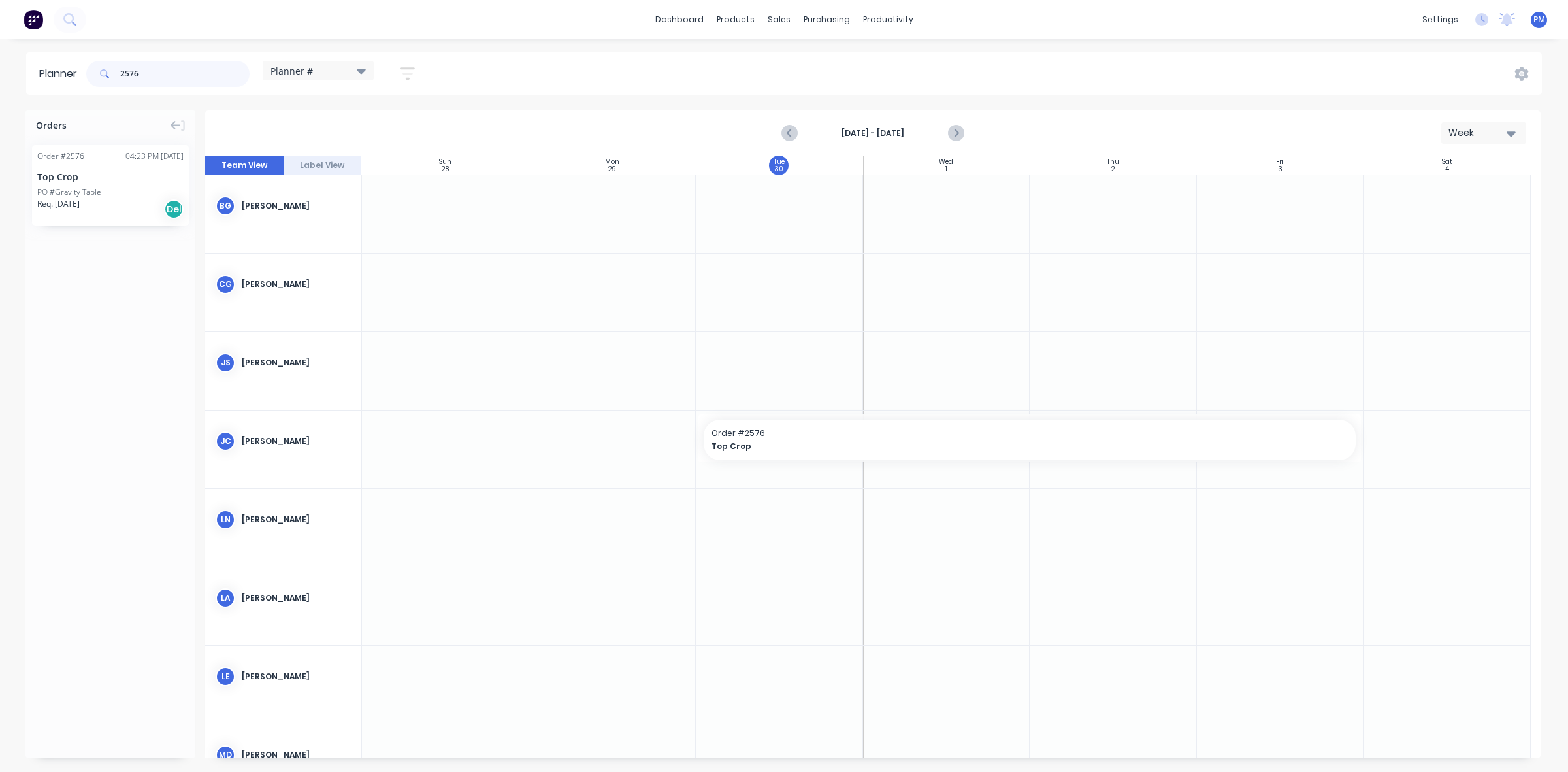
type input "2576"
drag, startPoint x: 76, startPoint y: 173, endPoint x: 899, endPoint y: 291, distance: 831.4
drag, startPoint x: 149, startPoint y: 72, endPoint x: 108, endPoint y: 70, distance: 41.0
click at [108, 70] on div "2576" at bounding box center [168, 74] width 163 height 26
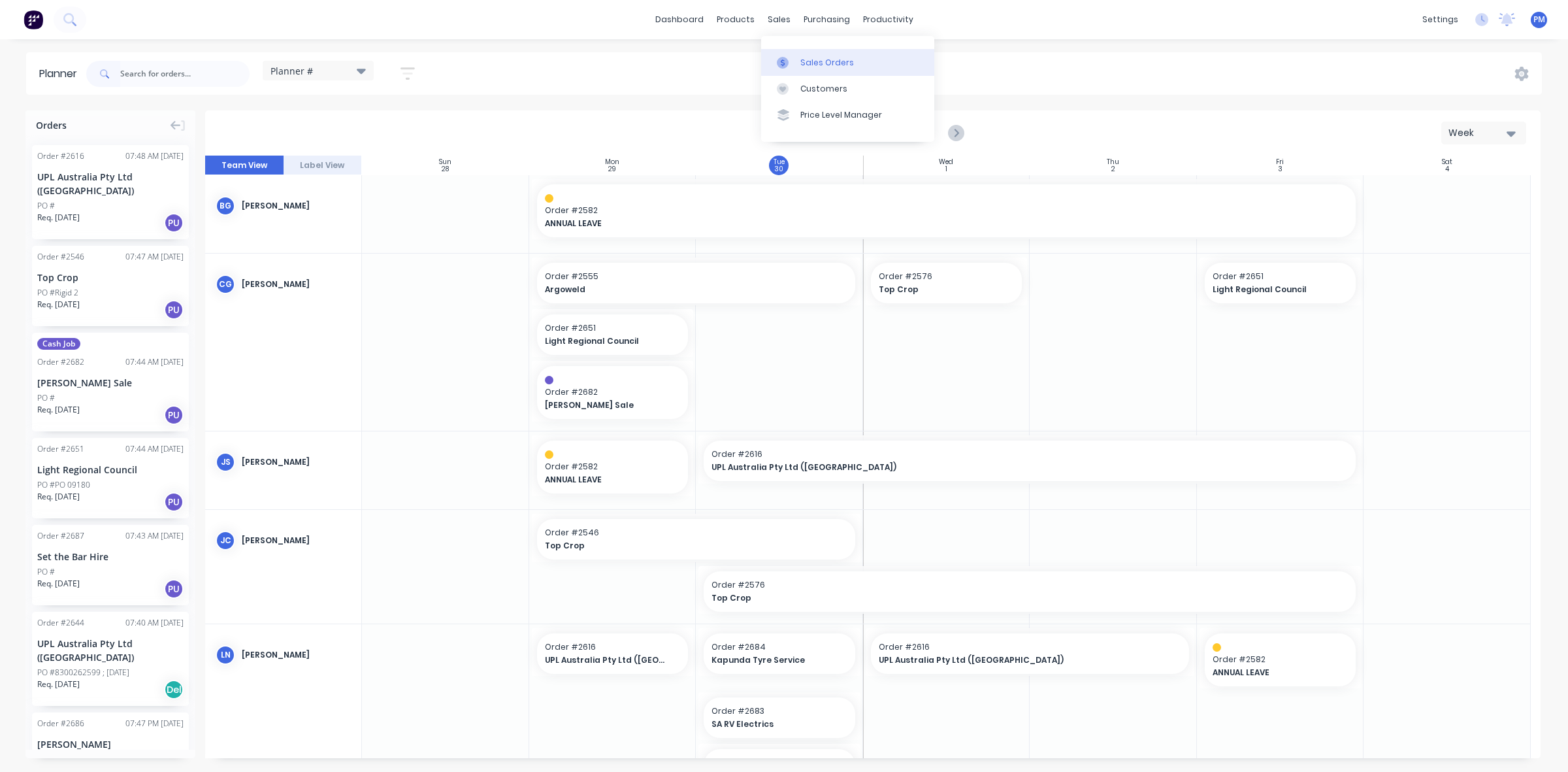
click at [810, 65] on div "Sales Orders" at bounding box center [827, 63] width 53 height 12
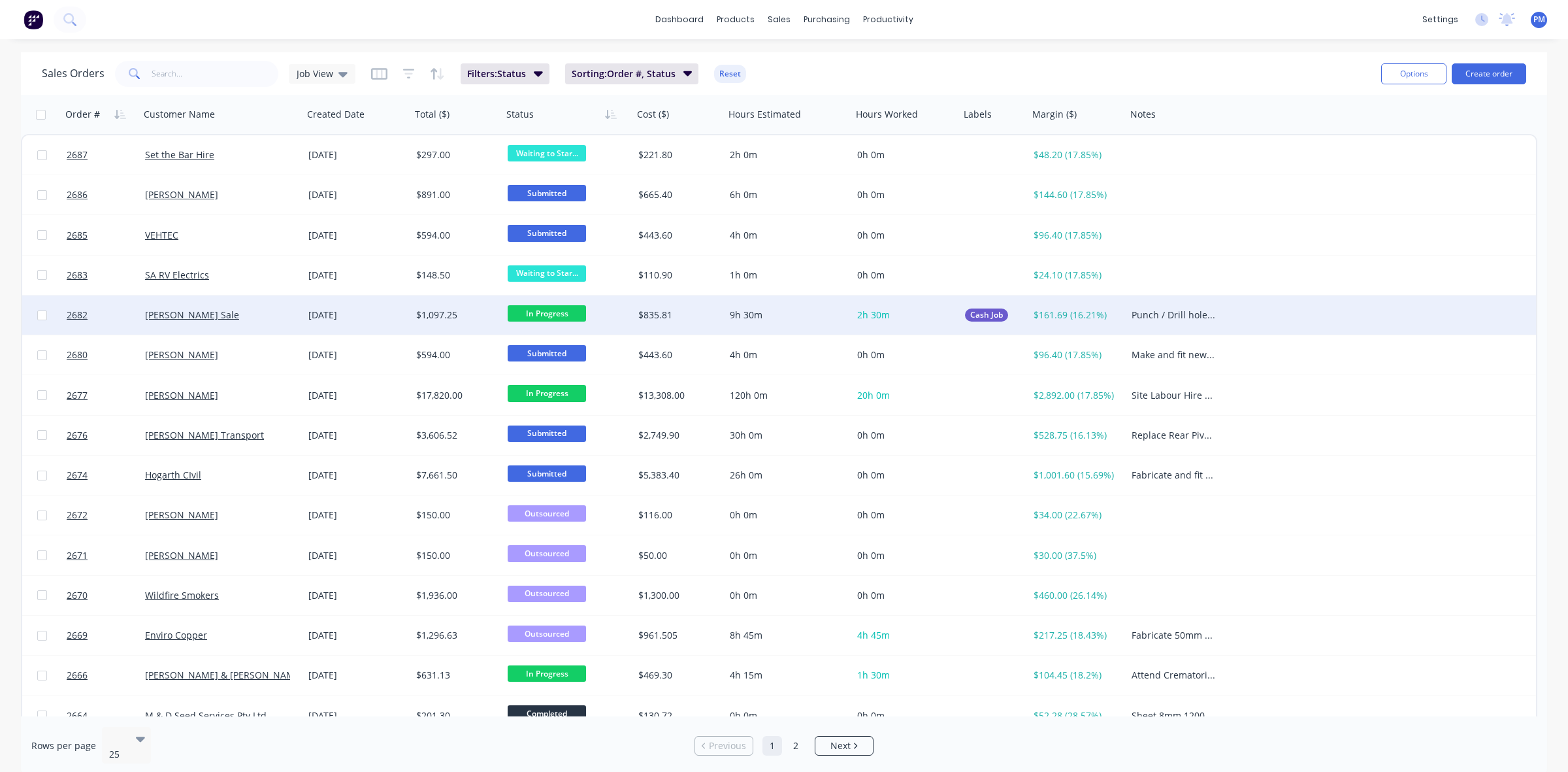
click at [392, 318] on div "[DATE]" at bounding box center [357, 315] width 97 height 13
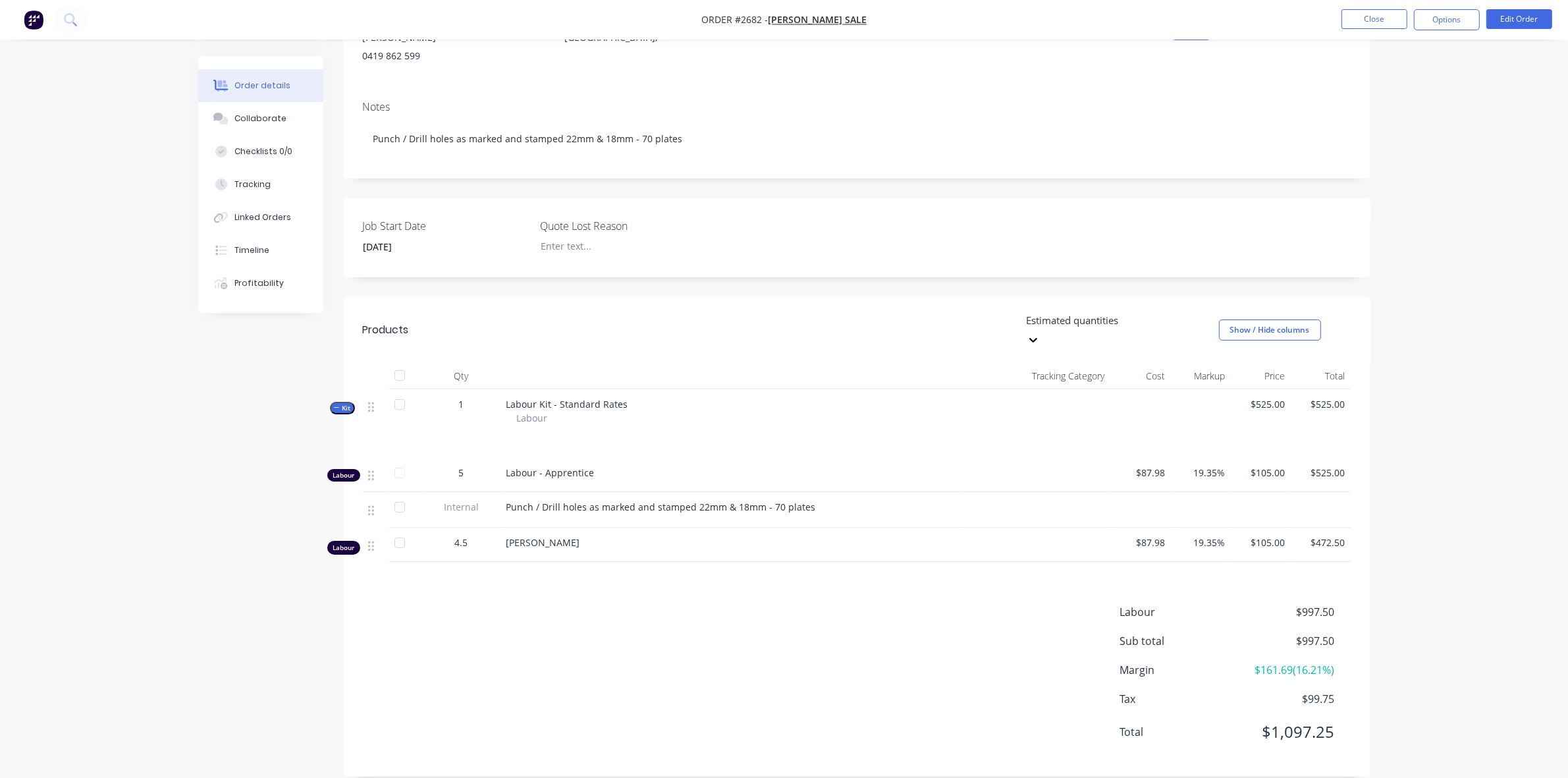
scroll to position [157, 0]
click at [249, 182] on div "Tracking" at bounding box center [252, 184] width 36 height 12
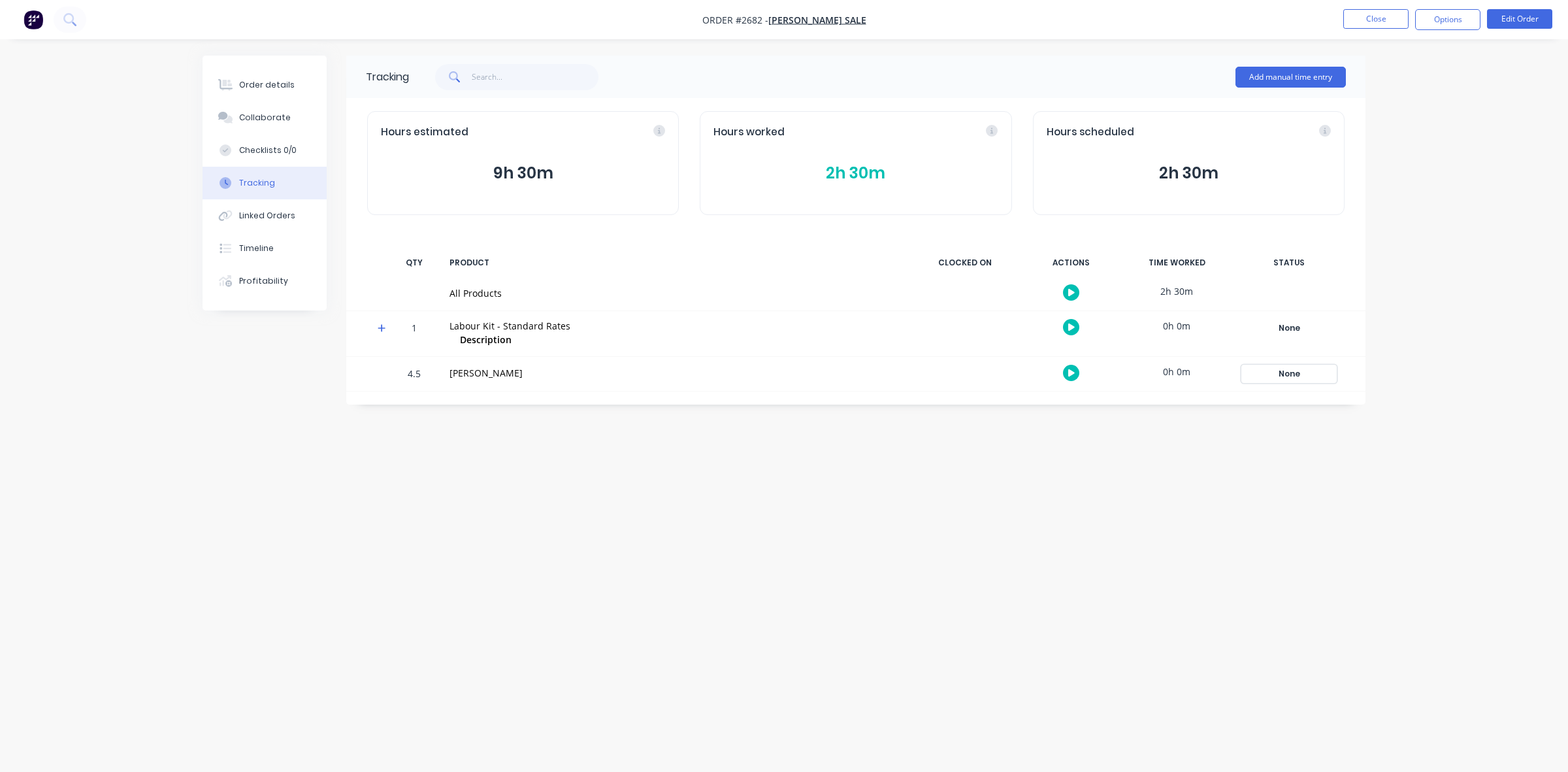
click at [1287, 372] on div "None" at bounding box center [1289, 373] width 94 height 17
click at [1082, 456] on div "Tracking Add manual time entry Hours estimated 9h 30m Hours worked 2h 30m Hours…" at bounding box center [784, 361] width 1163 height 611
click at [1358, 16] on button "Close" at bounding box center [1376, 19] width 65 height 20
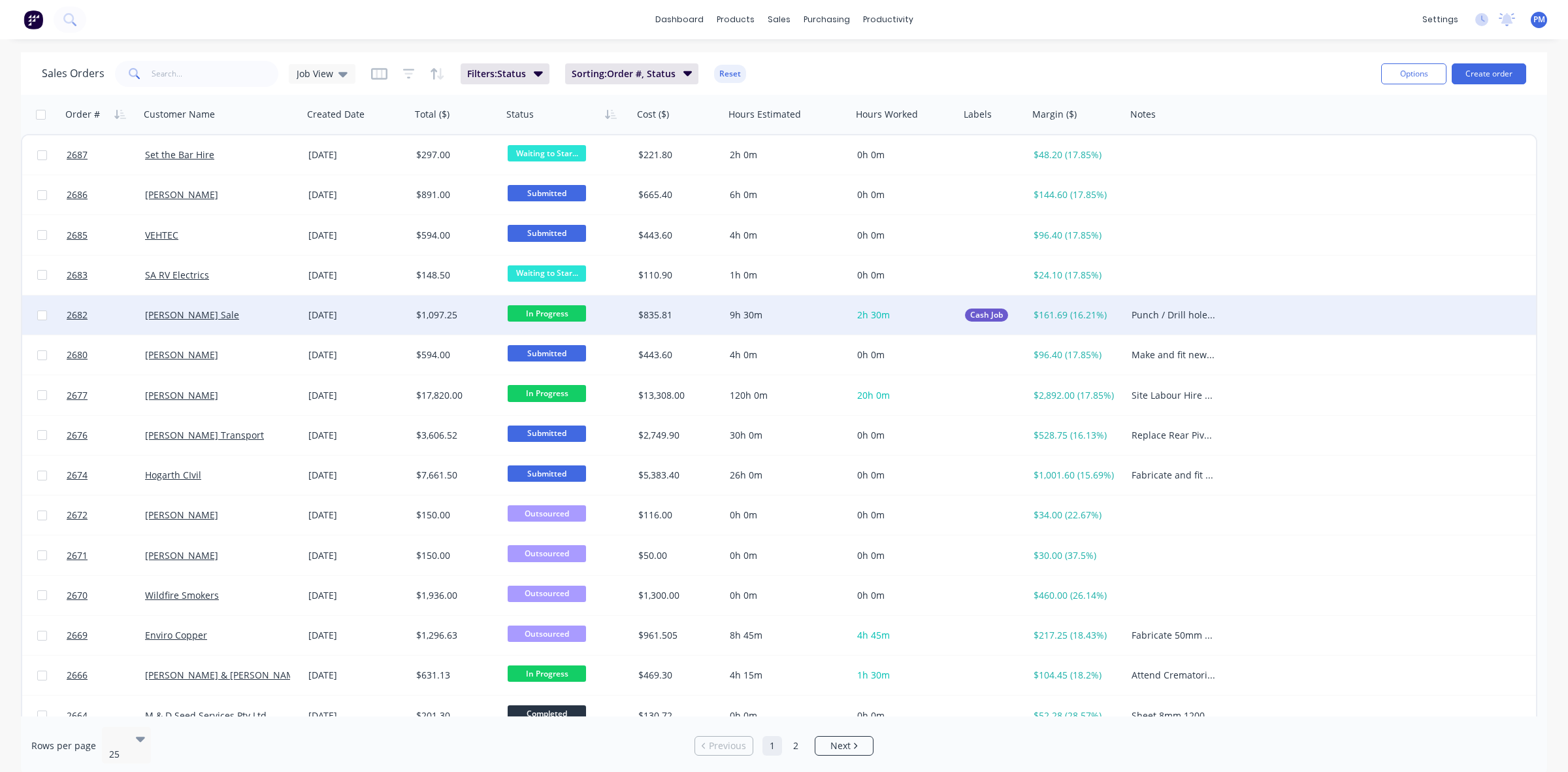
click at [260, 311] on div "[PERSON_NAME] Sale" at bounding box center [217, 315] width 145 height 13
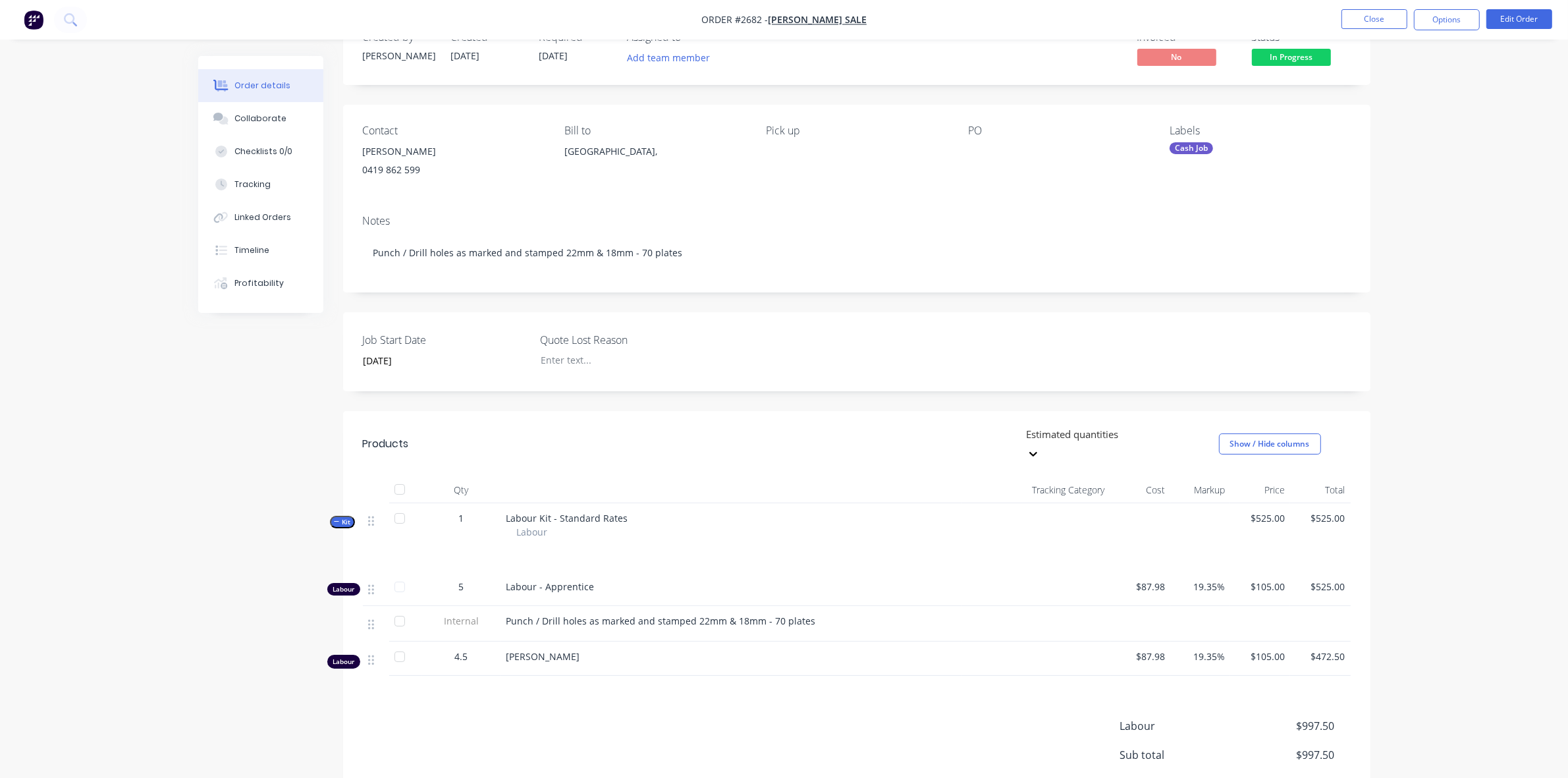
scroll to position [157, 0]
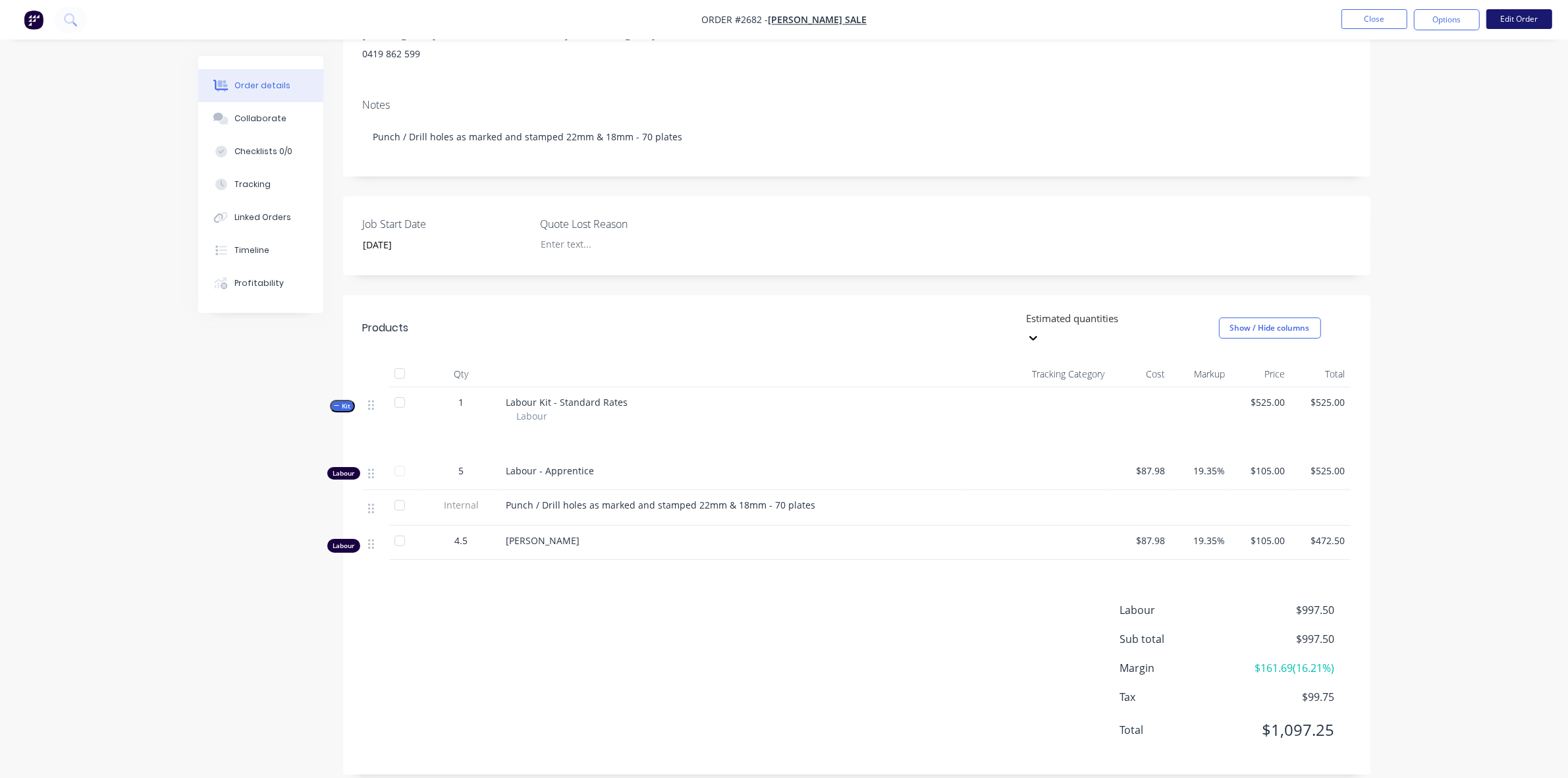
click at [1519, 24] on button "Edit Order" at bounding box center [1519, 19] width 66 height 20
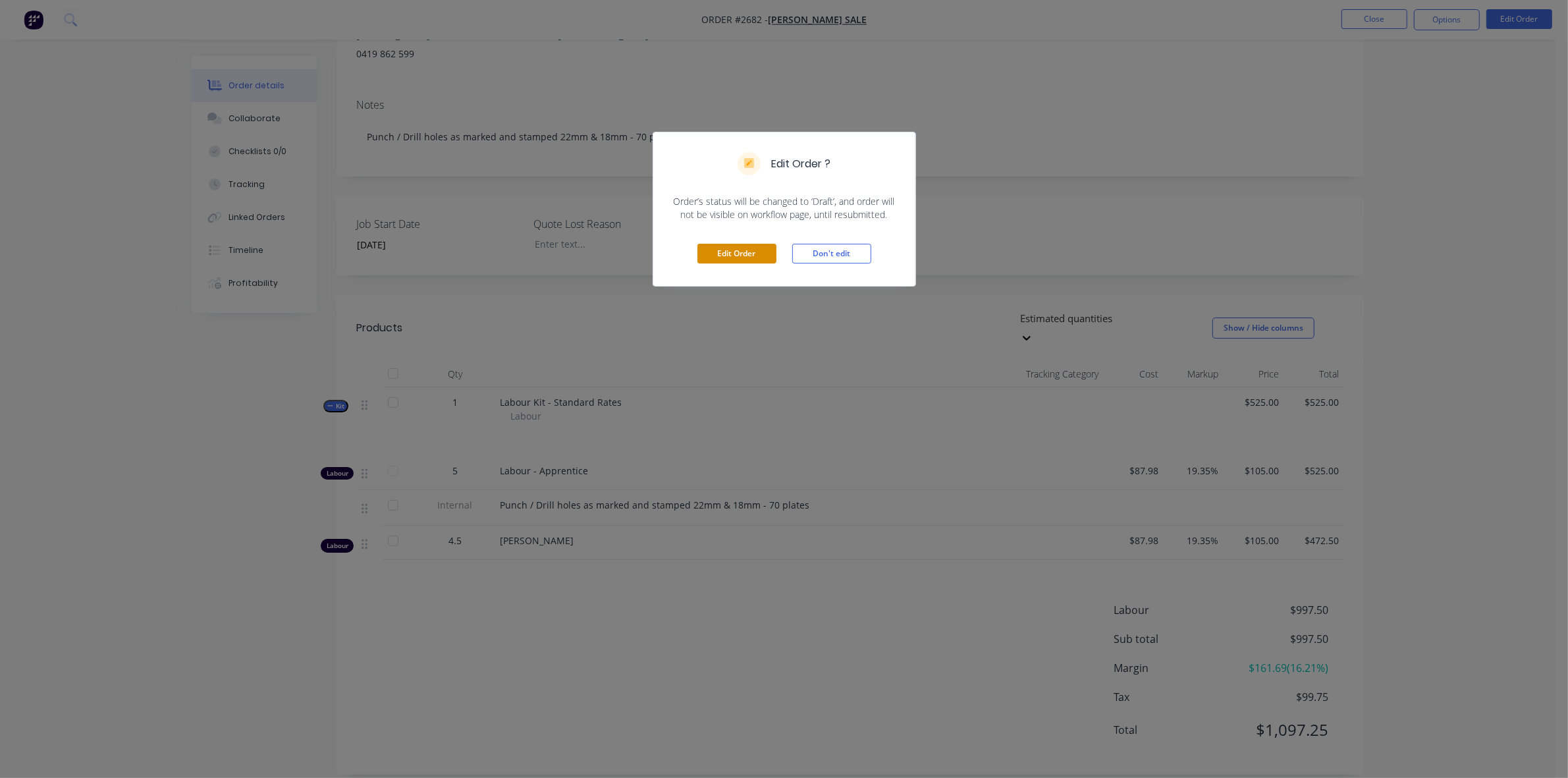
click at [736, 251] on button "Edit Order" at bounding box center [737, 253] width 79 height 20
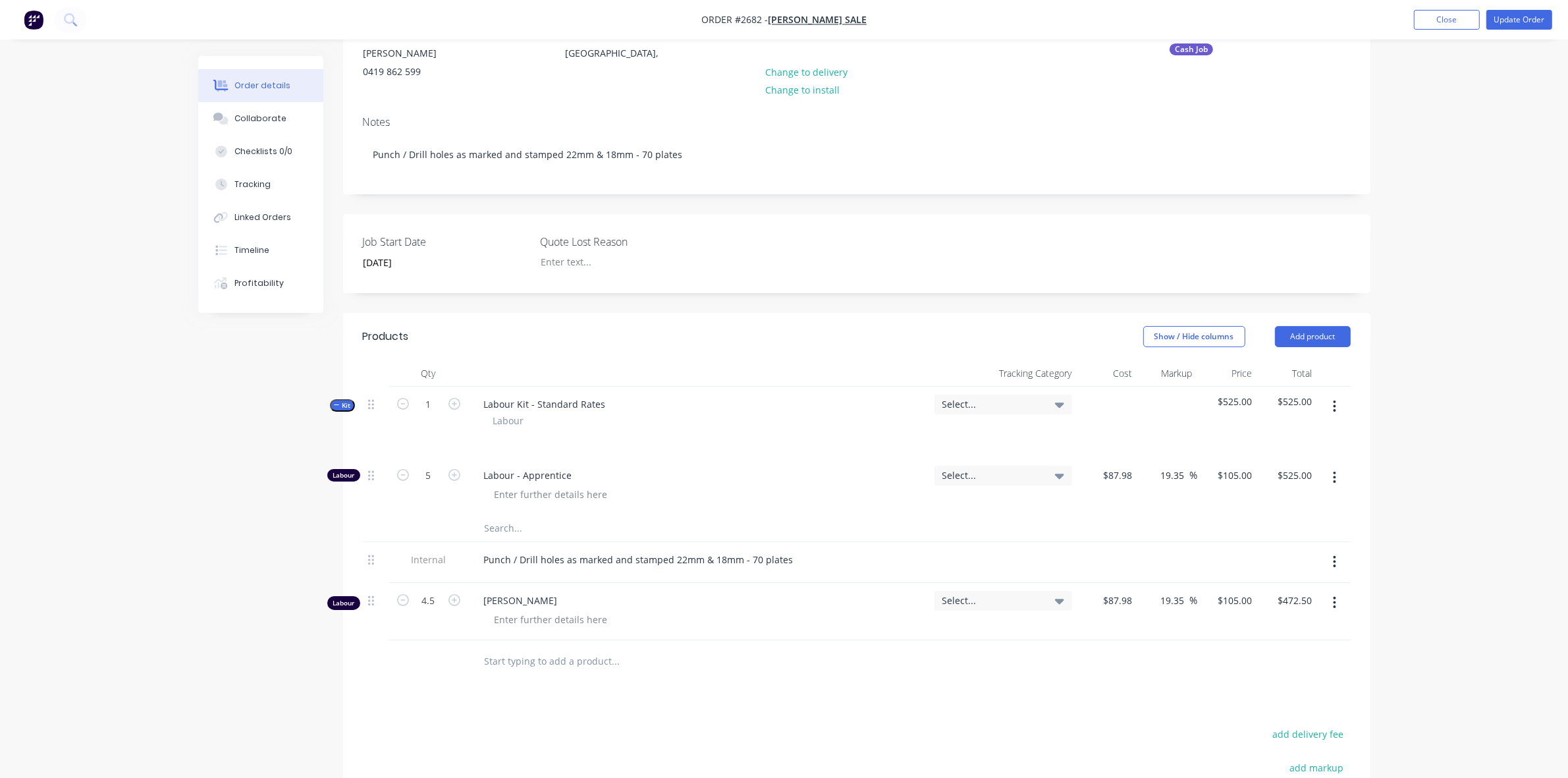
scroll to position [164, 0]
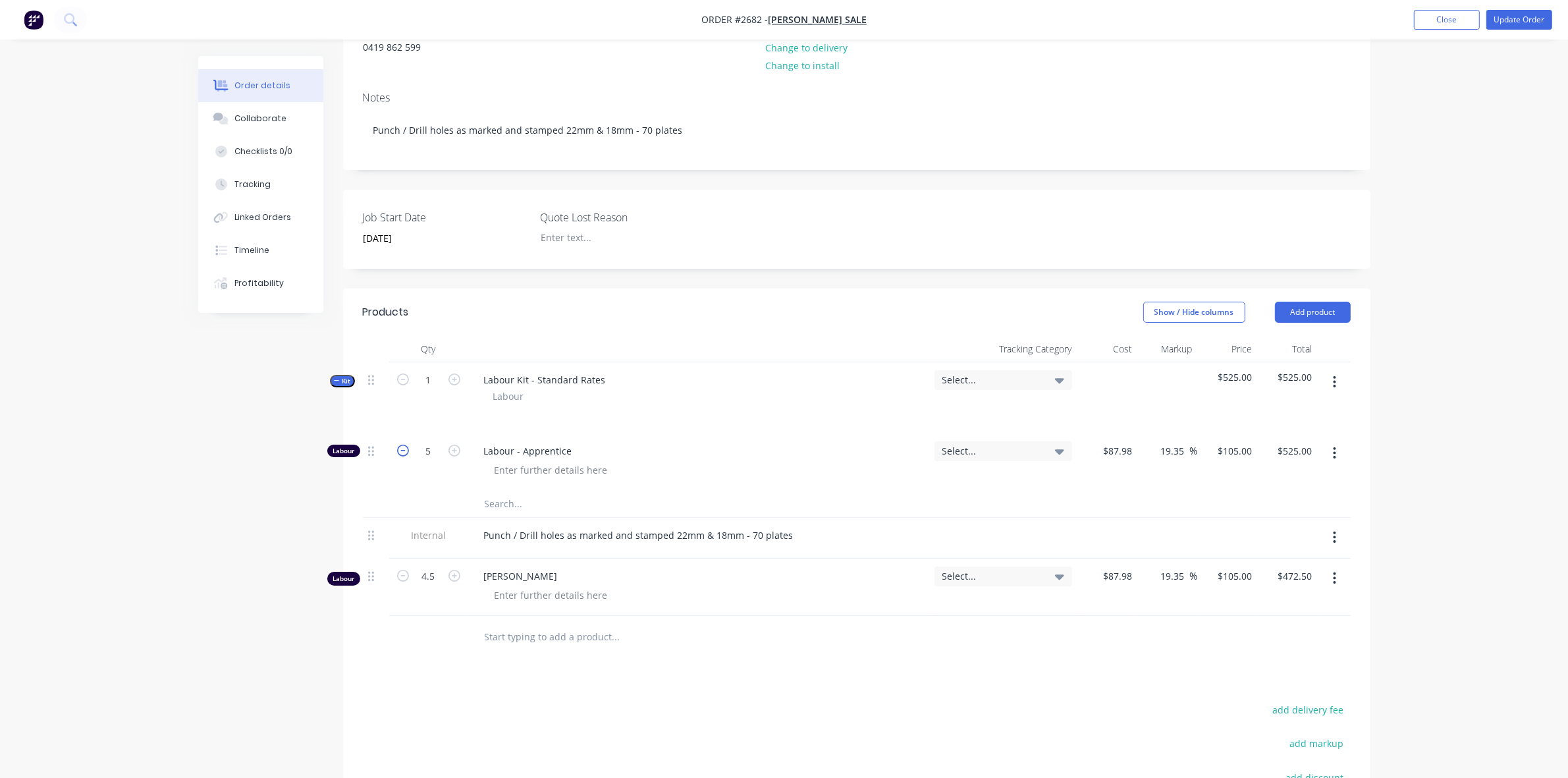
click at [403, 453] on icon "button" at bounding box center [403, 451] width 12 height 12
type input "4"
type input "$420.00"
click at [403, 453] on icon "button" at bounding box center [403, 451] width 12 height 12
type input "3"
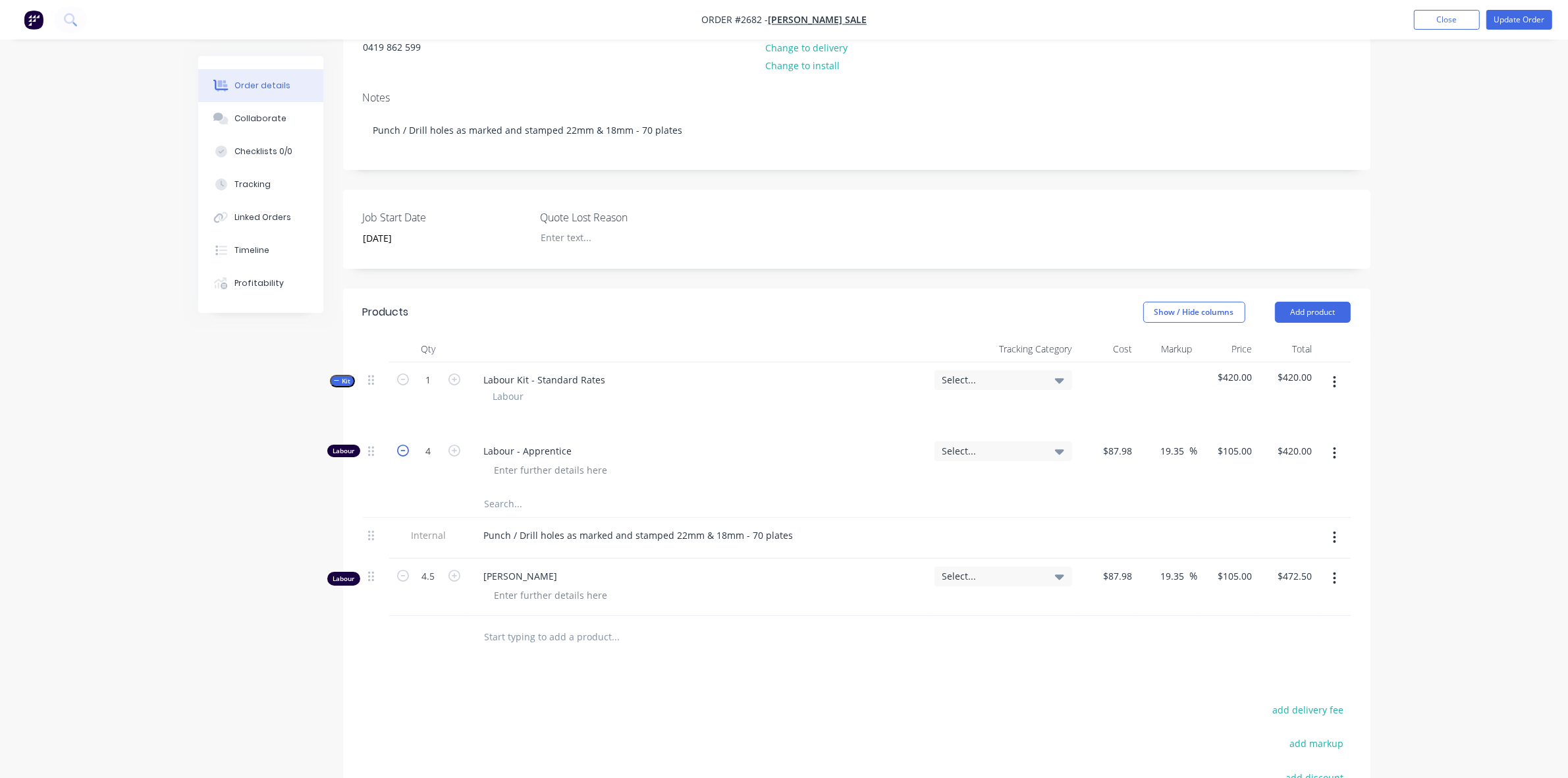
type input "$315.00"
click at [1508, 16] on button "Update Order" at bounding box center [1519, 19] width 66 height 20
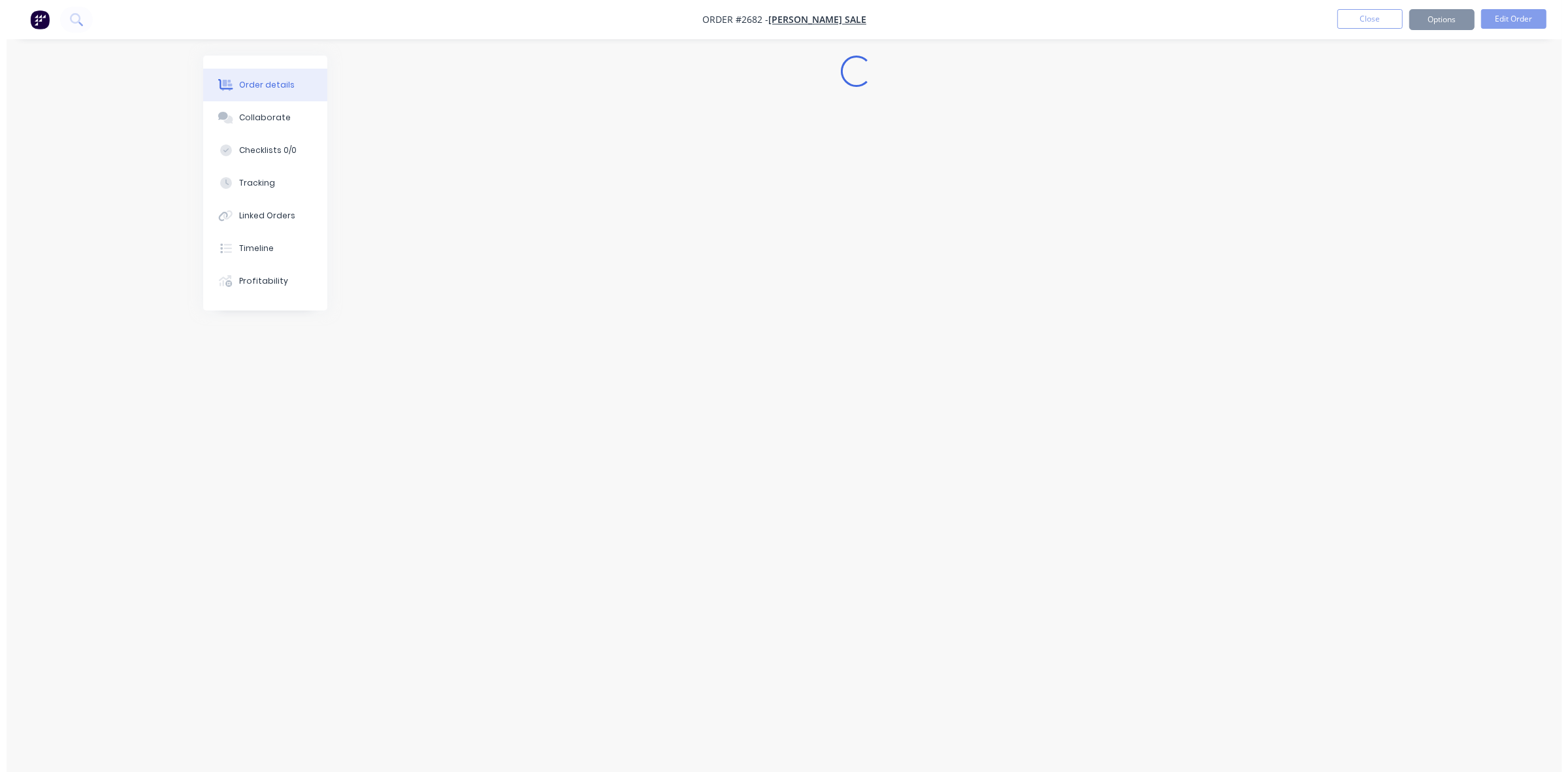
scroll to position [0, 0]
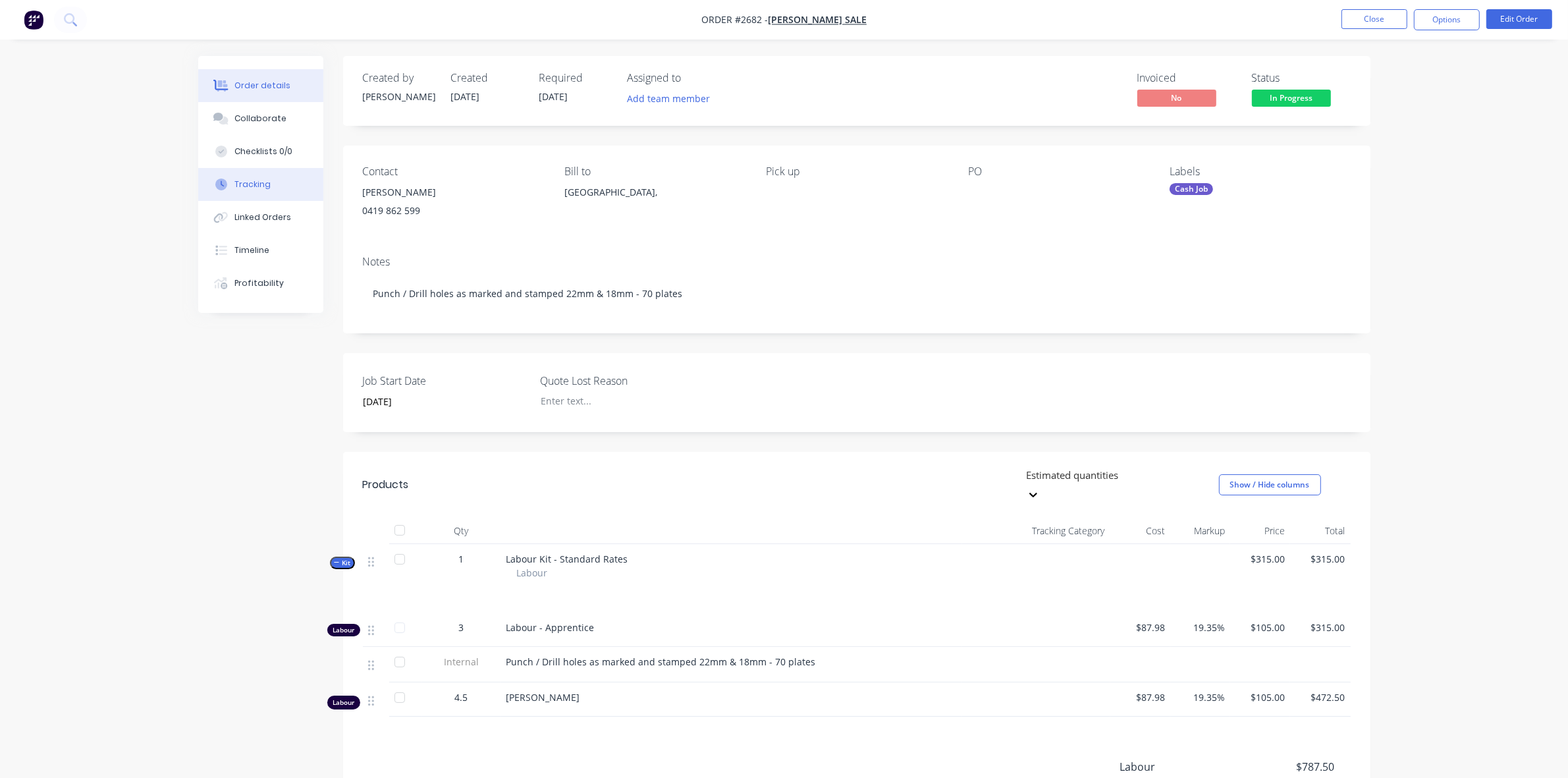
click at [262, 181] on div "Tracking" at bounding box center [252, 184] width 36 height 12
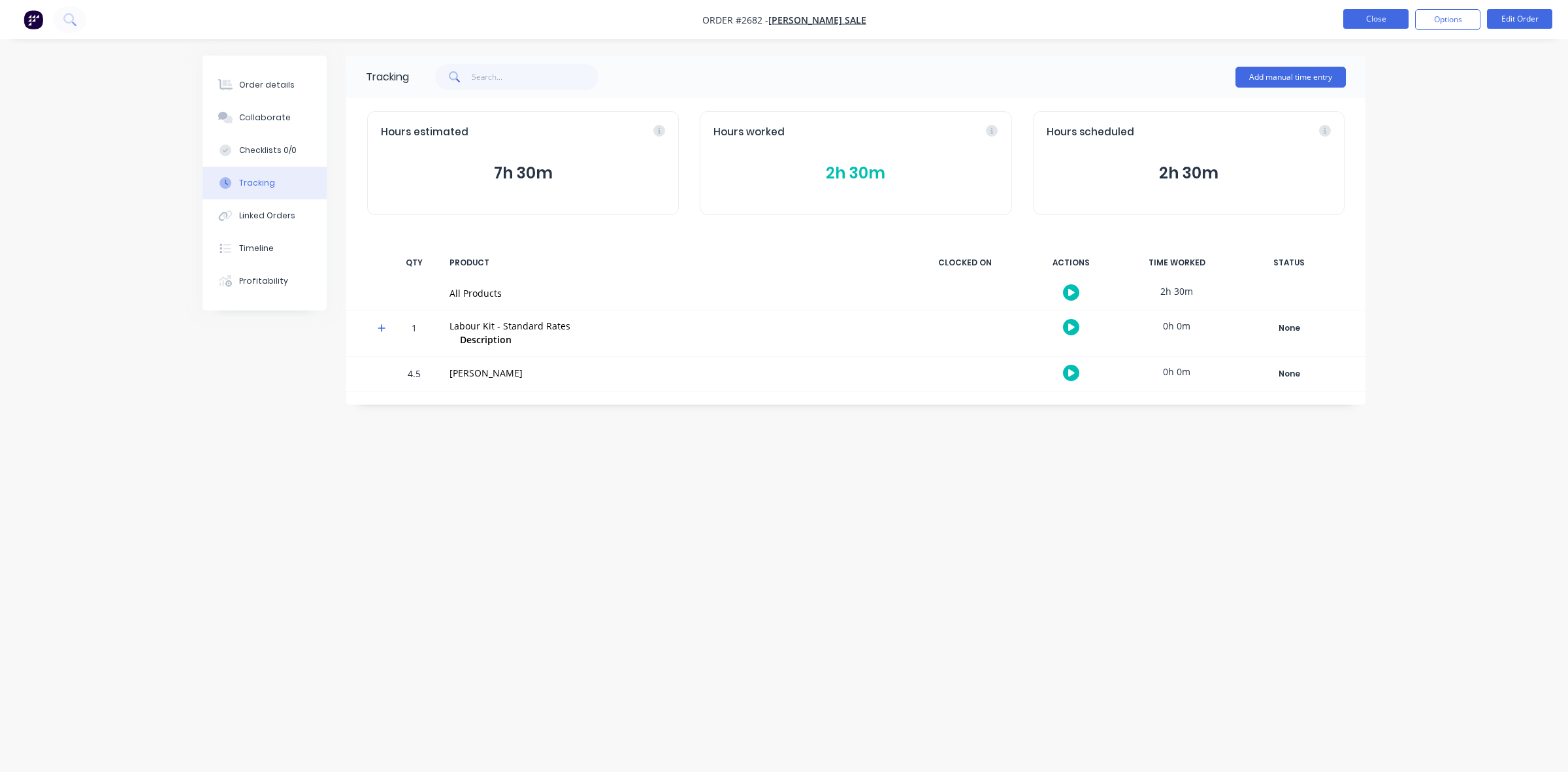
click at [1373, 21] on button "Close" at bounding box center [1376, 19] width 65 height 20
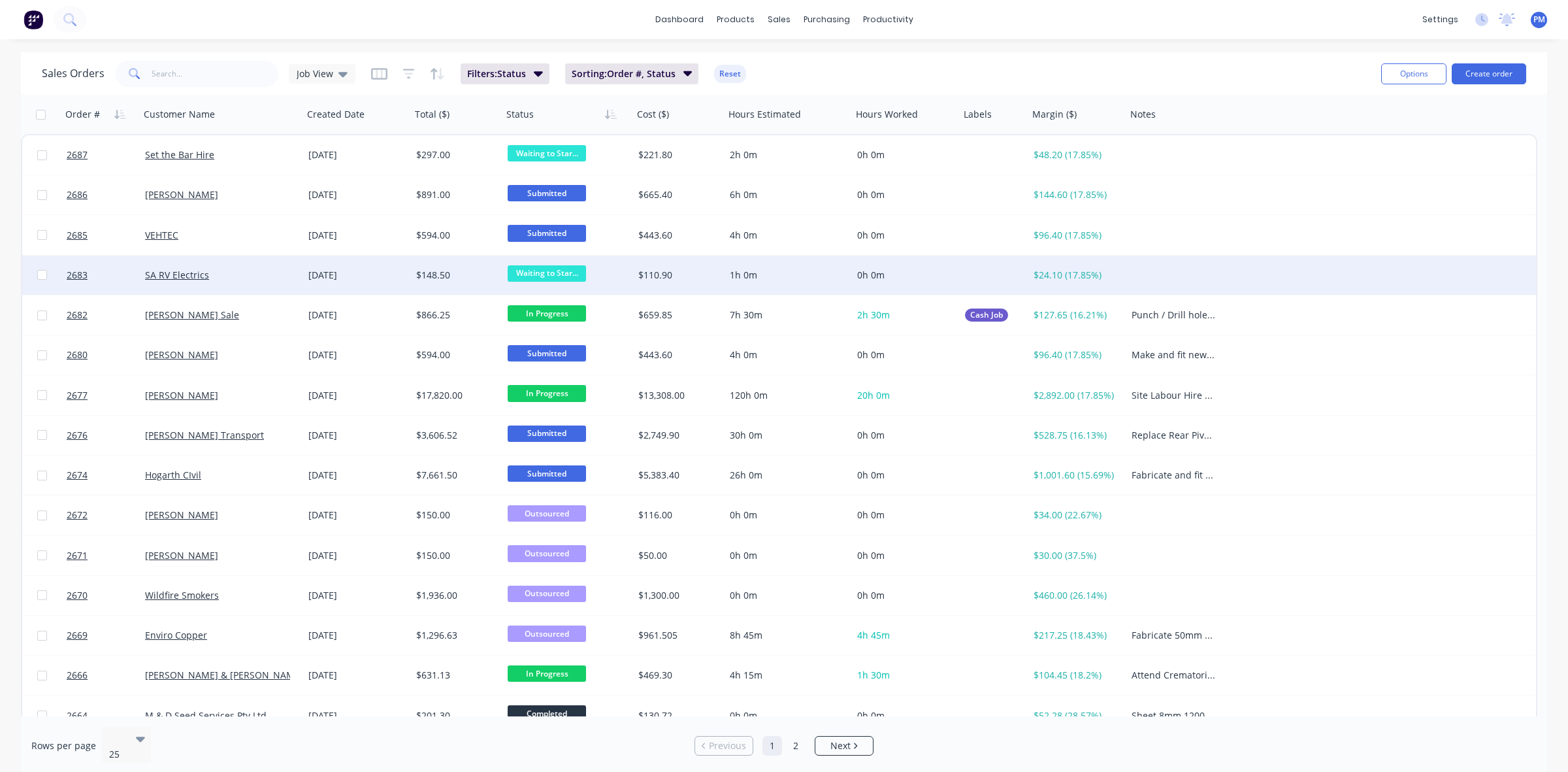
click at [257, 269] on div "SA RV Electrics" at bounding box center [217, 275] width 145 height 13
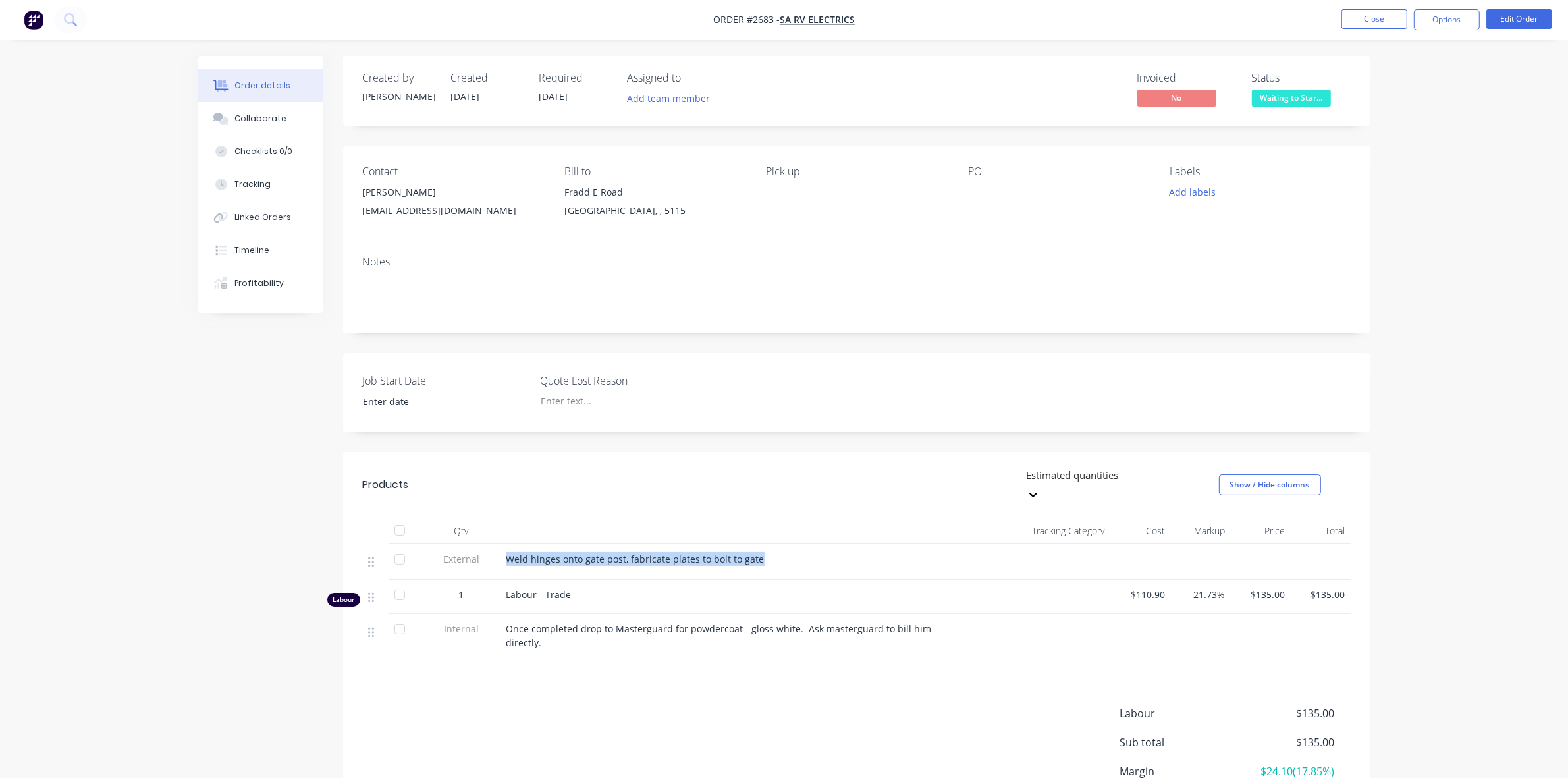
drag, startPoint x: 506, startPoint y: 539, endPoint x: 749, endPoint y: 546, distance: 243.1
click at [755, 552] on span "Weld hinges onto gate post, fabricate plates to bolt to gate" at bounding box center [636, 558] width 258 height 13
copy span "Weld hinges onto gate post, fabricate plates to bolt to gate"
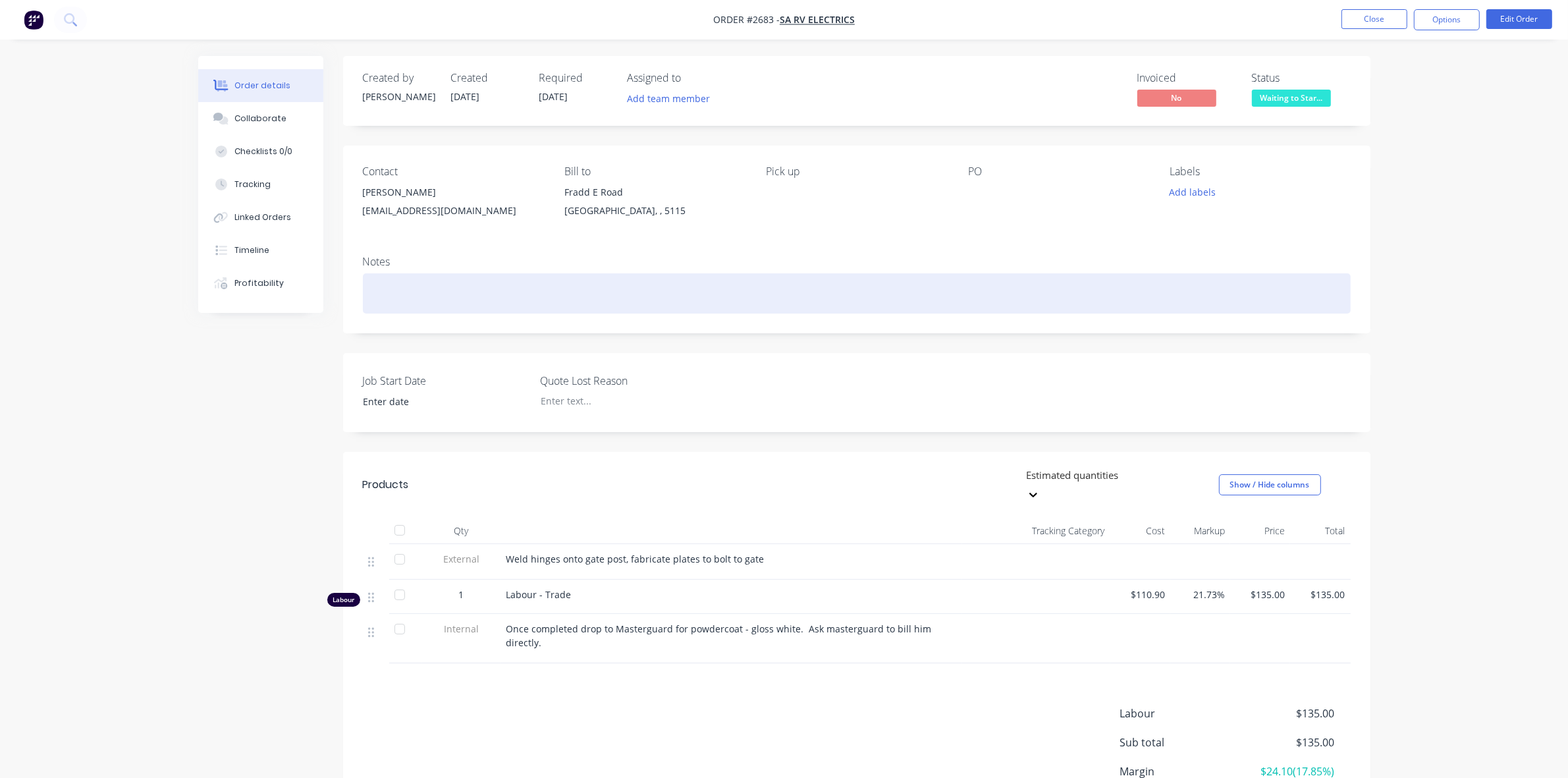
click at [434, 277] on div at bounding box center [857, 294] width 988 height 40
paste div
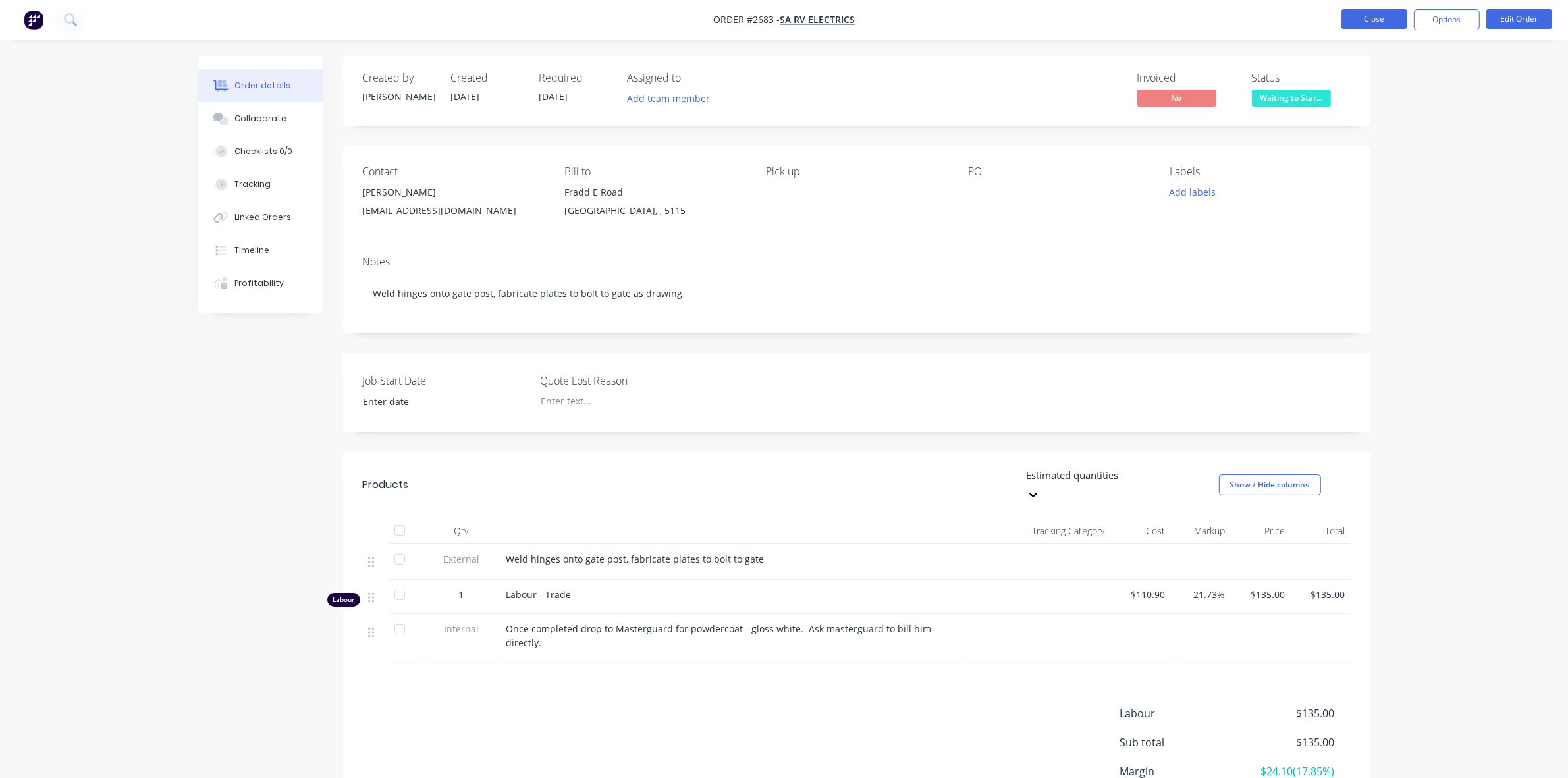
click at [1380, 20] on button "Close" at bounding box center [1374, 19] width 66 height 20
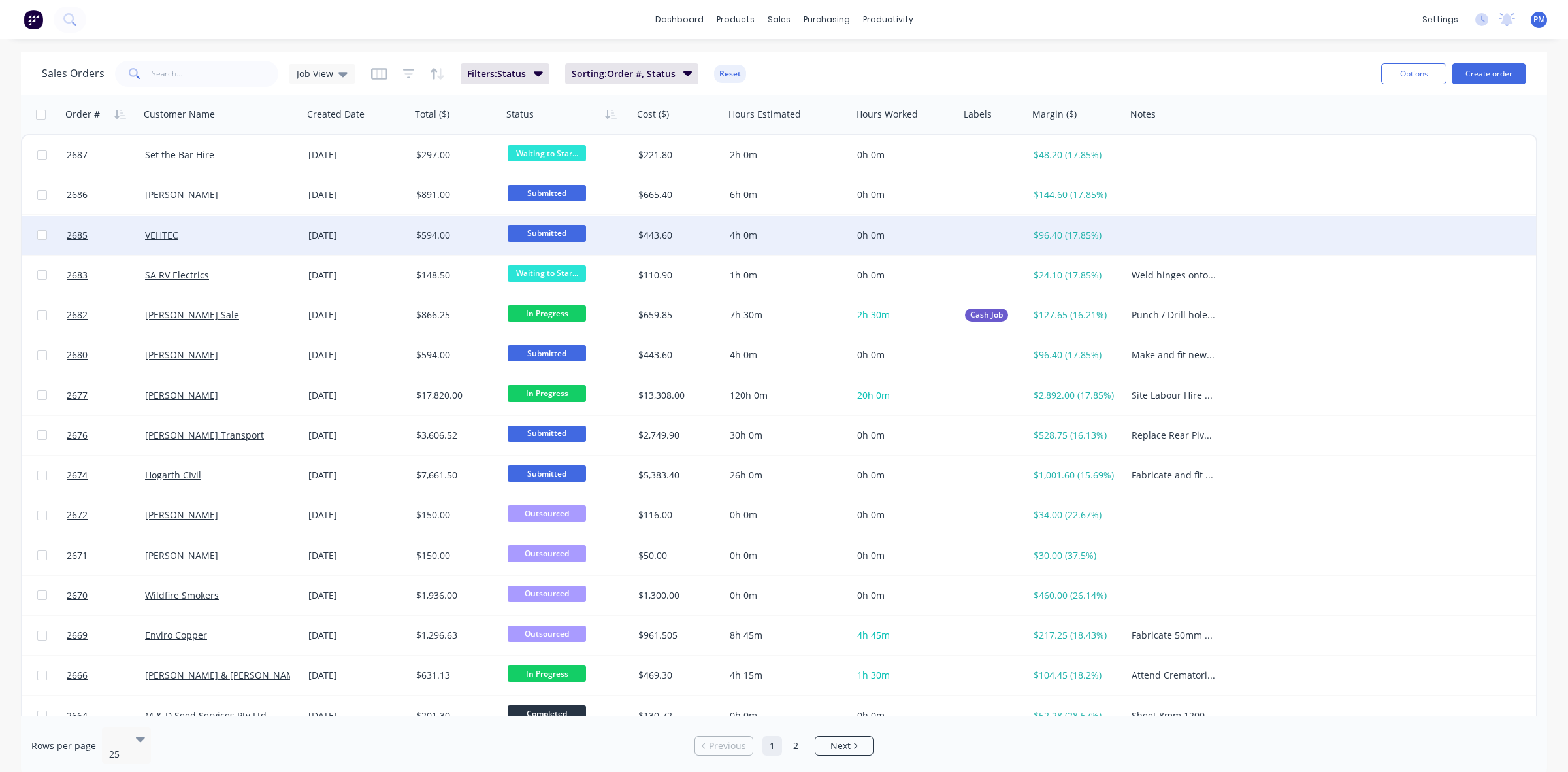
click at [259, 232] on div "VEHTEC" at bounding box center [217, 236] width 145 height 13
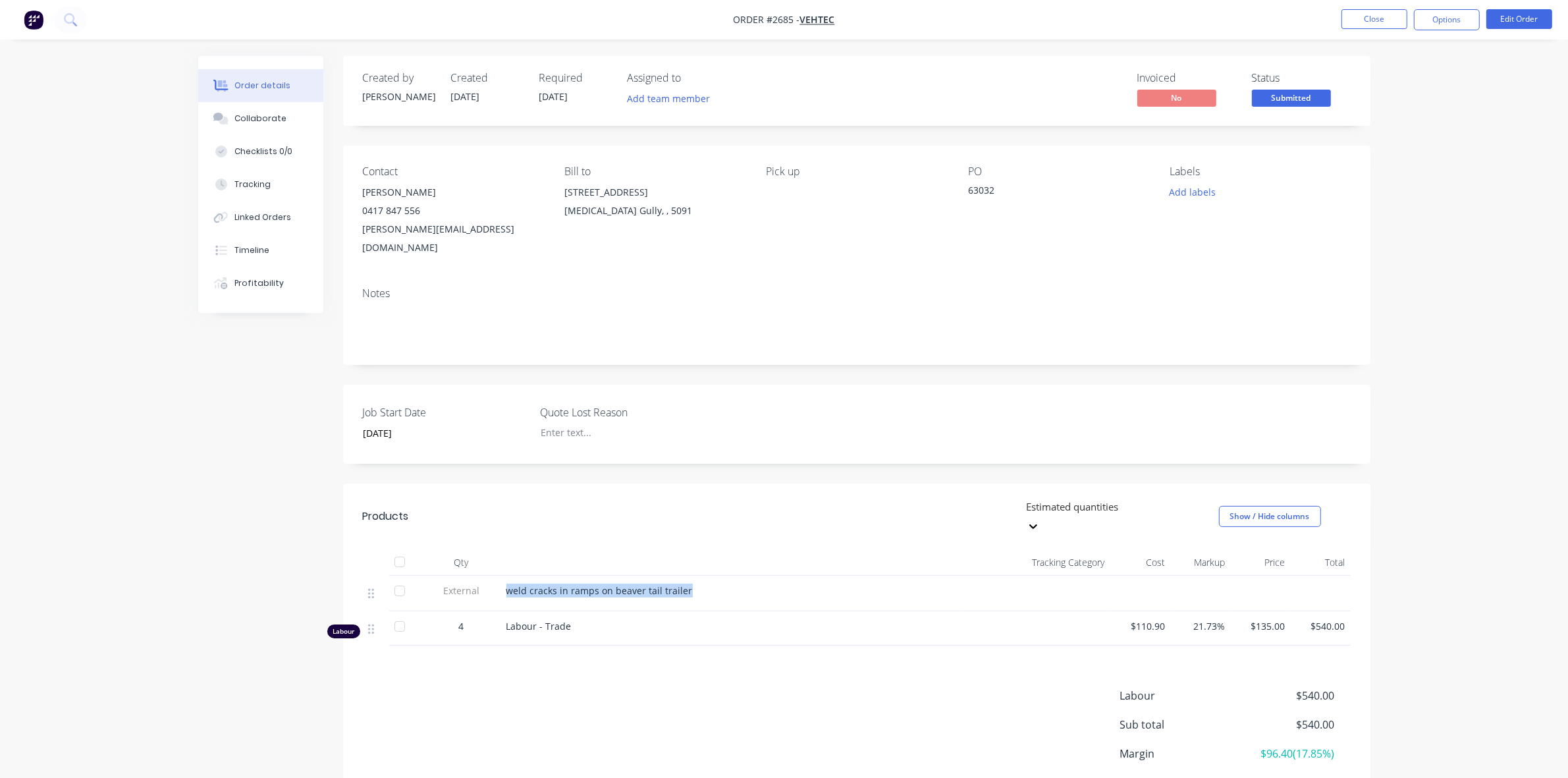
drag, startPoint x: 508, startPoint y: 551, endPoint x: 697, endPoint y: 558, distance: 189.1
click at [697, 576] on div "weld cracks in ramps on beaver tail trailer" at bounding box center [732, 594] width 461 height 35
copy span "weld cracks in ramps on beaver tail trailer"
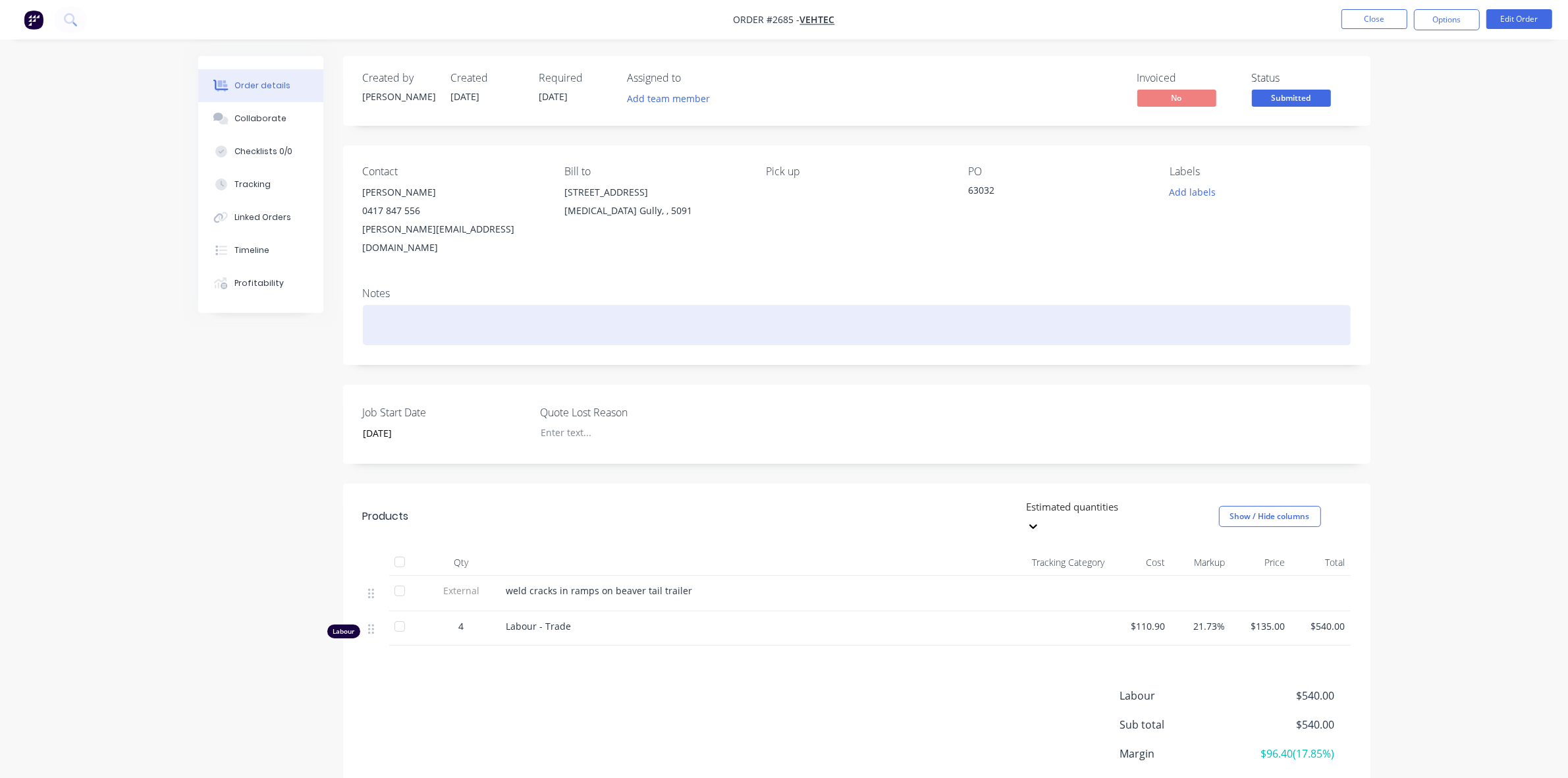
click at [413, 305] on div at bounding box center [857, 324] width 988 height 40
paste div
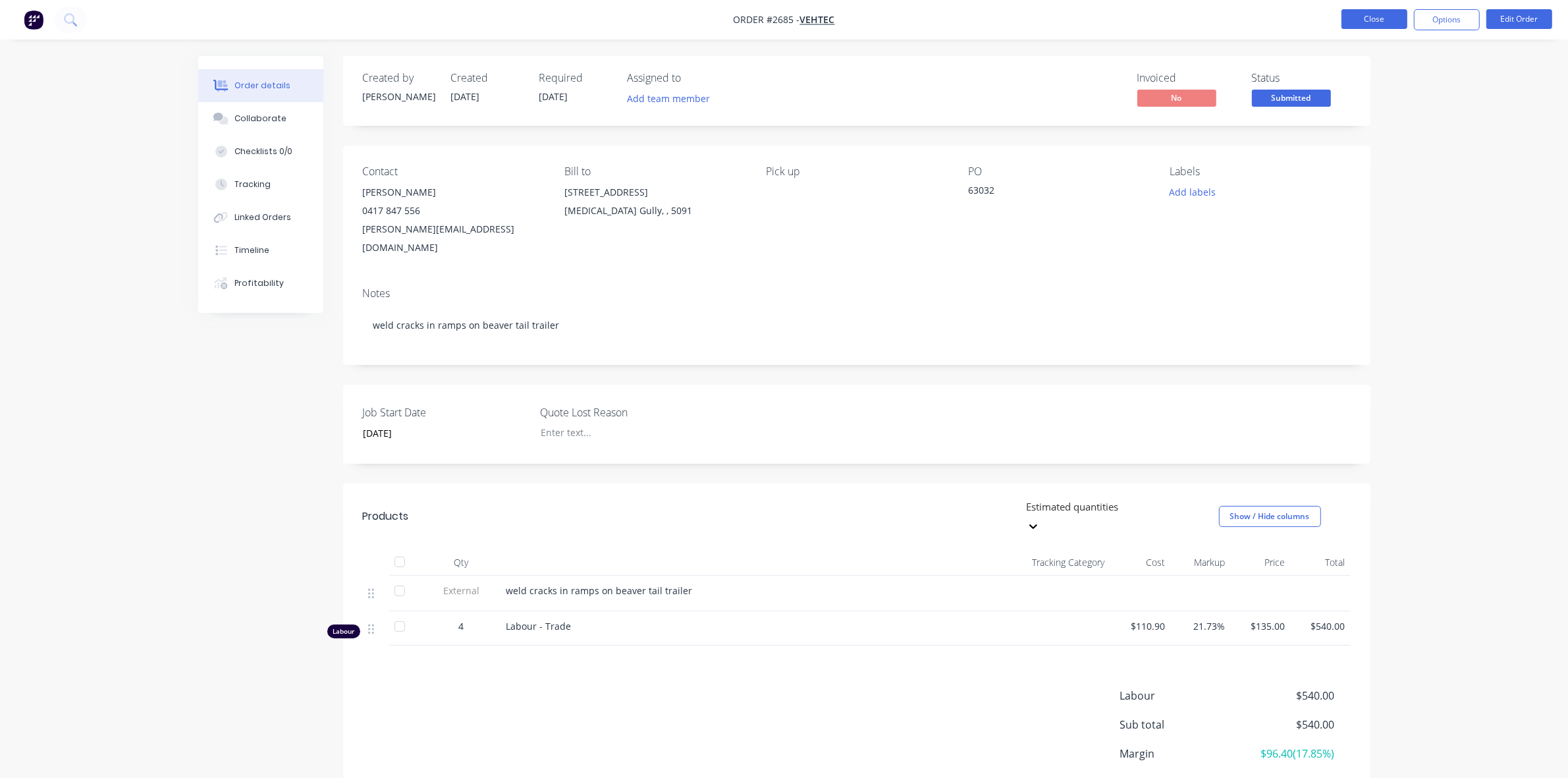
click at [1381, 20] on button "Close" at bounding box center [1374, 19] width 66 height 20
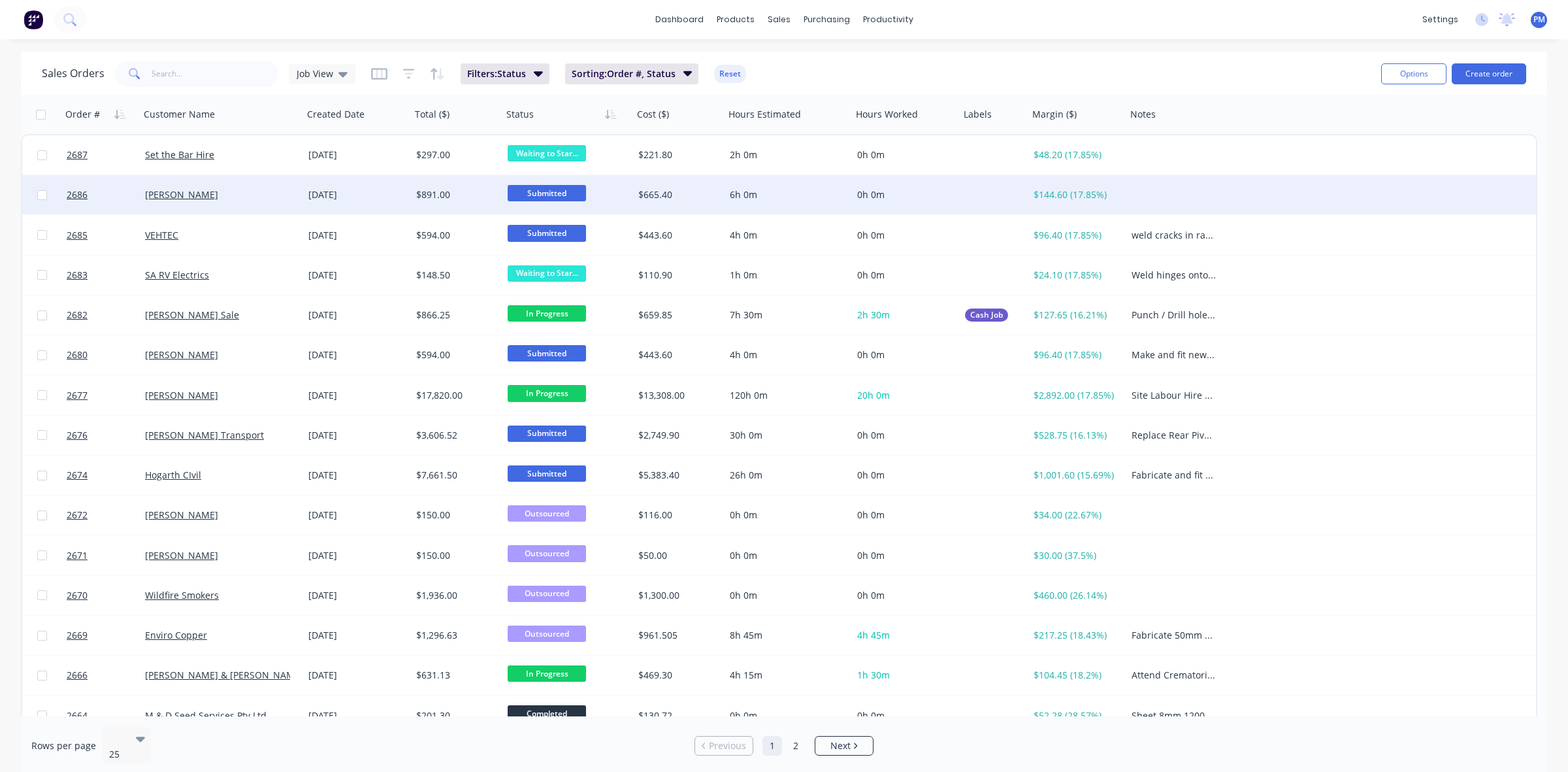
click at [258, 194] on div "[PERSON_NAME]" at bounding box center [217, 195] width 145 height 13
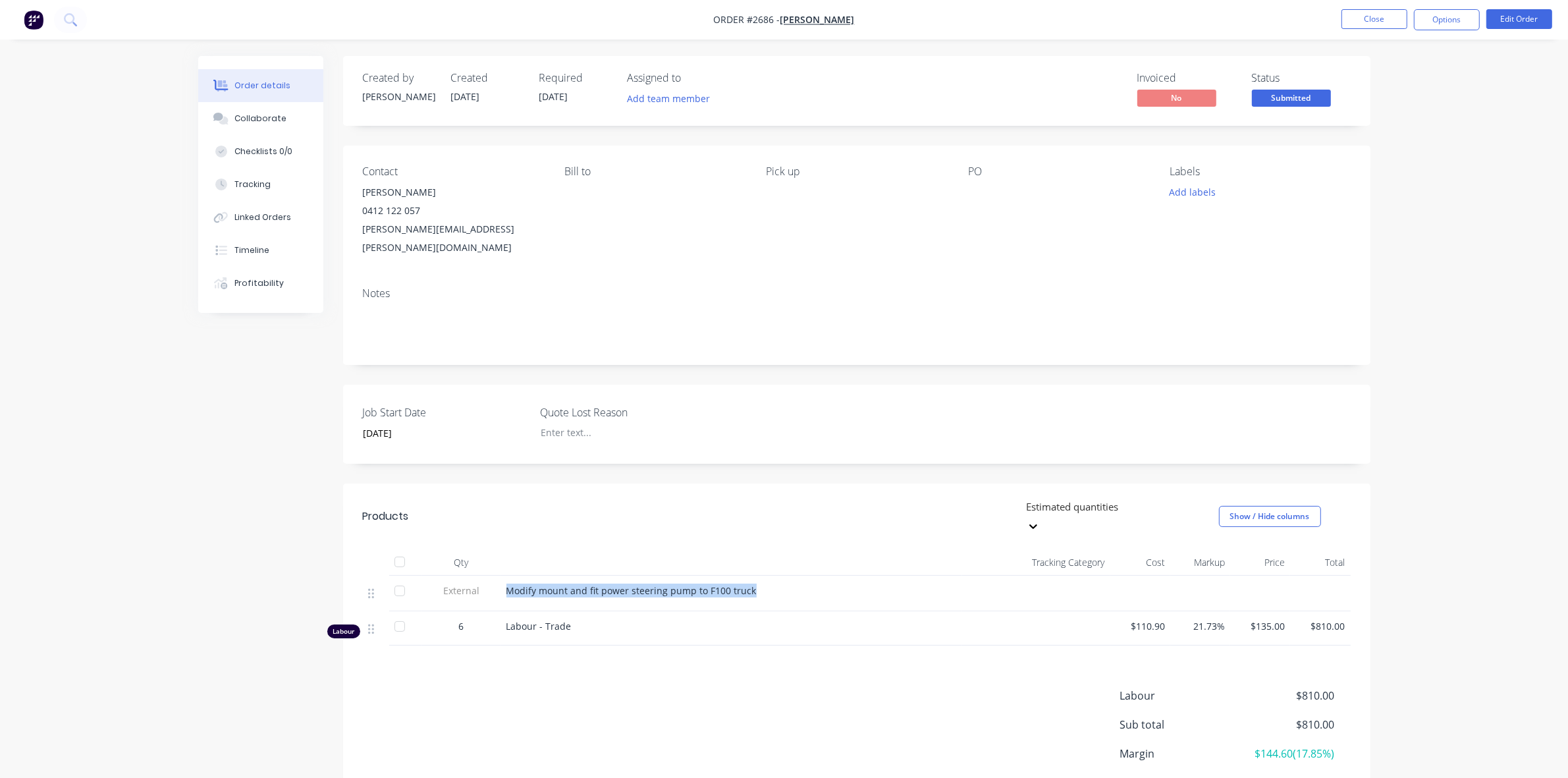
drag, startPoint x: 507, startPoint y: 549, endPoint x: 732, endPoint y: 557, distance: 225.1
click at [761, 576] on div "Modify mount and fit power steering pump to F100 truck" at bounding box center [732, 594] width 461 height 35
copy div "Modify mount and fit power steering pump to F100 truck"
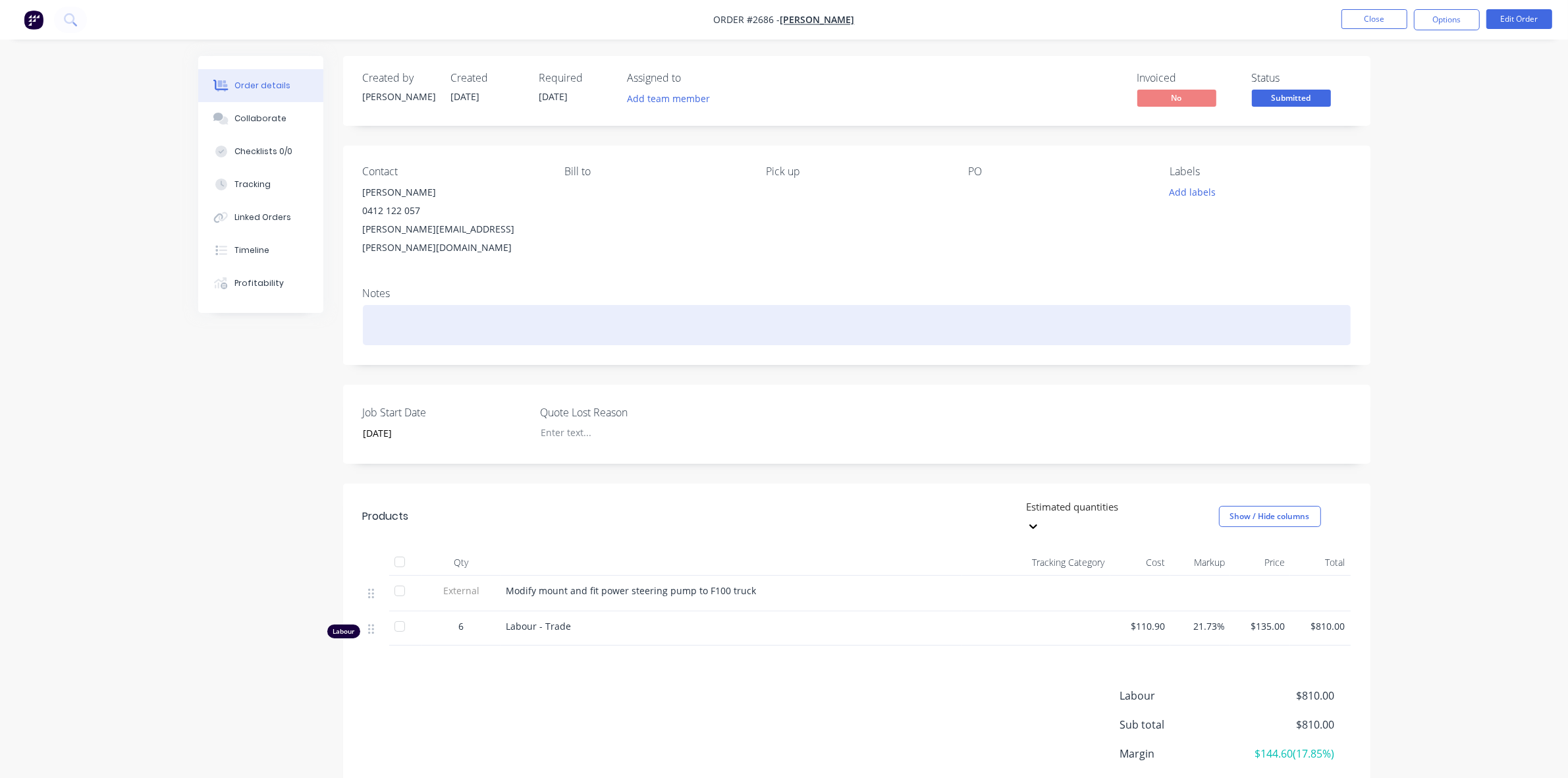
click at [434, 307] on div at bounding box center [857, 324] width 988 height 40
paste div
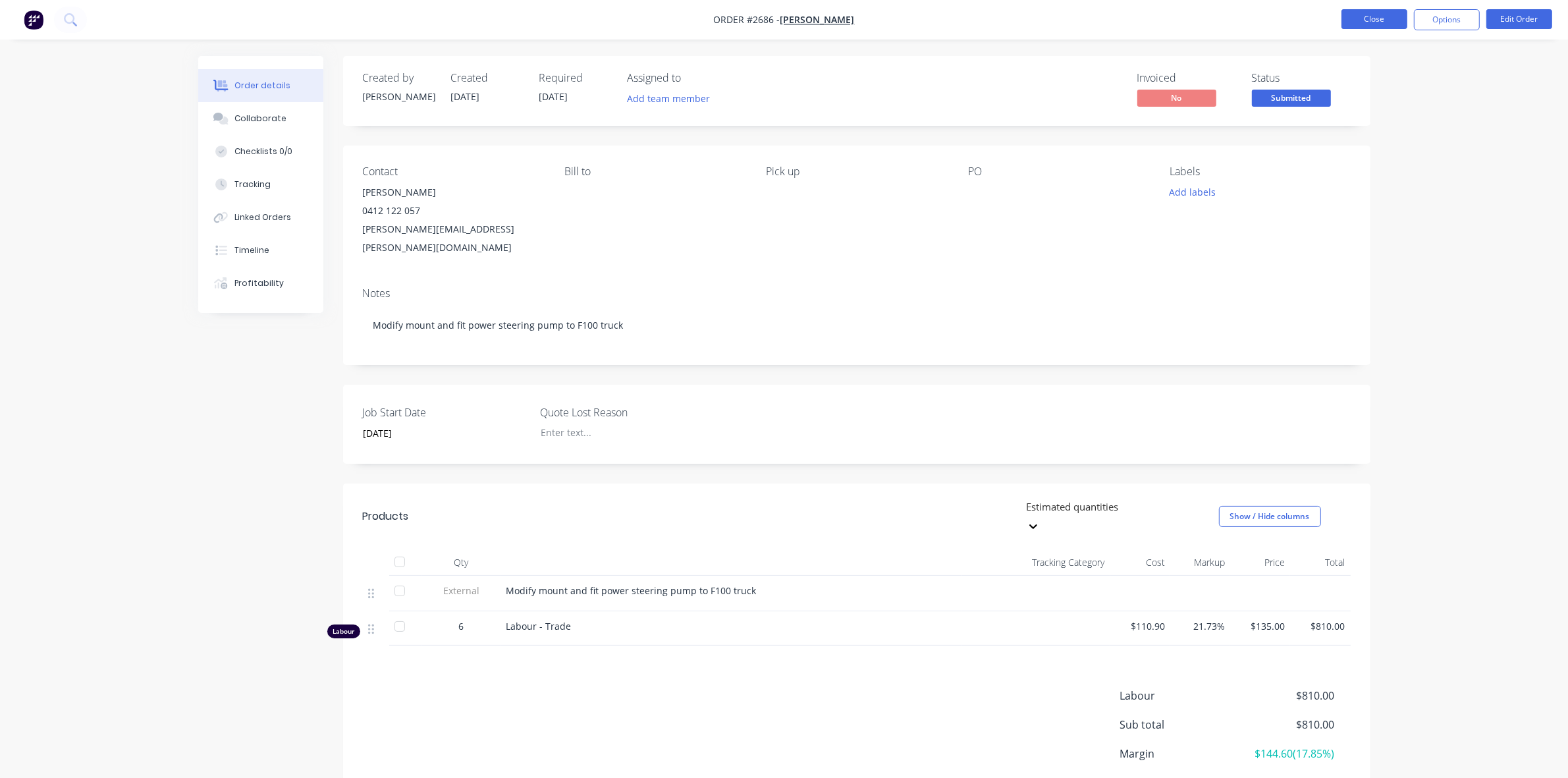
click at [1367, 23] on button "Close" at bounding box center [1374, 19] width 66 height 20
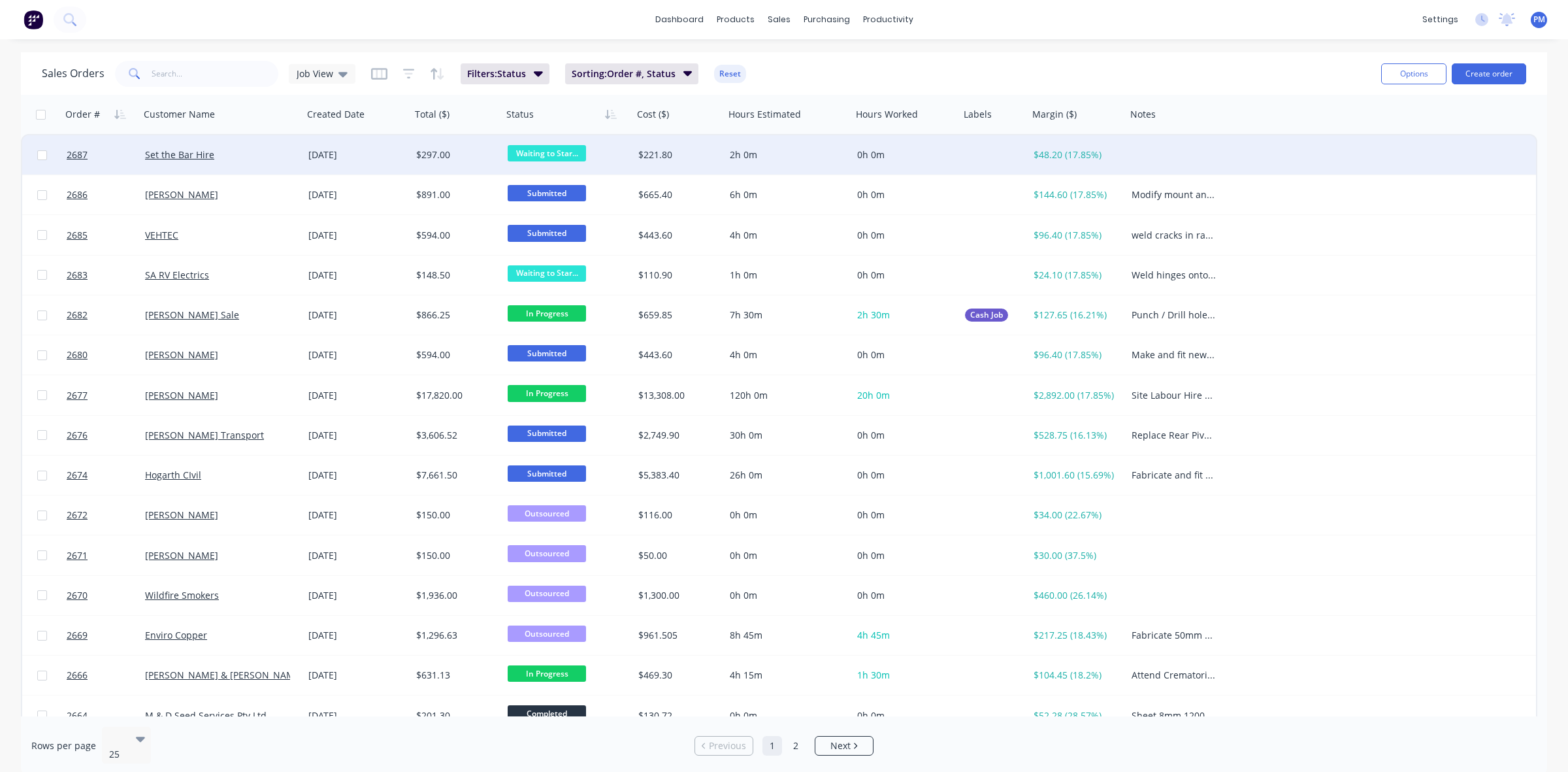
click at [280, 162] on div "Set the Bar Hire" at bounding box center [221, 155] width 163 height 40
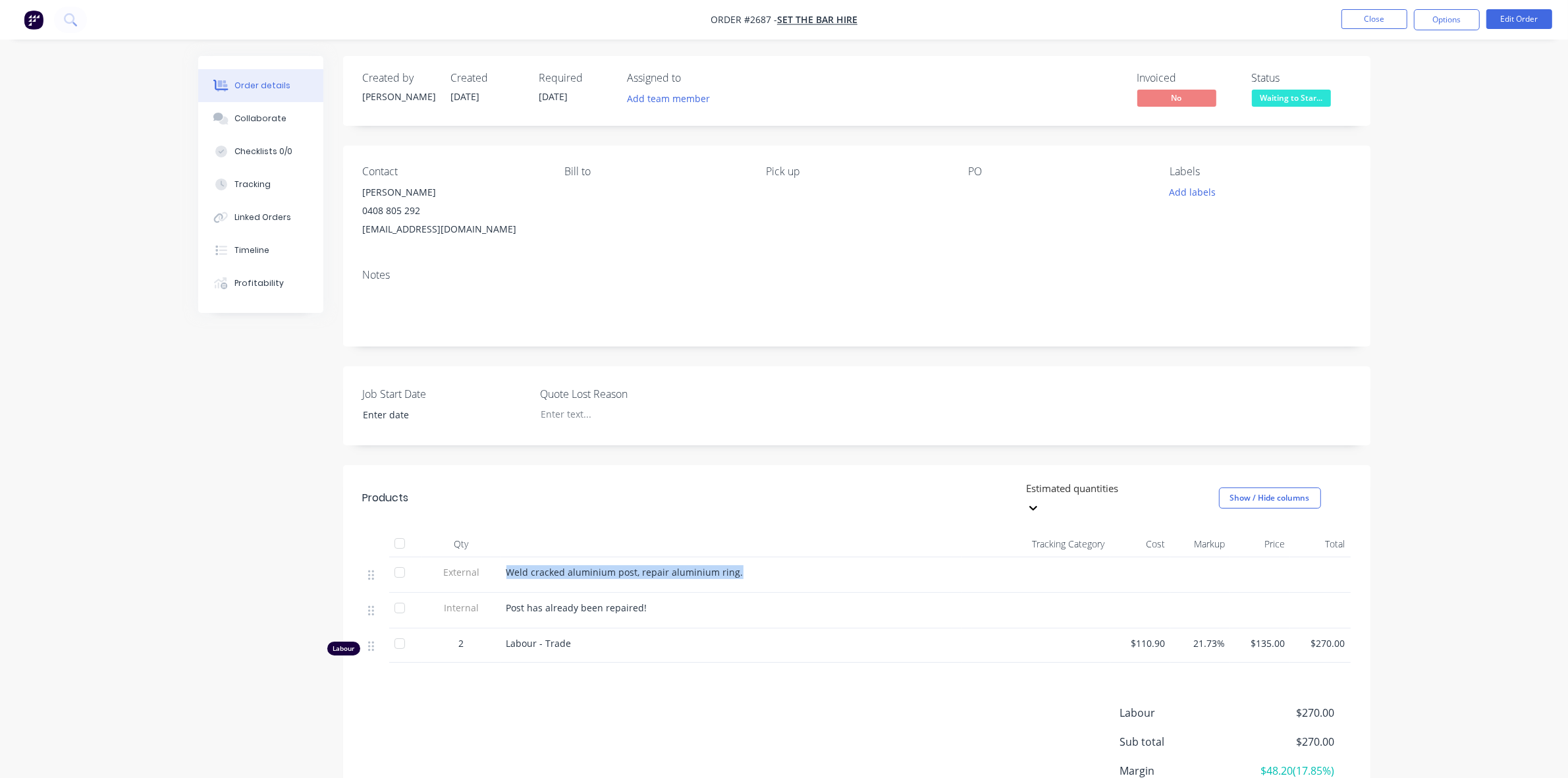
drag, startPoint x: 508, startPoint y: 550, endPoint x: 742, endPoint y: 552, distance: 234.0
click at [742, 565] on div "Weld cracked aluminium post, repair aluminium ring." at bounding box center [732, 572] width 451 height 14
copy span "Weld cracked aluminium post, repair aluminium ring."
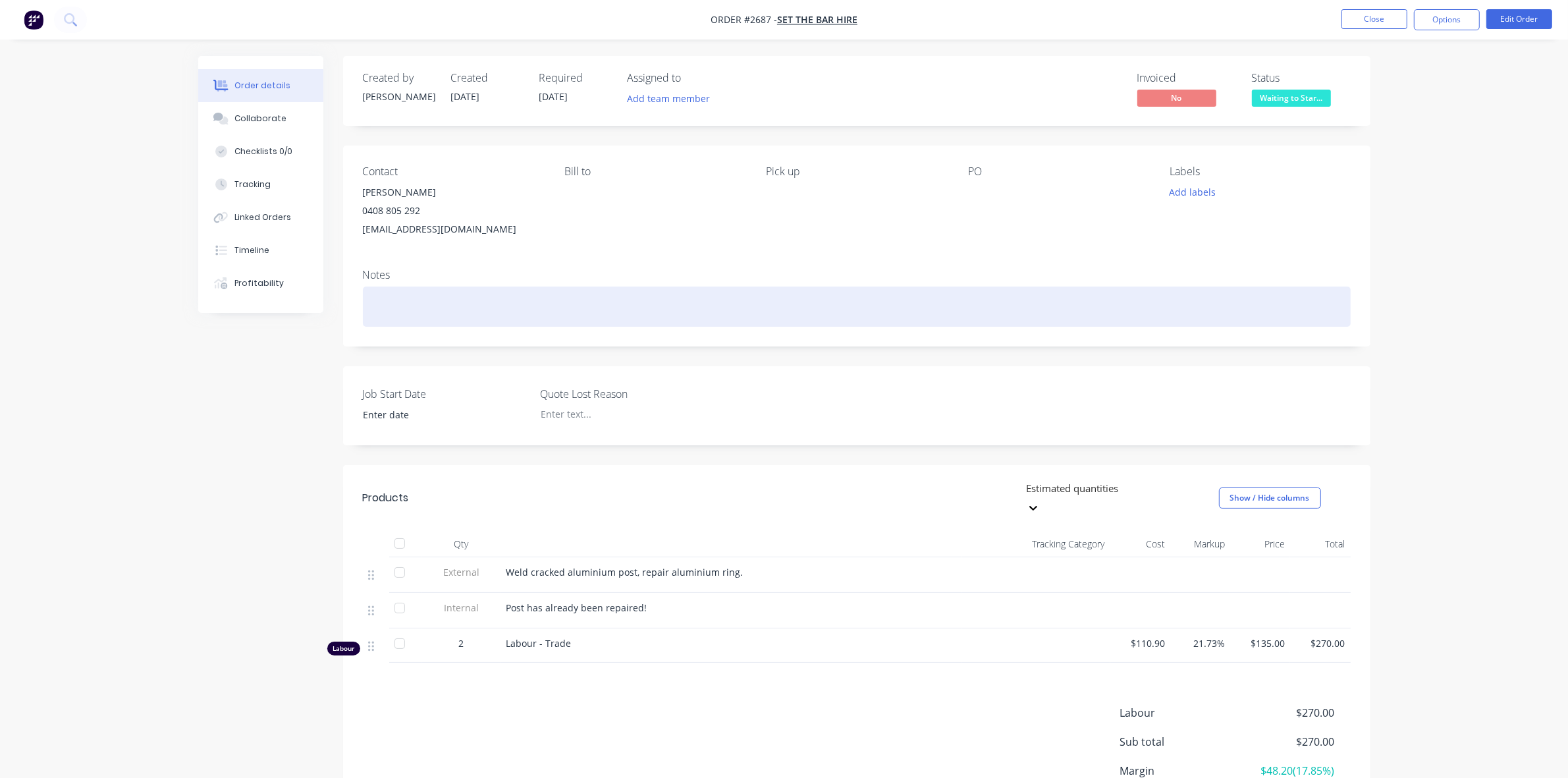
click at [409, 294] on div at bounding box center [857, 306] width 988 height 40
paste div
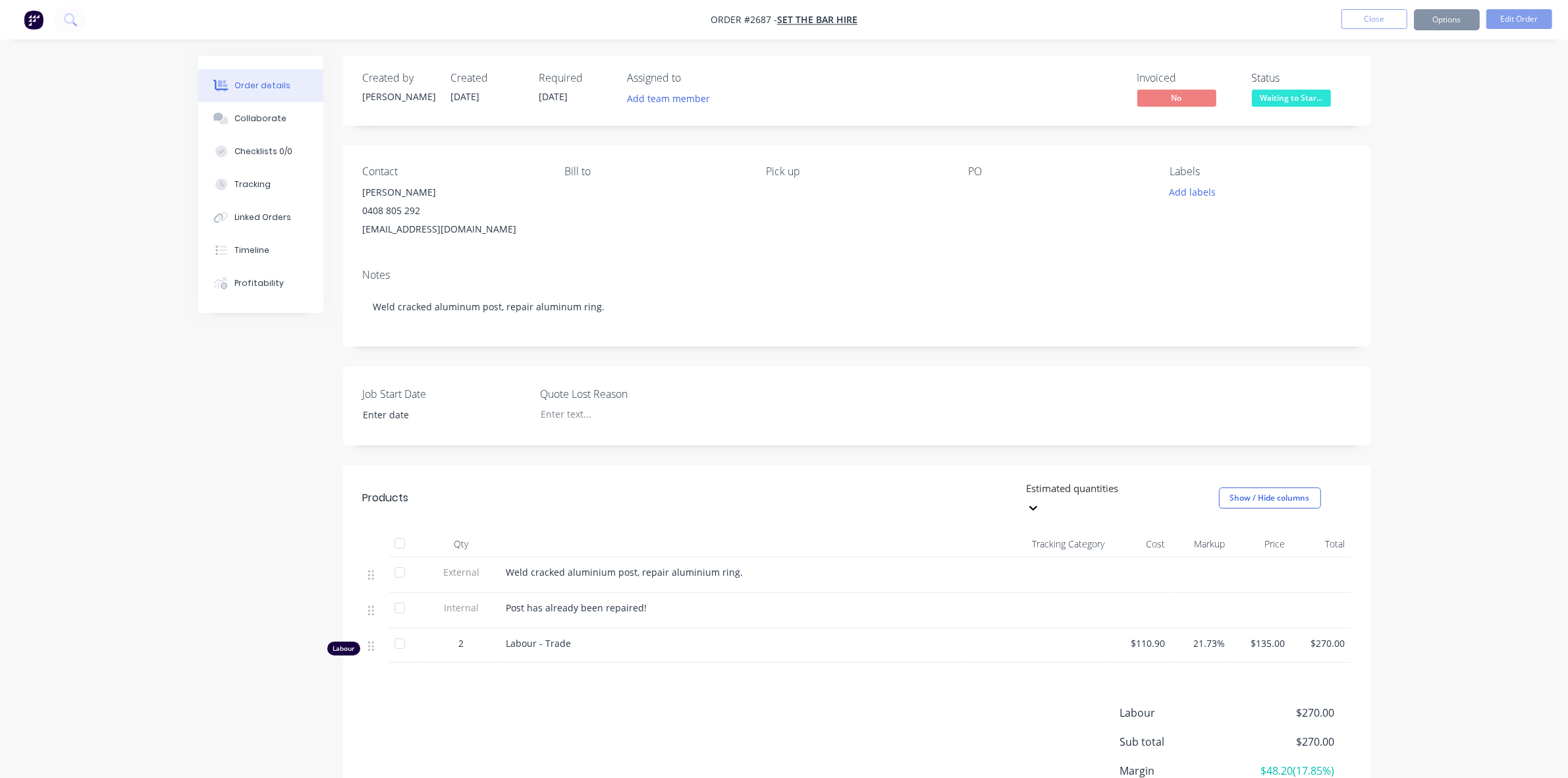
click at [594, 566] on span "Weld cracked aluminium post, repair aluminium ring." at bounding box center [625, 572] width 237 height 13
click at [597, 566] on span "Weld cracked aluminium post, repair aluminium ring." at bounding box center [625, 572] width 237 height 13
click at [1374, 16] on button "Close" at bounding box center [1374, 19] width 66 height 20
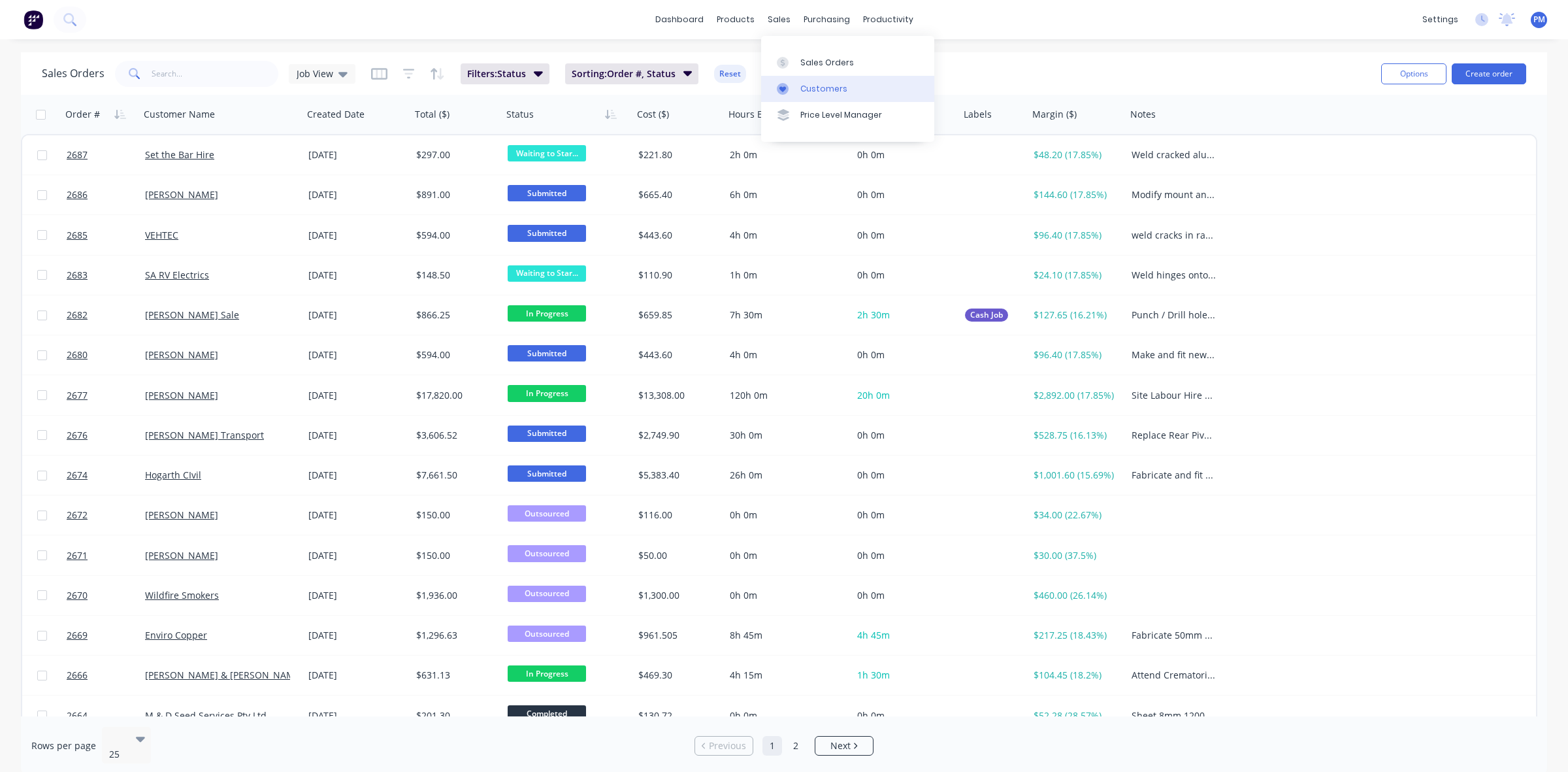
click at [819, 91] on div "Customers" at bounding box center [824, 89] width 47 height 12
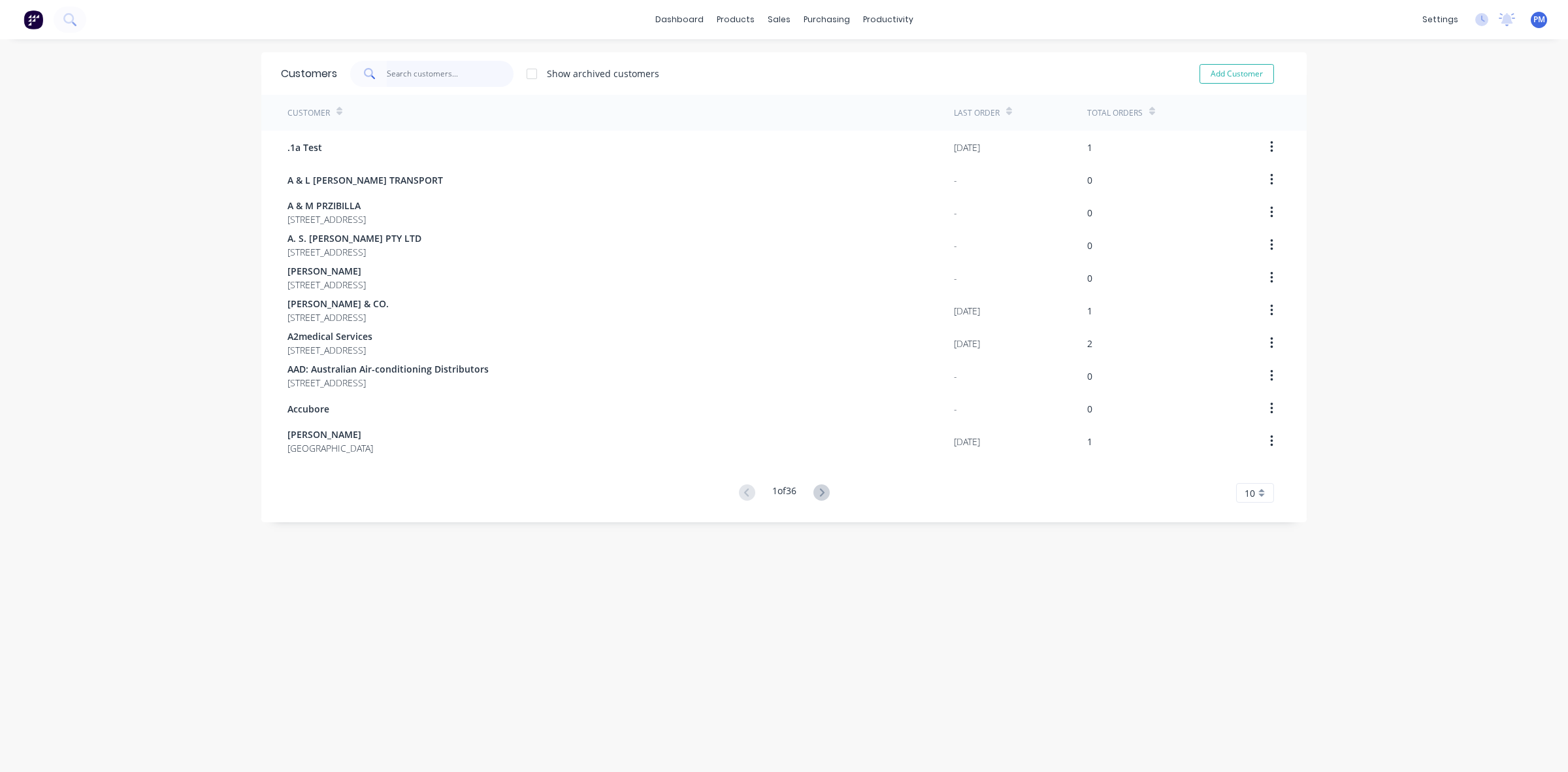
click at [387, 72] on input "text" at bounding box center [451, 74] width 127 height 26
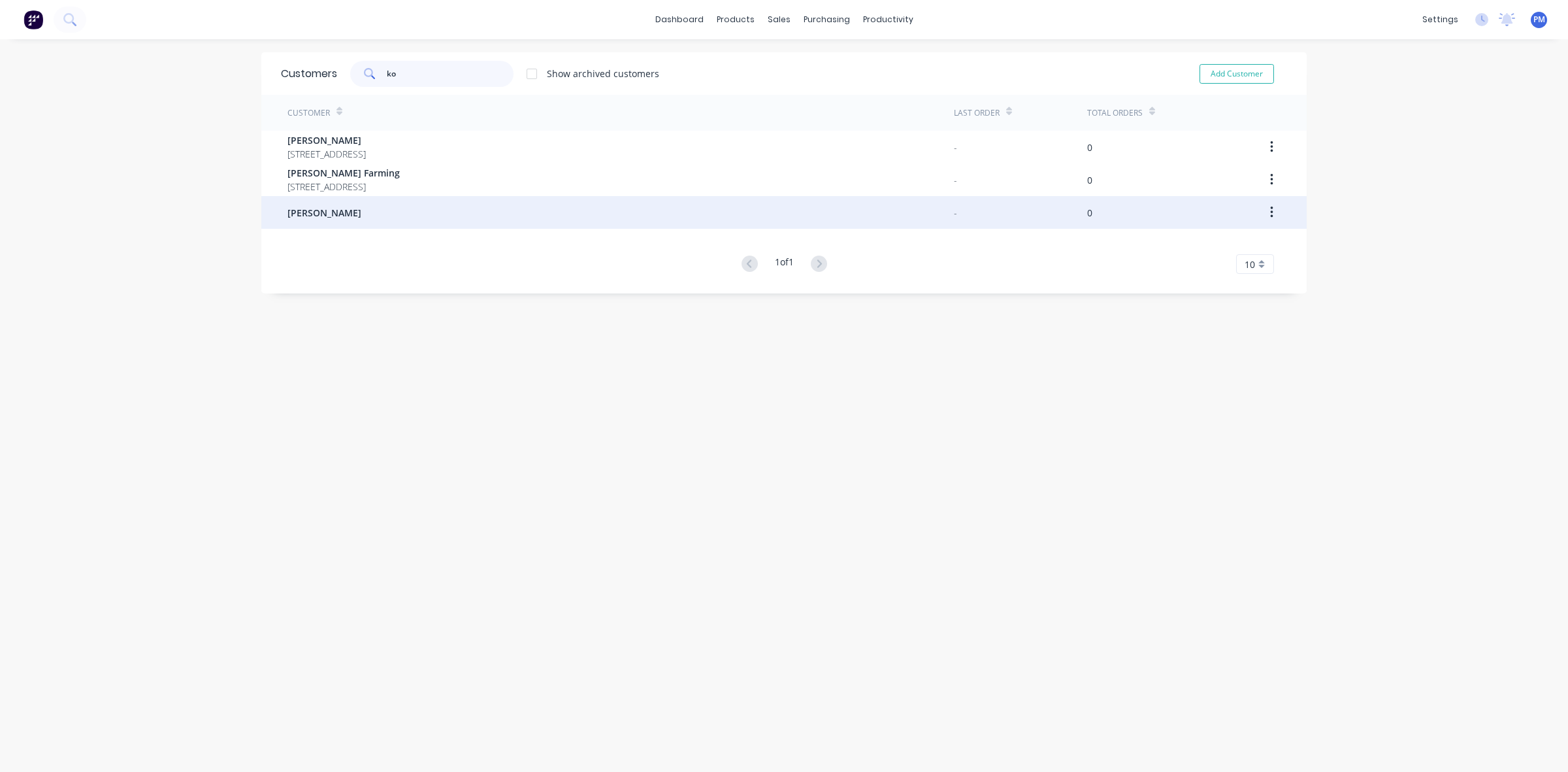
type input "ko"
click at [315, 207] on span "[PERSON_NAME]" at bounding box center [324, 212] width 74 height 14
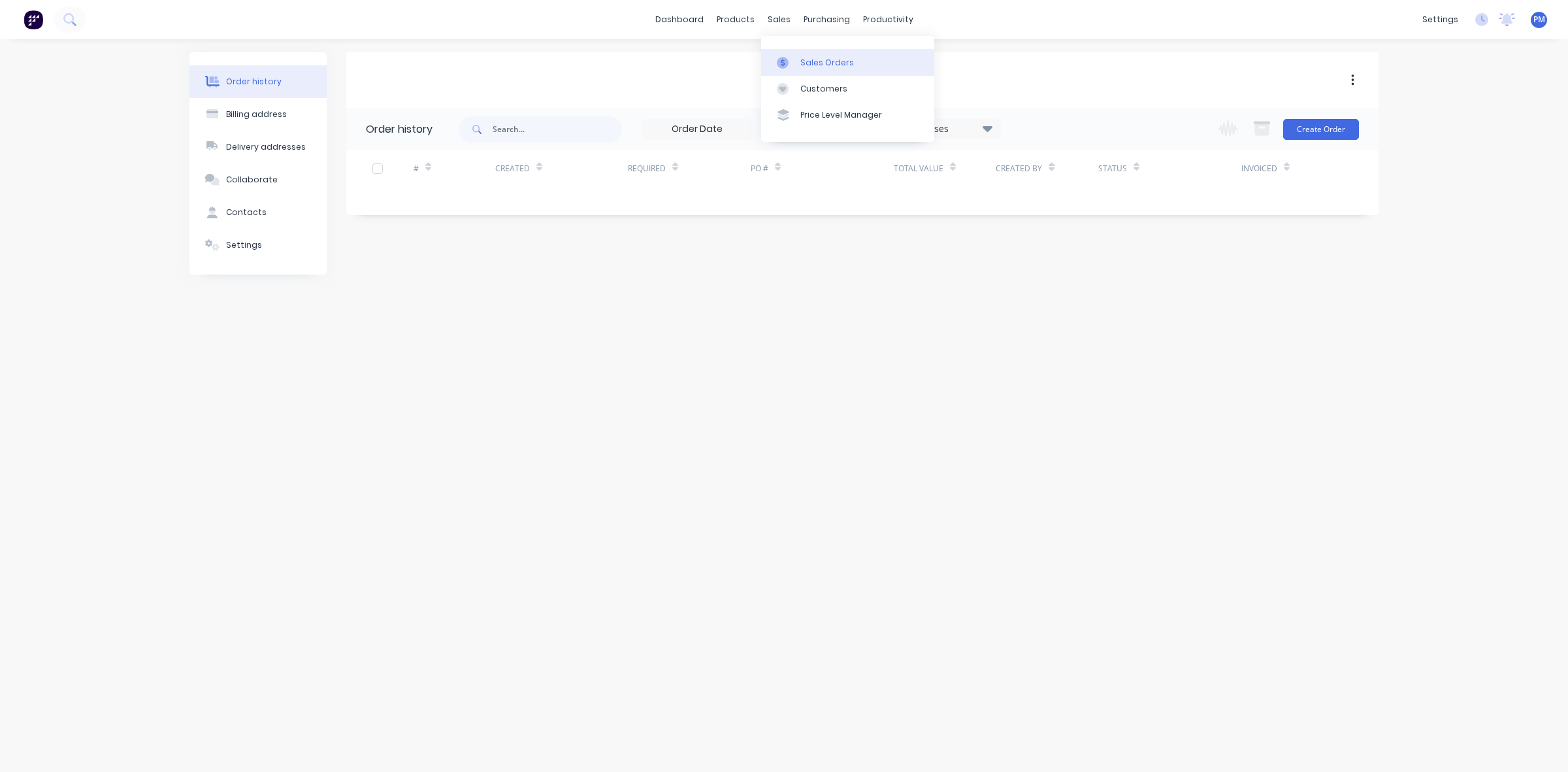
click at [805, 66] on div "Sales Orders" at bounding box center [827, 63] width 53 height 12
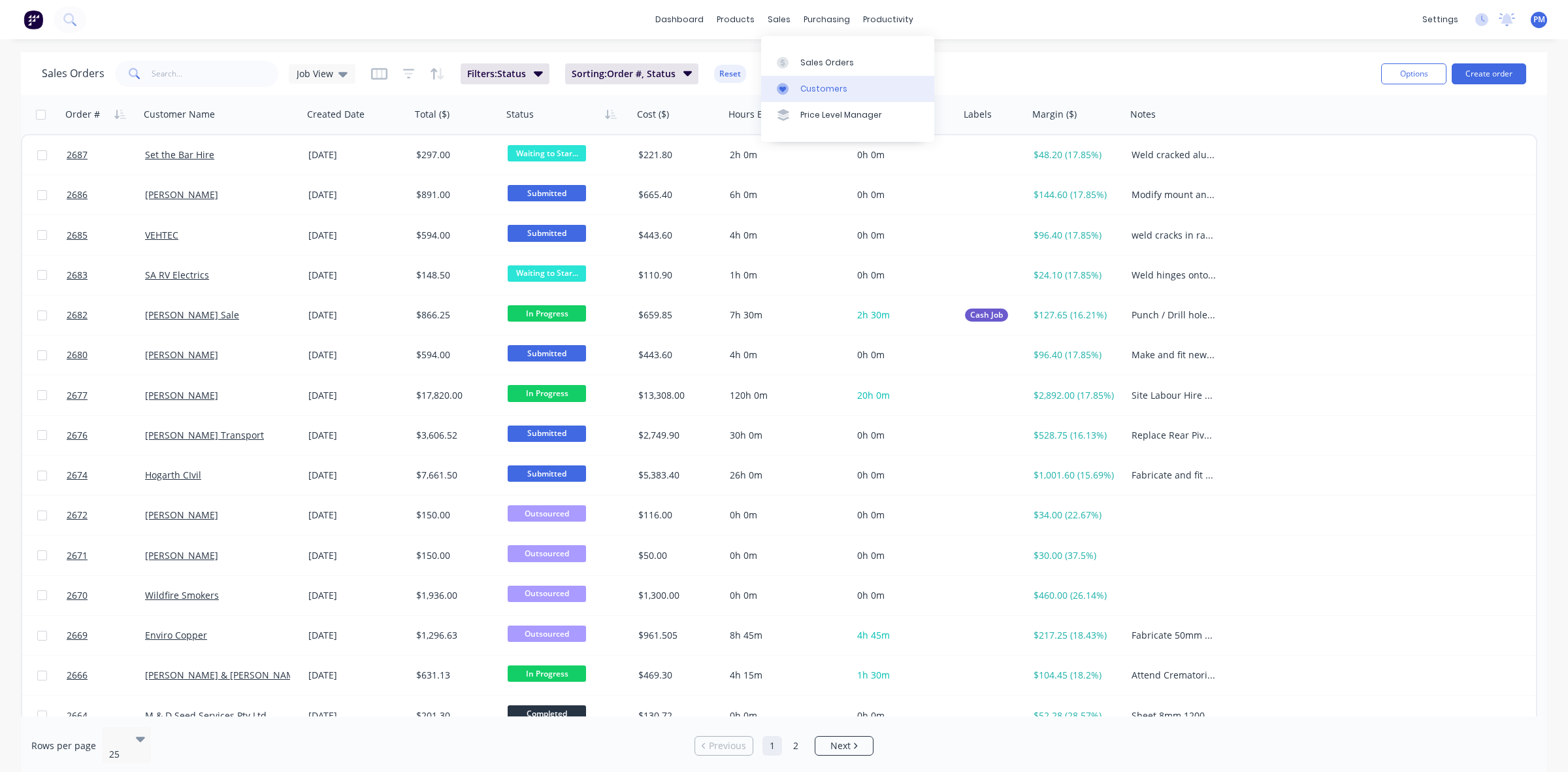
click at [818, 90] on div "Customers" at bounding box center [824, 89] width 47 height 12
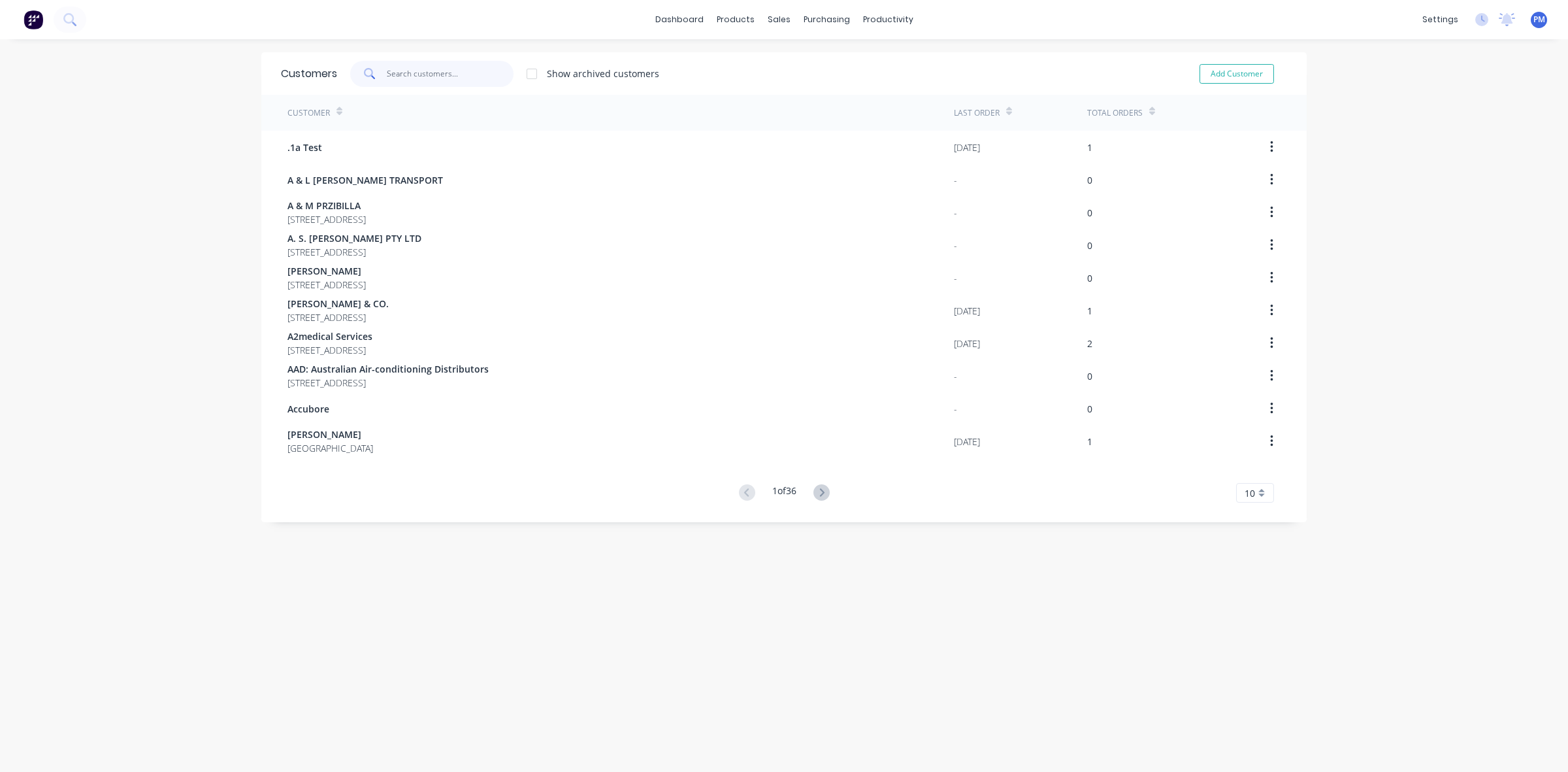
click at [410, 72] on input "text" at bounding box center [451, 74] width 127 height 26
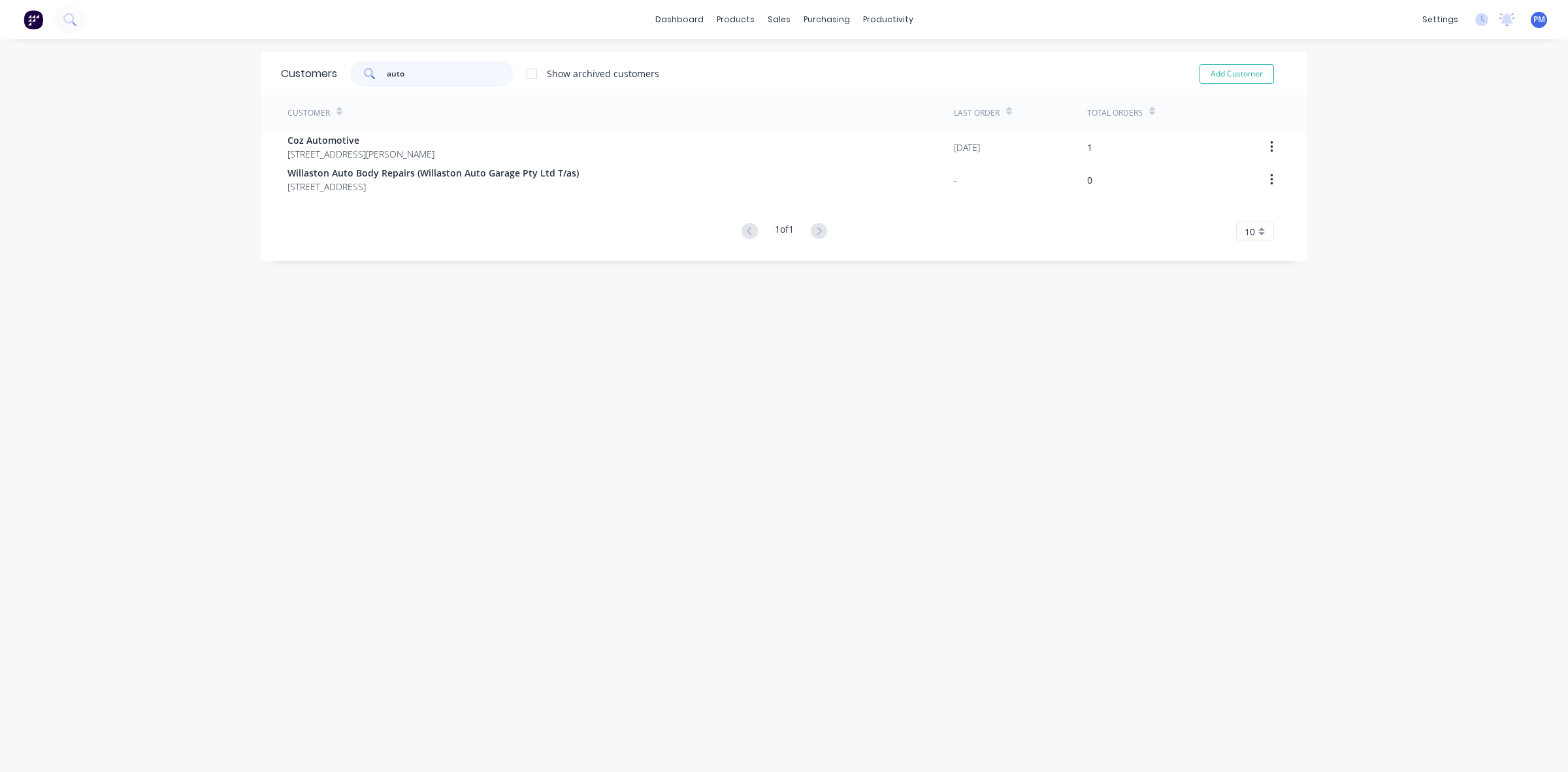
type input "autom"
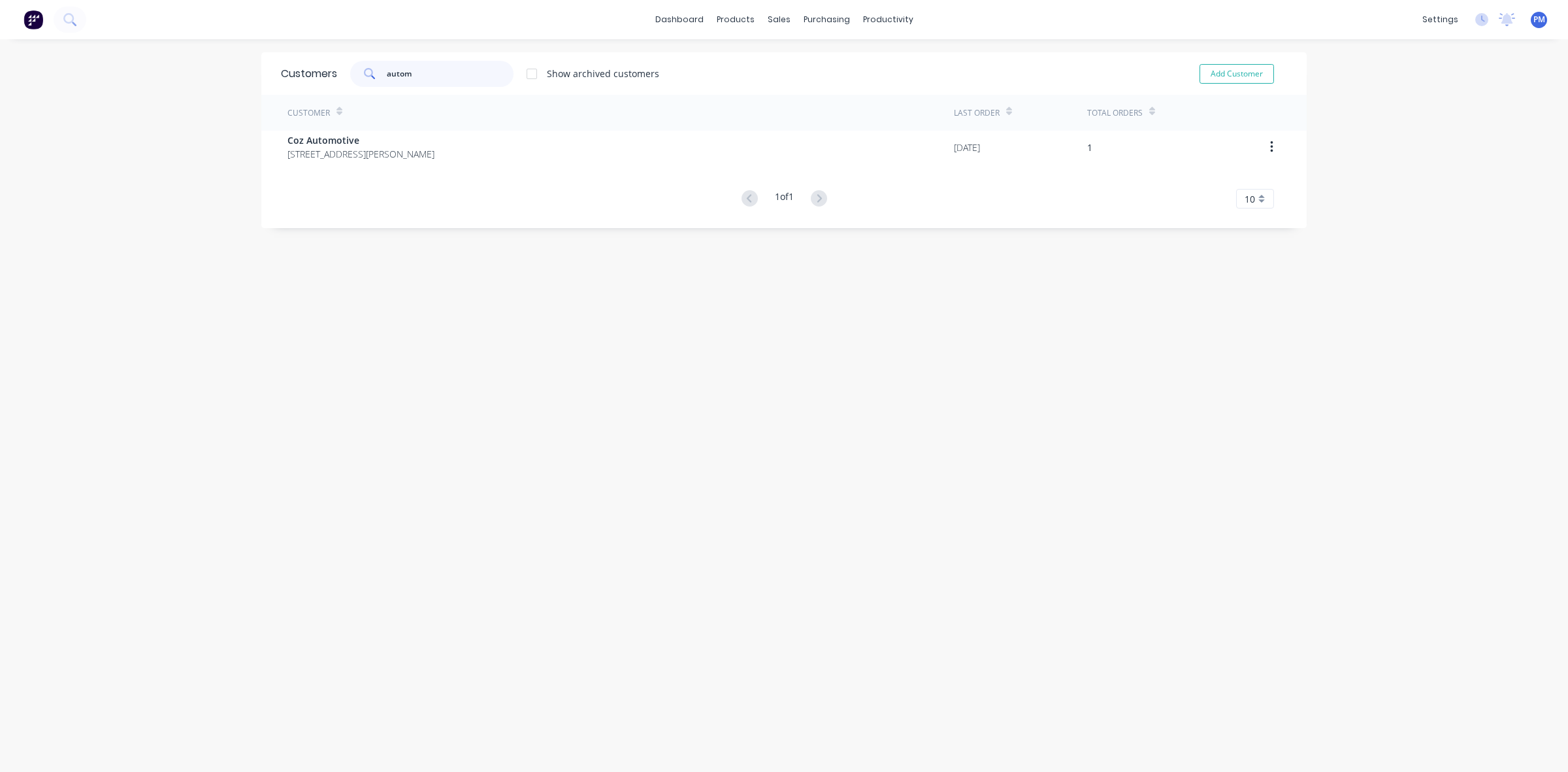
drag, startPoint x: 413, startPoint y: 72, endPoint x: 372, endPoint y: 73, distance: 41.0
click at [372, 73] on div "autom" at bounding box center [432, 74] width 163 height 26
type input "kosta"
drag, startPoint x: 405, startPoint y: 70, endPoint x: 379, endPoint y: 70, distance: 26.0
click at [379, 70] on div "kosta" at bounding box center [432, 74] width 163 height 26
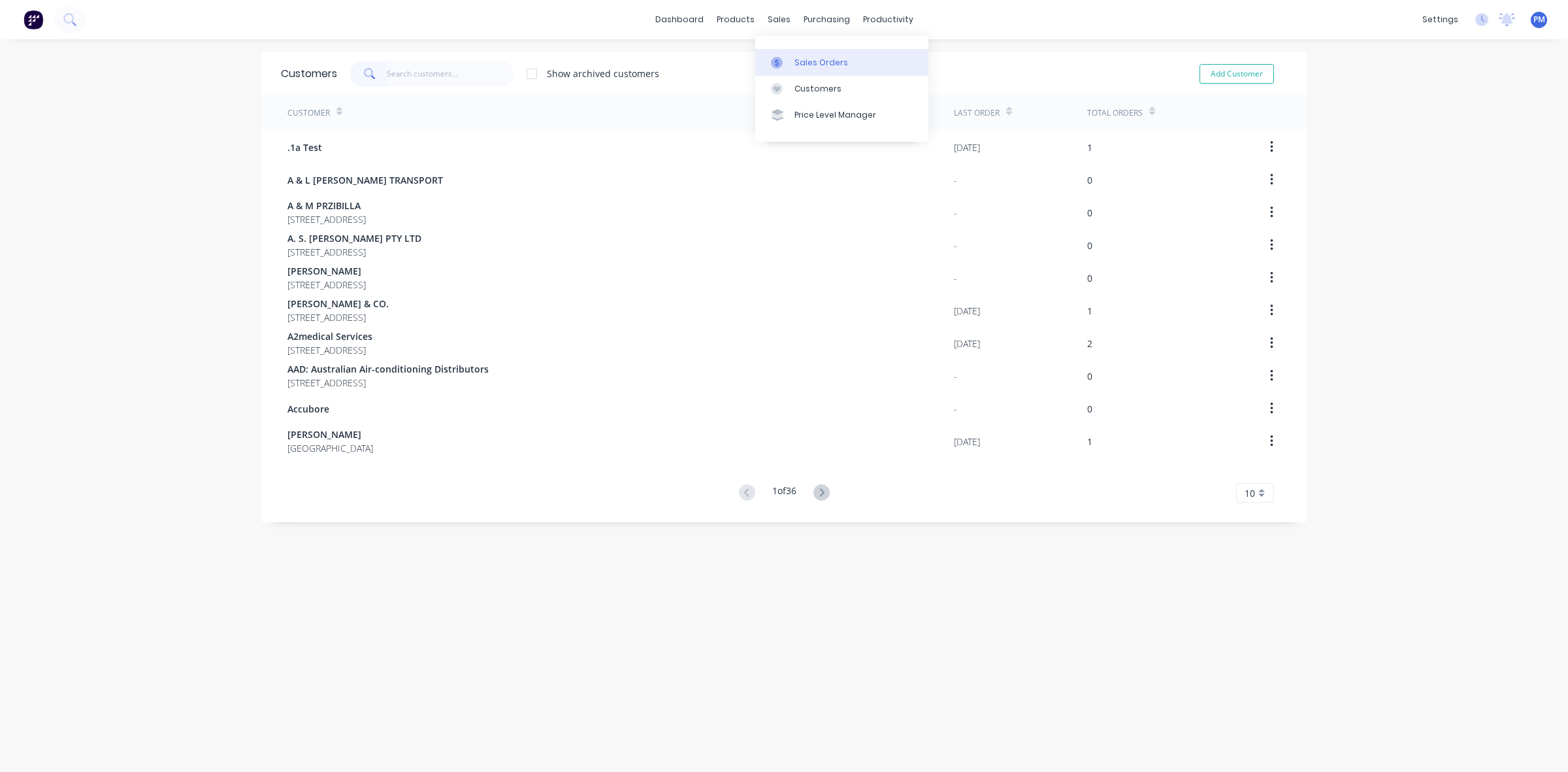
click at [812, 61] on div "Sales Orders" at bounding box center [821, 63] width 53 height 12
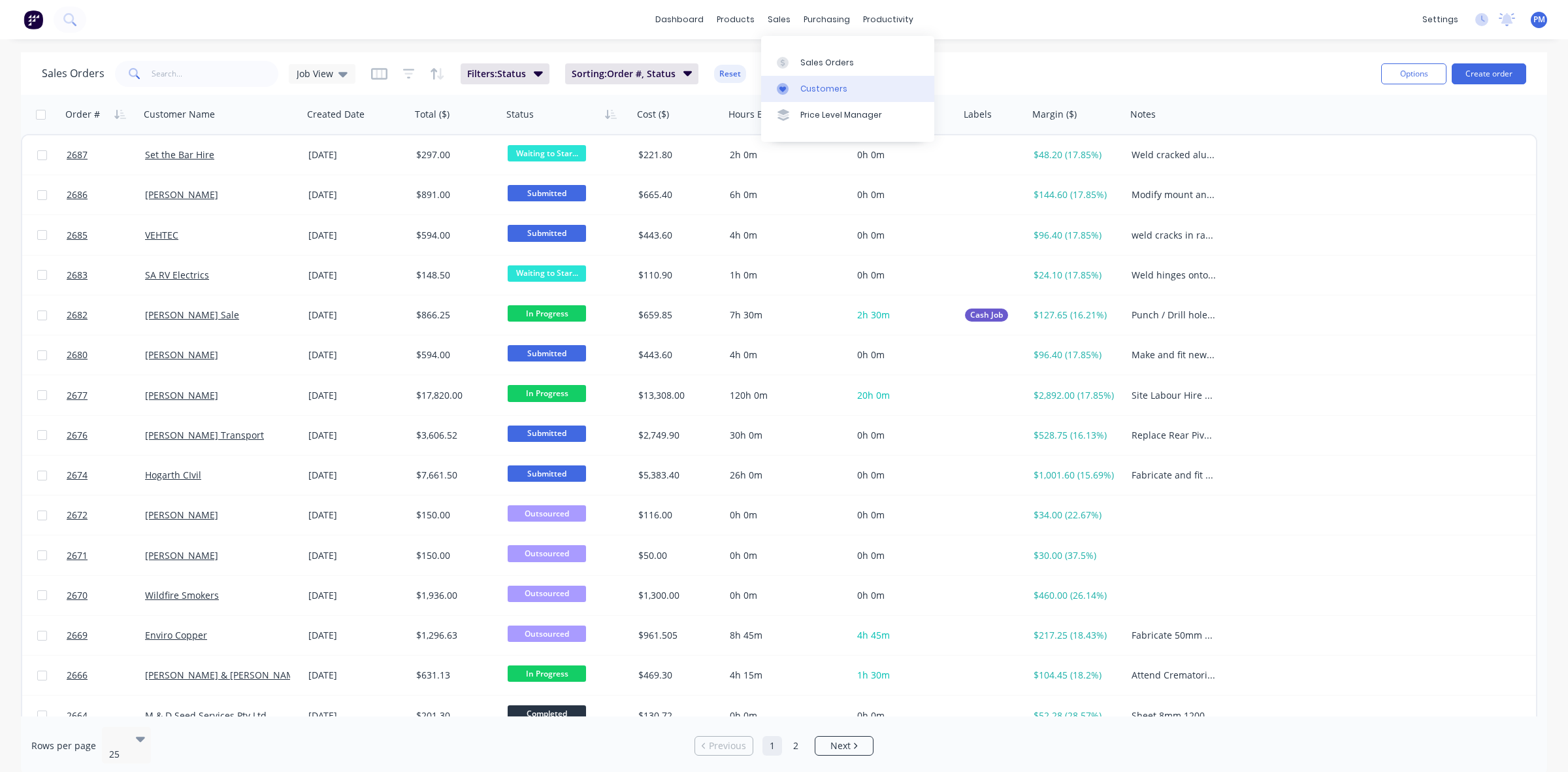
click at [804, 89] on div "Customers" at bounding box center [824, 89] width 47 height 12
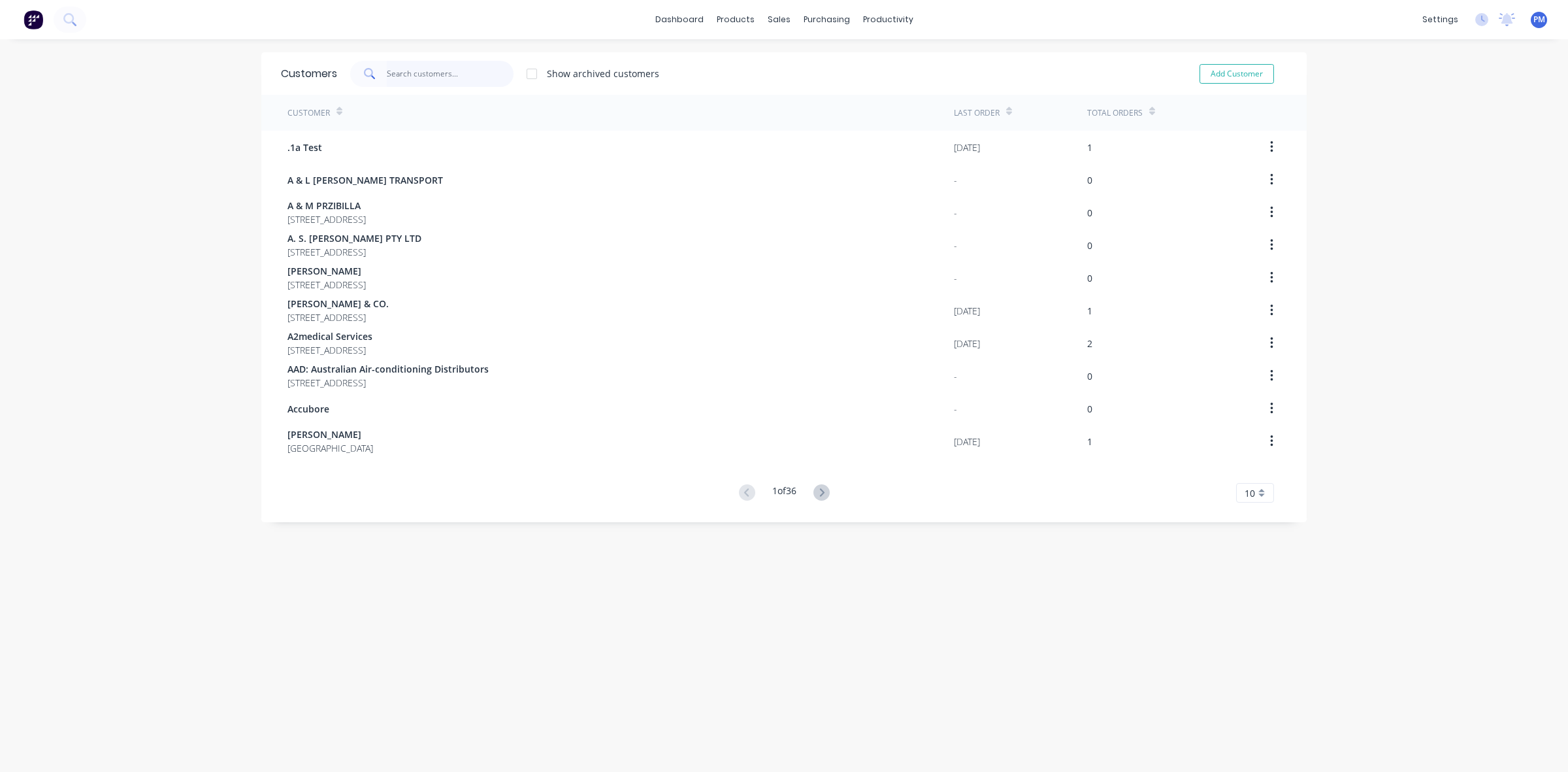
click at [415, 79] on input "text" at bounding box center [451, 74] width 127 height 26
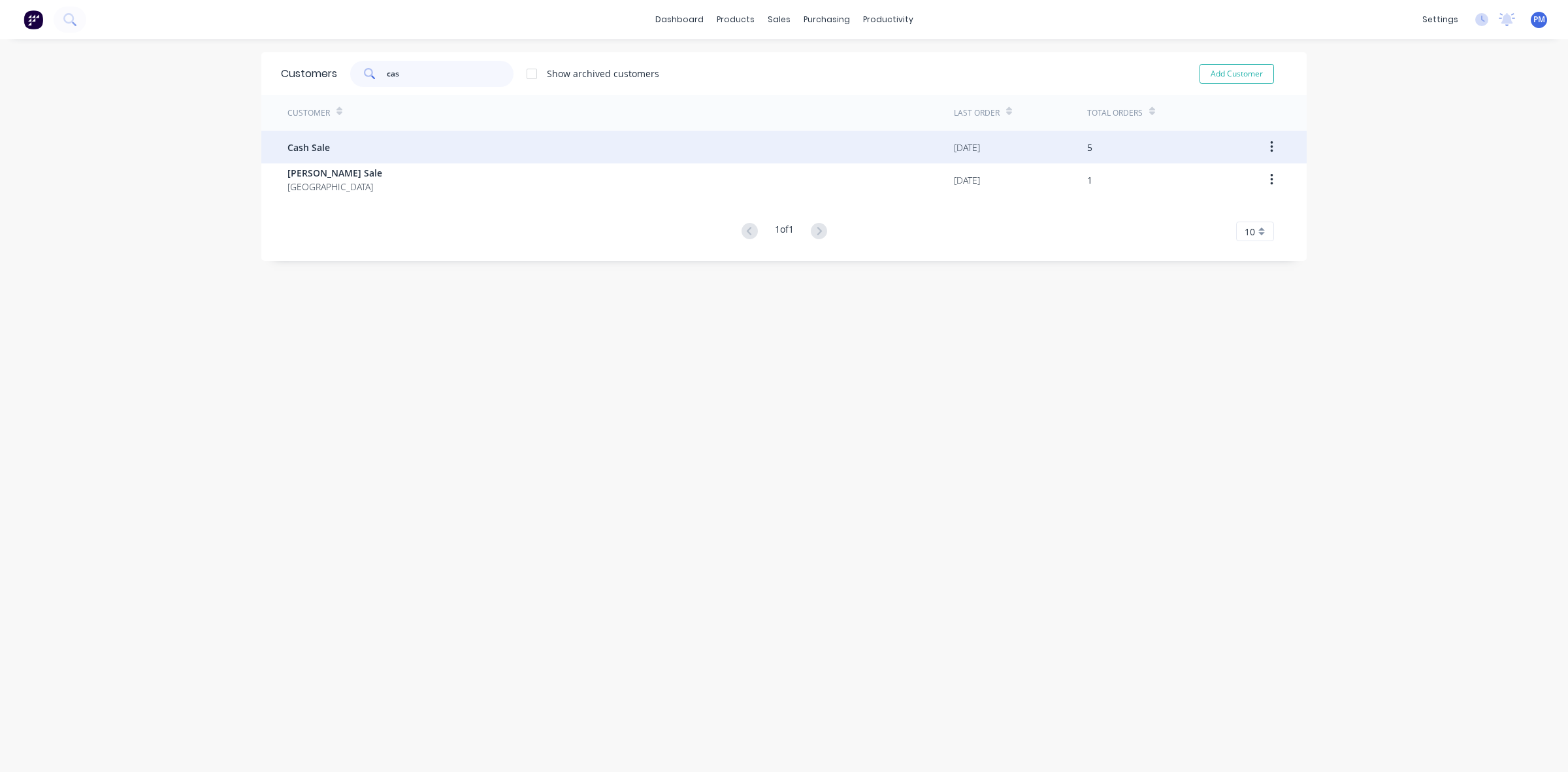
type input "cas"
click at [304, 146] on span "Cash Sale" at bounding box center [309, 147] width 42 height 14
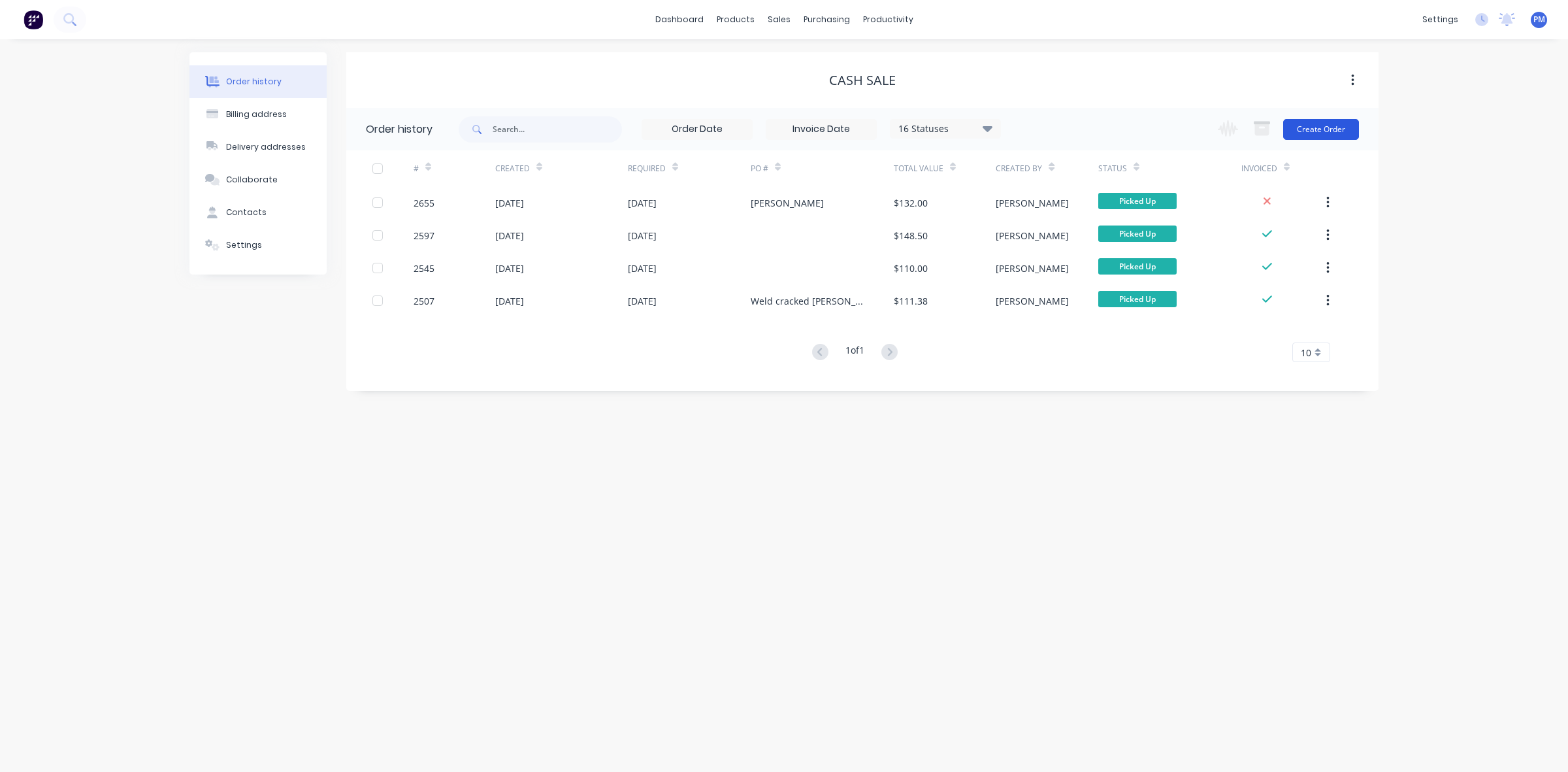
click at [1316, 130] on button "Create Order" at bounding box center [1321, 130] width 76 height 21
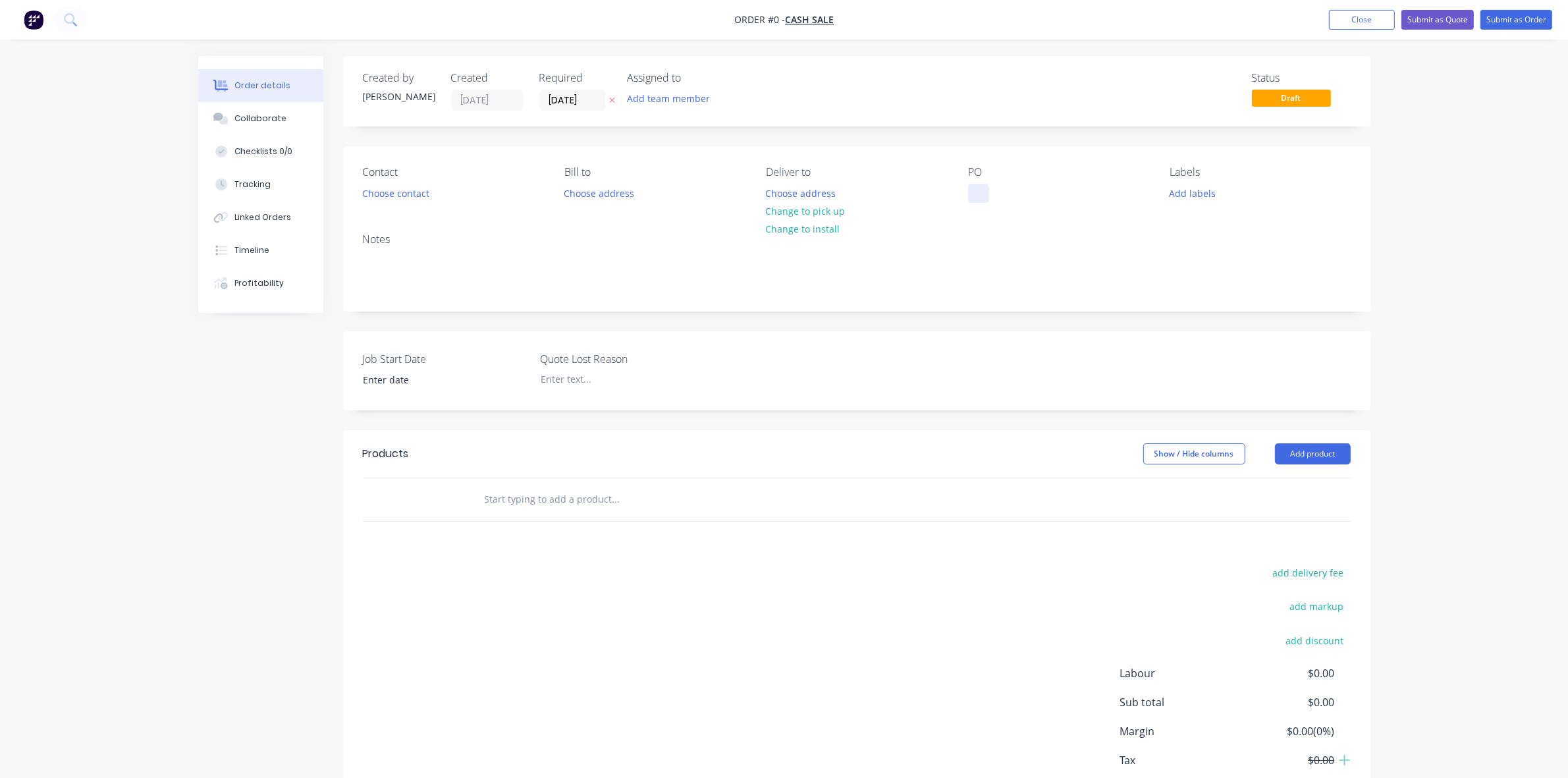
click at [971, 189] on div at bounding box center [979, 193] width 21 height 19
click at [373, 382] on div "Order details Collaborate Checklists 0/0 Tracking Linked Orders Timeline Profit…" at bounding box center [784, 456] width 1198 height 802
click at [377, 379] on input at bounding box center [436, 380] width 164 height 20
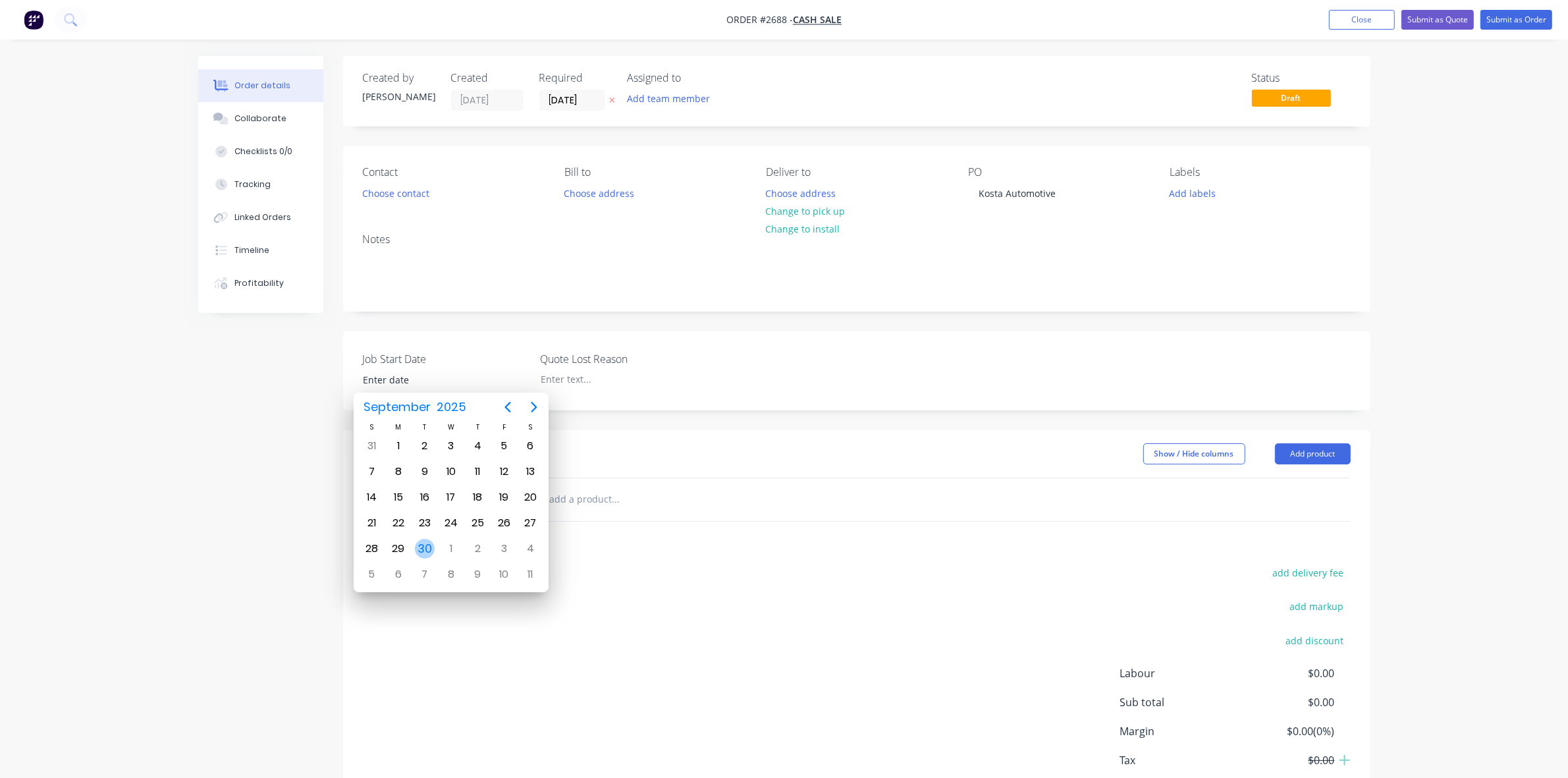
click at [420, 550] on div "30" at bounding box center [425, 549] width 20 height 20
type input "[DATE]"
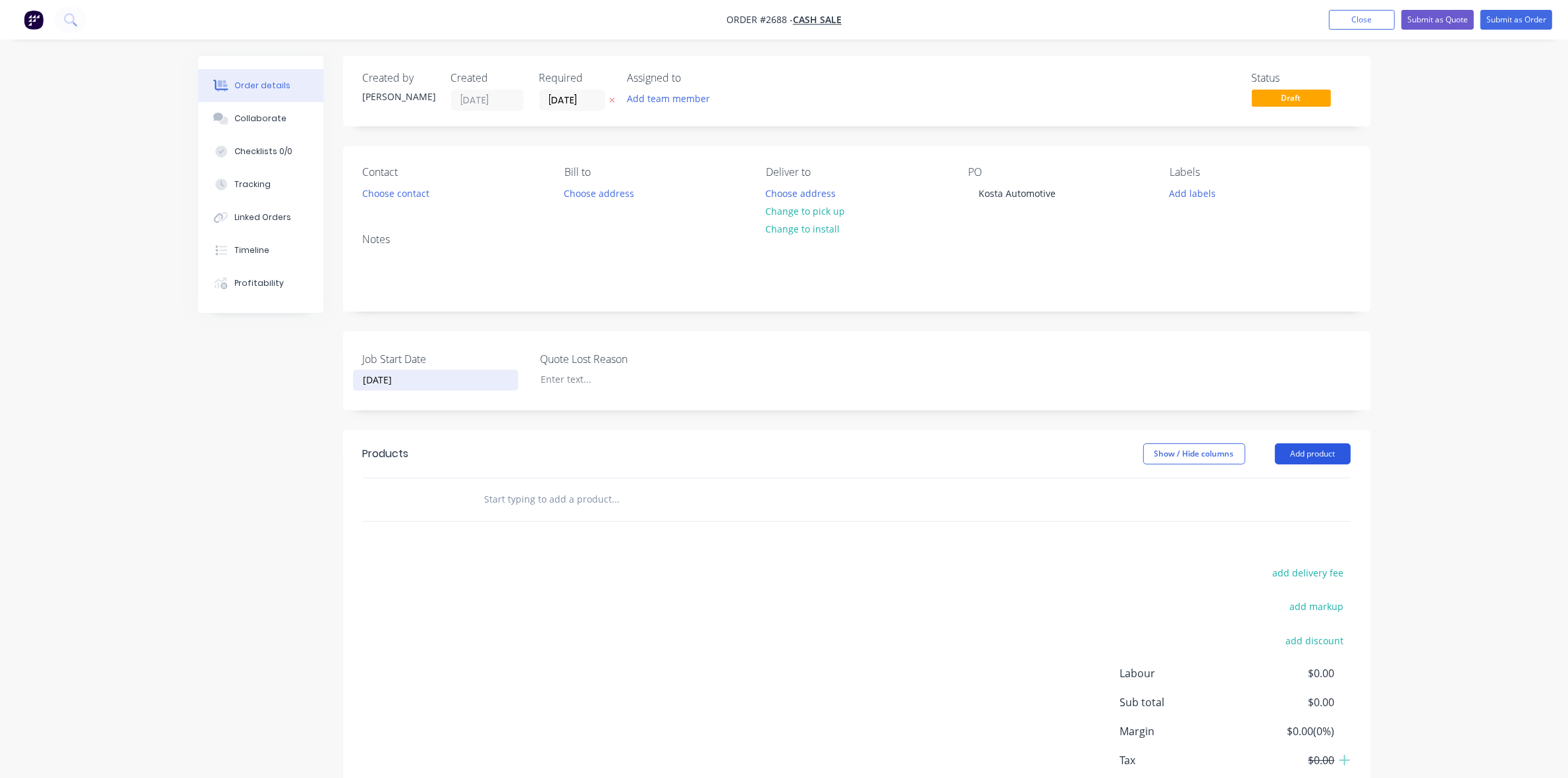
click at [1309, 456] on button "Add product" at bounding box center [1313, 454] width 76 height 21
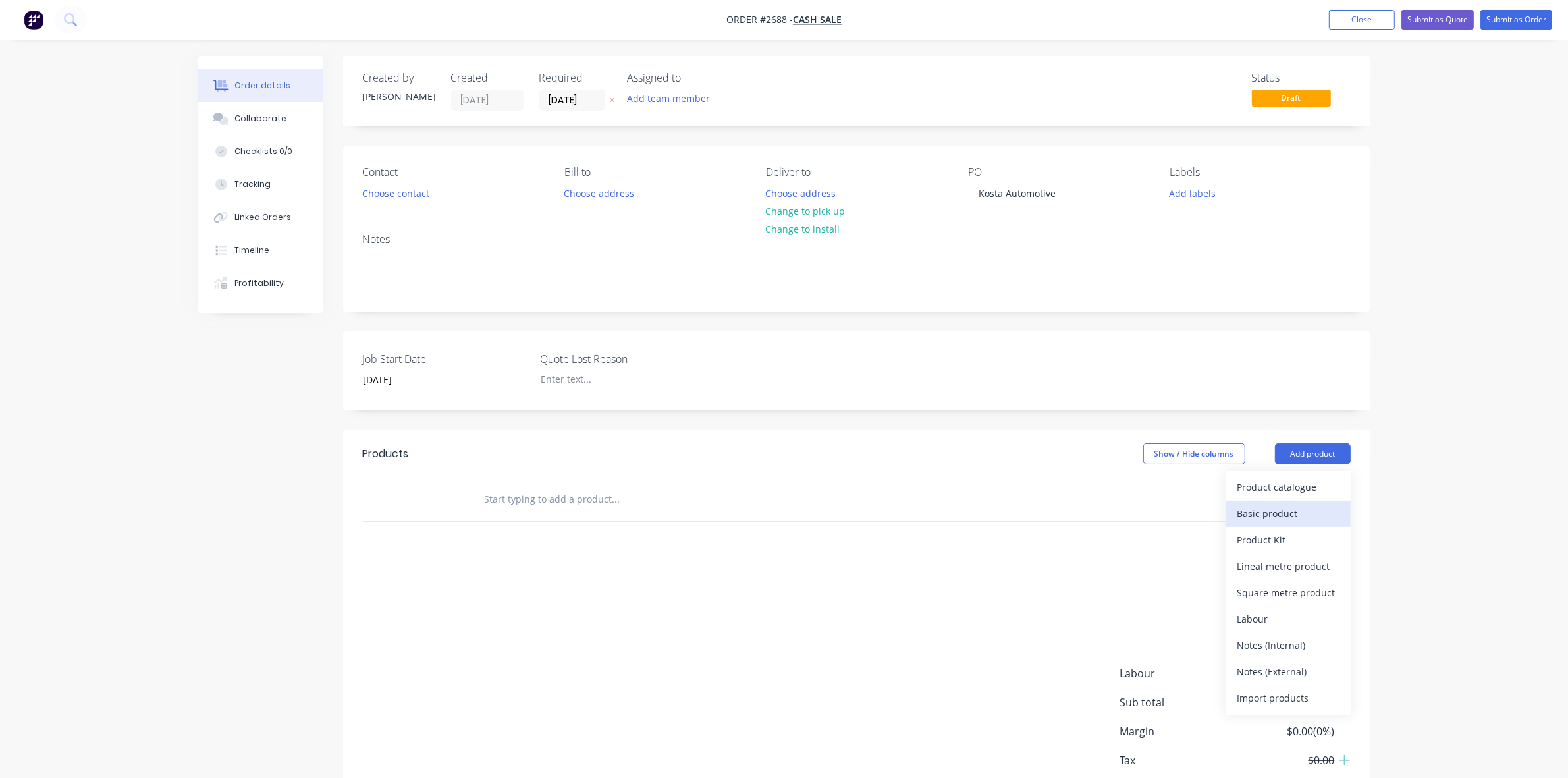
click at [1273, 514] on div "Basic product" at bounding box center [1288, 513] width 102 height 19
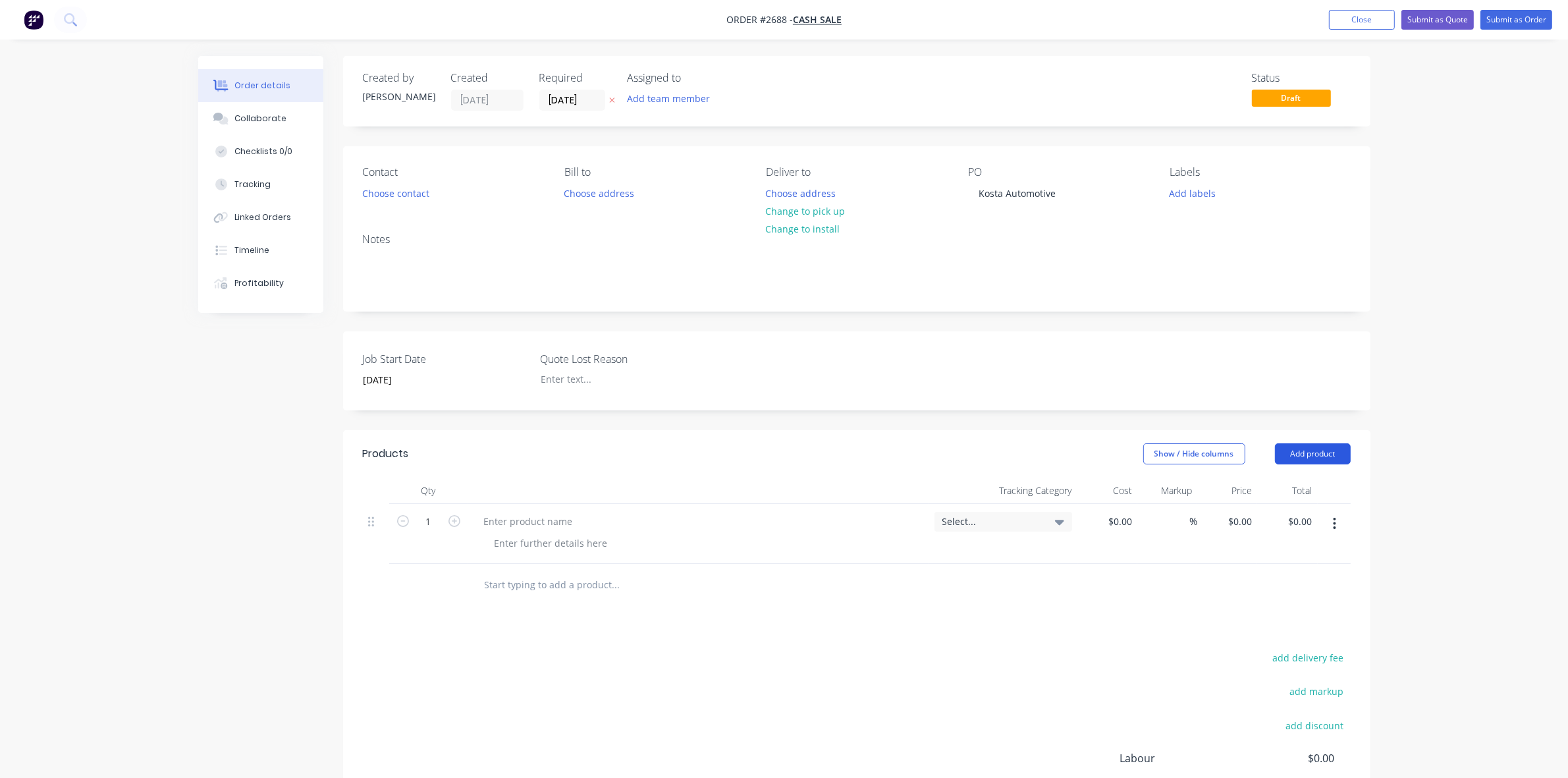
click at [1300, 450] on button "Add product" at bounding box center [1313, 454] width 76 height 21
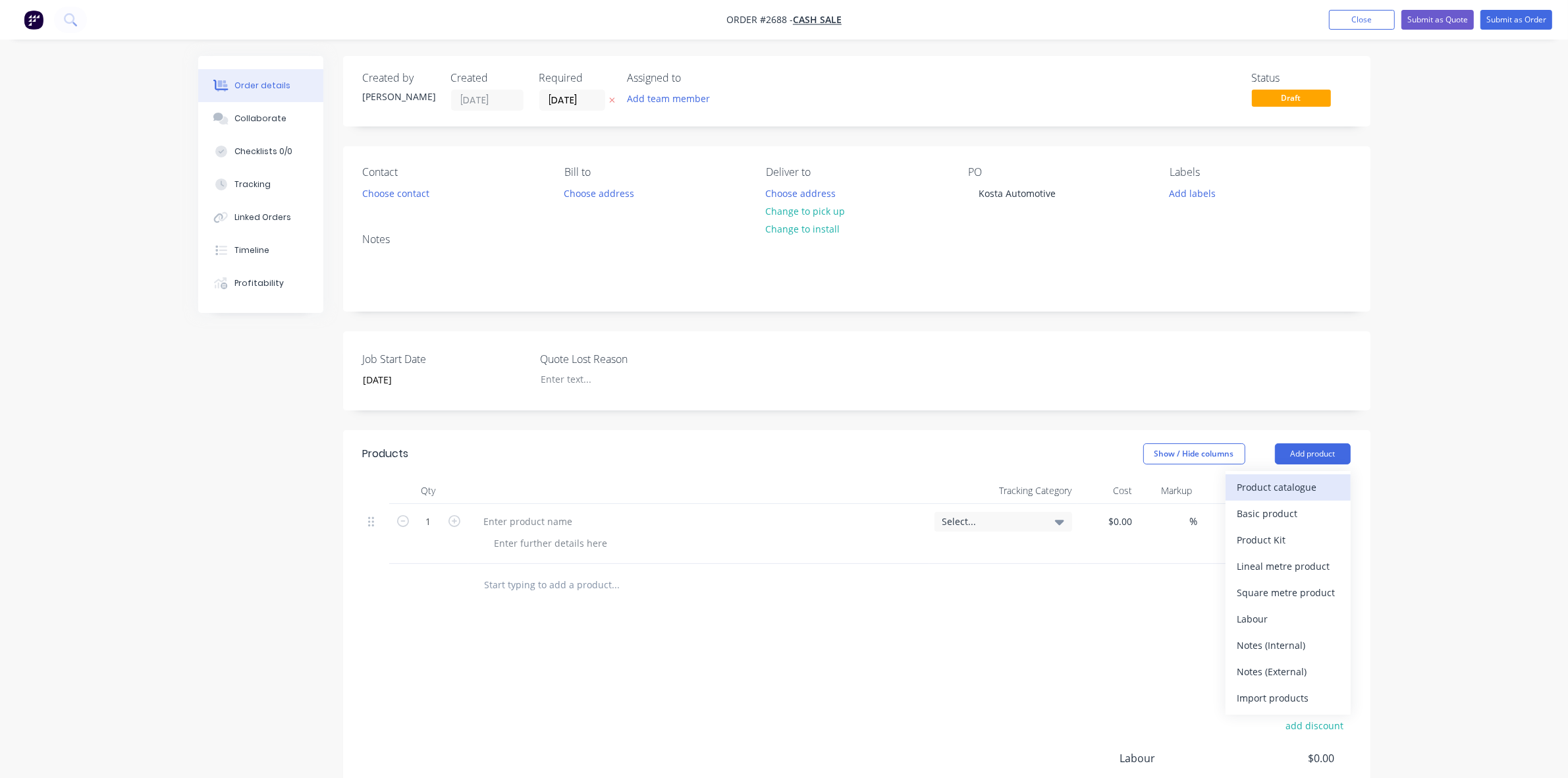
click at [1272, 485] on div "Product catalogue" at bounding box center [1288, 487] width 102 height 19
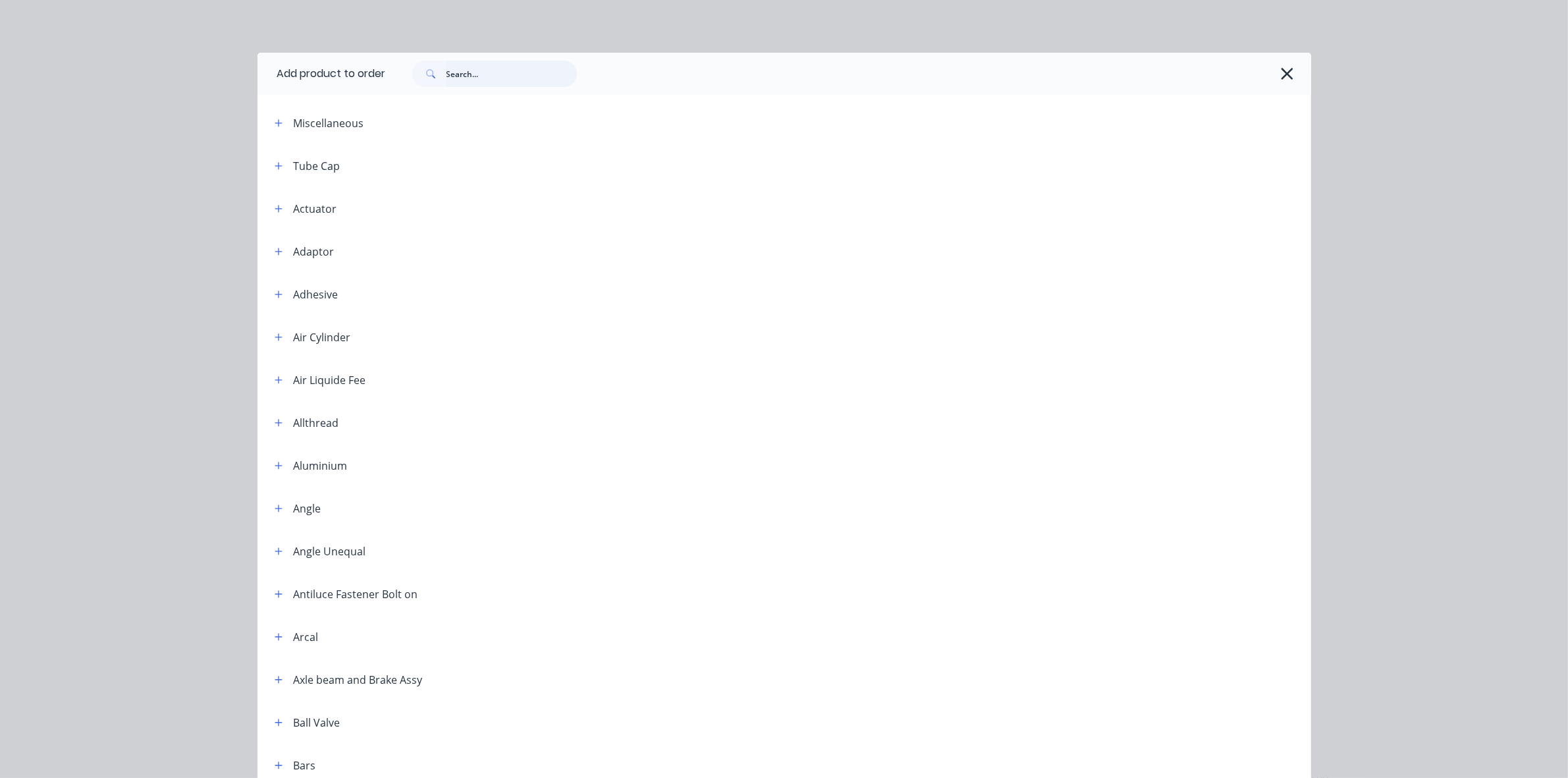
click at [458, 72] on input "text" at bounding box center [511, 74] width 131 height 27
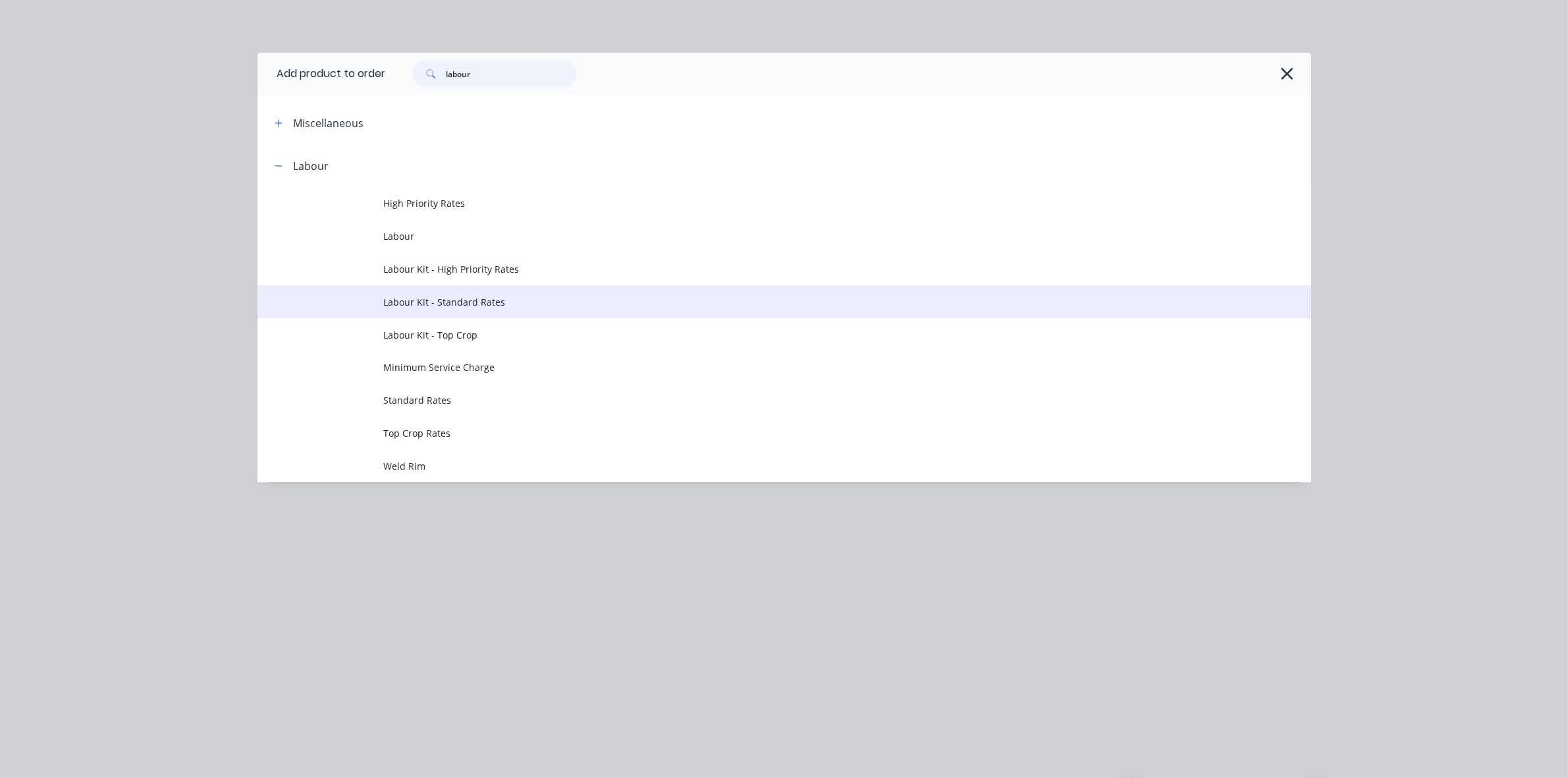
type input "labour"
click at [436, 297] on span "Labour Kit - Standard Rates" at bounding box center [755, 302] width 742 height 14
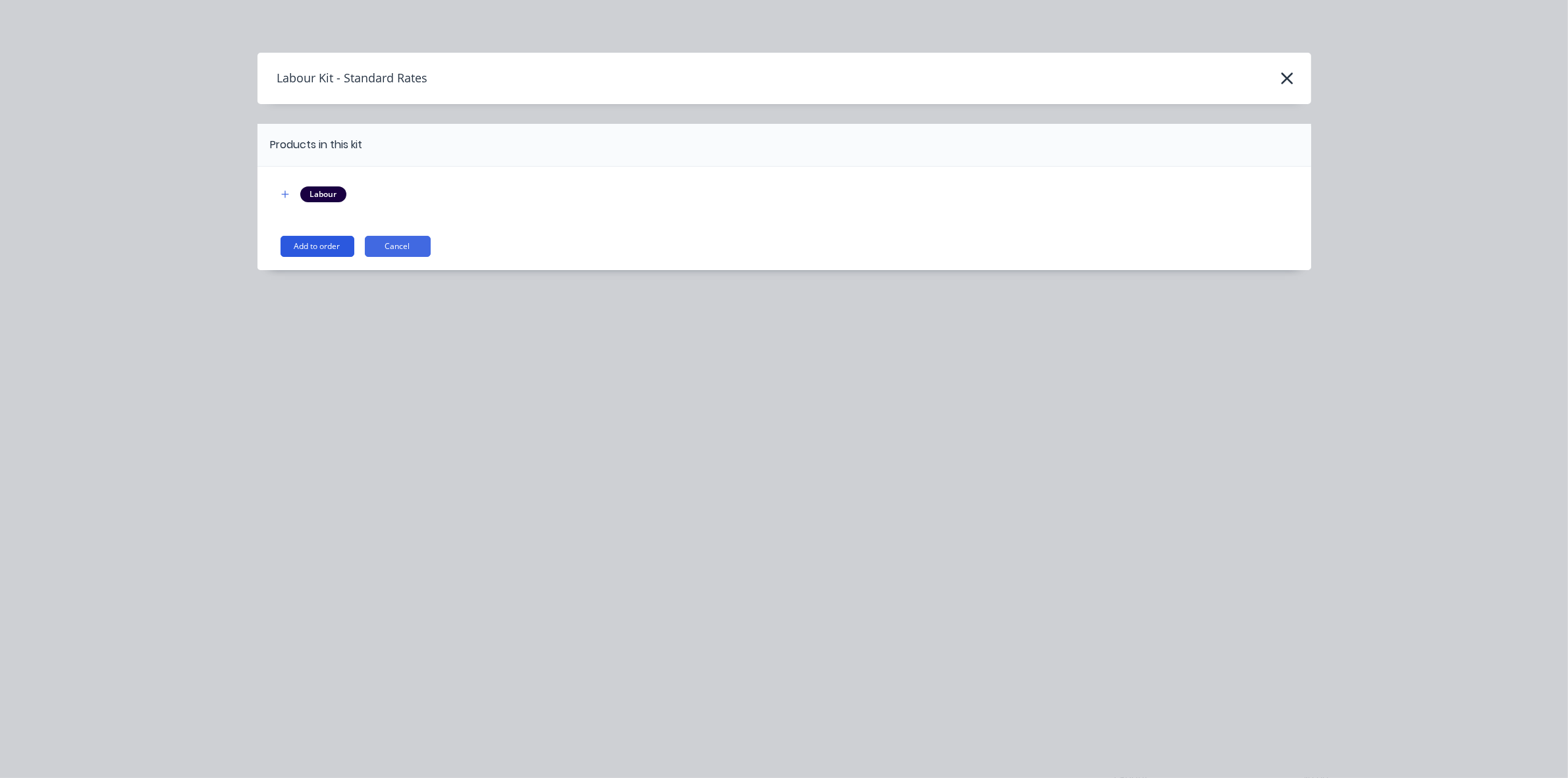
click at [323, 246] on button "Add to order" at bounding box center [317, 246] width 74 height 21
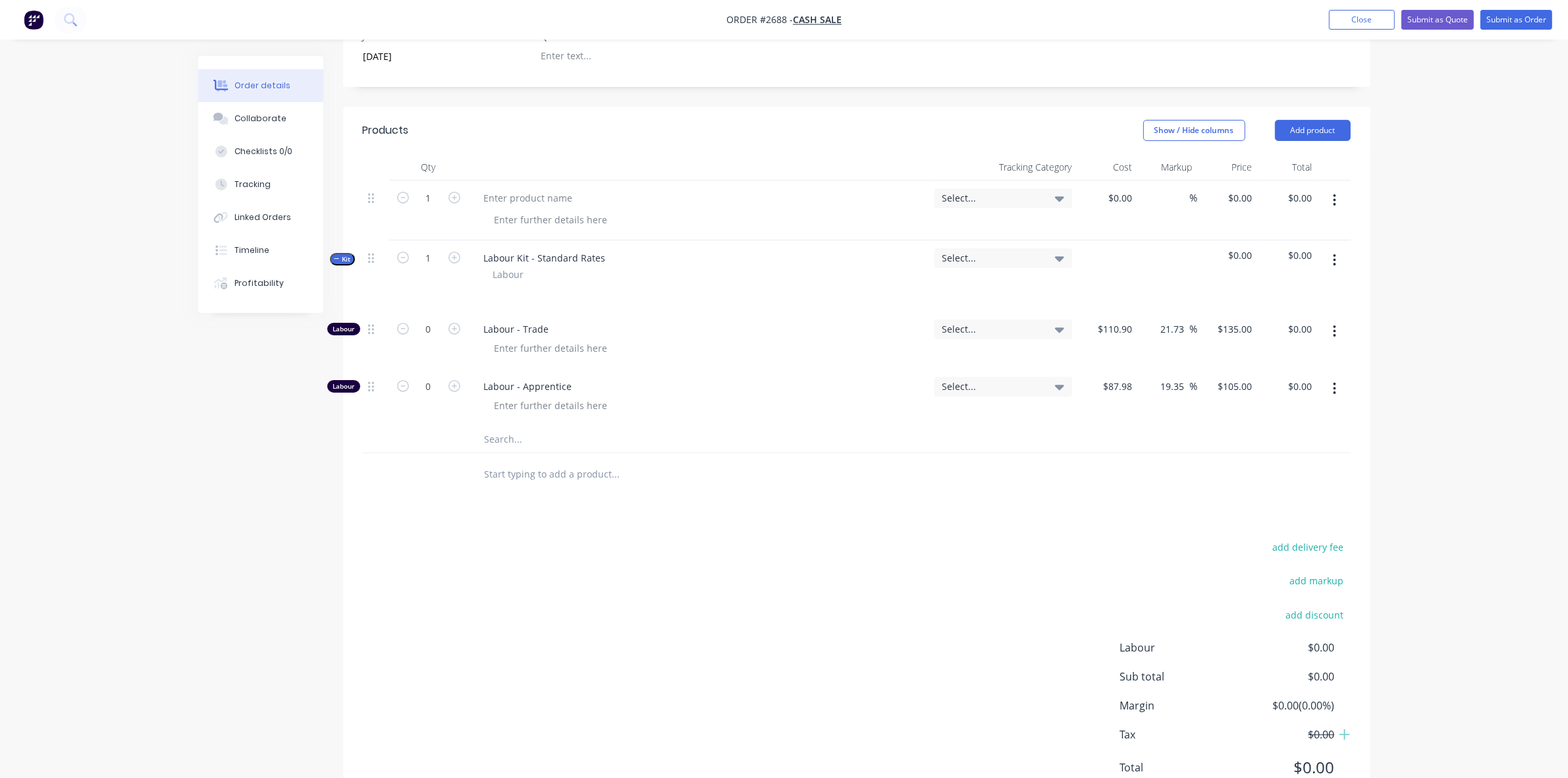
scroll to position [330, 0]
click at [1333, 321] on icon "button" at bounding box center [1335, 325] width 3 height 15
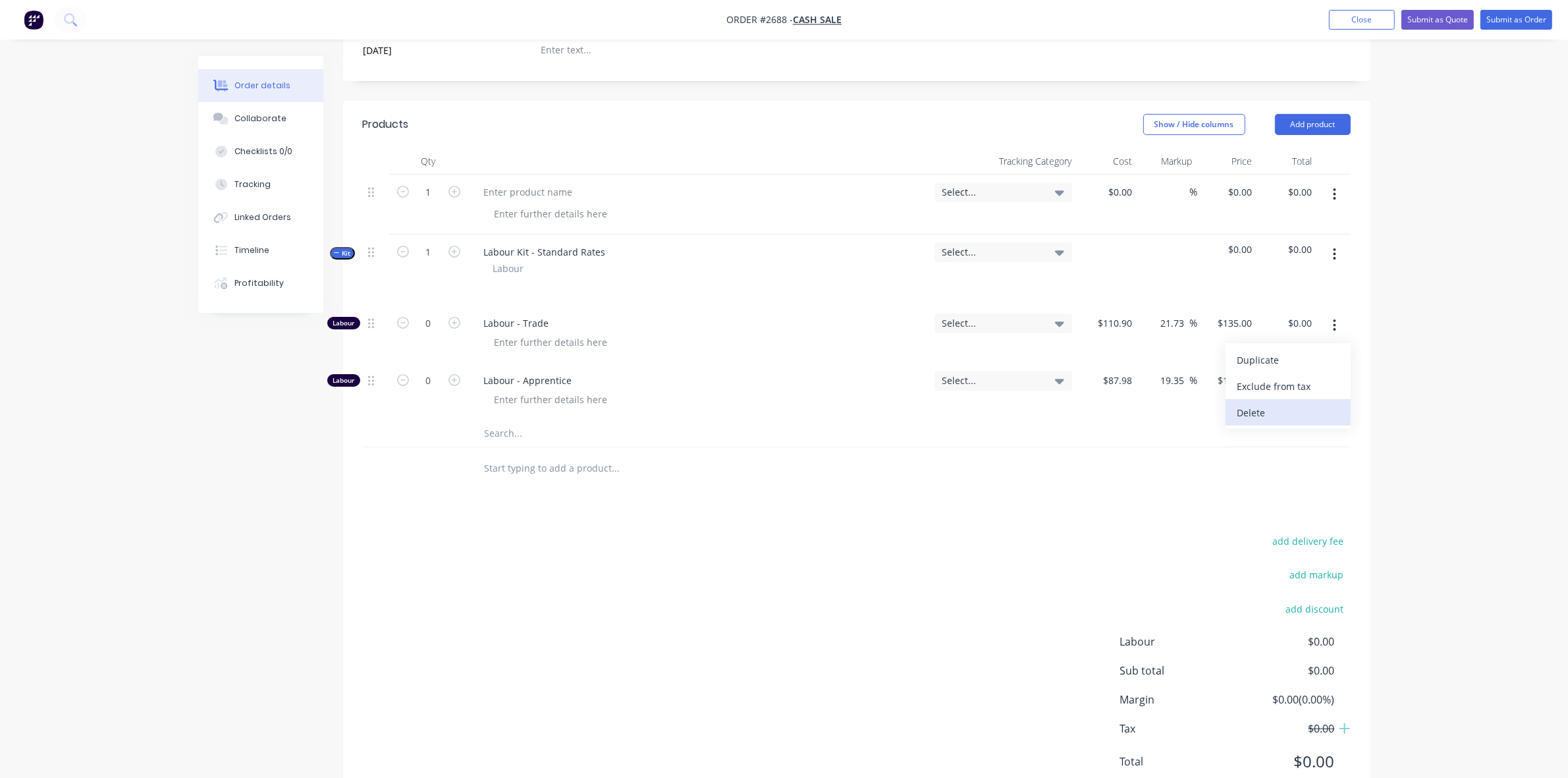
click at [1243, 412] on div "Delete" at bounding box center [1288, 413] width 102 height 19
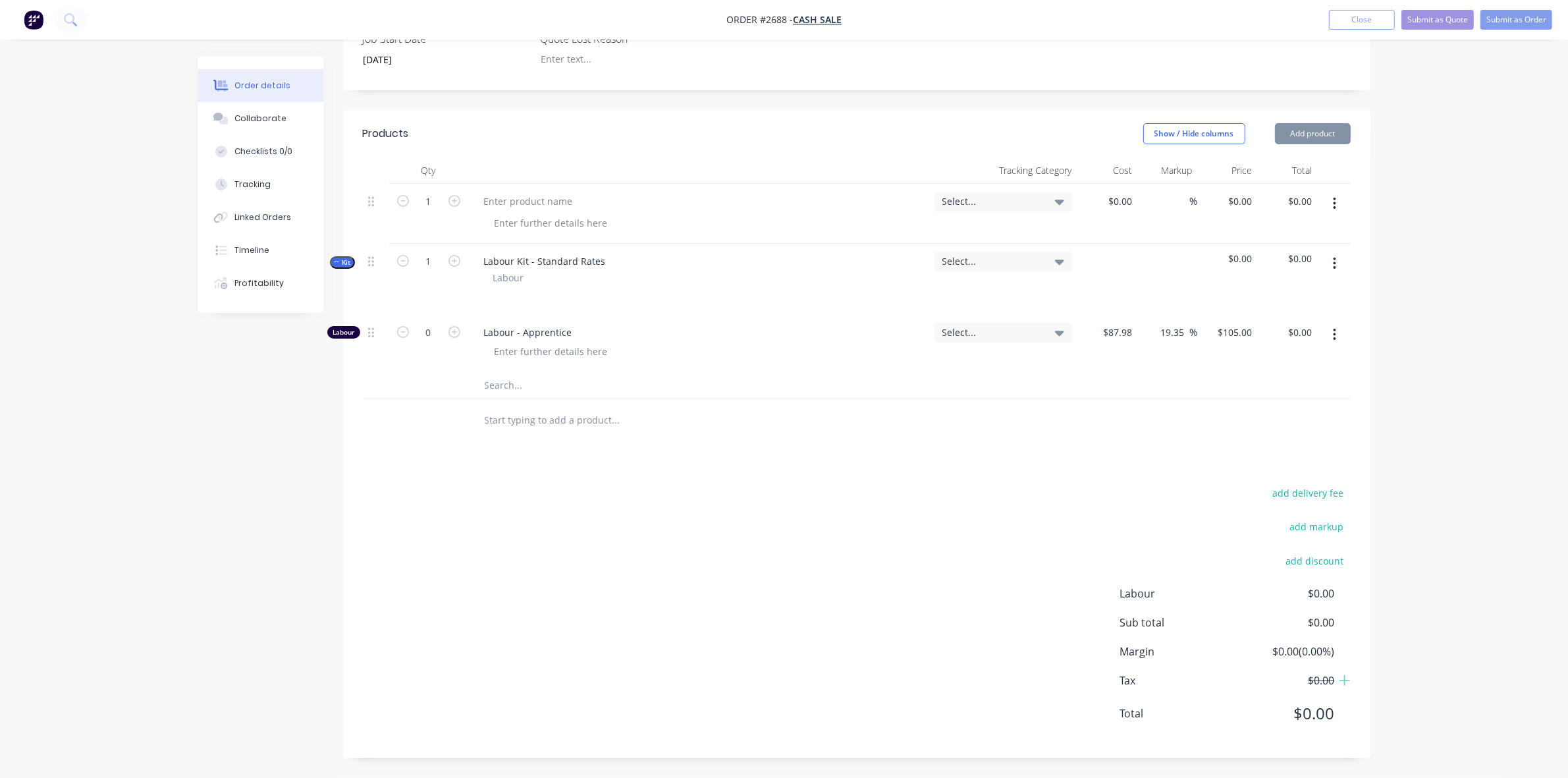
scroll to position [321, 0]
click at [453, 330] on icon "button" at bounding box center [454, 332] width 12 height 12
type input "1"
type input "$105.00"
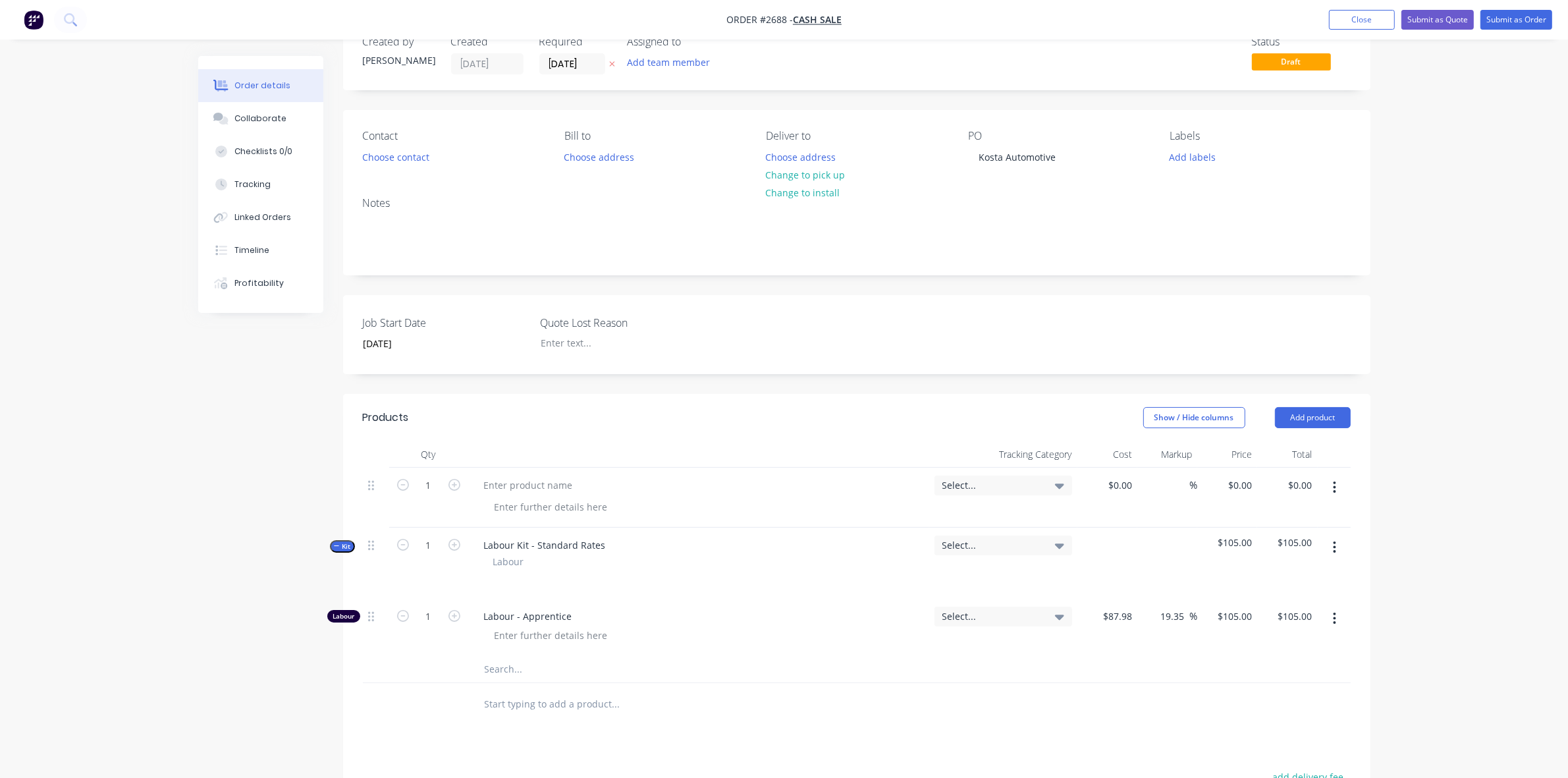
scroll to position [83, 0]
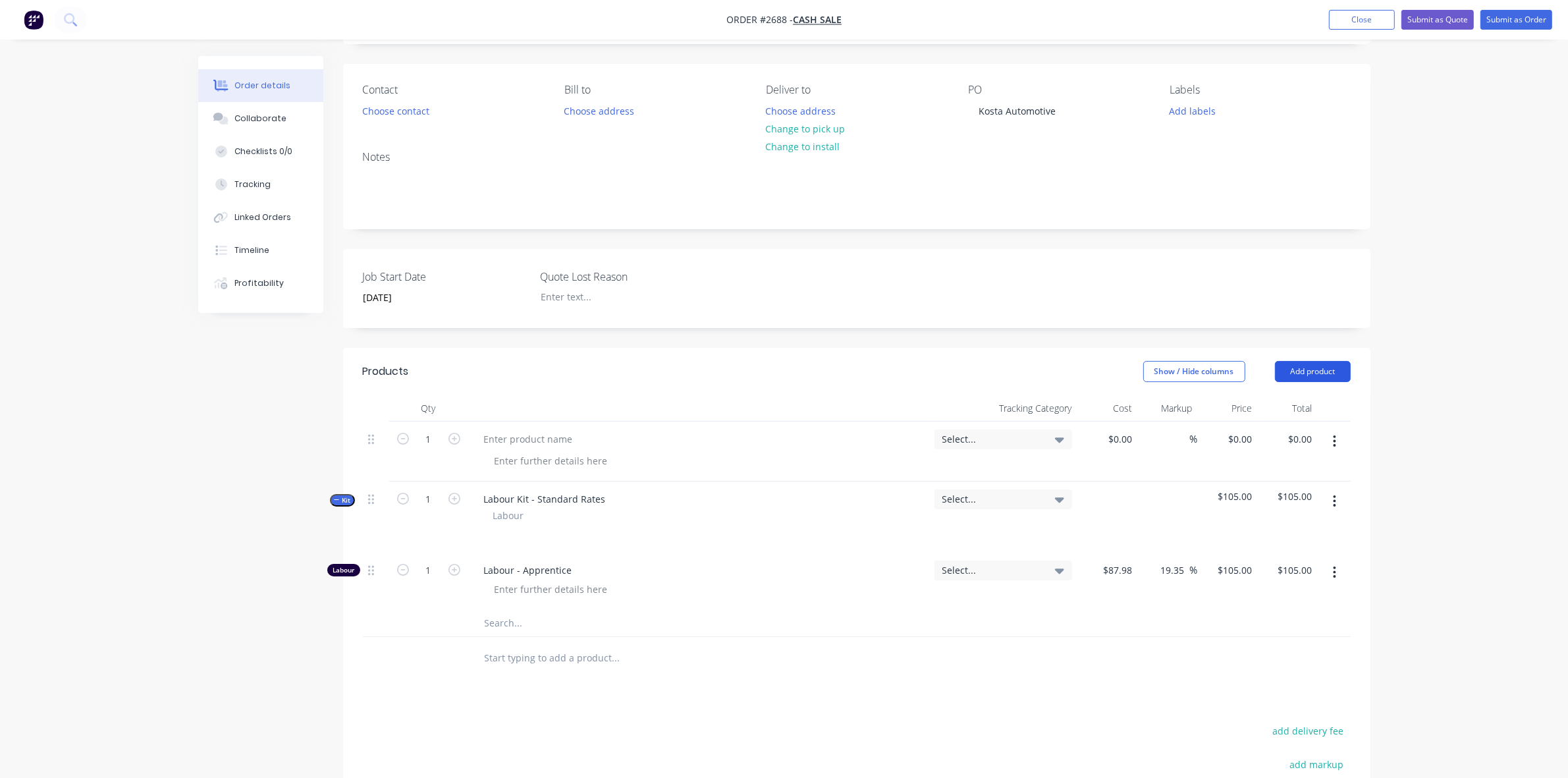
click at [1325, 369] on button "Add product" at bounding box center [1313, 371] width 76 height 21
click at [1272, 564] on div "Notes (Internal)" at bounding box center [1288, 563] width 102 height 19
click at [515, 661] on div at bounding box center [521, 654] width 95 height 19
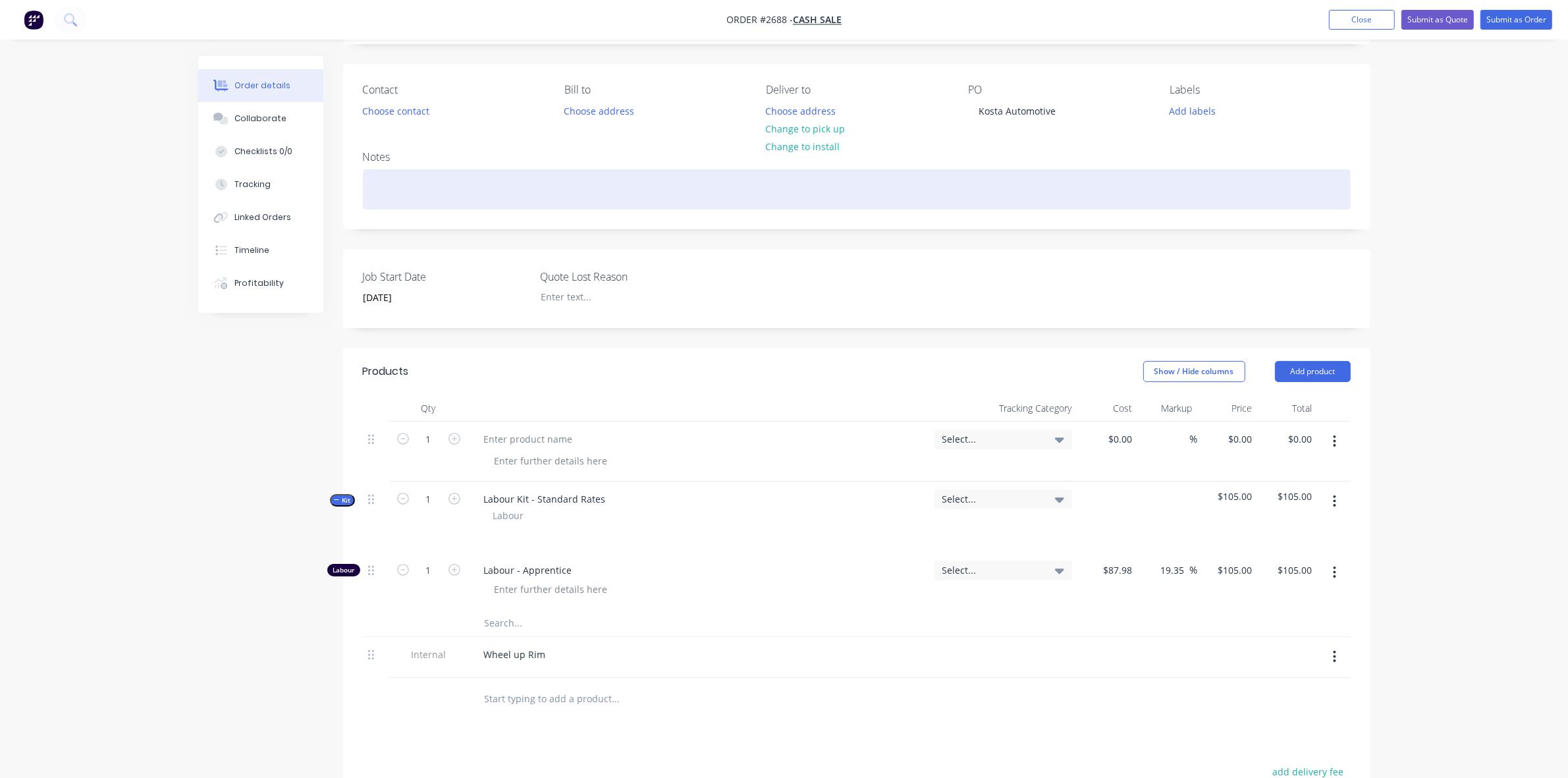
click at [383, 190] on div at bounding box center [857, 190] width 988 height 40
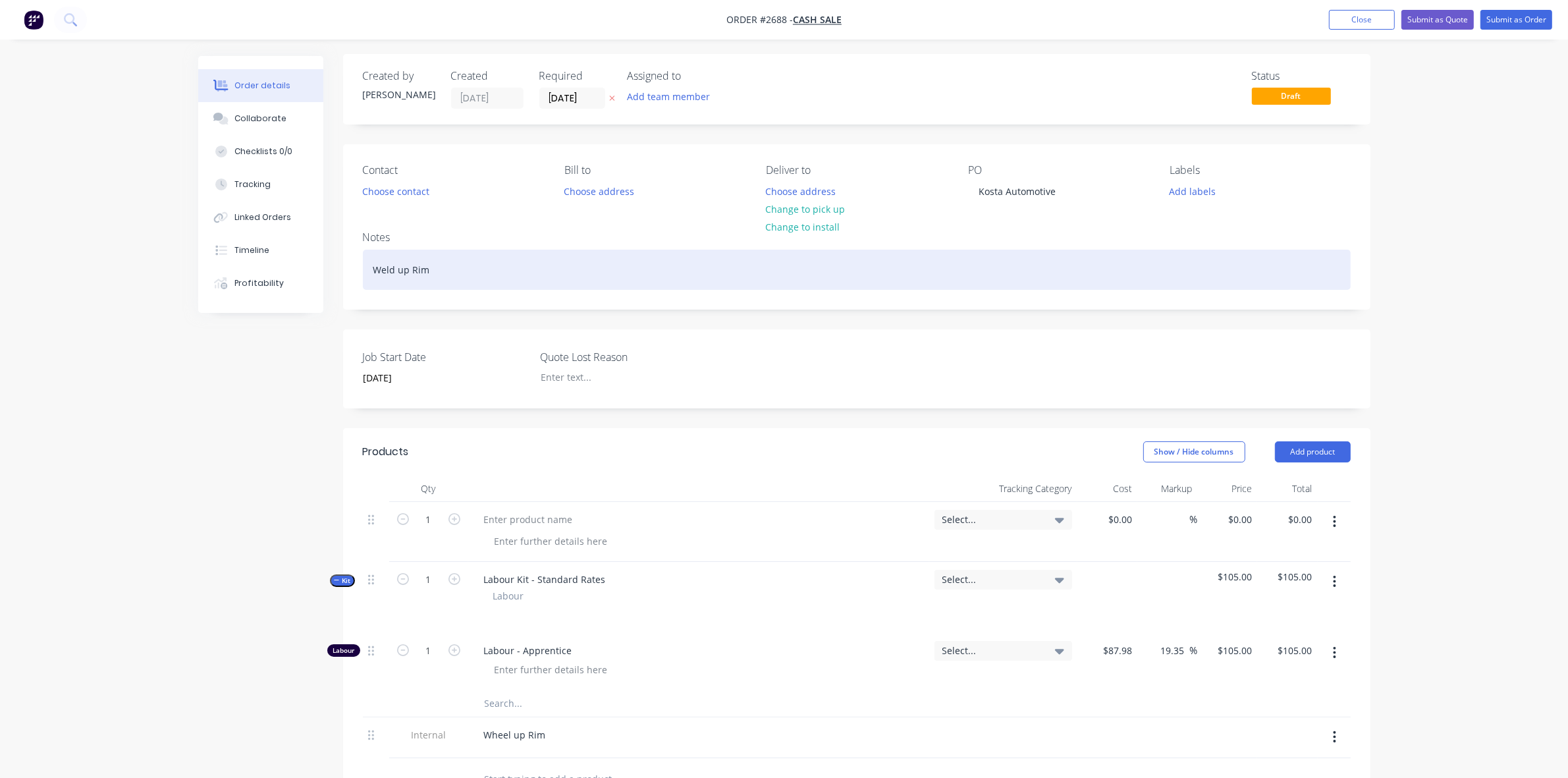
scroll to position [0, 0]
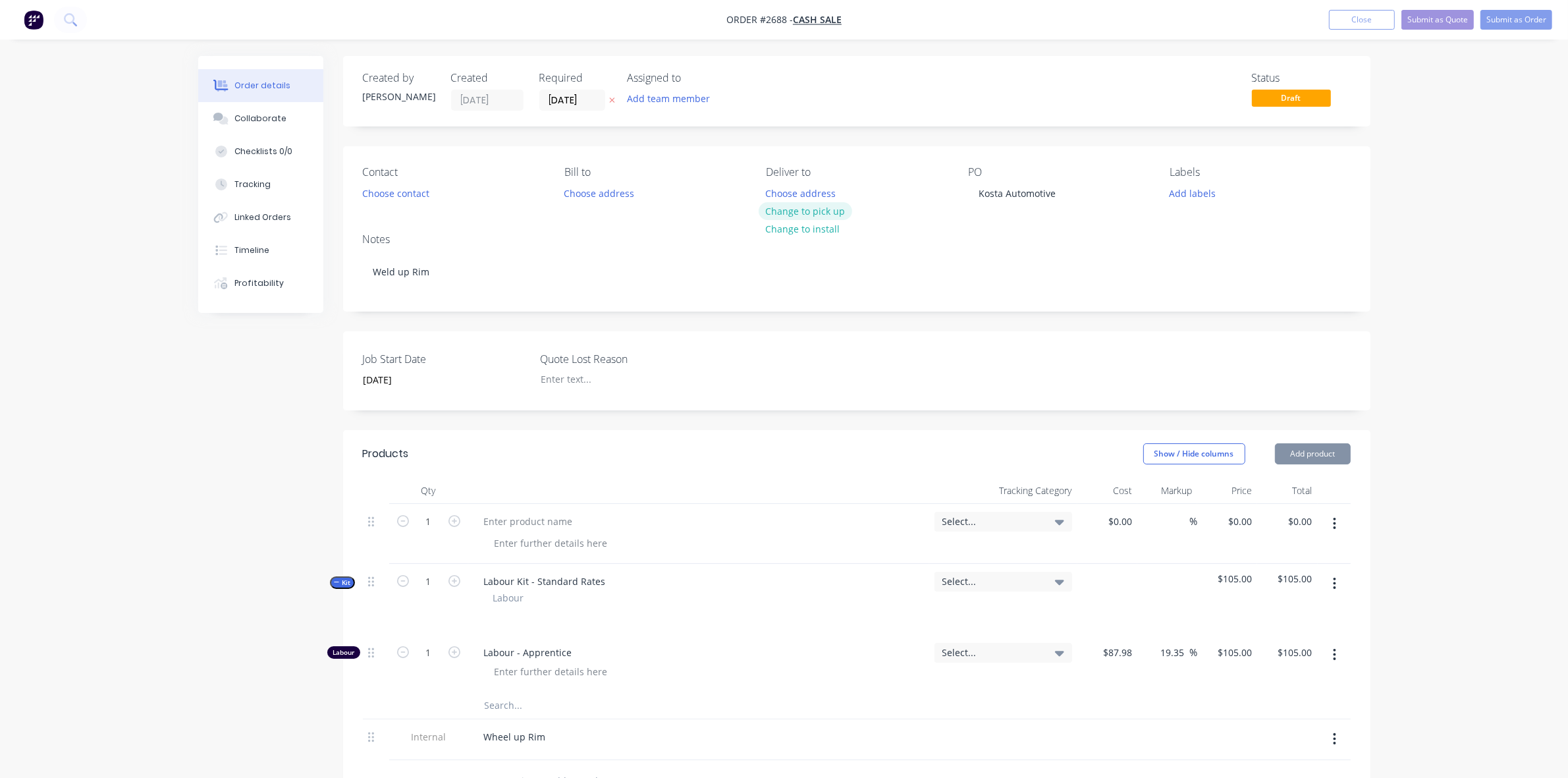
click at [804, 212] on button "Change to pick up" at bounding box center [805, 211] width 94 height 18
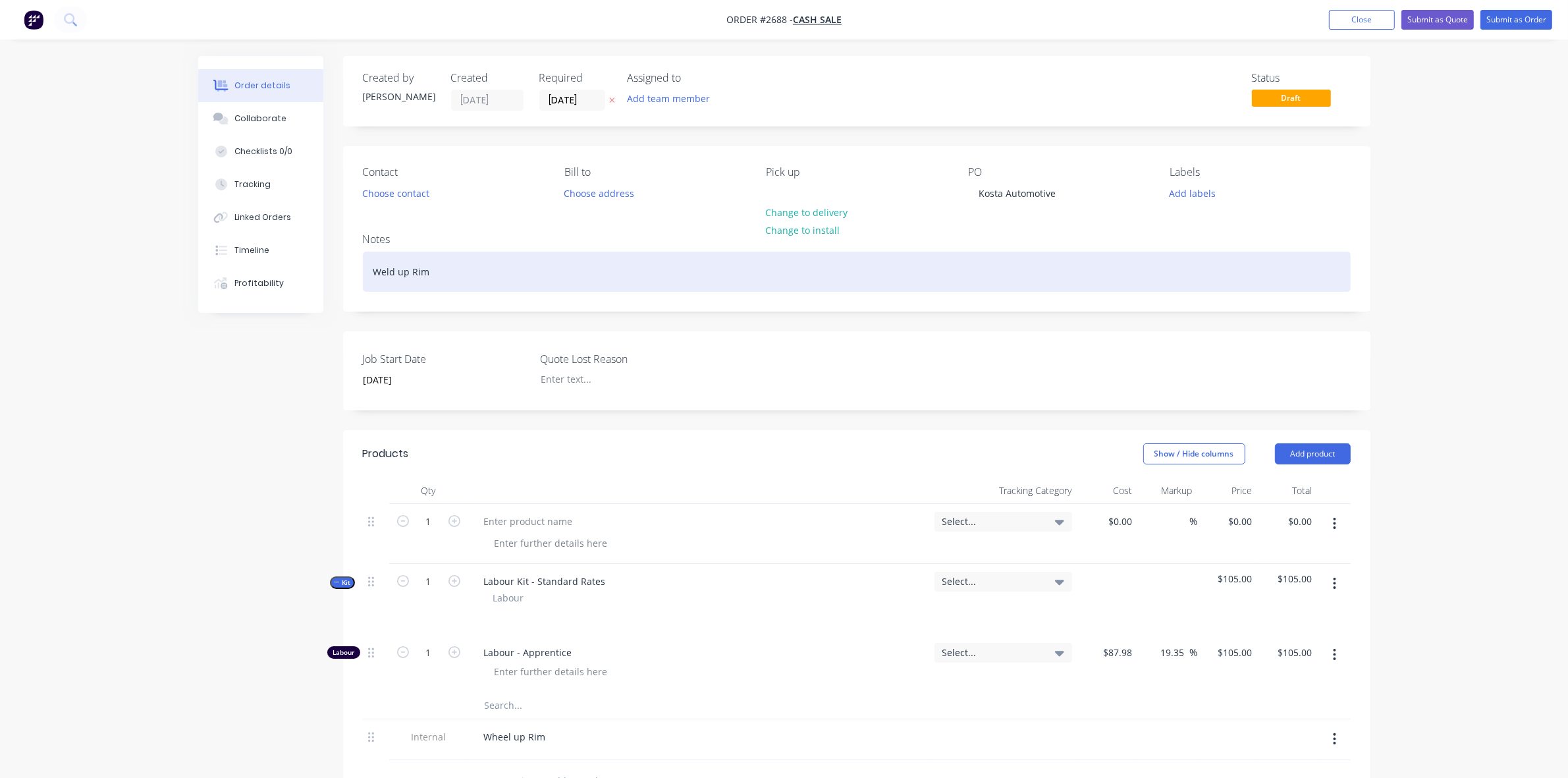
click at [370, 268] on div "Weld up Rim" at bounding box center [857, 271] width 988 height 40
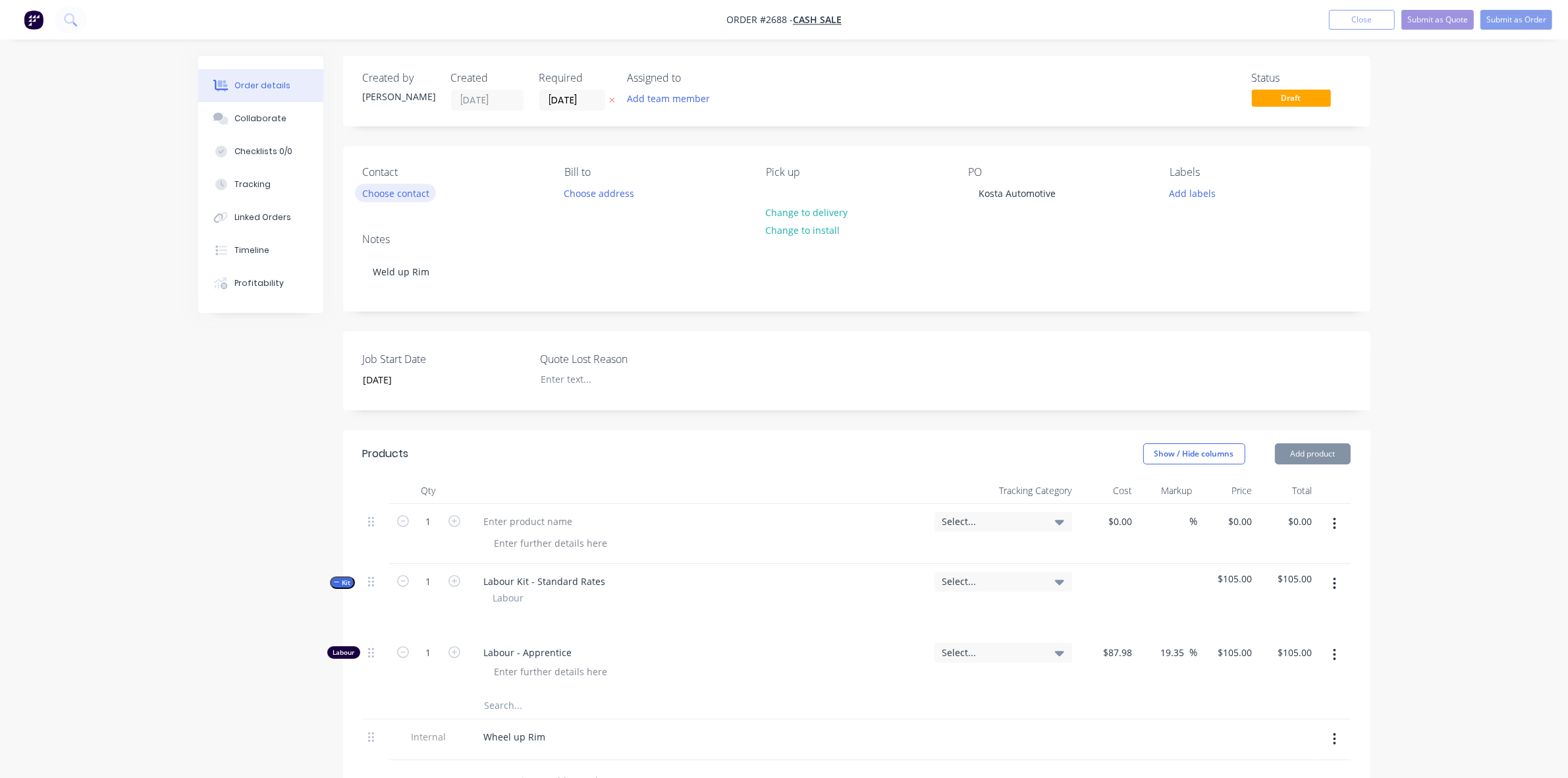
click at [409, 192] on button "Choose contact" at bounding box center [395, 192] width 81 height 18
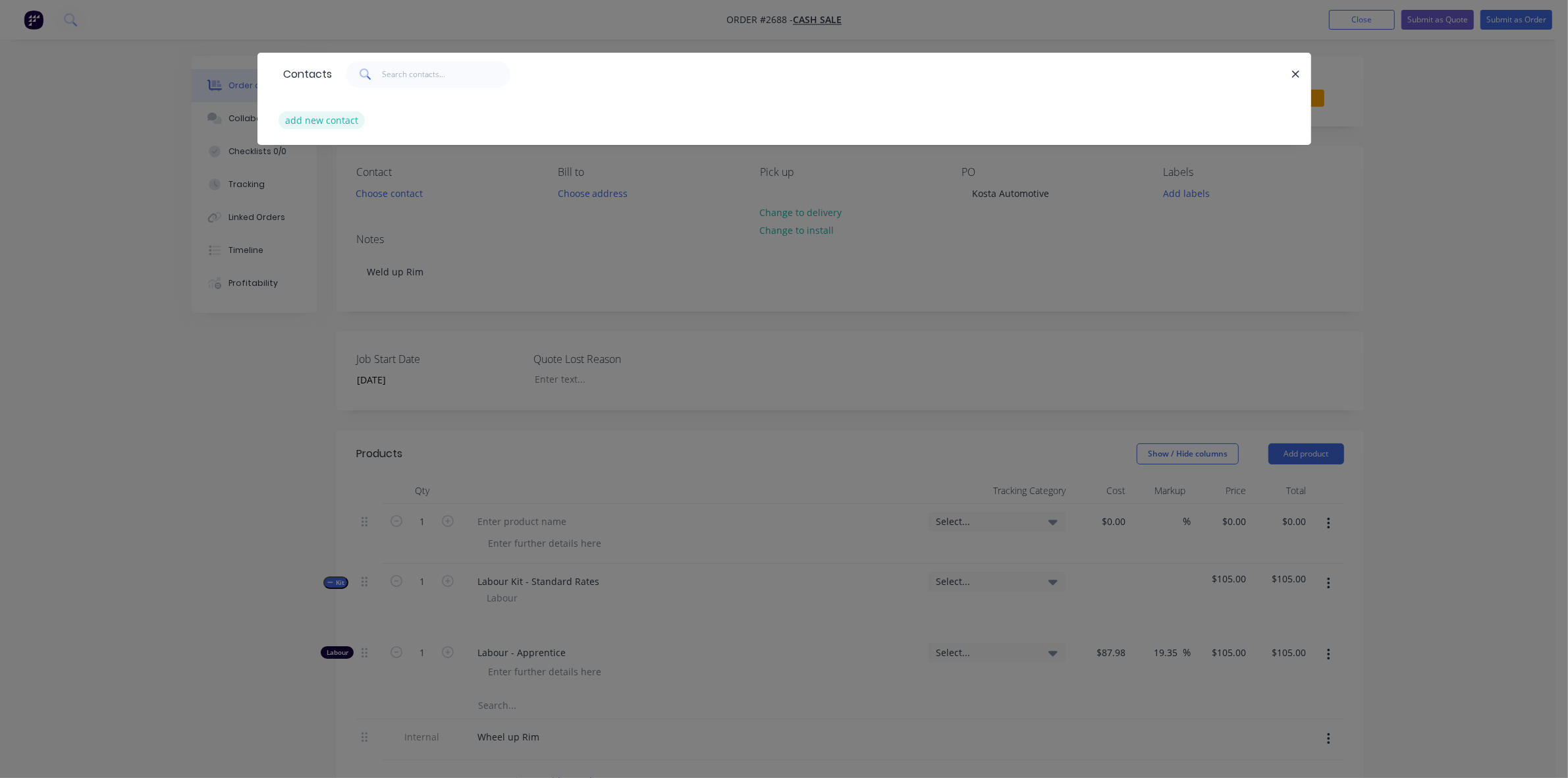
click at [324, 119] on button "add new contact" at bounding box center [322, 120] width 87 height 18
select select "AU"
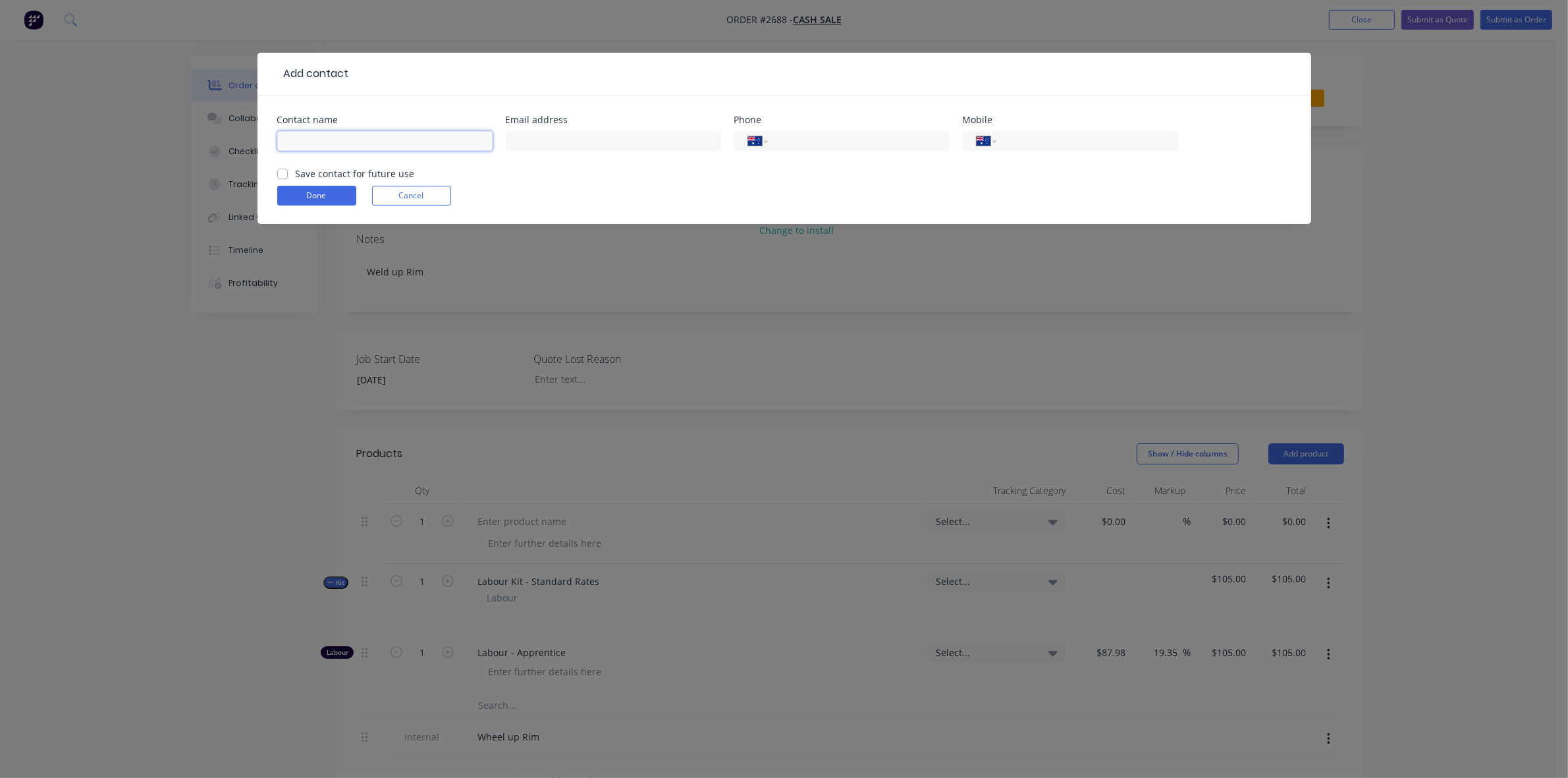
click at [327, 135] on input "text" at bounding box center [385, 141] width 215 height 20
type input "Kosta Automotive"
click at [321, 195] on button "Done" at bounding box center [316, 195] width 79 height 20
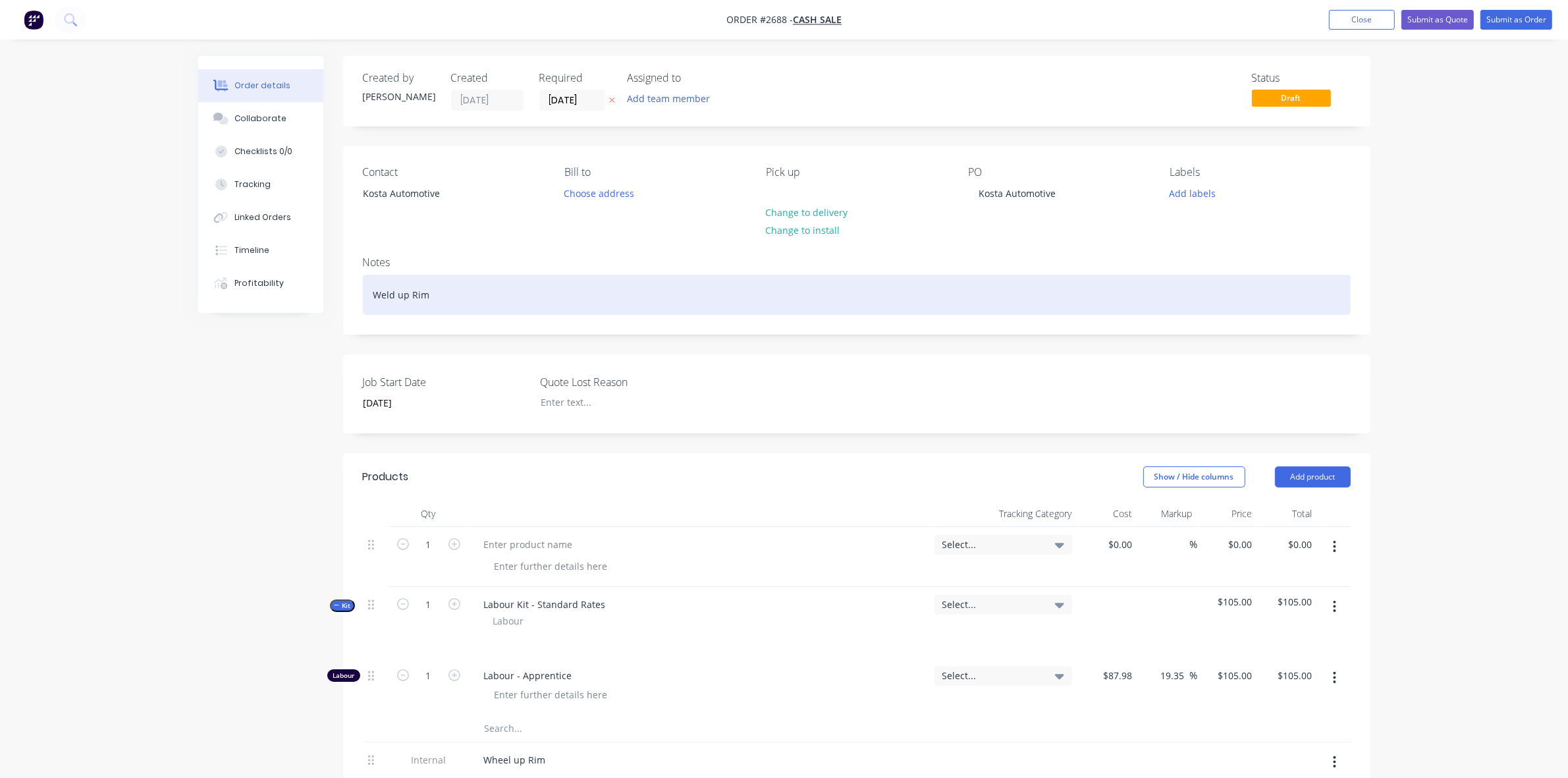
click at [371, 292] on div "Weld up Rim" at bounding box center [857, 294] width 988 height 40
click at [382, 294] on div "[PERSON_NAME] up Rim" at bounding box center [857, 294] width 988 height 40
click at [397, 291] on div "[PERSON_NAME] up Rim" at bounding box center [857, 294] width 988 height 40
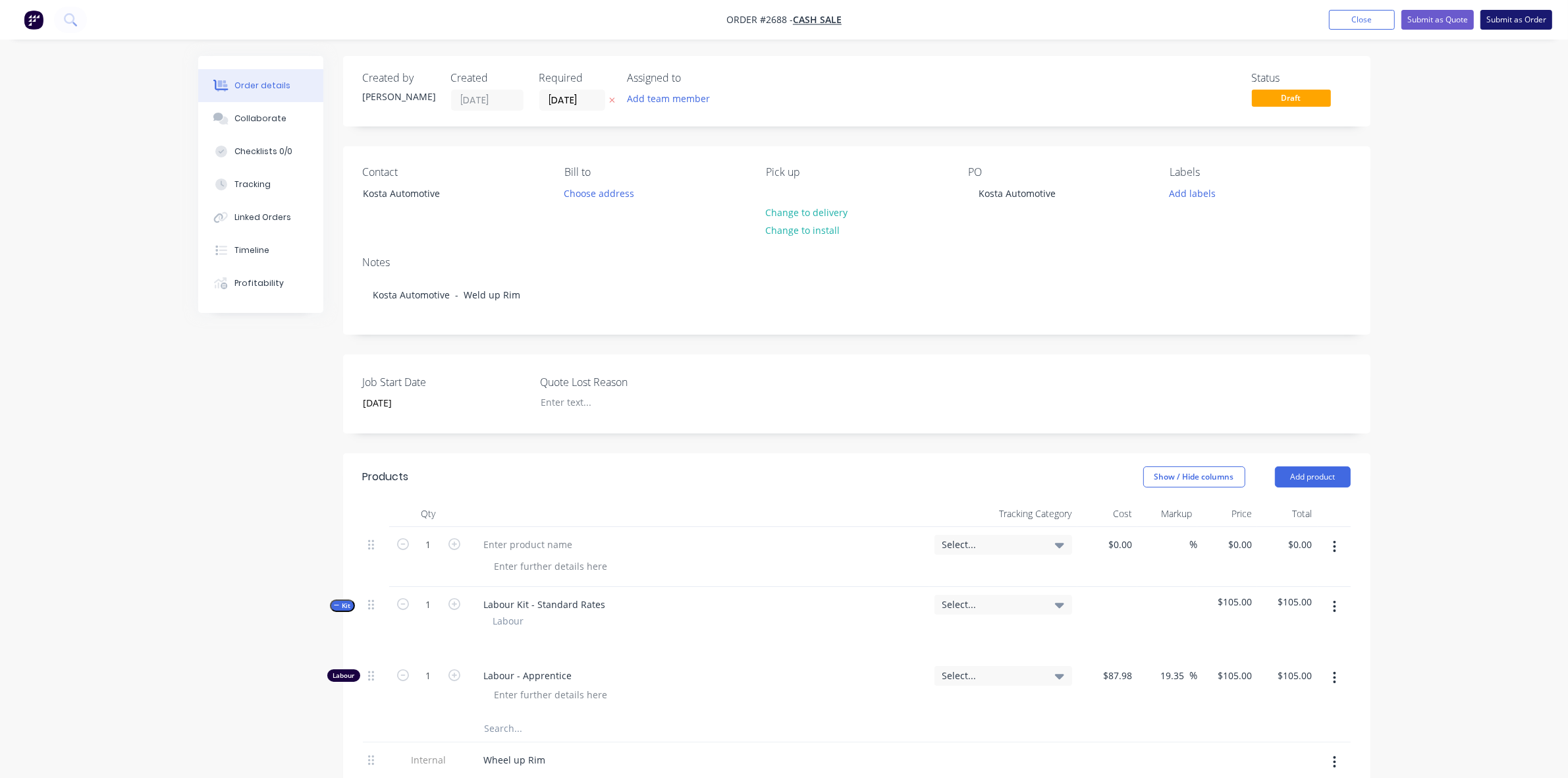
click at [1516, 18] on button "Submit as Order" at bounding box center [1516, 19] width 72 height 20
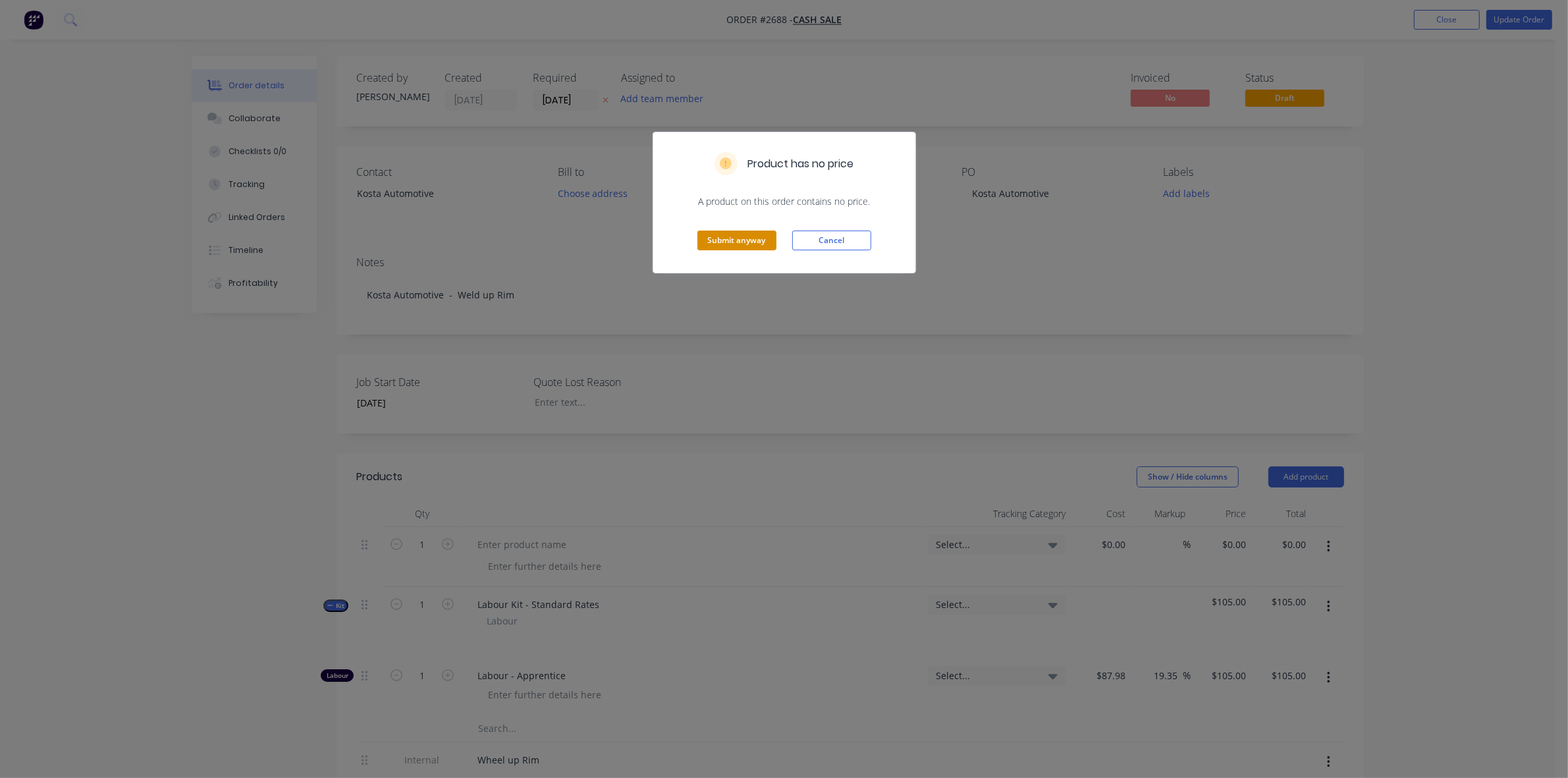
click at [749, 237] on button "Submit anyway" at bounding box center [737, 240] width 79 height 20
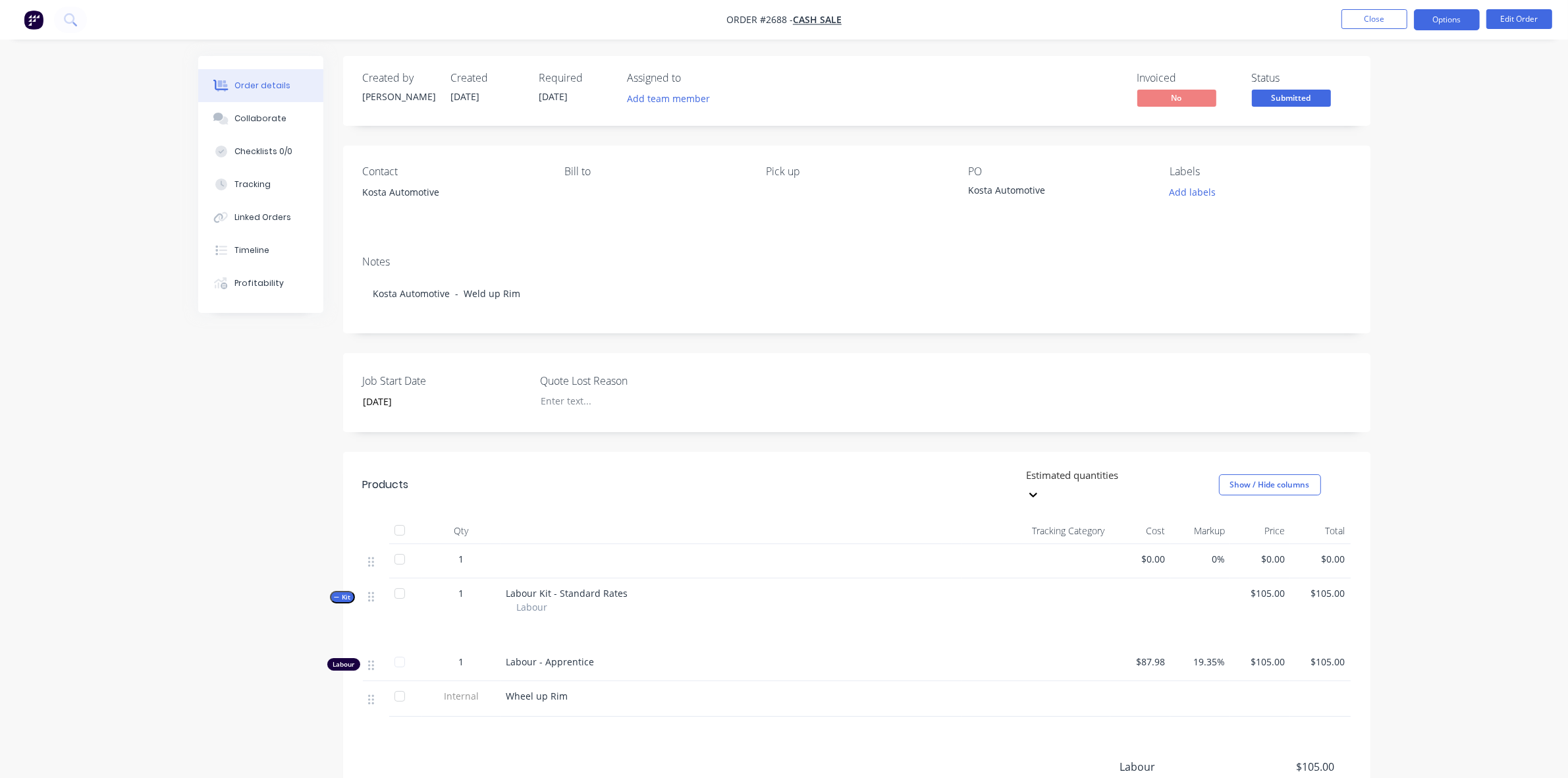
click at [1450, 18] on button "Options" at bounding box center [1446, 20] width 66 height 21
click at [1378, 162] on div "Work Order" at bounding box center [1407, 159] width 121 height 19
click at [1383, 133] on div "Without pricing" at bounding box center [1407, 133] width 121 height 19
click at [1376, 20] on button "Close" at bounding box center [1374, 19] width 66 height 20
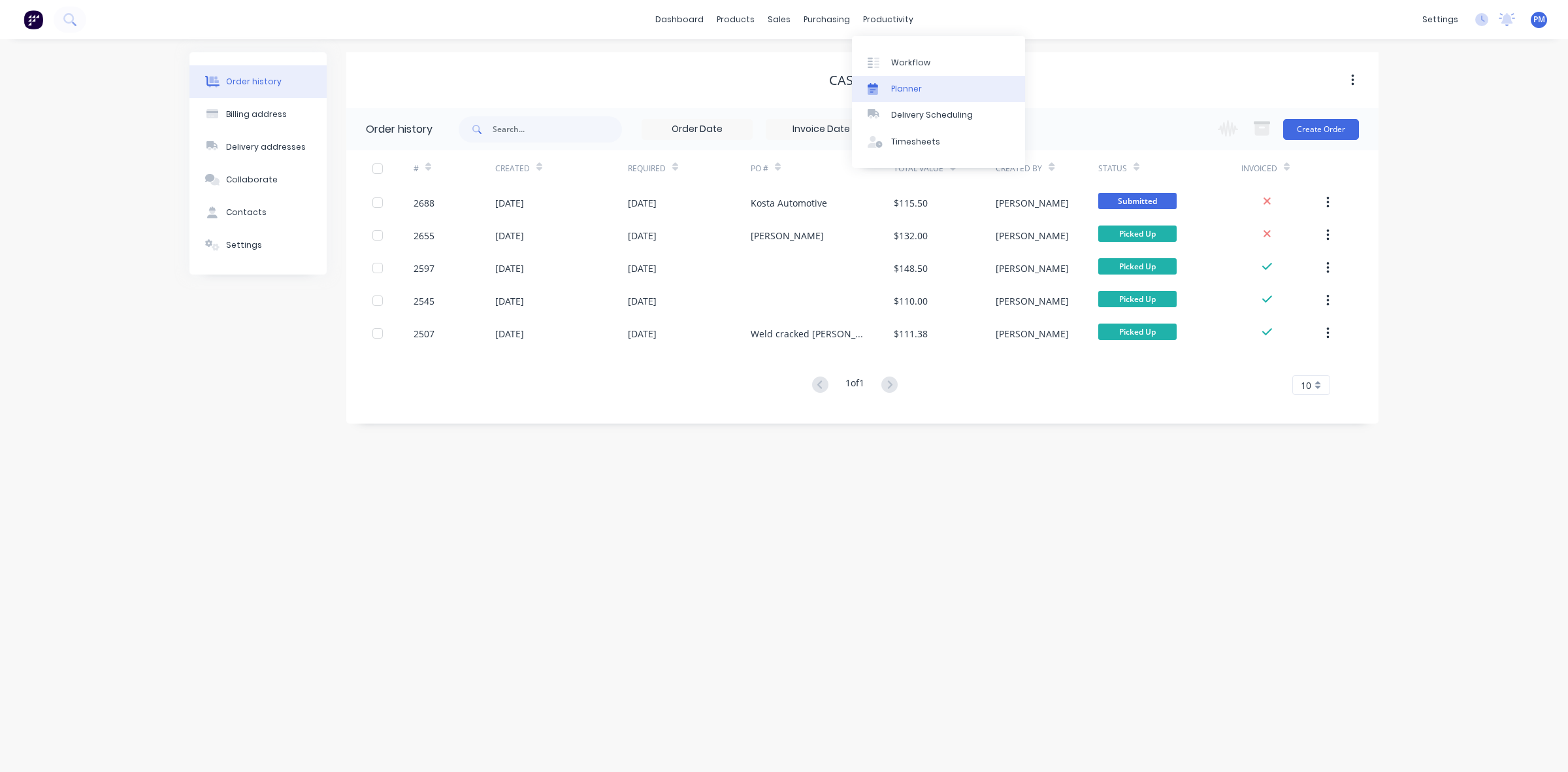
click at [906, 82] on link "Planner" at bounding box center [939, 89] width 173 height 26
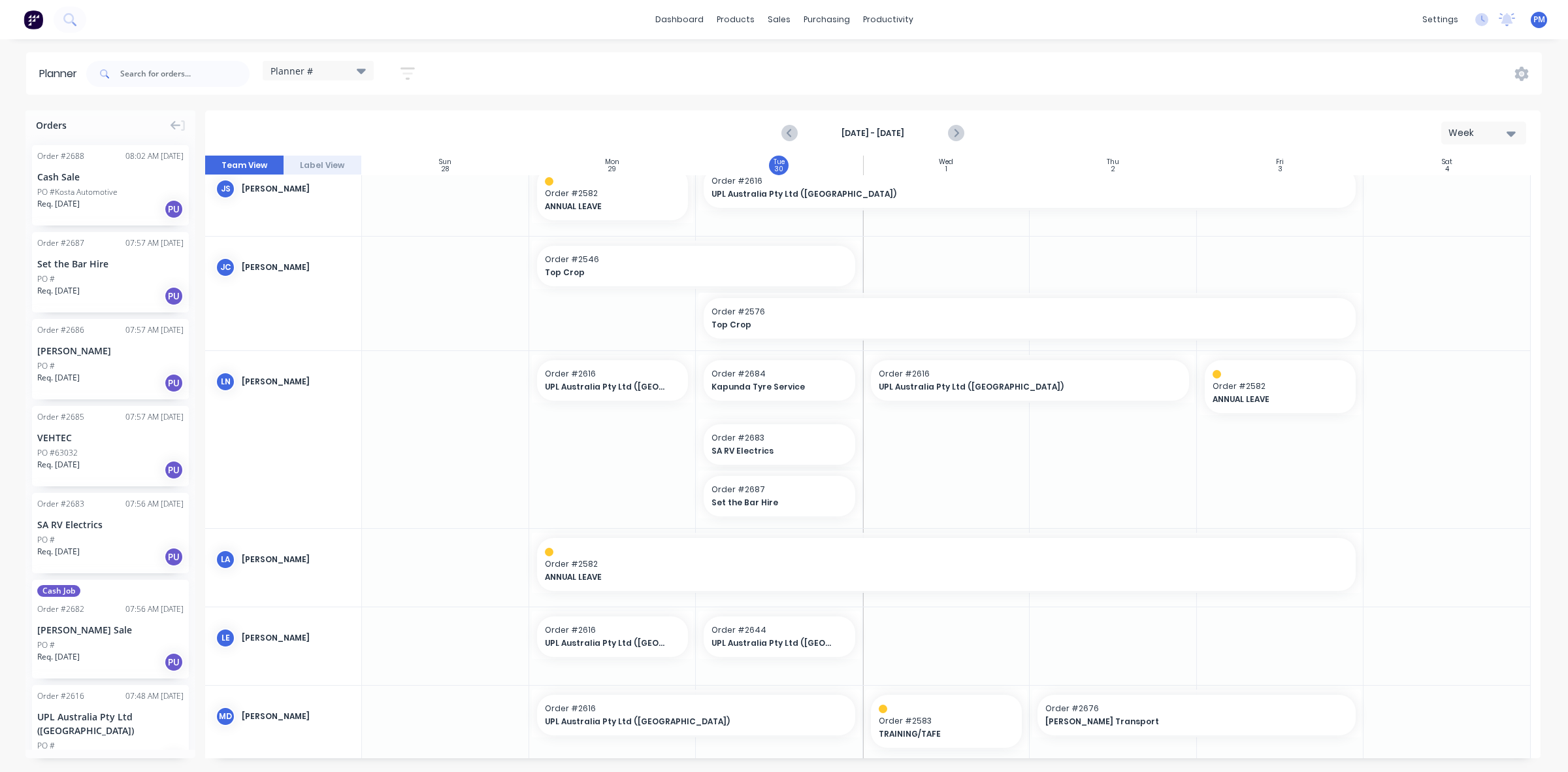
scroll to position [327, 0]
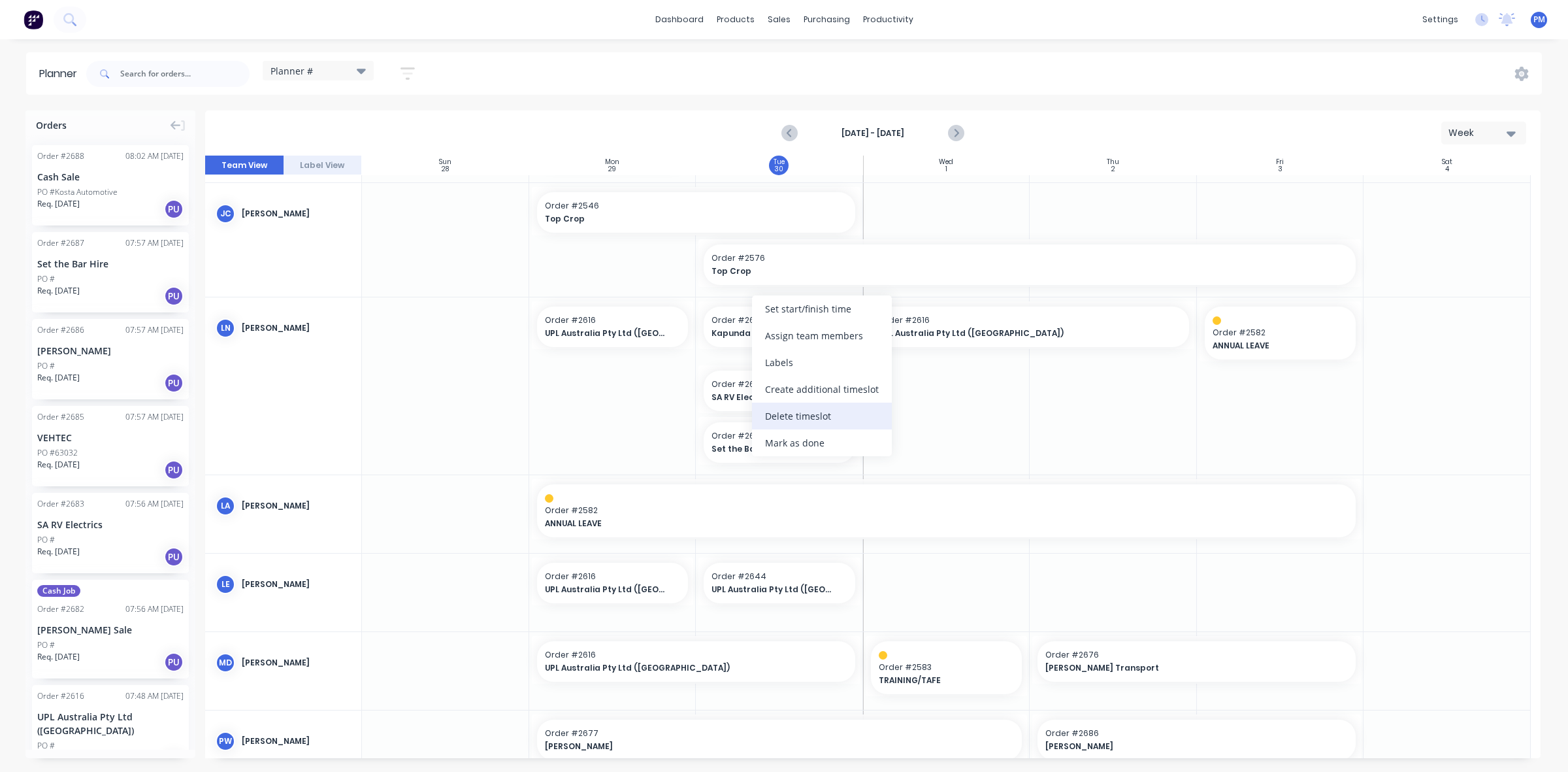
click at [784, 416] on div "Delete timeslot" at bounding box center [822, 416] width 140 height 27
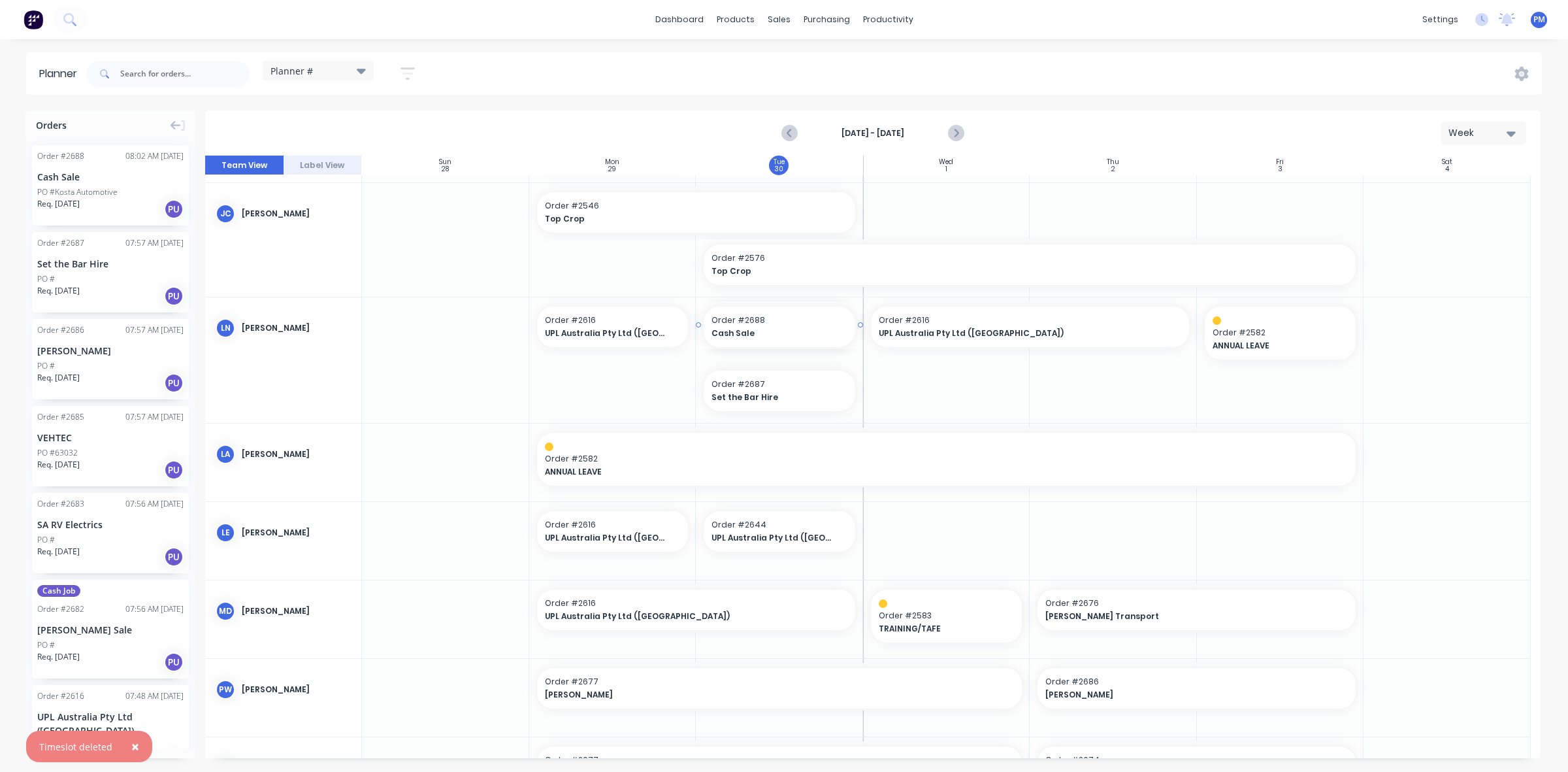
drag, startPoint x: 89, startPoint y: 180, endPoint x: 738, endPoint y: 354, distance: 671.9
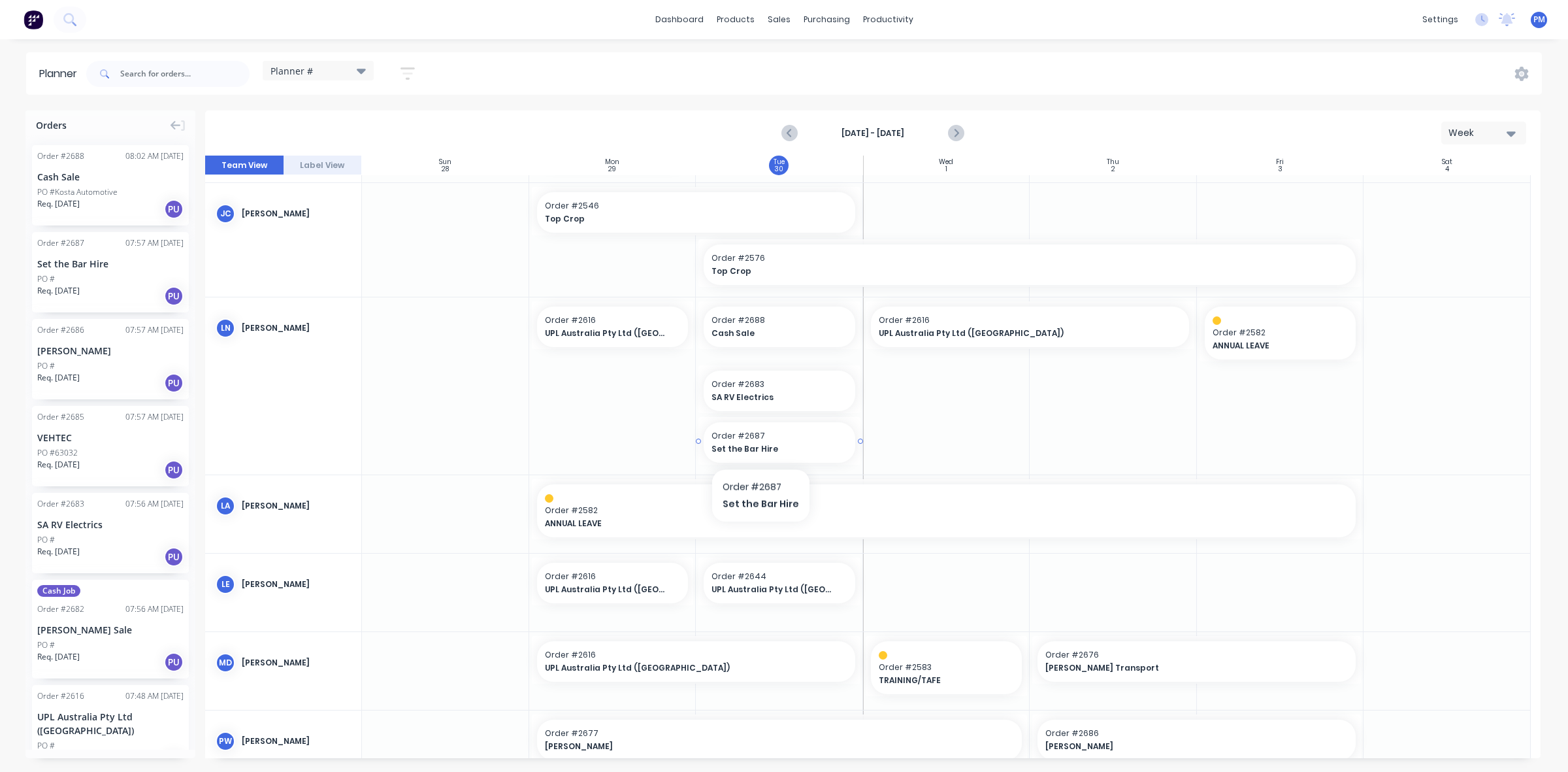
click at [758, 445] on span "Set the Bar Hire" at bounding box center [773, 449] width 122 height 12
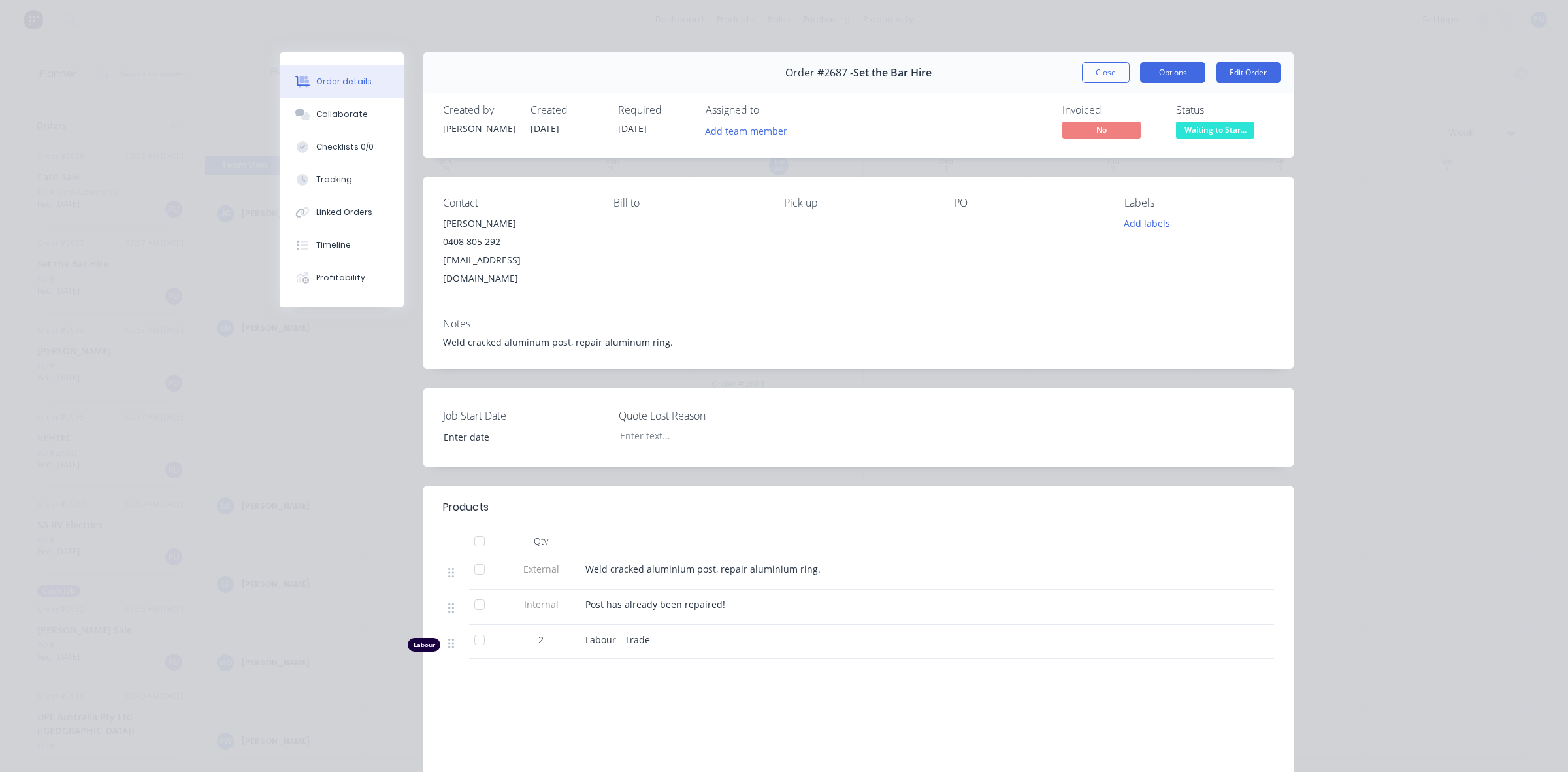
click at [1167, 70] on button "Options" at bounding box center [1172, 72] width 65 height 21
click at [1096, 126] on div "Work Order" at bounding box center [1136, 132] width 113 height 19
drag, startPoint x: 1298, startPoint y: 174, endPoint x: 1299, endPoint y: 160, distance: 14.0
click at [1298, 174] on div "Order details Collaborate Checklists 0/0 Tracking Linked Orders Timeline Profit…" at bounding box center [784, 471] width 1046 height 839
click at [1098, 78] on button "Close" at bounding box center [1106, 72] width 48 height 21
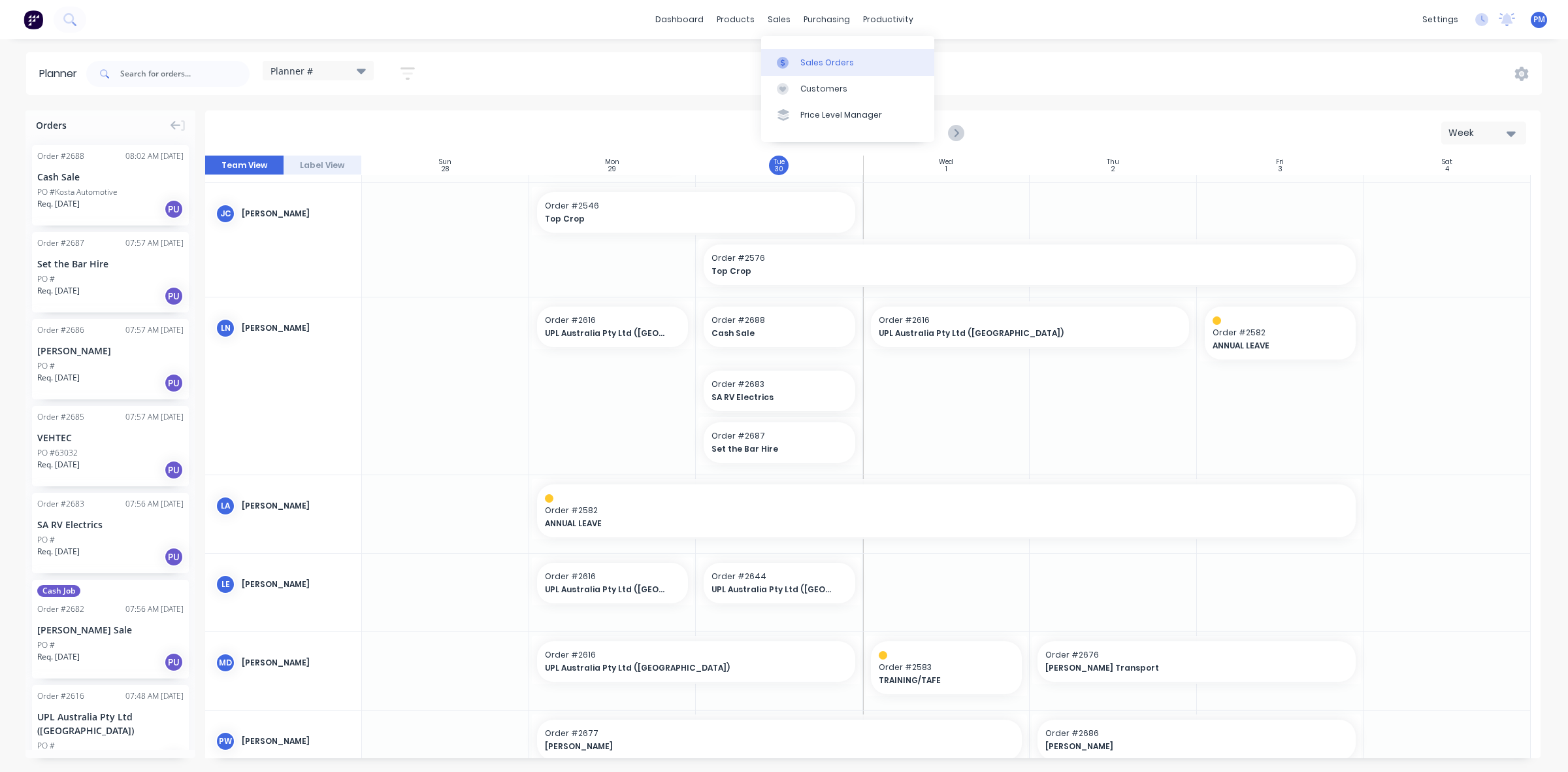
click at [811, 53] on link "Sales Orders" at bounding box center [847, 62] width 173 height 26
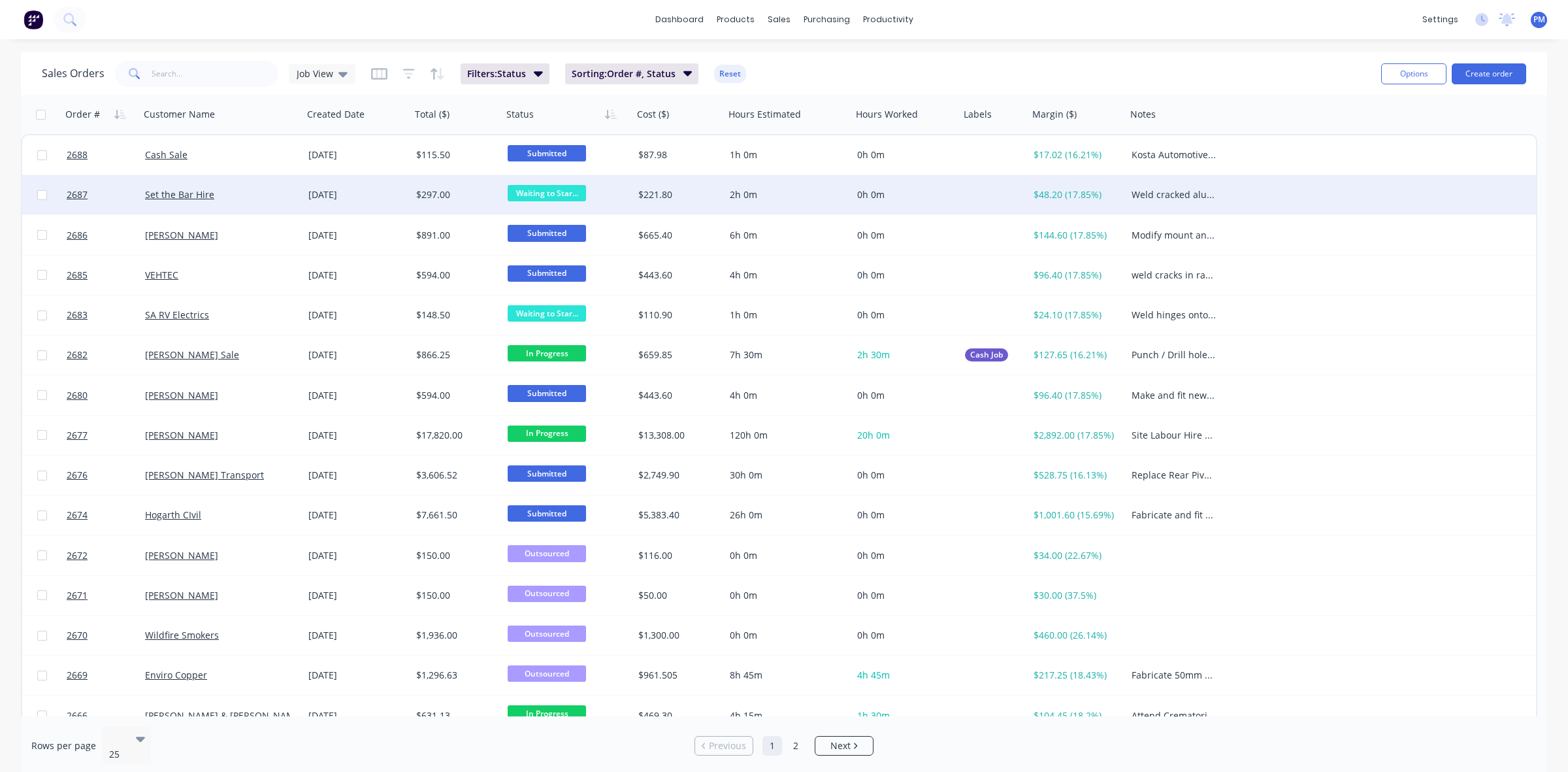
click at [247, 190] on div "Set the Bar Hire" at bounding box center [217, 195] width 145 height 13
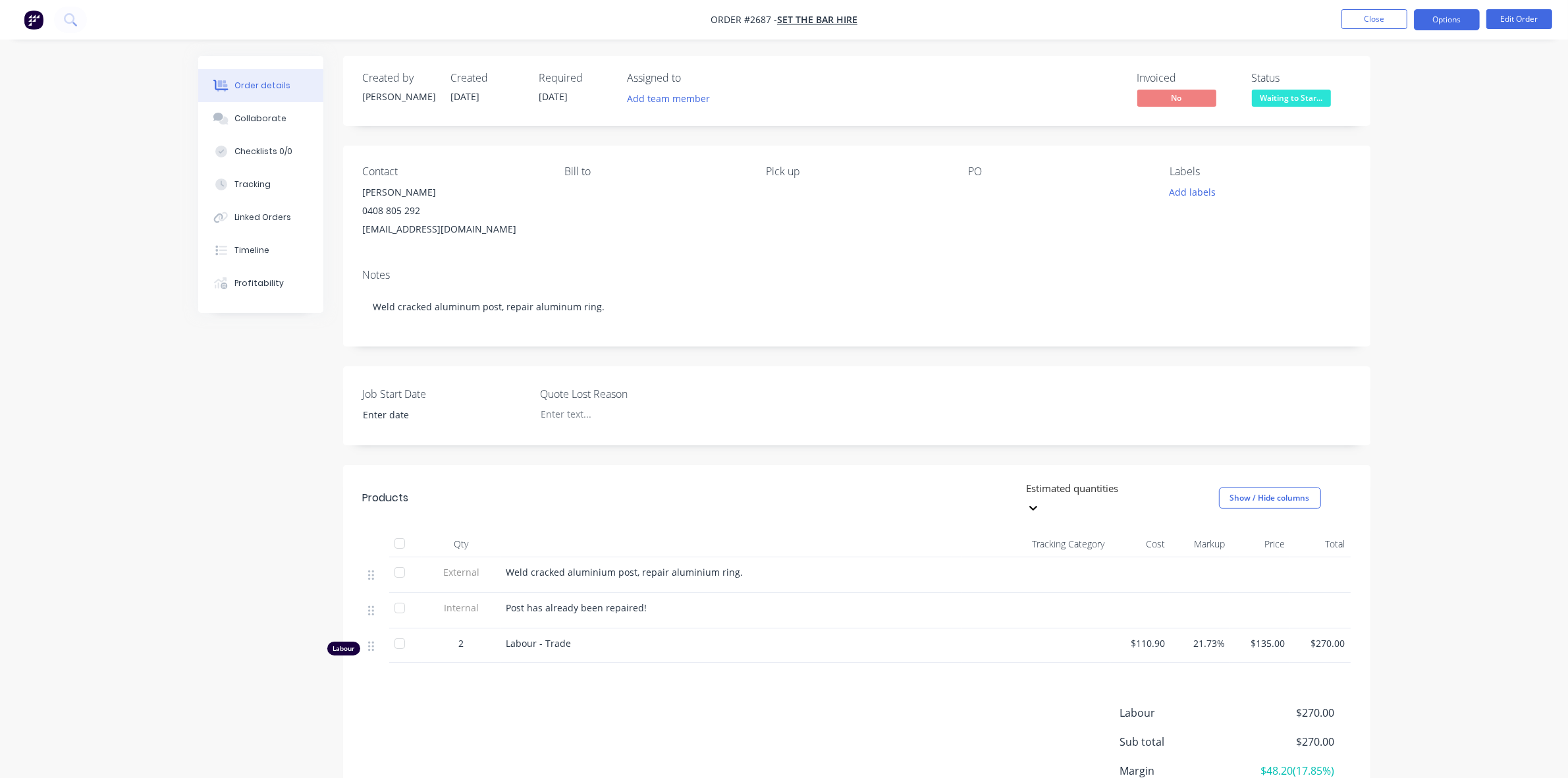
click at [1451, 24] on button "Options" at bounding box center [1446, 20] width 66 height 21
click at [1382, 153] on div "Work Order" at bounding box center [1407, 159] width 121 height 19
click at [1378, 131] on div "Without pricing" at bounding box center [1407, 133] width 121 height 19
click at [1357, 10] on button "Close" at bounding box center [1374, 19] width 66 height 20
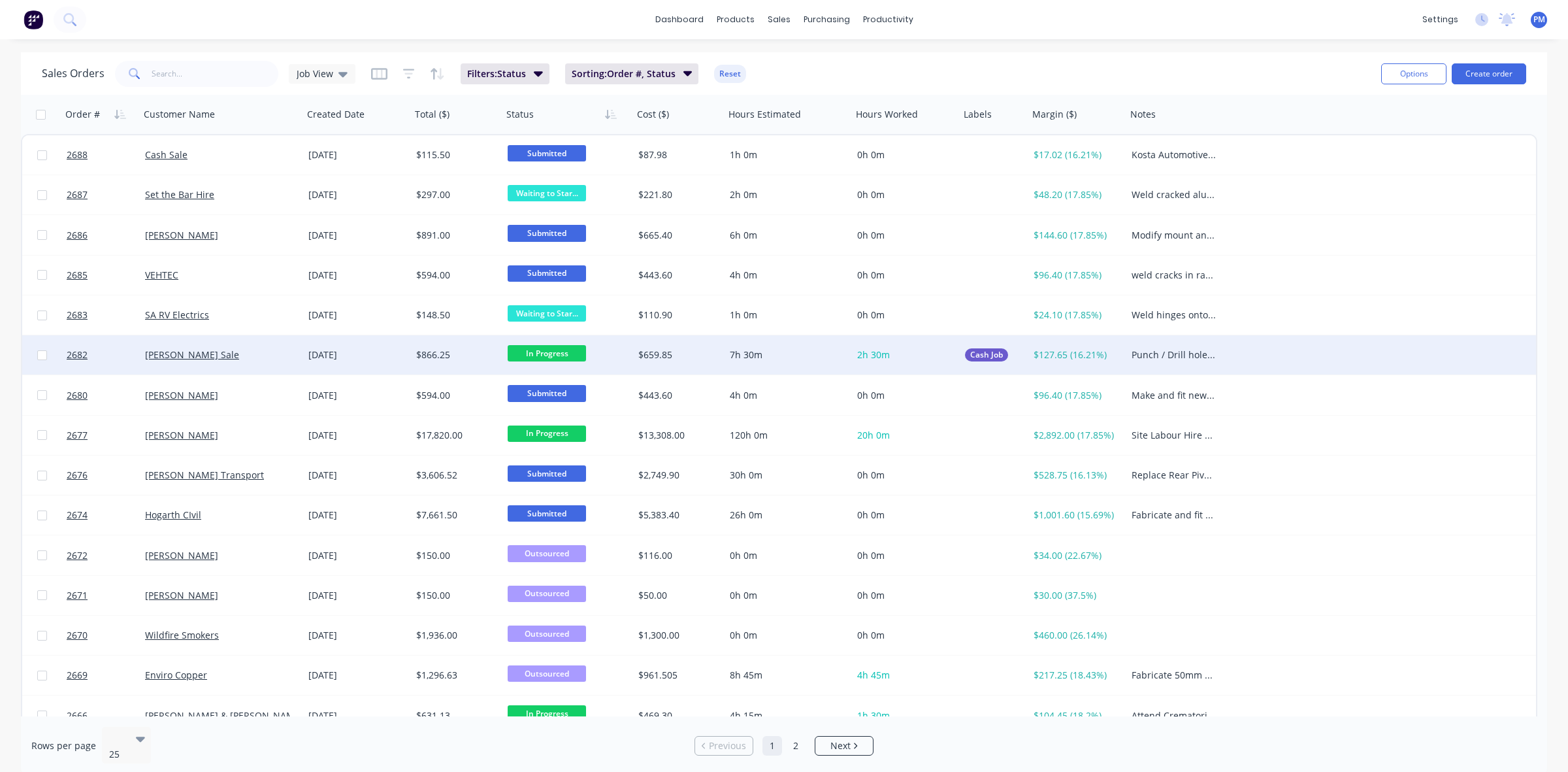
click at [526, 346] on span "In Progress" at bounding box center [547, 353] width 78 height 16
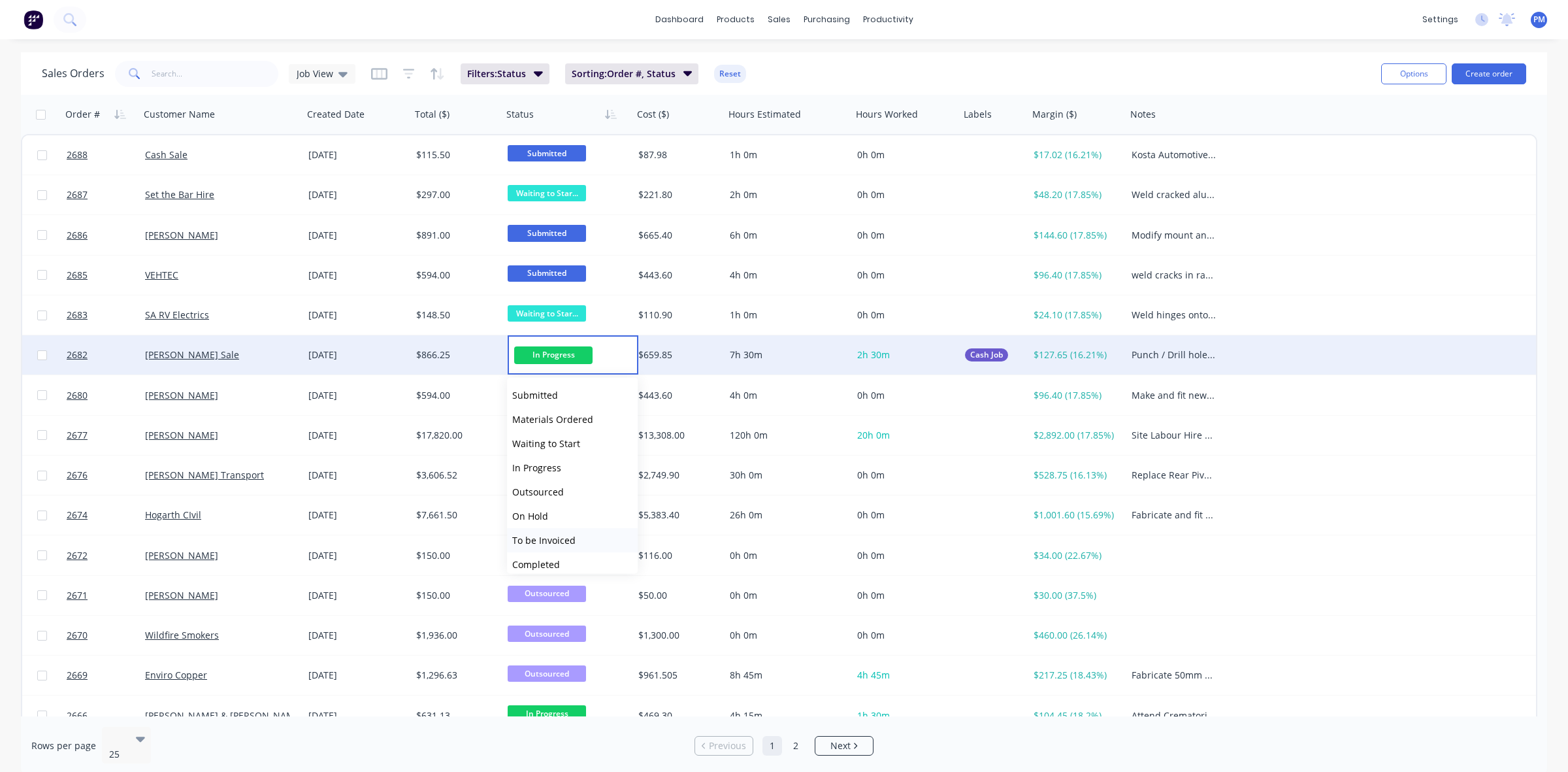
click at [562, 544] on span "To be Invoiced" at bounding box center [544, 540] width 64 height 12
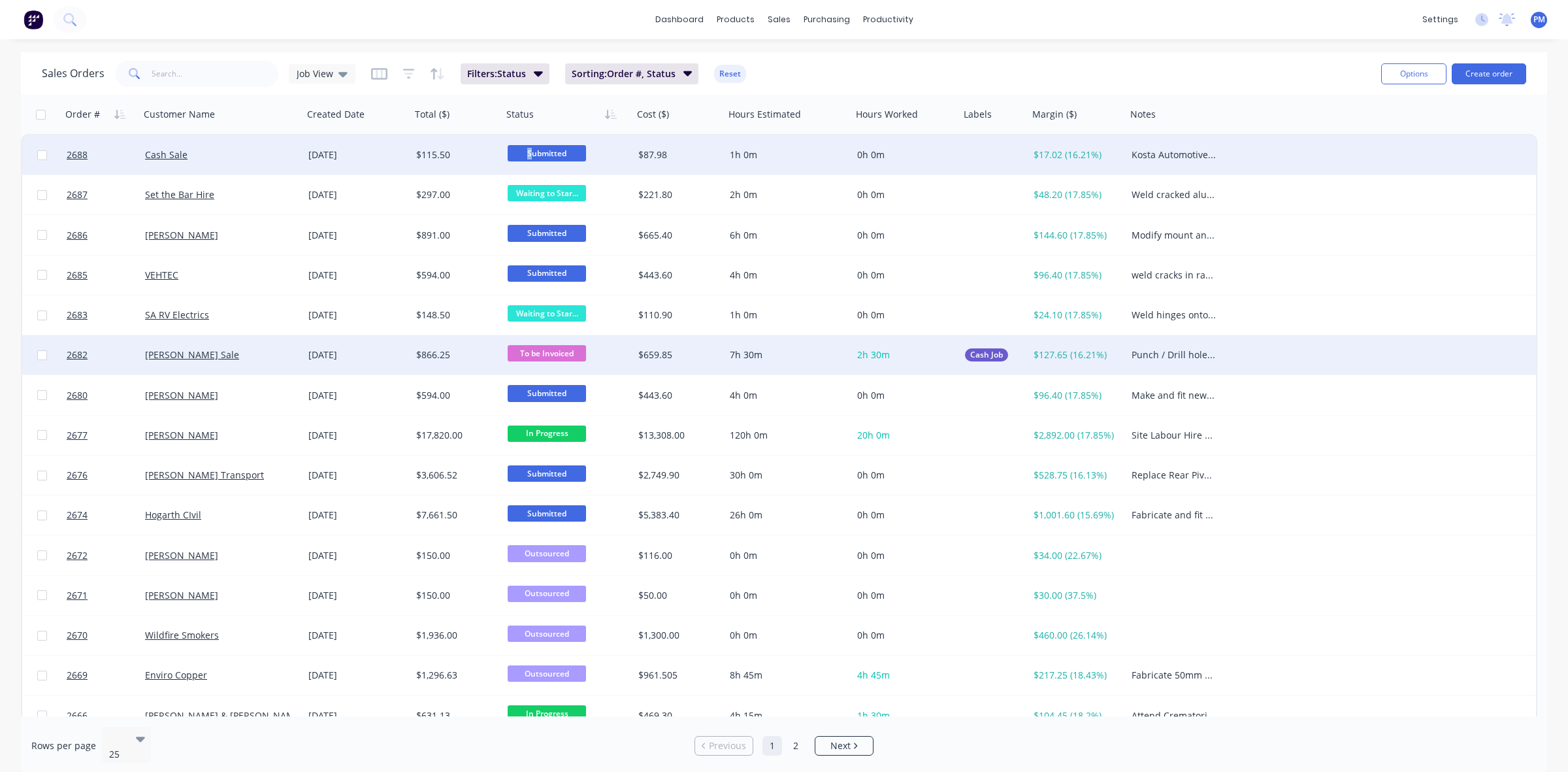
click at [529, 151] on span "Submitted" at bounding box center [547, 153] width 78 height 16
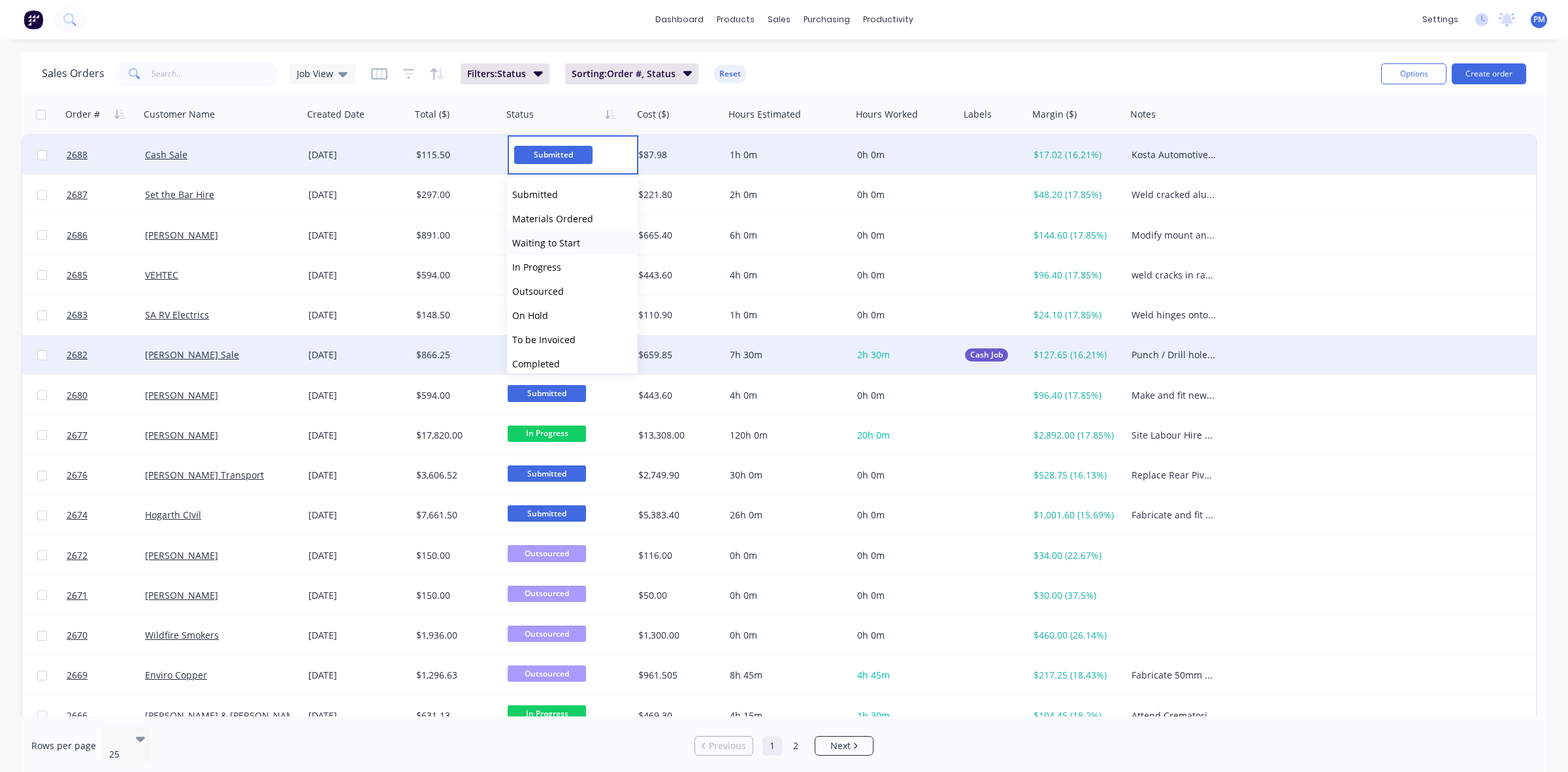
click at [538, 241] on span "Waiting to Start" at bounding box center [546, 242] width 68 height 12
